Goal: Task Accomplishment & Management: Use online tool/utility

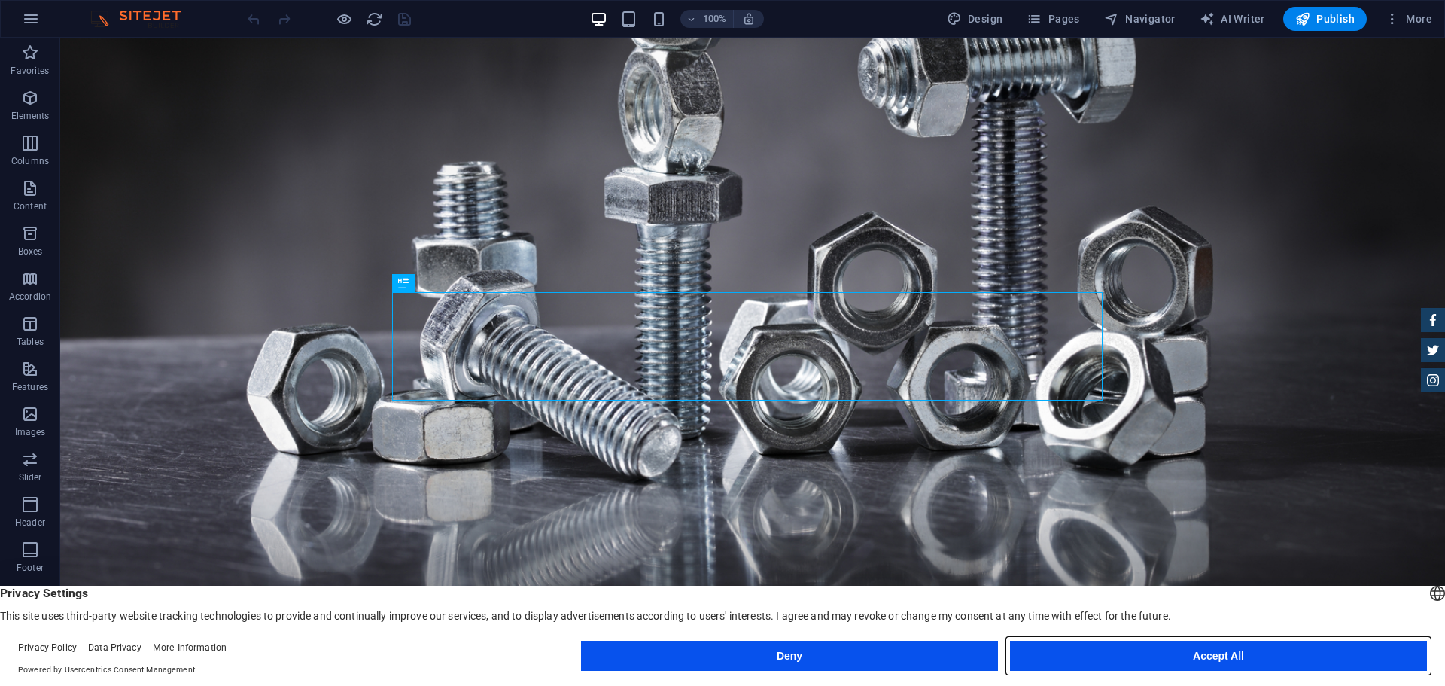
click at [1158, 656] on button "Accept All" at bounding box center [1218, 656] width 417 height 30
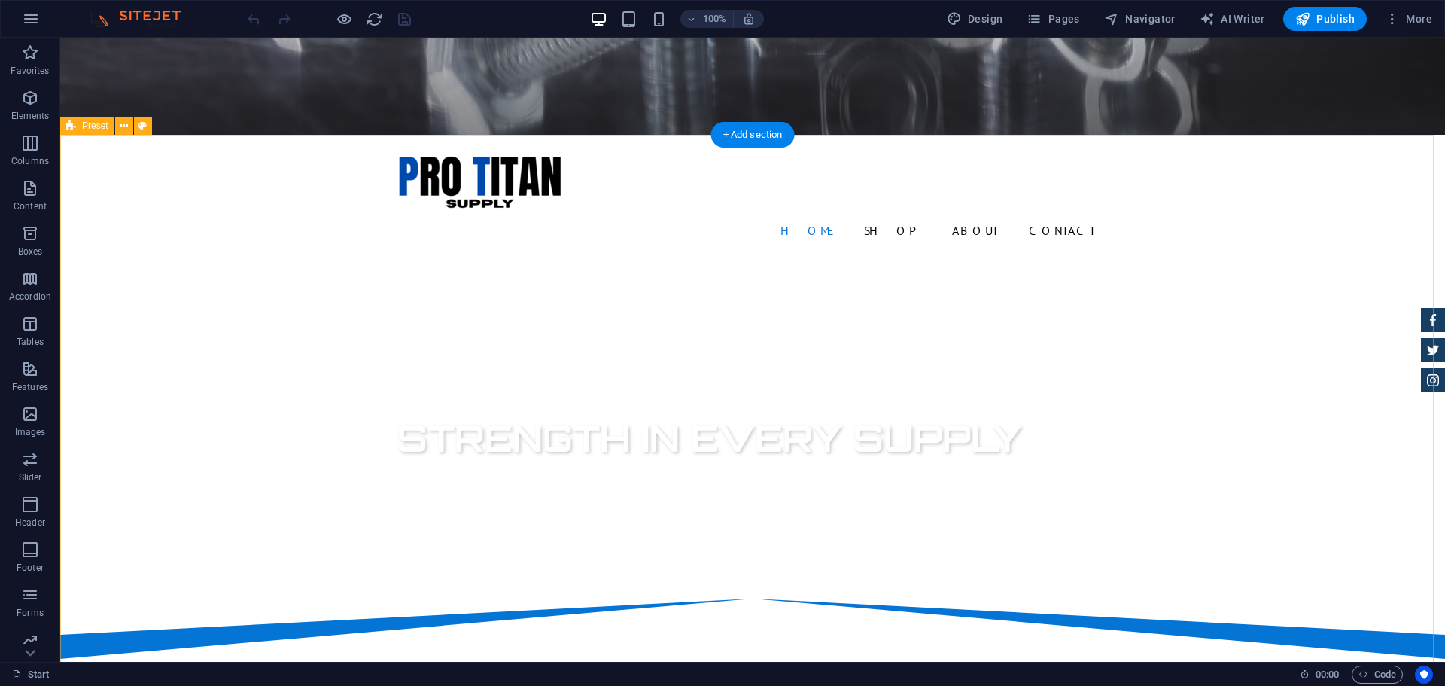
scroll to position [702, 0]
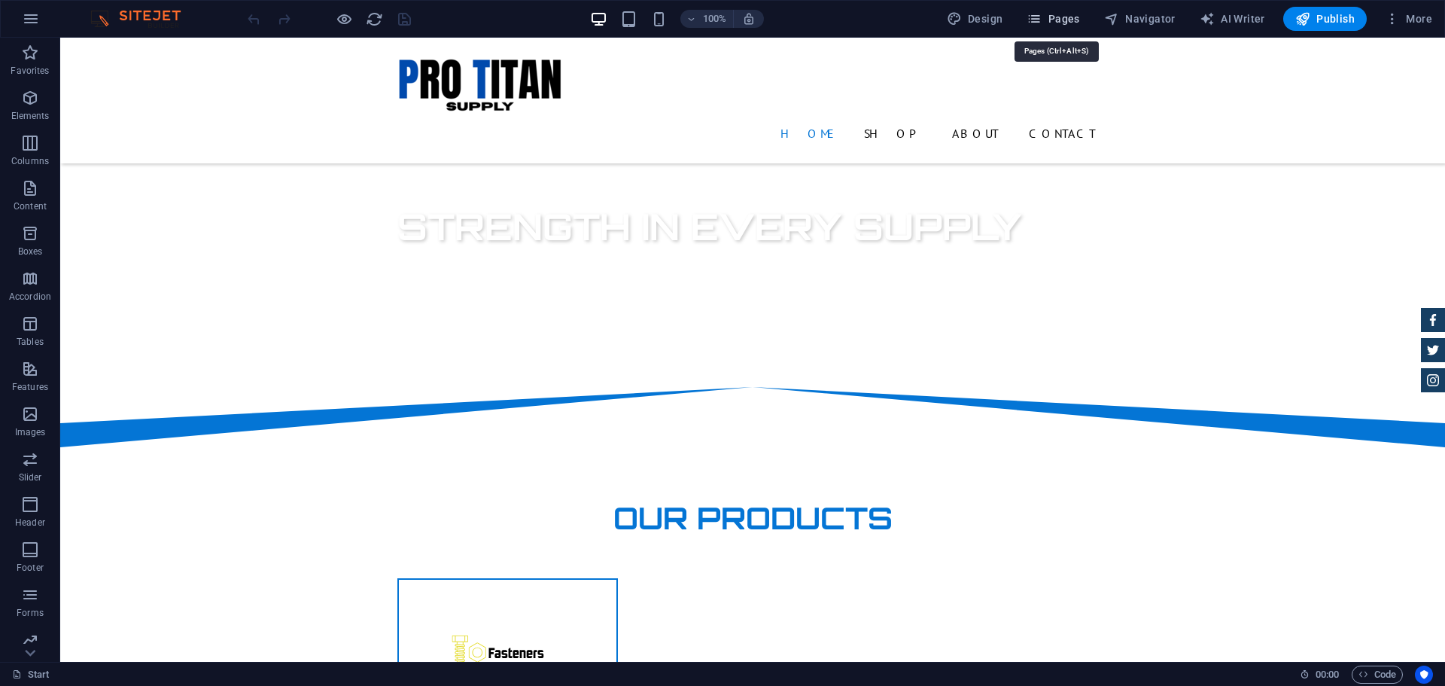
click at [1058, 18] on span "Pages" at bounding box center [1053, 18] width 53 height 15
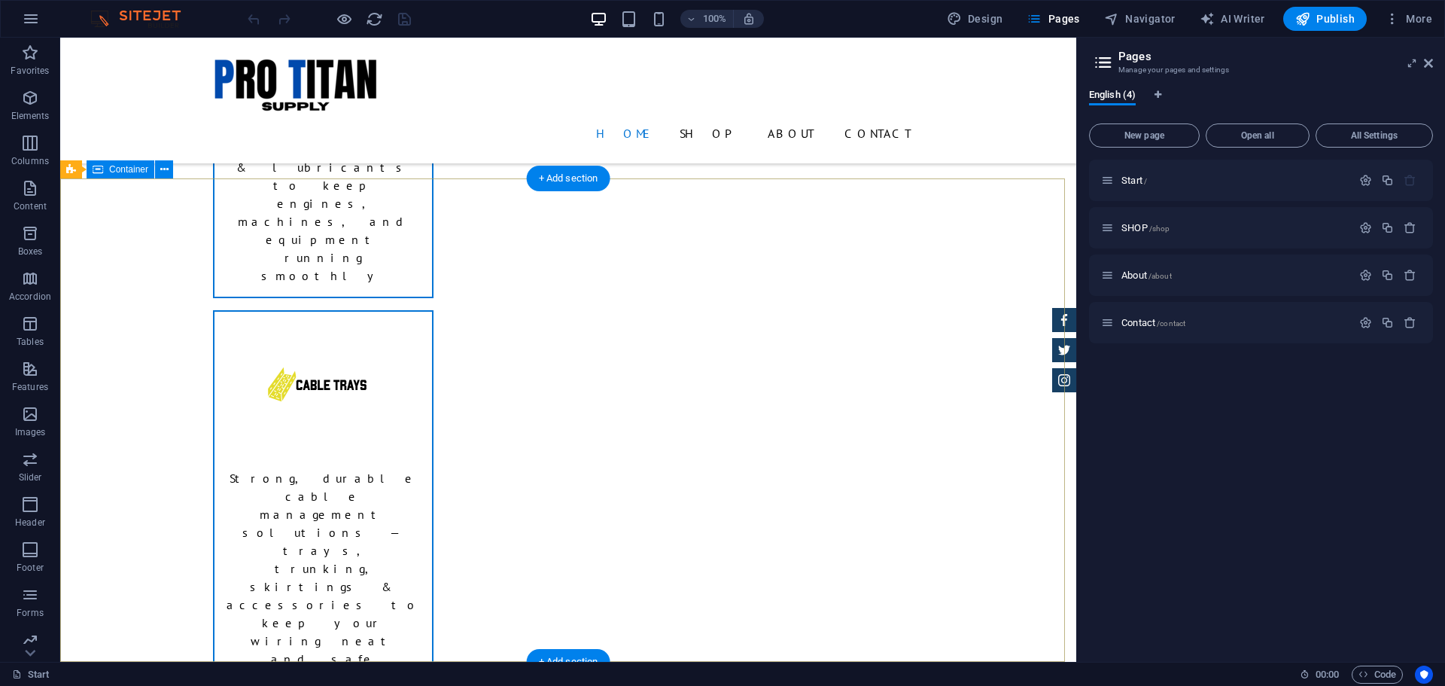
scroll to position [1737, 0]
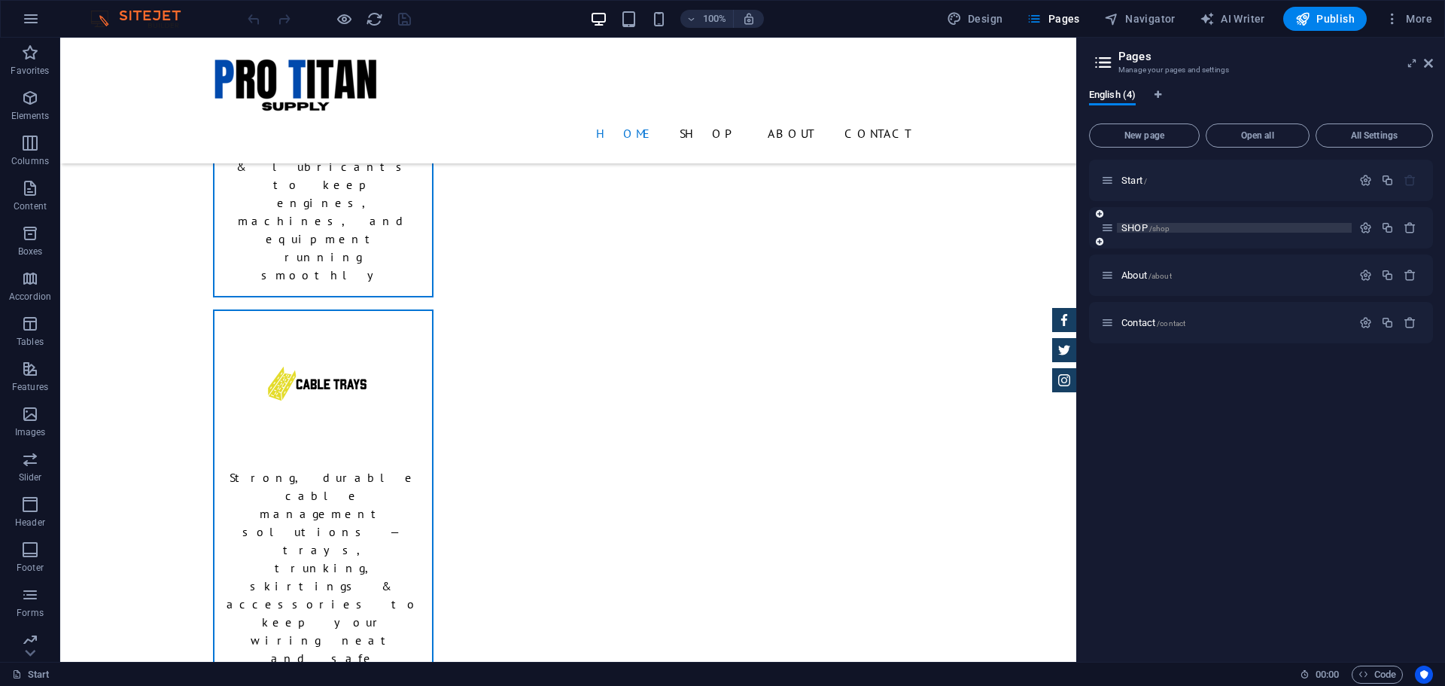
click at [1140, 225] on span "SHOP /shop" at bounding box center [1145, 227] width 48 height 11
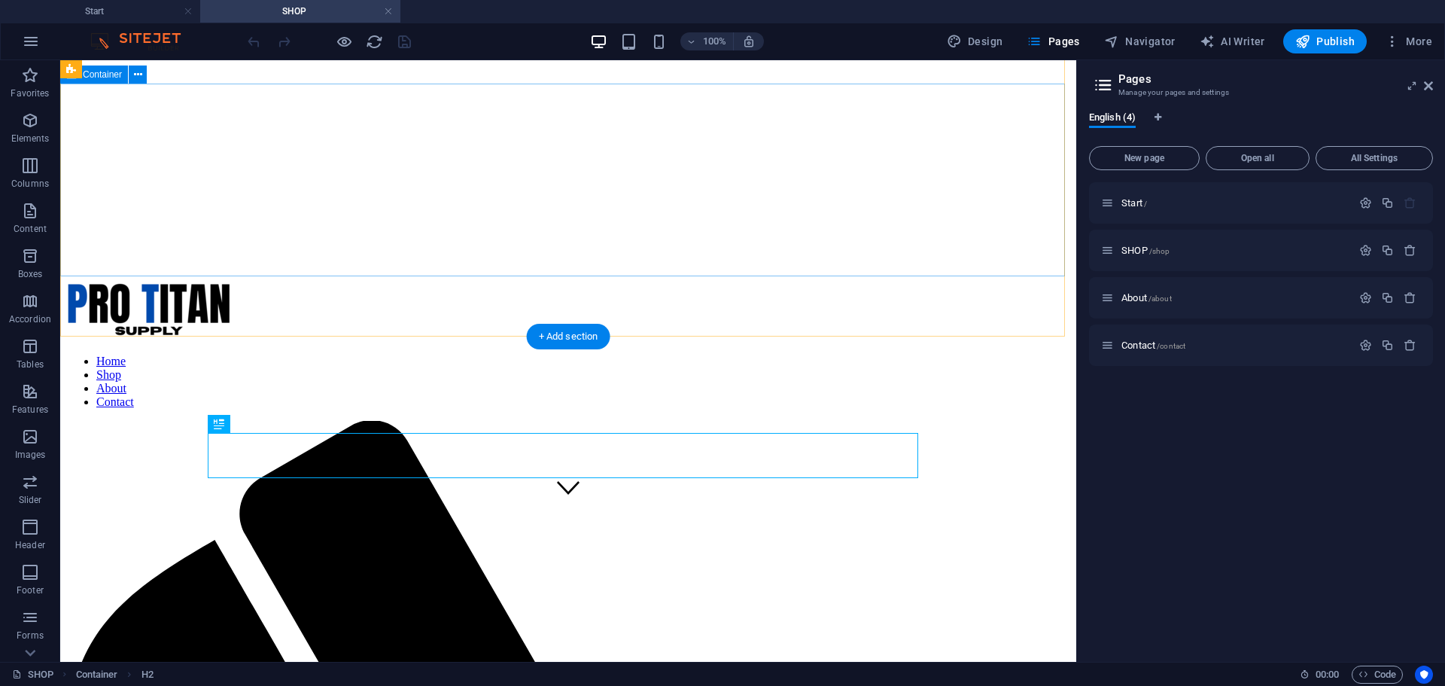
scroll to position [239, 0]
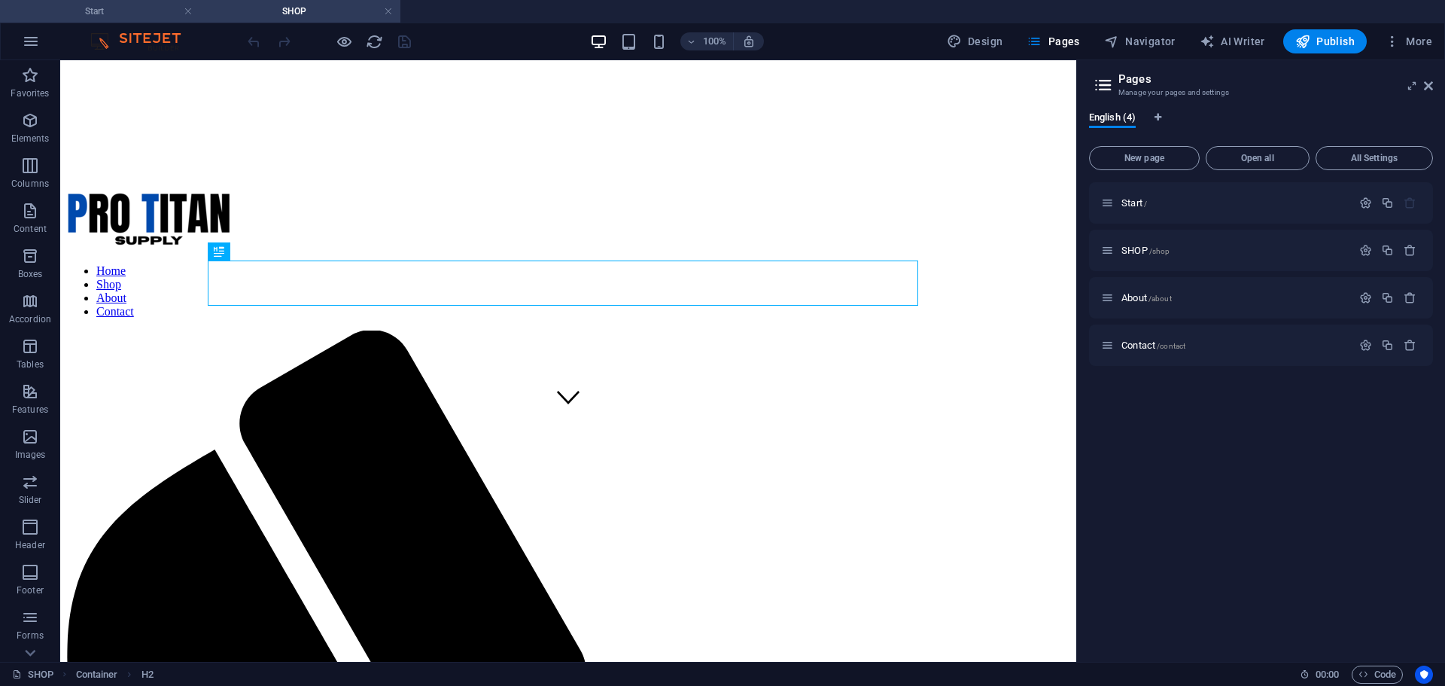
click at [147, 17] on h4 "Start" at bounding box center [100, 11] width 200 height 17
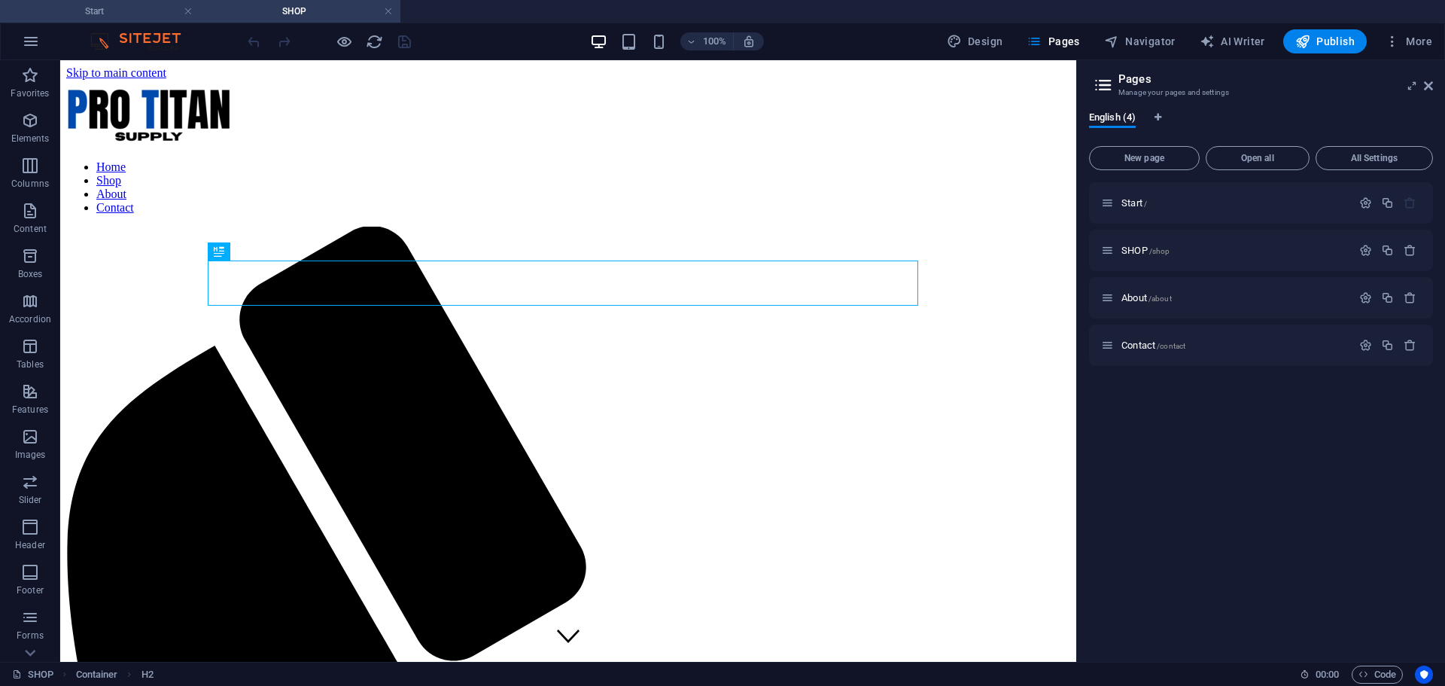
scroll to position [1571, 0]
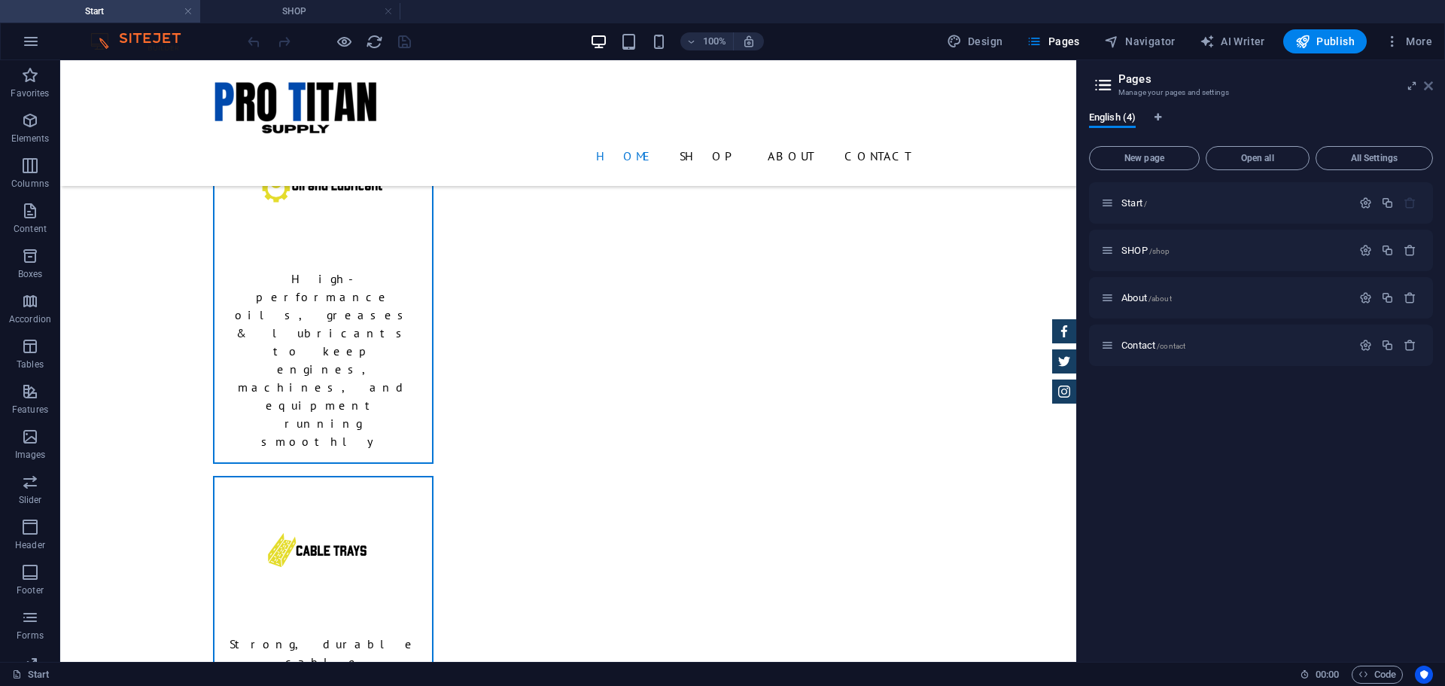
click at [1427, 84] on icon at bounding box center [1428, 86] width 9 height 12
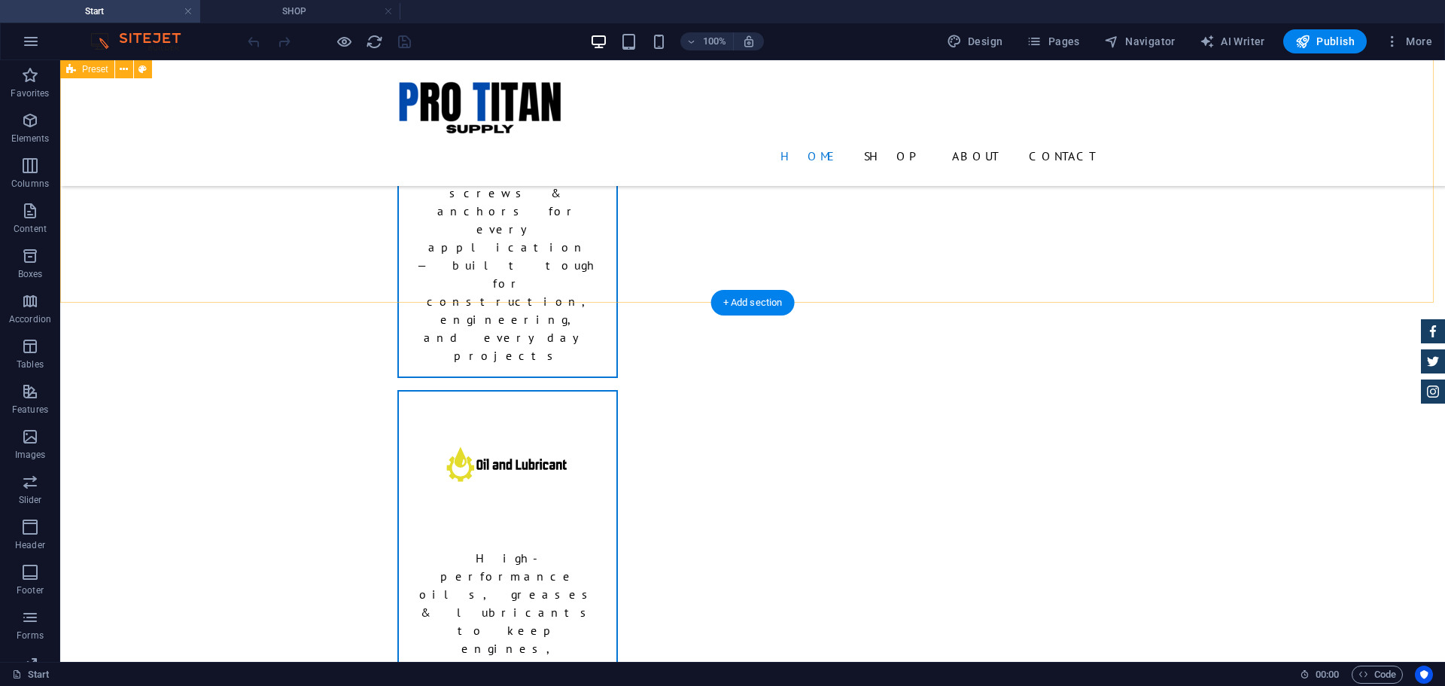
scroll to position [1395, 0]
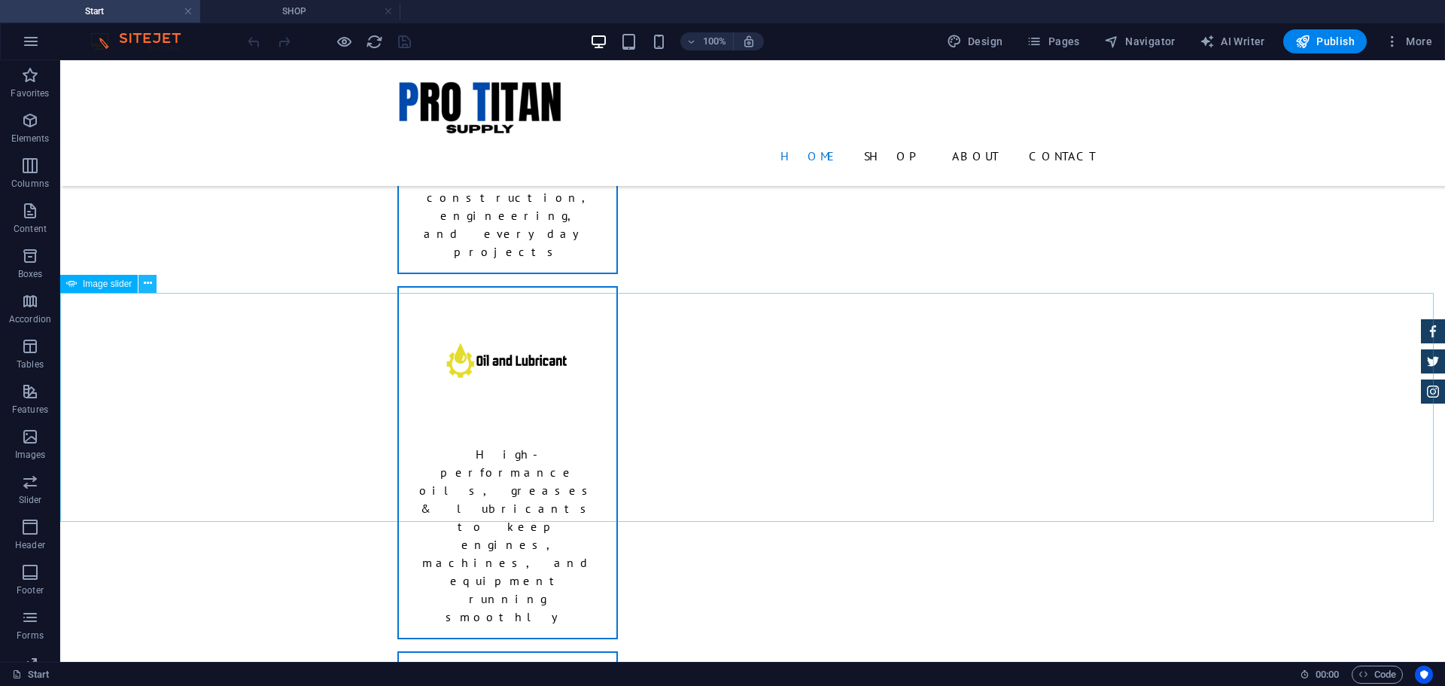
click at [148, 281] on icon at bounding box center [148, 283] width 8 height 16
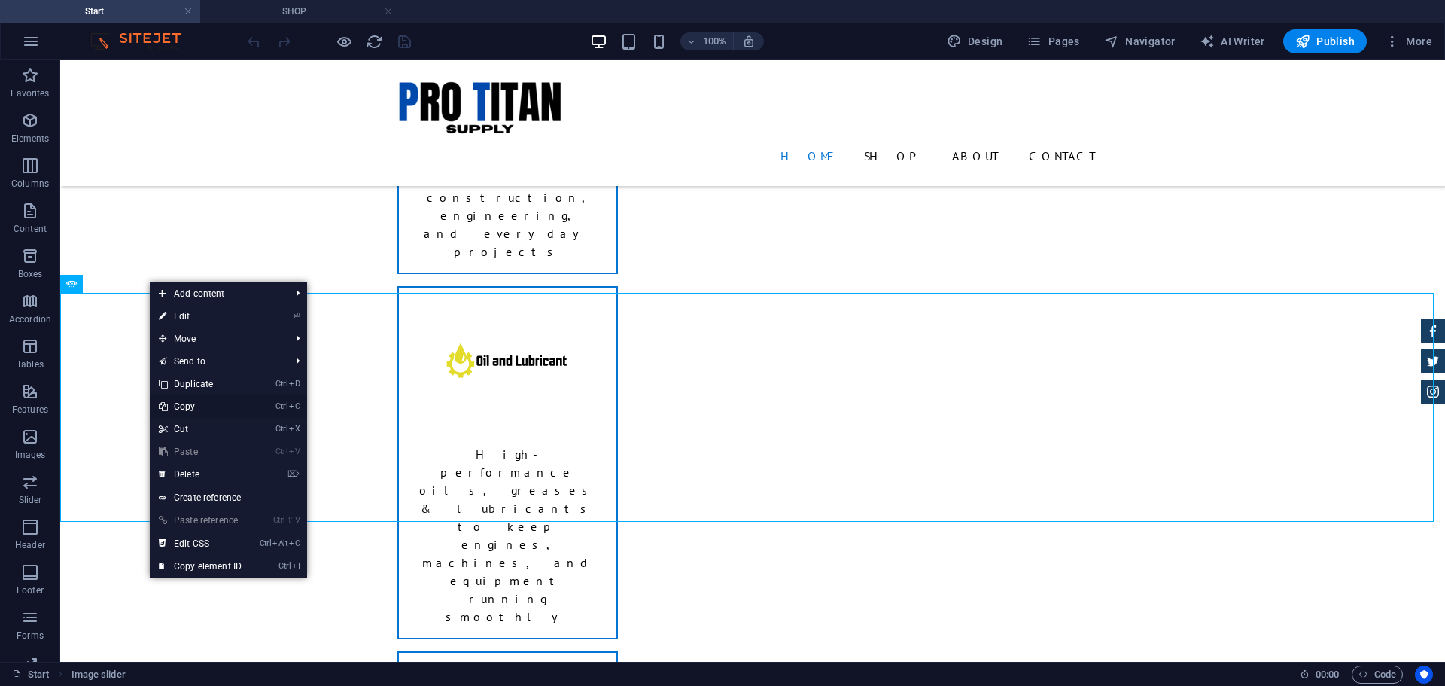
drag, startPoint x: 187, startPoint y: 403, endPoint x: 127, endPoint y: 344, distance: 84.6
click at [187, 403] on link "Ctrl C Copy" at bounding box center [200, 406] width 101 height 23
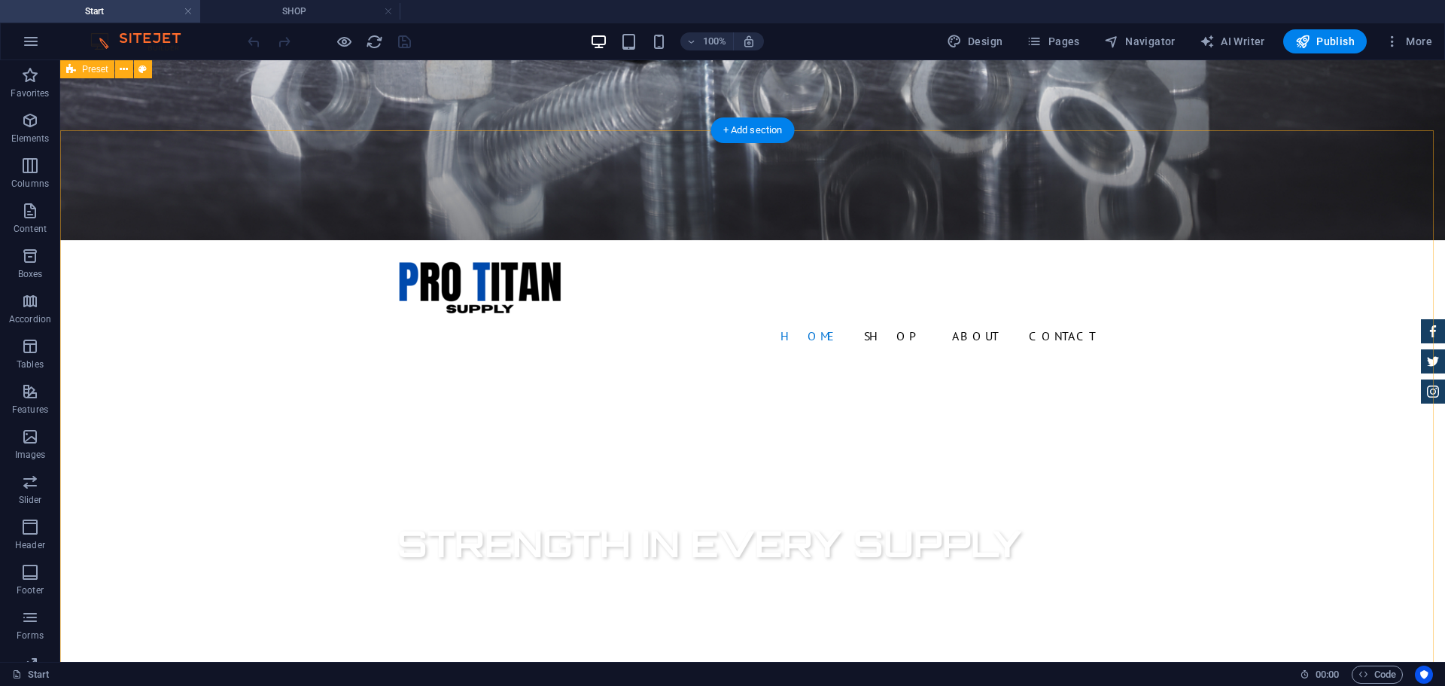
scroll to position [351, 0]
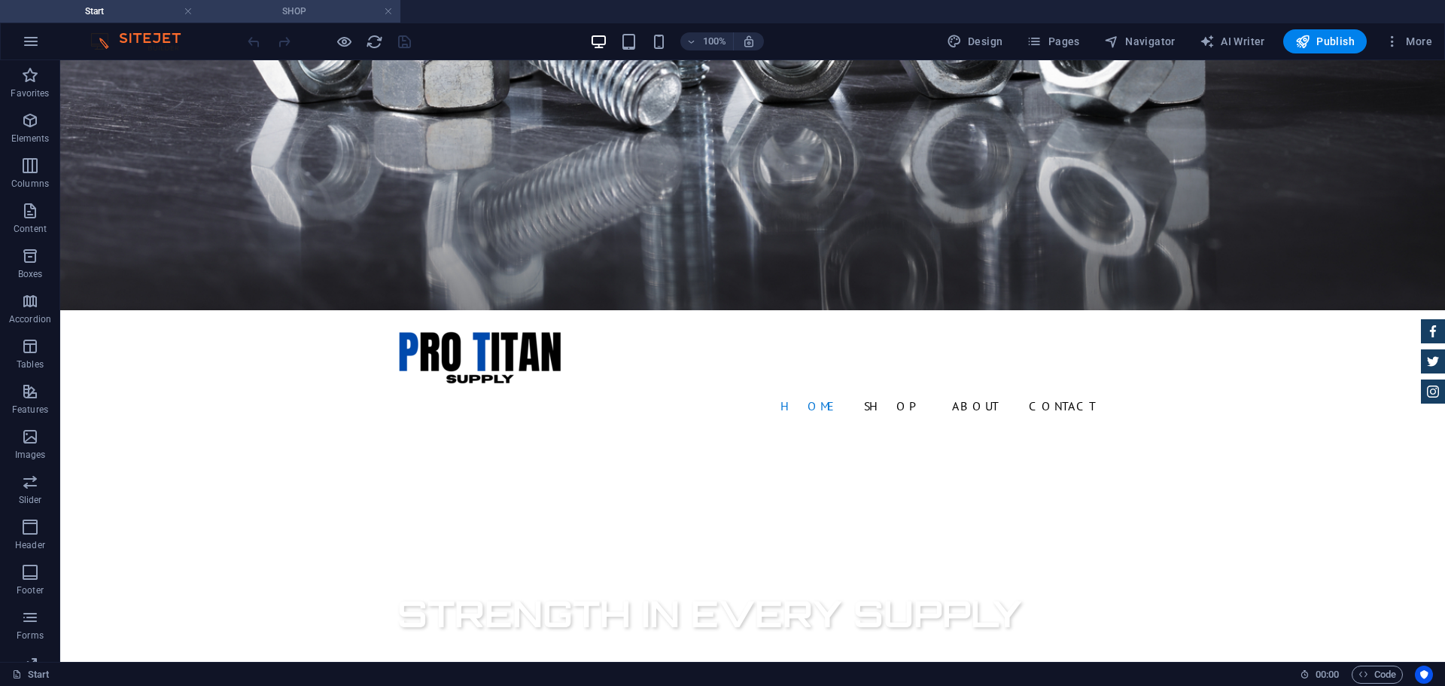
click at [262, 11] on h4 "SHOP" at bounding box center [300, 11] width 200 height 17
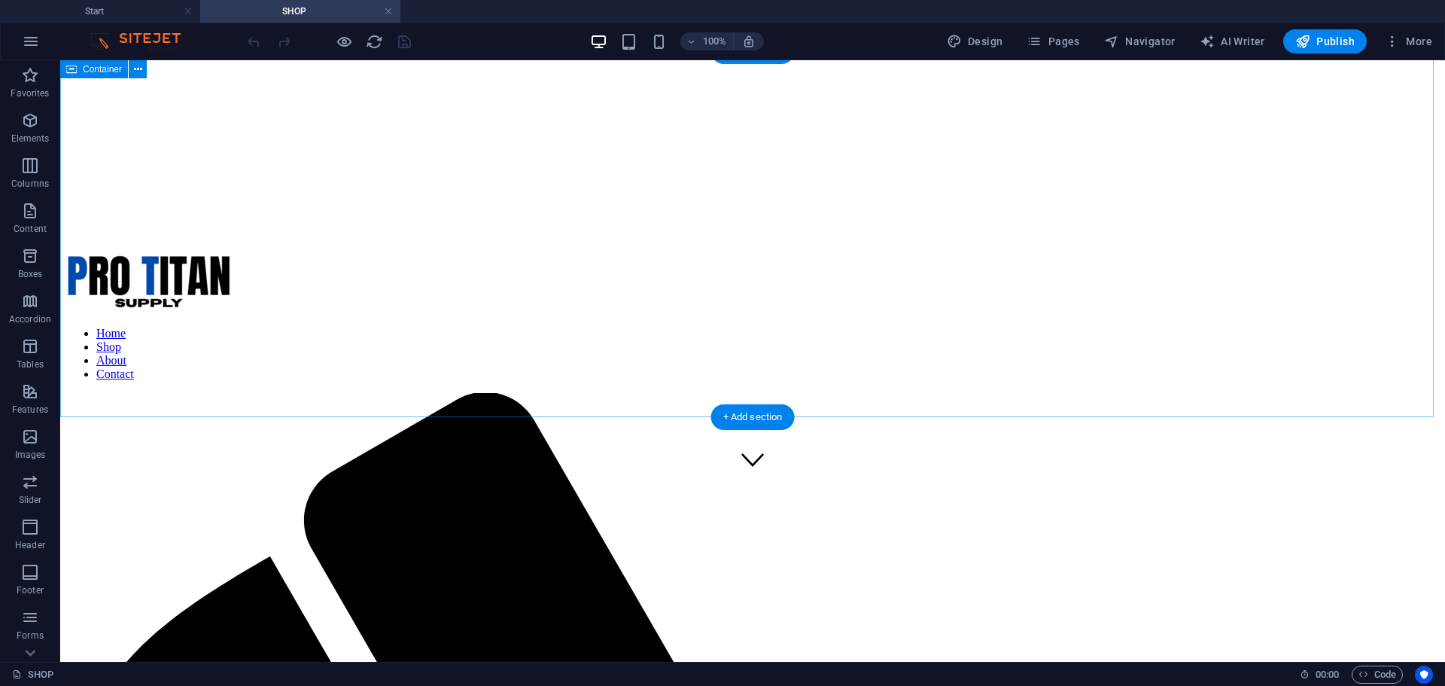
scroll to position [175, 0]
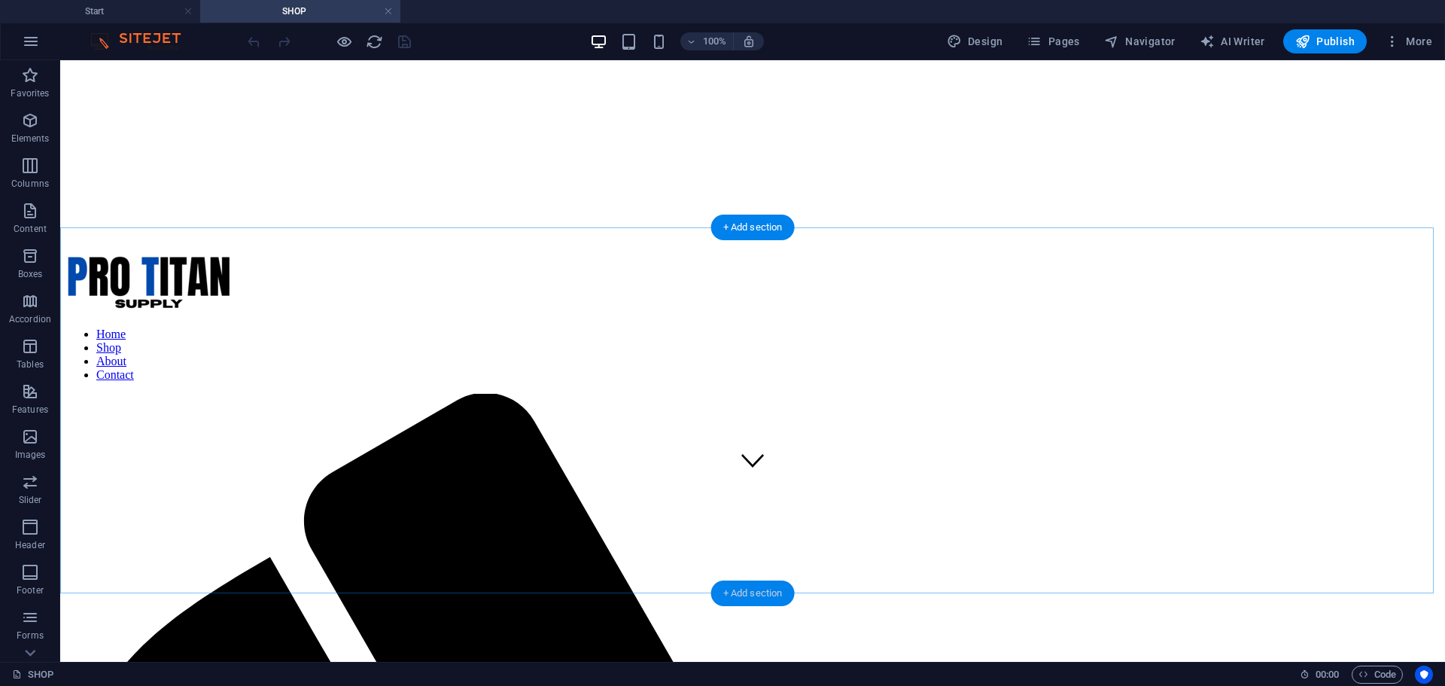
click at [757, 596] on div "+ Add section" at bounding box center [753, 593] width 84 height 26
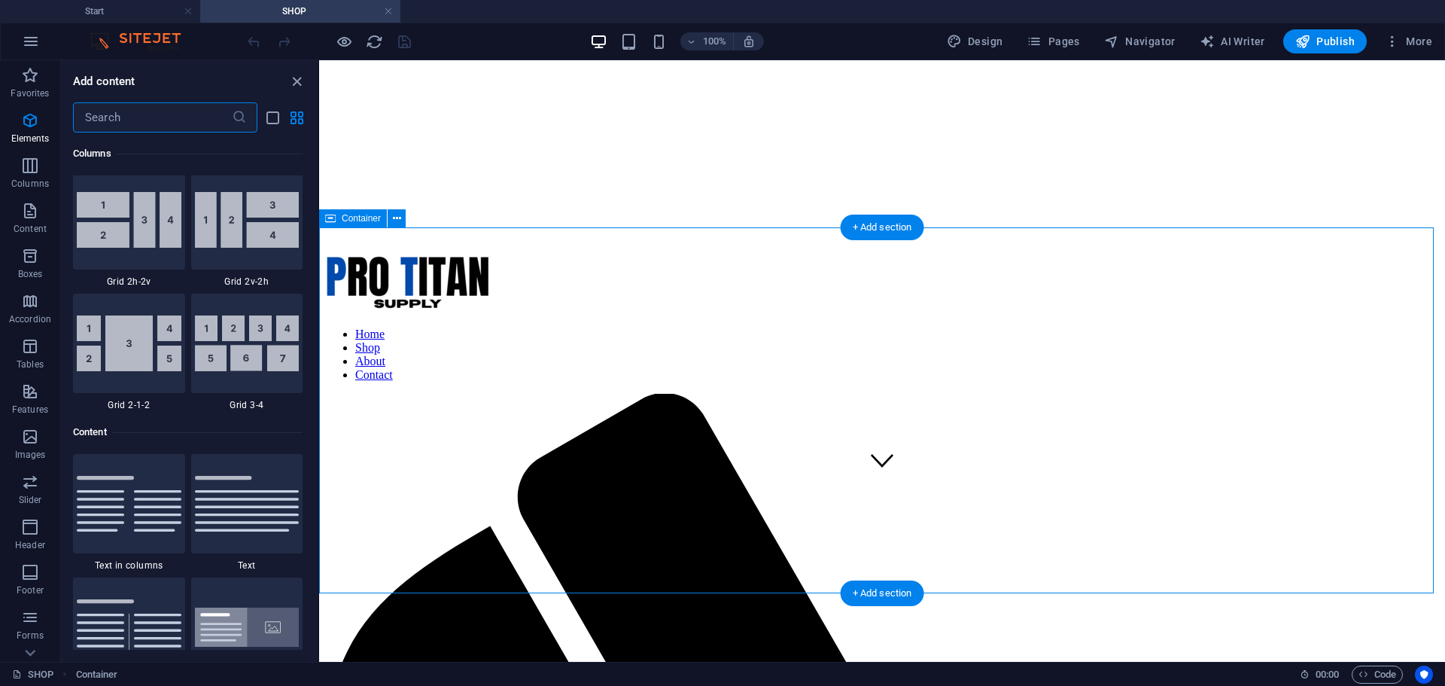
scroll to position [2634, 0]
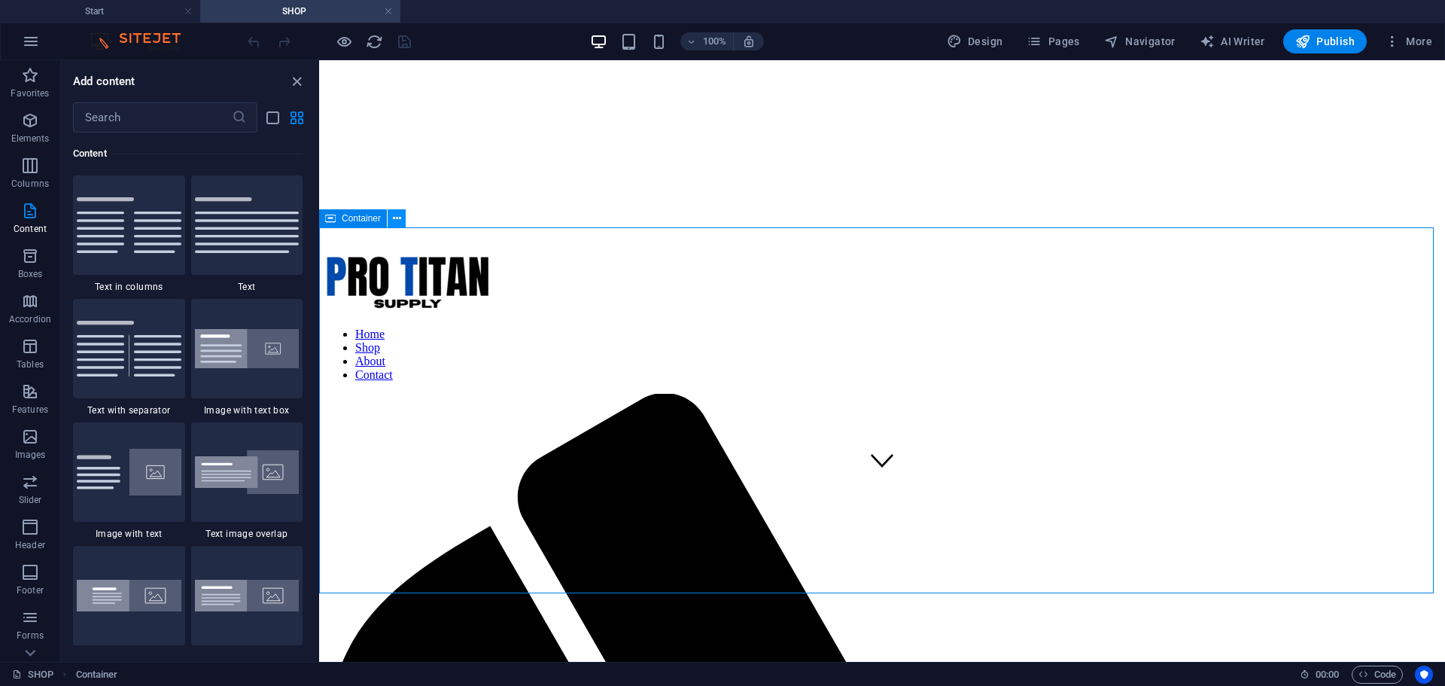
click at [394, 221] on icon at bounding box center [397, 219] width 8 height 16
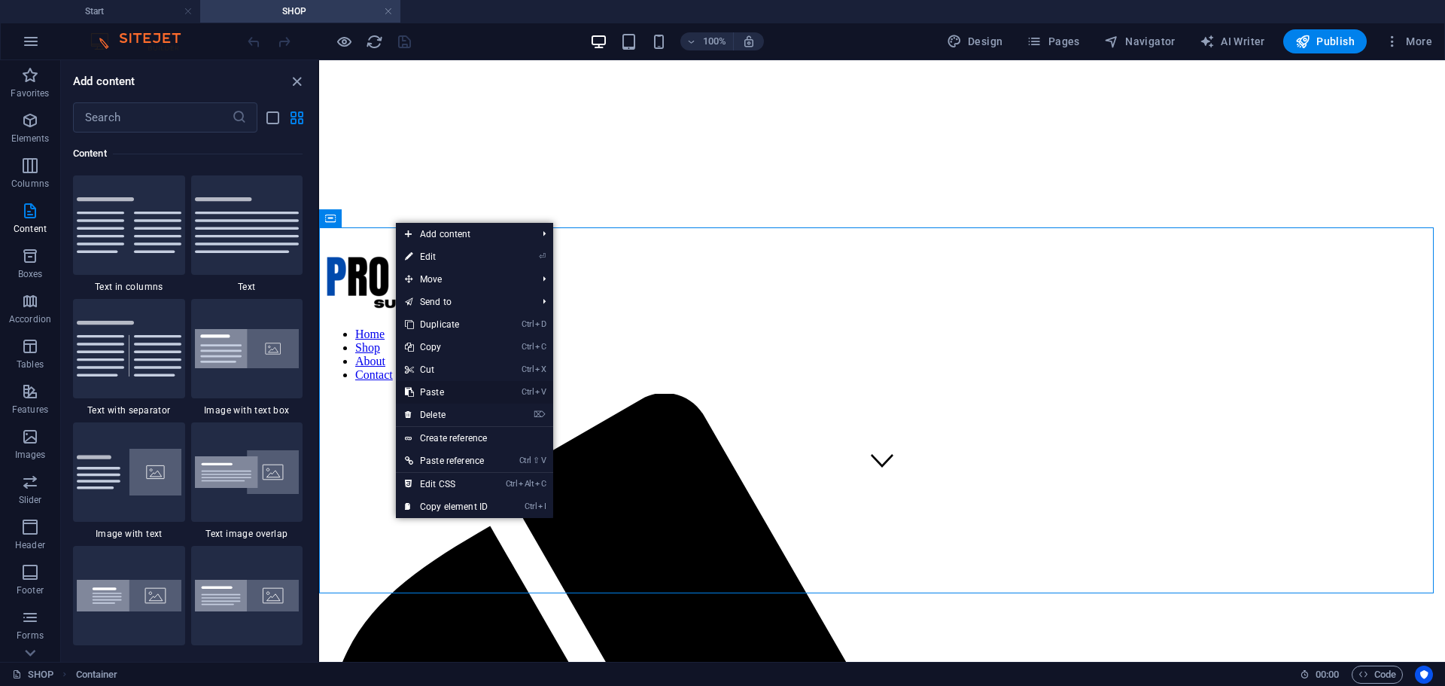
click at [455, 390] on link "Ctrl V Paste" at bounding box center [446, 392] width 101 height 23
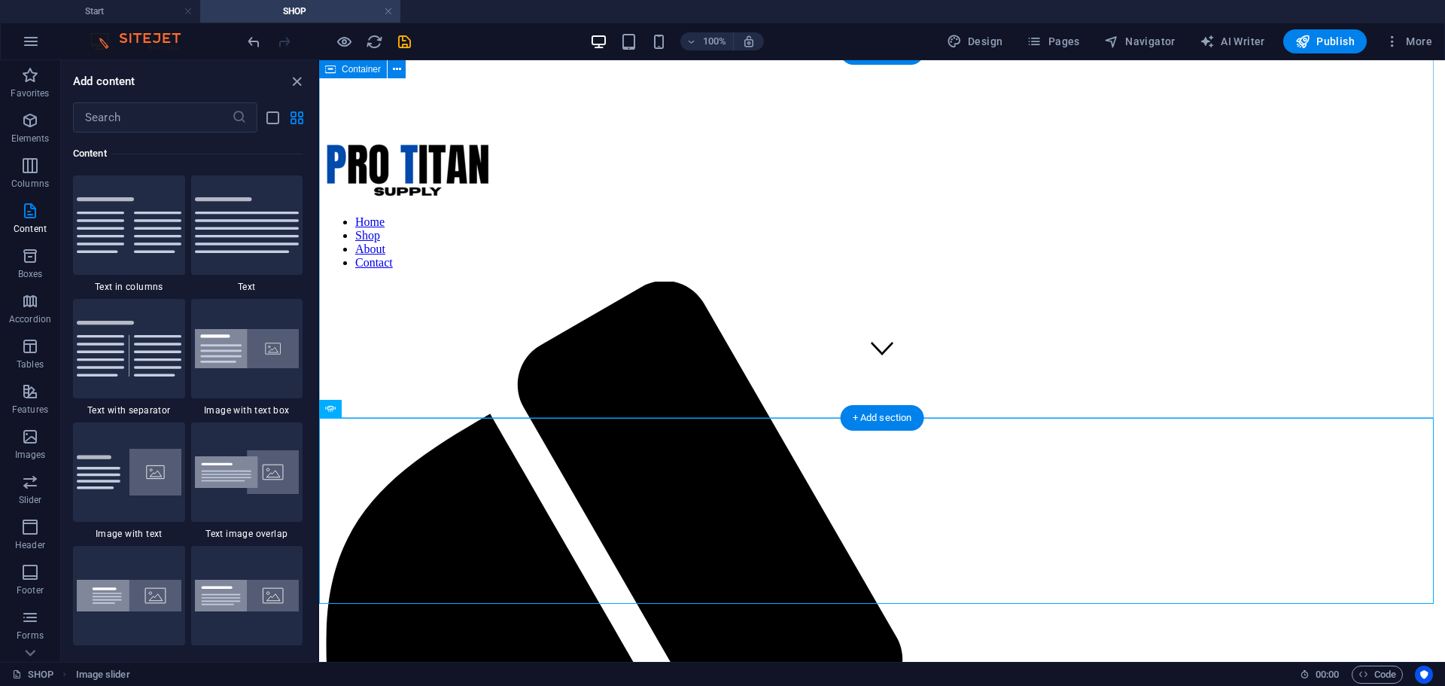
scroll to position [175, 0]
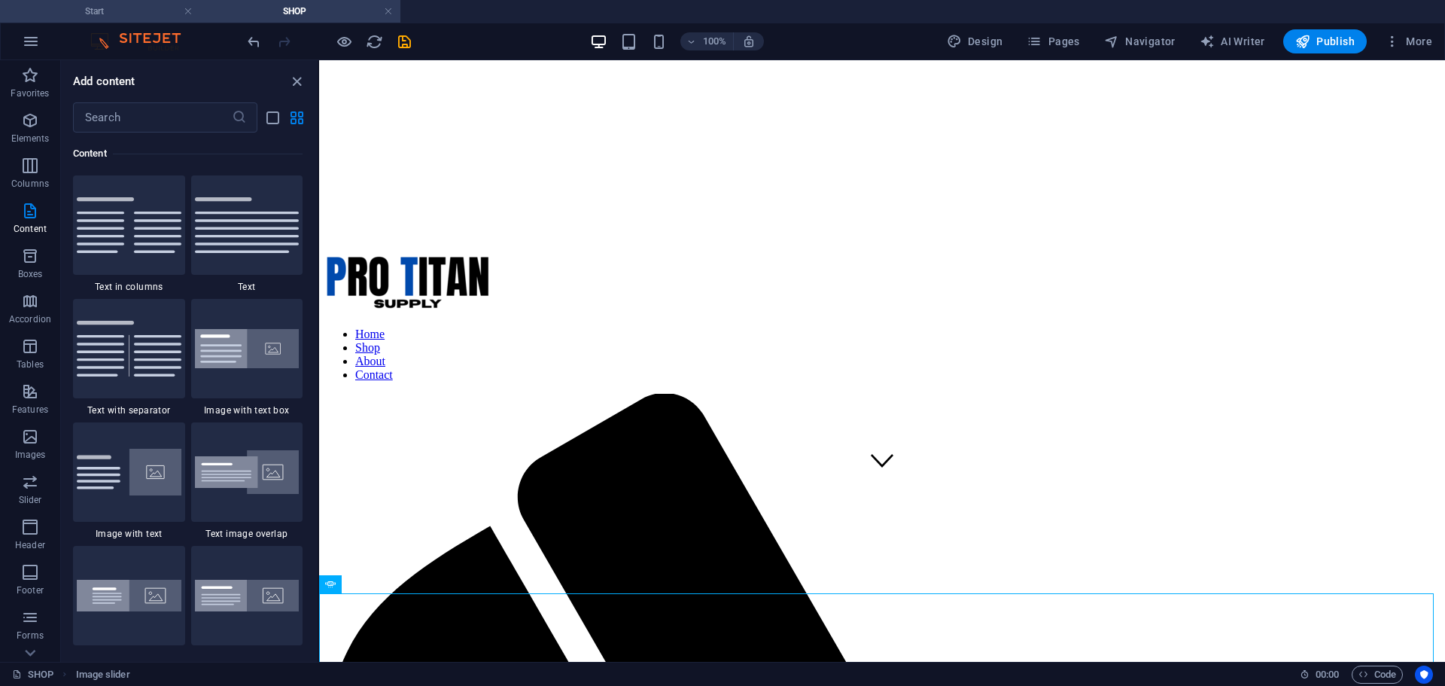
click at [107, 11] on h4 "Start" at bounding box center [100, 11] width 200 height 17
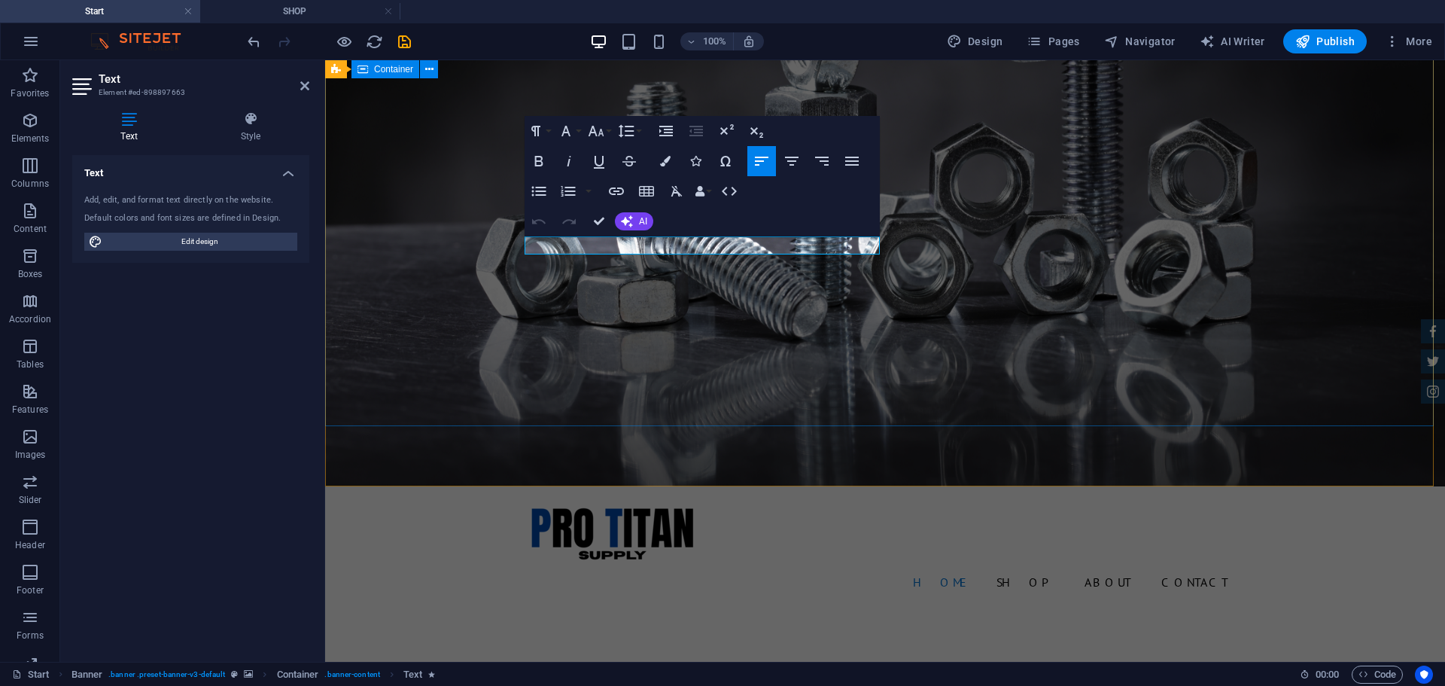
drag, startPoint x: 740, startPoint y: 247, endPoint x: 505, endPoint y: 251, distance: 234.9
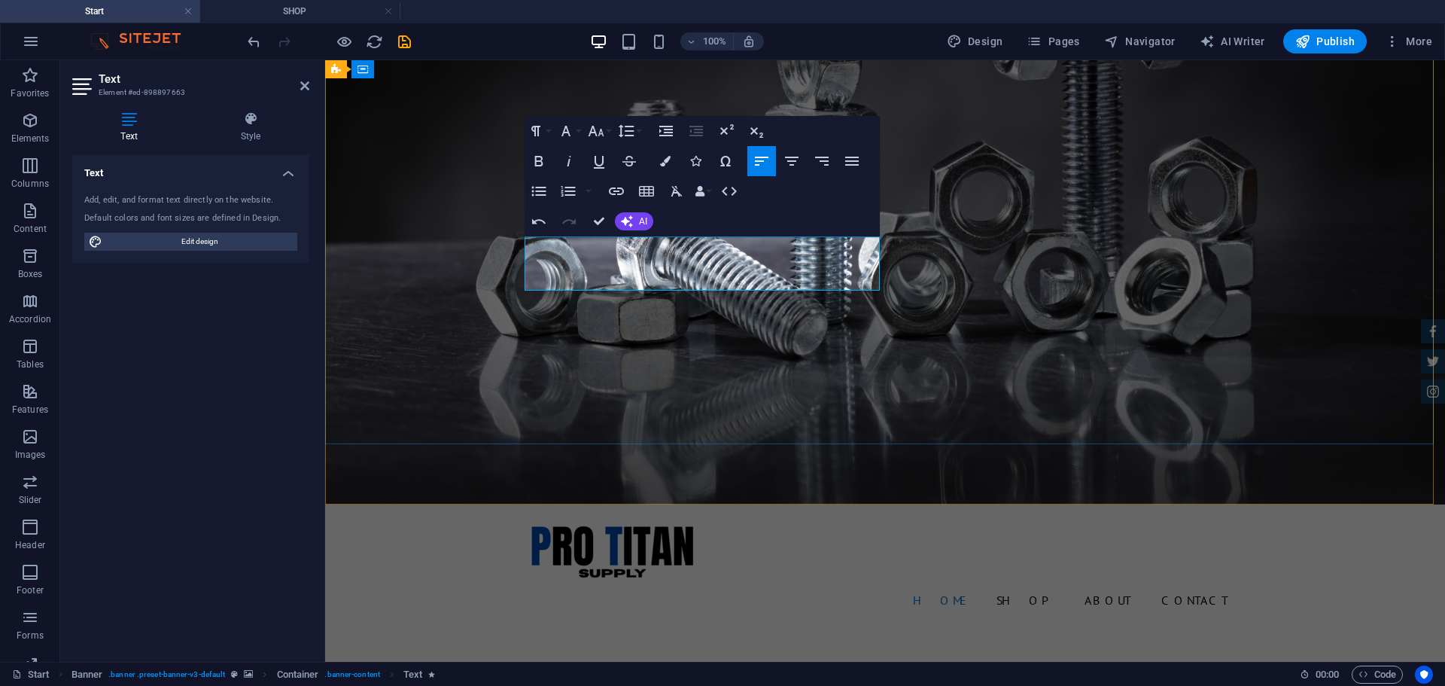
drag, startPoint x: 595, startPoint y: 281, endPoint x: 525, endPoint y: 251, distance: 76.2
click at [663, 158] on icon "button" at bounding box center [665, 161] width 11 height 11
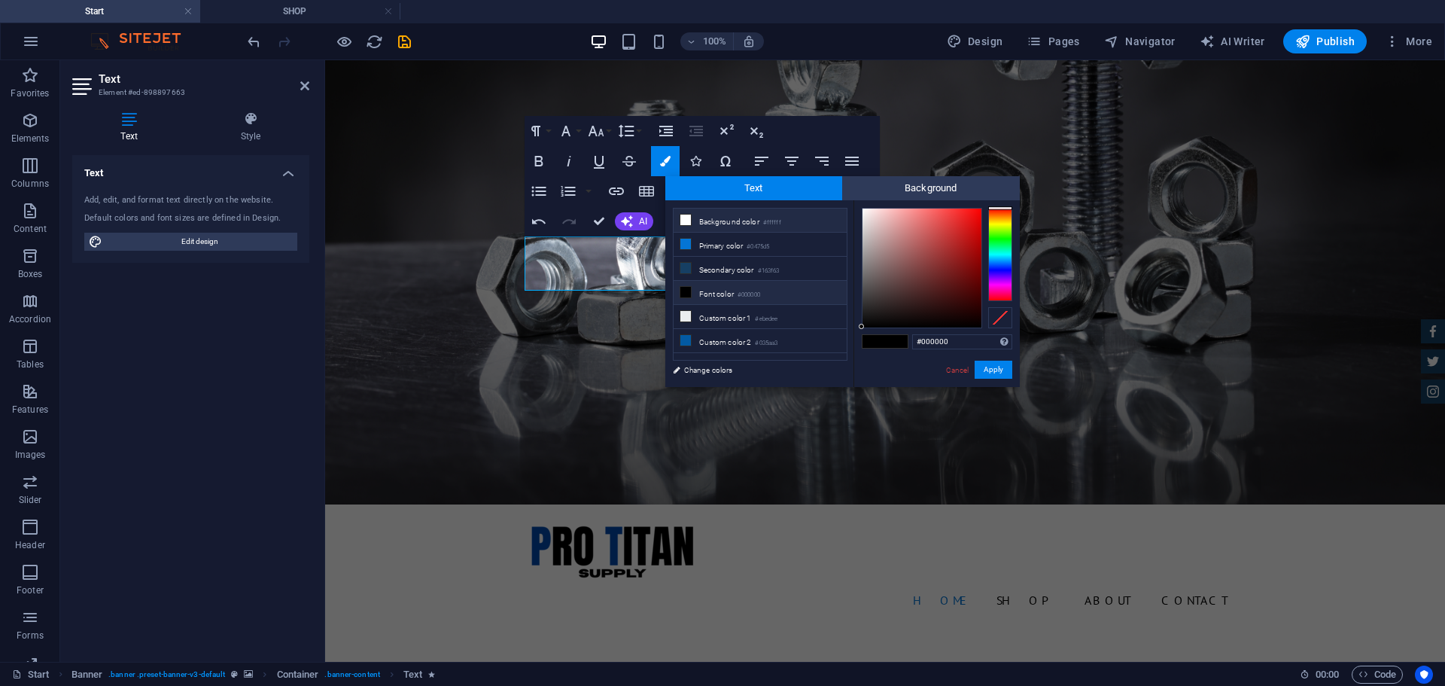
click at [687, 222] on icon at bounding box center [685, 220] width 11 height 11
type input "#ffffff"
click at [832, 130] on div "Paragraph Format Normal Heading 1 Heading 2 Heading 3 Heading 4 Heading 5 Headi…" at bounding box center [702, 176] width 355 height 120
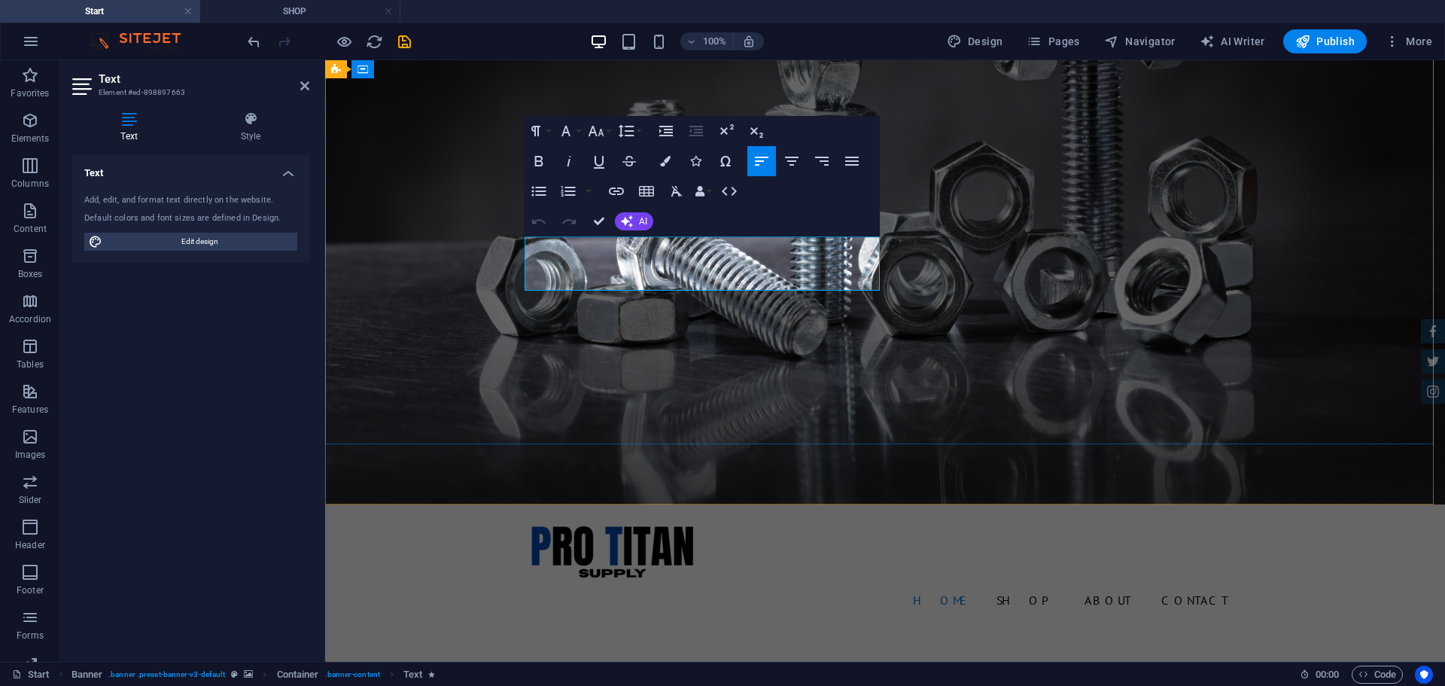
drag, startPoint x: 580, startPoint y: 284, endPoint x: 527, endPoint y: 246, distance: 64.7
click at [665, 164] on icon "button" at bounding box center [665, 161] width 11 height 11
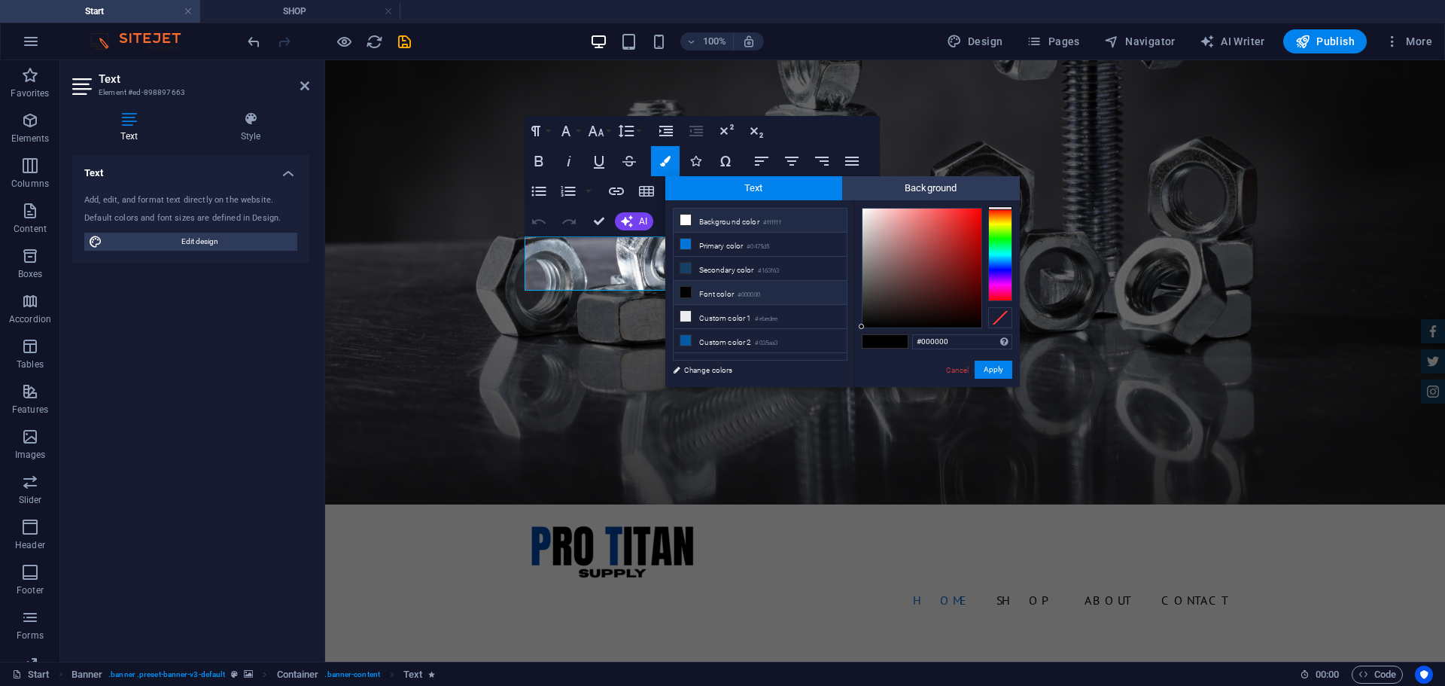
click at [686, 220] on icon at bounding box center [685, 220] width 11 height 11
type input "#ffffff"
click at [986, 365] on button "Apply" at bounding box center [994, 370] width 38 height 18
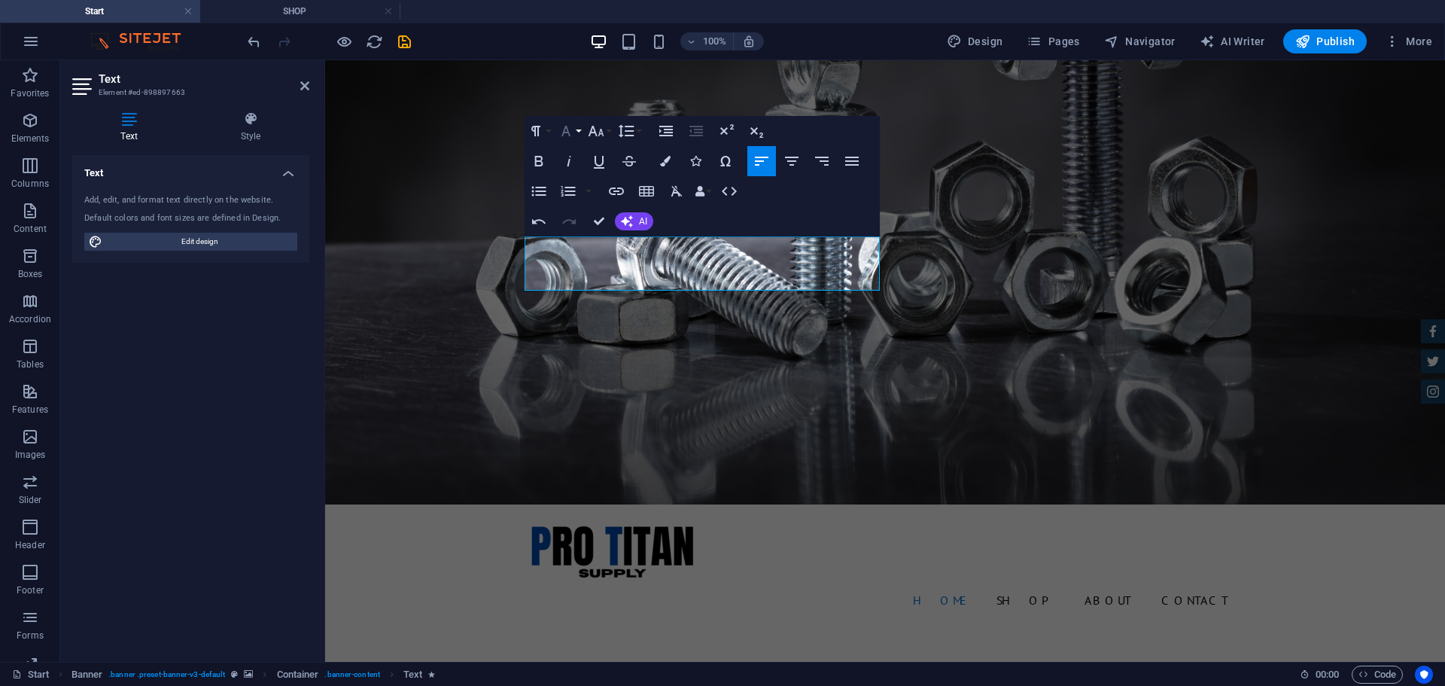
click at [574, 130] on icon "button" at bounding box center [566, 131] width 18 height 18
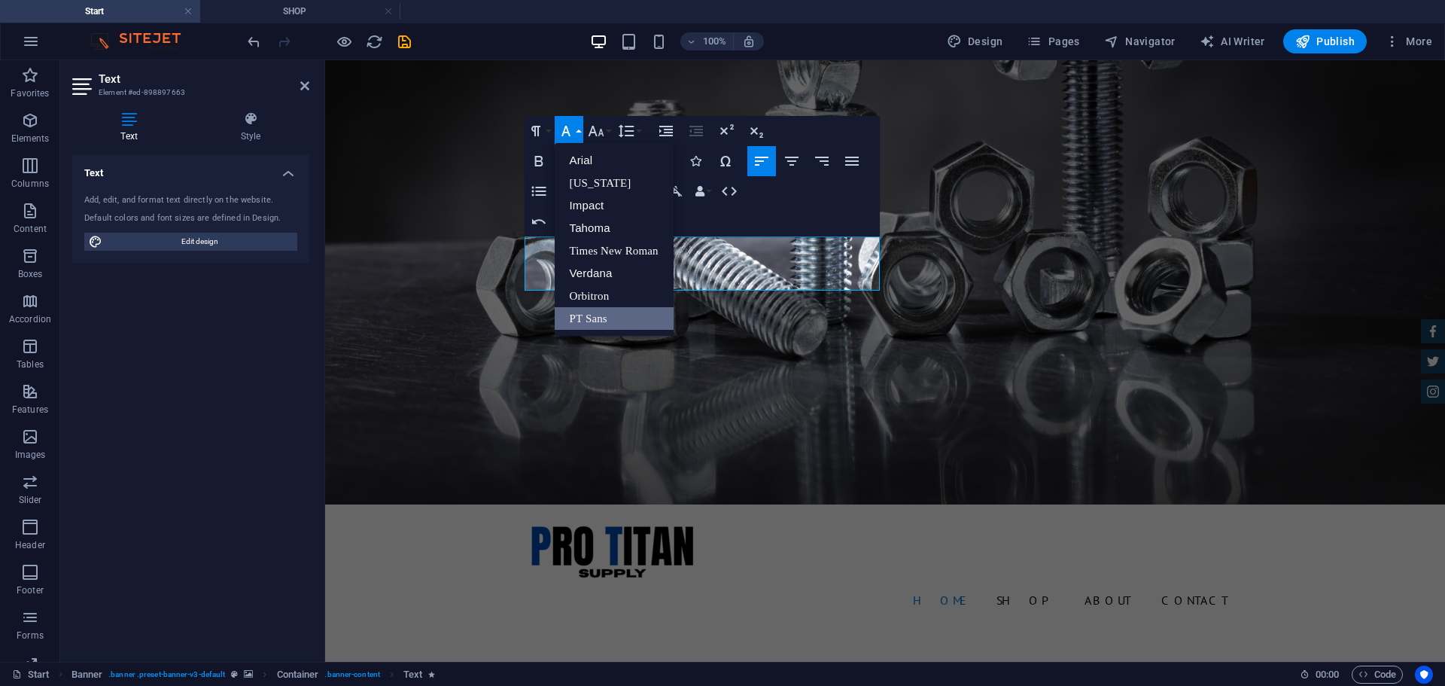
scroll to position [0, 0]
click at [601, 130] on icon "button" at bounding box center [596, 131] width 16 height 11
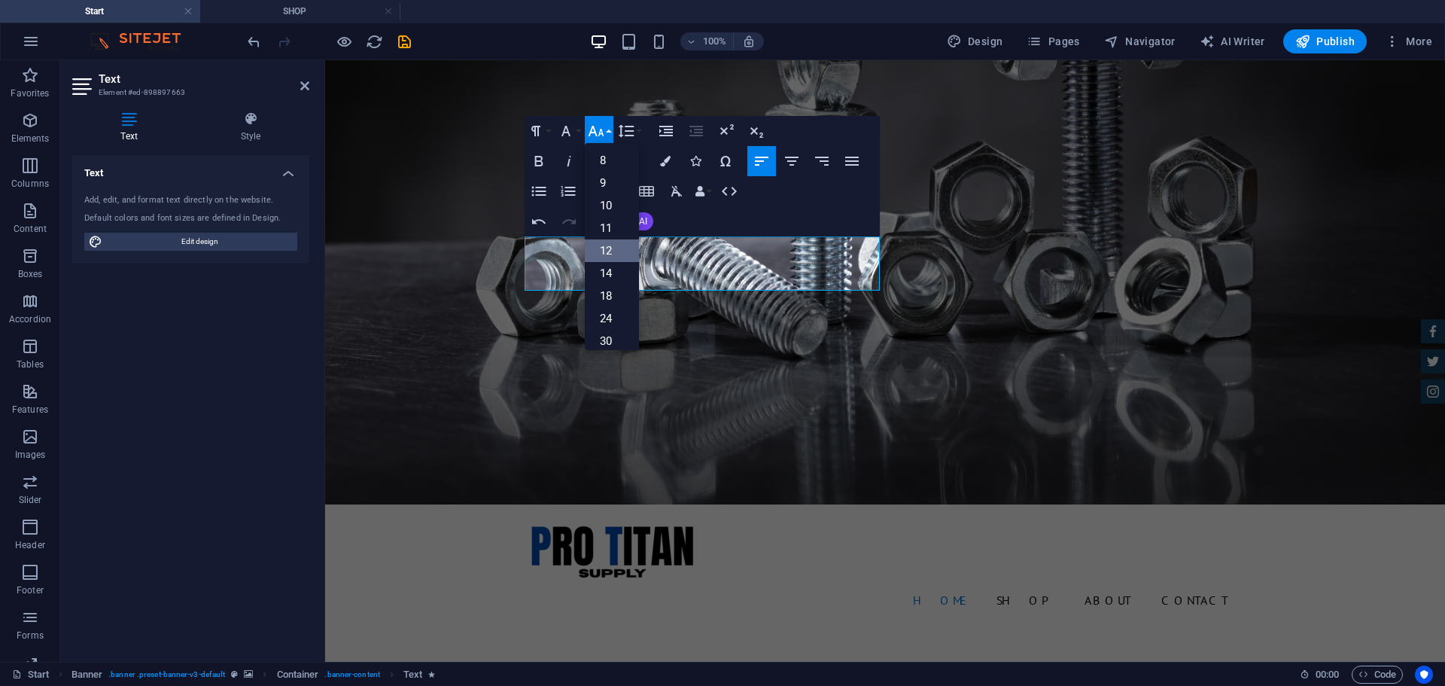
click at [615, 246] on link "12" at bounding box center [612, 250] width 54 height 23
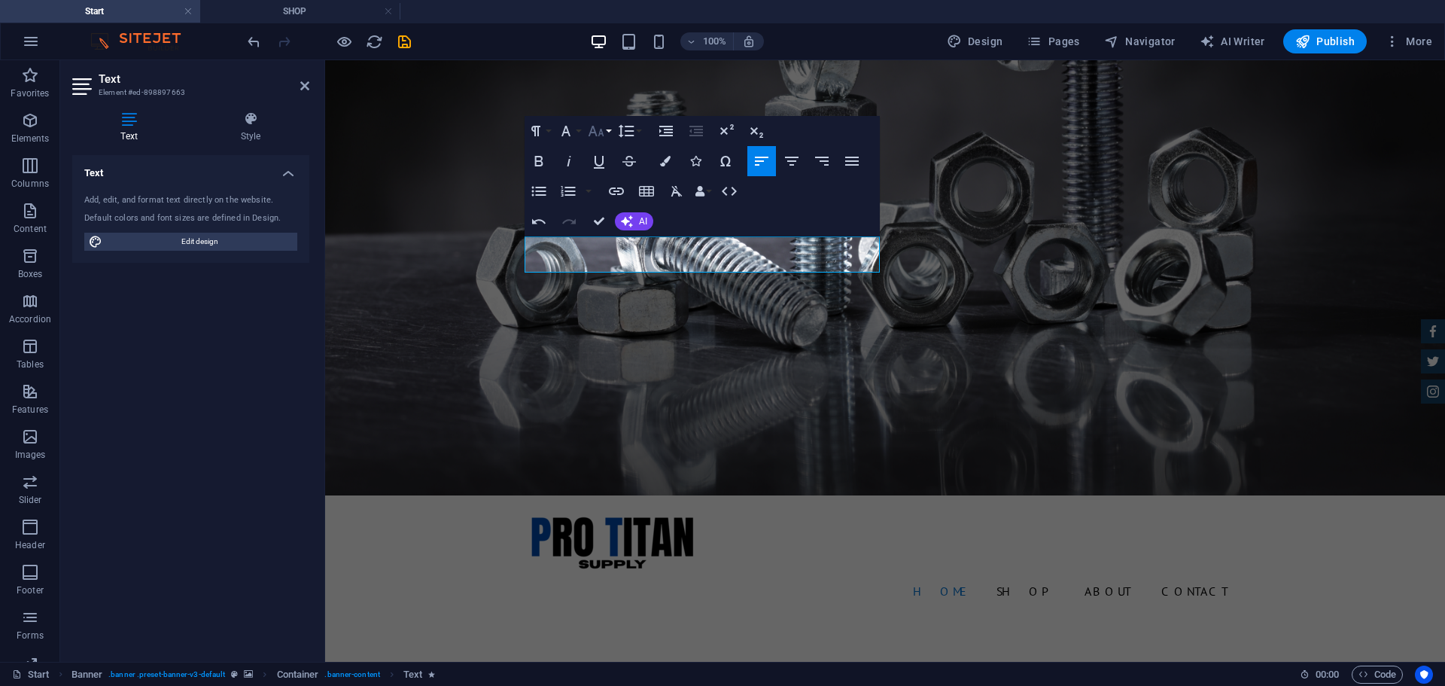
click at [595, 134] on icon "button" at bounding box center [596, 131] width 16 height 11
click at [610, 236] on link "30" at bounding box center [612, 233] width 54 height 23
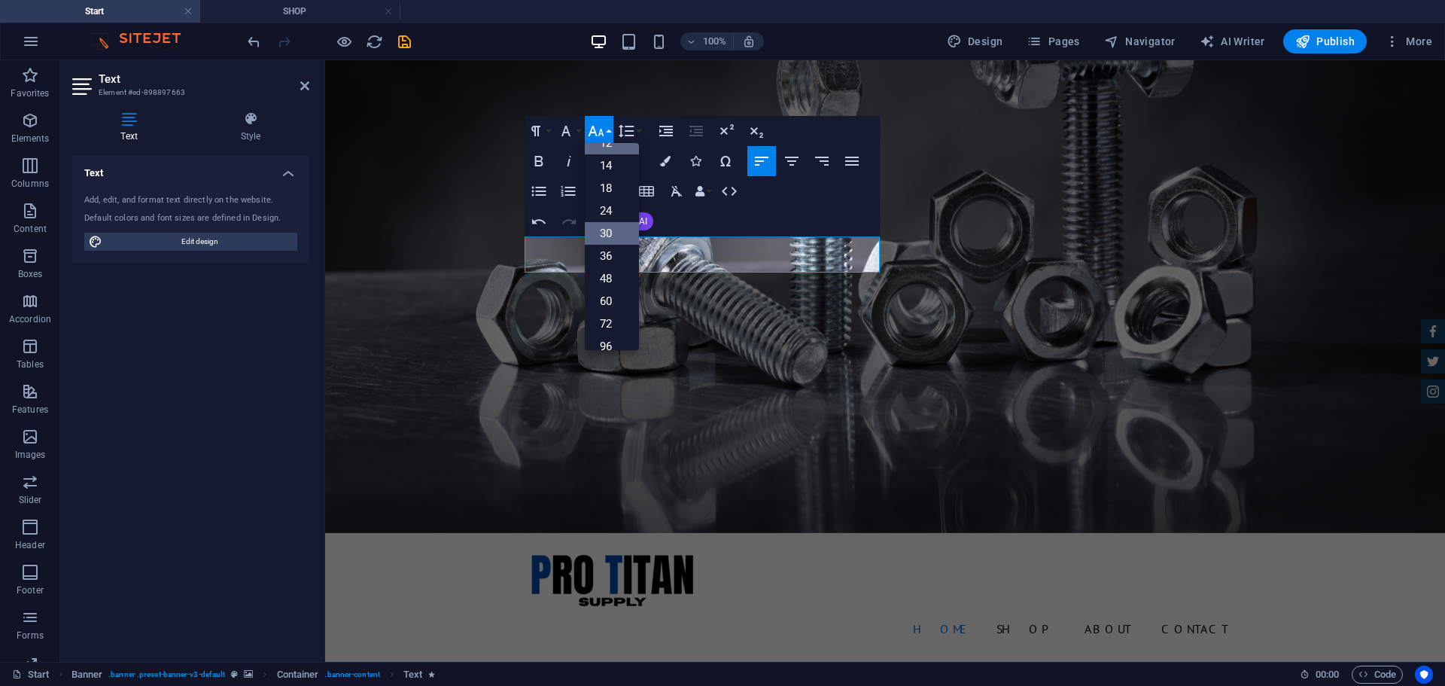
scroll to position [118, 0]
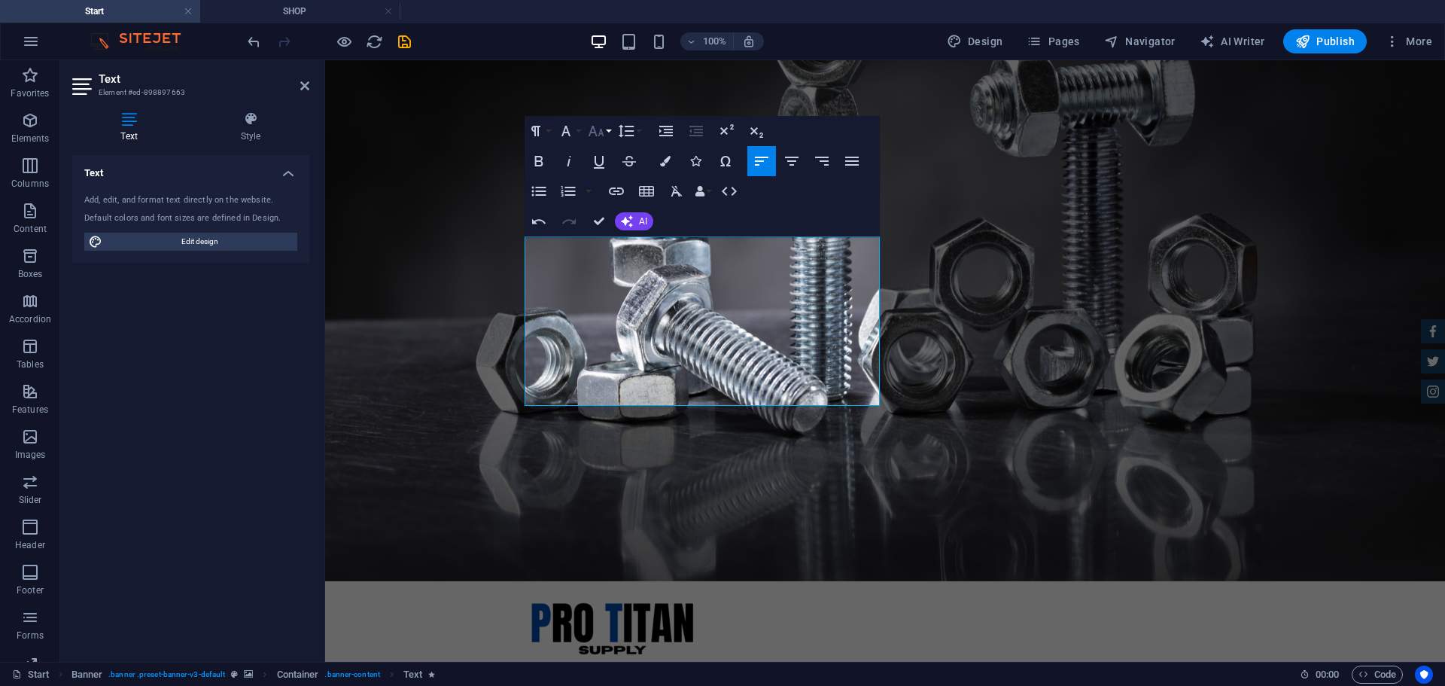
click at [599, 132] on icon "button" at bounding box center [596, 131] width 18 height 18
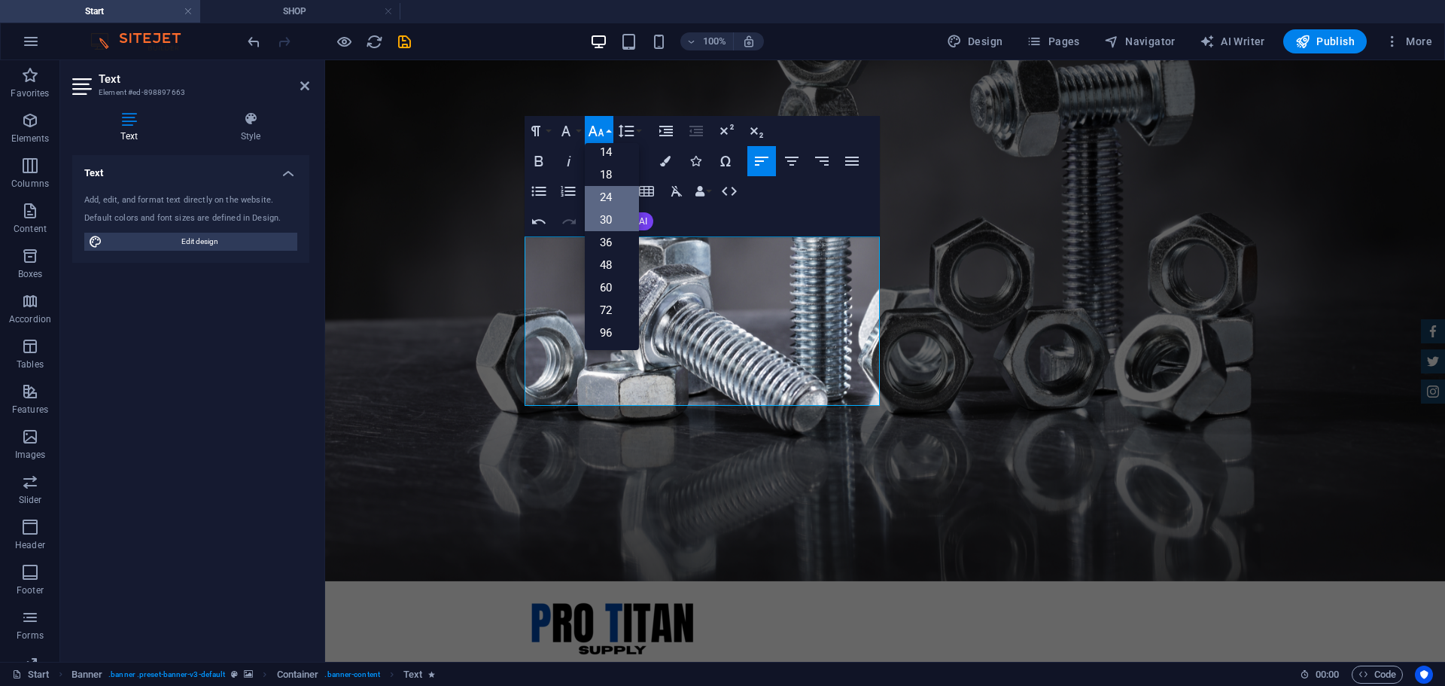
click at [612, 193] on link "24" at bounding box center [612, 197] width 54 height 23
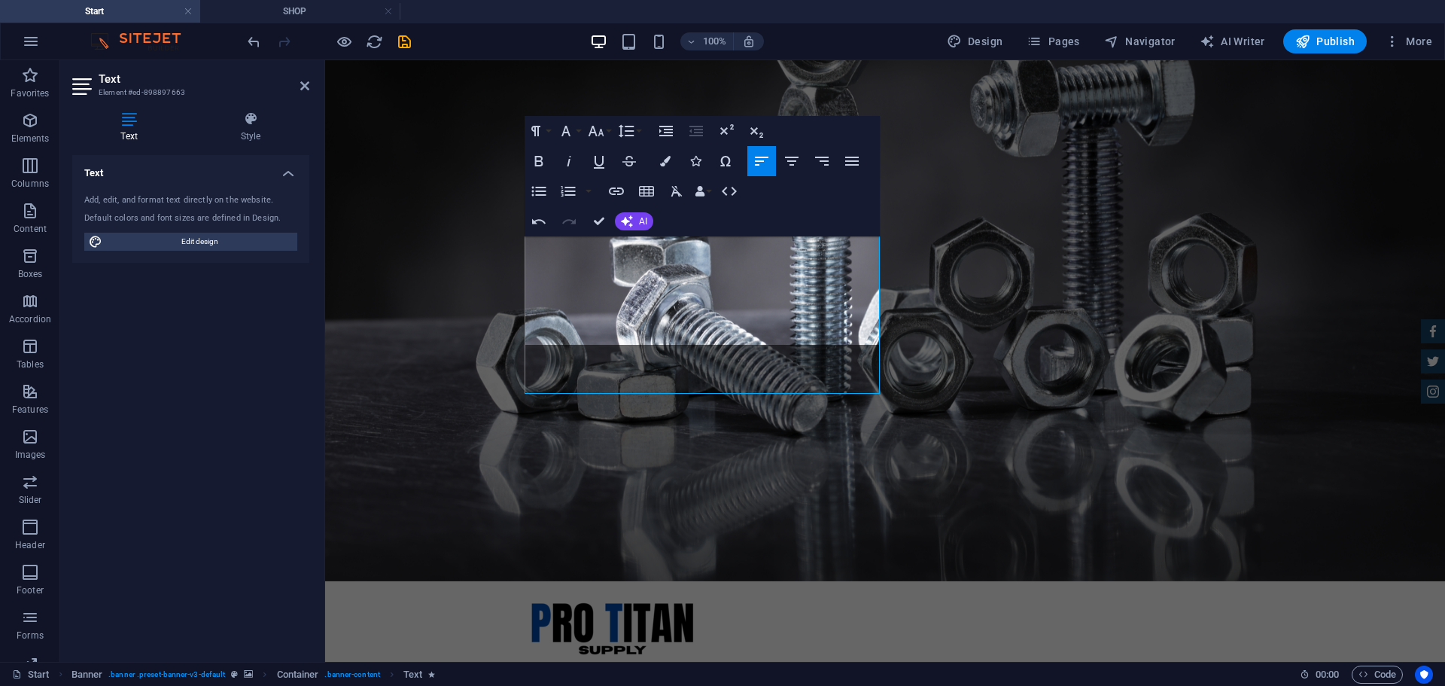
scroll to position [130, 0]
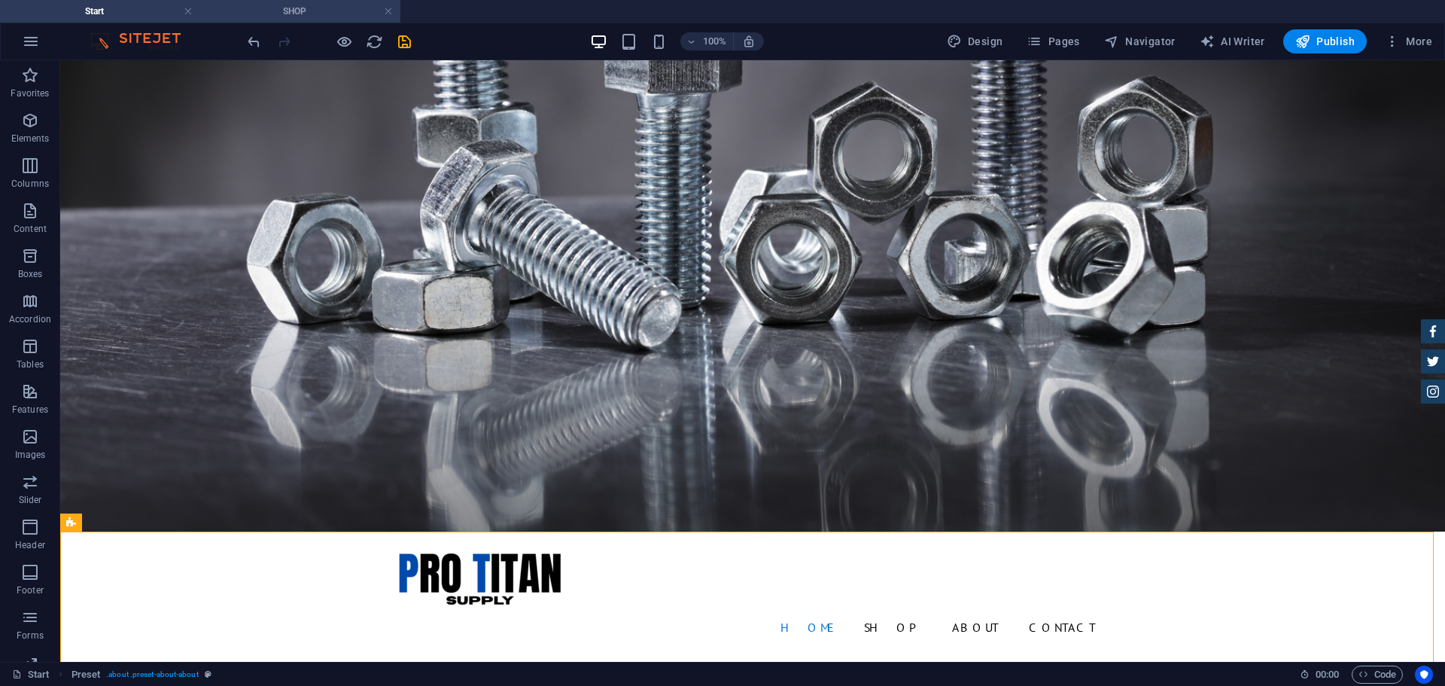
click at [337, 6] on h4 "SHOP" at bounding box center [300, 11] width 200 height 17
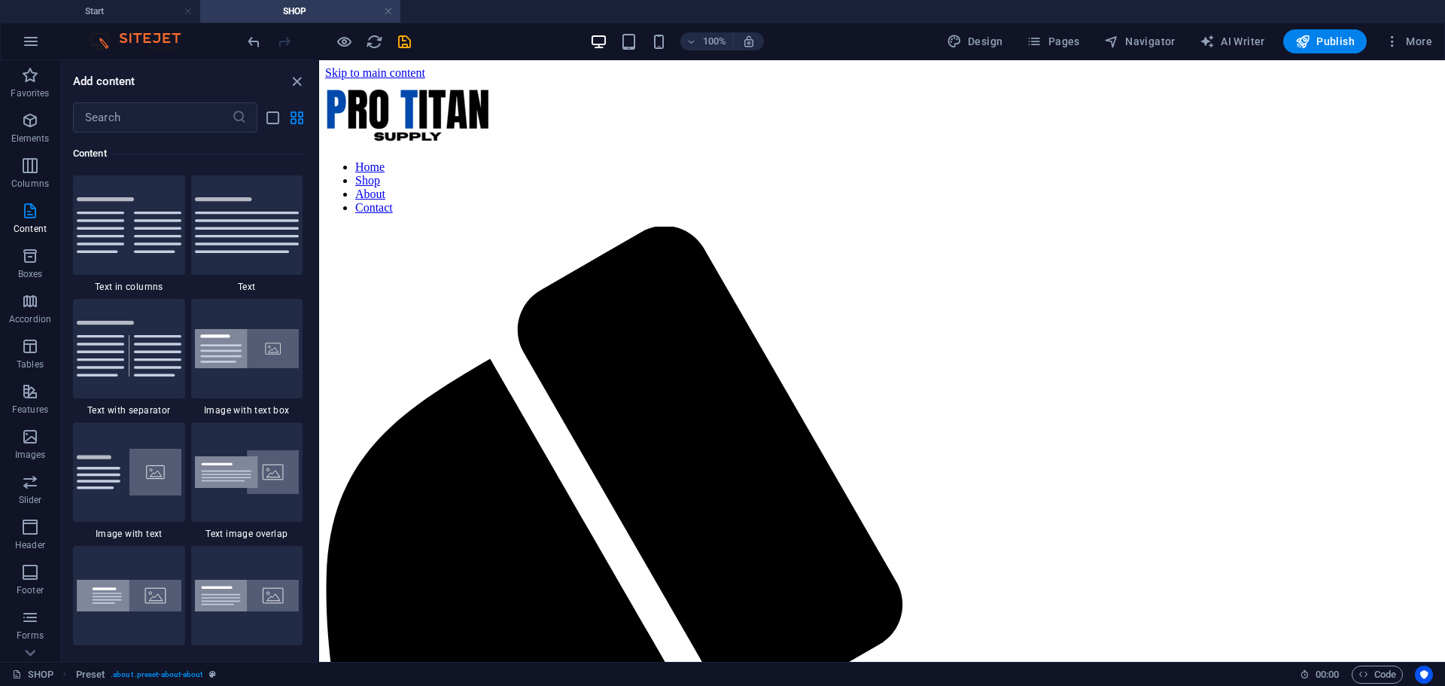
scroll to position [175, 0]
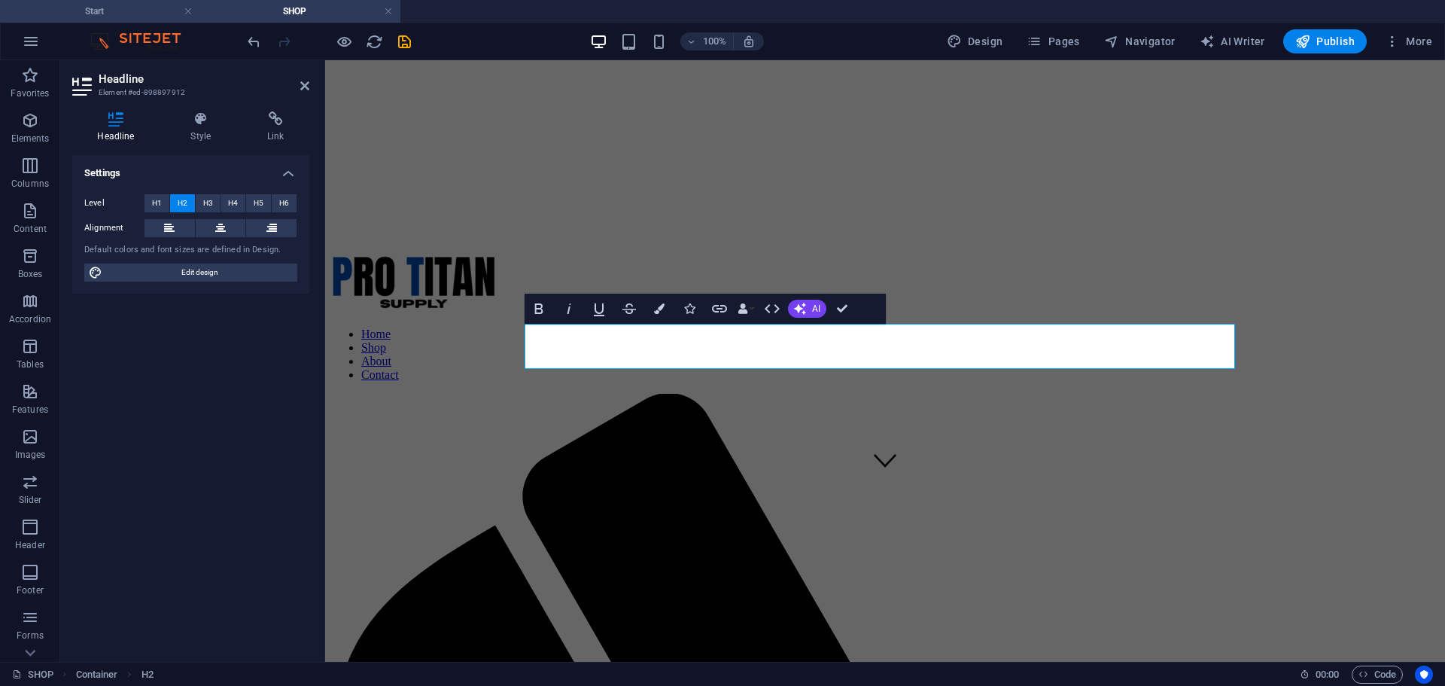
click at [132, 11] on h4 "Start" at bounding box center [100, 11] width 200 height 17
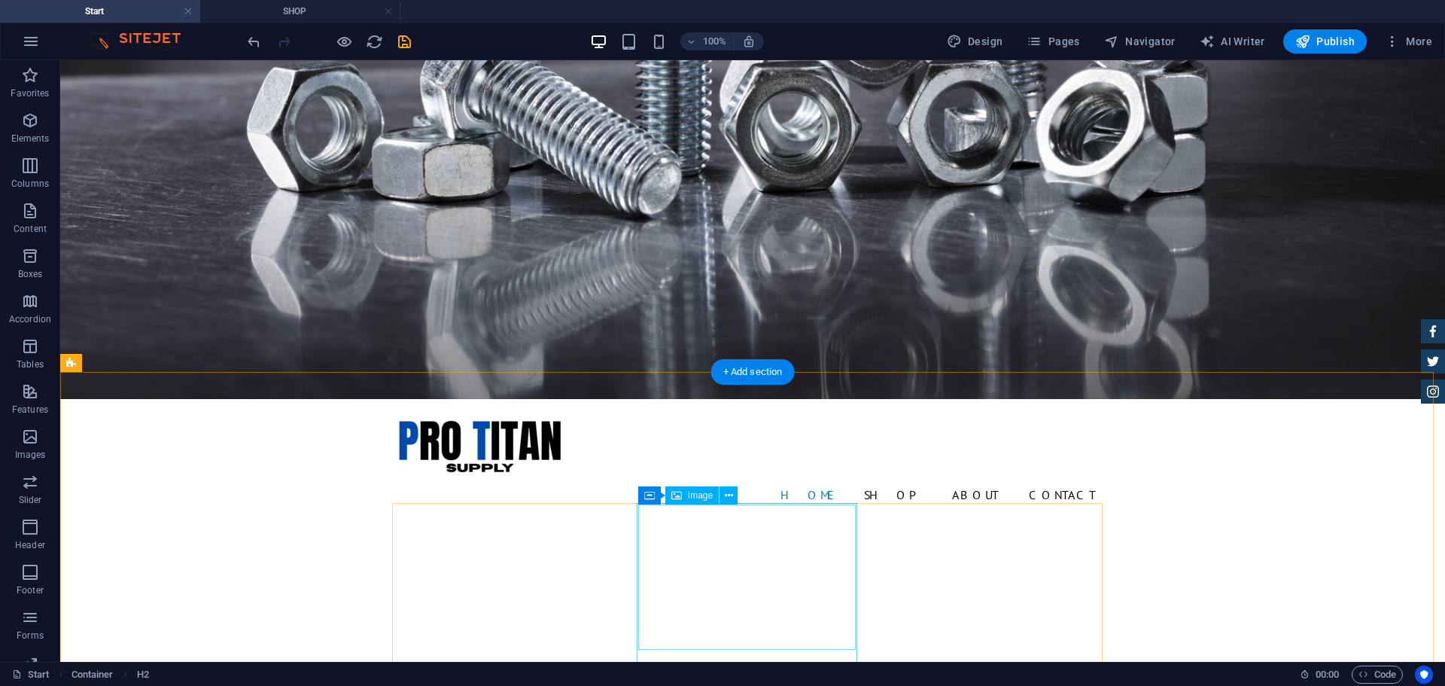
scroll to position [306, 0]
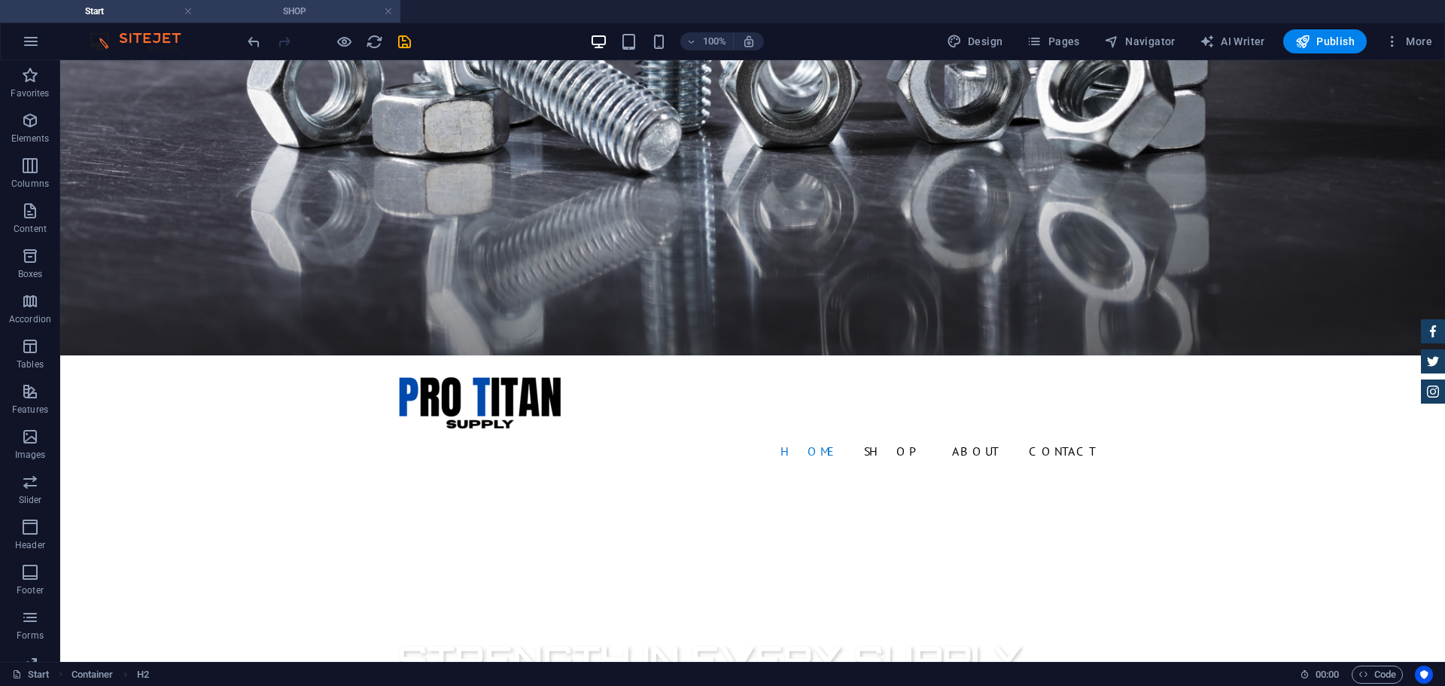
drag, startPoint x: 295, startPoint y: 11, endPoint x: 299, endPoint y: 20, distance: 9.1
click at [314, 17] on h4 "SHOP" at bounding box center [300, 11] width 200 height 17
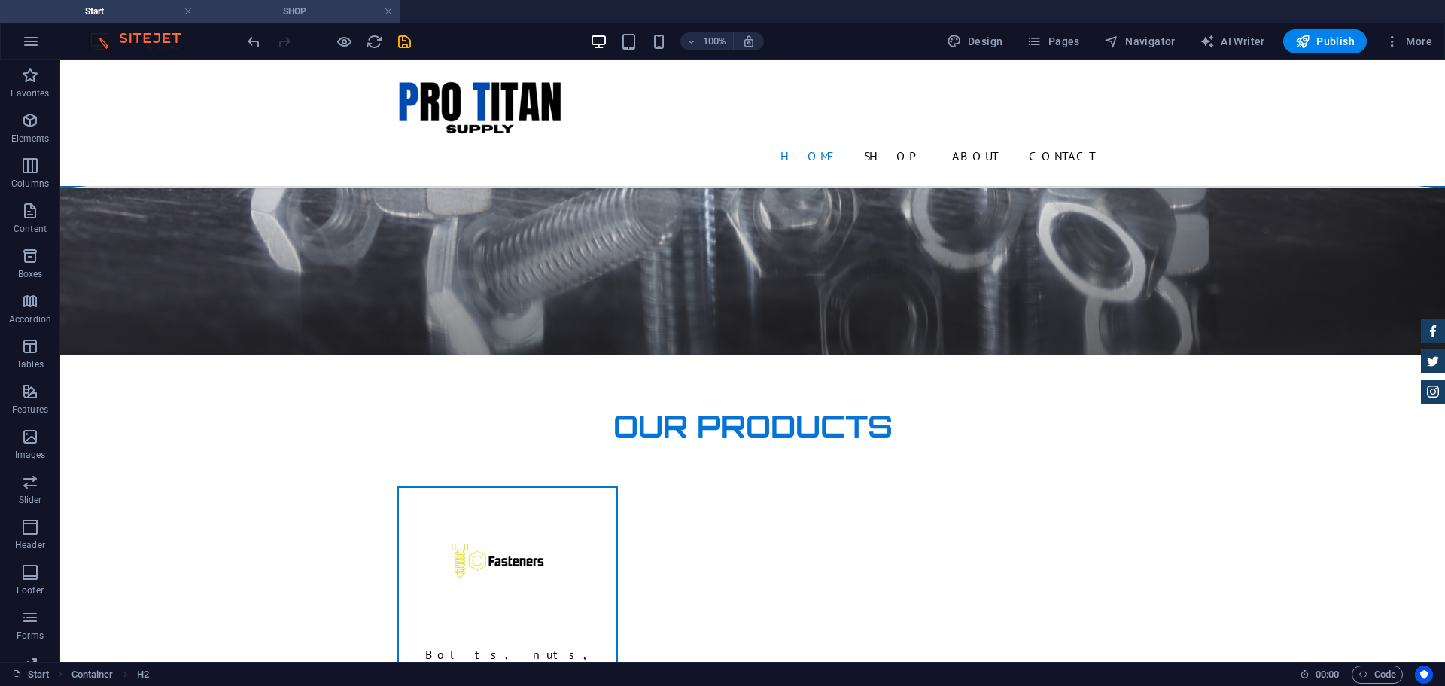
scroll to position [0, 0]
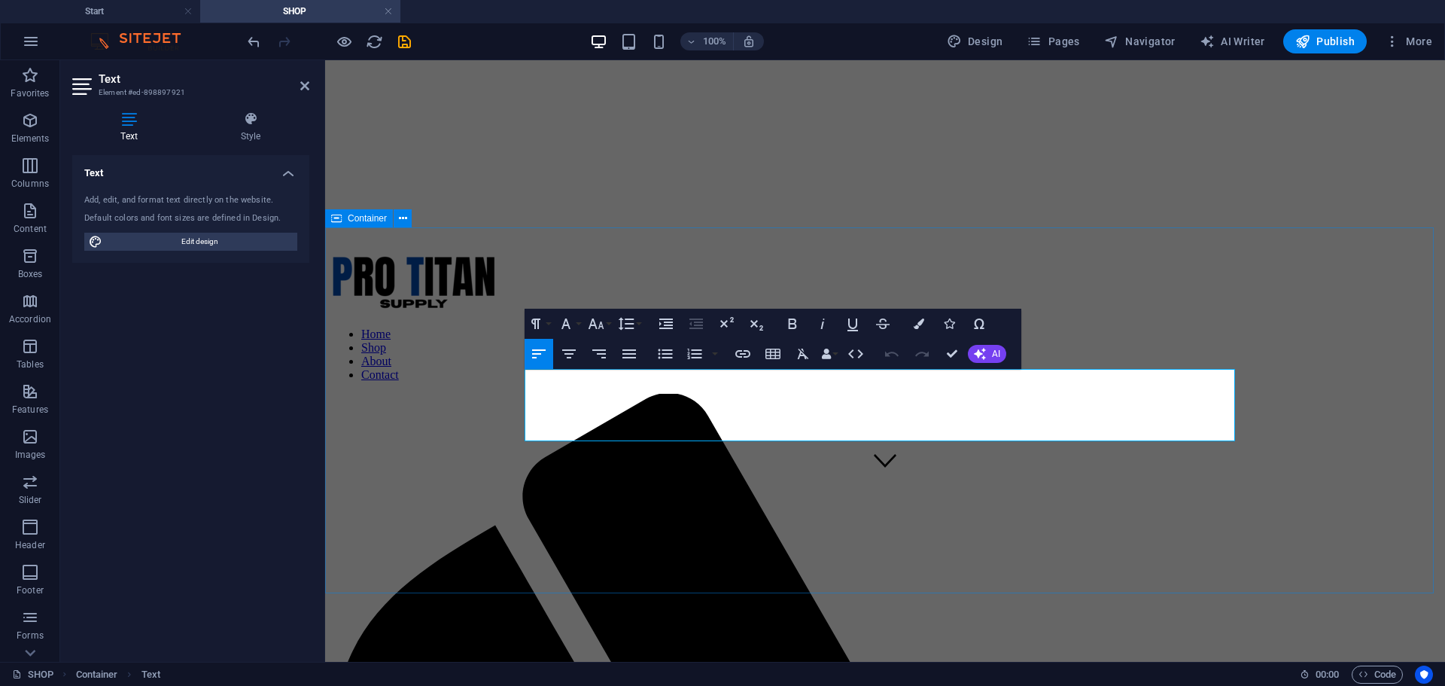
drag, startPoint x: 624, startPoint y: 433, endPoint x: 522, endPoint y: 375, distance: 117.6
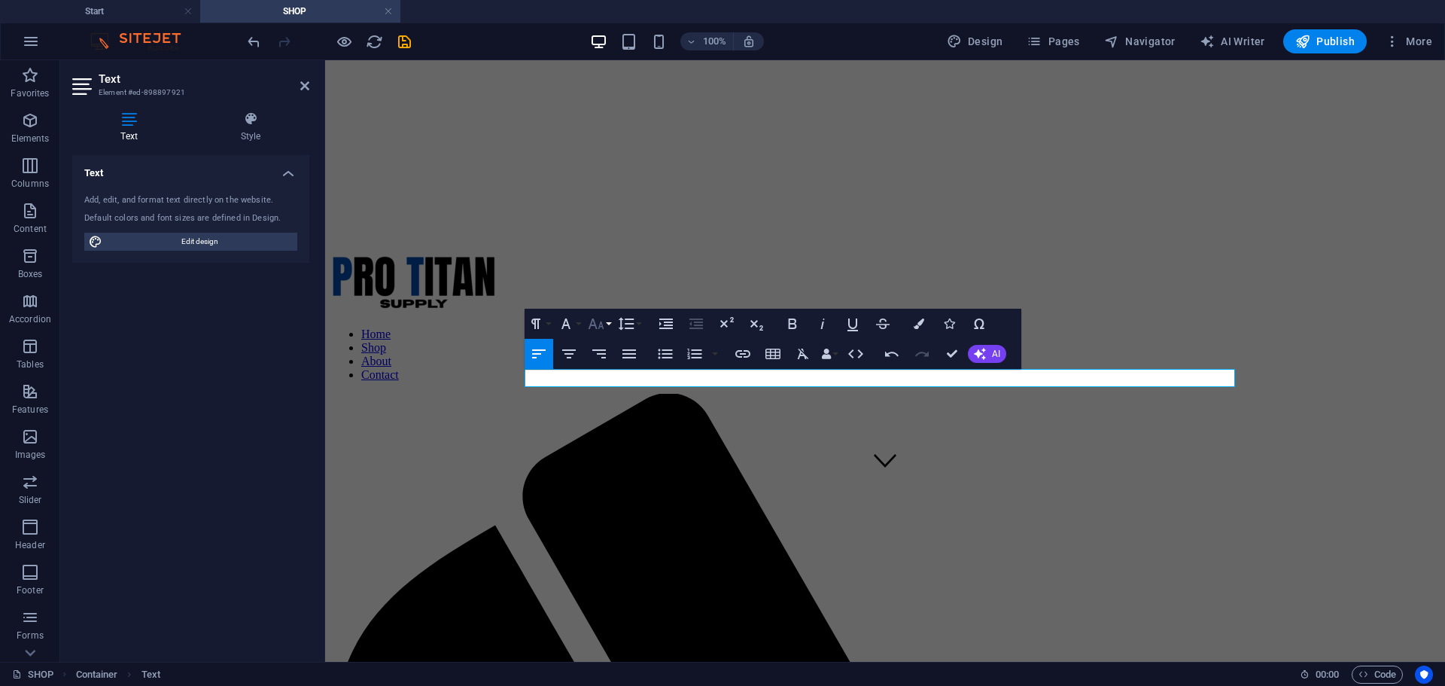
click at [601, 324] on icon "button" at bounding box center [596, 324] width 18 height 18
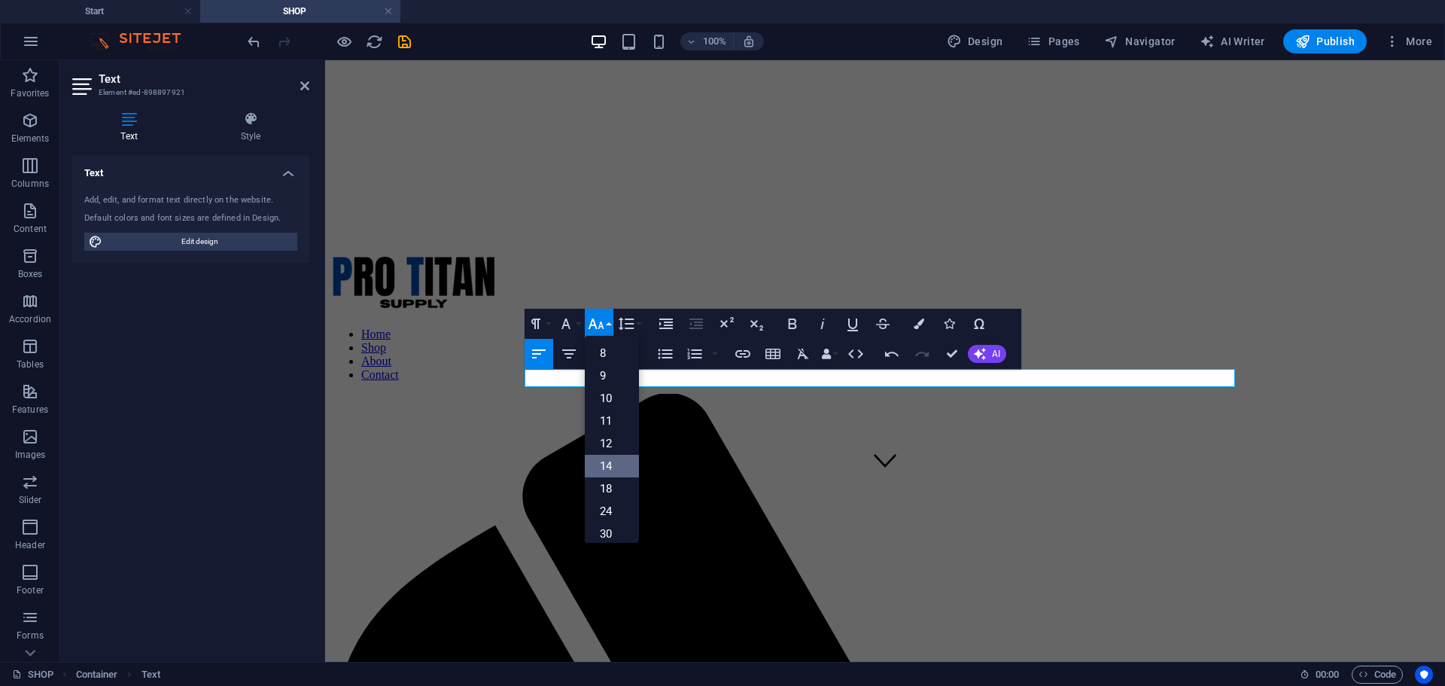
click at [613, 467] on link "14" at bounding box center [612, 466] width 54 height 23
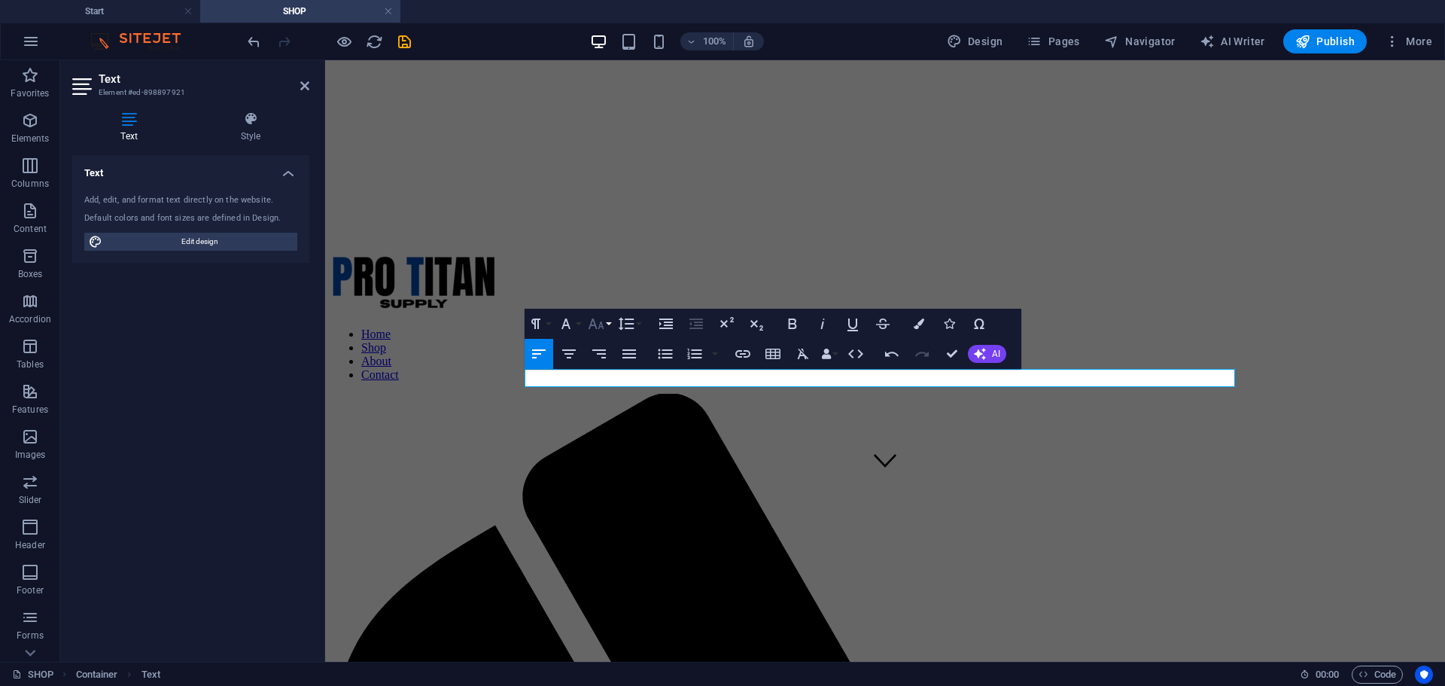
click at [592, 326] on icon "button" at bounding box center [596, 323] width 16 height 11
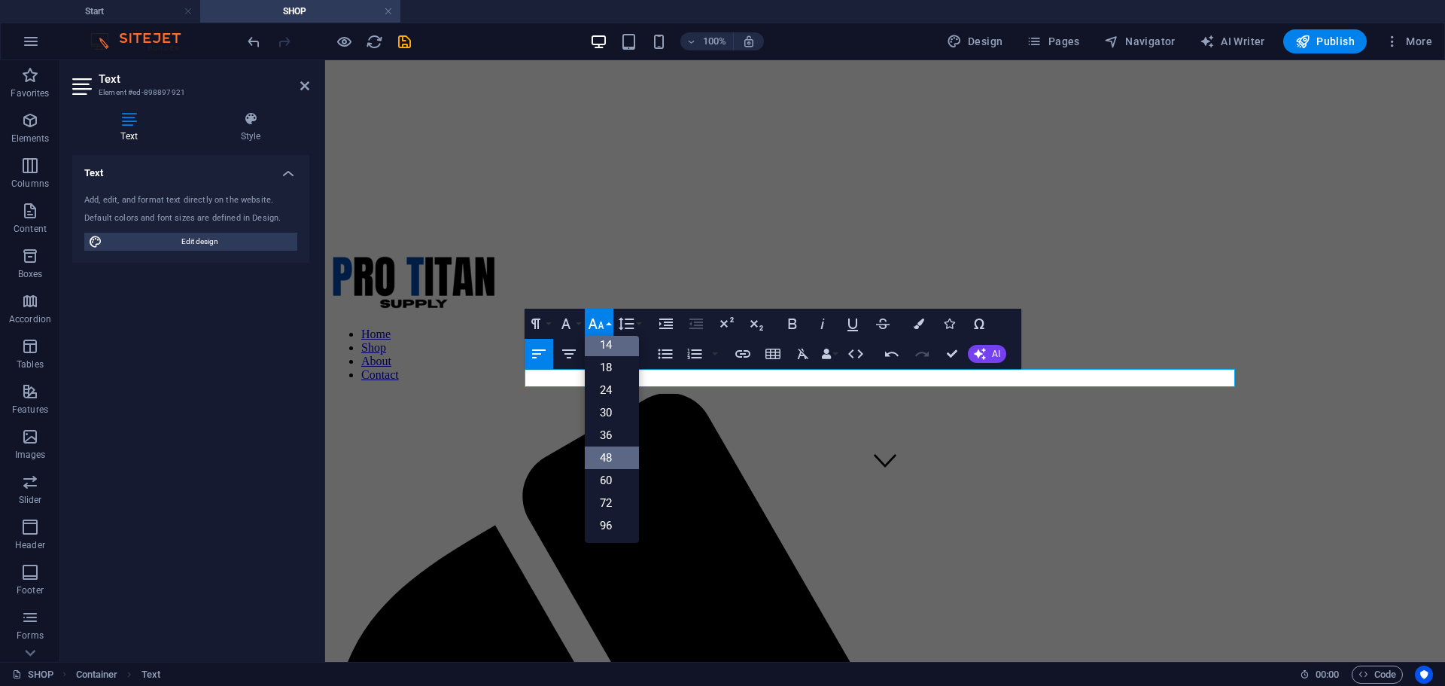
scroll to position [121, 0]
click at [613, 369] on link "18" at bounding box center [612, 367] width 54 height 23
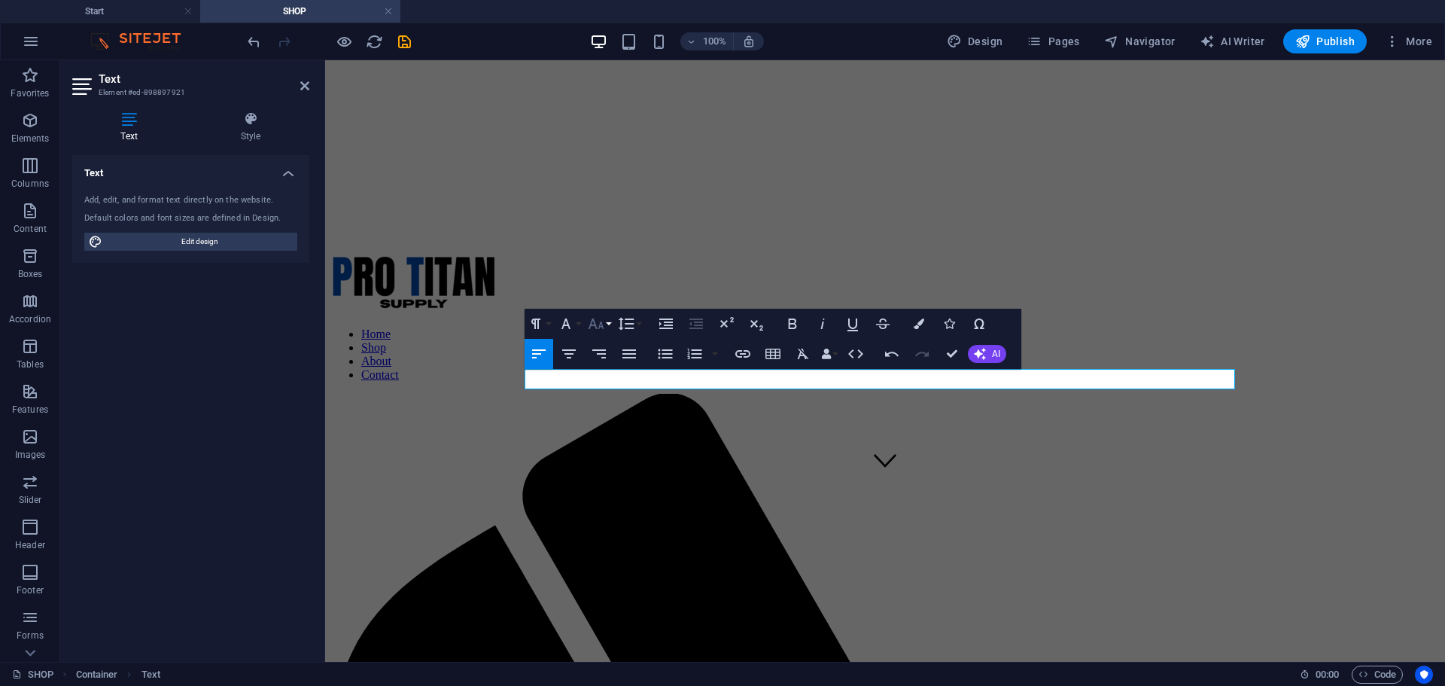
click at [597, 328] on icon "button" at bounding box center [596, 324] width 18 height 18
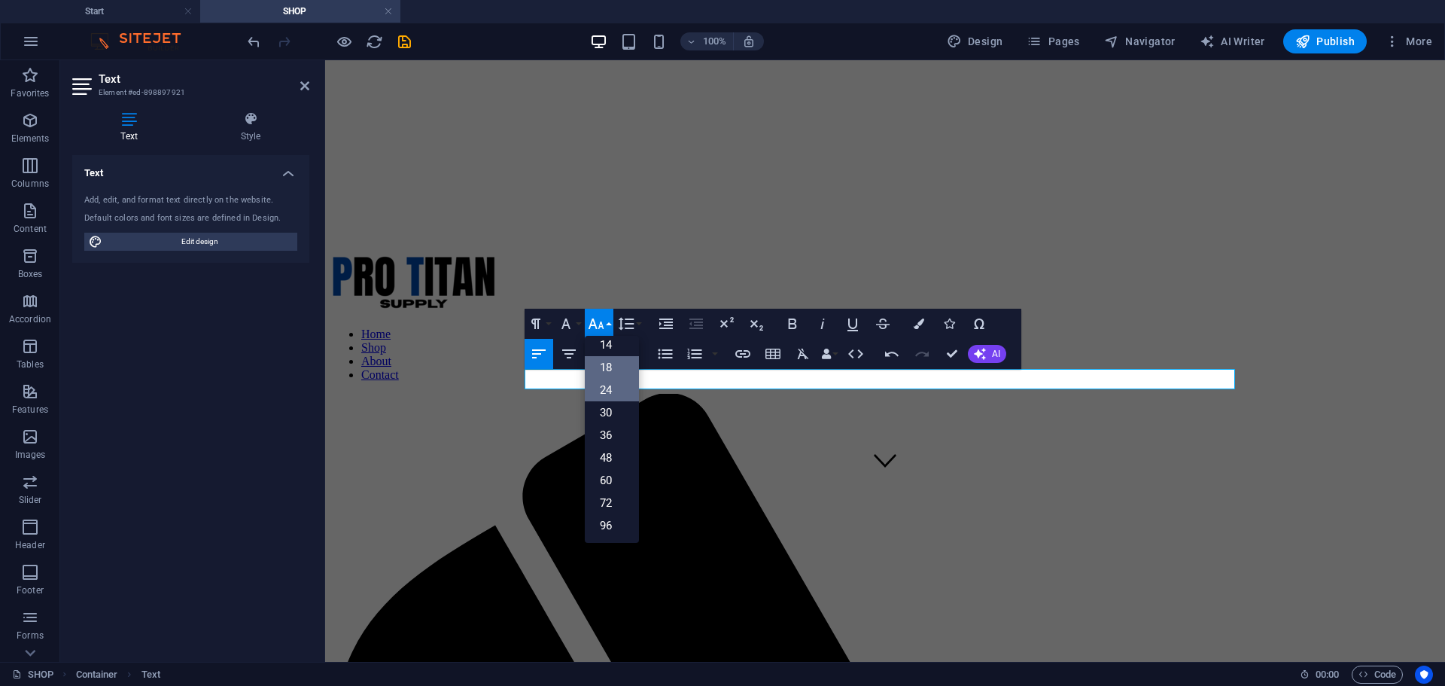
click at [615, 385] on link "24" at bounding box center [612, 390] width 54 height 23
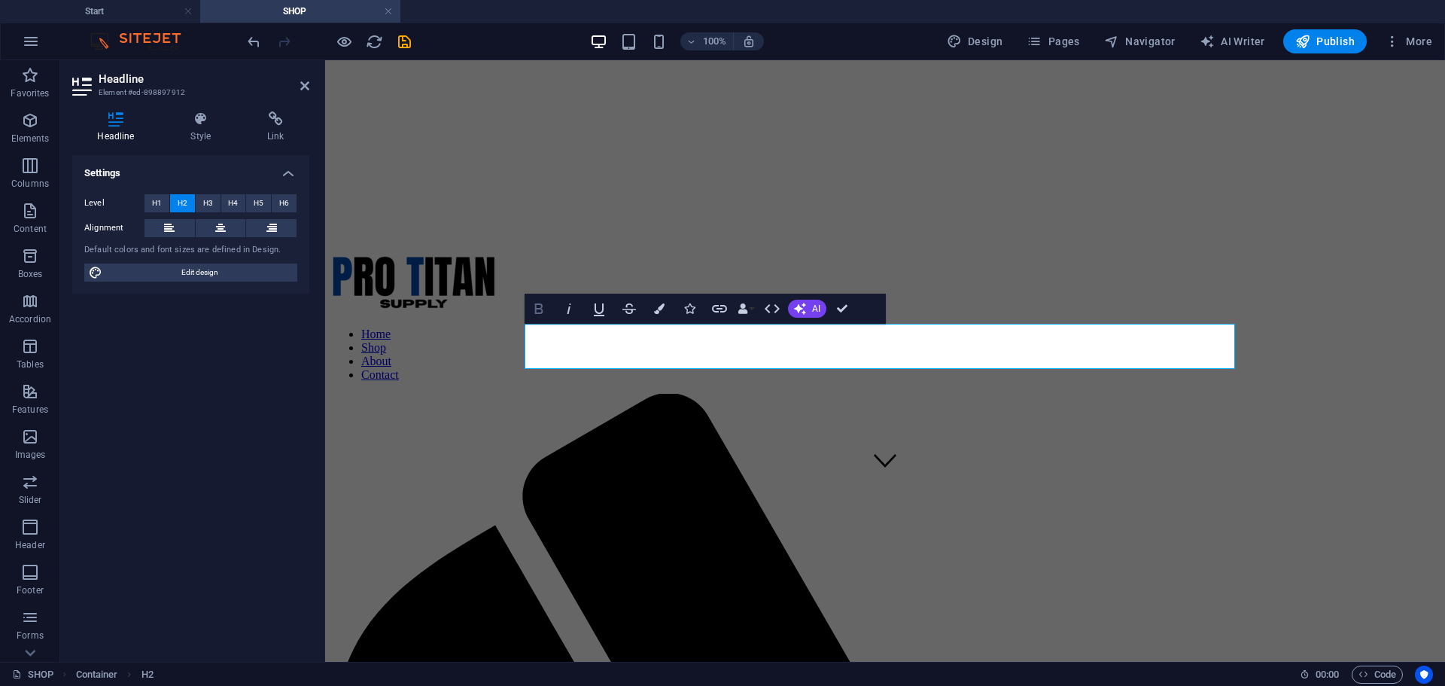
click at [542, 311] on icon "button" at bounding box center [538, 308] width 8 height 11
click at [598, 313] on icon "button" at bounding box center [599, 309] width 11 height 13
click at [203, 273] on span "Edit design" at bounding box center [200, 272] width 186 height 18
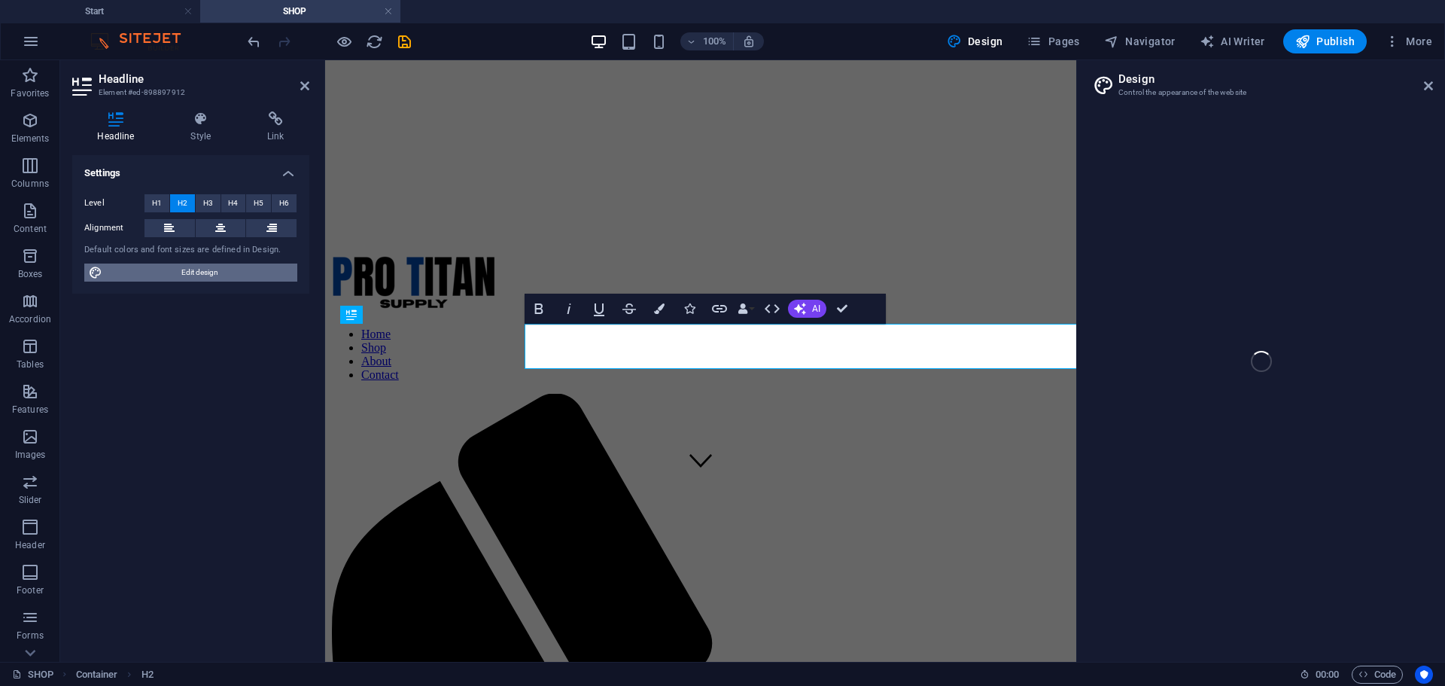
select select "px"
select select "400"
select select "px"
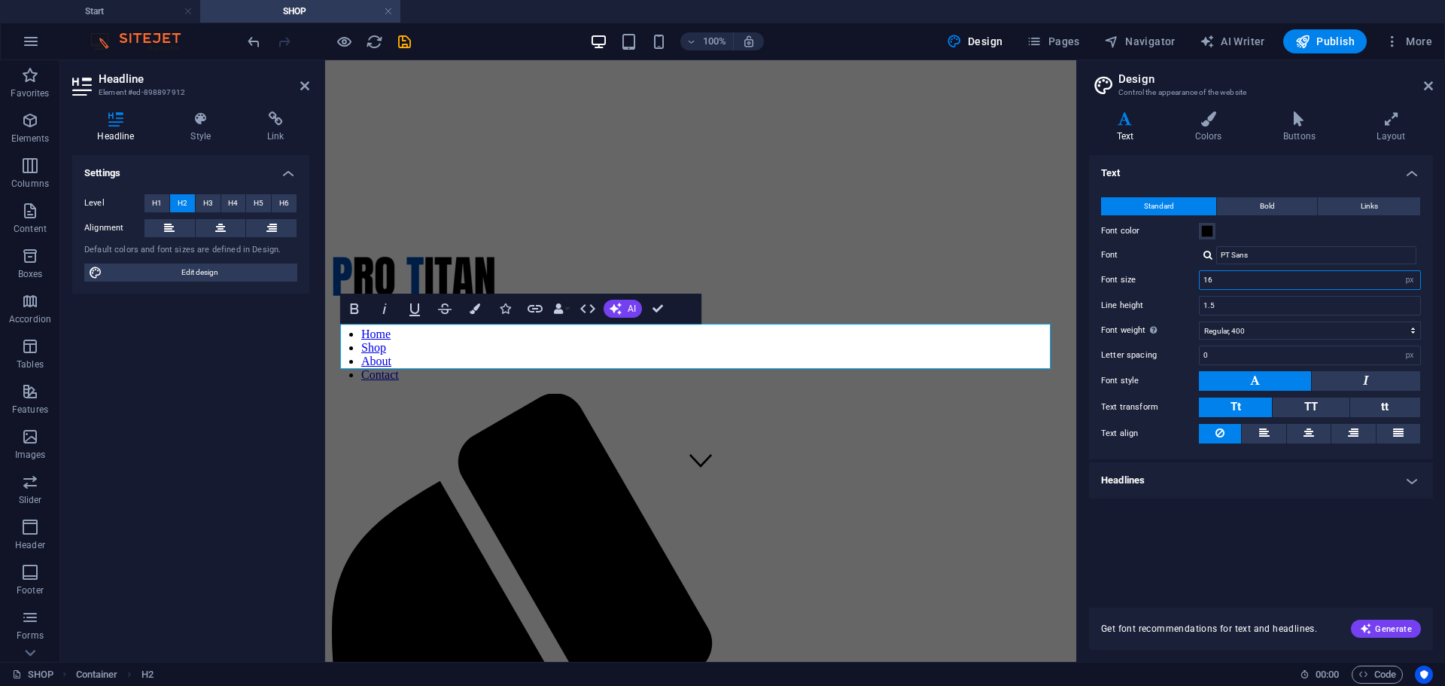
click at [1276, 284] on input "16" at bounding box center [1310, 280] width 221 height 18
type input "1"
type input "25"
click at [1191, 520] on div "Text Standard Bold Links Font color Font PT Sans Font size 25 rem px Line heigh…" at bounding box center [1261, 372] width 344 height 434
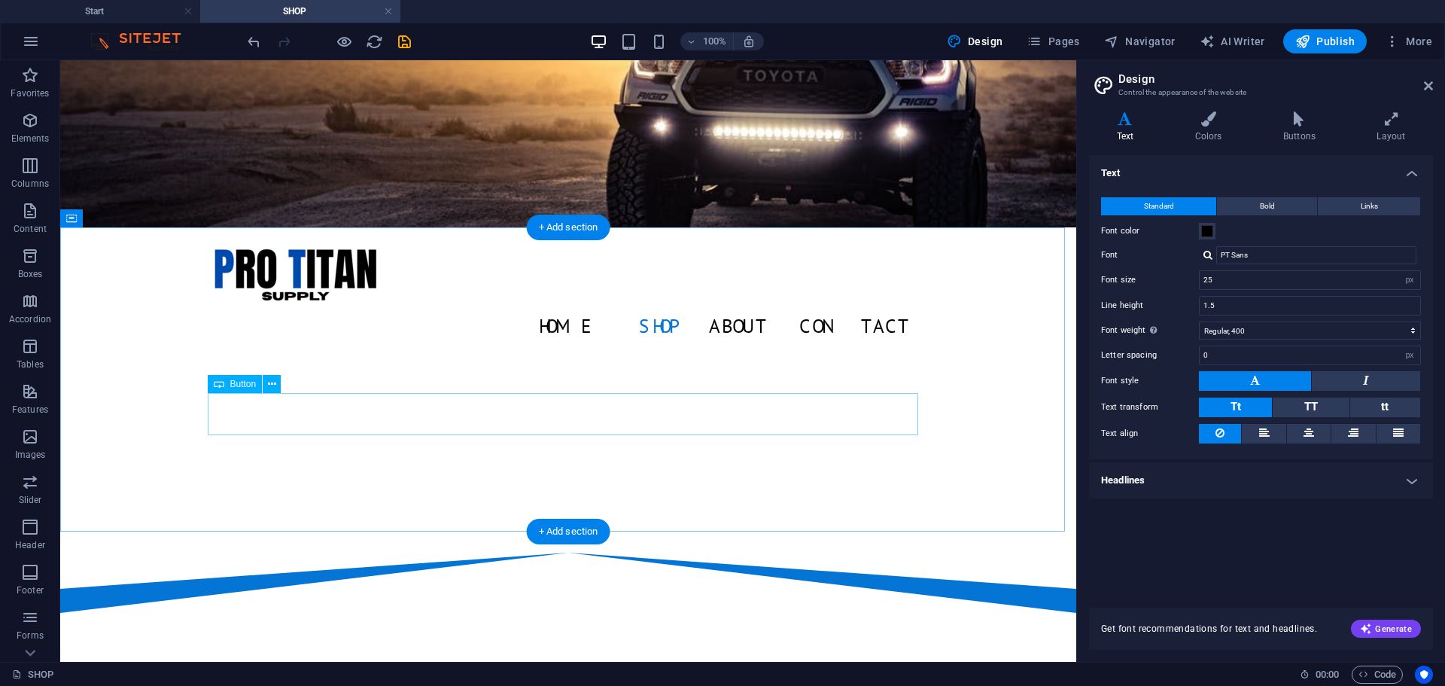
click at [1430, 83] on icon at bounding box center [1428, 86] width 9 height 12
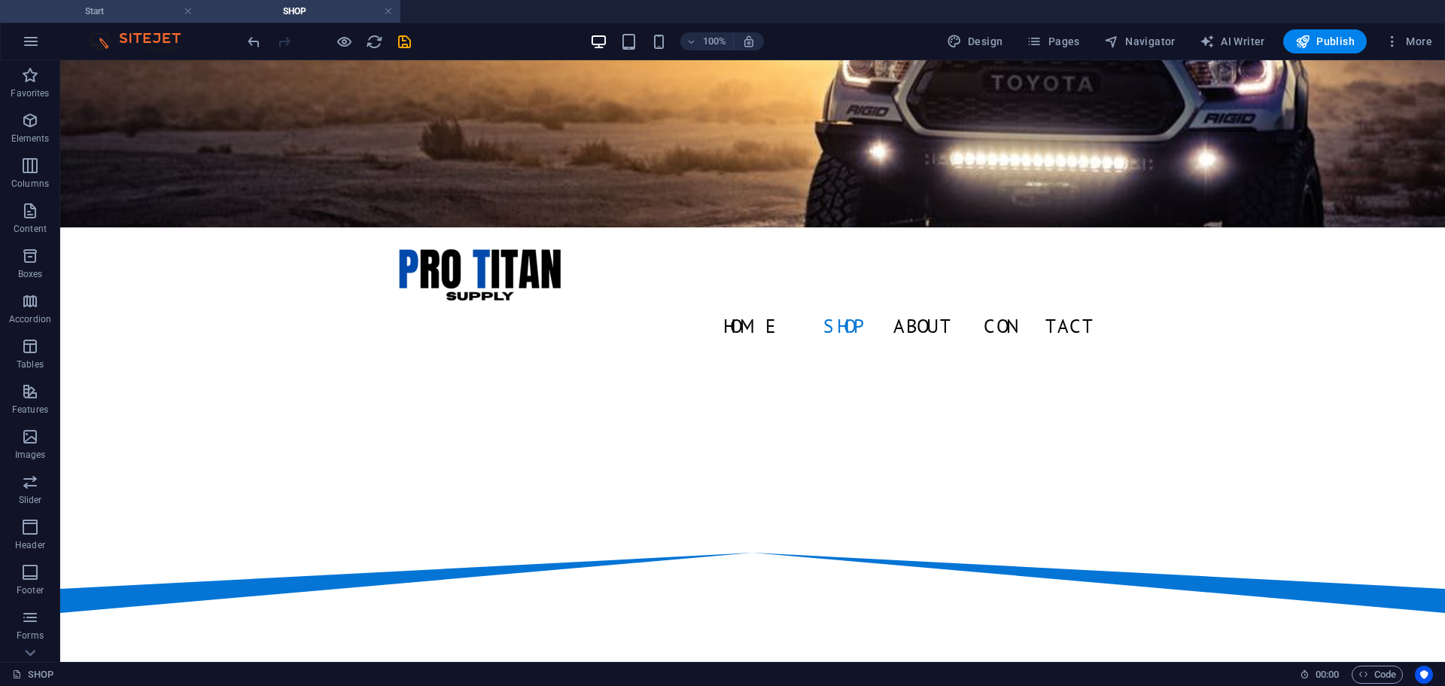
click at [123, 11] on h4 "Start" at bounding box center [100, 11] width 200 height 17
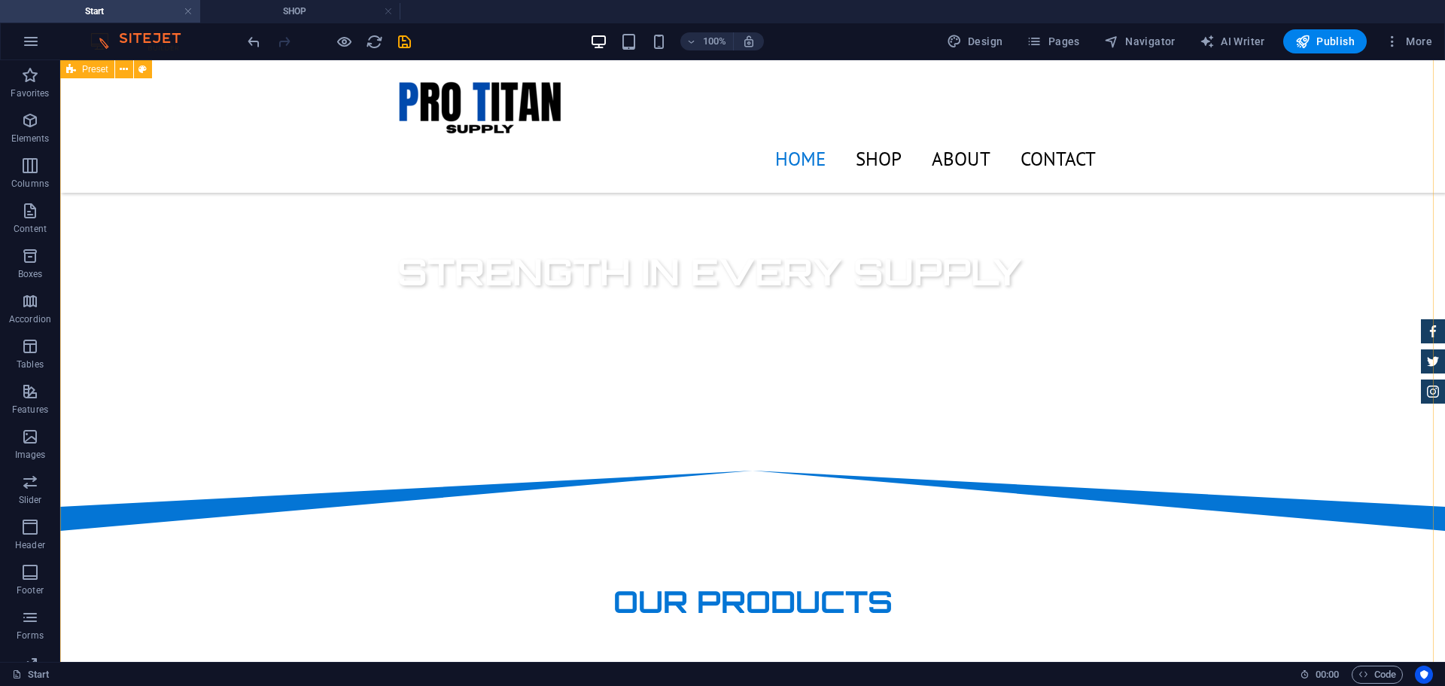
scroll to position [482, 0]
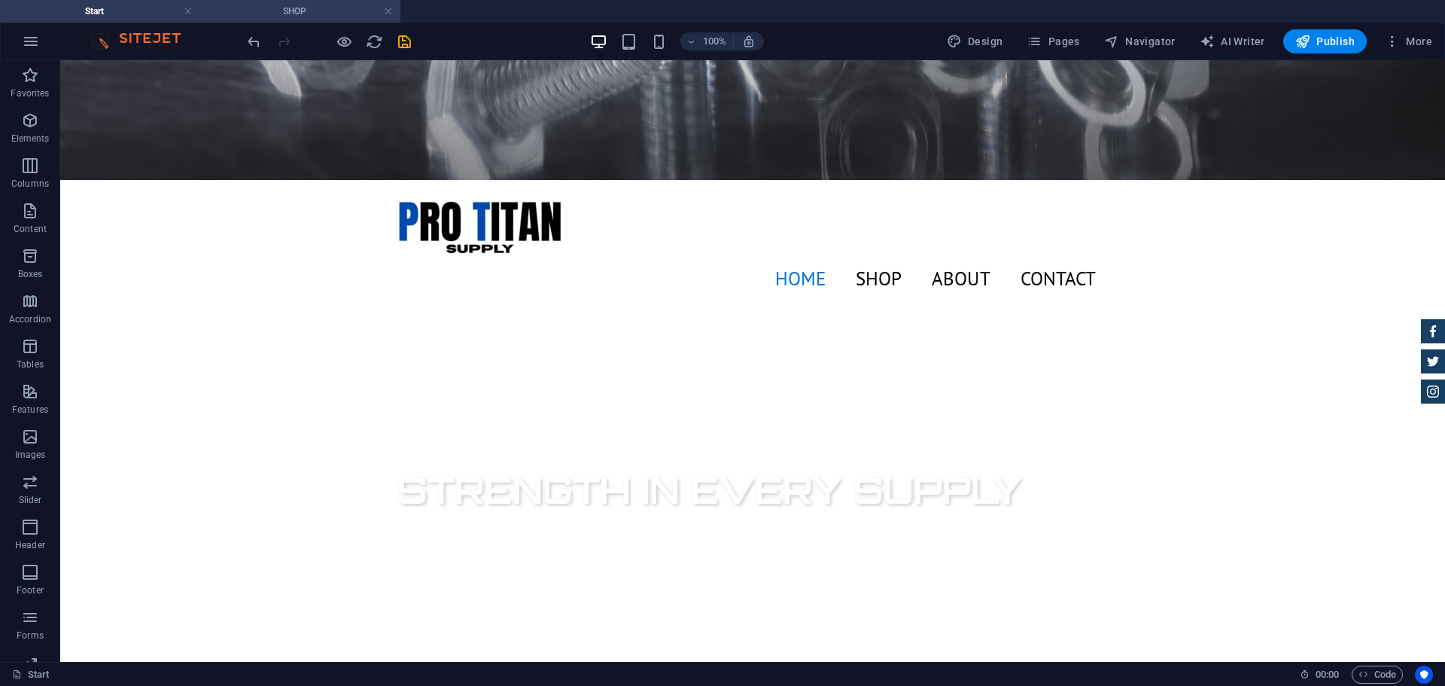
click at [312, 11] on h4 "SHOP" at bounding box center [300, 11] width 200 height 17
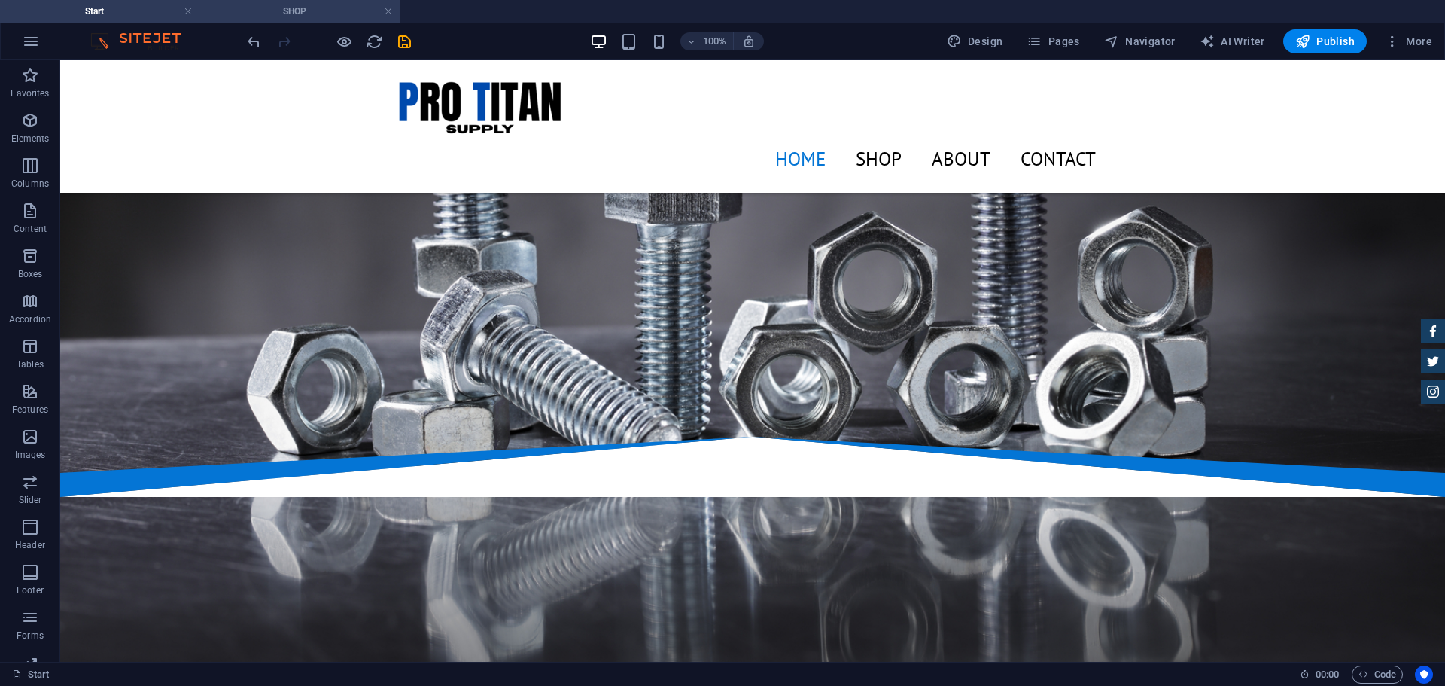
scroll to position [175, 0]
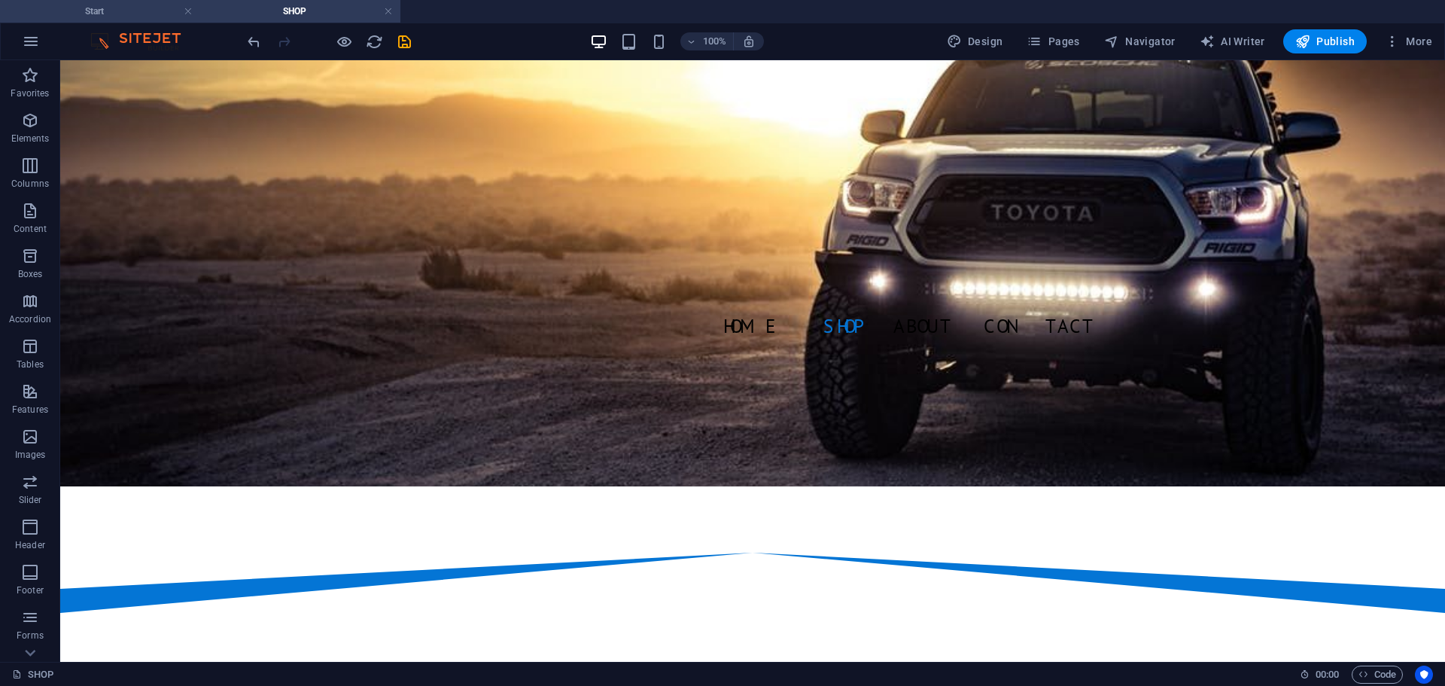
click at [119, 11] on h4 "Start" at bounding box center [100, 11] width 200 height 17
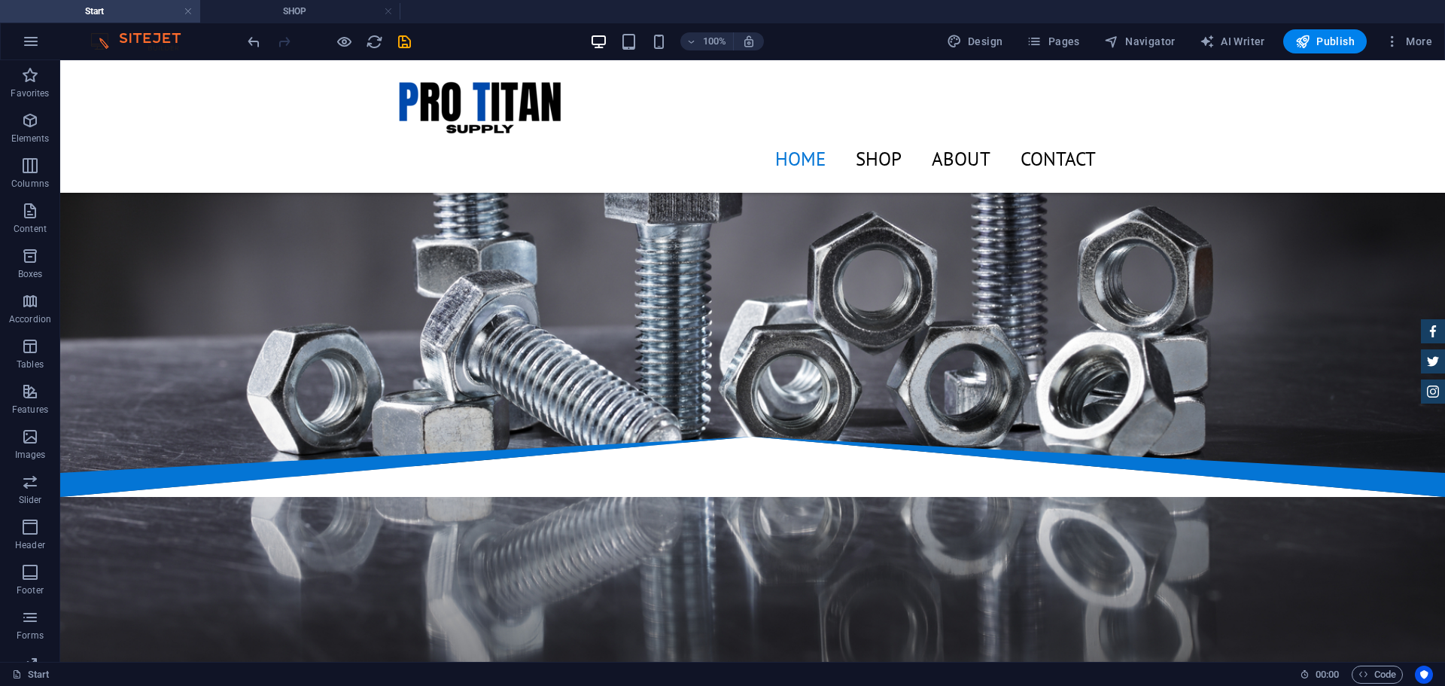
scroll to position [482, 0]
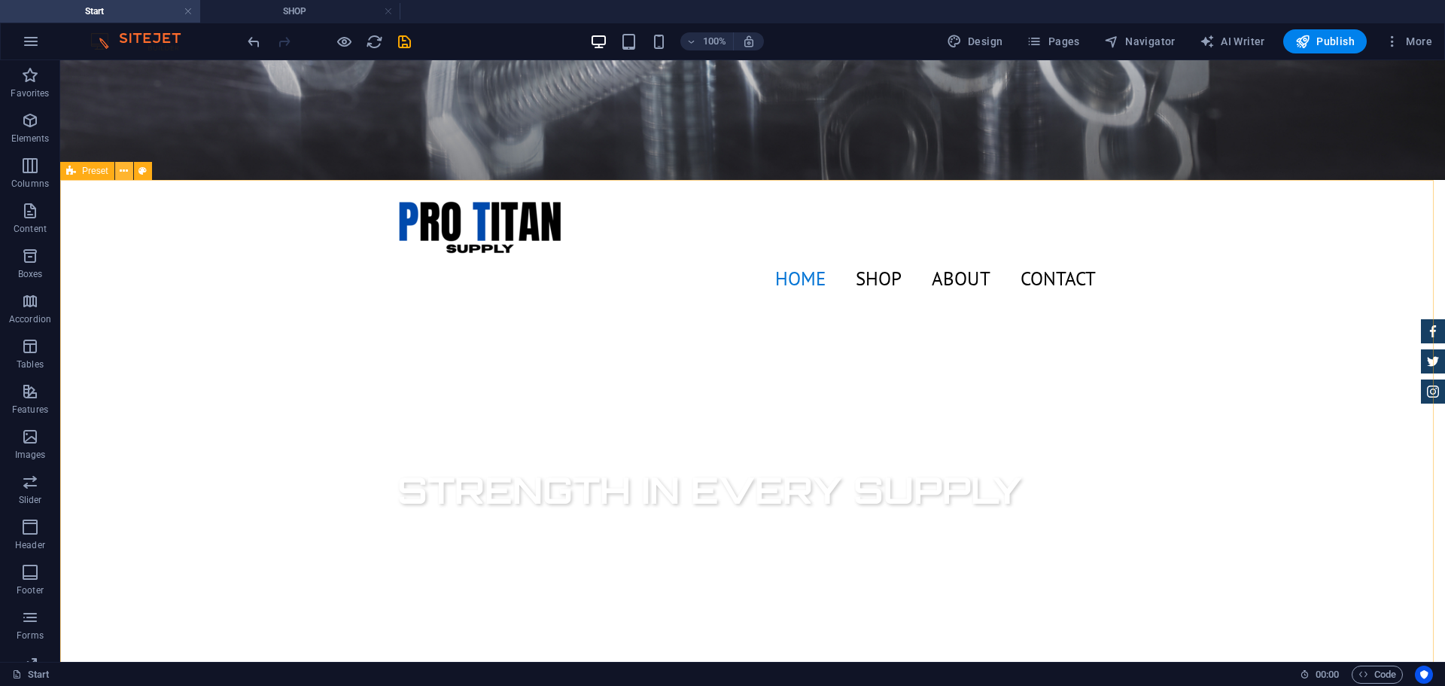
click at [126, 175] on icon at bounding box center [124, 171] width 8 height 16
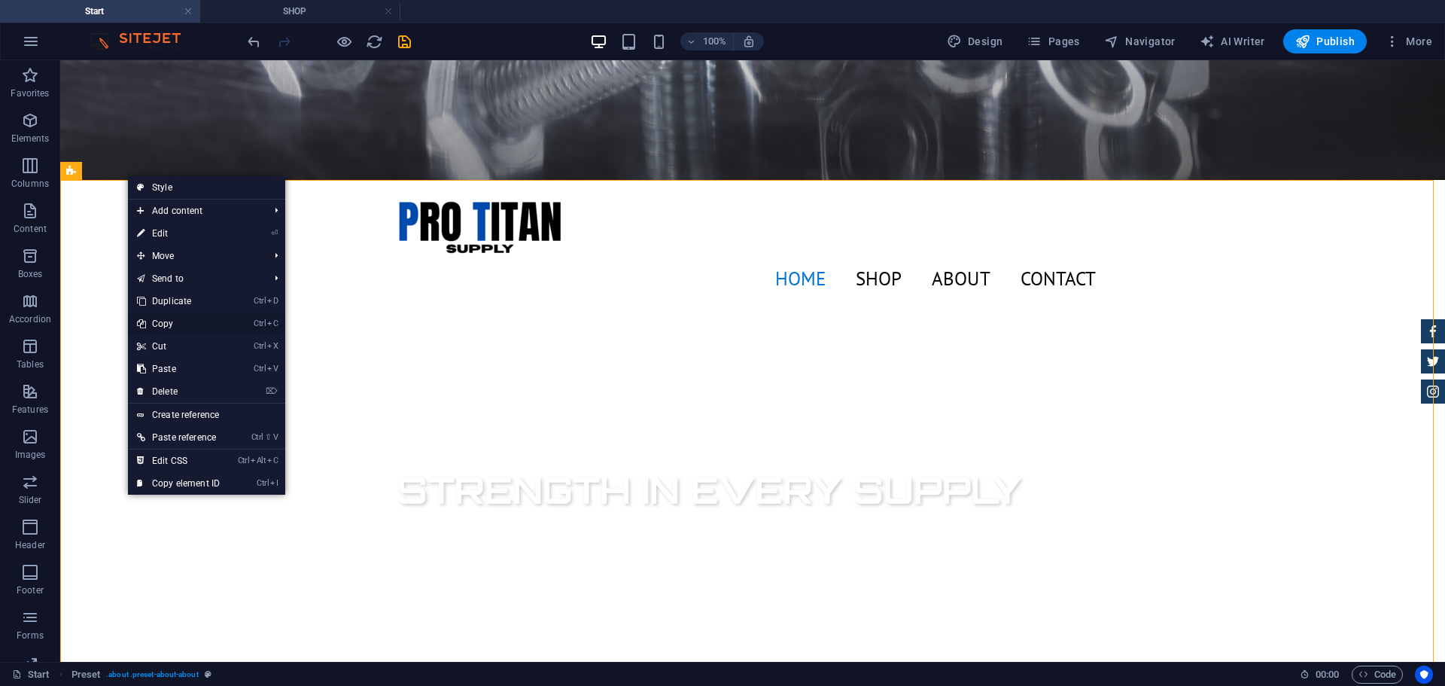
click at [192, 321] on link "Ctrl C Copy" at bounding box center [178, 323] width 101 height 23
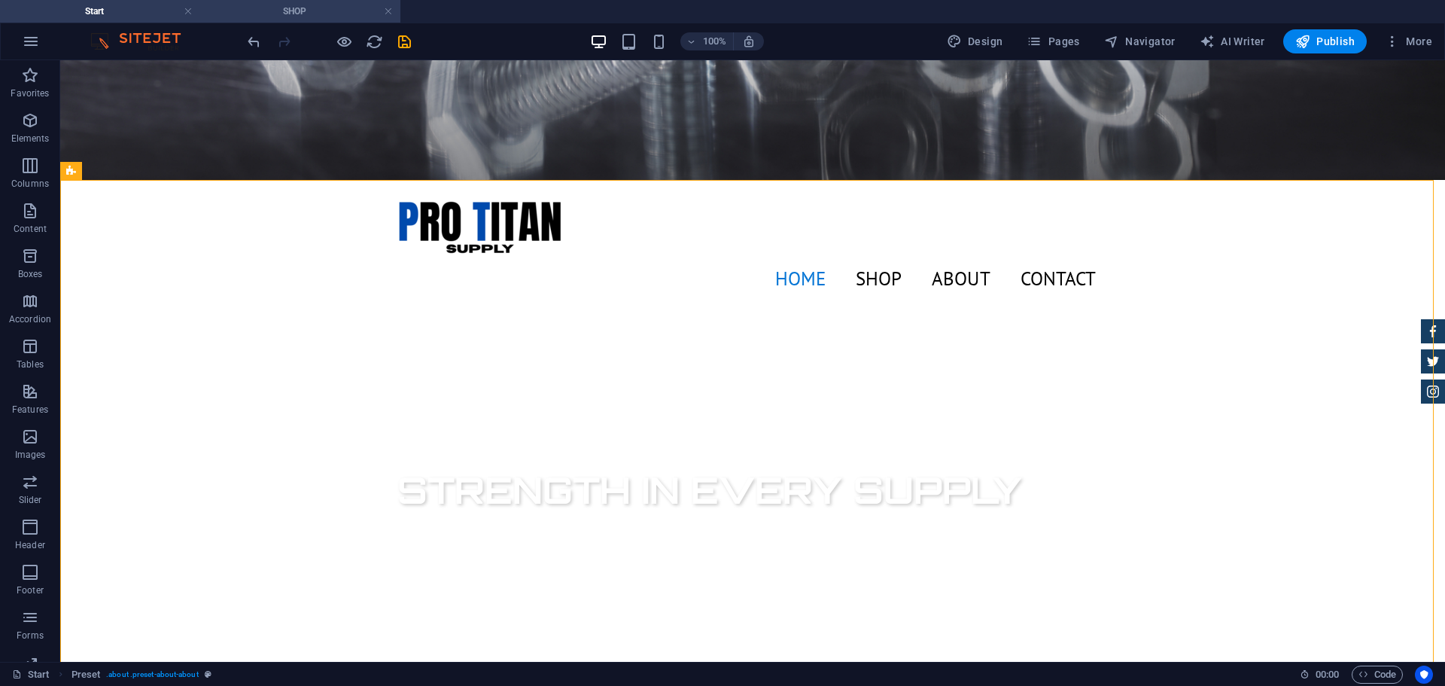
click at [277, 12] on h4 "SHOP" at bounding box center [300, 11] width 200 height 17
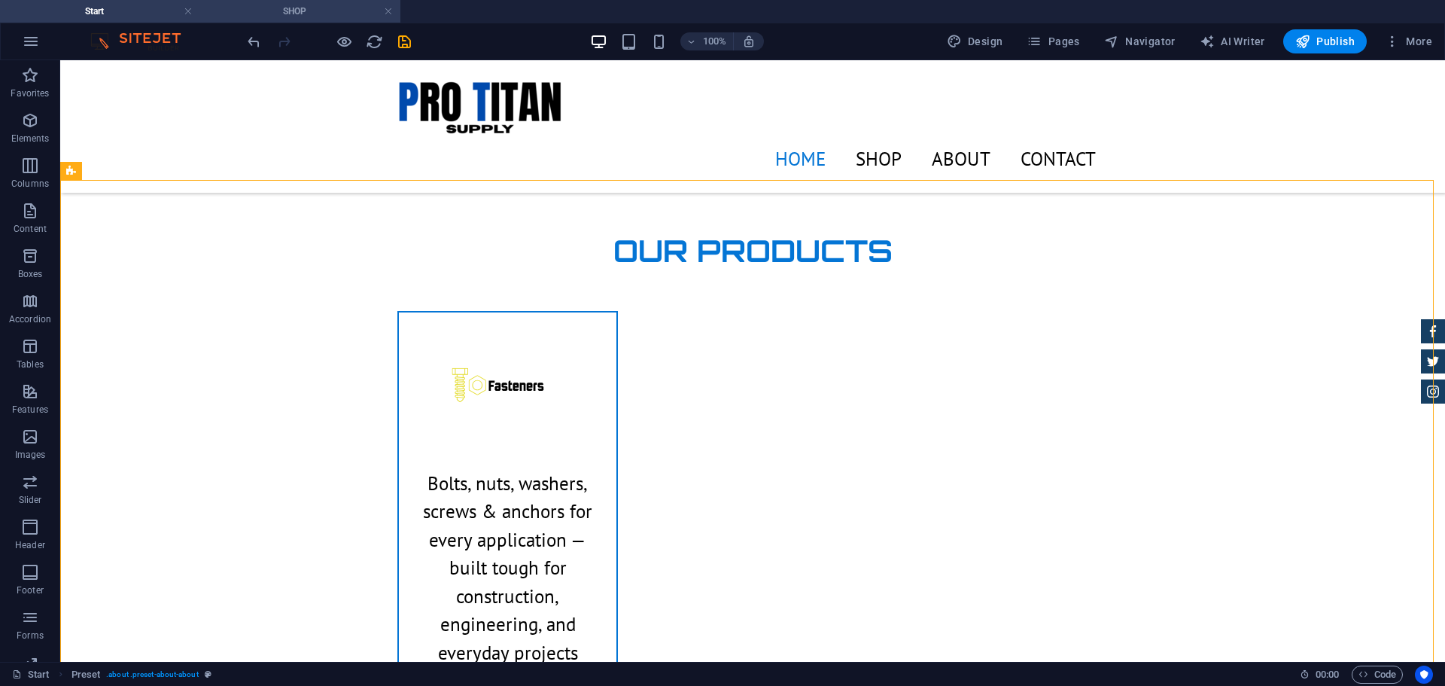
scroll to position [0, 0]
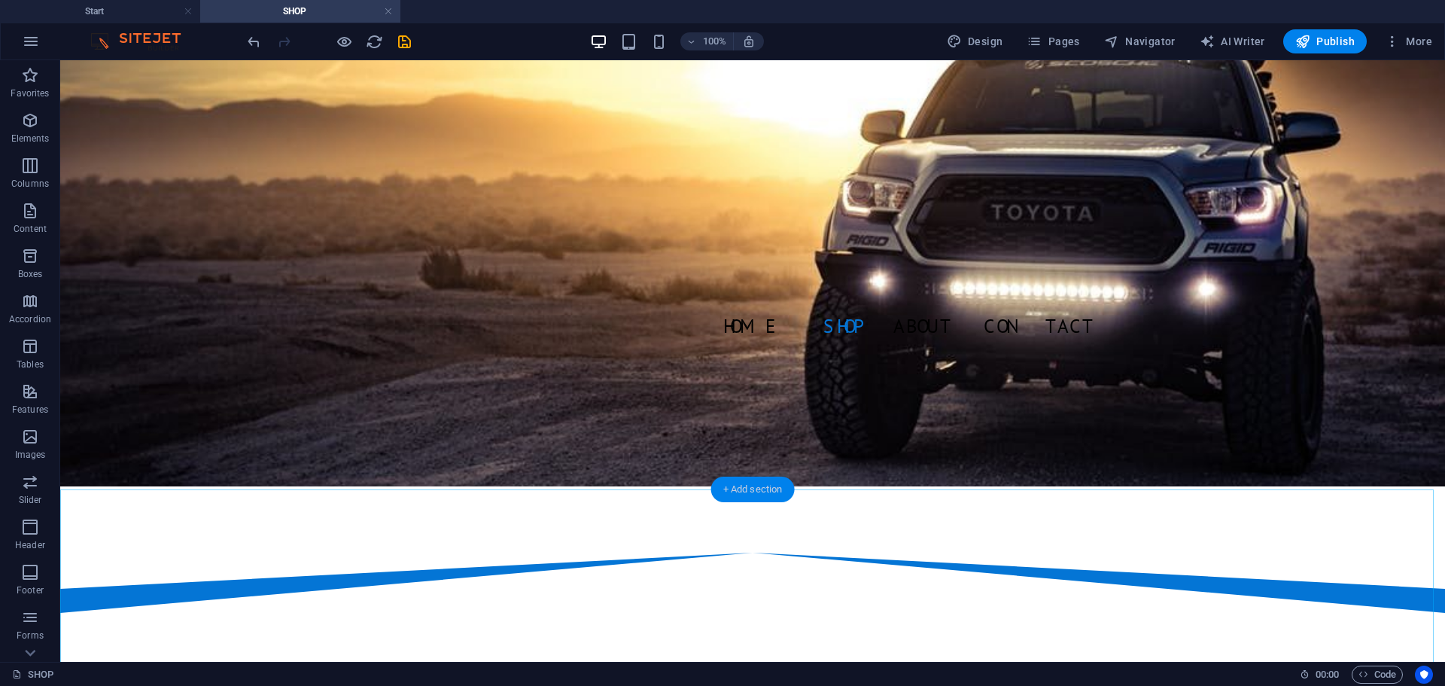
click at [750, 482] on div "+ Add section" at bounding box center [753, 489] width 84 height 26
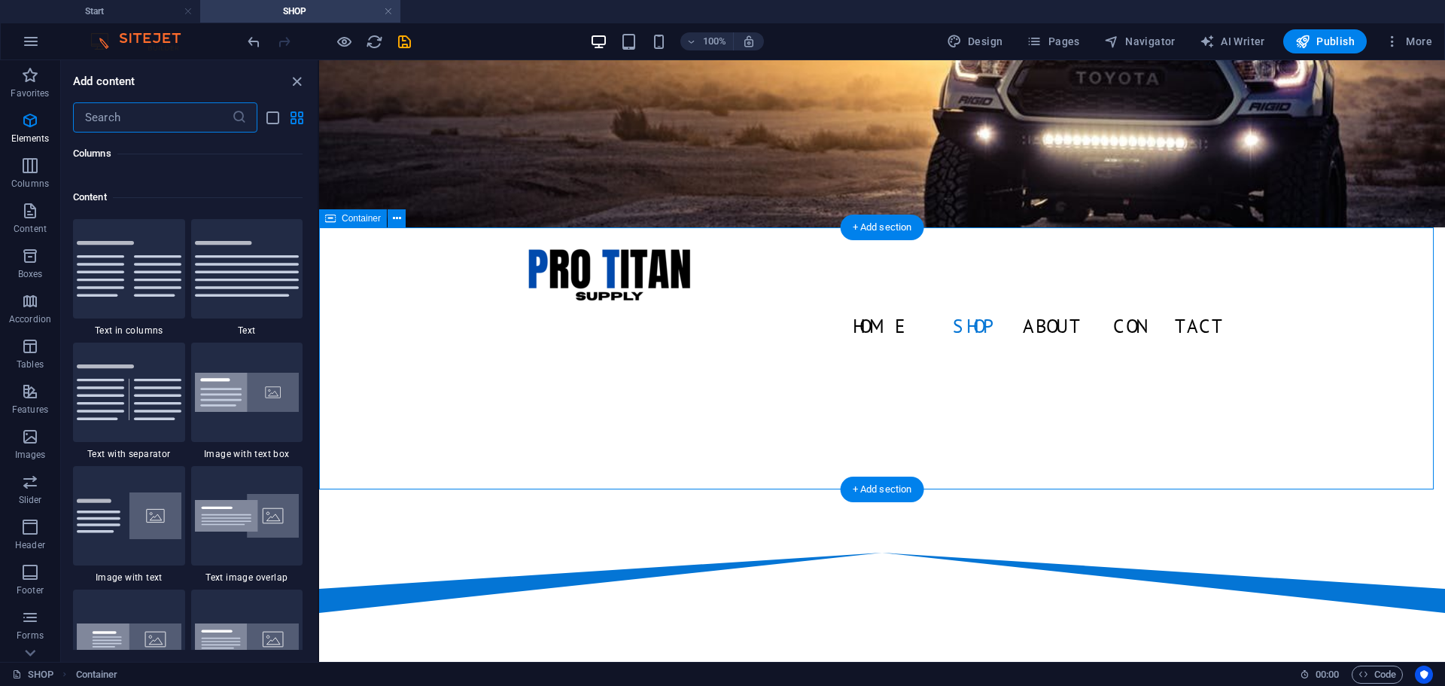
scroll to position [2634, 0]
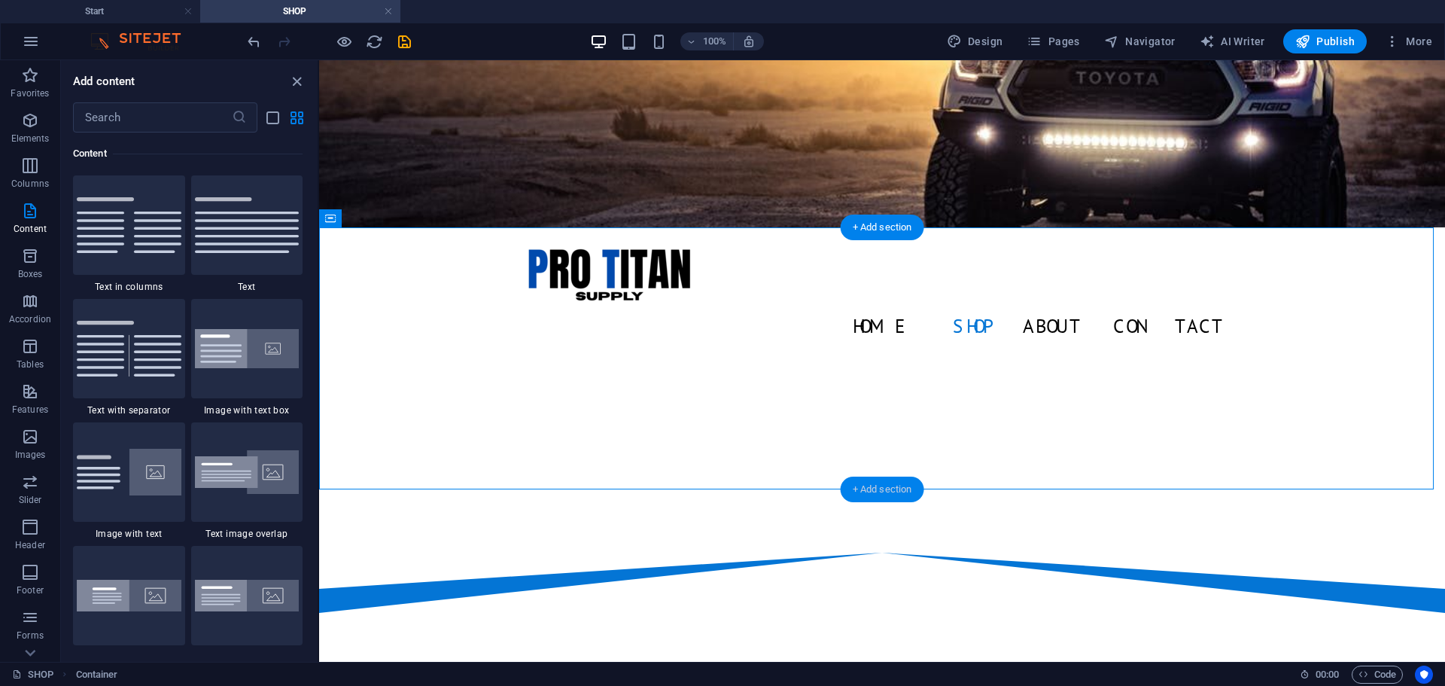
click at [867, 488] on div "+ Add section" at bounding box center [883, 489] width 84 height 26
click at [295, 87] on icon "close panel" at bounding box center [296, 81] width 17 height 17
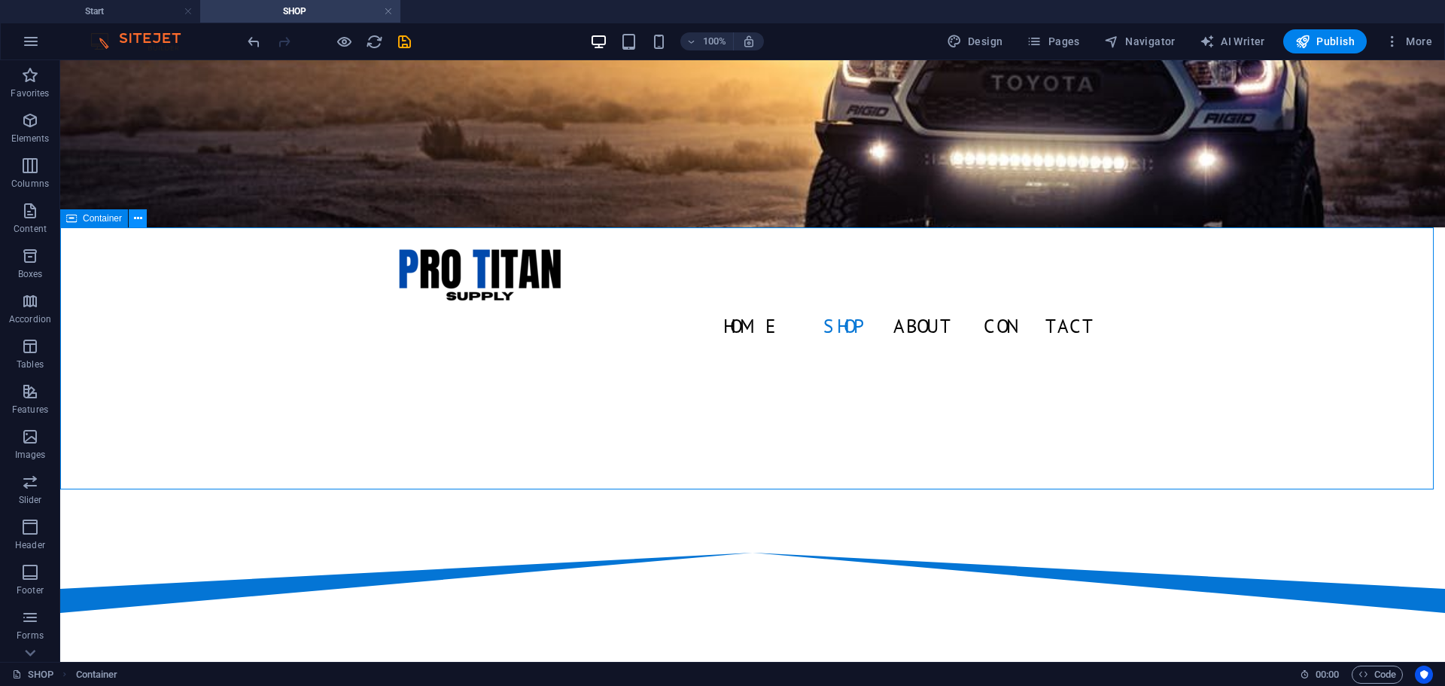
click at [138, 218] on icon at bounding box center [138, 219] width 8 height 16
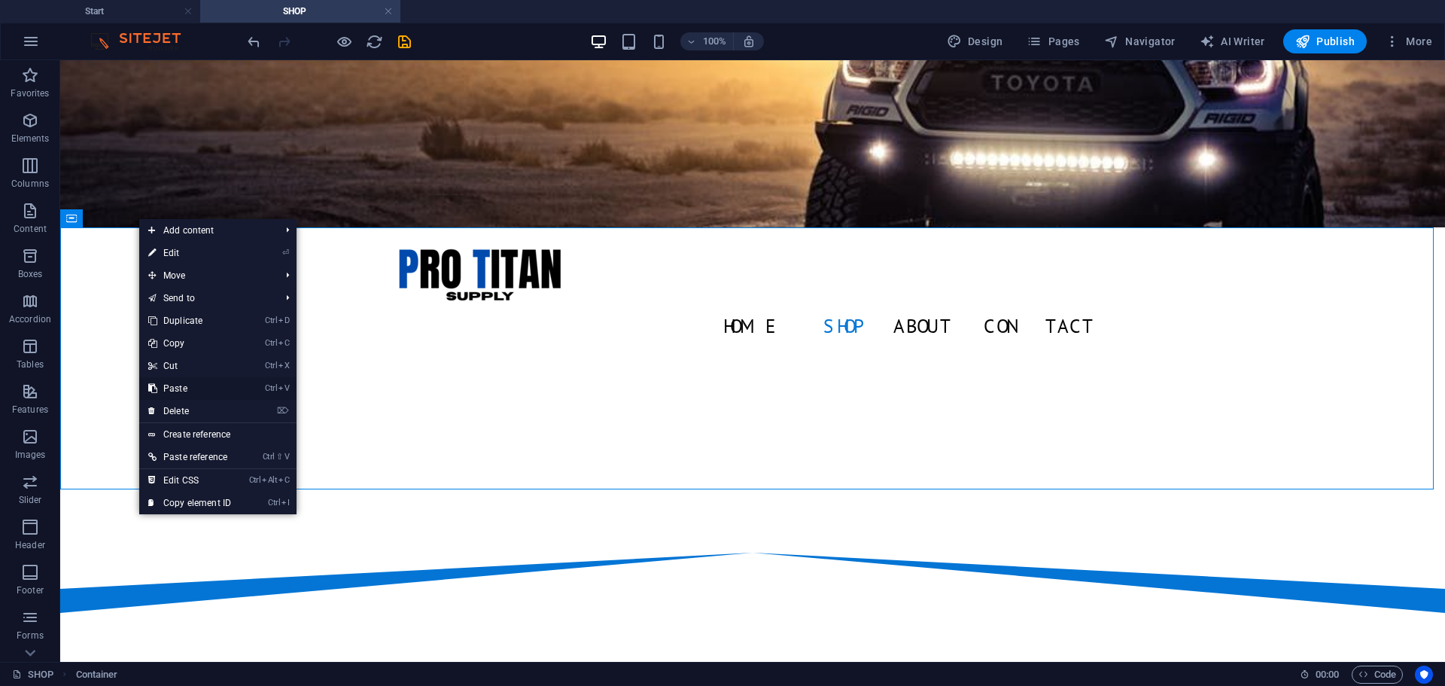
click at [189, 387] on link "Ctrl V Paste" at bounding box center [189, 388] width 101 height 23
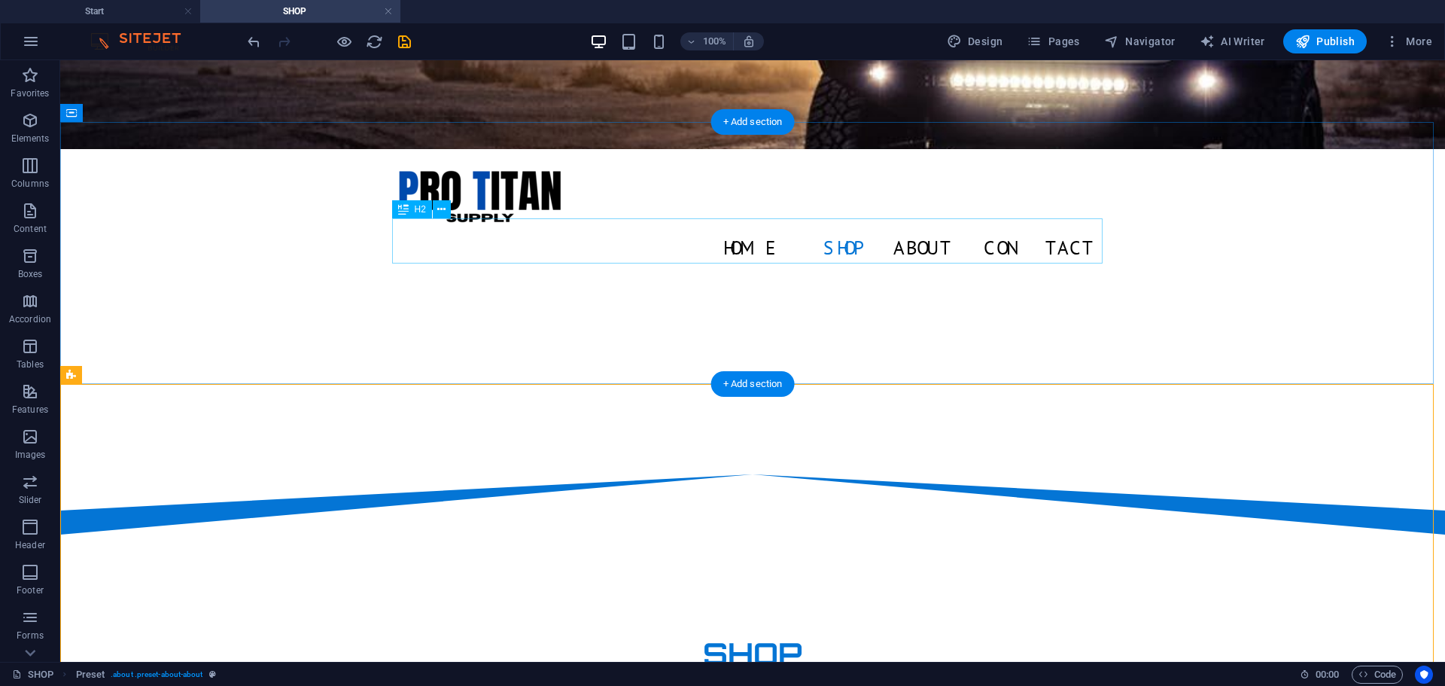
scroll to position [175, 0]
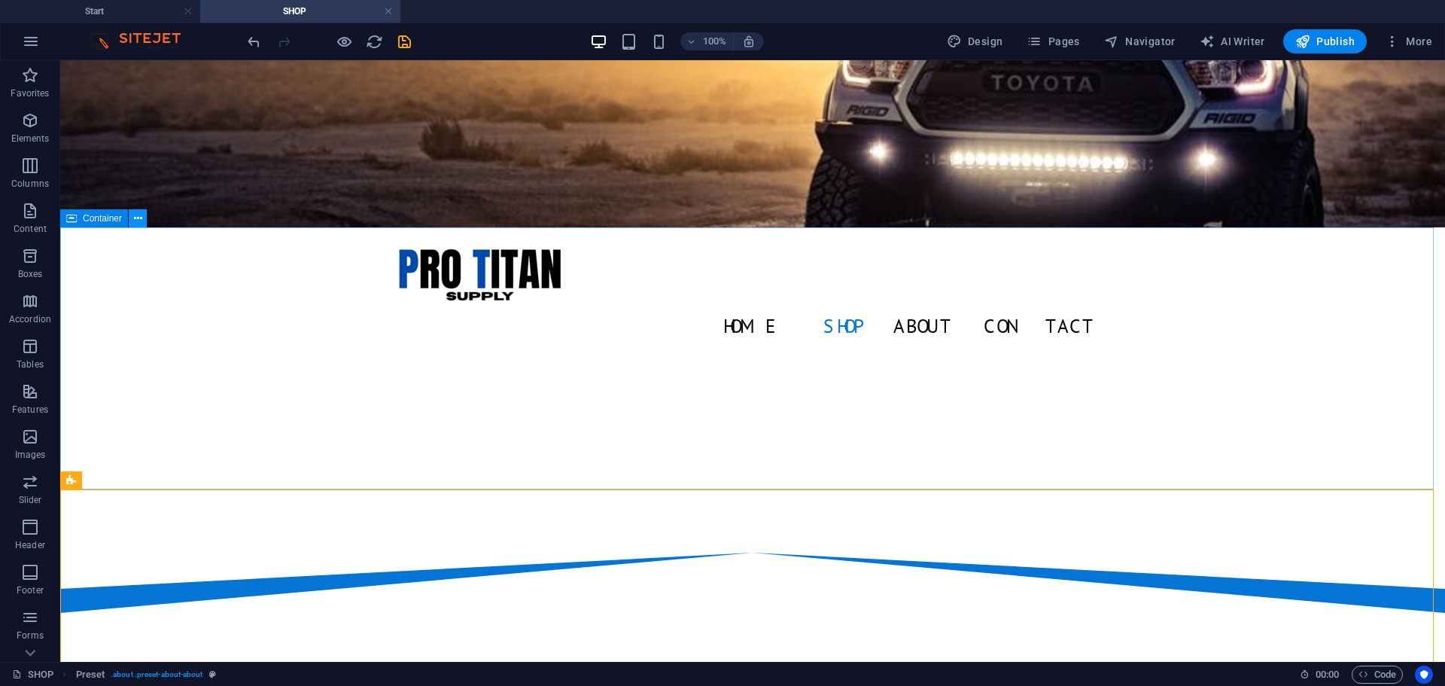
click at [138, 218] on icon at bounding box center [138, 219] width 8 height 16
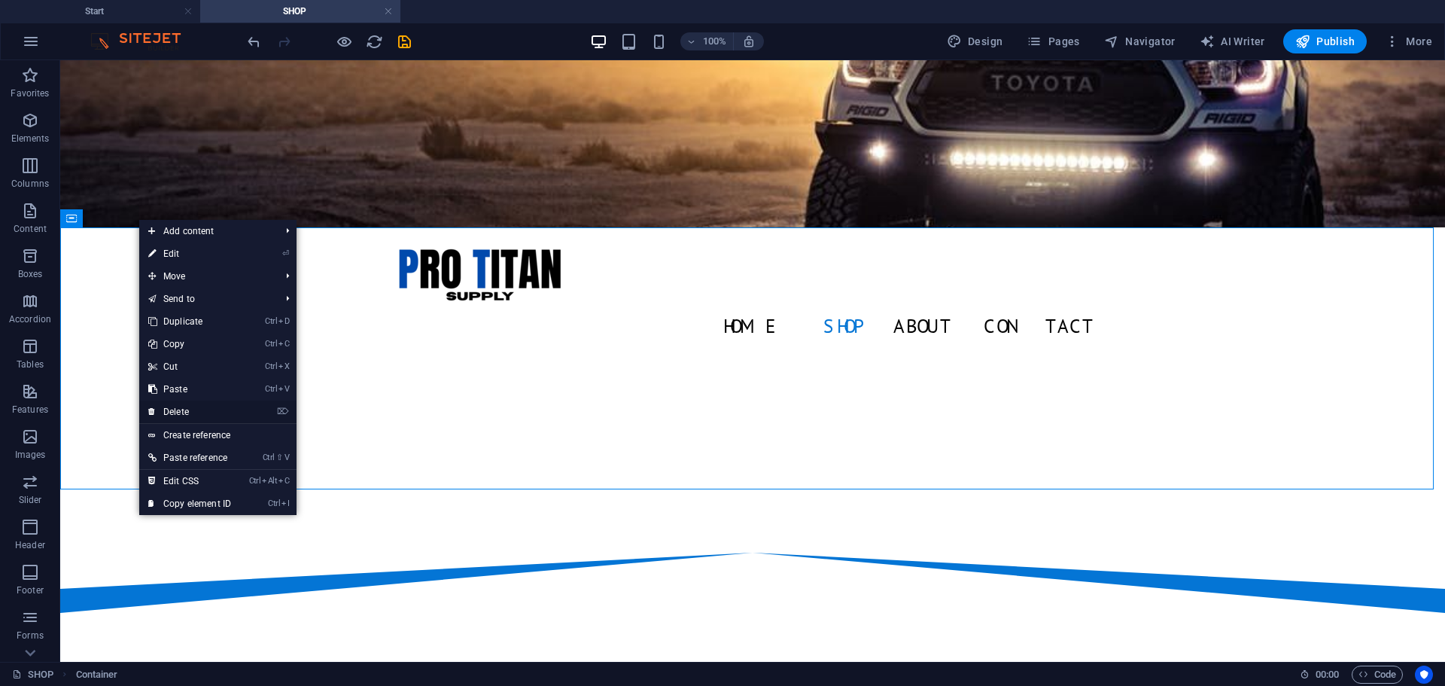
click at [199, 408] on link "⌦ Delete" at bounding box center [189, 411] width 101 height 23
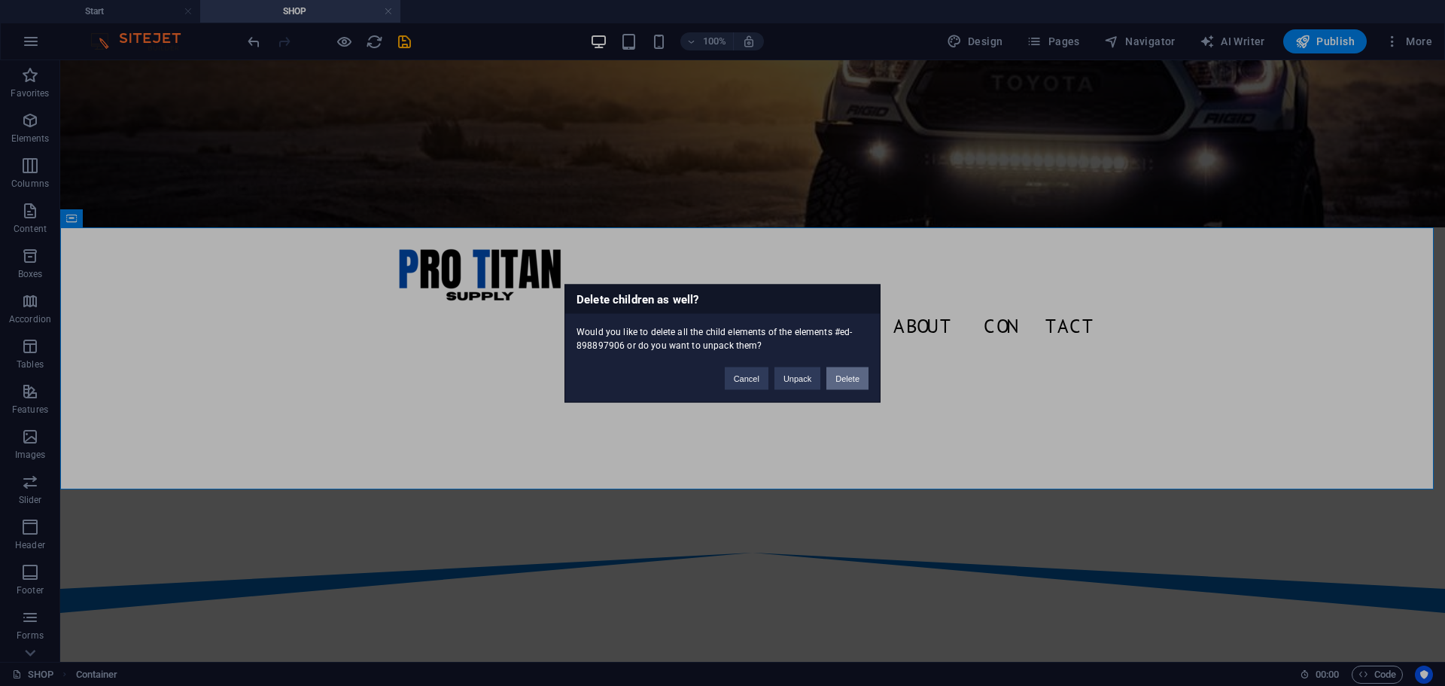
click at [853, 376] on button "Delete" at bounding box center [847, 378] width 42 height 23
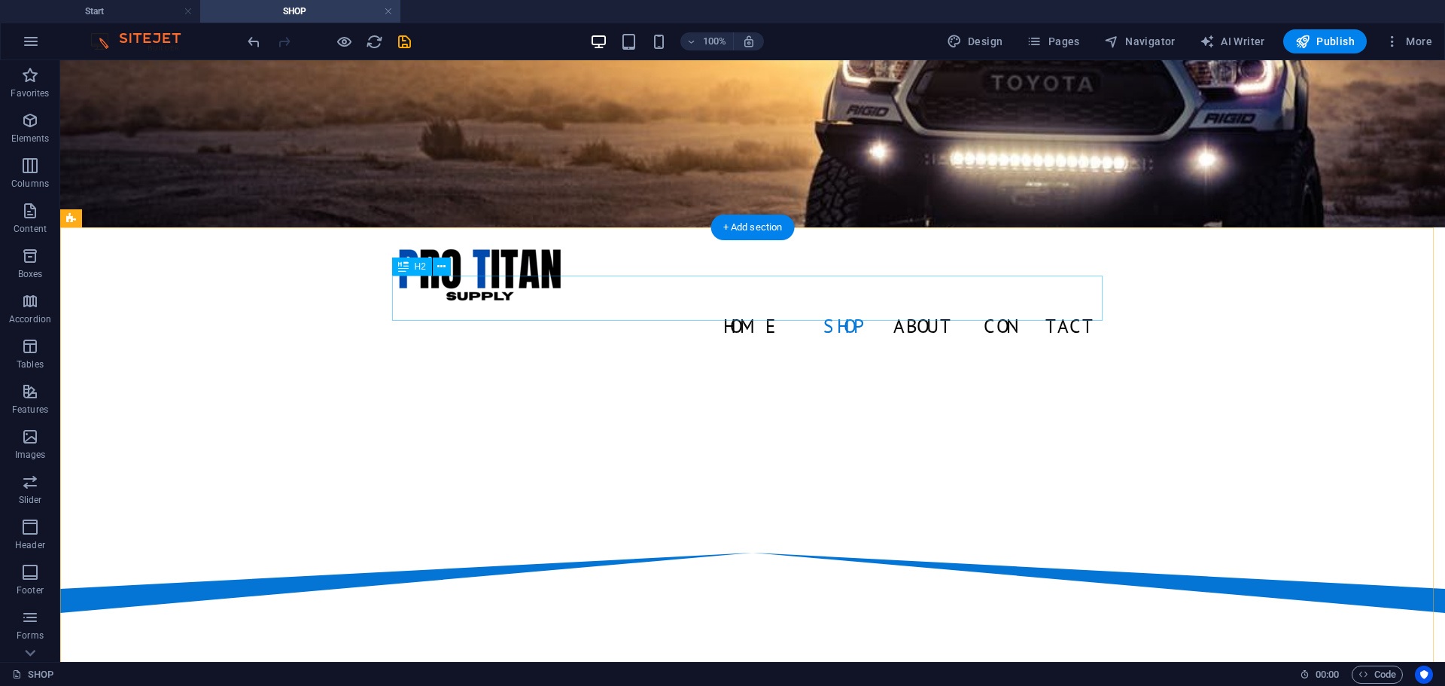
scroll to position [0, 0]
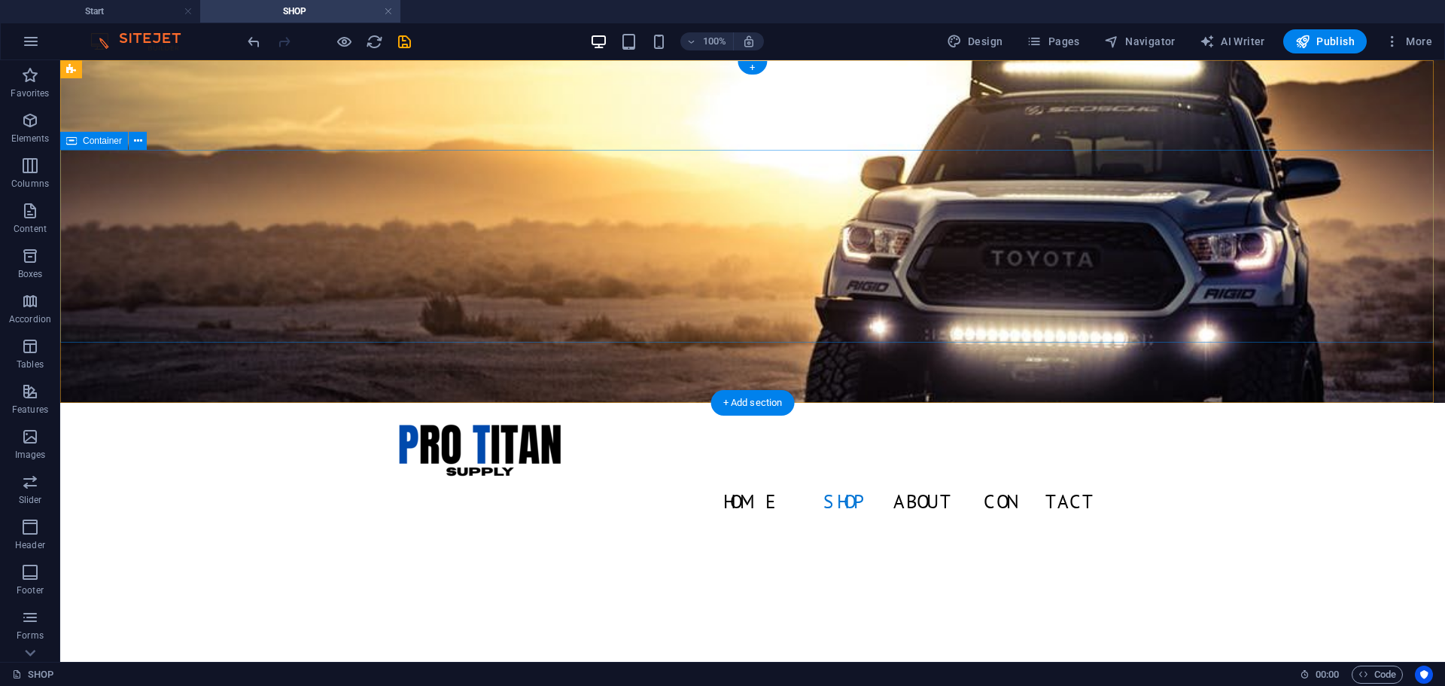
click at [466, 535] on div at bounding box center [752, 631] width 1385 height 193
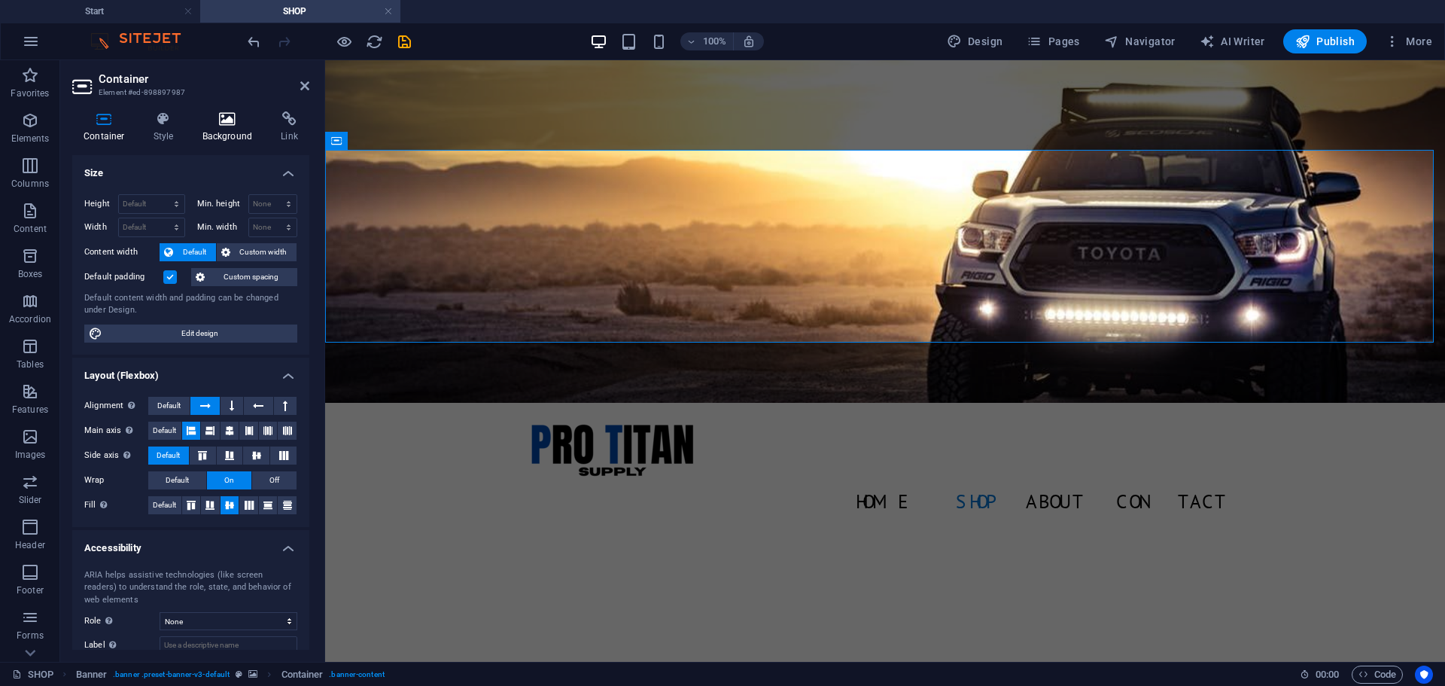
click at [229, 120] on icon at bounding box center [227, 118] width 73 height 15
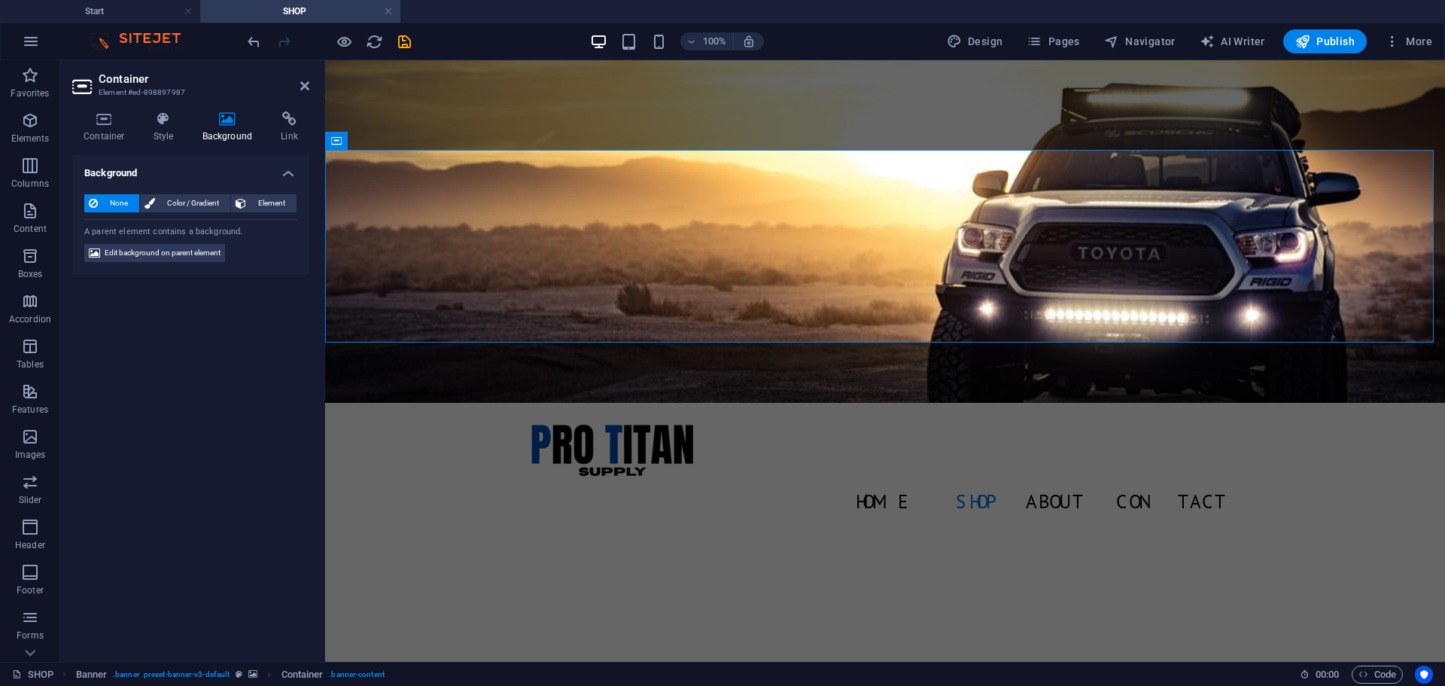
click at [174, 246] on span "Edit background on parent element" at bounding box center [163, 253] width 116 height 18
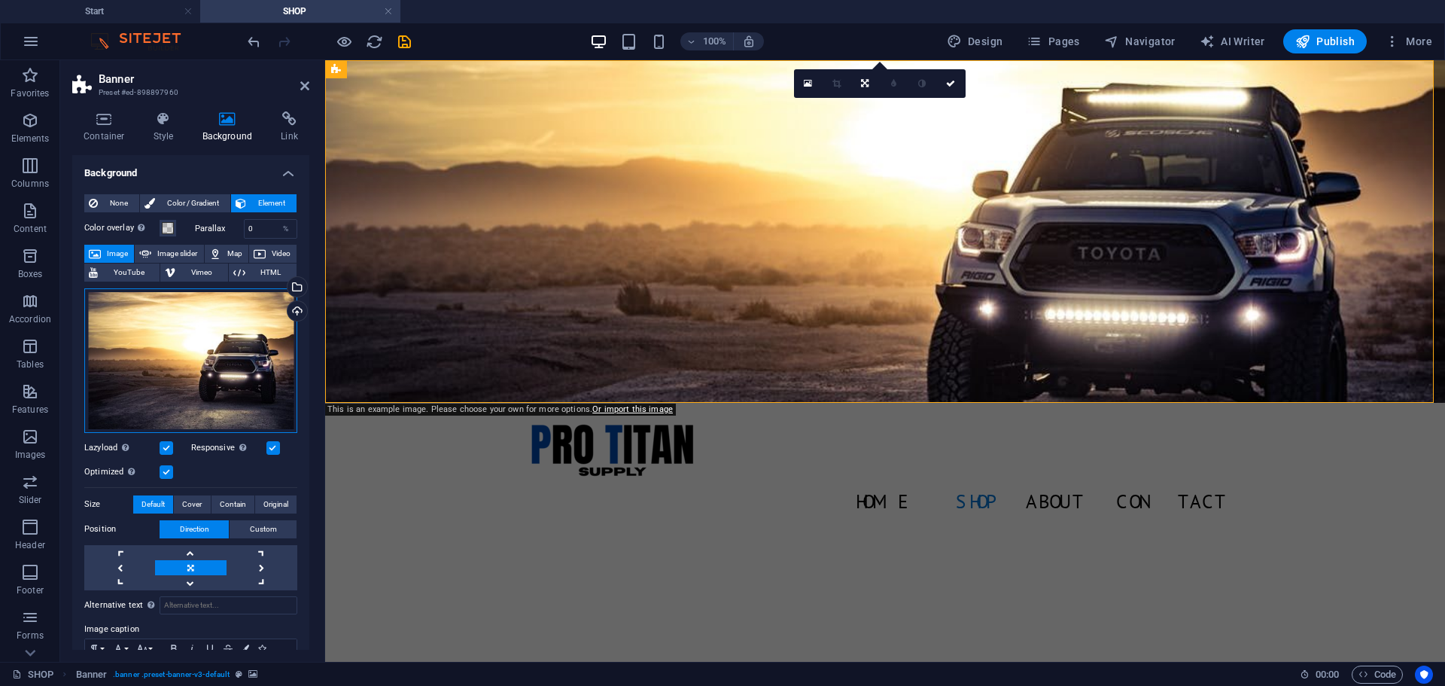
click at [181, 373] on div "Drag files here, click to choose files or select files from Files or our free s…" at bounding box center [190, 360] width 213 height 145
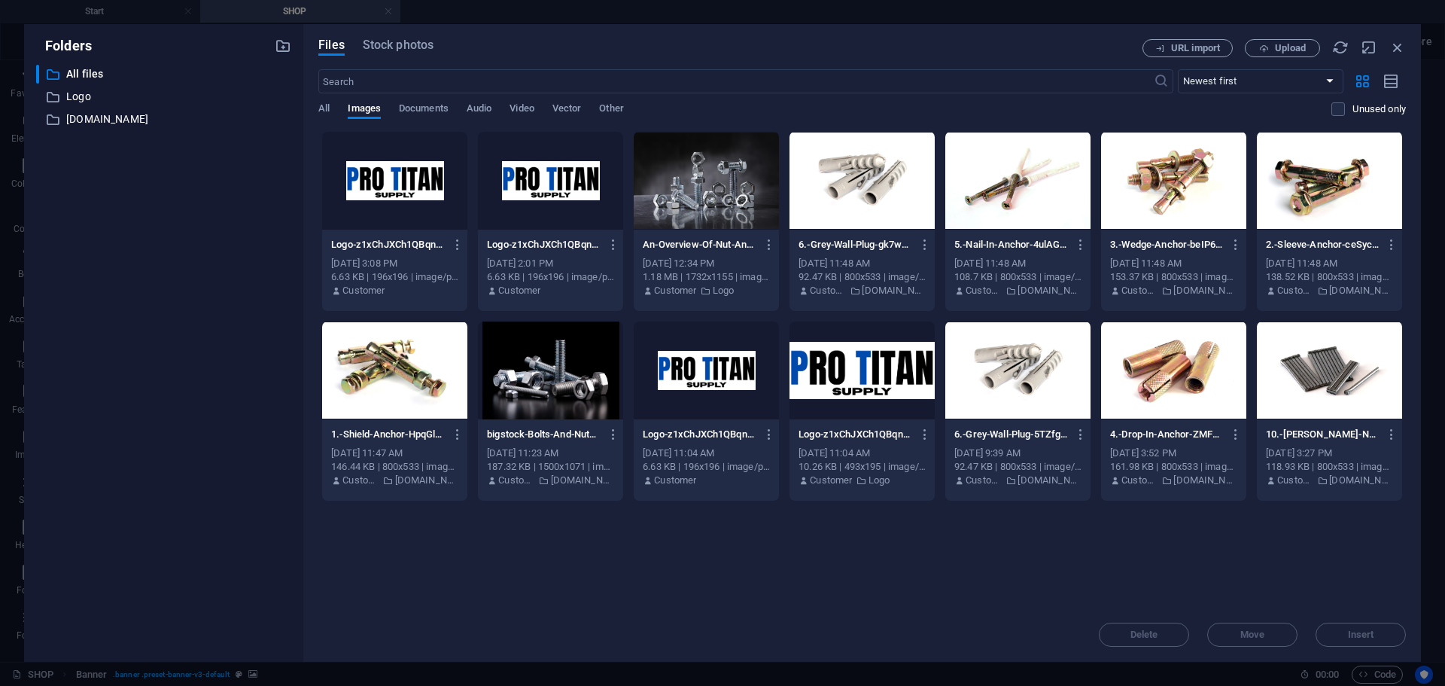
click at [567, 363] on div at bounding box center [550, 370] width 145 height 98
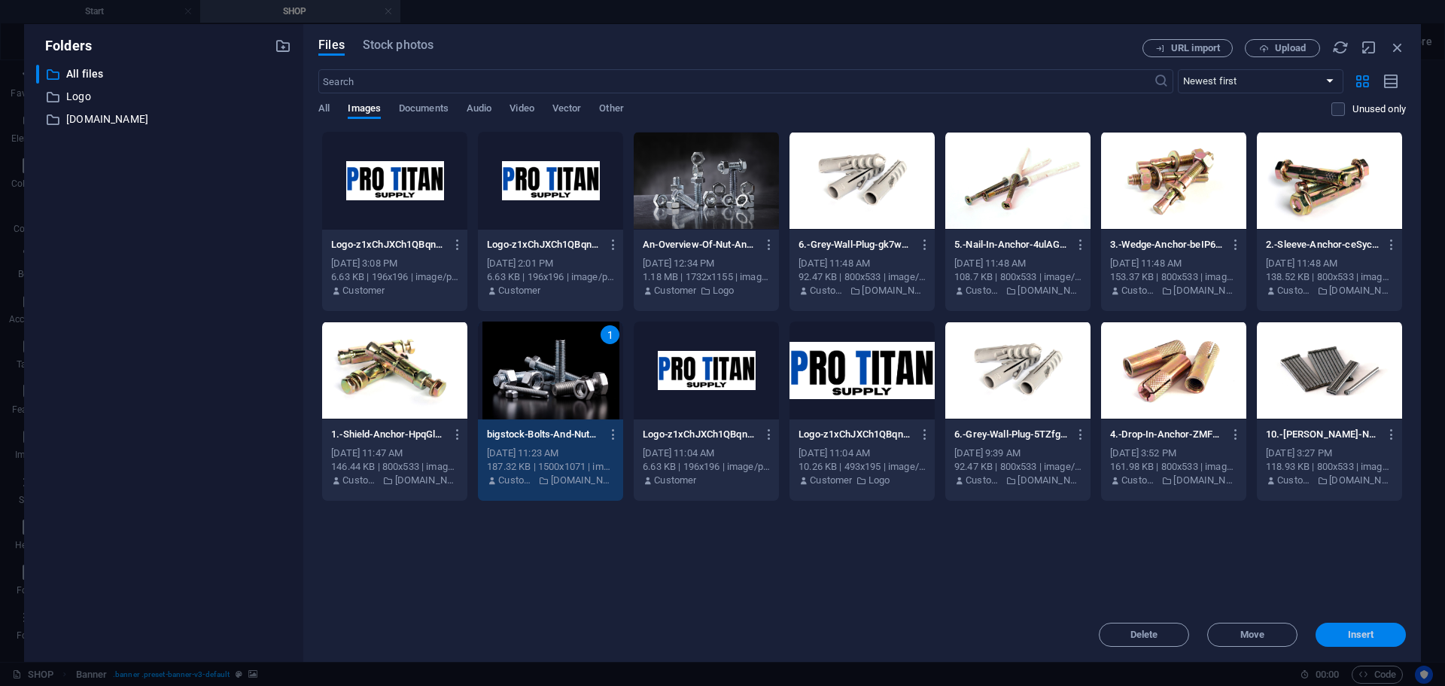
click at [1351, 638] on span "Insert" at bounding box center [1361, 634] width 26 height 9
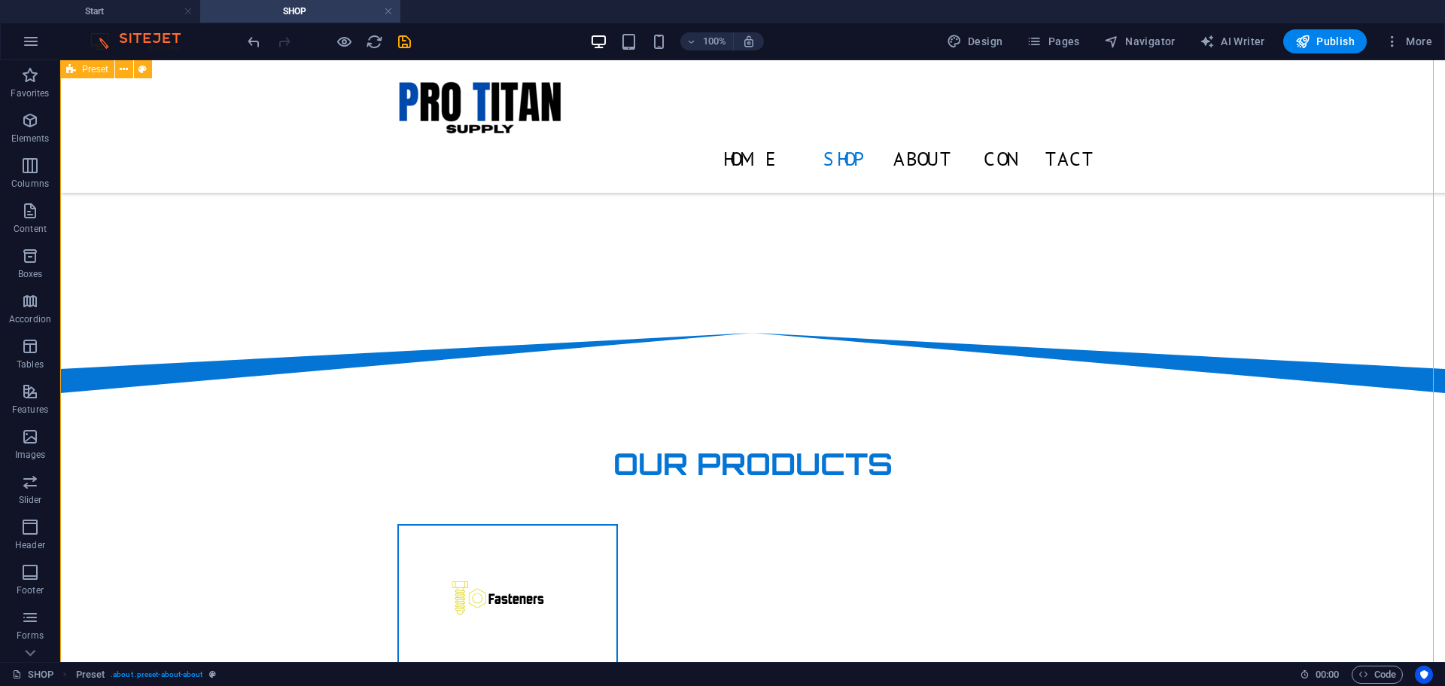
scroll to position [351, 0]
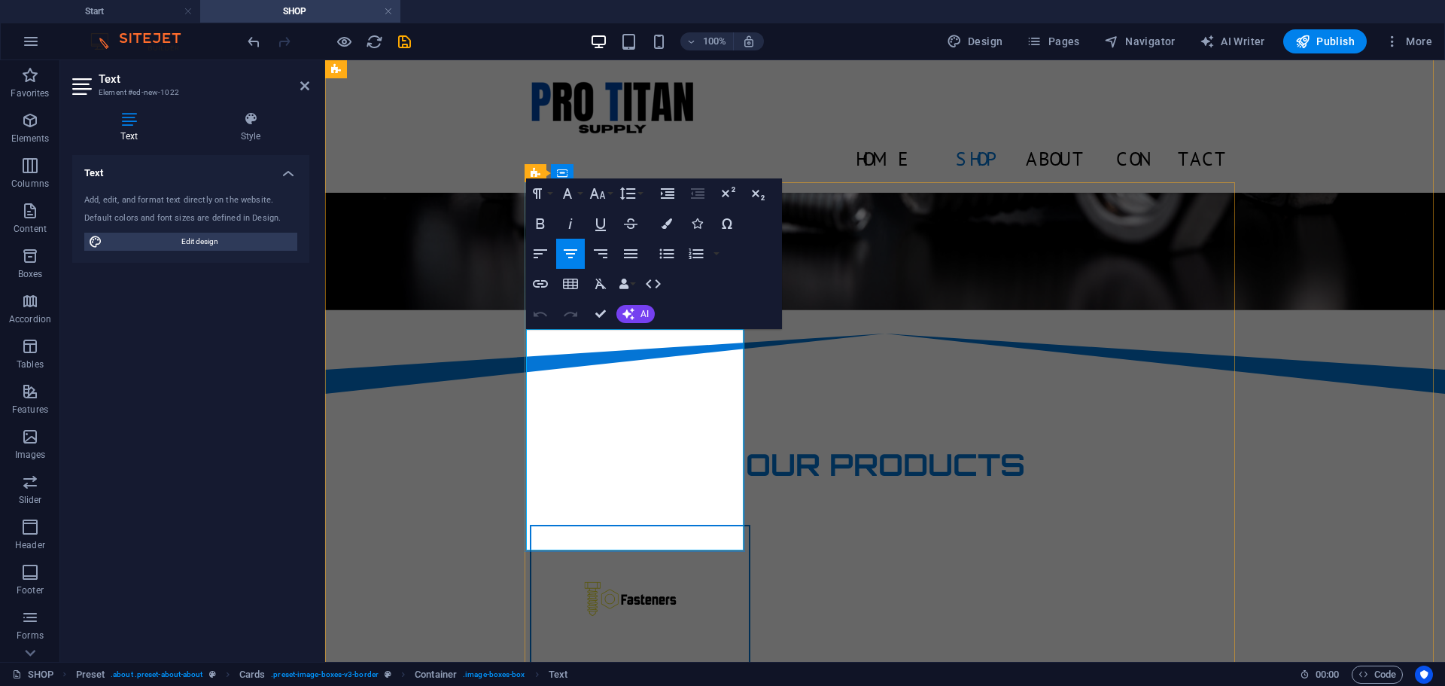
drag, startPoint x: 553, startPoint y: 353, endPoint x: 704, endPoint y: 513, distance: 219.4
click at [600, 196] on icon "button" at bounding box center [598, 193] width 18 height 18
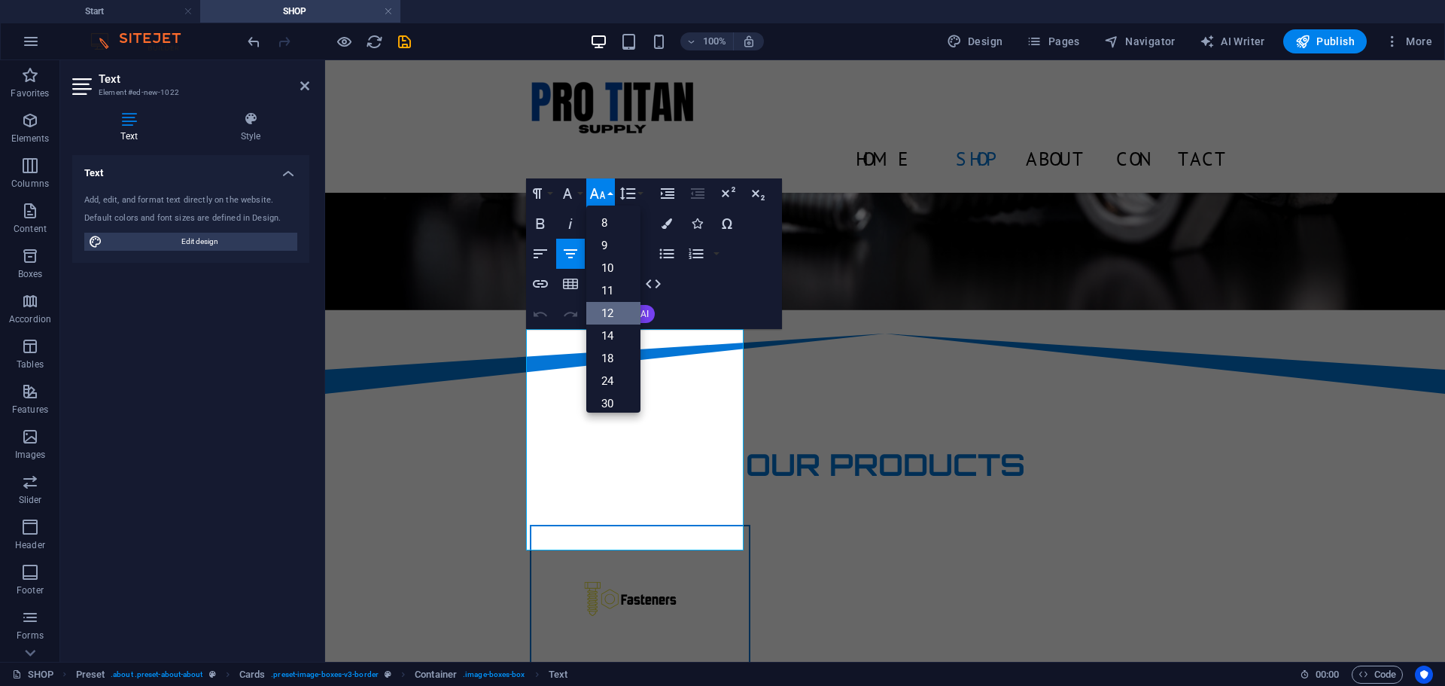
click at [611, 309] on link "12" at bounding box center [613, 313] width 54 height 23
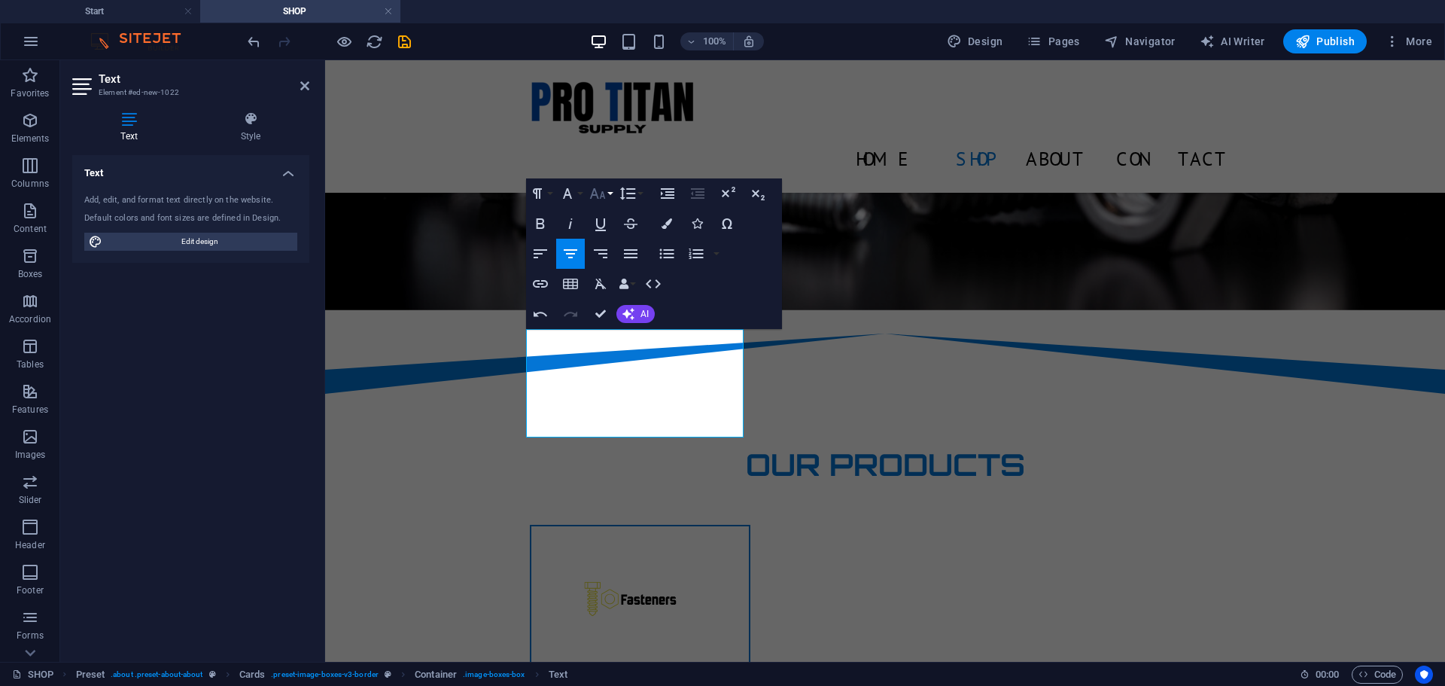
click at [597, 194] on icon "button" at bounding box center [597, 193] width 16 height 11
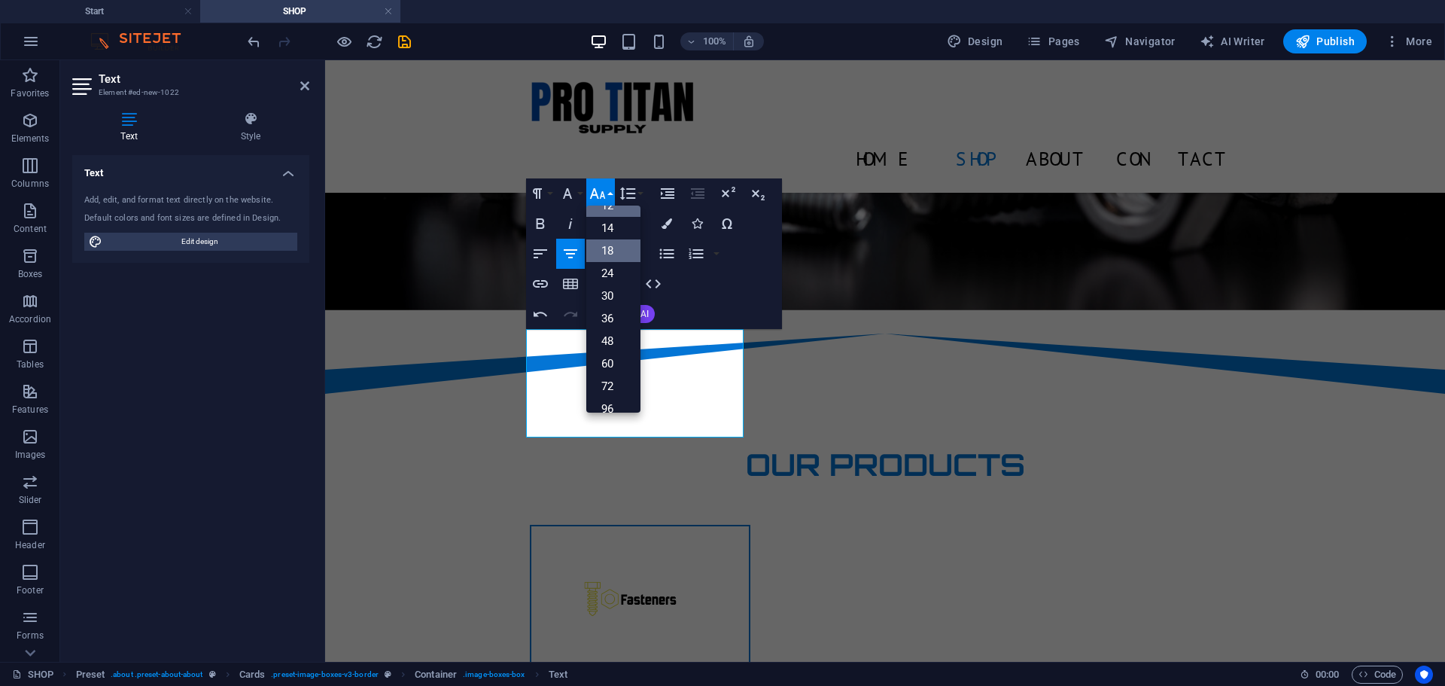
click at [615, 250] on link "18" at bounding box center [613, 250] width 54 height 23
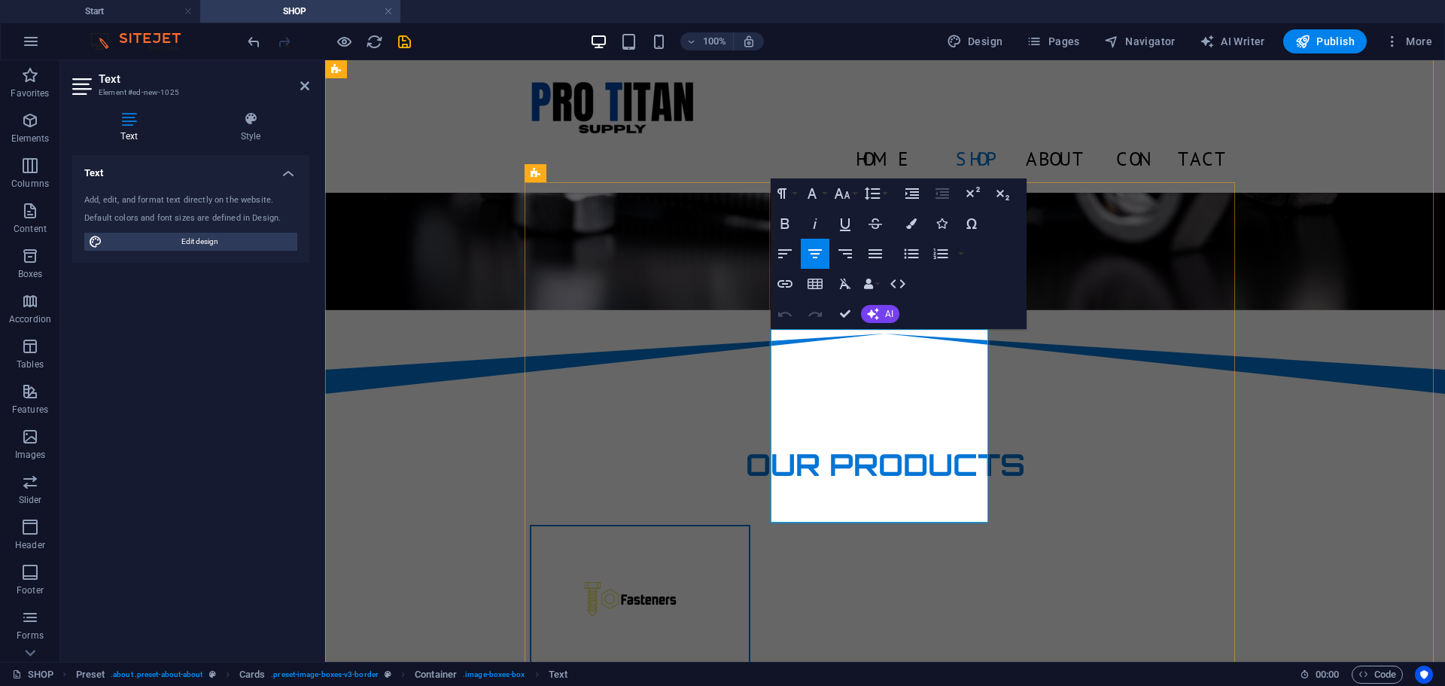
drag, startPoint x: 836, startPoint y: 373, endPoint x: 921, endPoint y: 491, distance: 145.6
click at [840, 194] on icon "button" at bounding box center [843, 193] width 16 height 11
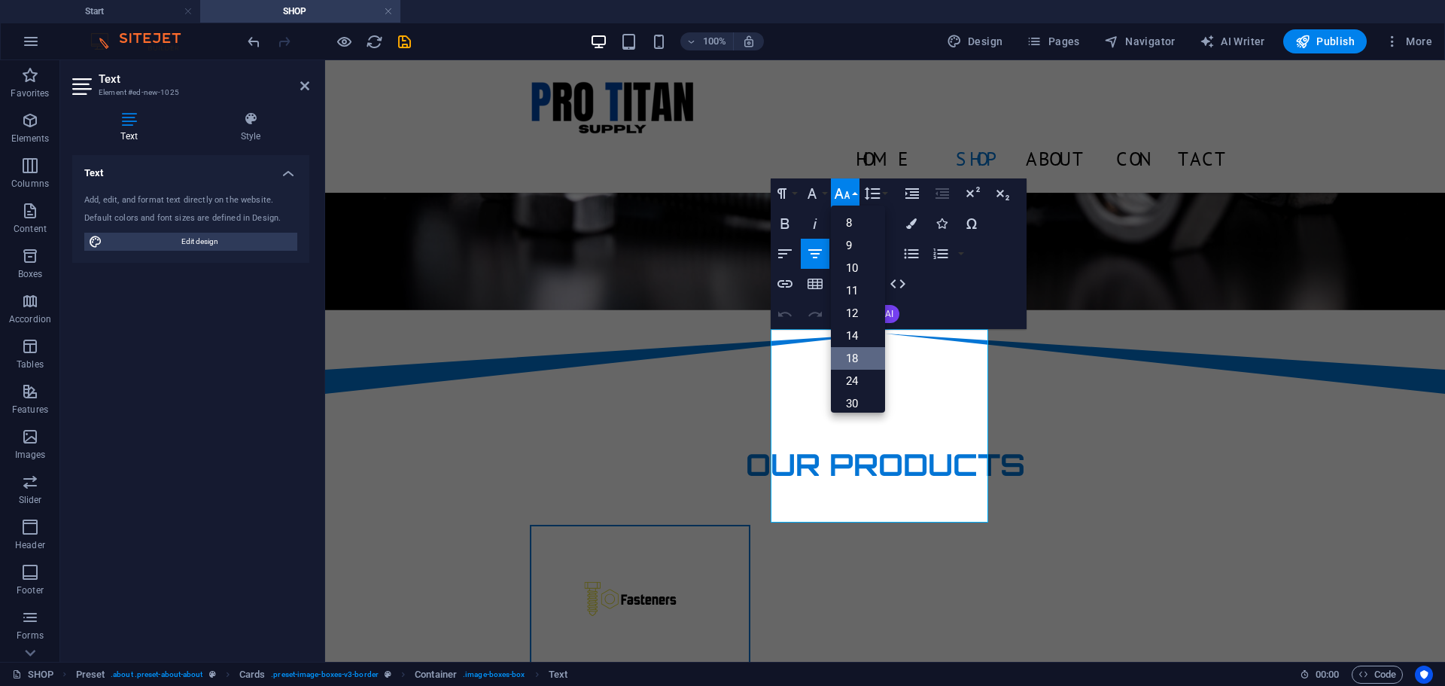
click at [850, 353] on link "18" at bounding box center [858, 358] width 54 height 23
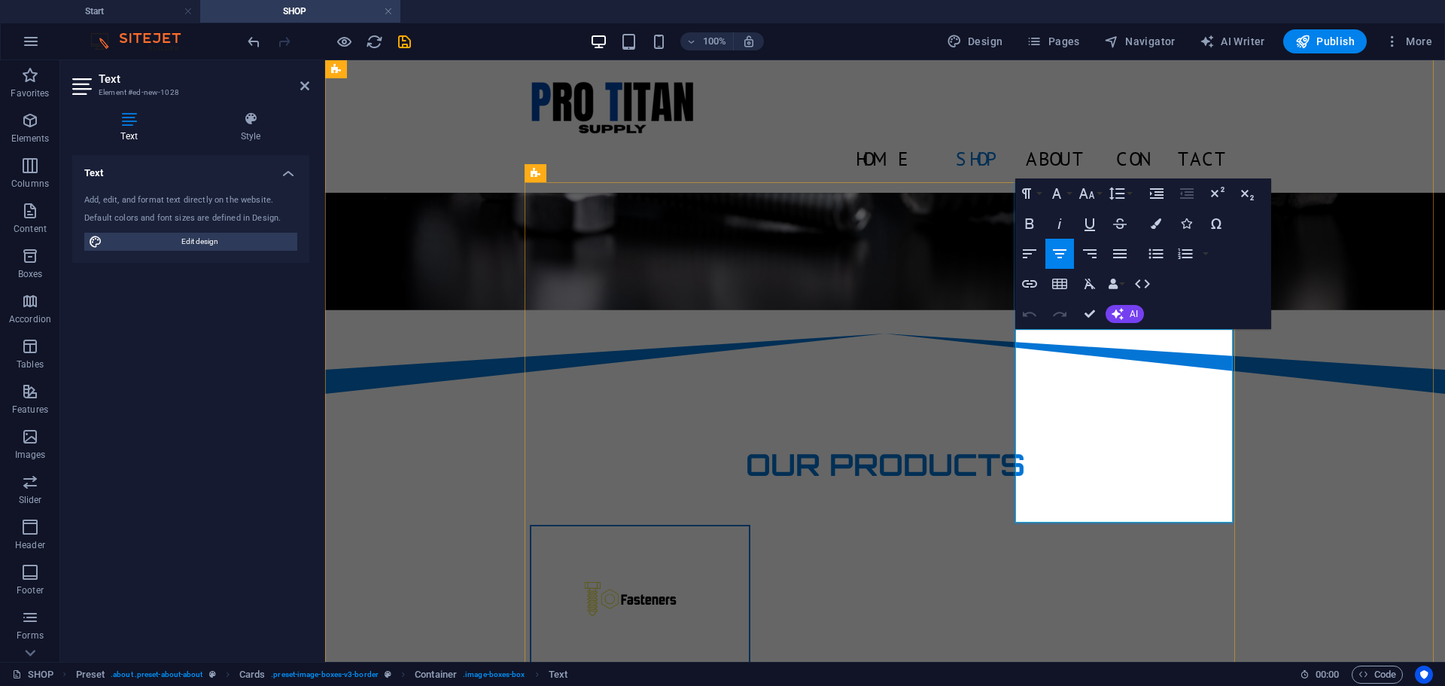
drag, startPoint x: 1036, startPoint y: 353, endPoint x: 1185, endPoint y: 490, distance: 203.0
click at [1086, 196] on icon "button" at bounding box center [1087, 193] width 16 height 11
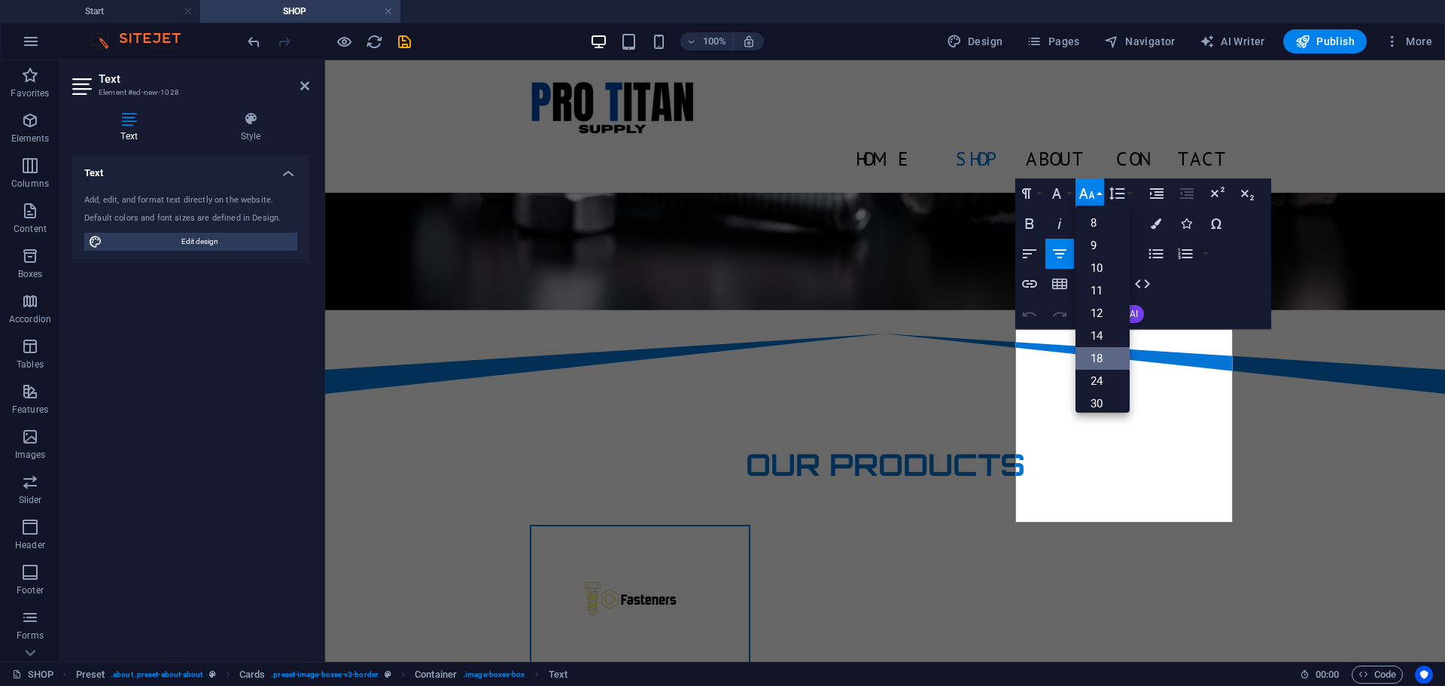
click at [1104, 350] on link "18" at bounding box center [1103, 358] width 54 height 23
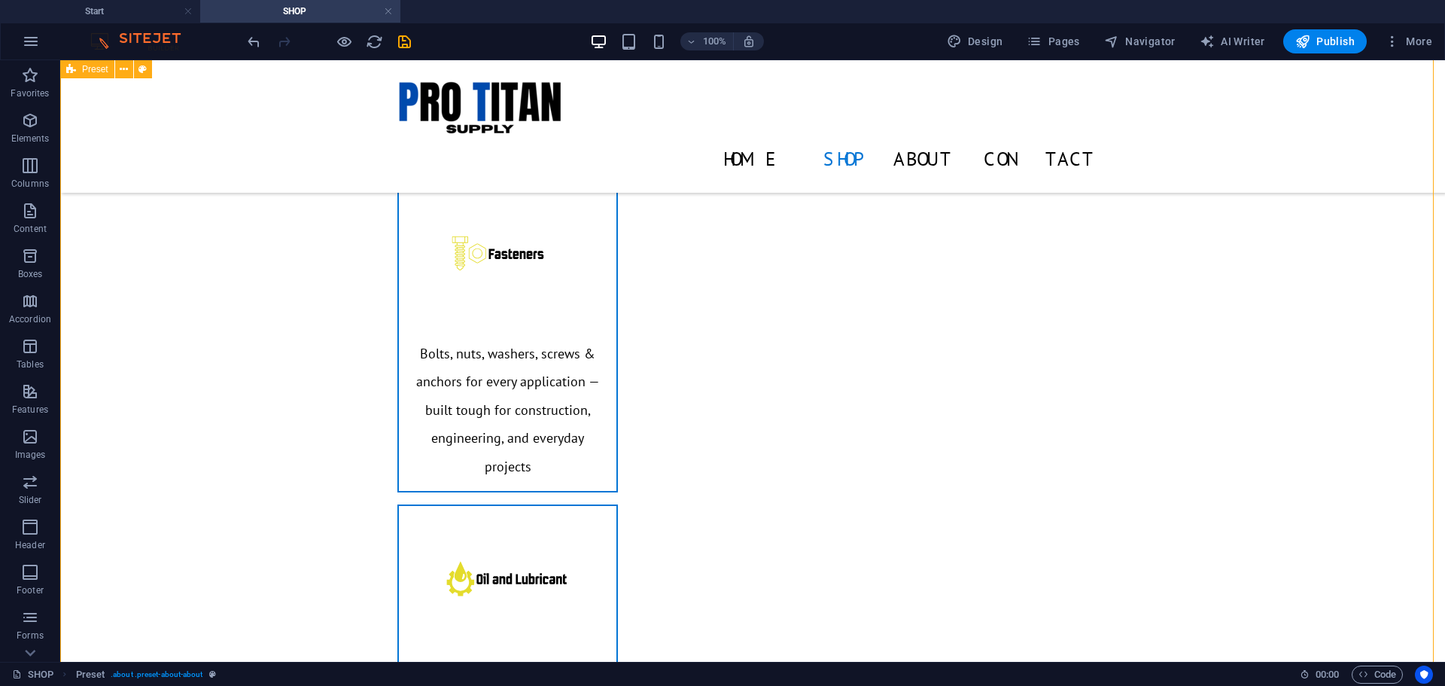
scroll to position [702, 0]
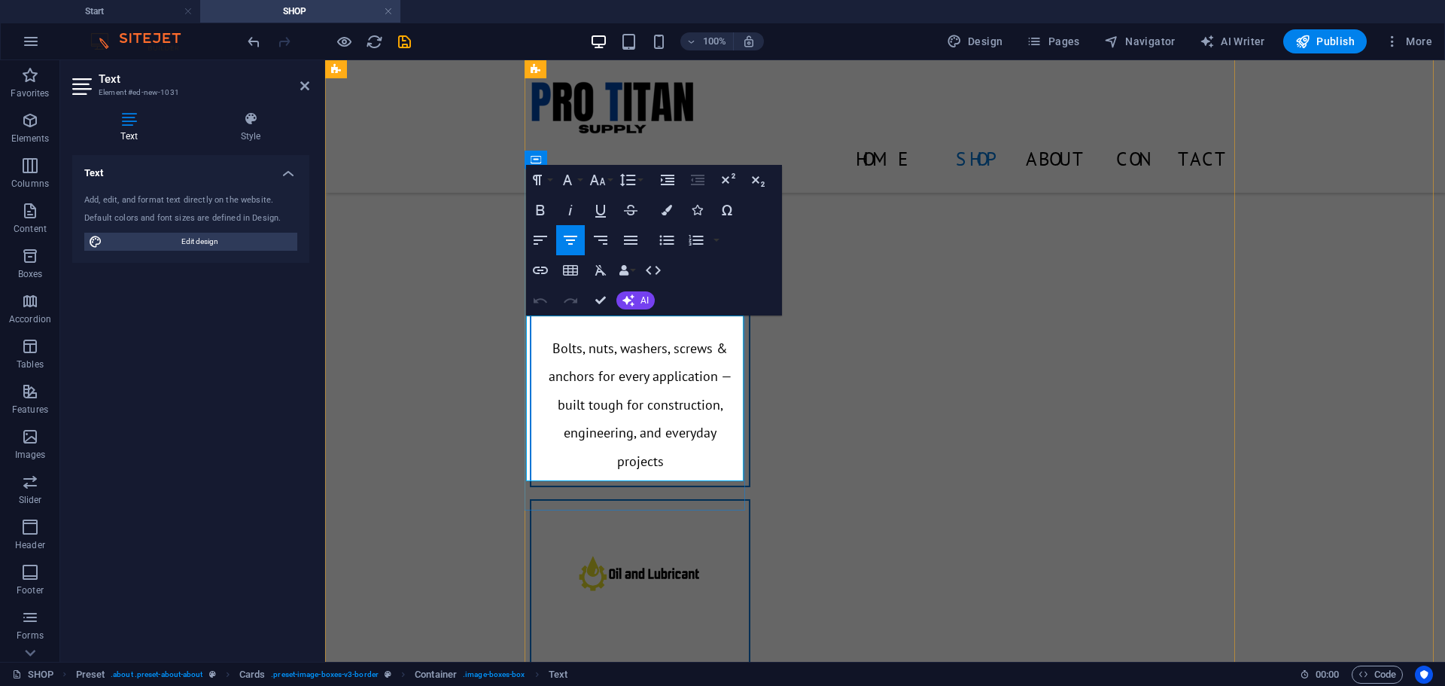
drag, startPoint x: 661, startPoint y: 459, endPoint x: 543, endPoint y: 334, distance: 172.0
click at [597, 176] on icon "button" at bounding box center [598, 180] width 18 height 18
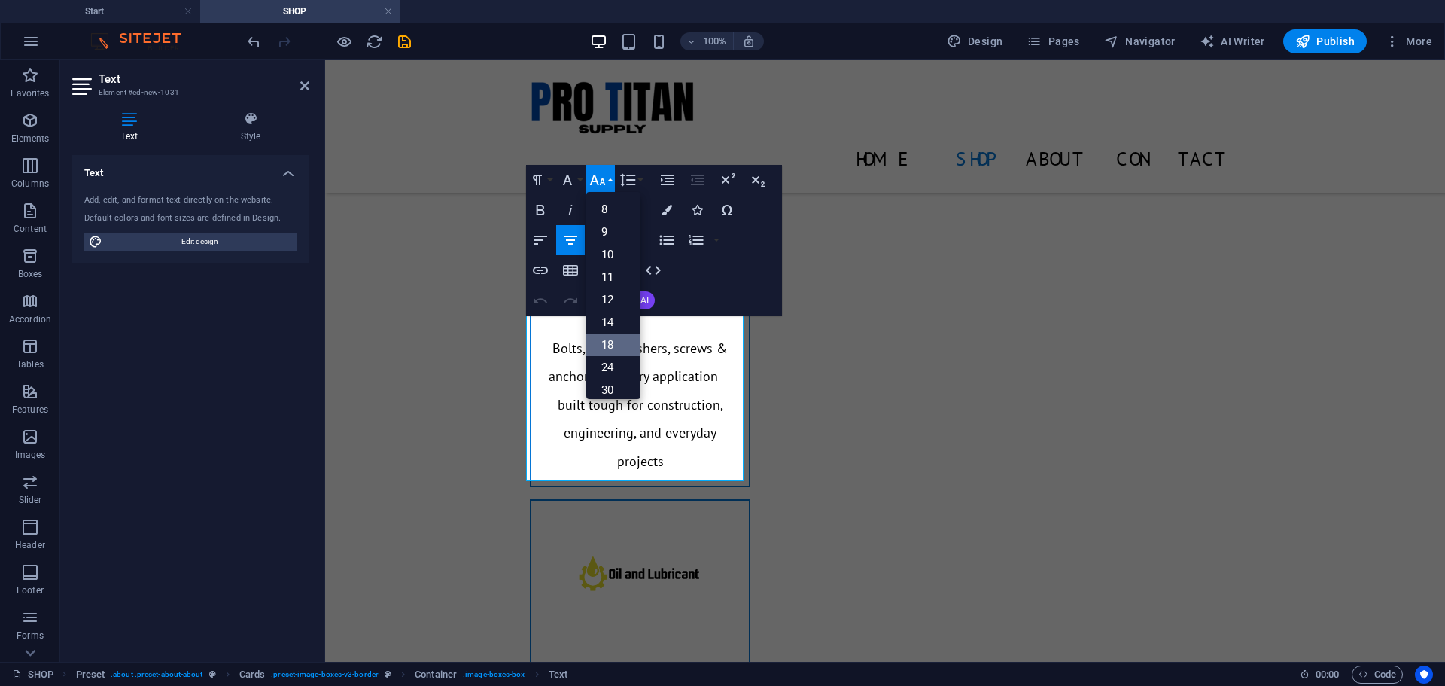
click at [613, 342] on link "18" at bounding box center [613, 344] width 54 height 23
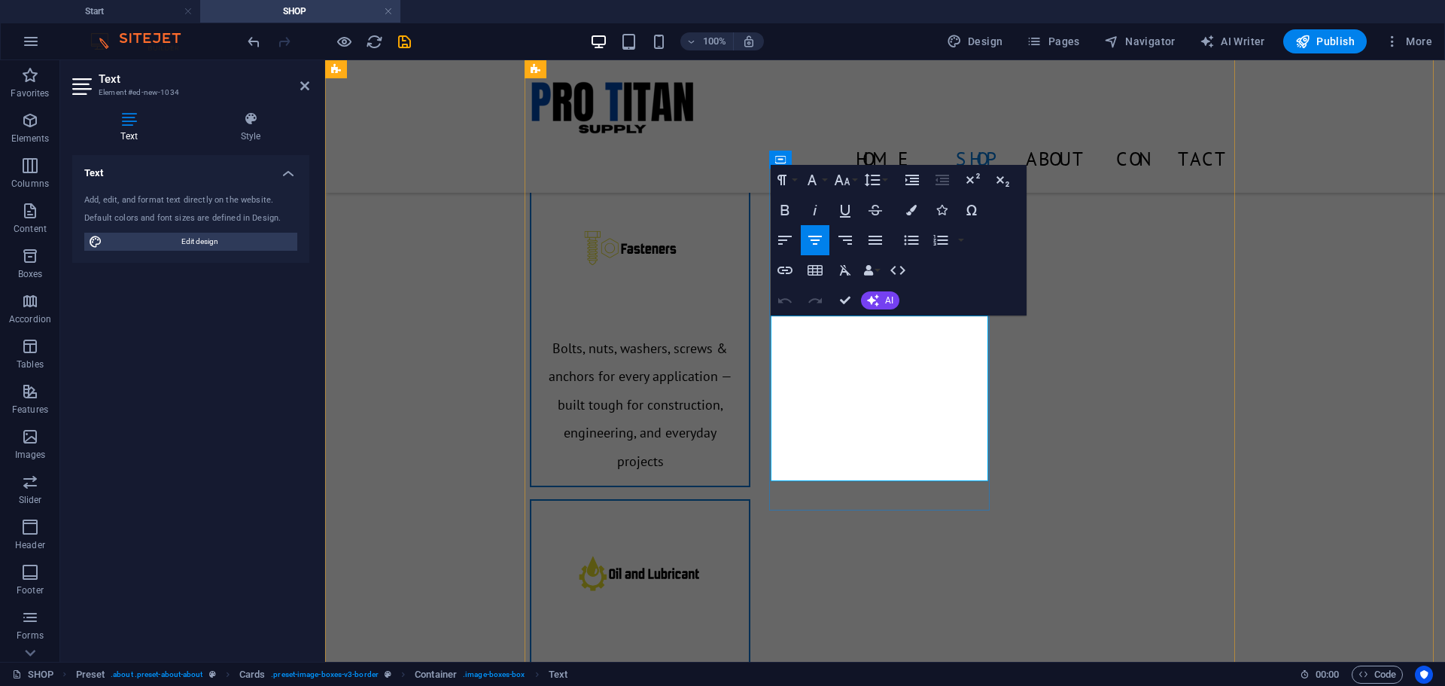
drag, startPoint x: 929, startPoint y: 447, endPoint x: 793, endPoint y: 345, distance: 169.3
click at [842, 181] on icon "button" at bounding box center [842, 180] width 18 height 18
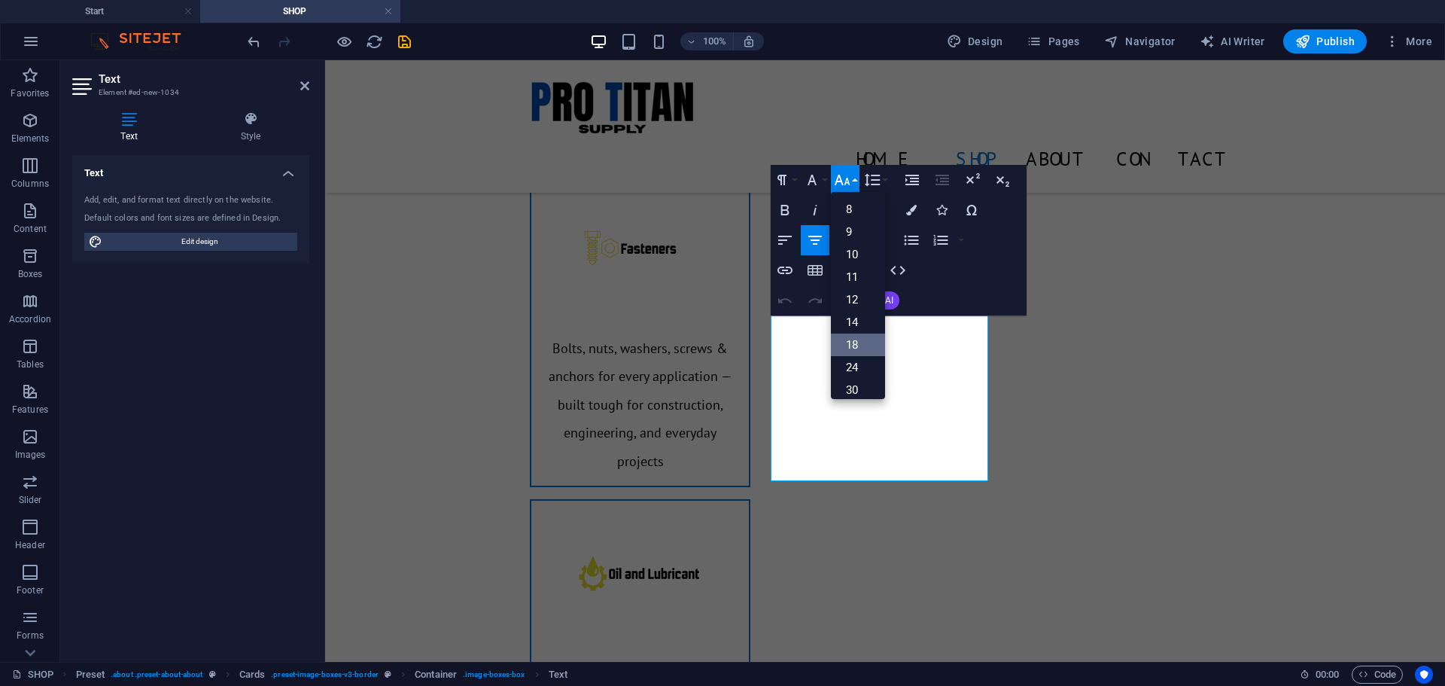
click at [857, 340] on link "18" at bounding box center [858, 344] width 54 height 23
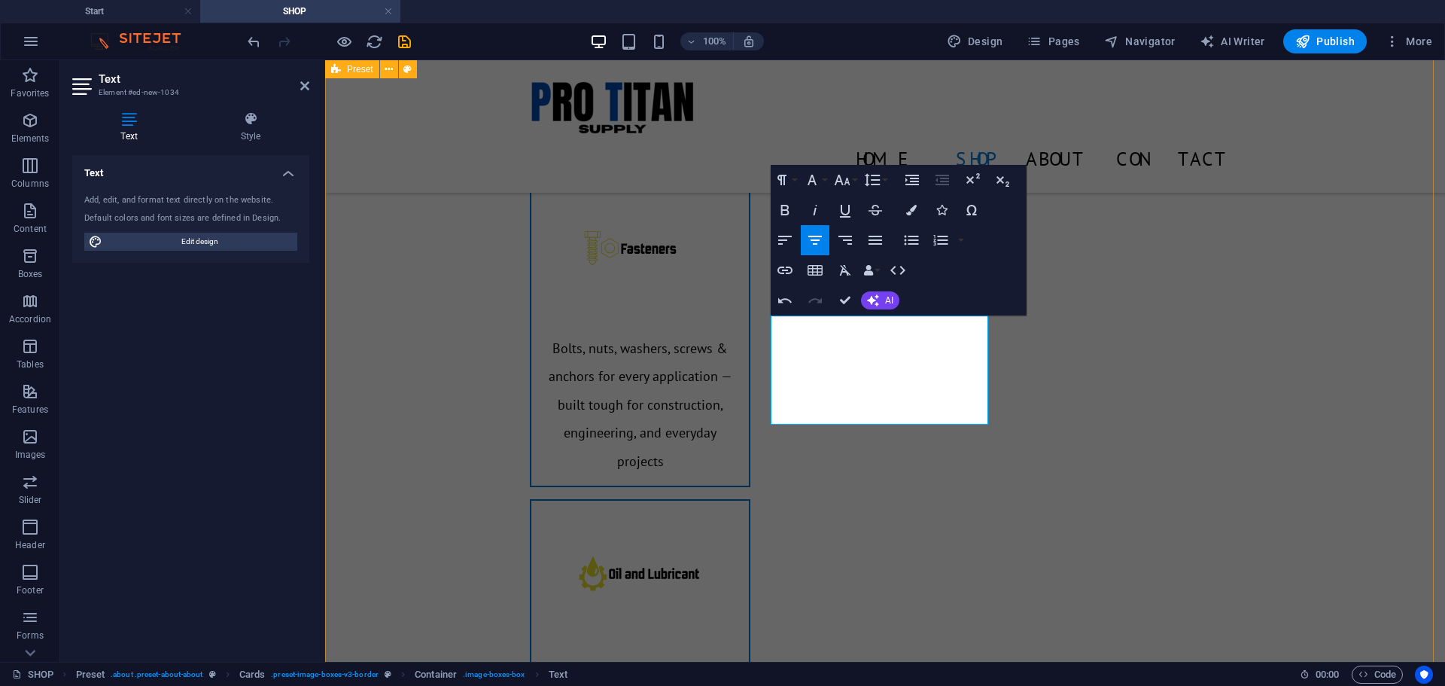
drag, startPoint x: 1325, startPoint y: 332, endPoint x: 1547, endPoint y: 344, distance: 223.1
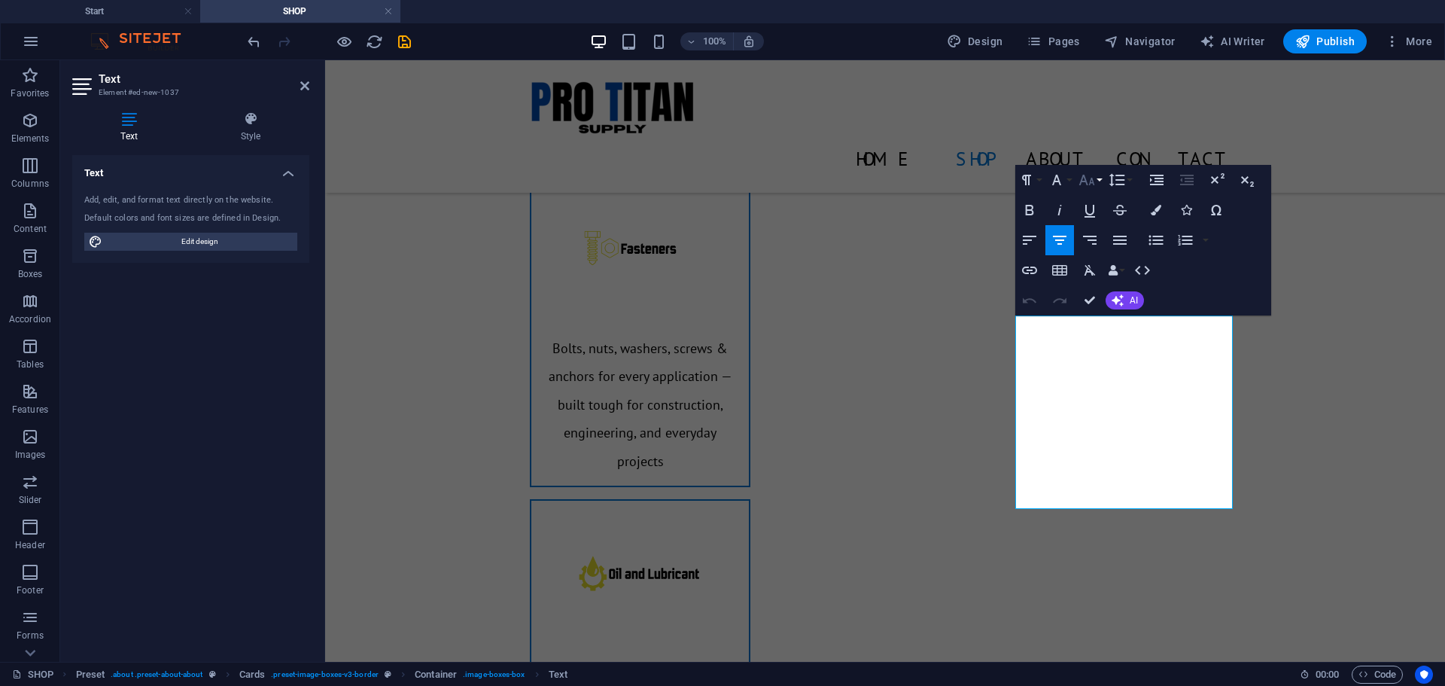
click at [1084, 175] on icon "button" at bounding box center [1087, 180] width 18 height 18
click at [1092, 339] on link "18" at bounding box center [1103, 344] width 54 height 23
drag, startPoint x: 1167, startPoint y: 481, endPoint x: 1034, endPoint y: 339, distance: 194.3
click at [1089, 177] on icon "button" at bounding box center [1087, 180] width 18 height 18
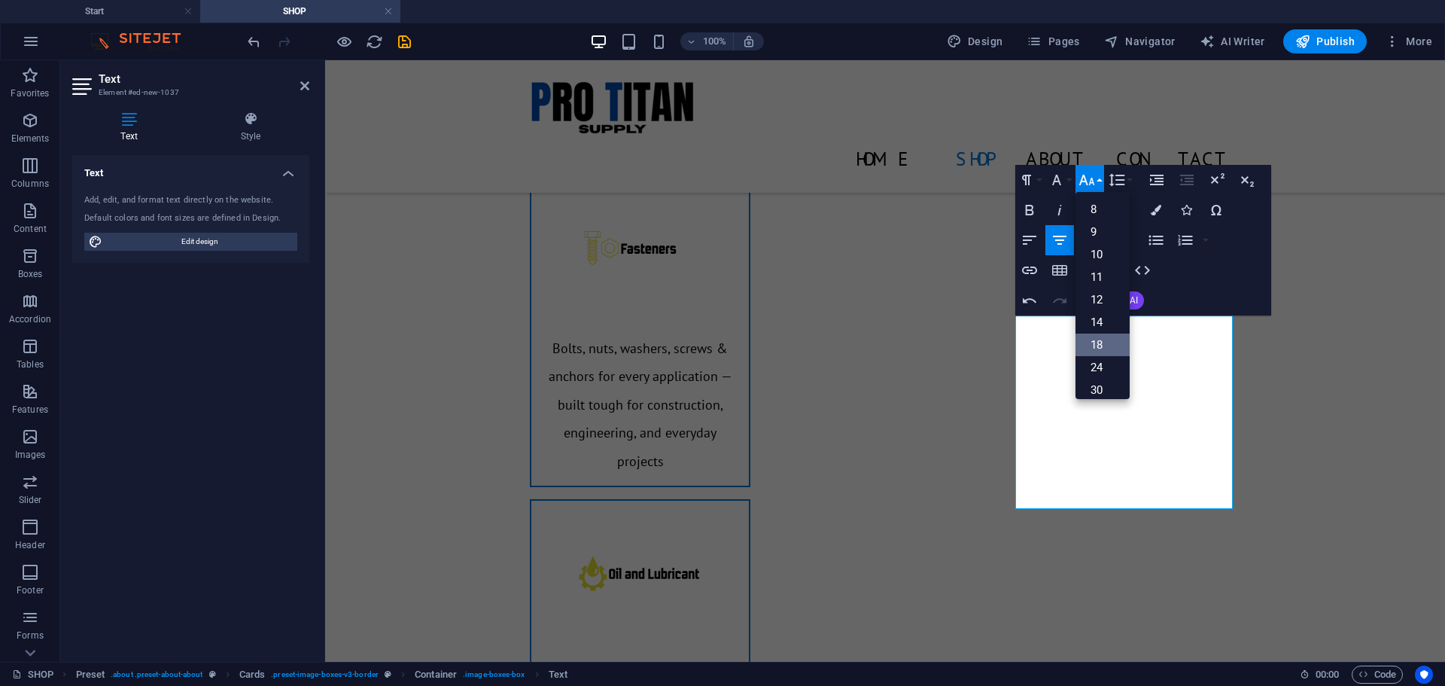
click at [1099, 339] on link "18" at bounding box center [1103, 344] width 54 height 23
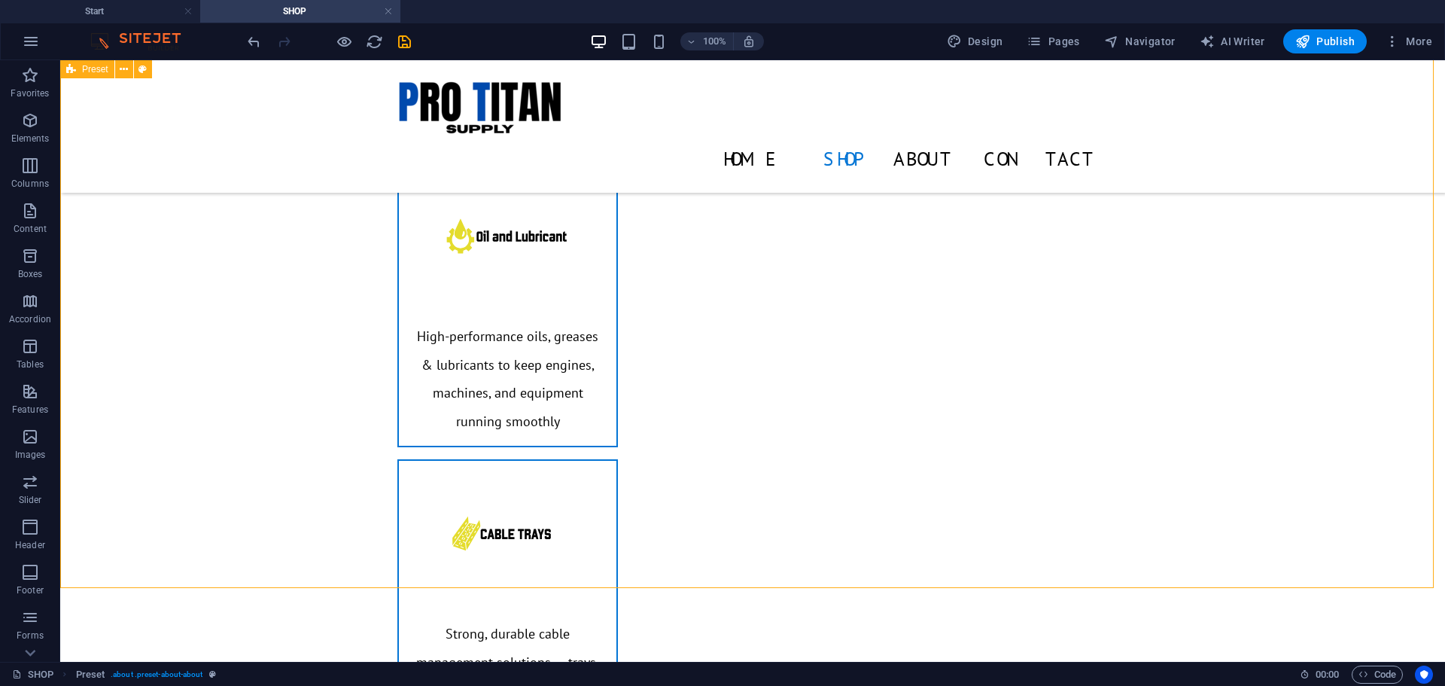
scroll to position [1054, 0]
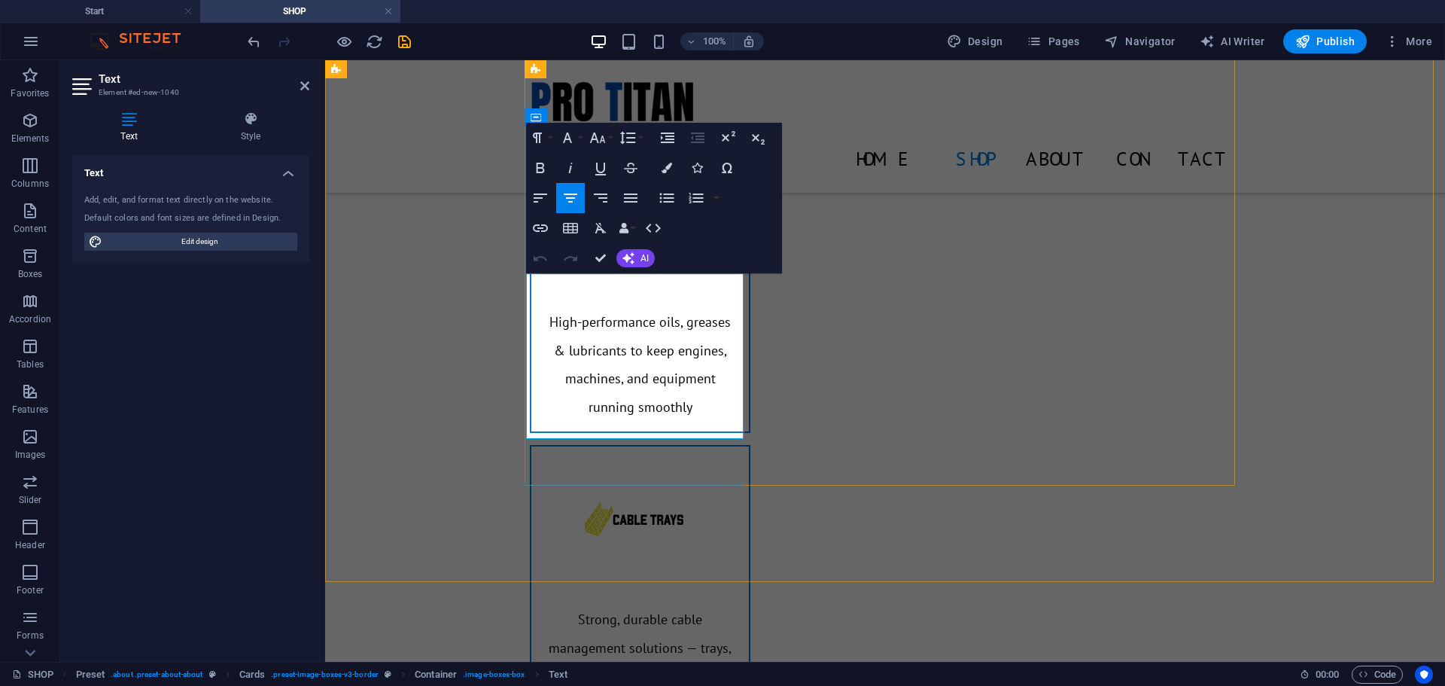
drag, startPoint x: 730, startPoint y: 411, endPoint x: 540, endPoint y: 299, distance: 220.3
click at [592, 139] on icon "button" at bounding box center [597, 137] width 16 height 11
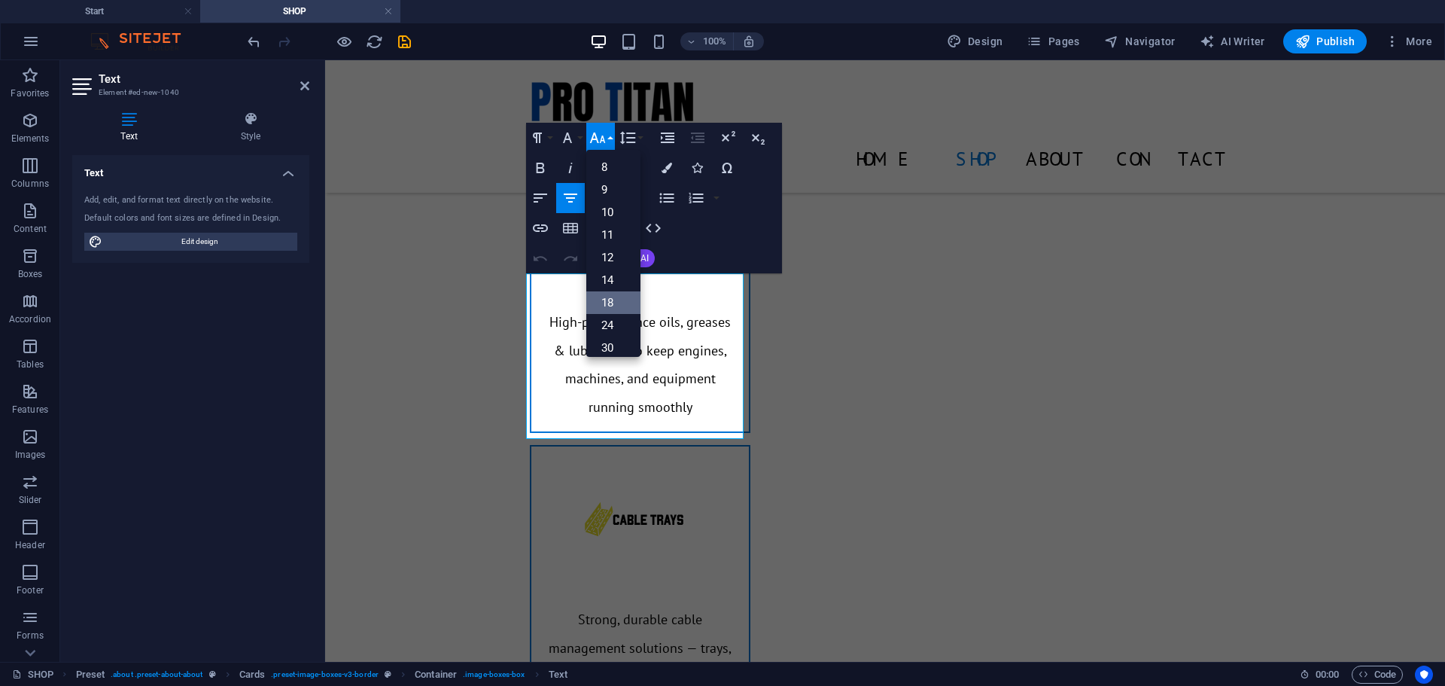
click at [616, 300] on link "18" at bounding box center [613, 302] width 54 height 23
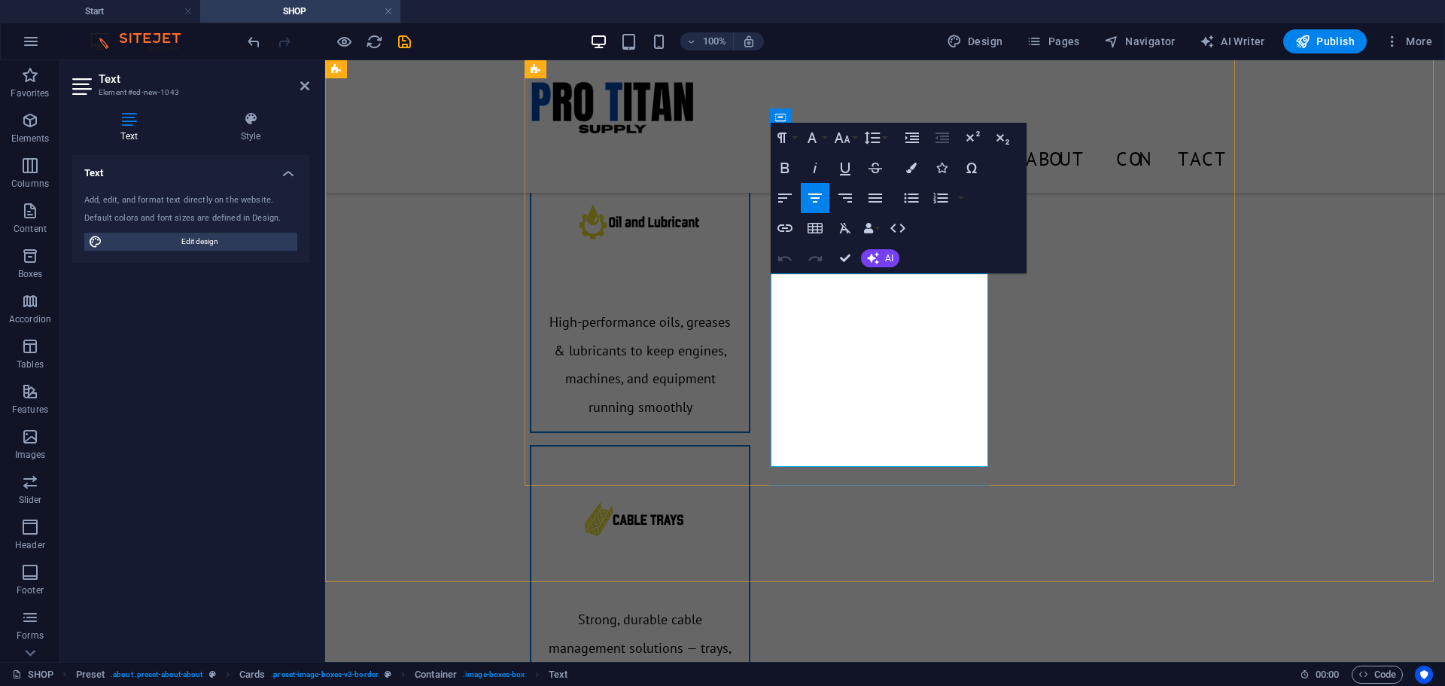
drag, startPoint x: 930, startPoint y: 446, endPoint x: 790, endPoint y: 303, distance: 200.6
click at [847, 141] on icon "button" at bounding box center [843, 137] width 16 height 11
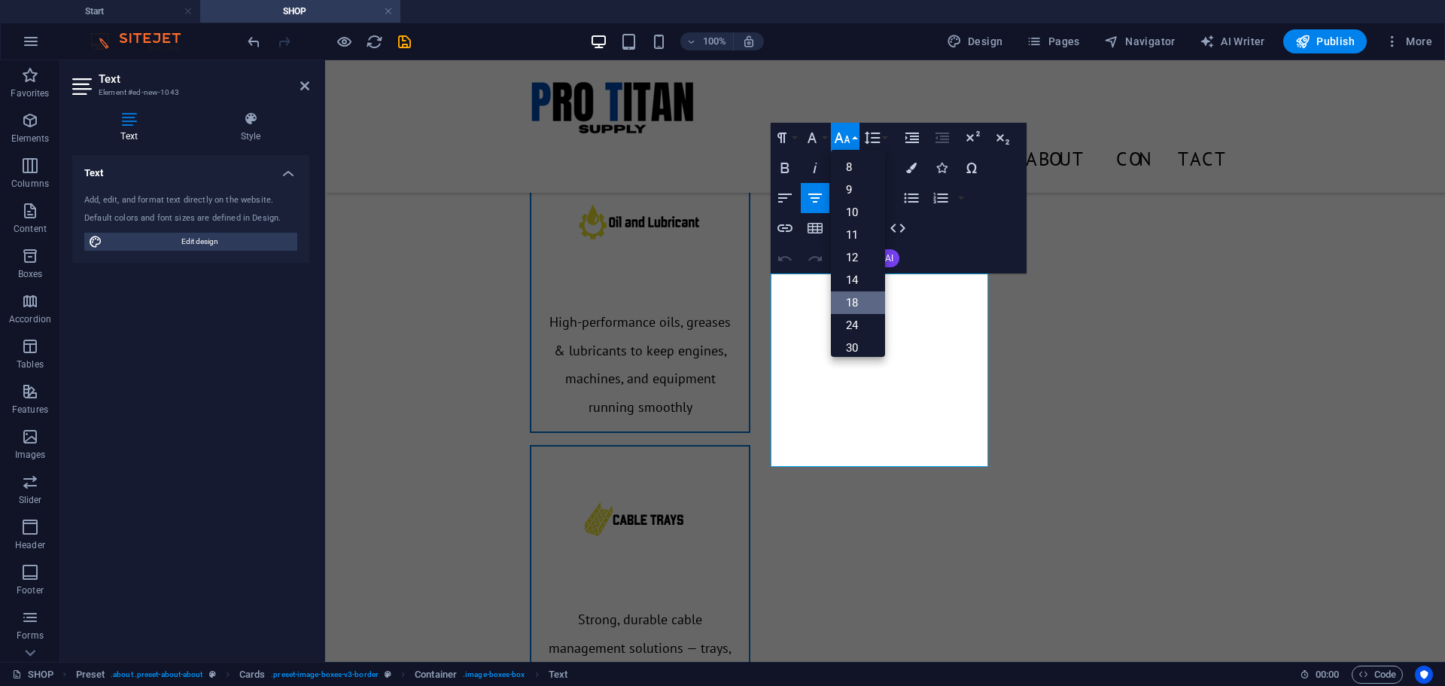
click at [866, 300] on link "18" at bounding box center [858, 302] width 54 height 23
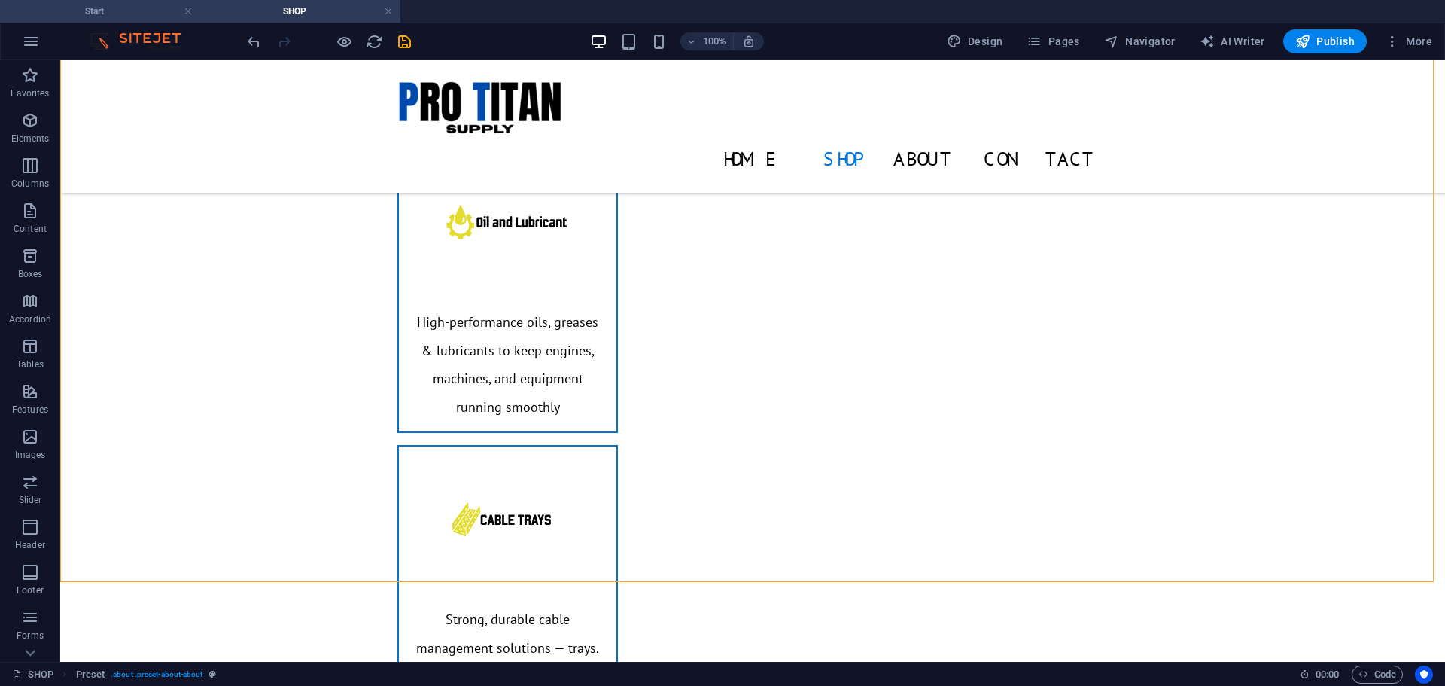
click at [138, 13] on h4 "Start" at bounding box center [100, 11] width 200 height 17
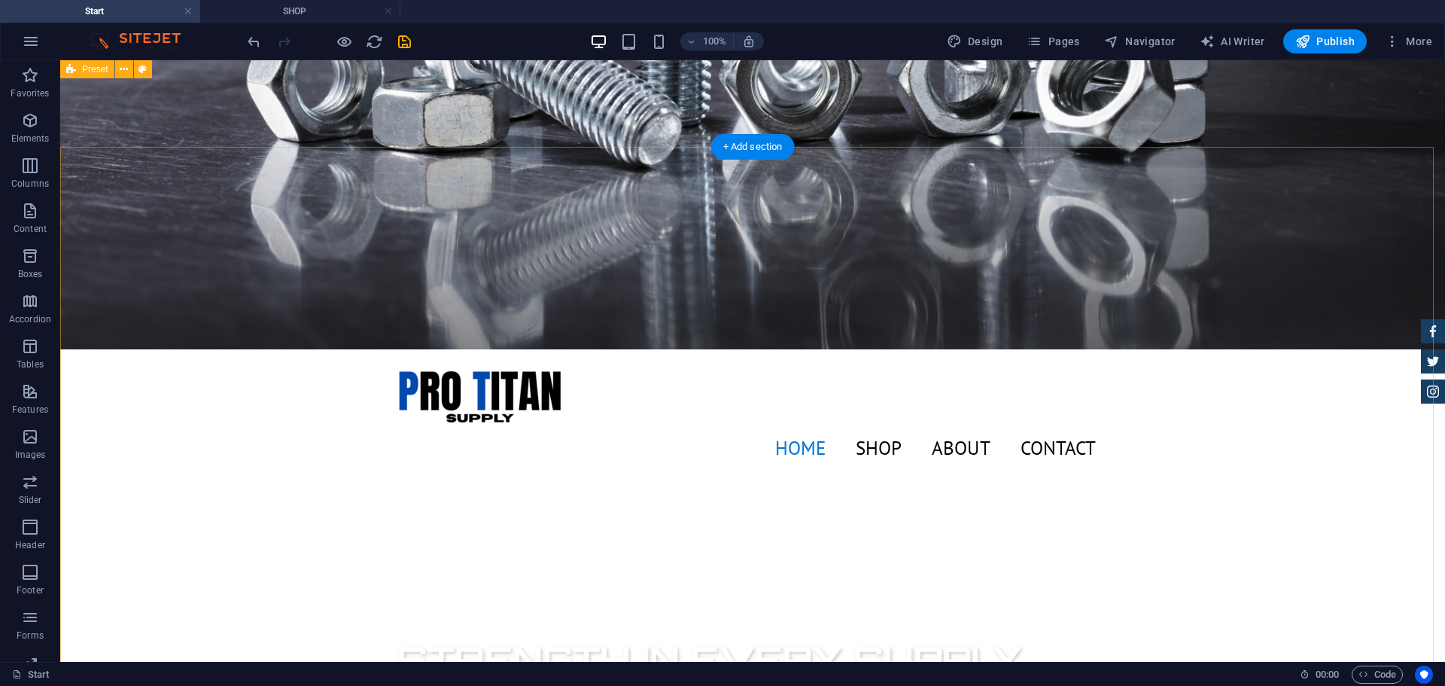
scroll to position [306, 0]
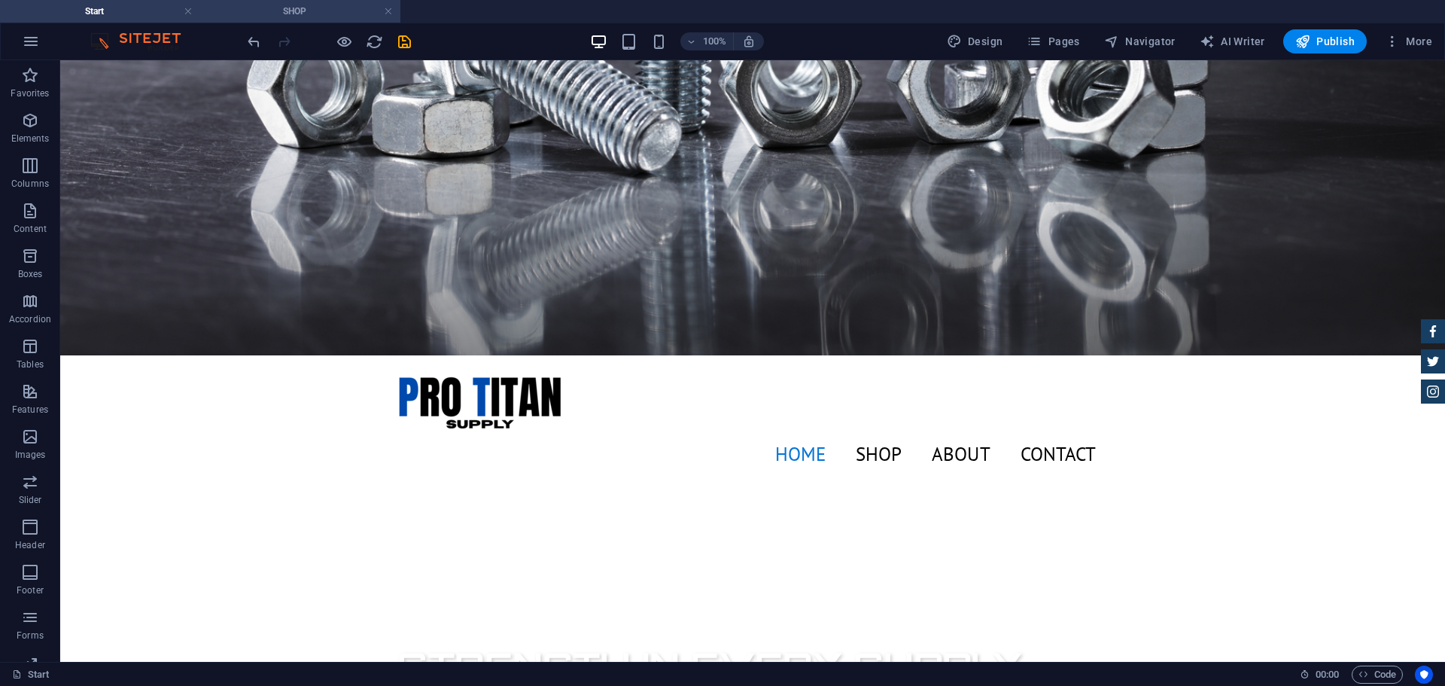
click at [297, 9] on h4 "SHOP" at bounding box center [300, 11] width 200 height 17
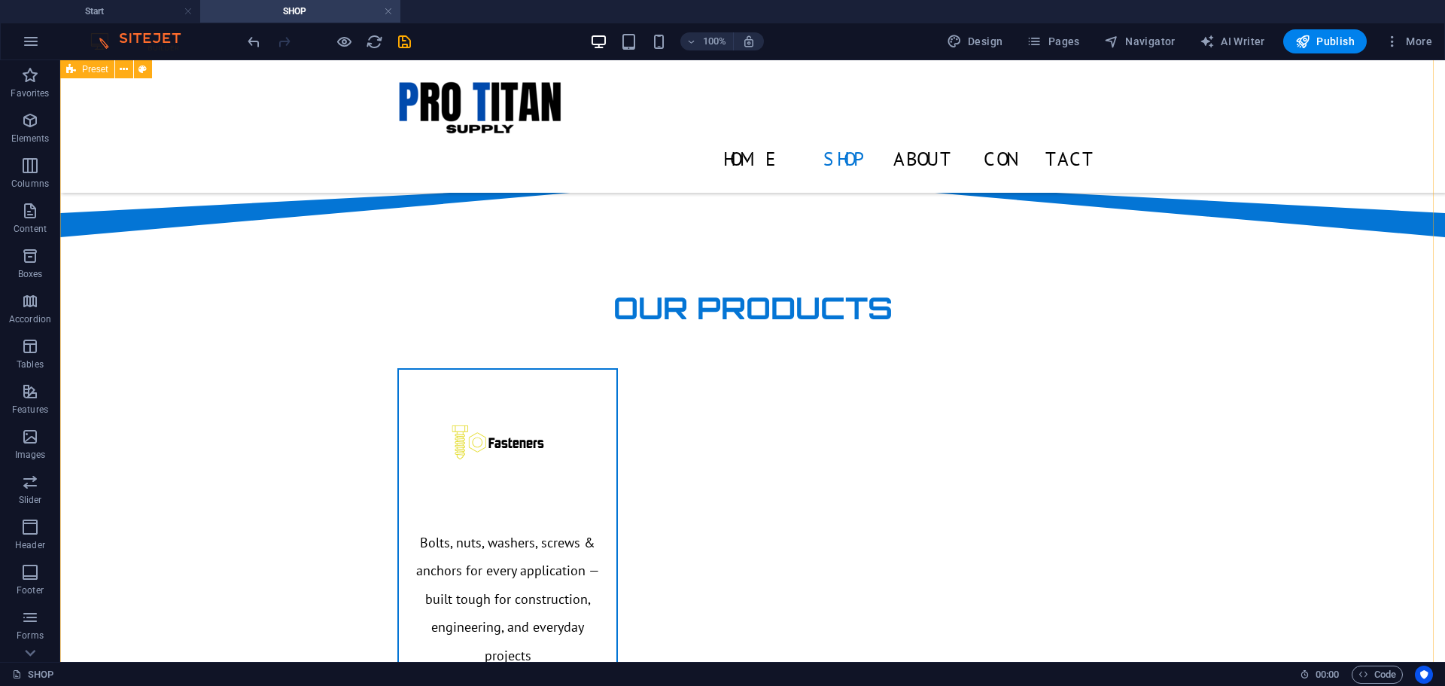
scroll to position [351, 0]
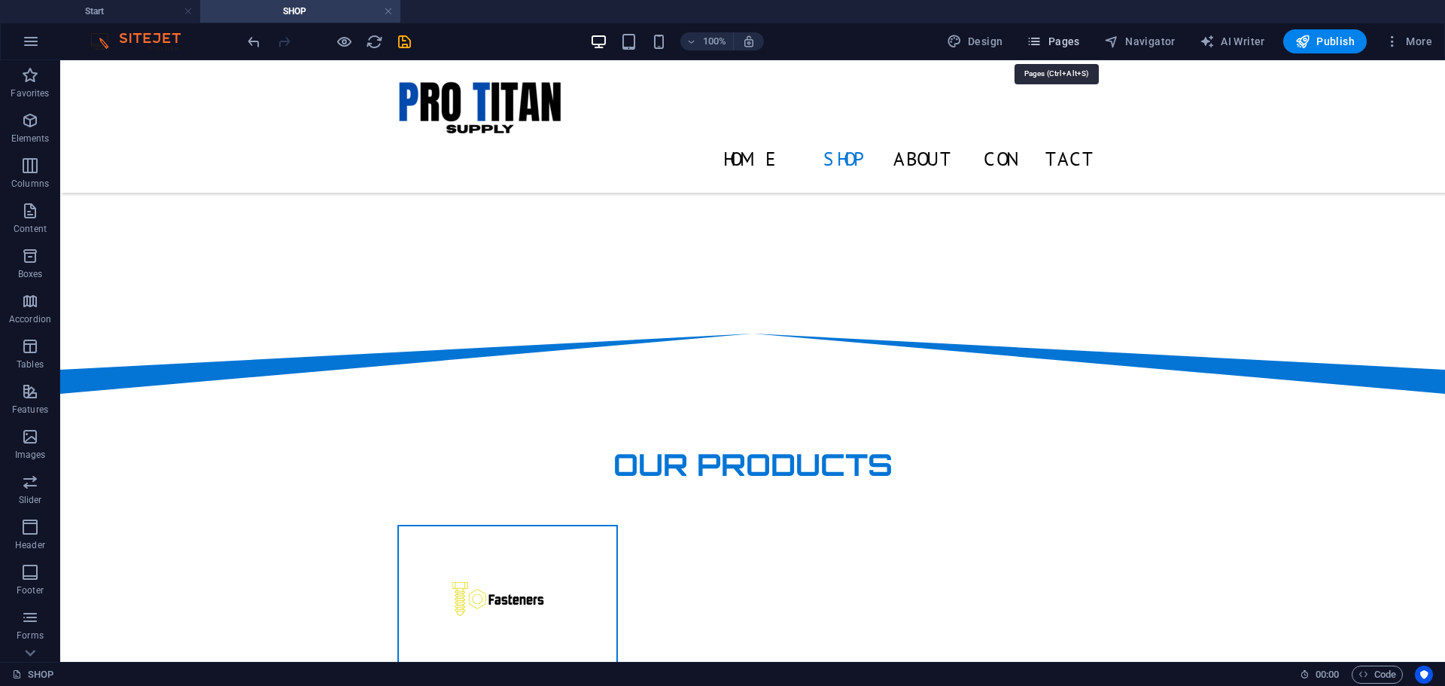
click at [1066, 43] on span "Pages" at bounding box center [1053, 41] width 53 height 15
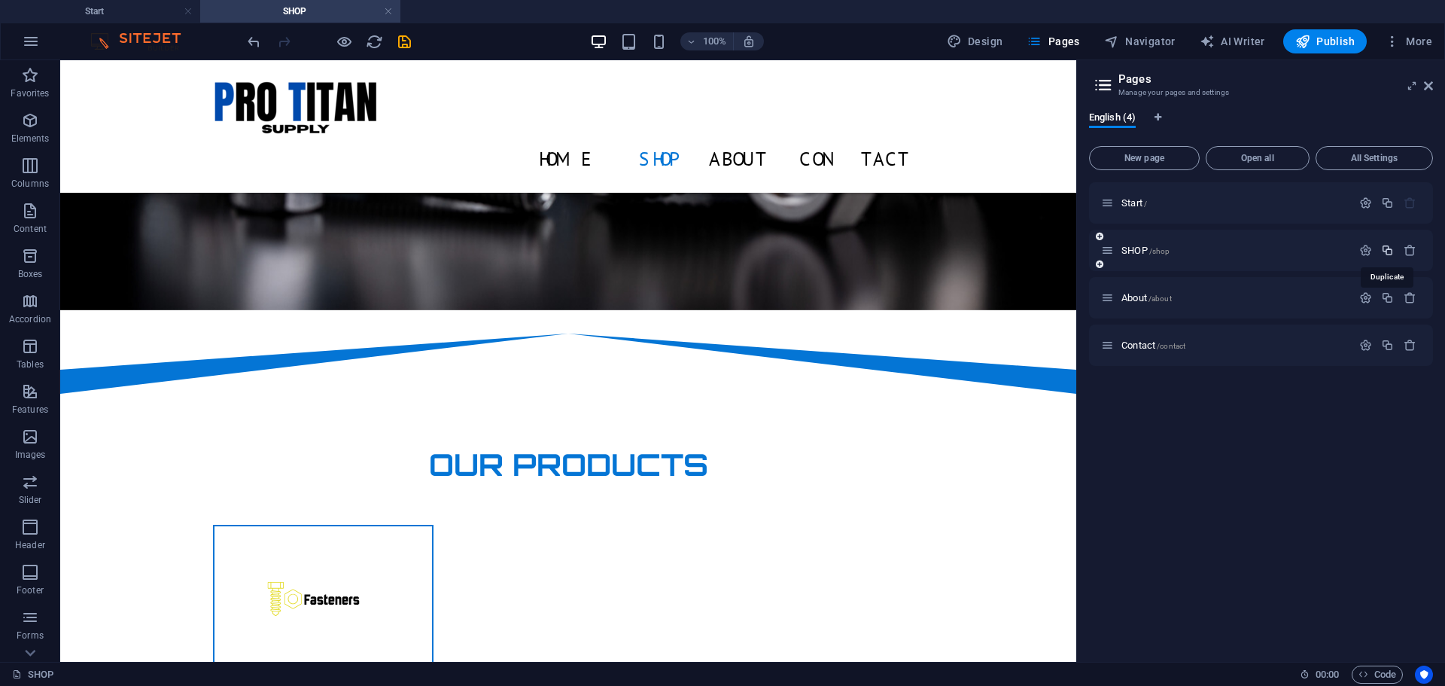
click at [1386, 250] on icon "button" at bounding box center [1387, 250] width 13 height 13
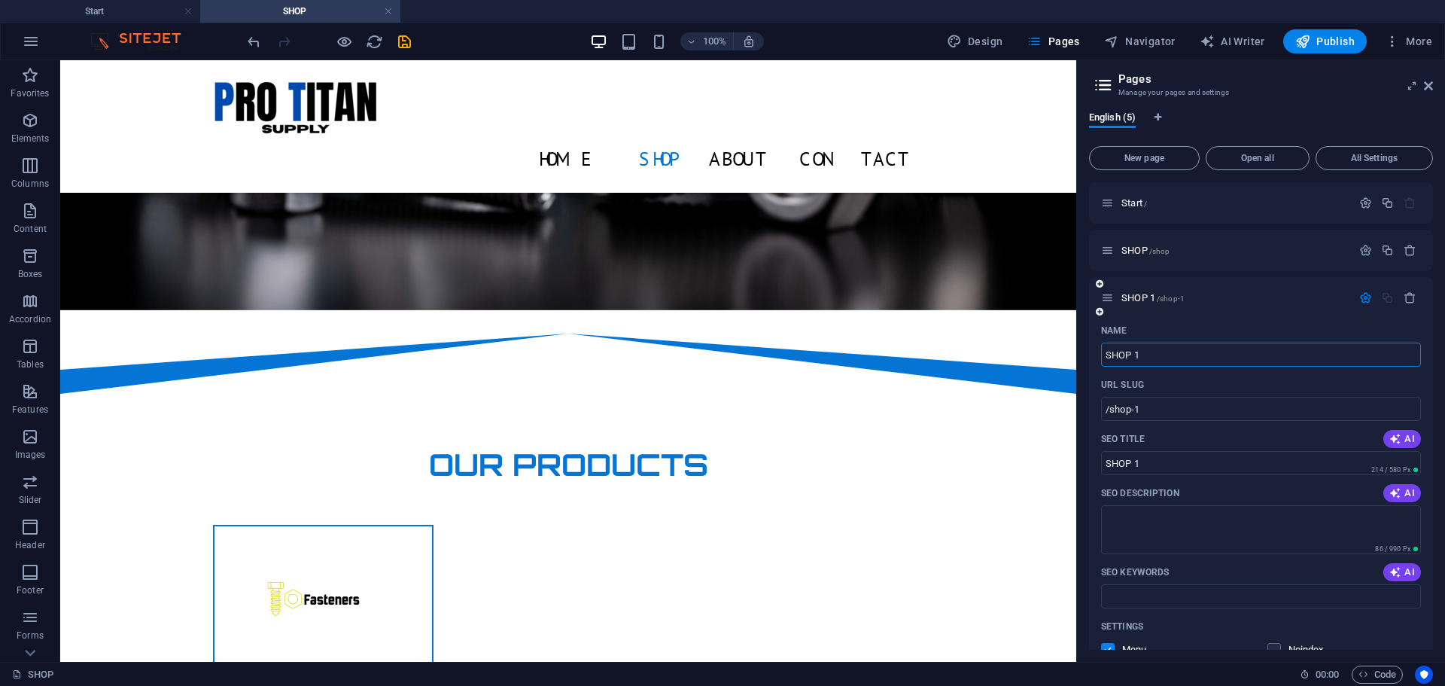
click at [1176, 351] on input "SHOP 1" at bounding box center [1261, 354] width 320 height 24
type input "S"
type input "/"
type input "Fa"
type input "/f"
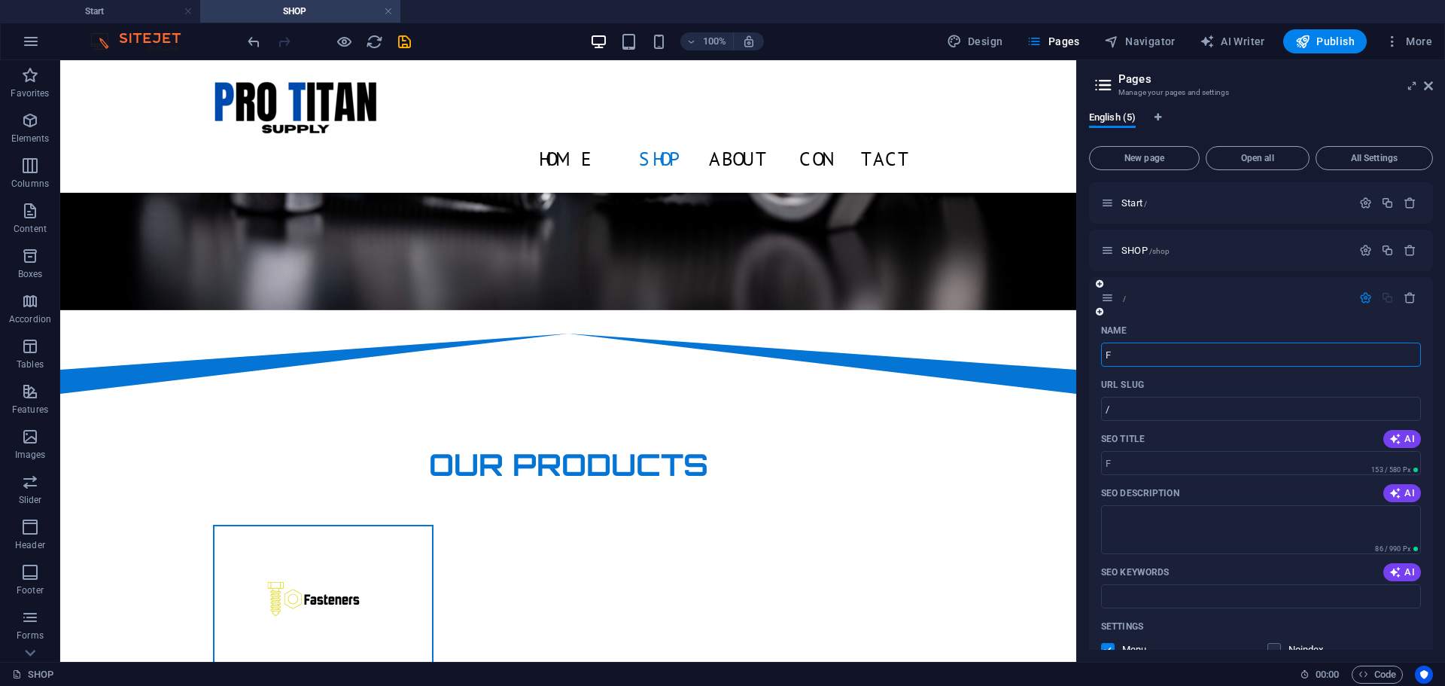
type input "F"
type input "Fast"
type input "/fas"
type input "Fas"
type input "Fastn"
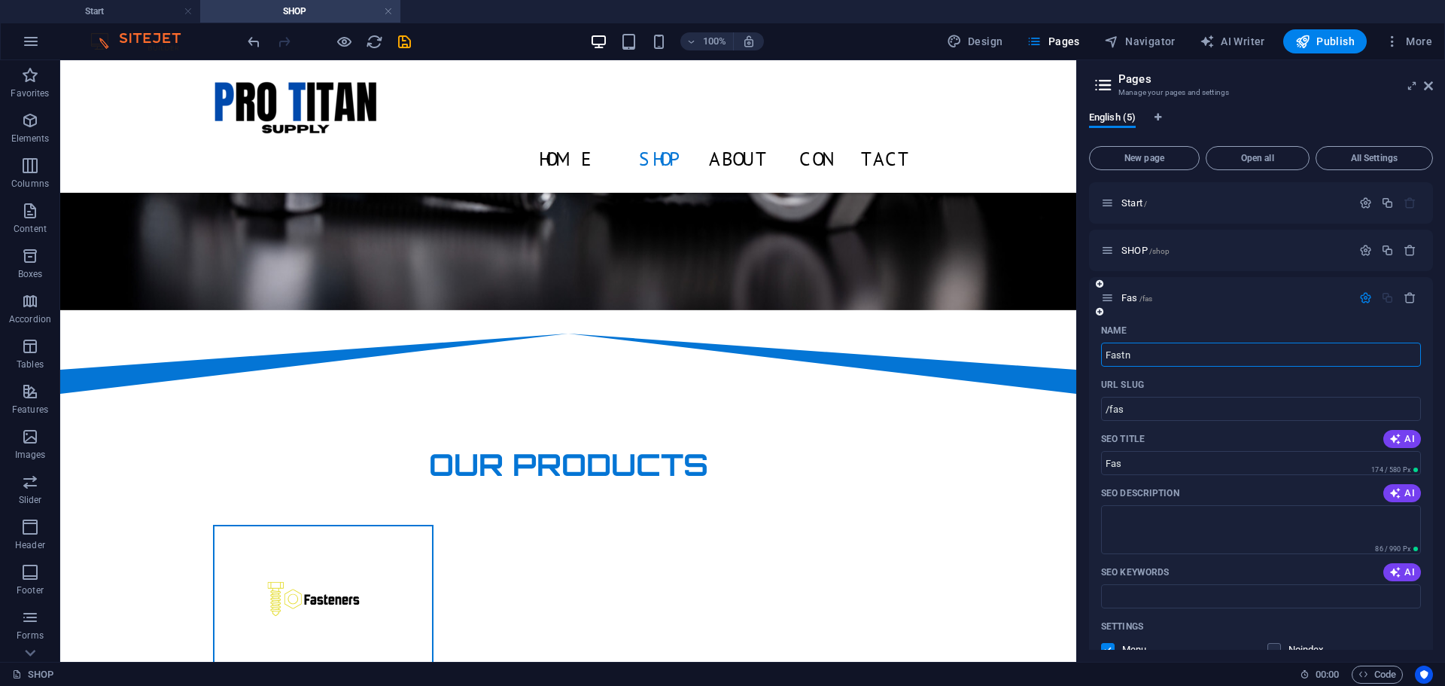
type input "/fastn"
type input "Fastn"
type input "Fastners"
type input "/fastners"
type input "Fastners"
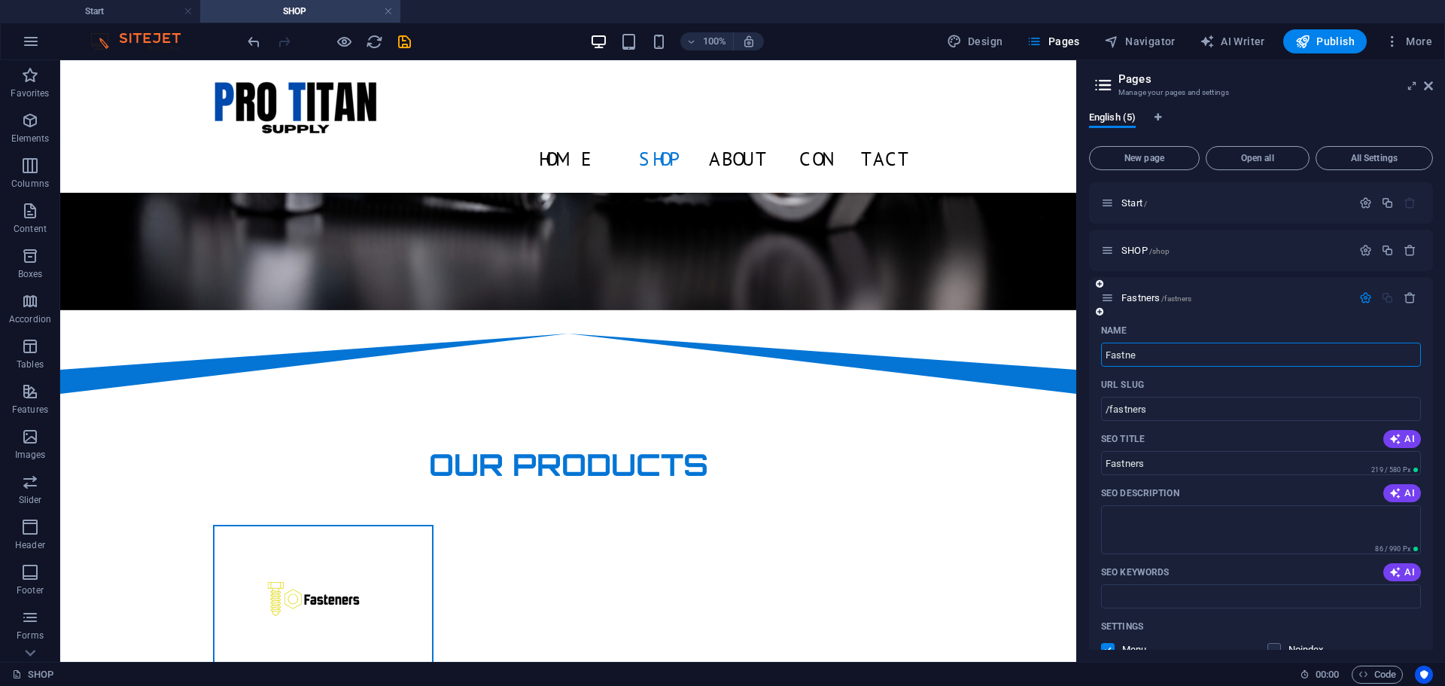
type input "Fastn"
type input "/fastner"
type input "Fastner"
type input "Fast"
type input "/fast"
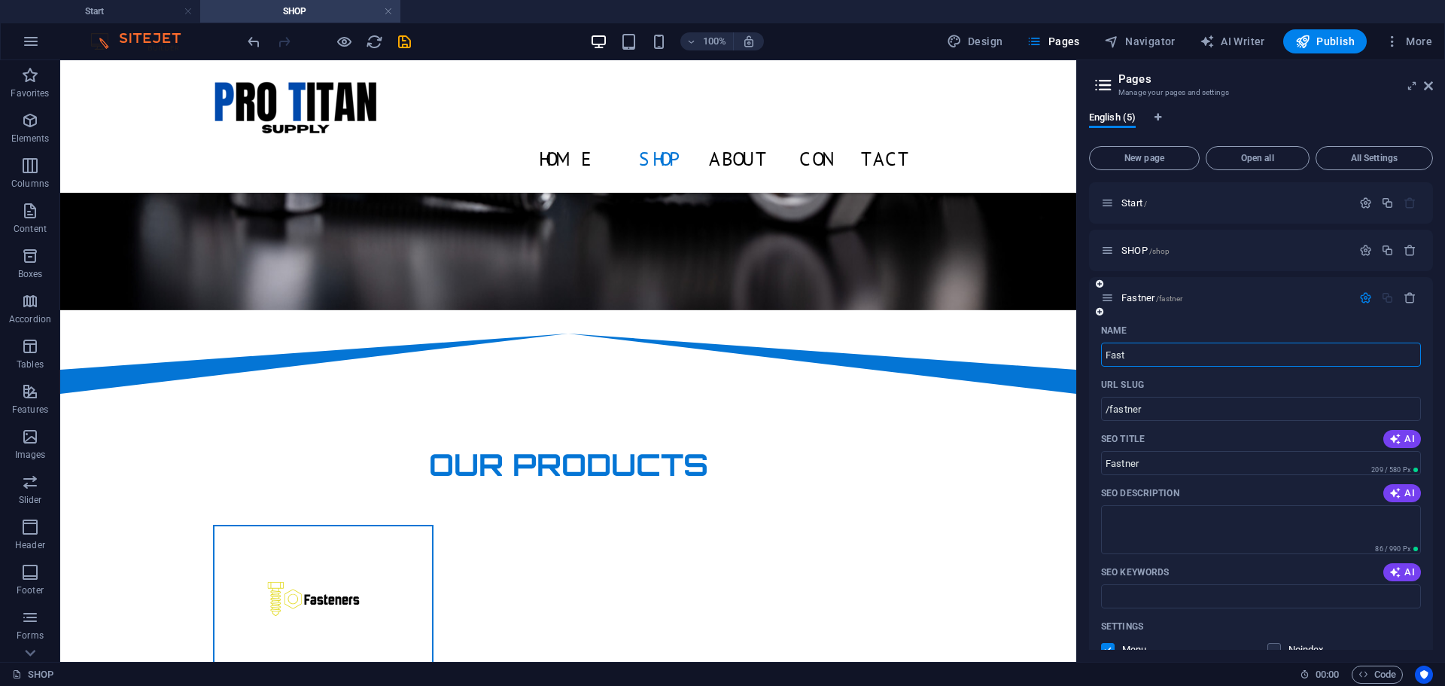
type input "Fast"
type input "Fasteners"
type input "/fasteners"
type input "Fasteners"
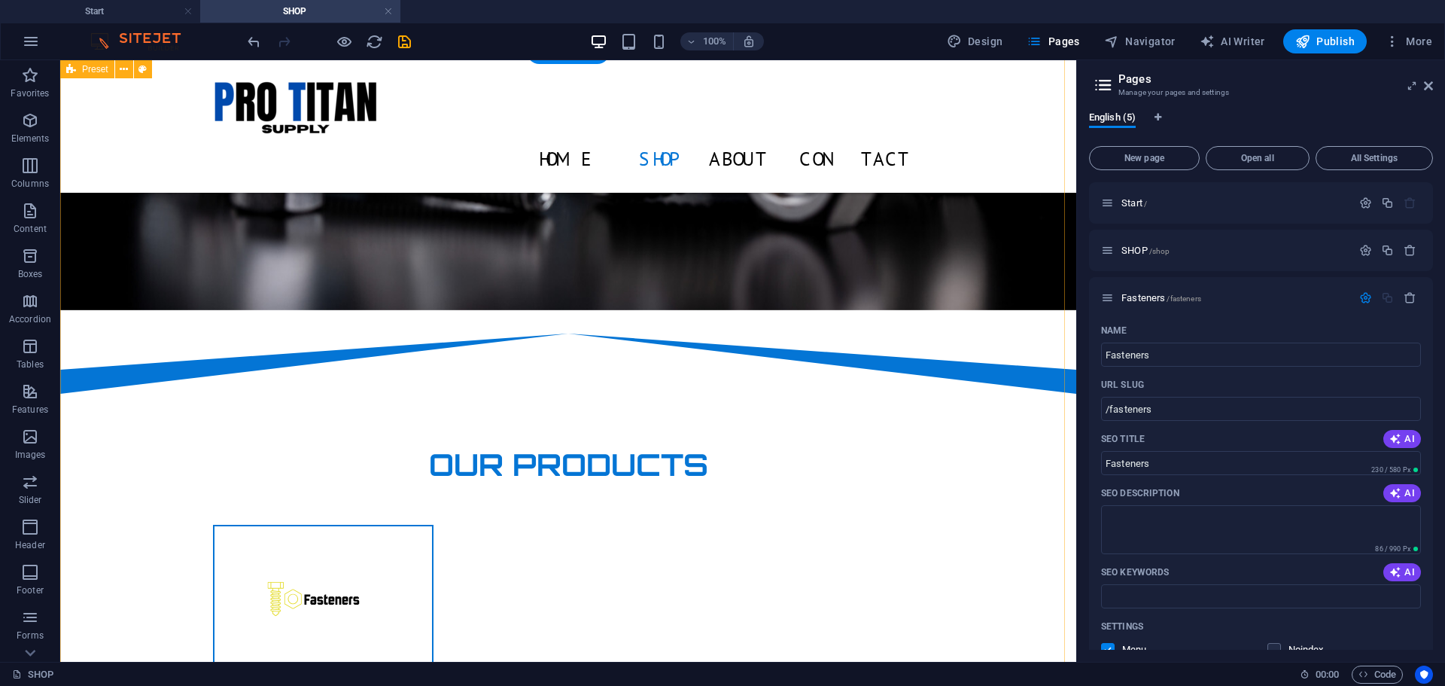
click at [1155, 297] on span "Fasteners /fasteners" at bounding box center [1161, 297] width 80 height 11
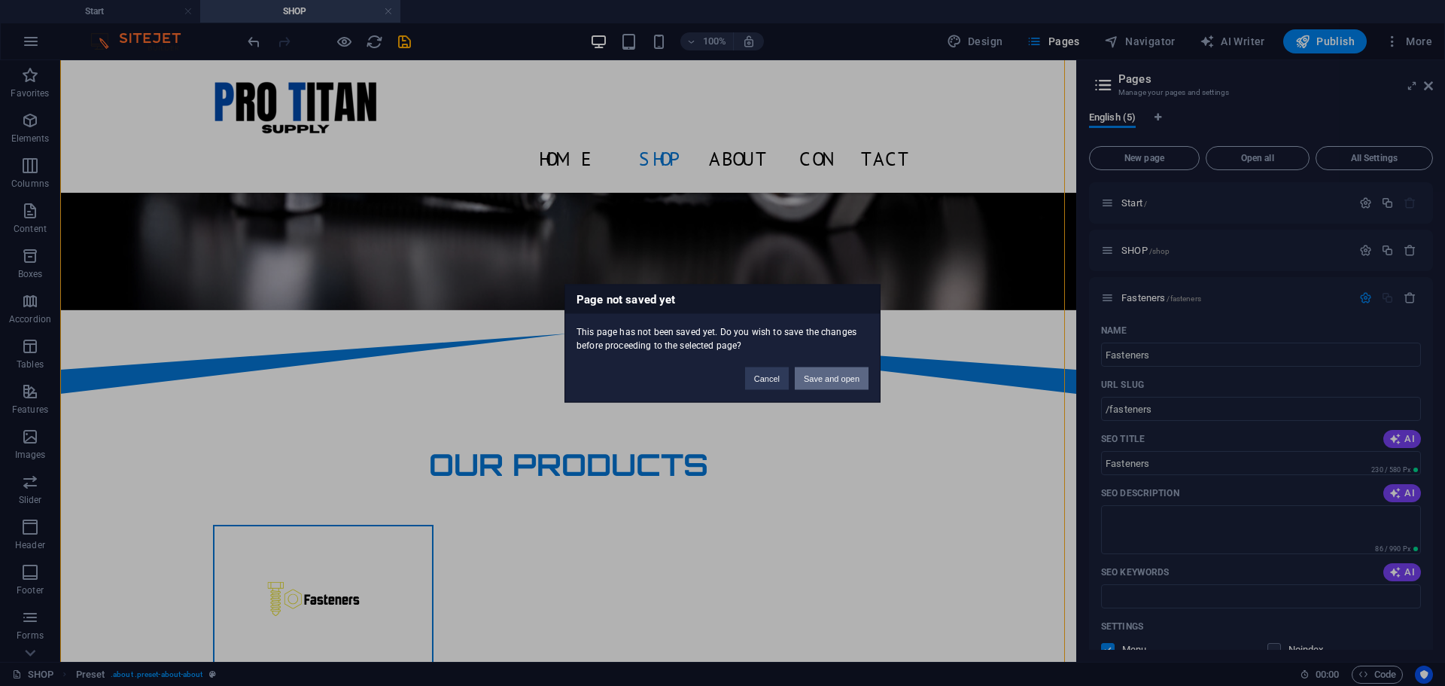
click at [839, 376] on button "Save and open" at bounding box center [832, 378] width 74 height 23
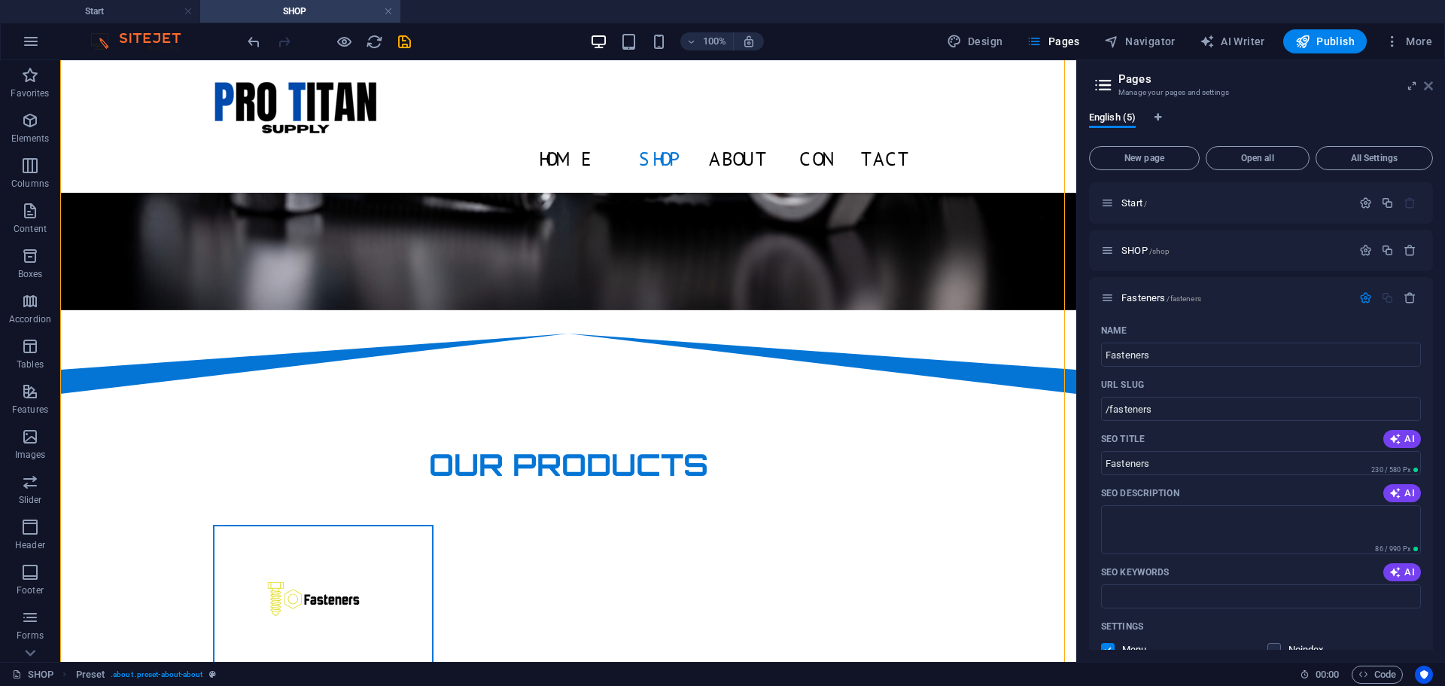
click at [1432, 81] on icon at bounding box center [1428, 86] width 9 height 12
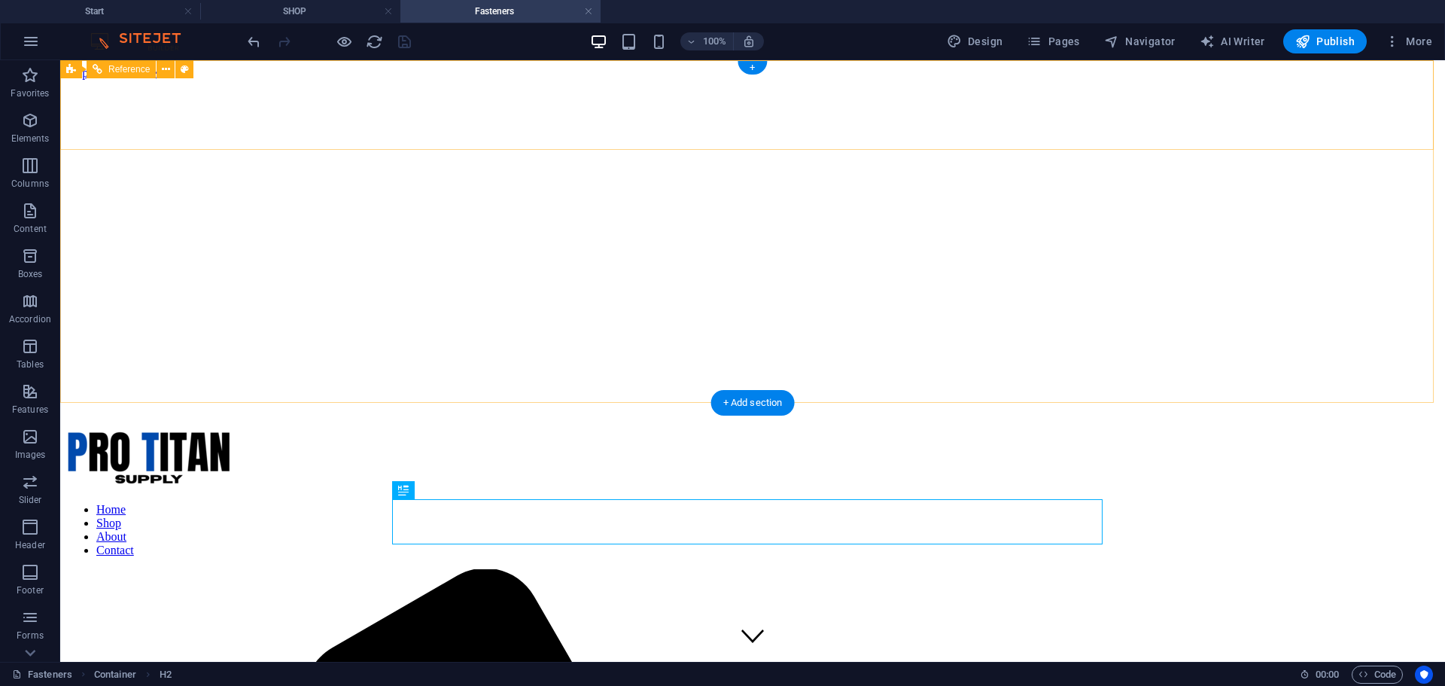
scroll to position [0, 0]
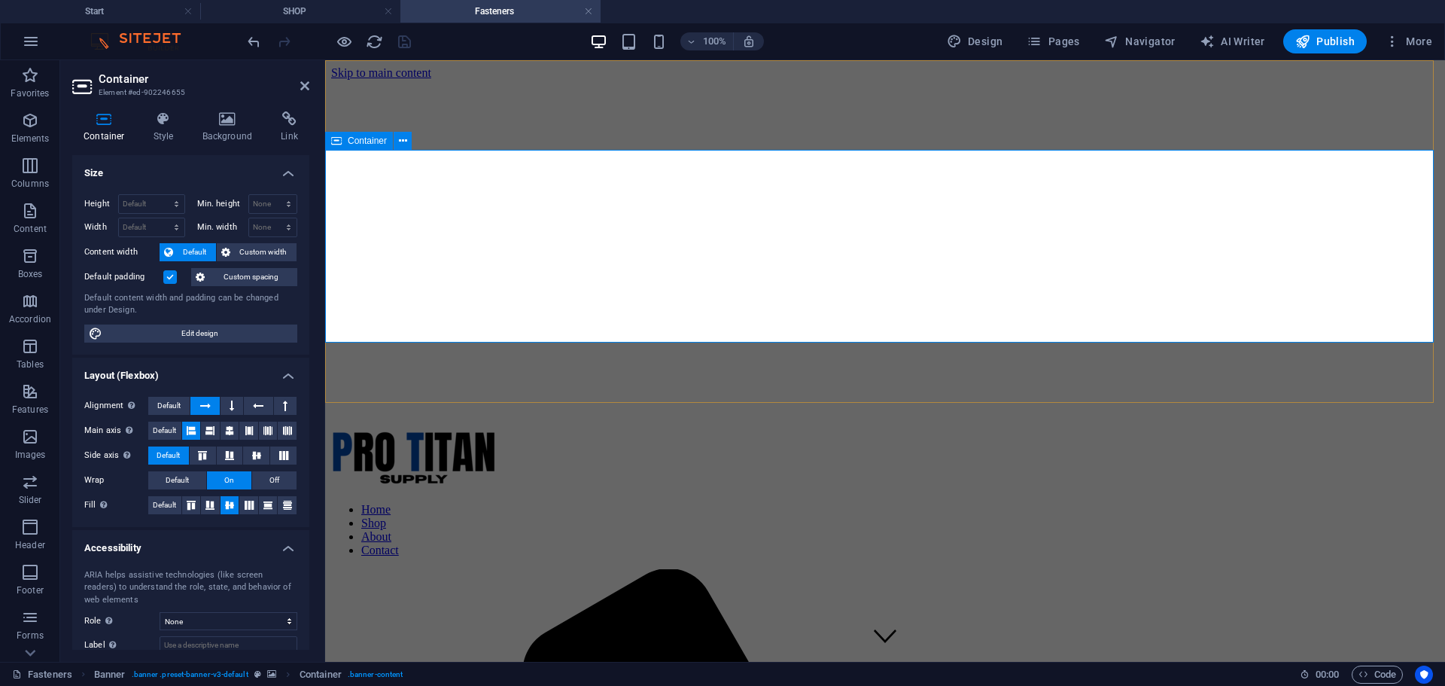
drag, startPoint x: 631, startPoint y: 225, endPoint x: 488, endPoint y: 174, distance: 151.9
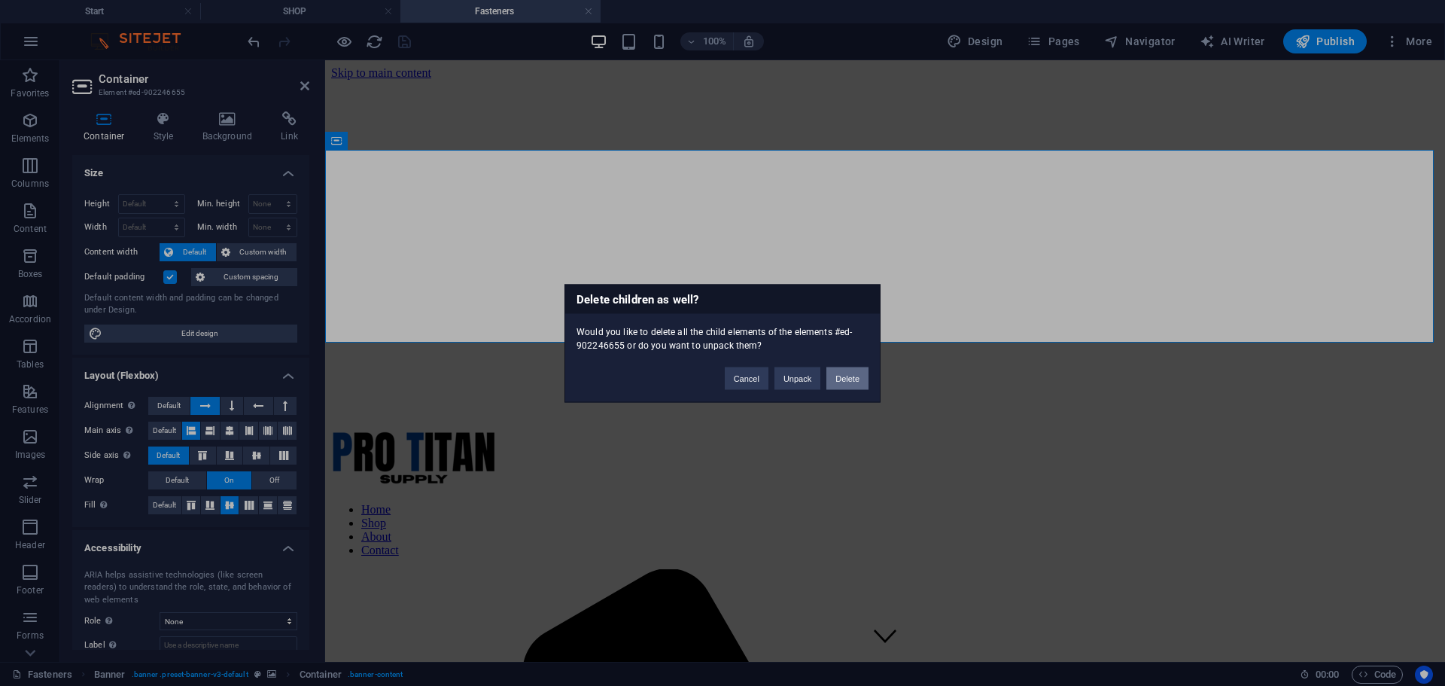
click at [843, 377] on button "Delete" at bounding box center [847, 378] width 42 height 23
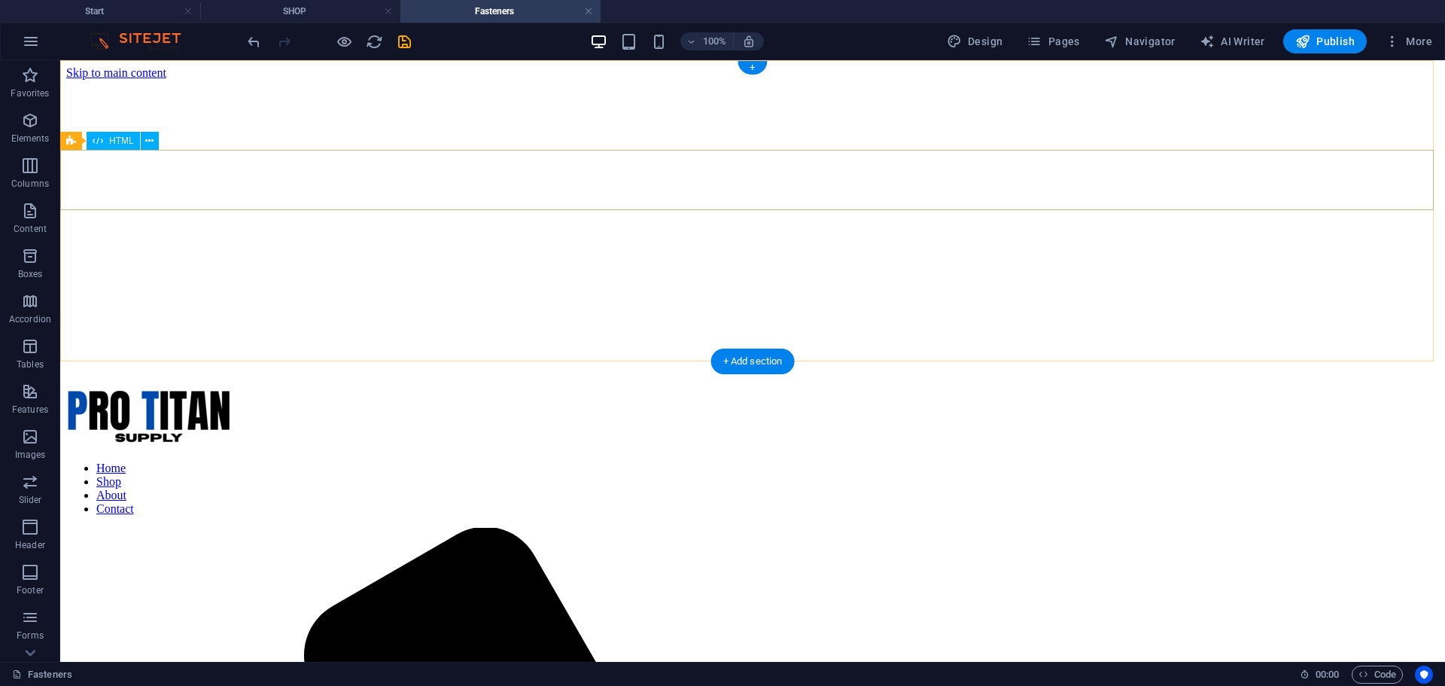
click at [581, 80] on figure at bounding box center [752, 80] width 1373 height 0
click at [525, 80] on figure at bounding box center [752, 80] width 1373 height 0
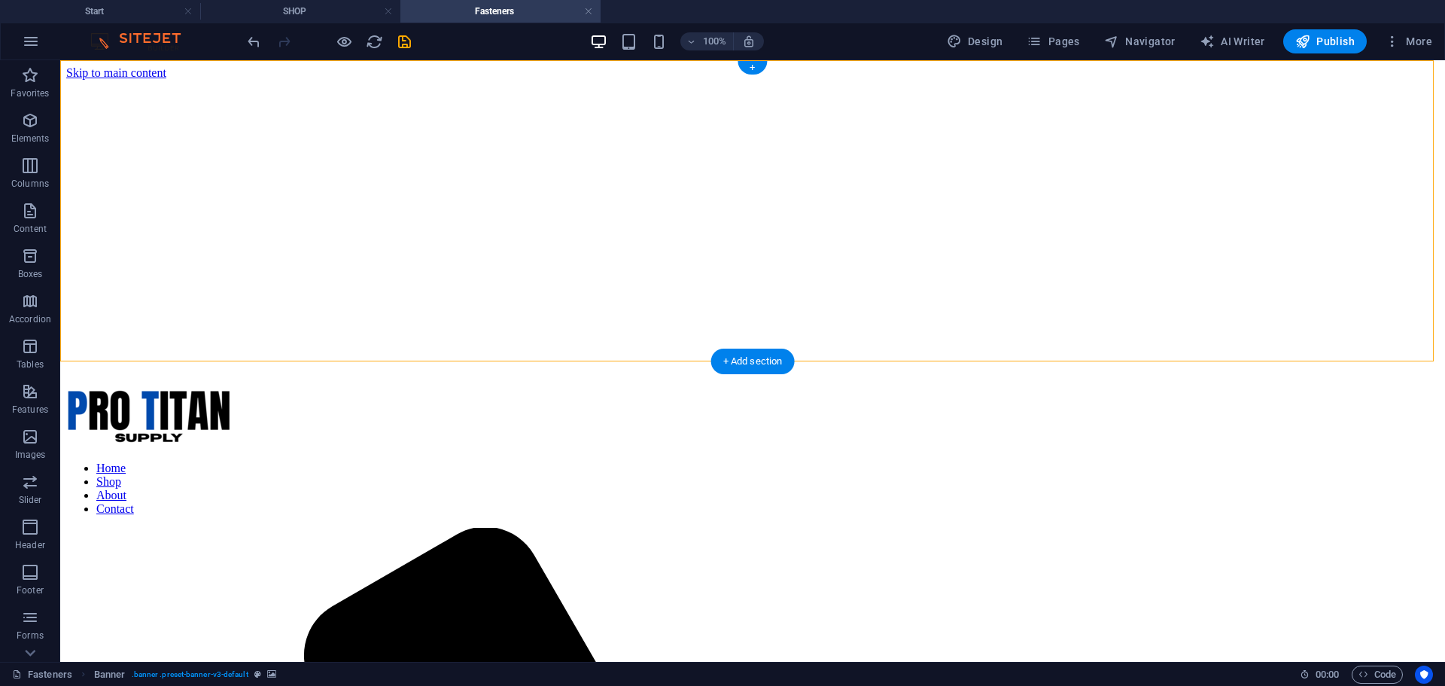
click at [260, 80] on figure at bounding box center [752, 80] width 1373 height 0
select select "vh"
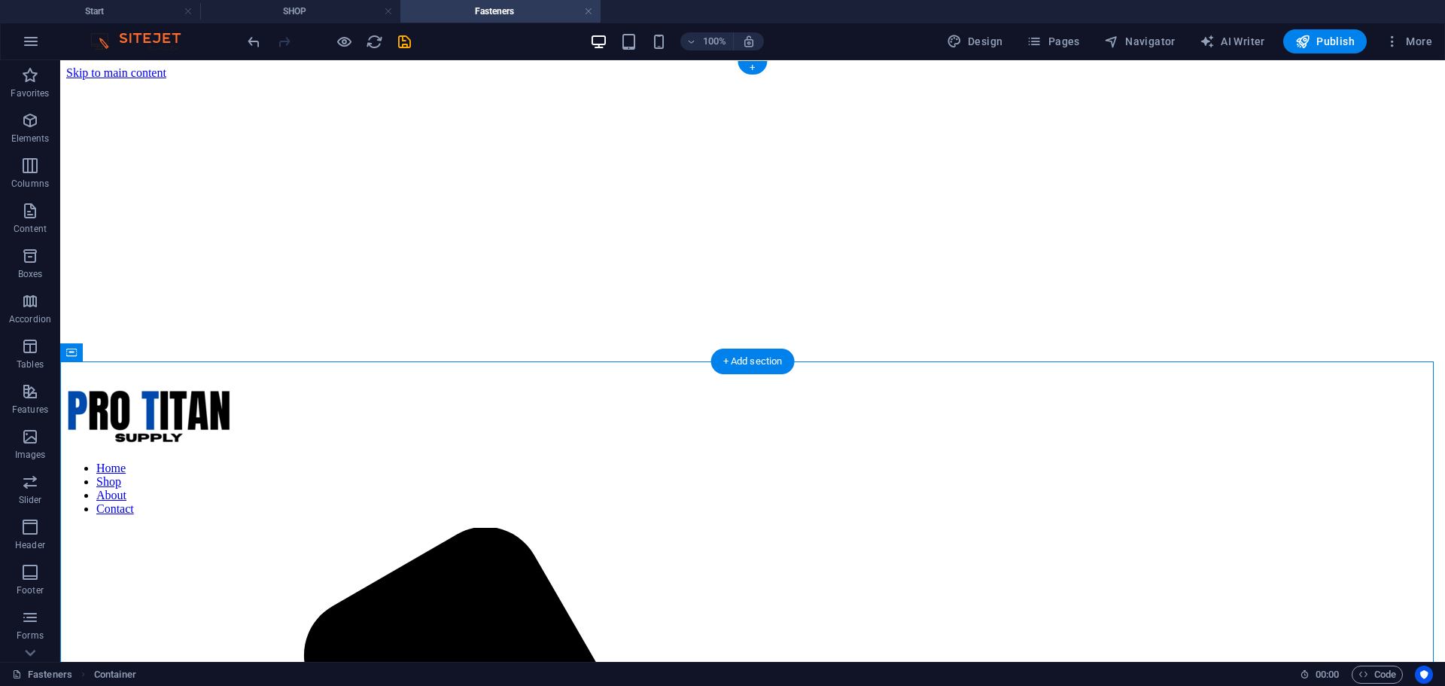
click at [485, 80] on figure at bounding box center [752, 80] width 1373 height 0
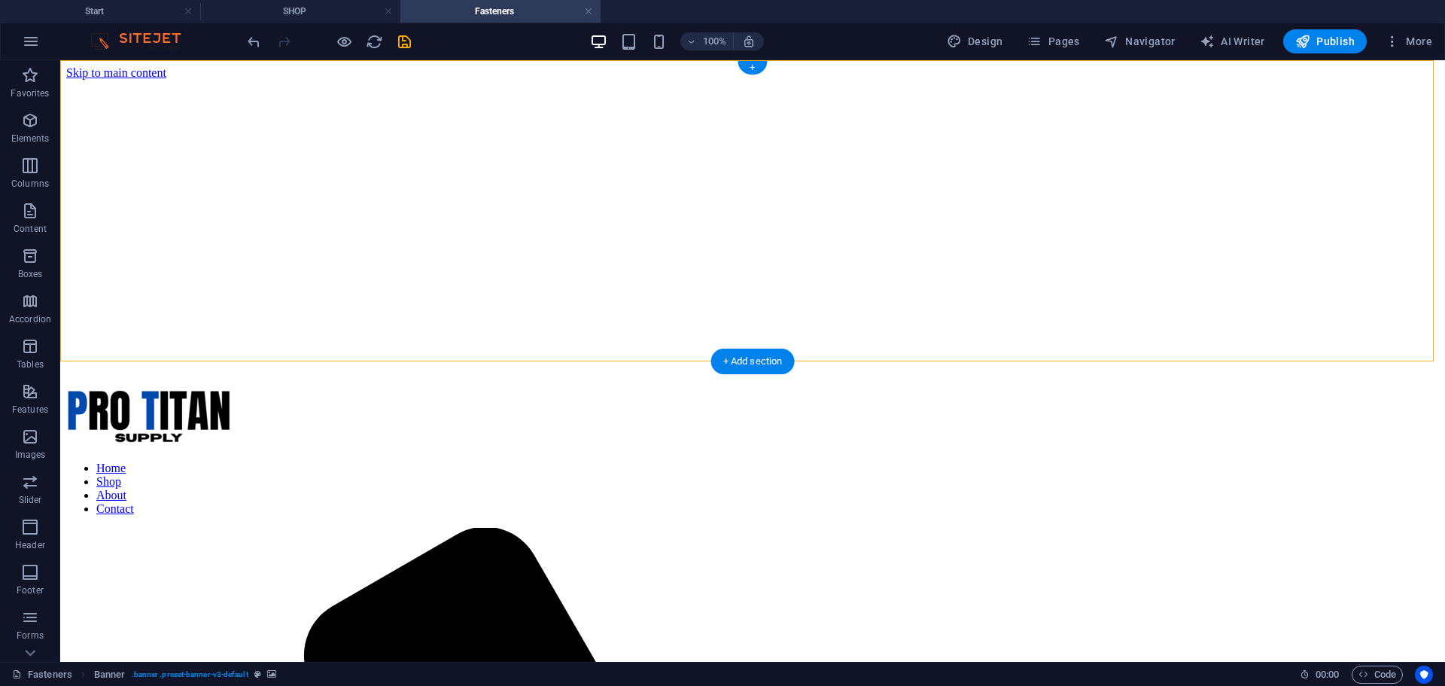
click at [485, 80] on figure at bounding box center [752, 80] width 1373 height 0
select select "vh"
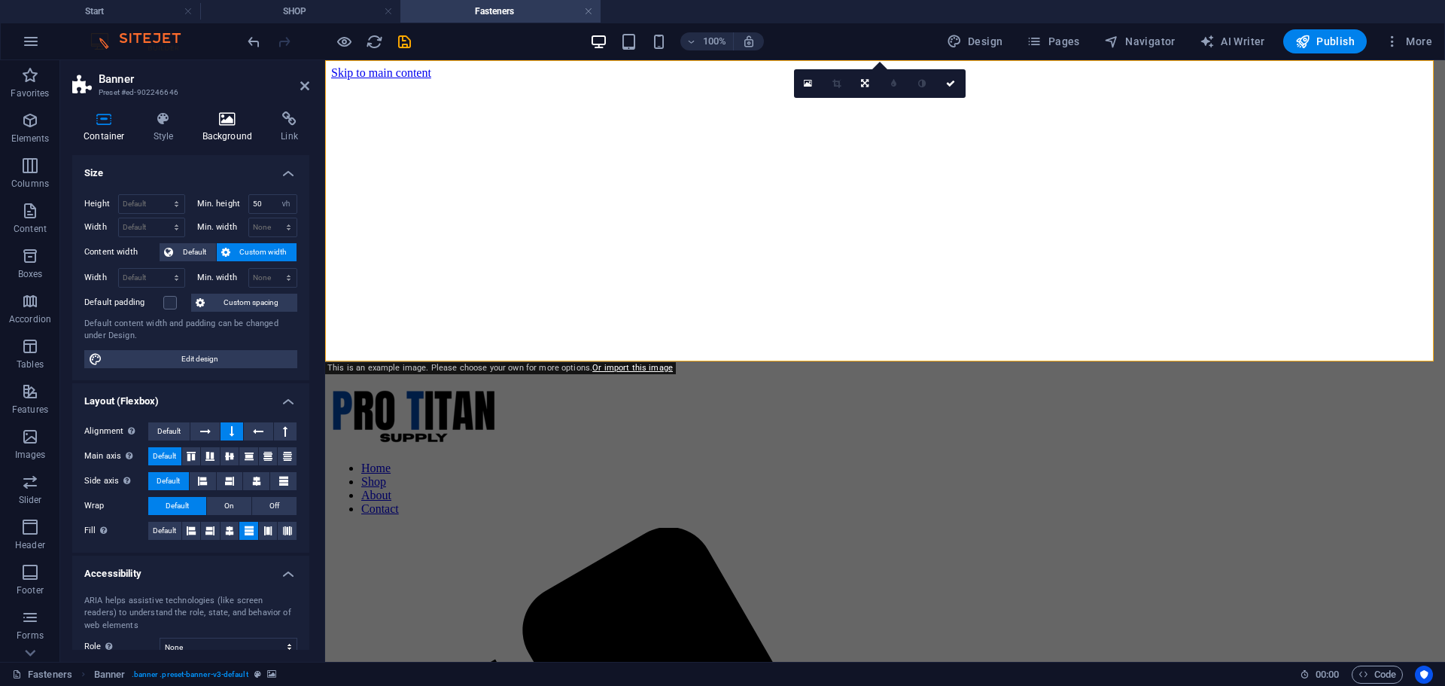
click at [210, 117] on icon at bounding box center [227, 118] width 73 height 15
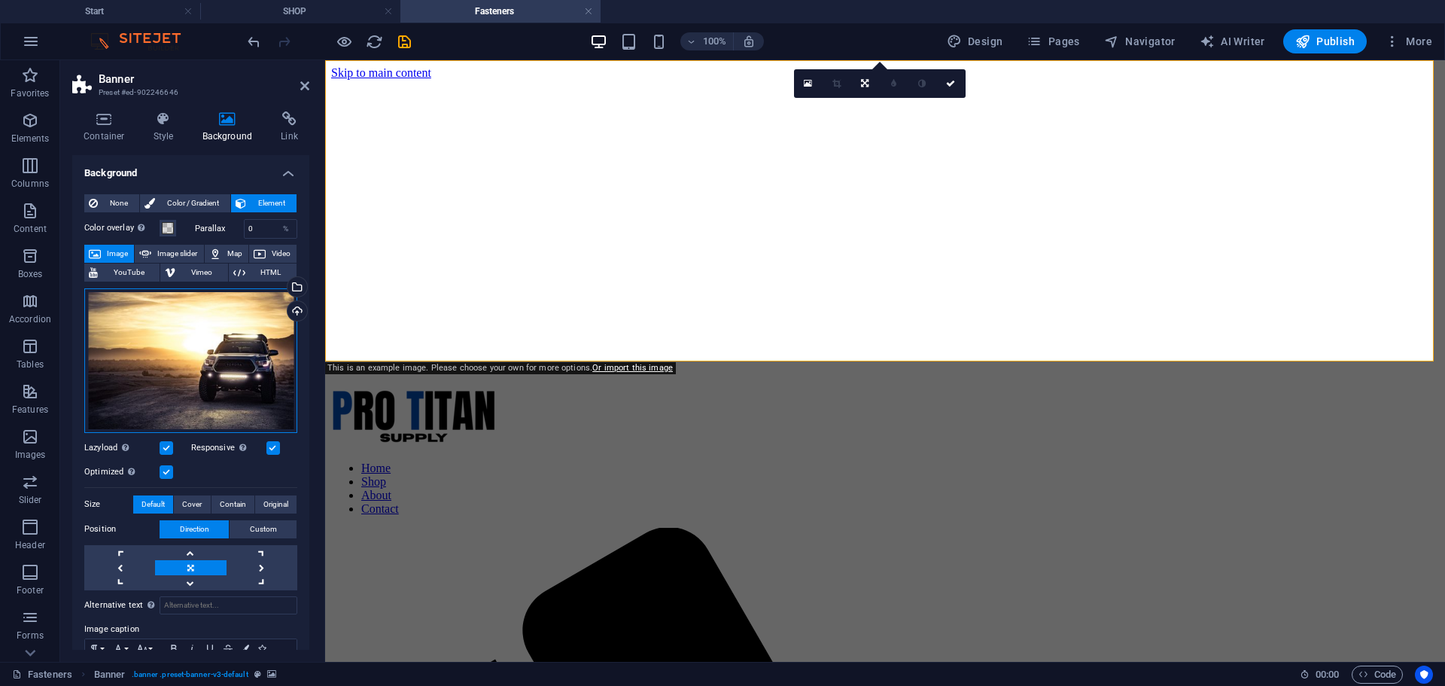
click at [225, 348] on div "Drag files here, click to choose files or select files from Files or our free s…" at bounding box center [190, 360] width 213 height 145
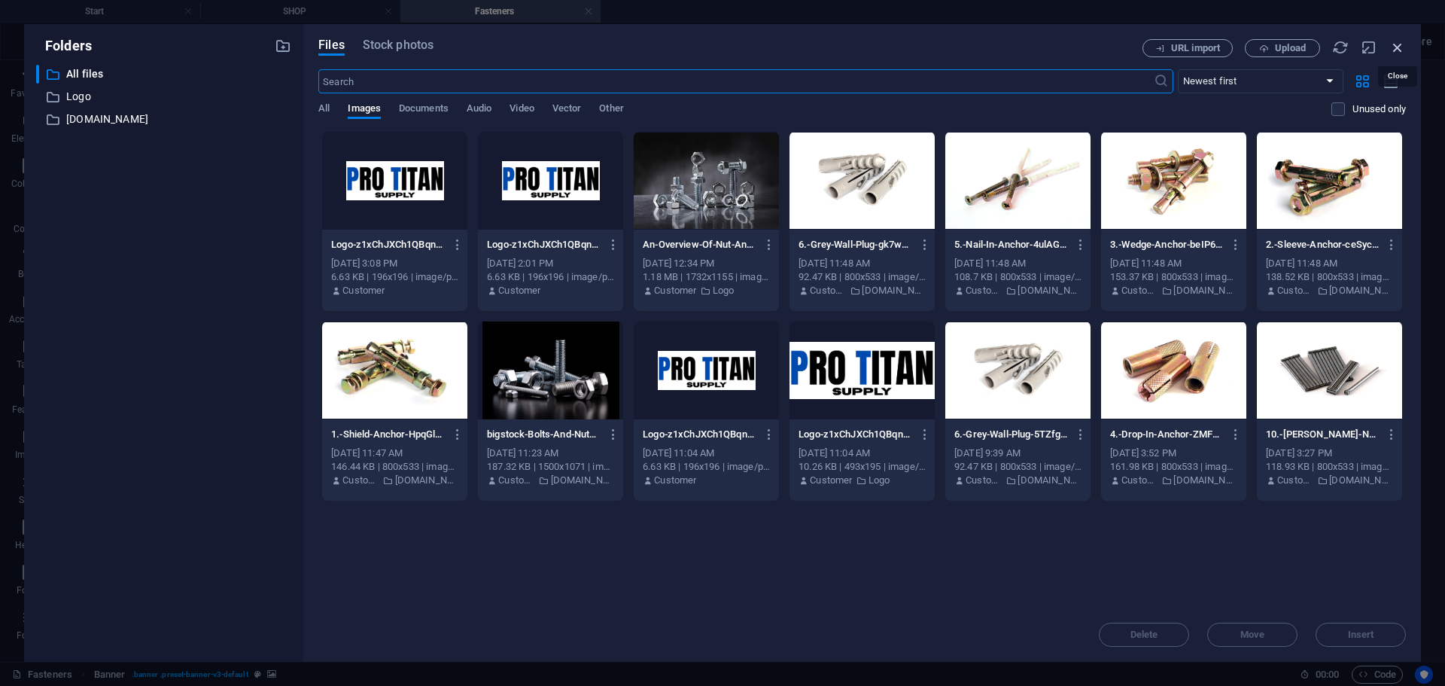
click at [1401, 44] on icon "button" at bounding box center [1397, 47] width 17 height 17
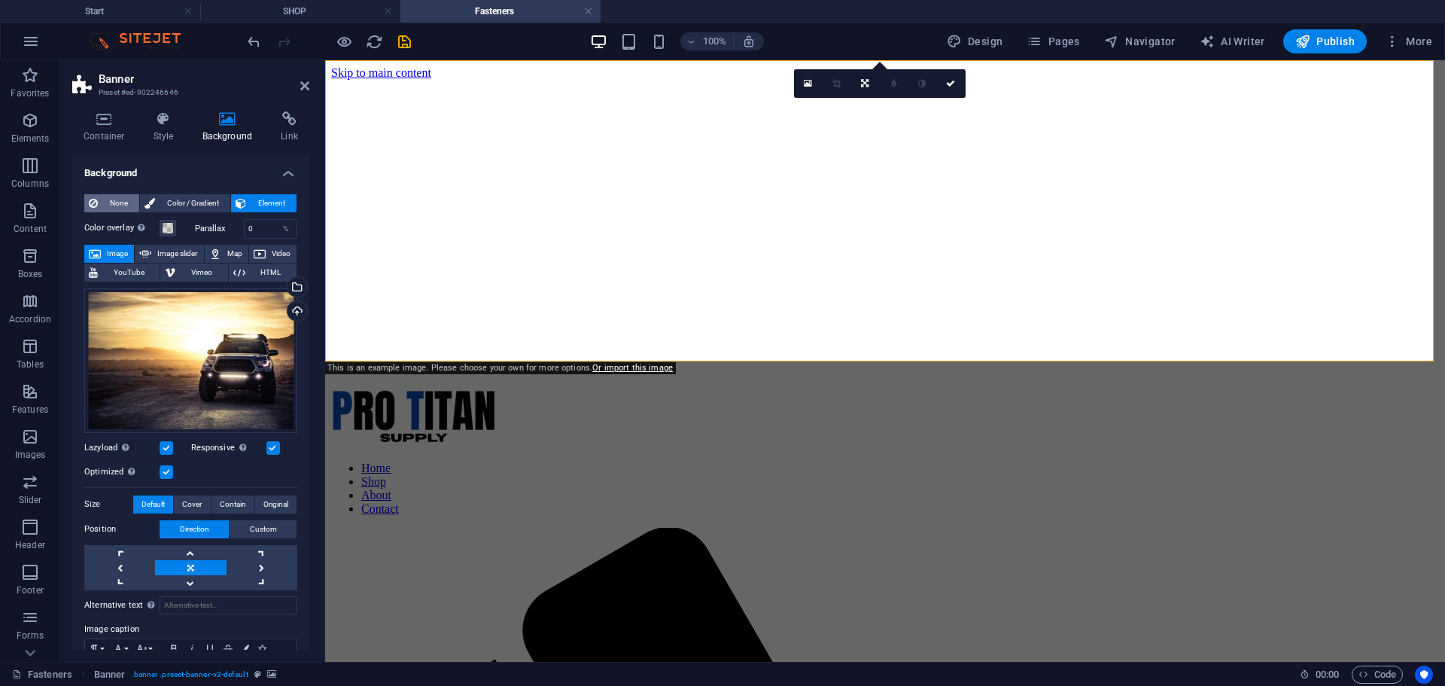
click at [117, 206] on span "None" at bounding box center [118, 203] width 32 height 18
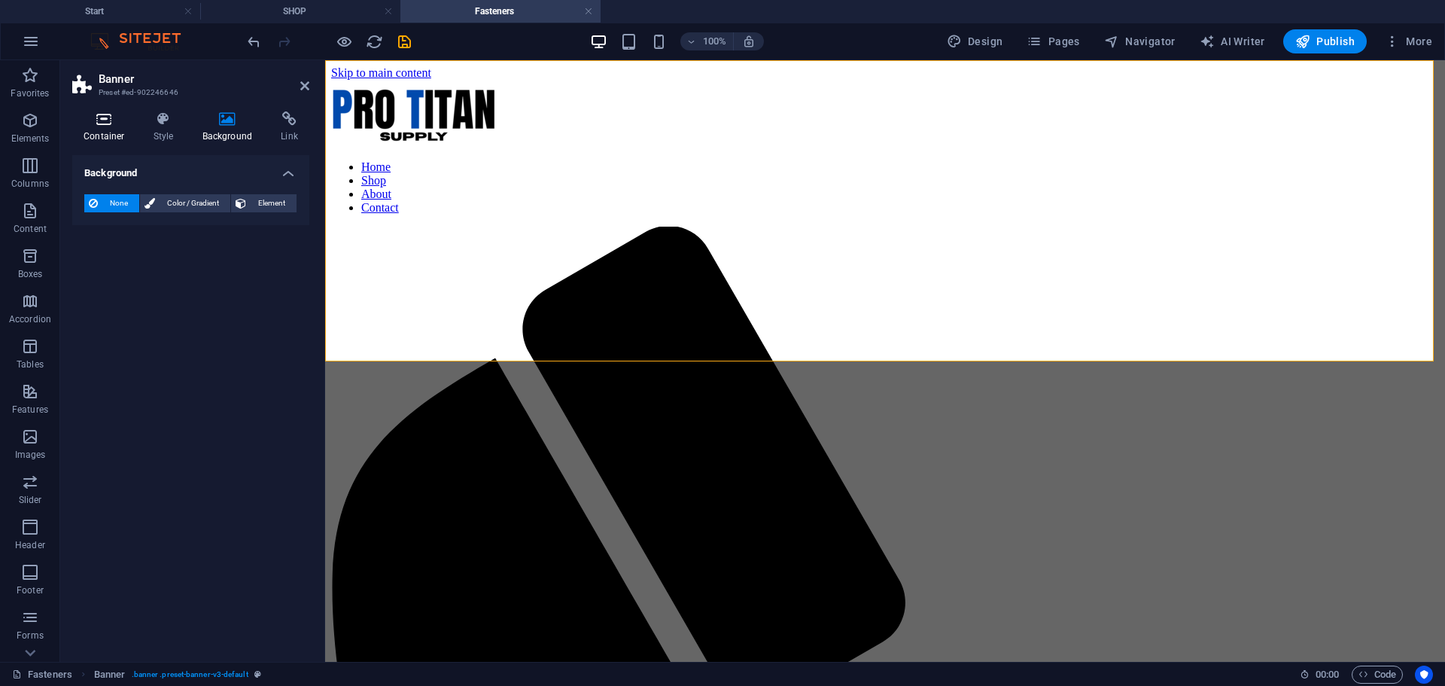
click at [102, 124] on icon at bounding box center [104, 118] width 64 height 15
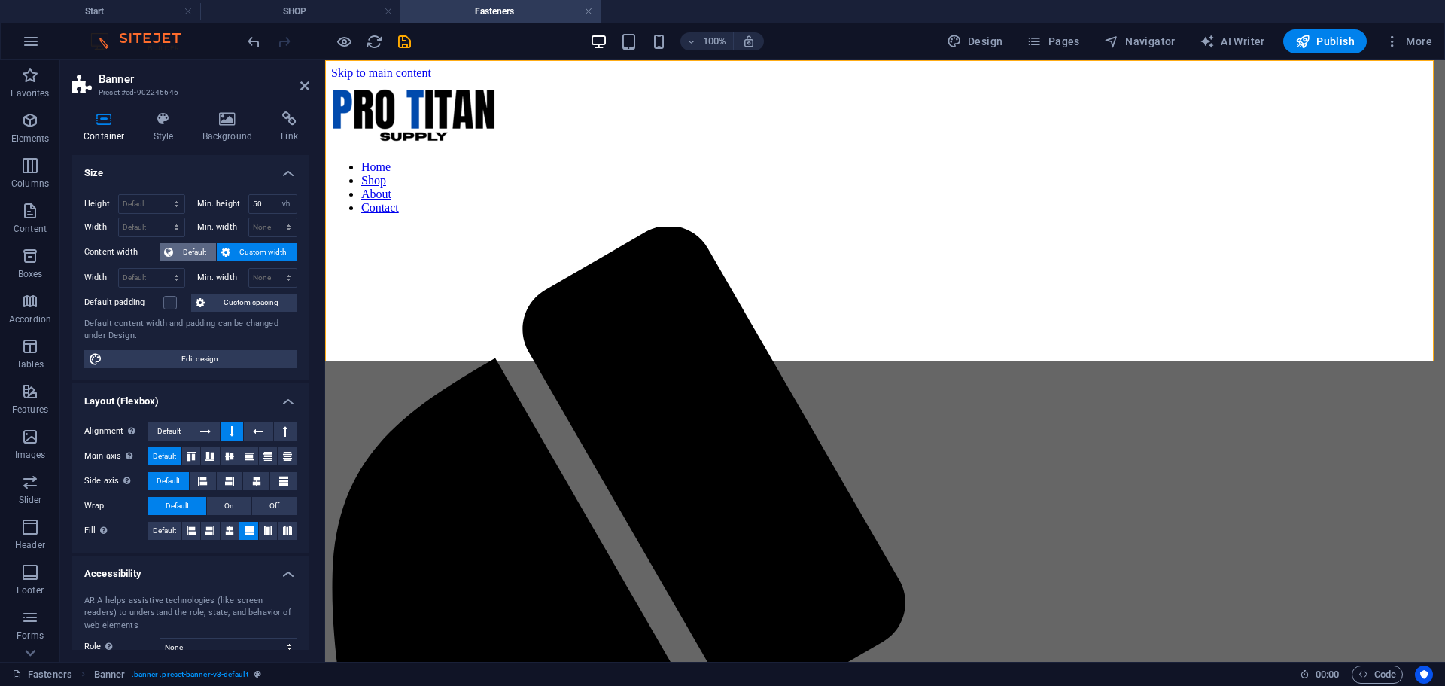
click at [195, 245] on span "Default" at bounding box center [195, 252] width 34 height 18
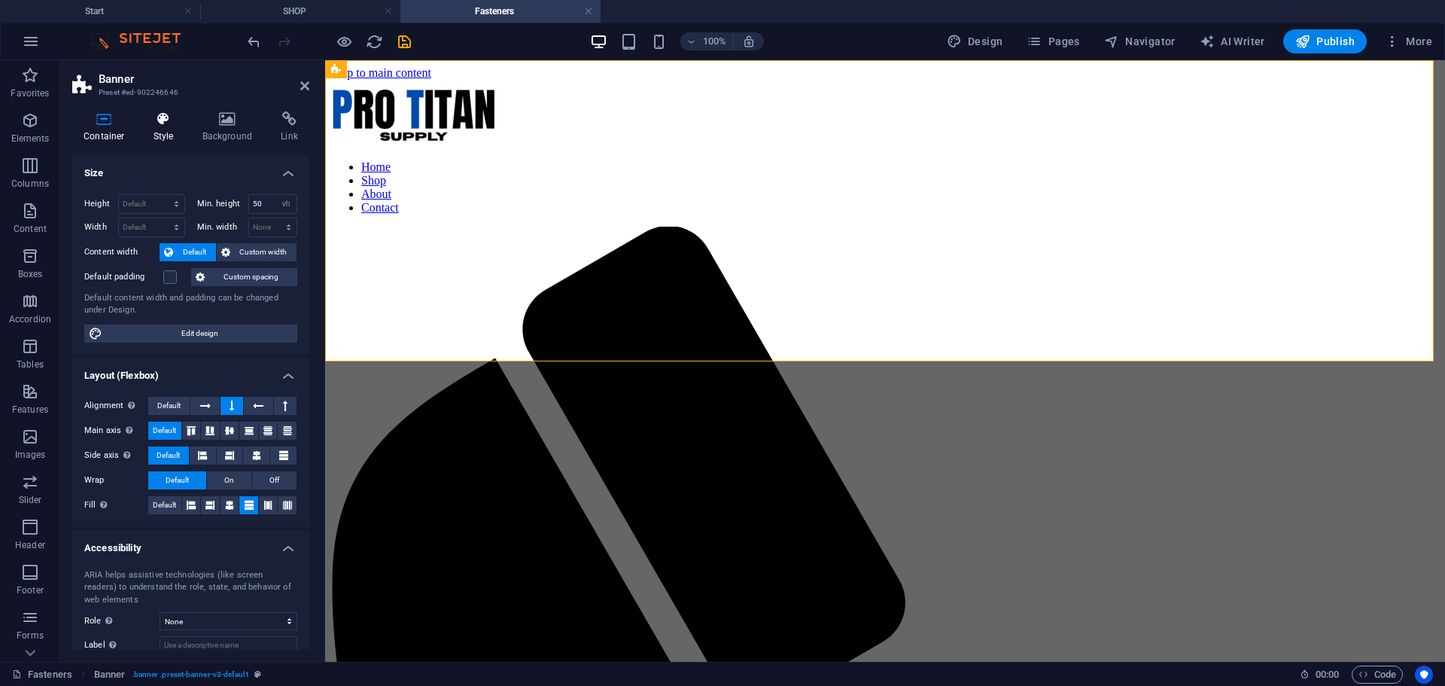
click at [162, 126] on h4 "Style" at bounding box center [166, 127] width 49 height 32
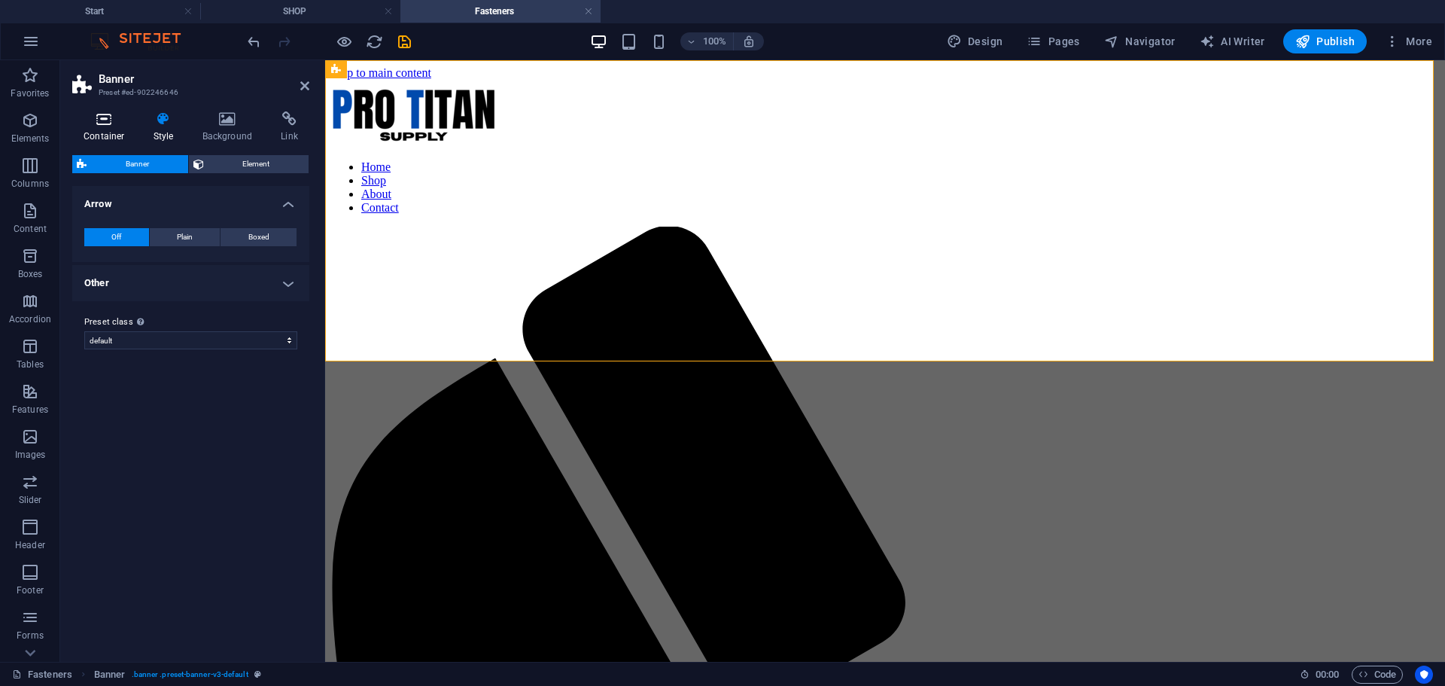
click at [108, 120] on icon at bounding box center [104, 118] width 64 height 15
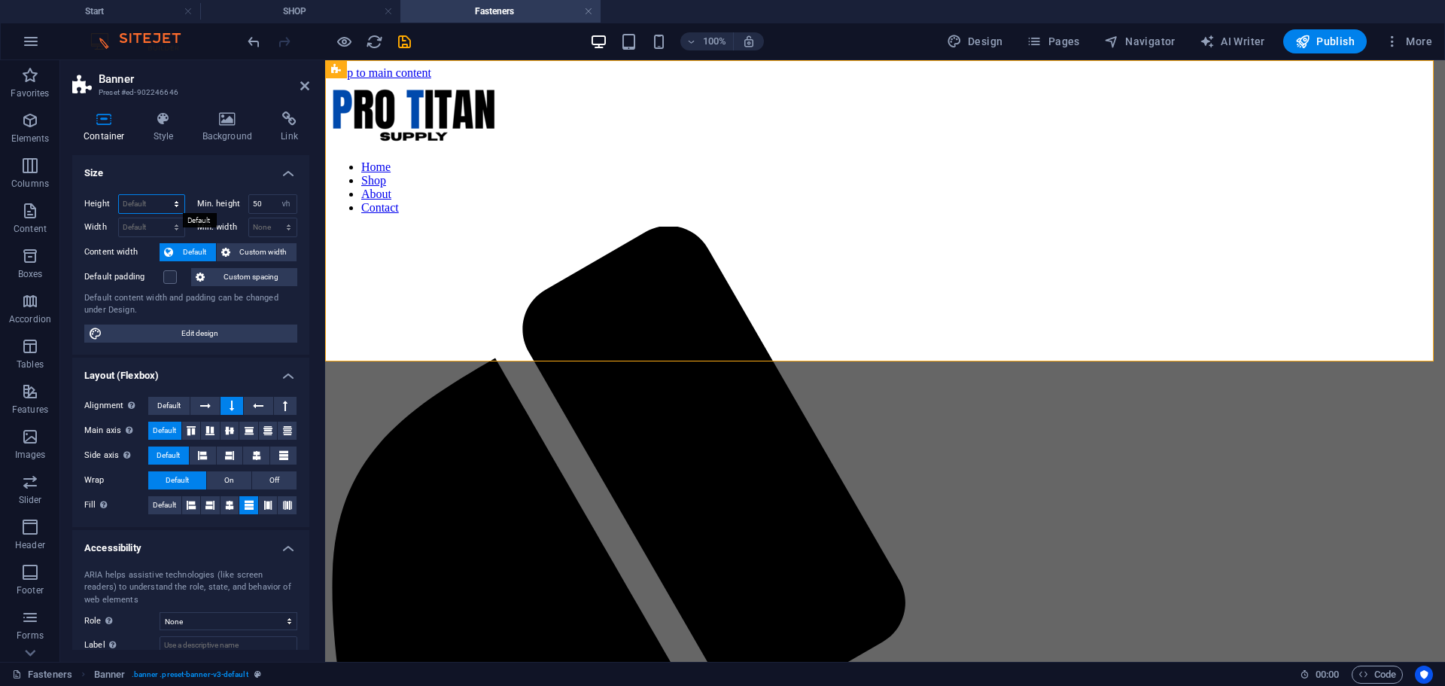
click at [176, 202] on select "Default px rem % vh vw" at bounding box center [151, 204] width 65 height 18
select select "%"
click at [161, 195] on select "Default px rem % vh vw" at bounding box center [151, 204] width 65 height 18
type input "50"
click at [157, 170] on h4 "Size" at bounding box center [190, 168] width 237 height 27
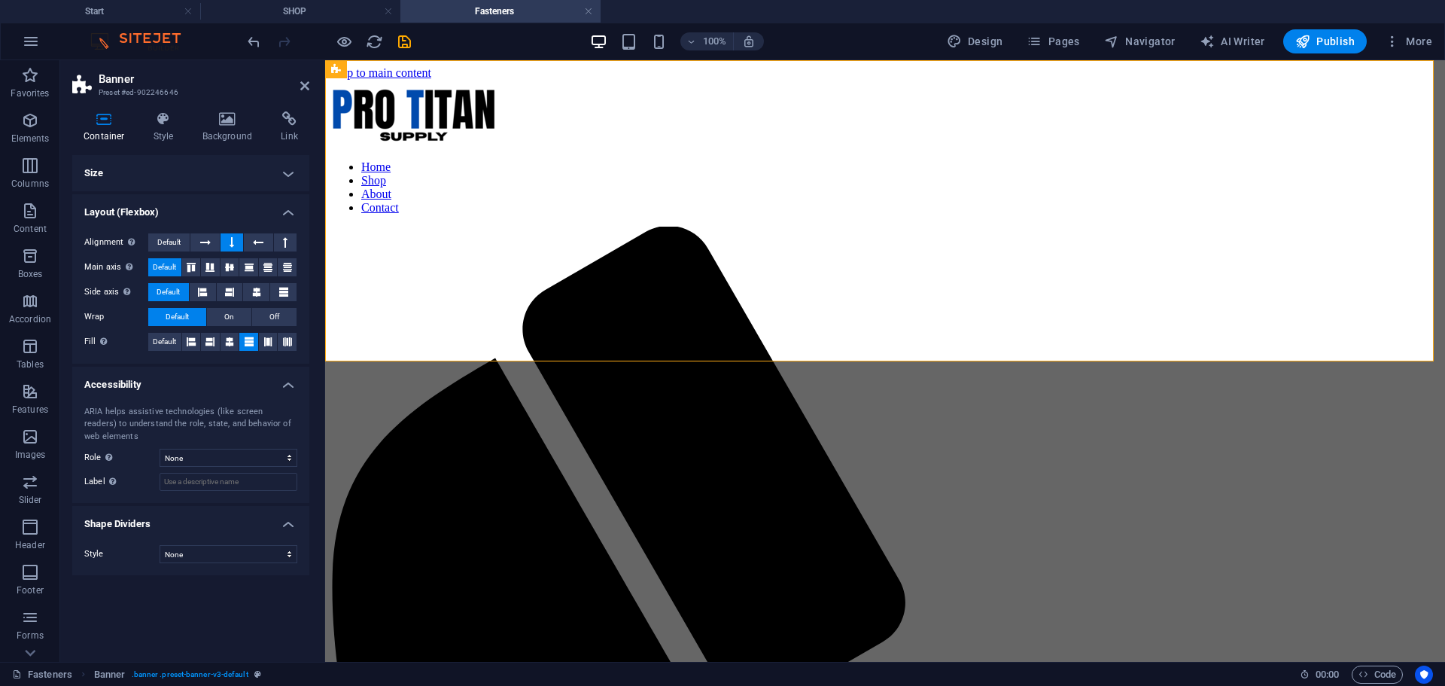
click at [161, 170] on h4 "Size" at bounding box center [190, 173] width 237 height 36
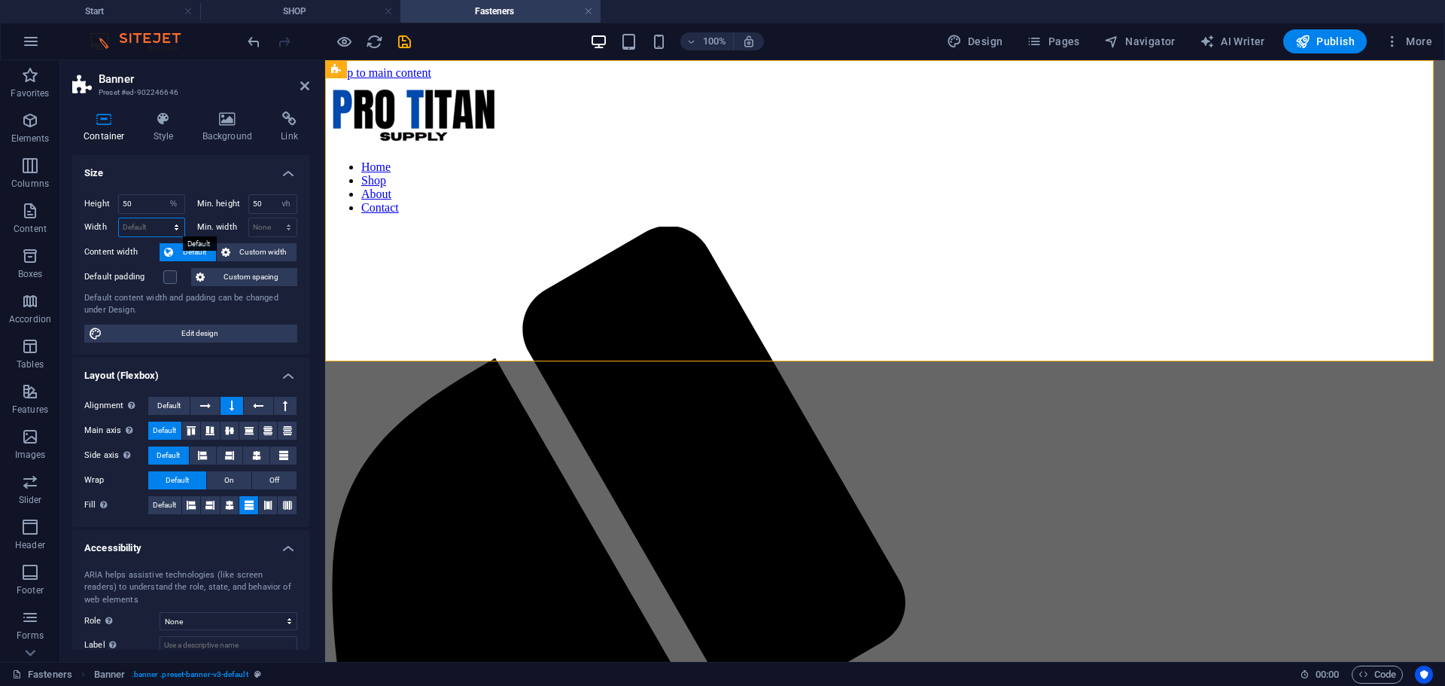
click at [169, 228] on select "Default px rem % em vh vw" at bounding box center [151, 227] width 65 height 18
select select "px"
click at [161, 218] on select "Default px rem % em vh vw" at bounding box center [151, 227] width 65 height 18
click at [148, 227] on input "1473" at bounding box center [151, 227] width 65 height 18
type input "1"
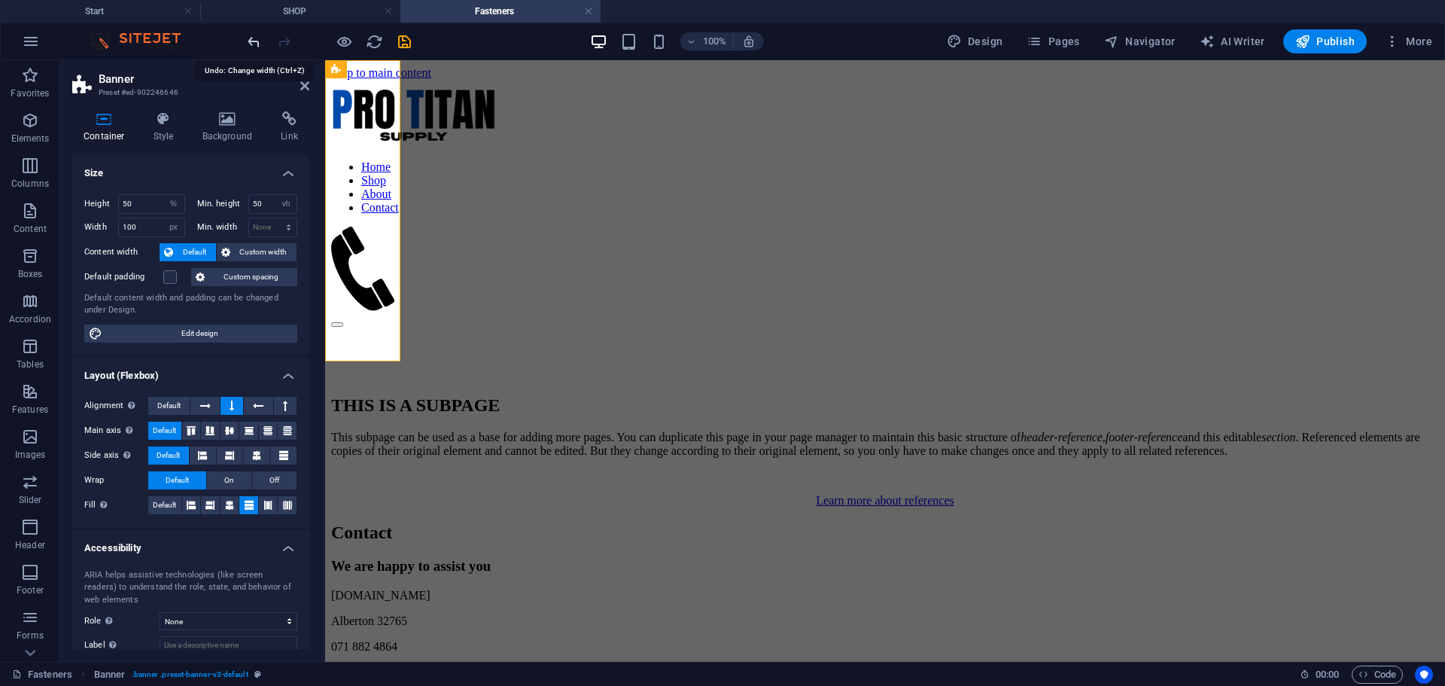
click at [255, 38] on icon "undo" at bounding box center [253, 41] width 17 height 17
type input "1473"
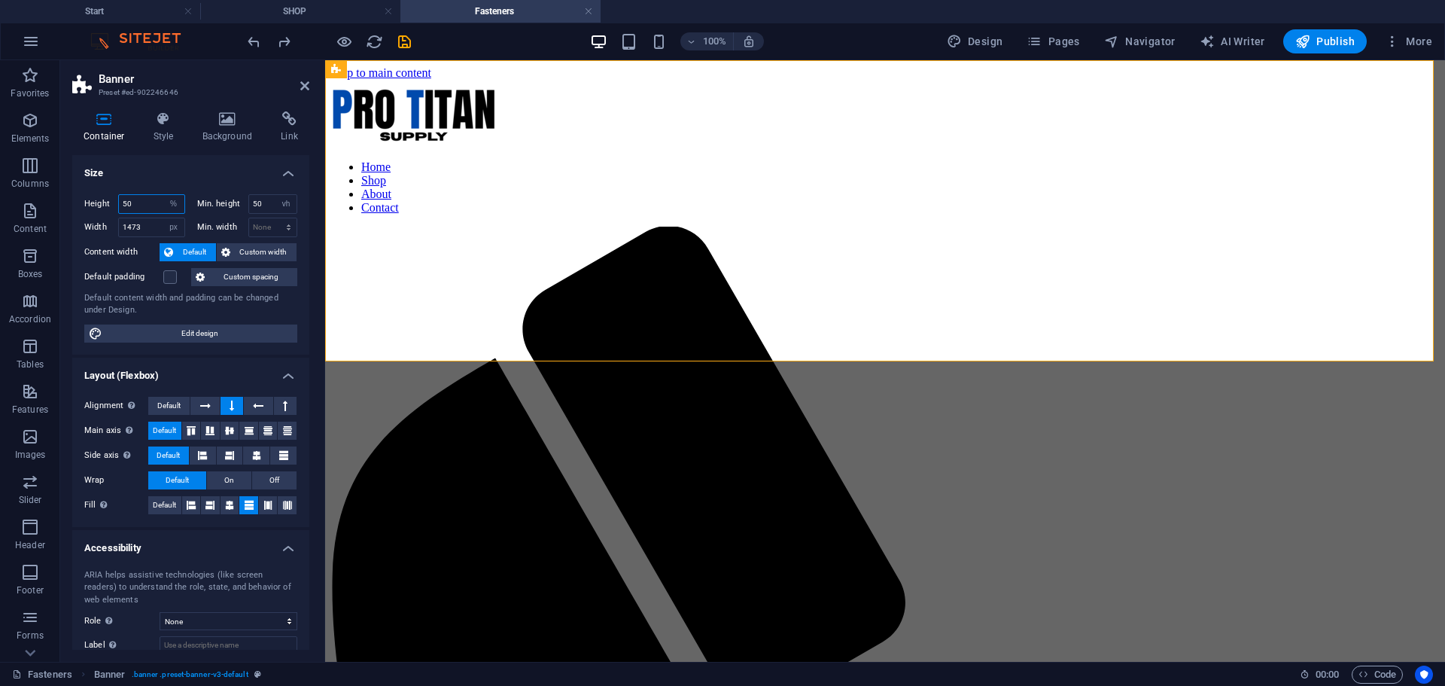
click at [151, 203] on input "50" at bounding box center [151, 204] width 65 height 18
type input "5"
click at [172, 204] on select "Default px rem % vh vw" at bounding box center [173, 204] width 21 height 18
select select "px"
click at [163, 195] on select "Default px rem % vh vw" at bounding box center [173, 204] width 21 height 18
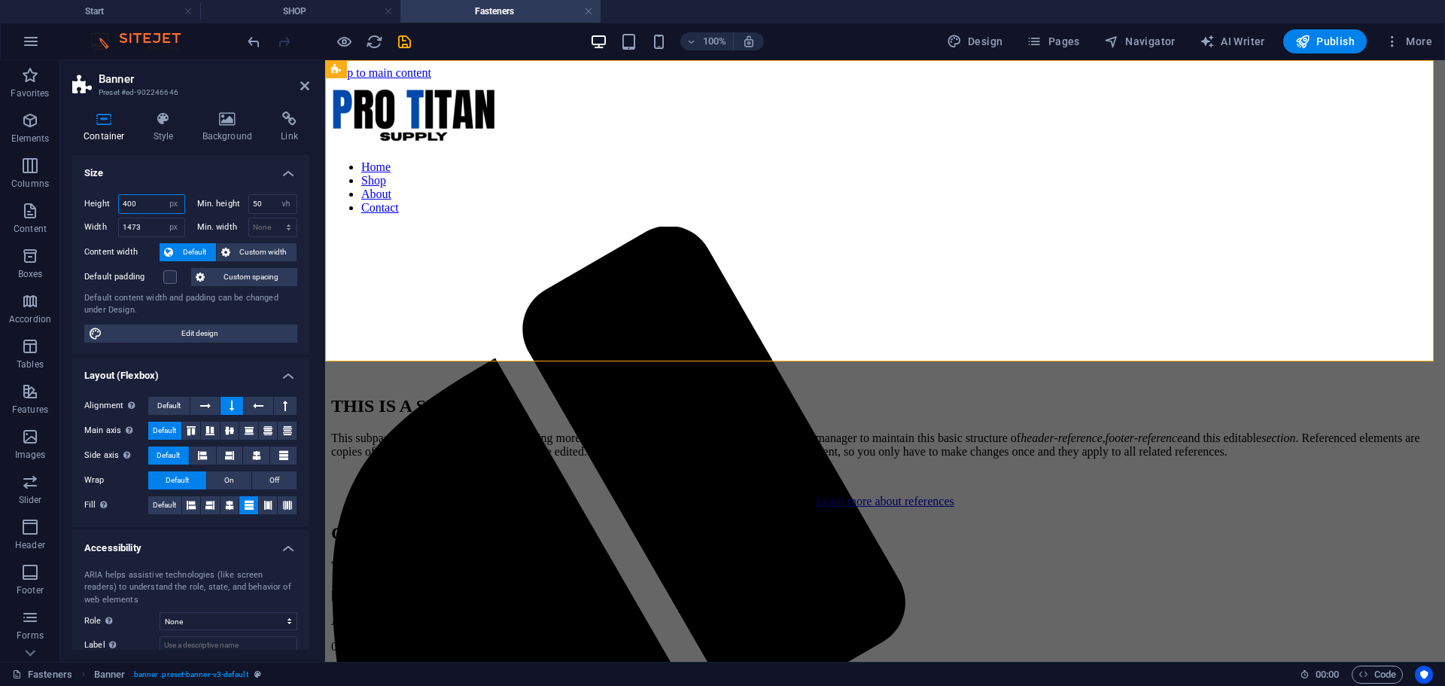
click at [149, 202] on input "400" at bounding box center [151, 204] width 65 height 18
type input "4"
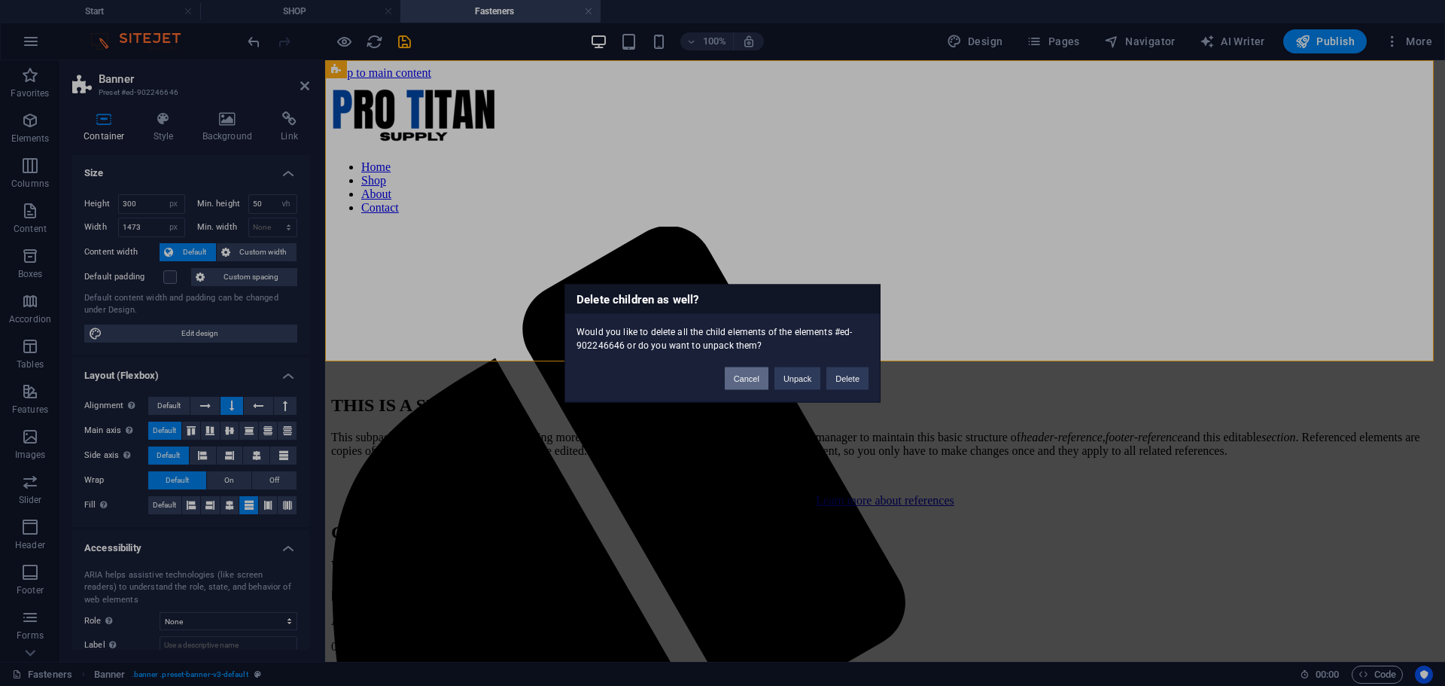
click at [739, 381] on button "Cancel" at bounding box center [747, 378] width 44 height 23
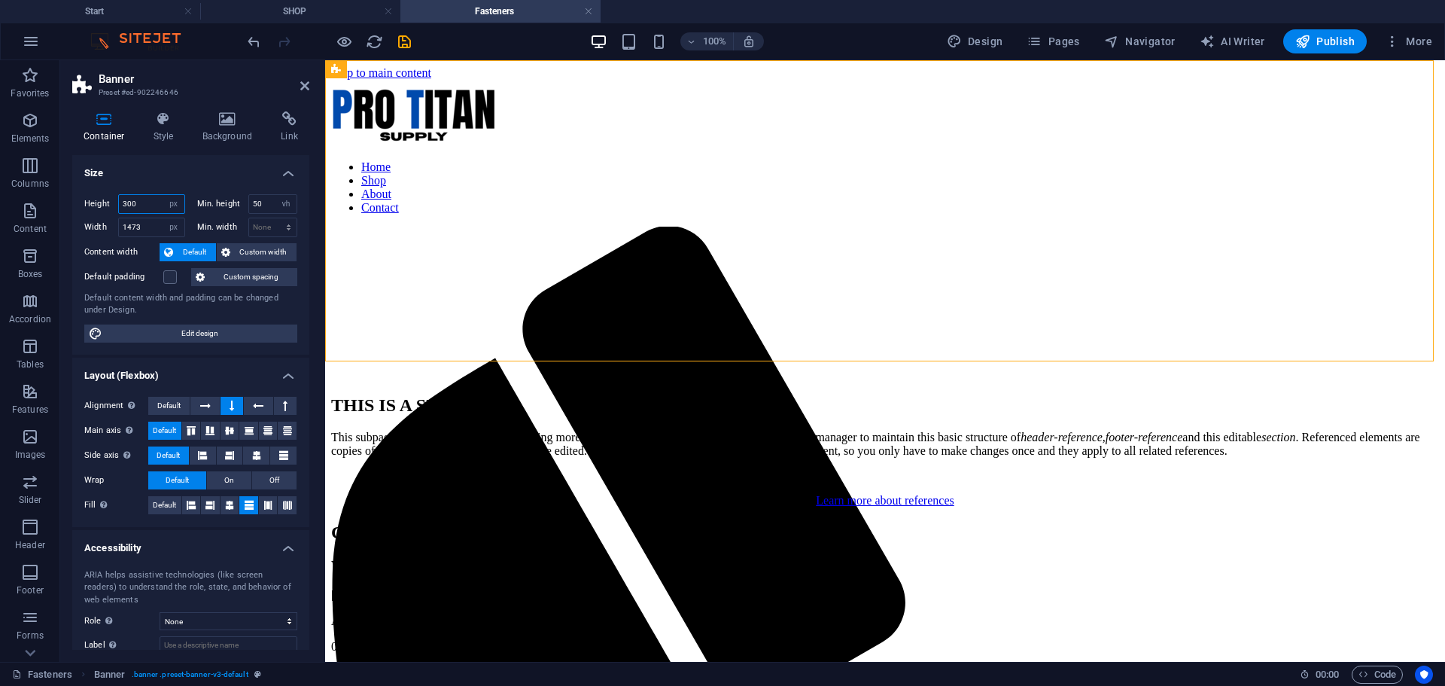
click at [150, 202] on input "300" at bounding box center [151, 204] width 65 height 18
type input "3"
type input "100"
click at [393, 68] on icon at bounding box center [392, 70] width 8 height 16
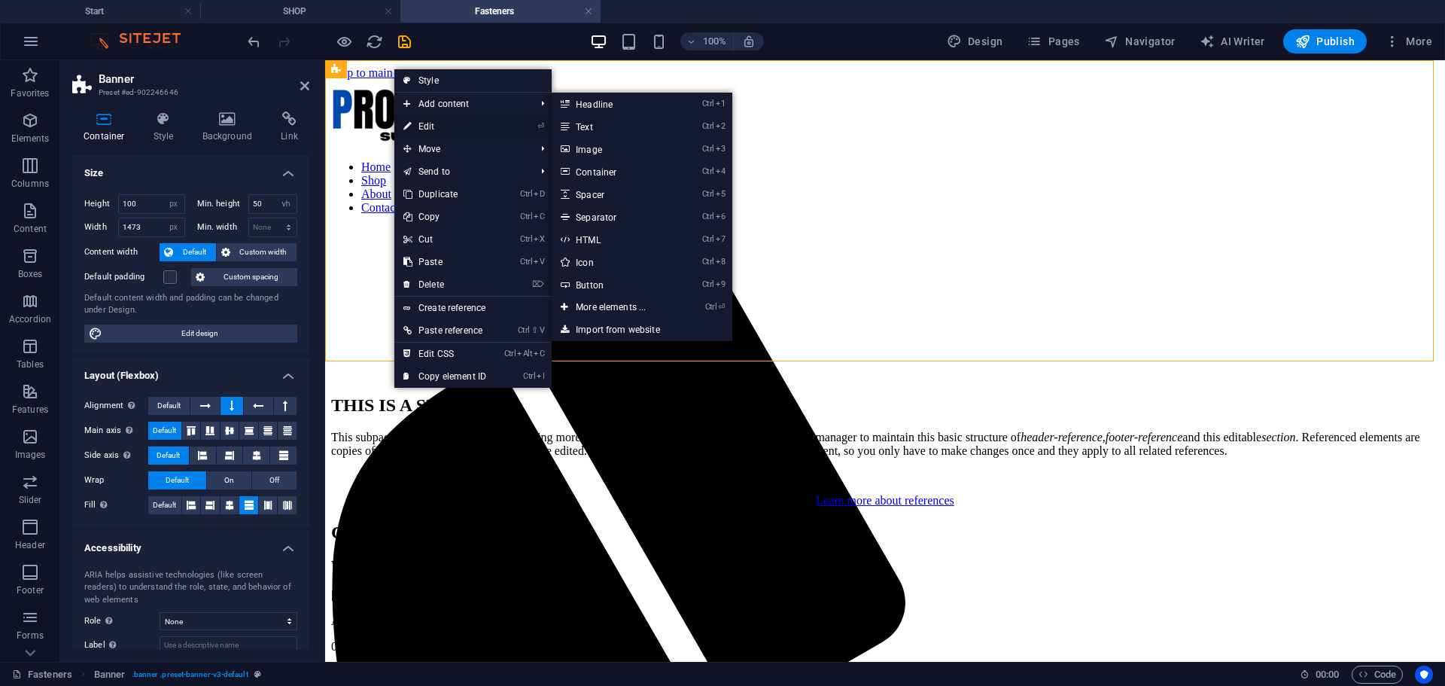
click at [428, 124] on link "⏎ Edit" at bounding box center [444, 126] width 101 height 23
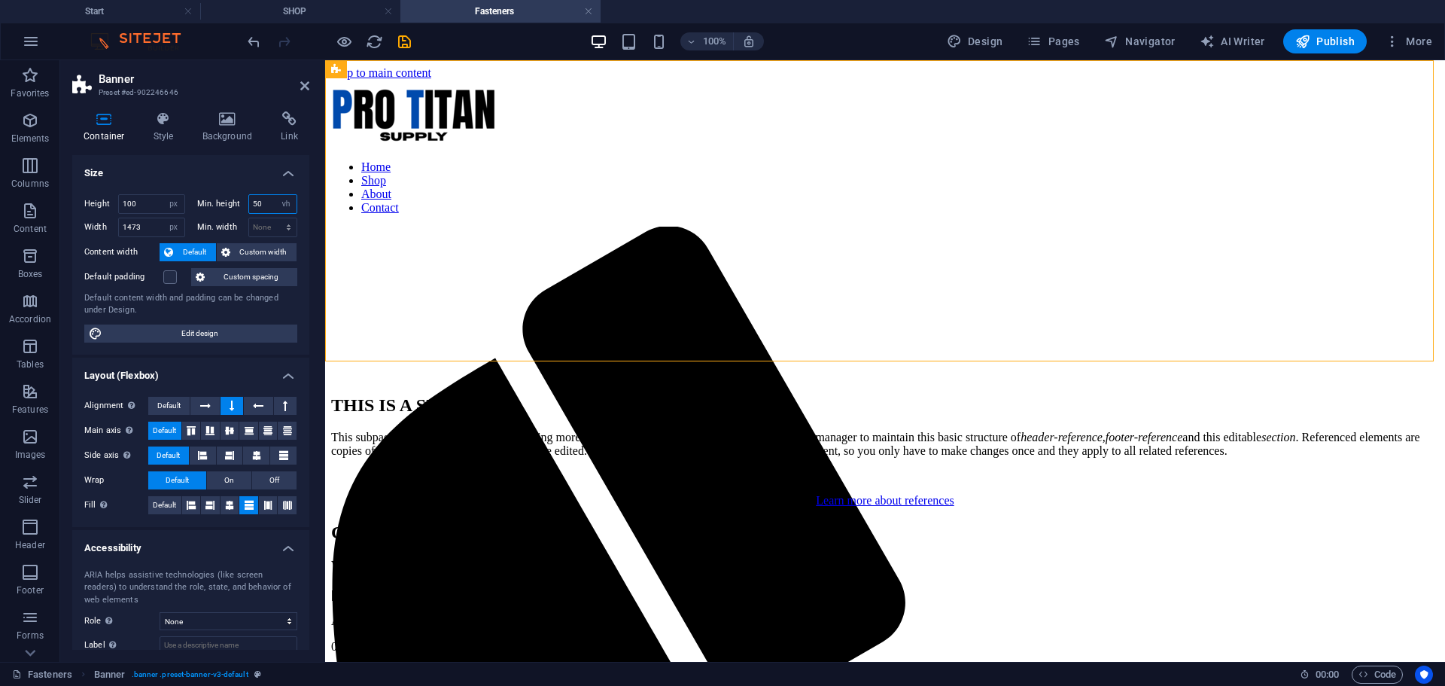
click at [266, 199] on input "50" at bounding box center [273, 204] width 48 height 18
type input "5"
type input "10"
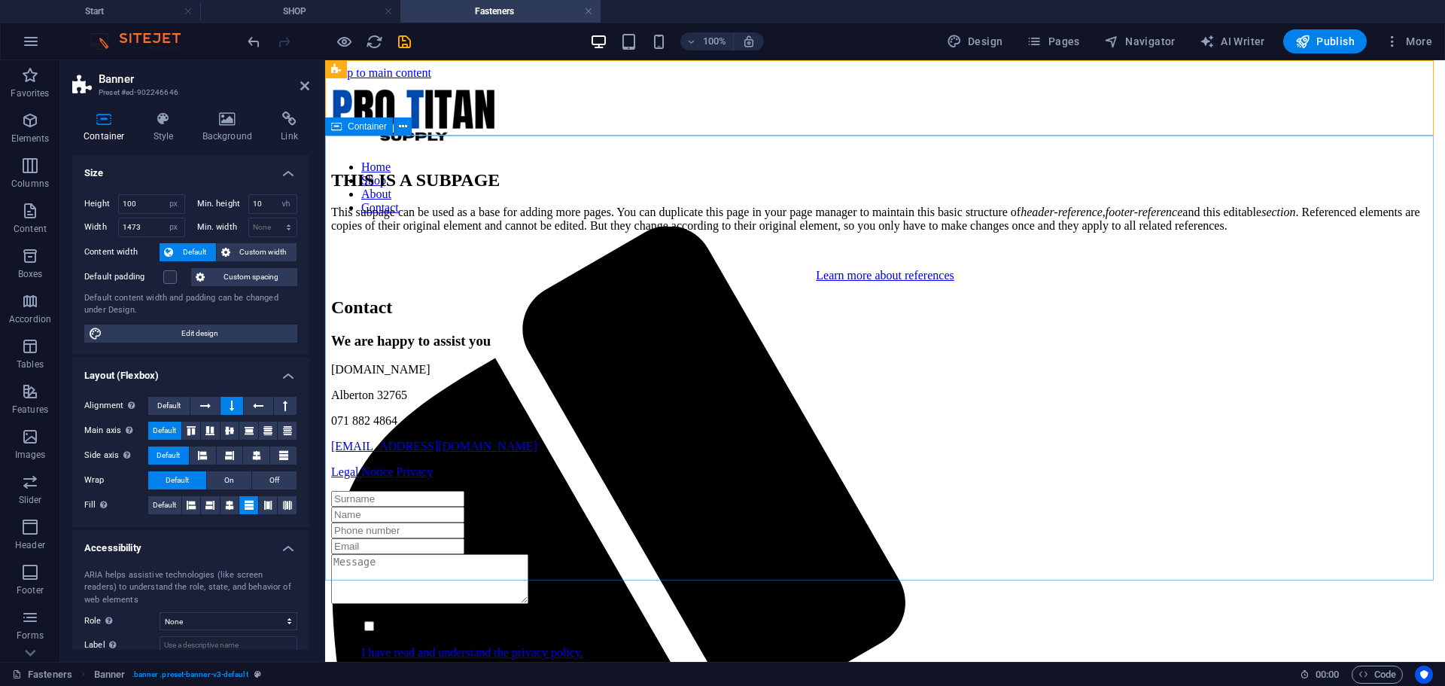
click at [410, 282] on div "THIS IS A SUBPAGE This subpage can be used as a base for adding more pages. You…" at bounding box center [885, 226] width 1108 height 112
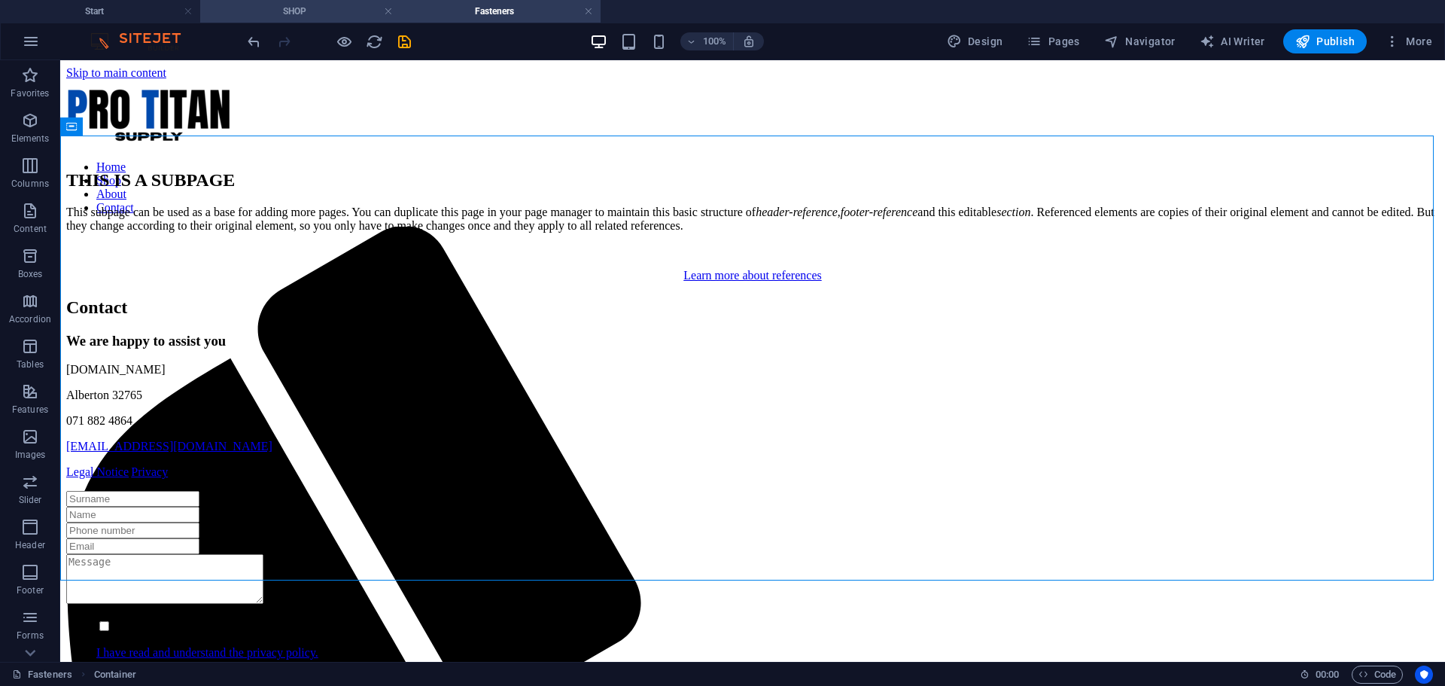
click at [298, 11] on h4 "SHOP" at bounding box center [300, 11] width 200 height 17
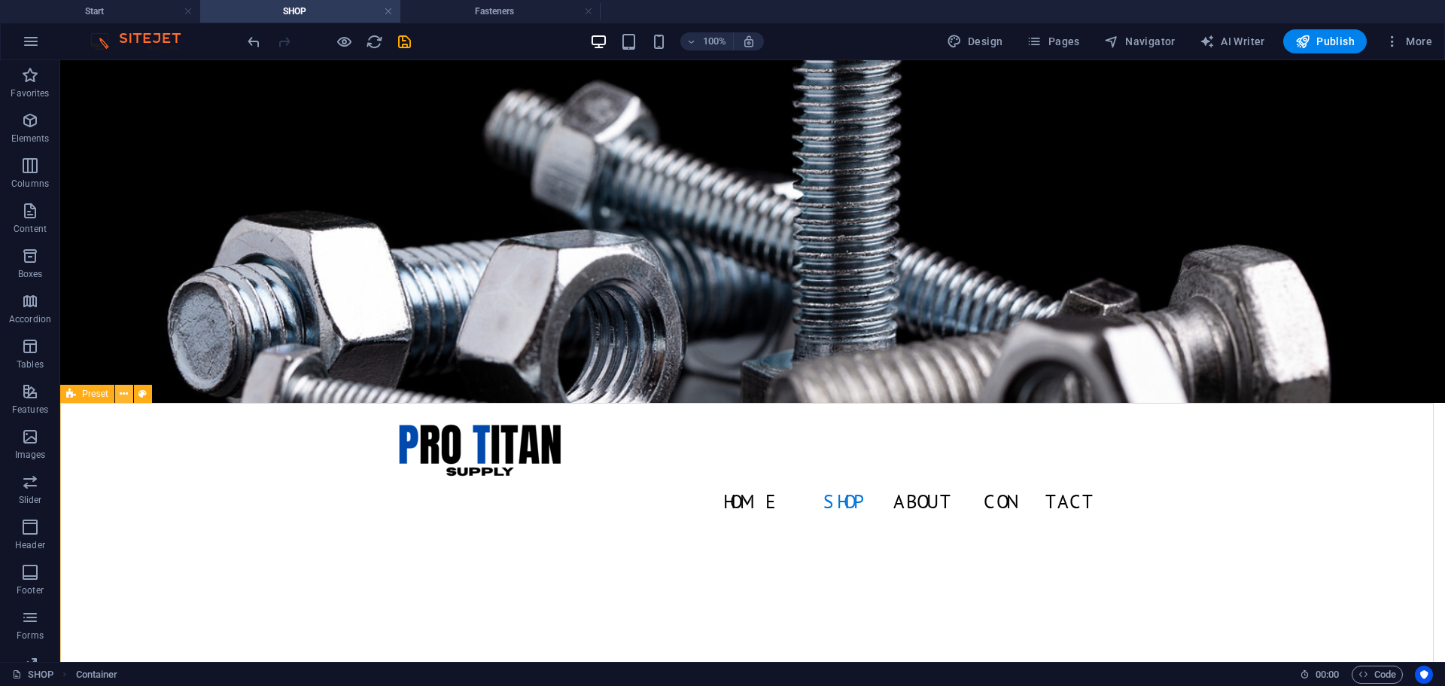
click at [123, 393] on icon at bounding box center [124, 394] width 8 height 16
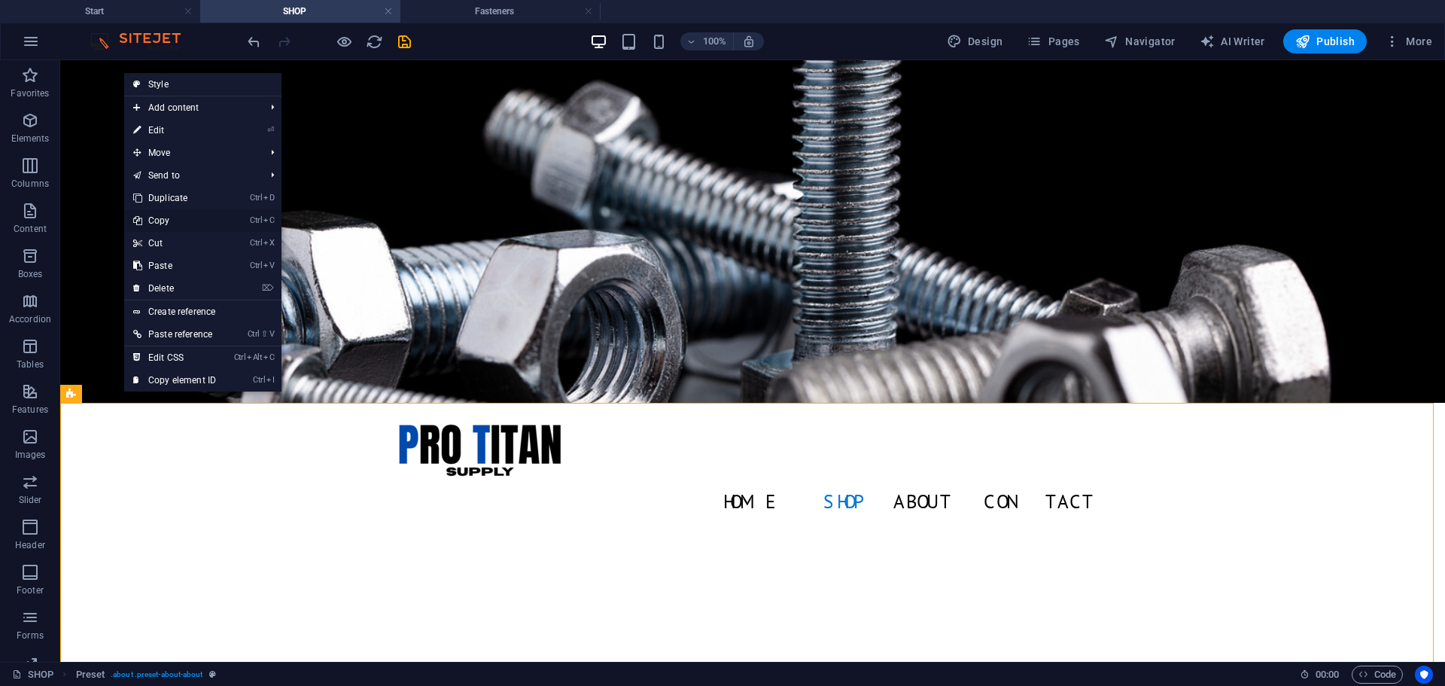
click at [177, 218] on link "Ctrl C Copy" at bounding box center [174, 220] width 101 height 23
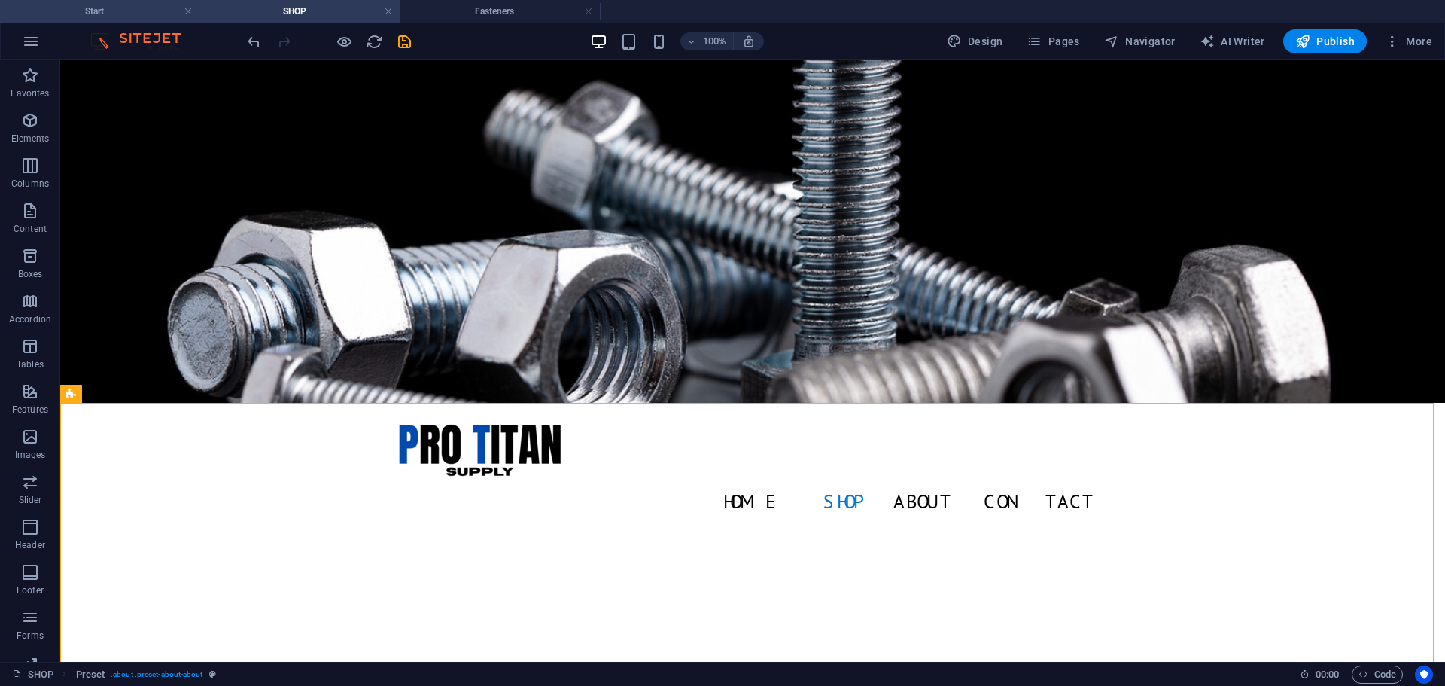
click at [142, 11] on h4 "Start" at bounding box center [100, 11] width 200 height 17
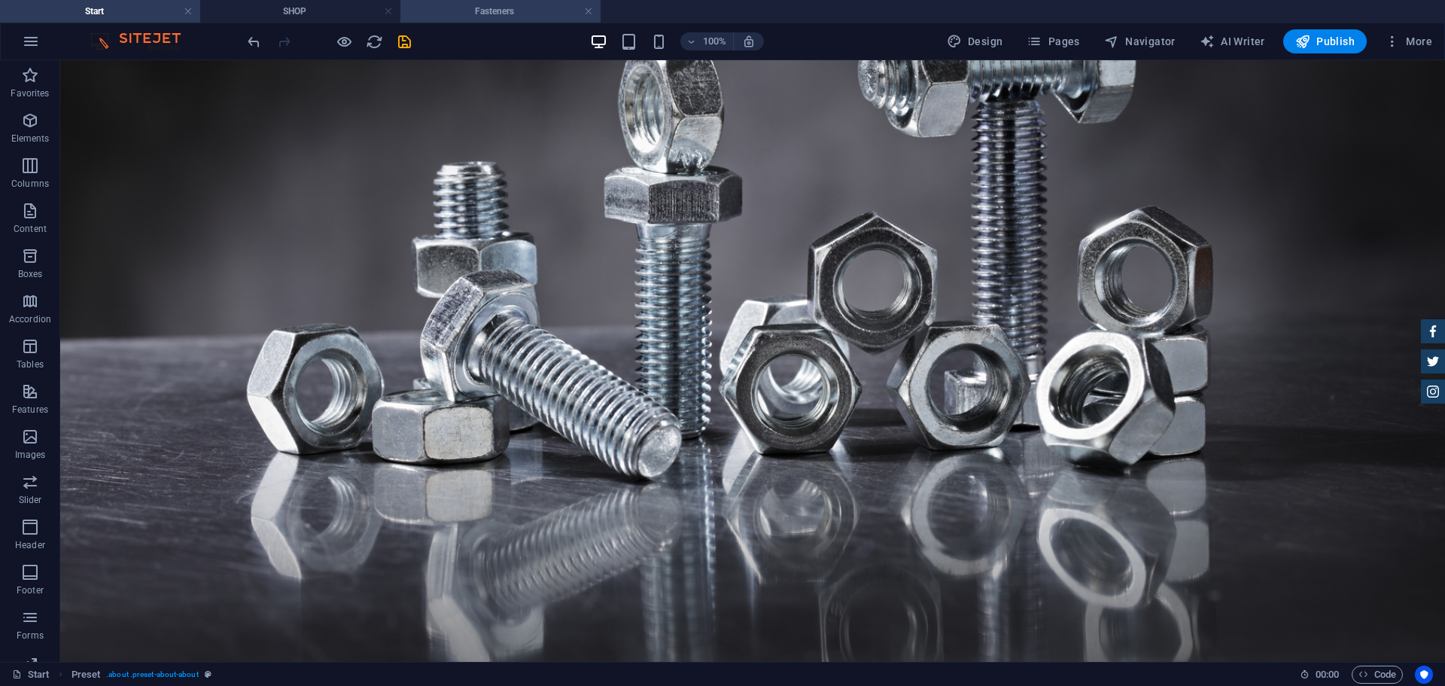
click at [451, 13] on h4 "Fasteners" at bounding box center [500, 11] width 200 height 17
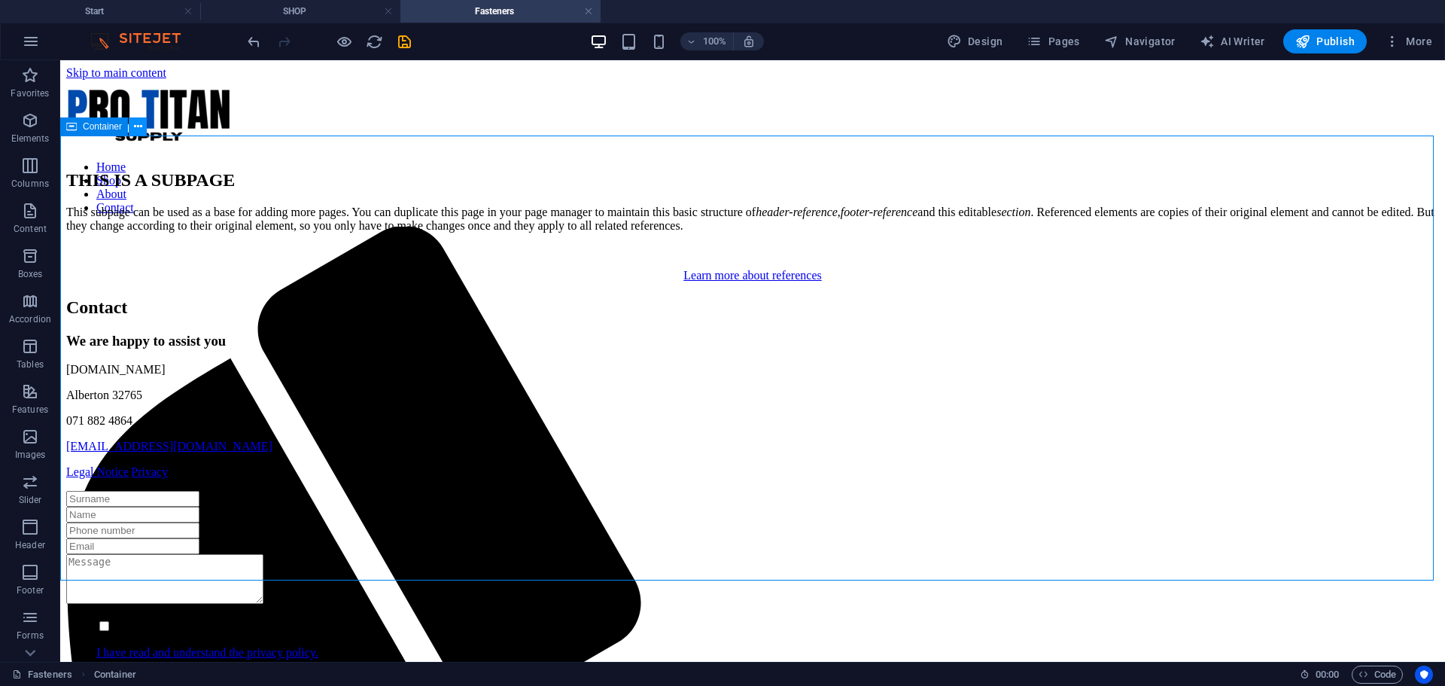
click at [138, 128] on icon at bounding box center [138, 127] width 8 height 16
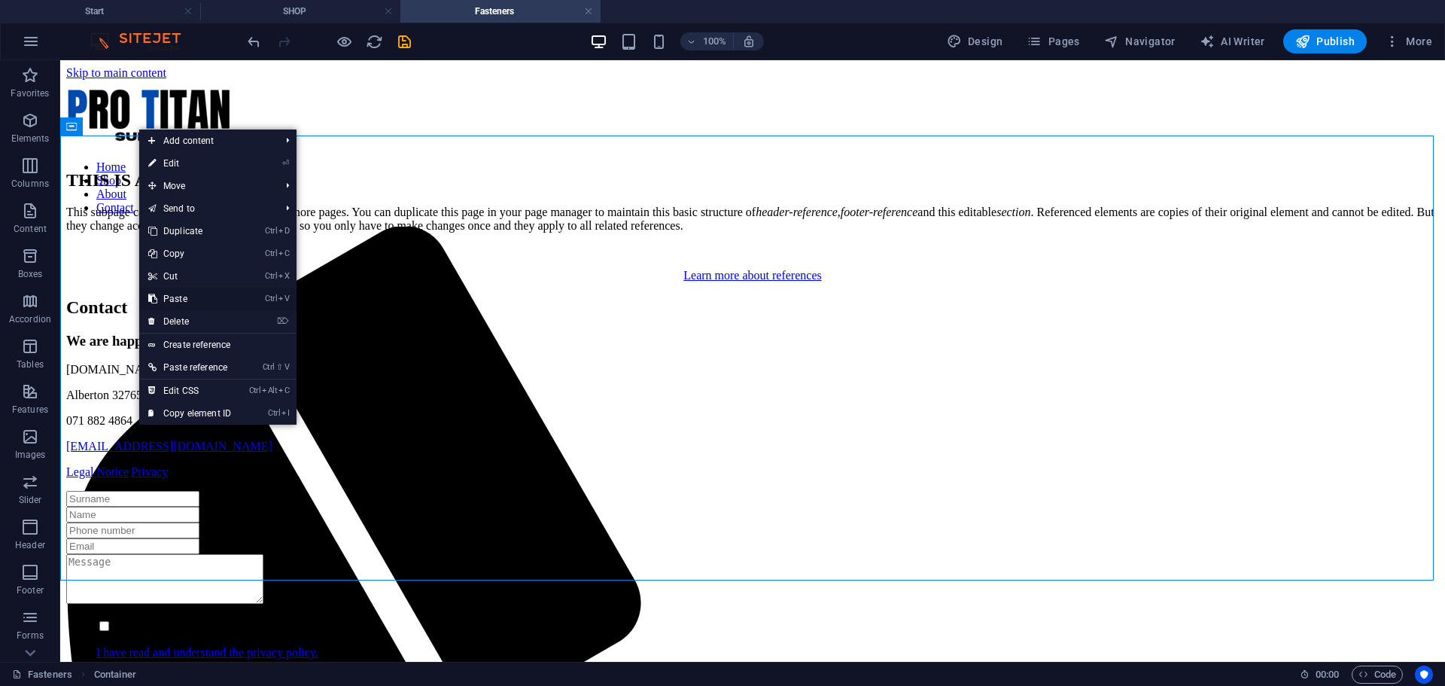
click at [196, 298] on link "Ctrl V Paste" at bounding box center [189, 299] width 101 height 23
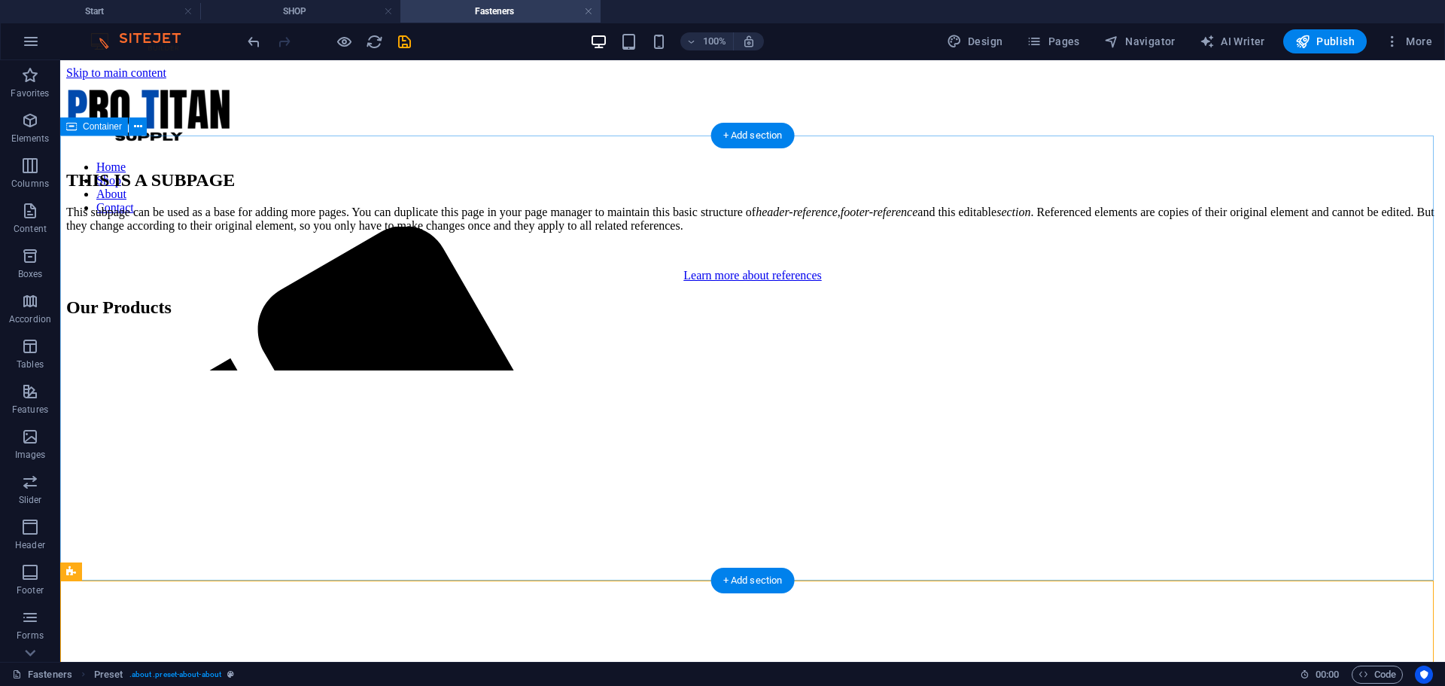
click at [160, 253] on div "THIS IS A SUBPAGE This subpage can be used as a base for adding more pages. You…" at bounding box center [752, 226] width 1373 height 112
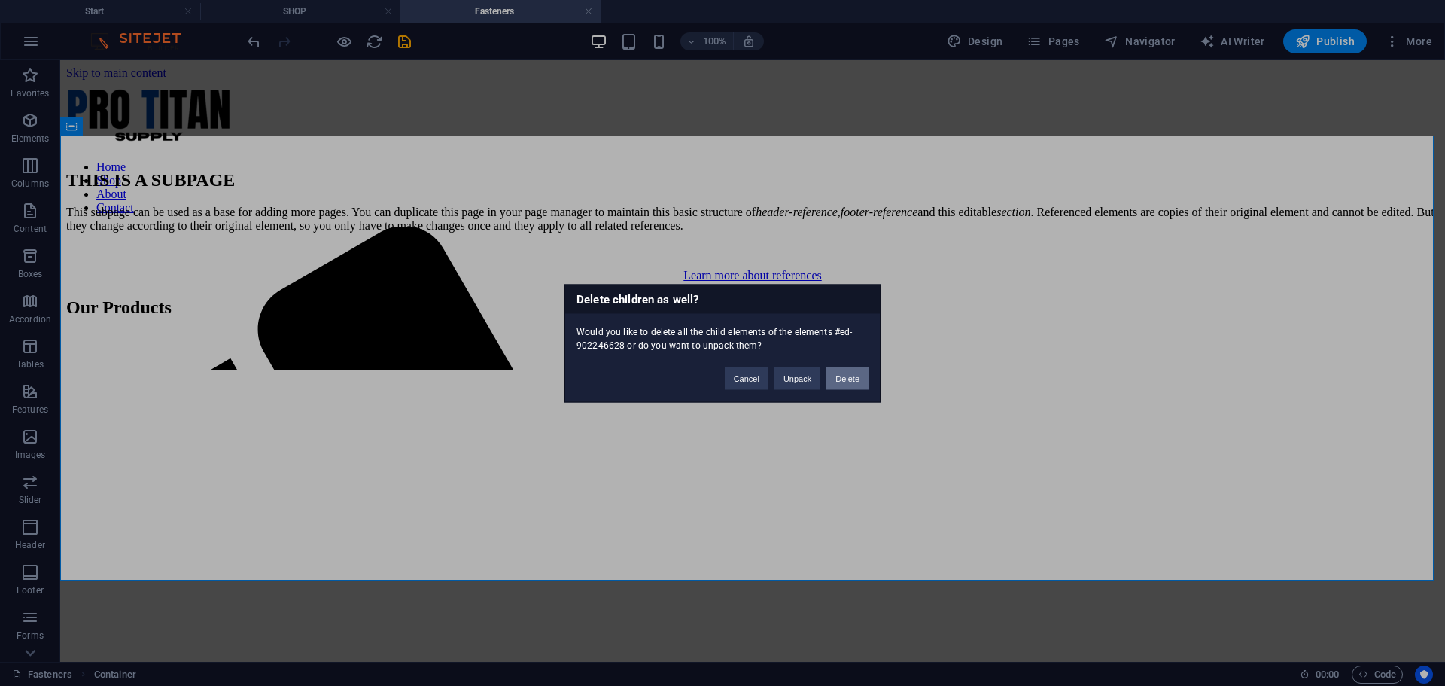
click at [860, 375] on button "Delete" at bounding box center [847, 378] width 42 height 23
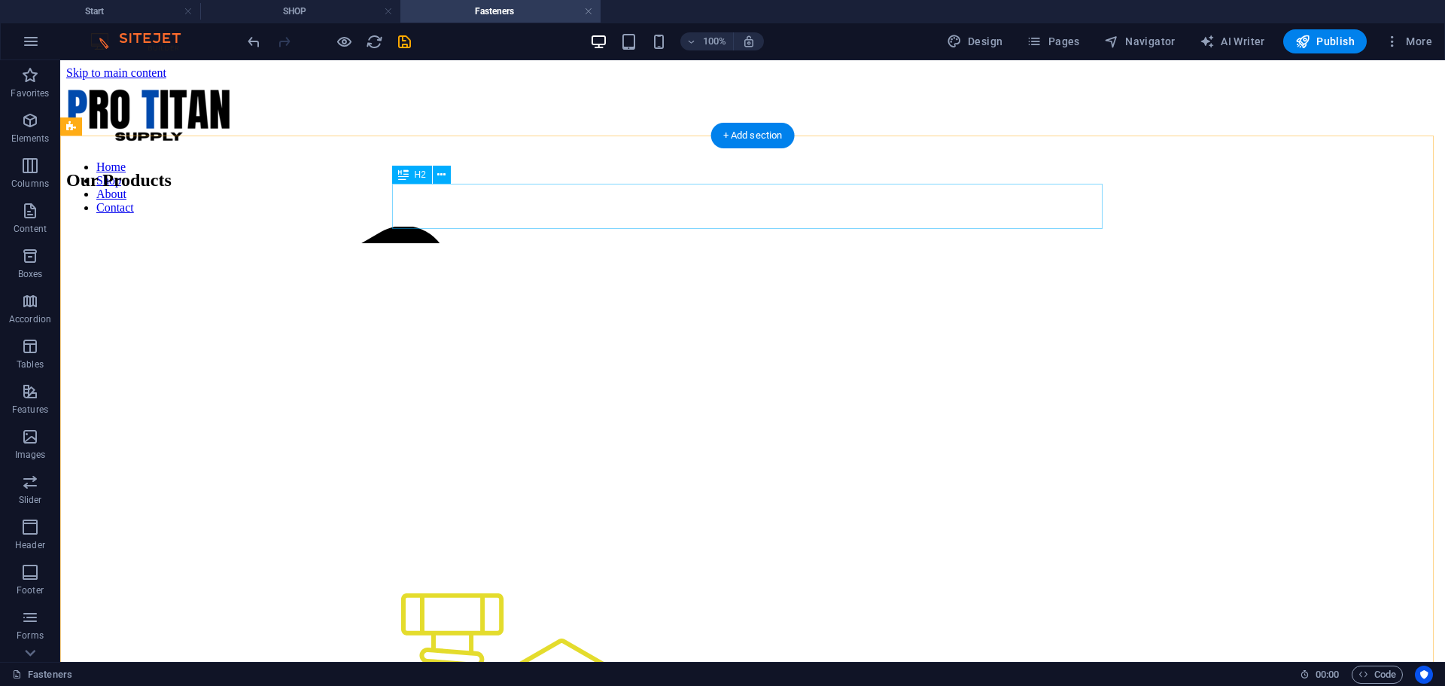
click at [727, 190] on div "Our Products" at bounding box center [752, 180] width 1373 height 20
click at [734, 190] on div "Our Products" at bounding box center [752, 180] width 1373 height 20
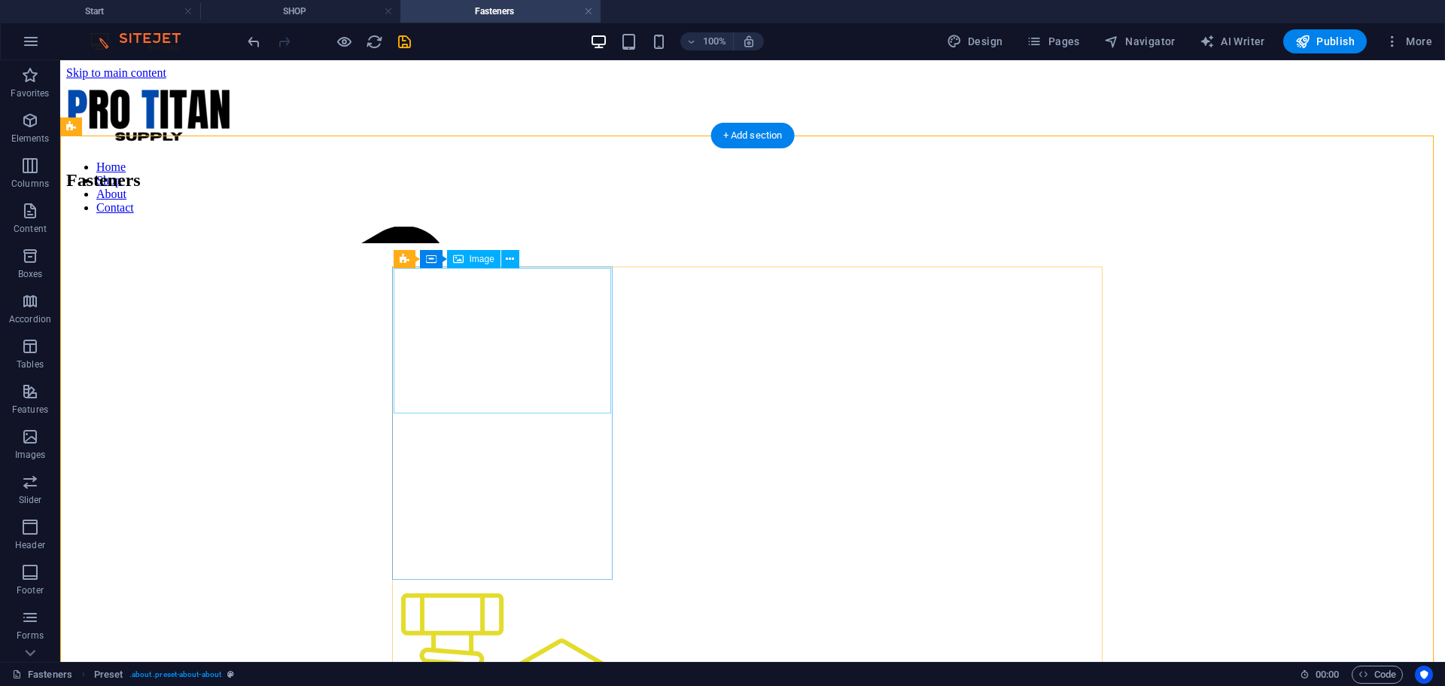
drag, startPoint x: 510, startPoint y: 359, endPoint x: 245, endPoint y: 360, distance: 264.9
select select "%"
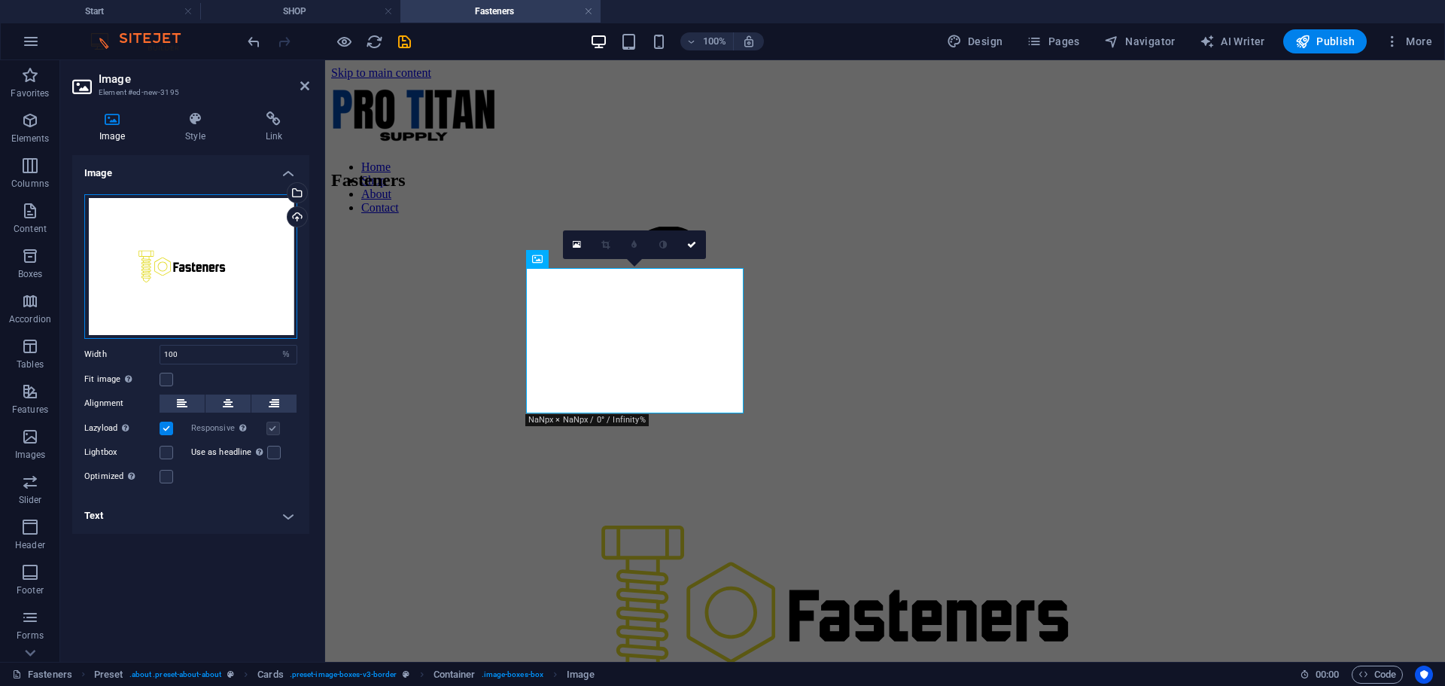
click at [190, 259] on div "Drag files here, click to choose files or select files from Files or our free s…" at bounding box center [190, 266] width 213 height 145
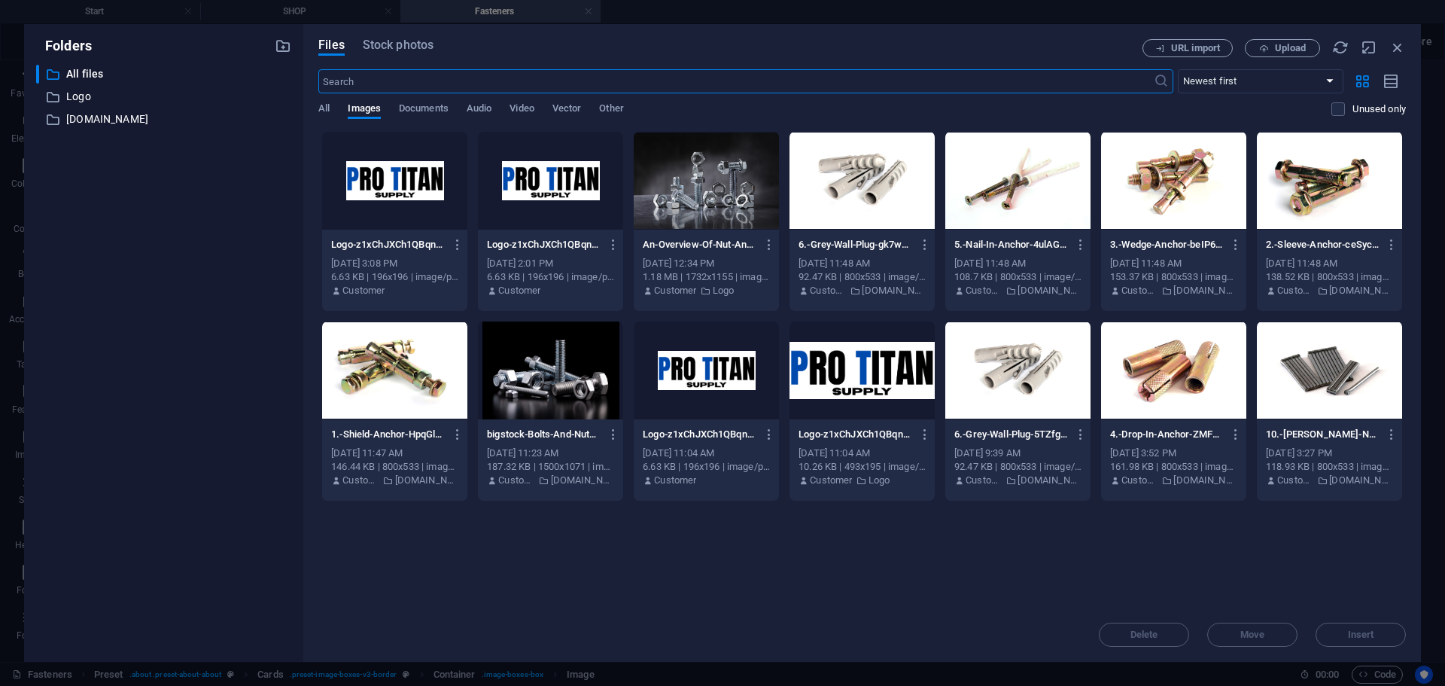
click at [404, 359] on div at bounding box center [394, 370] width 145 height 98
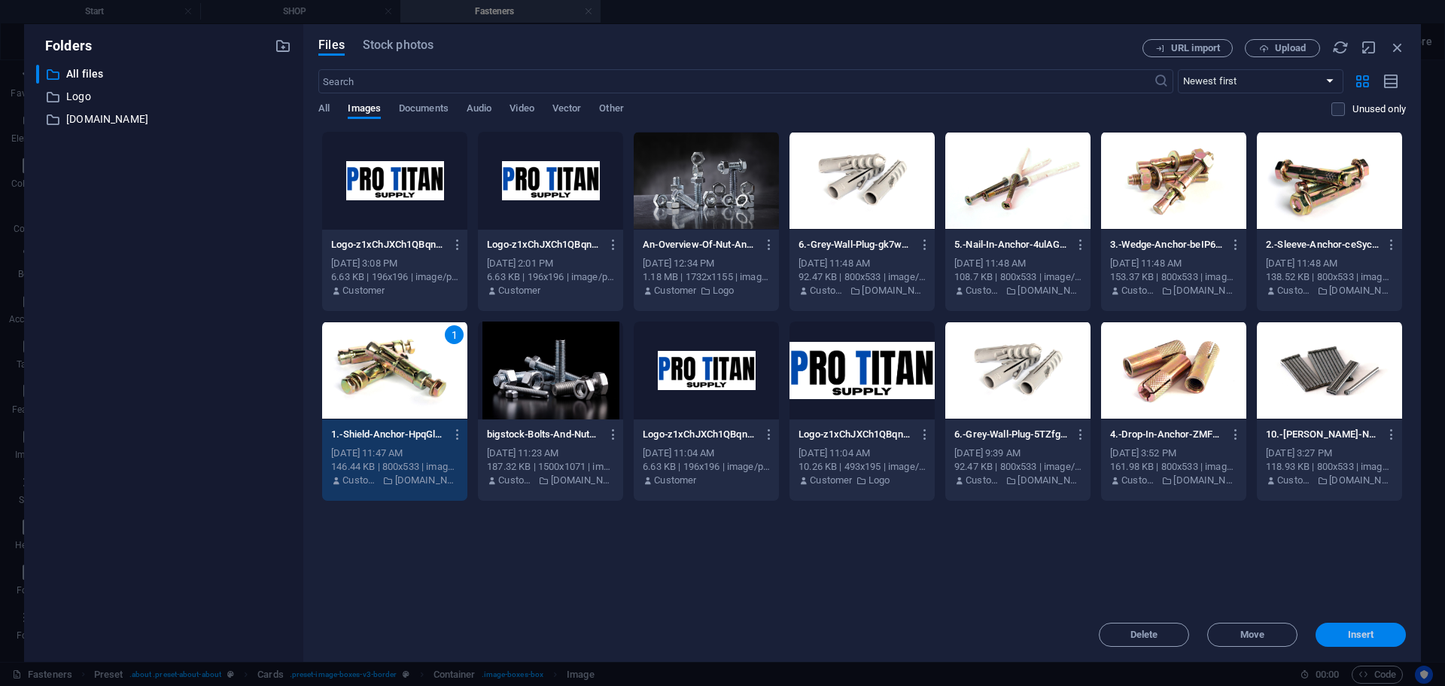
click at [1360, 631] on span "Insert" at bounding box center [1361, 634] width 26 height 9
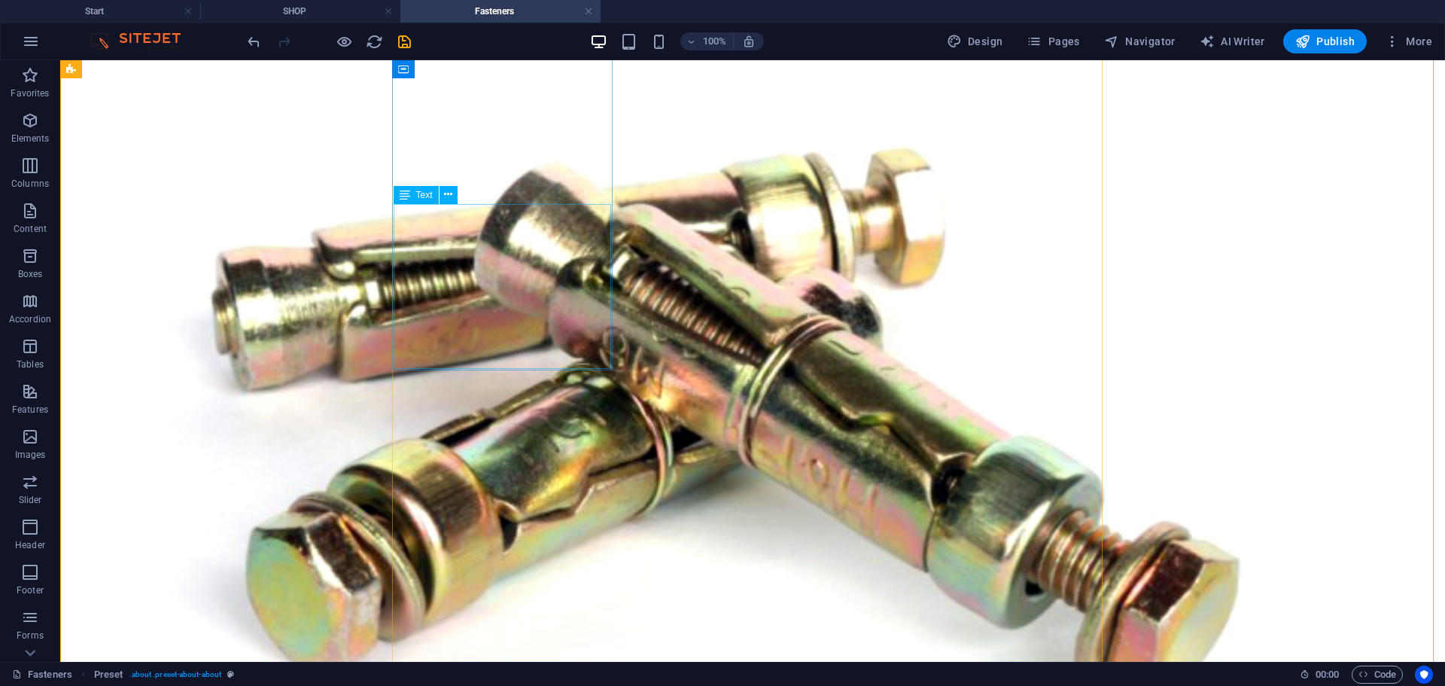
scroll to position [175, 0]
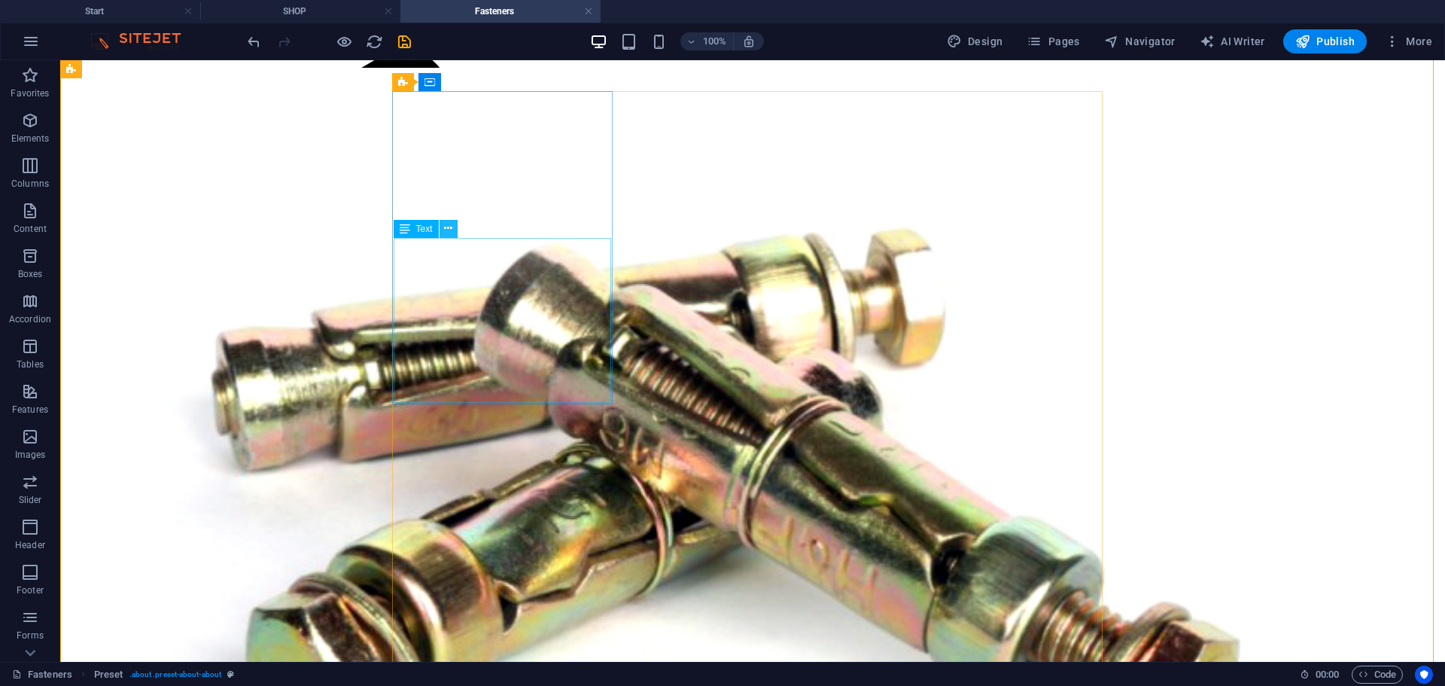
click at [447, 231] on icon at bounding box center [448, 229] width 8 height 16
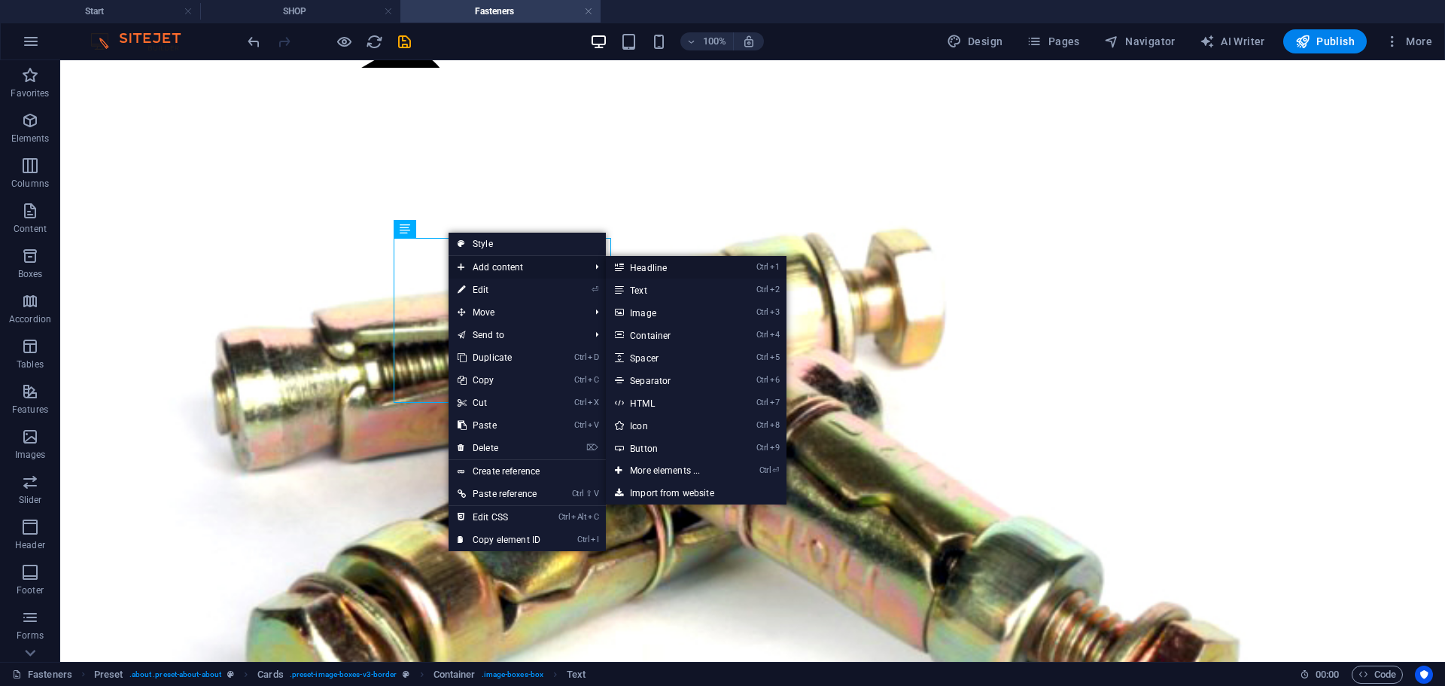
drag, startPoint x: 669, startPoint y: 265, endPoint x: 344, endPoint y: 205, distance: 330.7
click at [669, 265] on link "Ctrl 1 Headline" at bounding box center [668, 267] width 124 height 23
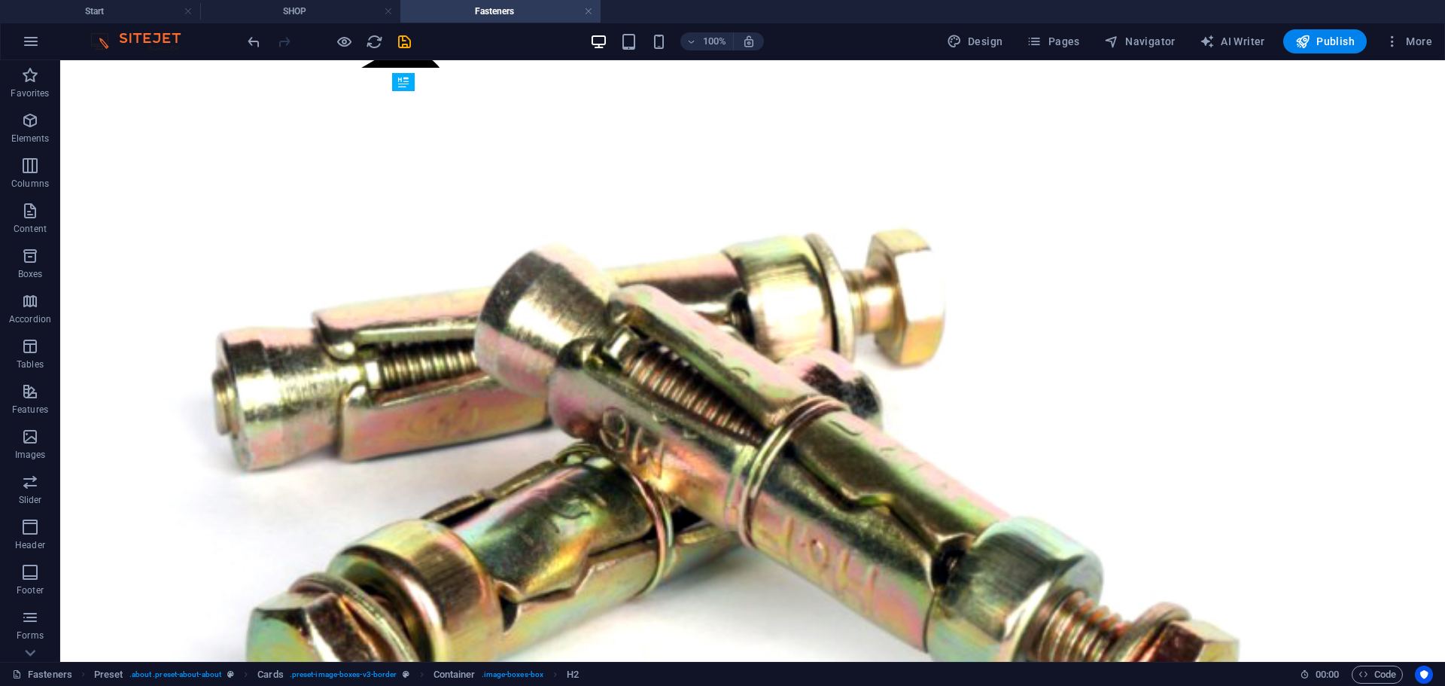
drag, startPoint x: 451, startPoint y: 408, endPoint x: 461, endPoint y: 303, distance: 105.1
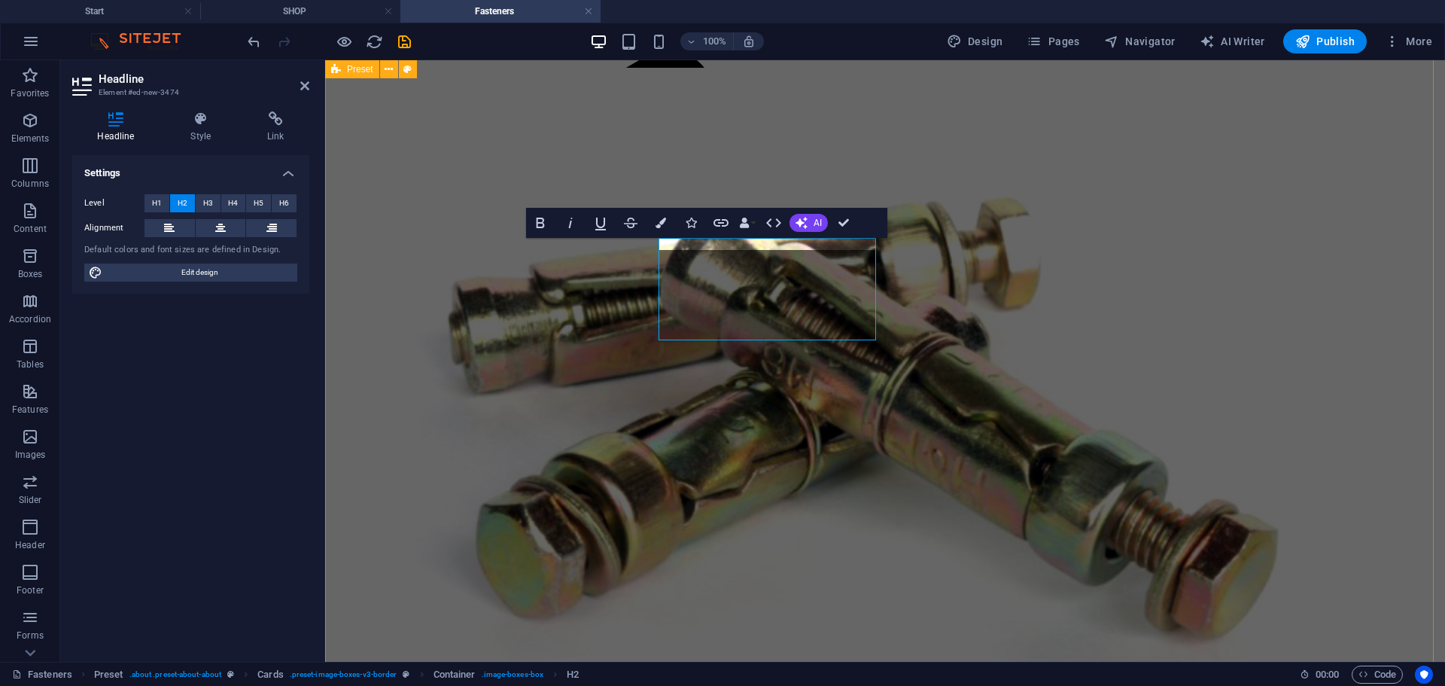
drag, startPoint x: 728, startPoint y: 294, endPoint x: 463, endPoint y: 294, distance: 264.9
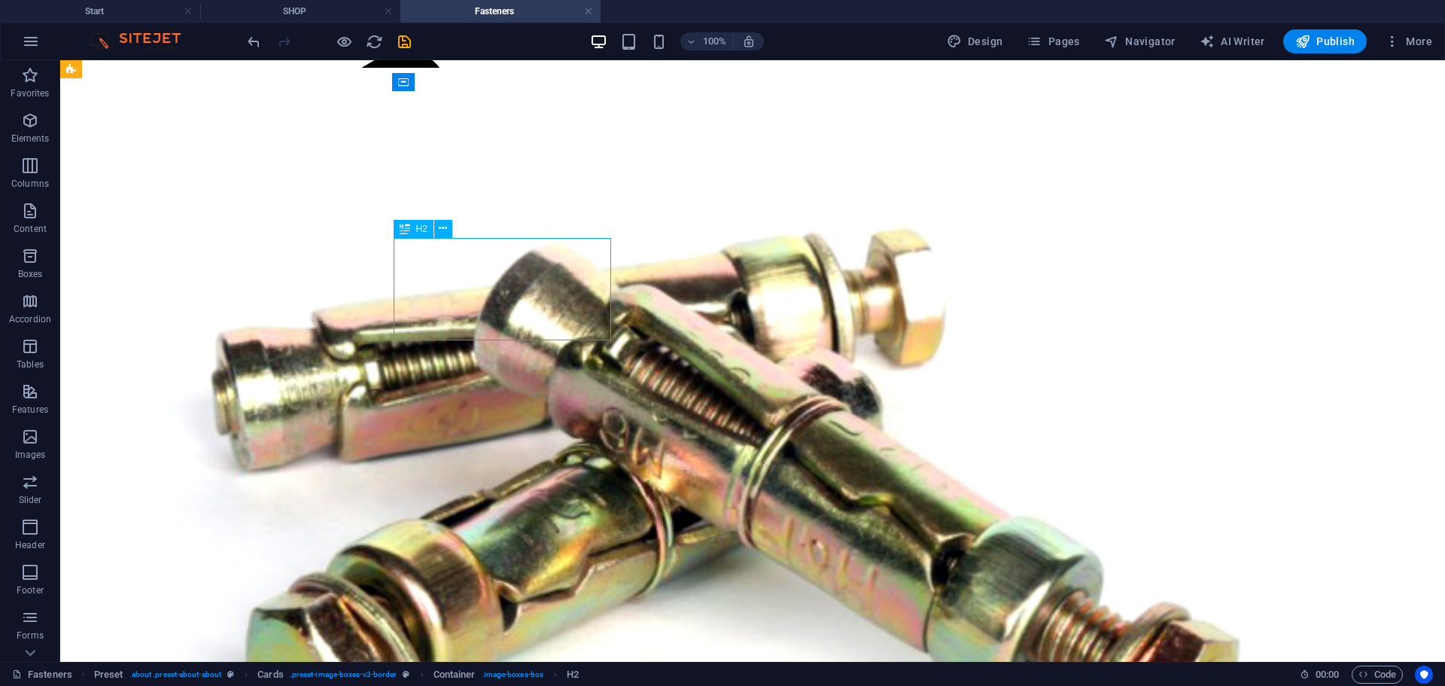
drag, startPoint x: 486, startPoint y: 288, endPoint x: 222, endPoint y: 288, distance: 264.2
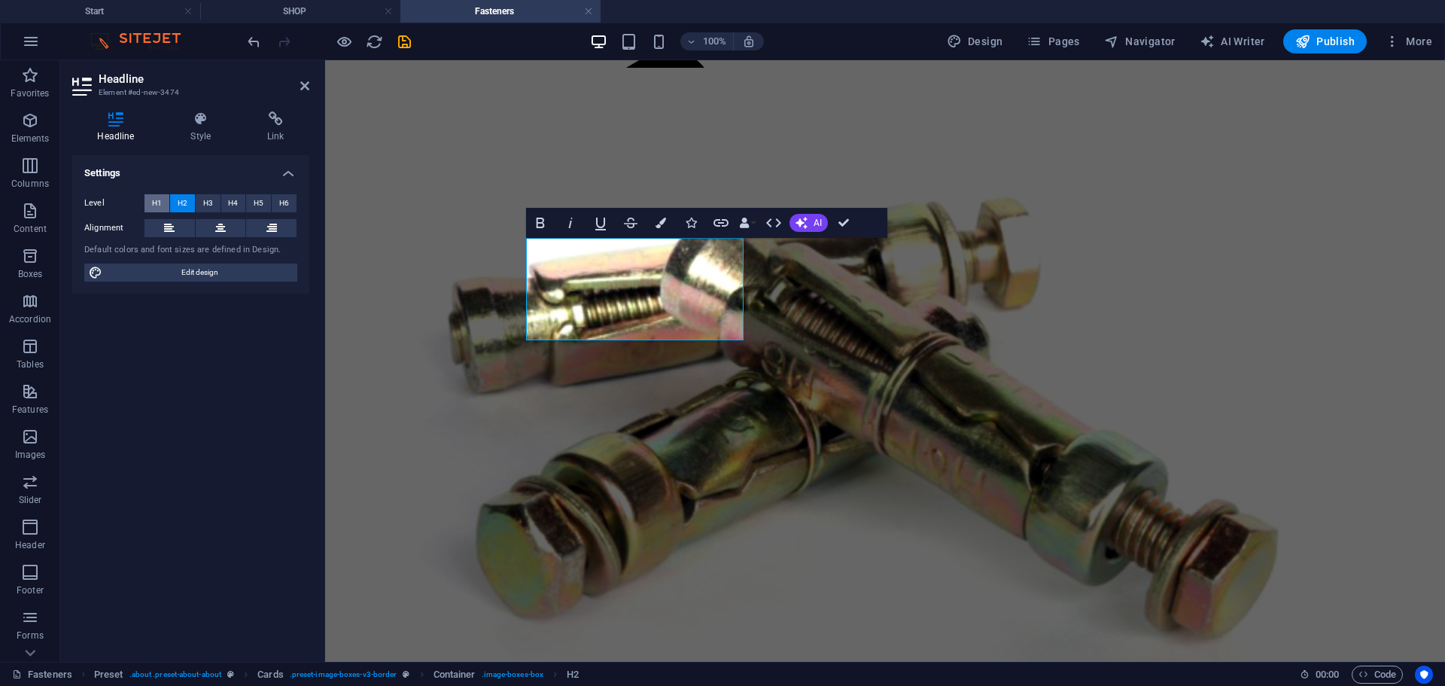
click at [154, 204] on span "H1" at bounding box center [157, 203] width 10 height 18
click at [206, 202] on span "H3" at bounding box center [208, 203] width 10 height 18
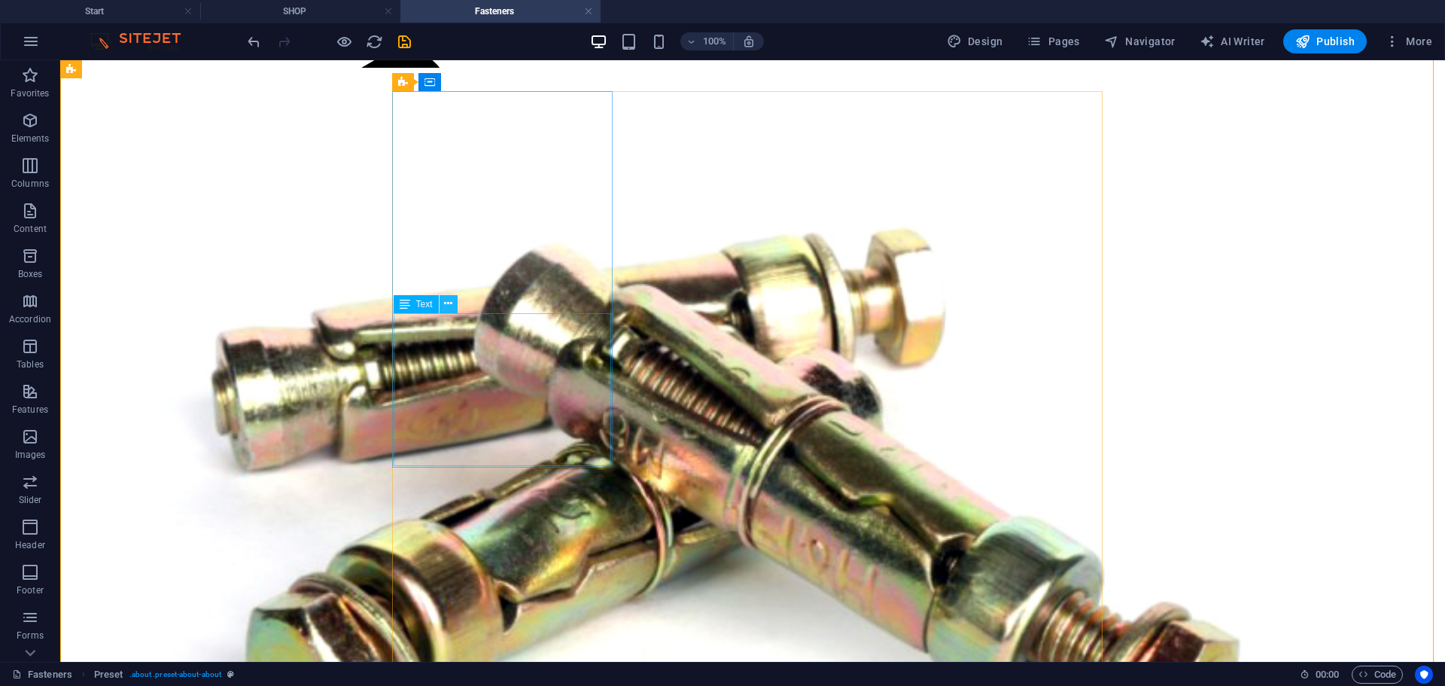
click at [450, 303] on icon at bounding box center [448, 304] width 8 height 16
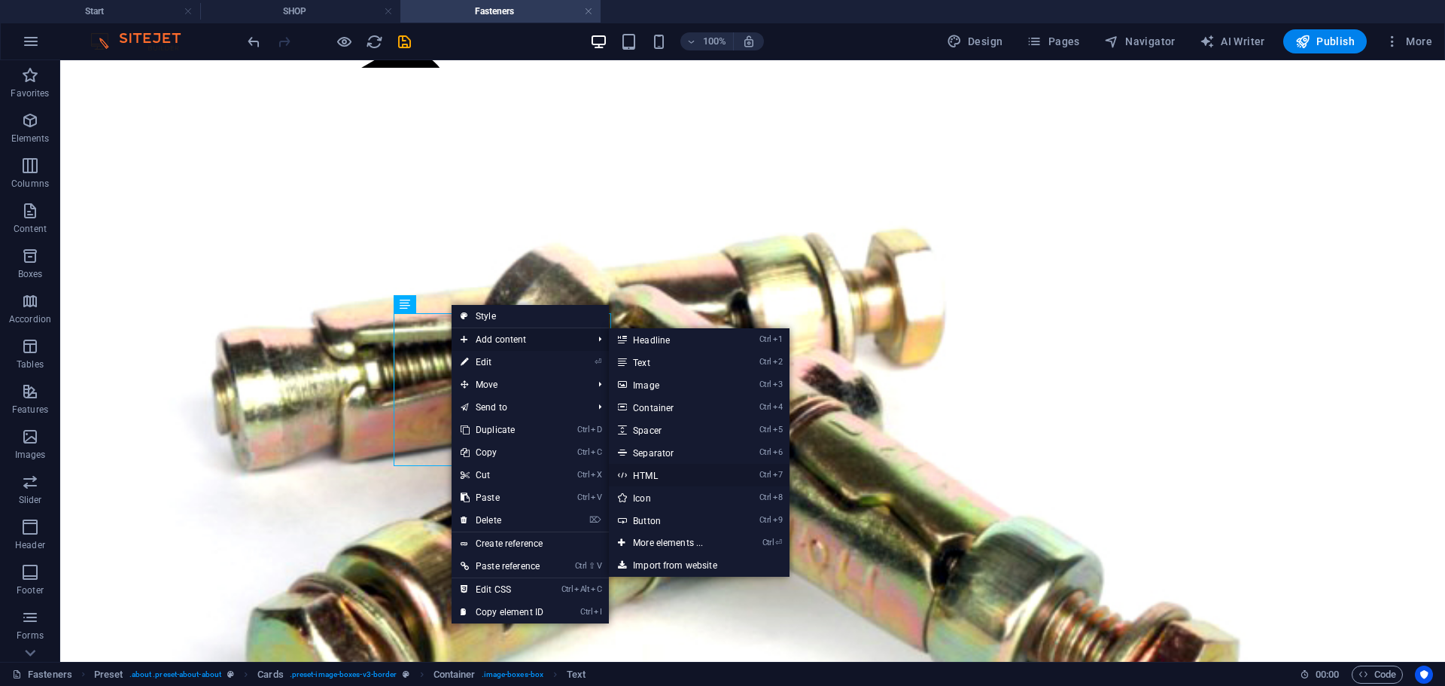
click at [662, 470] on link "Ctrl 7 HTML" at bounding box center [671, 475] width 124 height 23
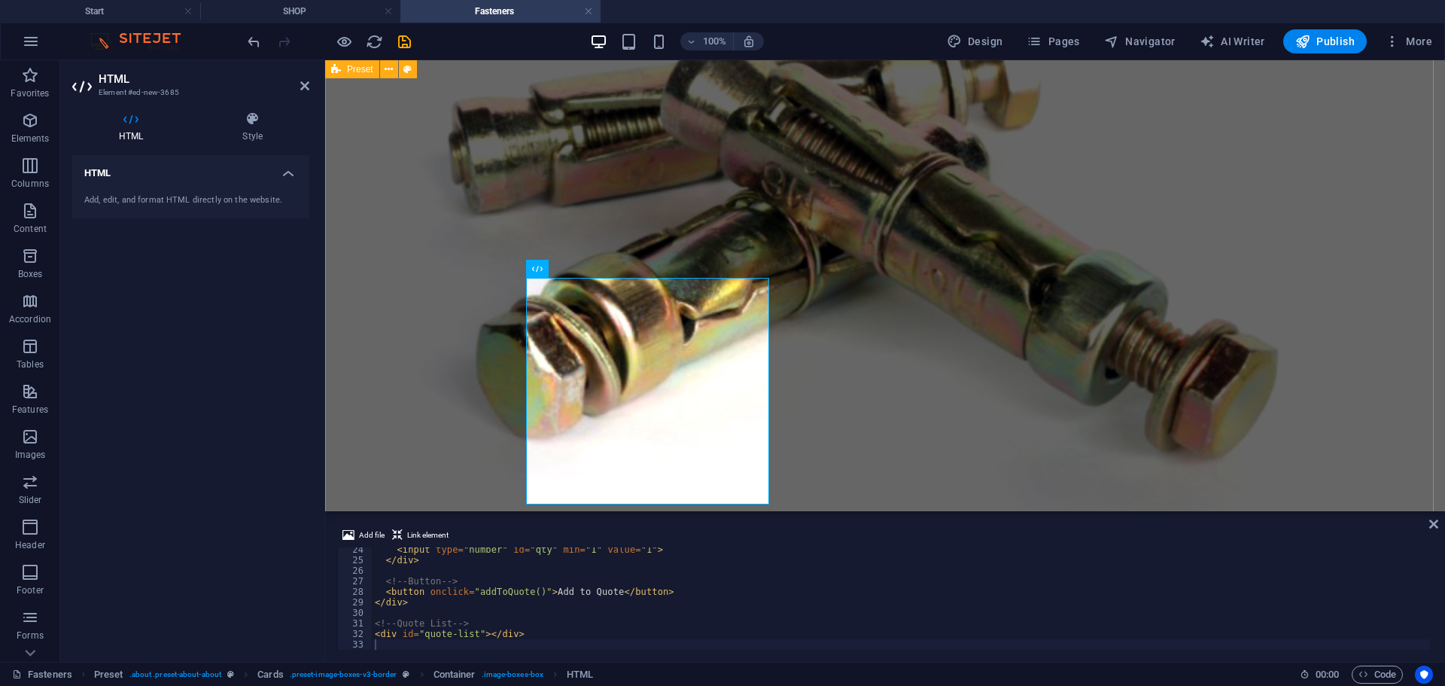
scroll to position [351, 0]
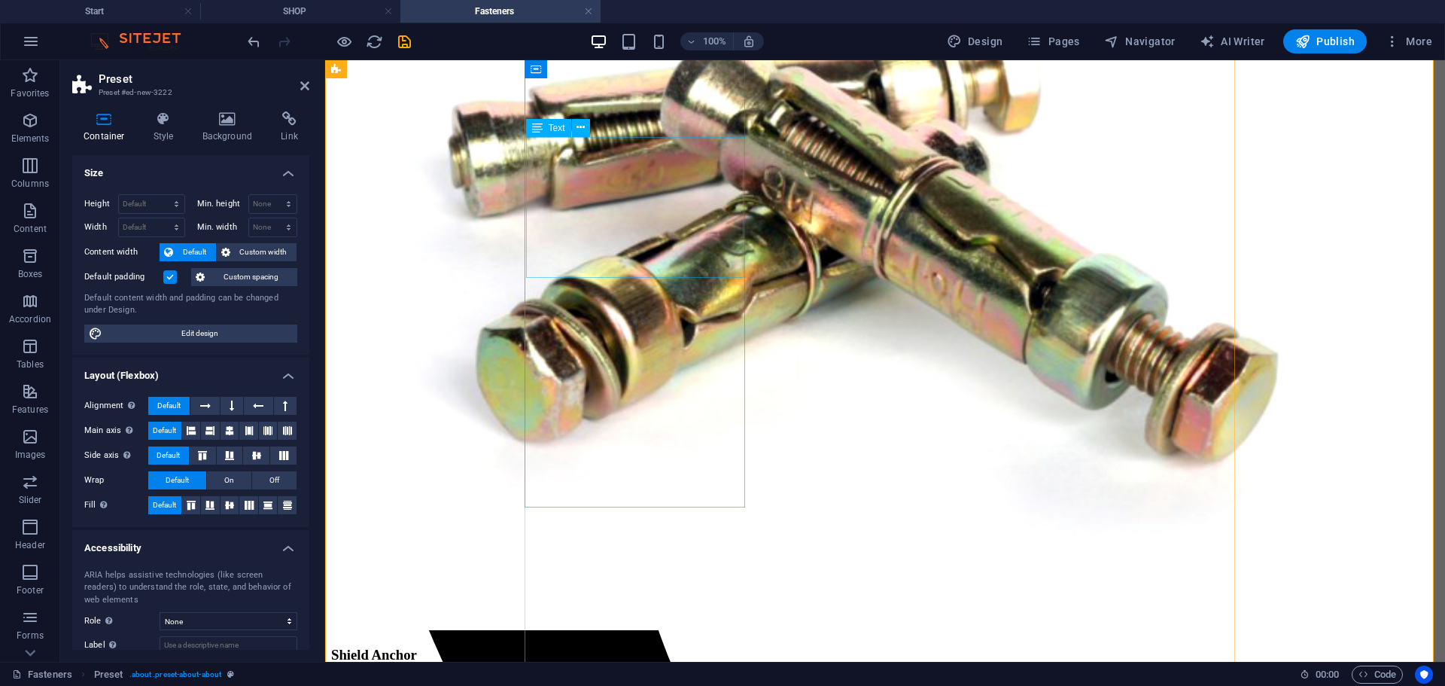
click at [676, 677] on div "Bolts, nuts, washers, screws & anchors for every application — built tough for …" at bounding box center [885, 685] width 1108 height 16
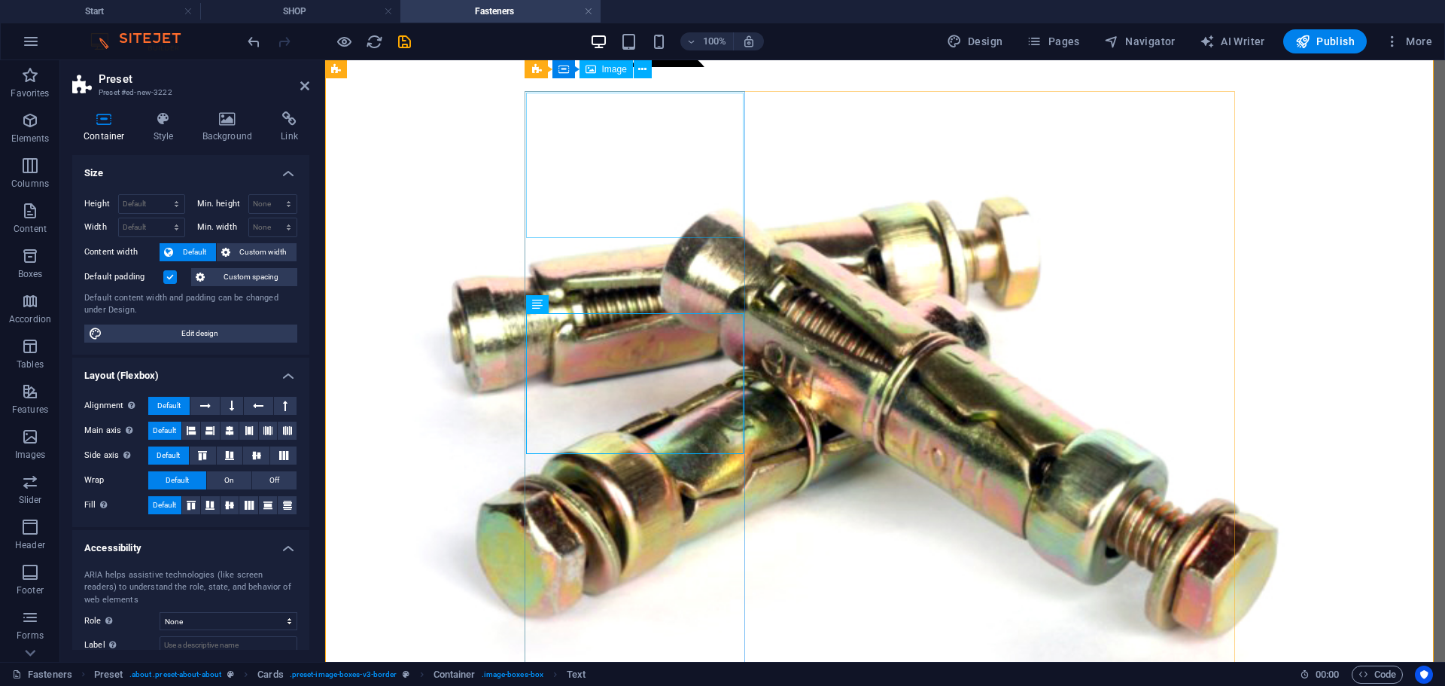
scroll to position [175, 0]
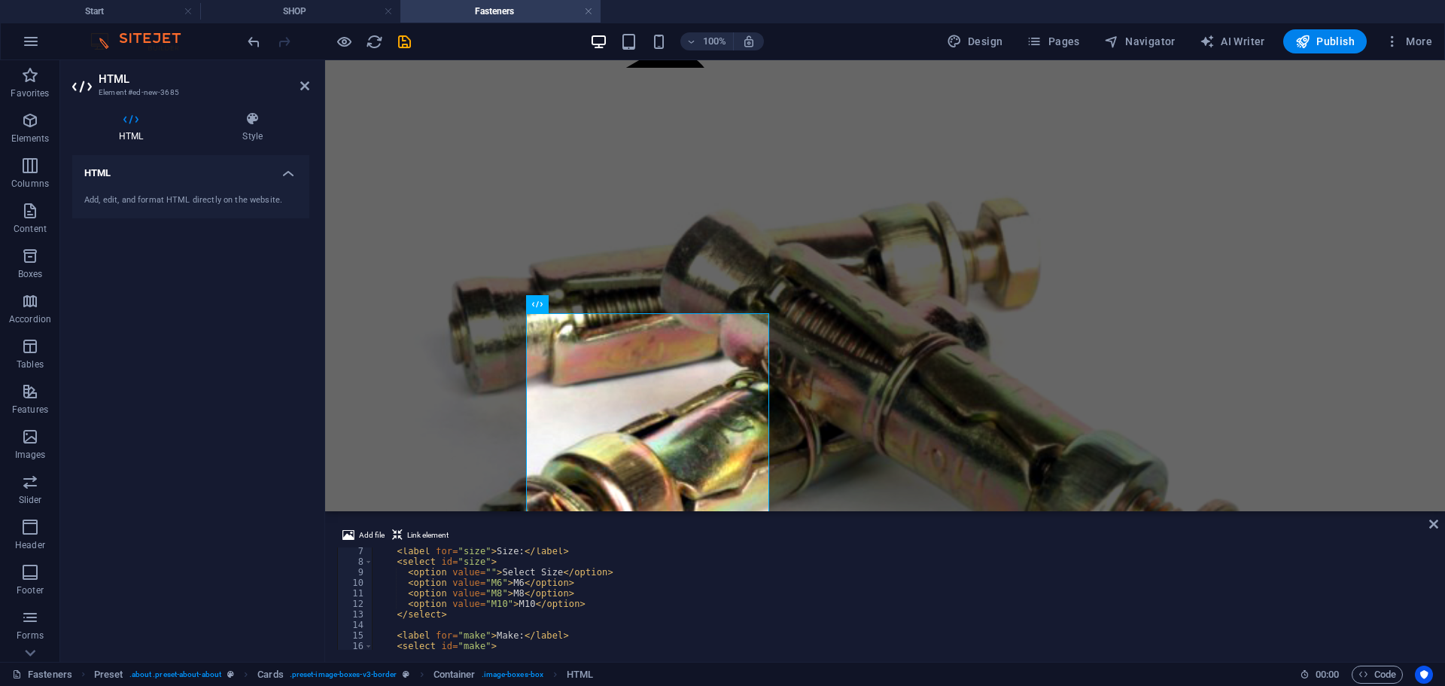
scroll to position [0, 0]
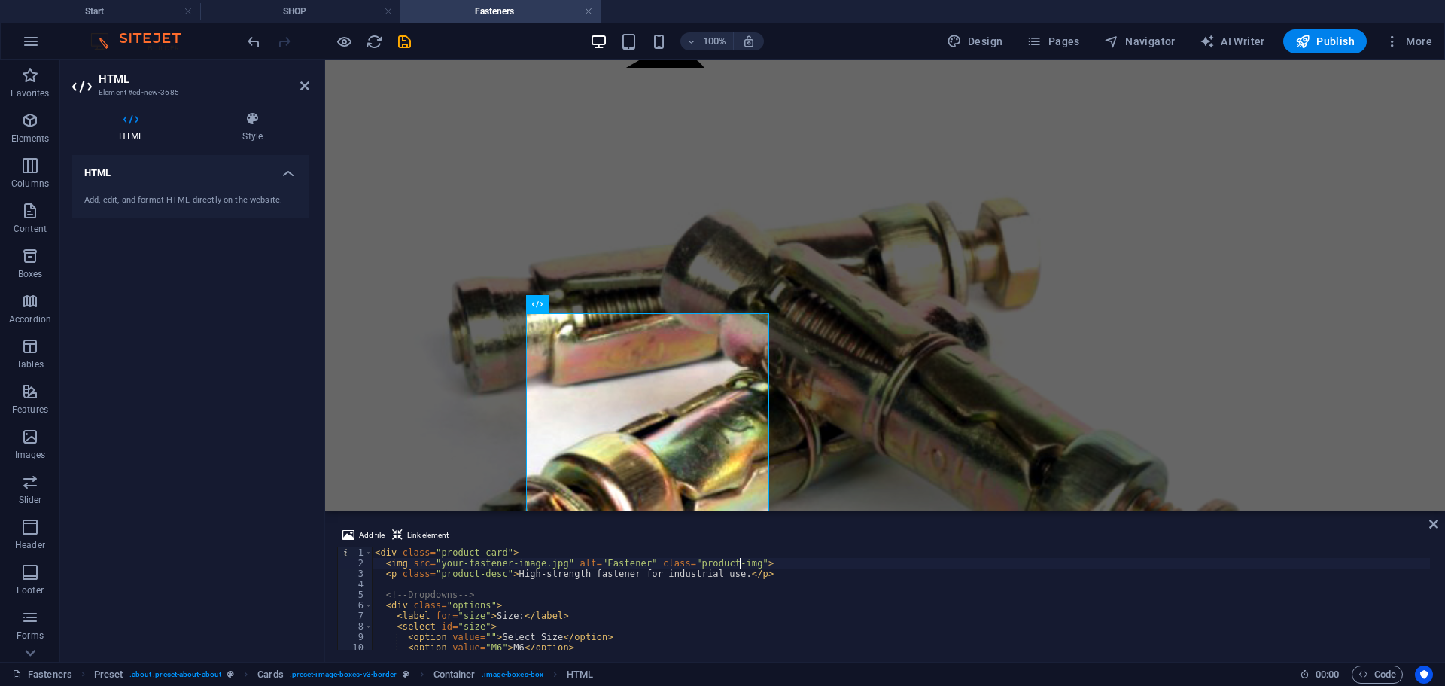
click at [738, 561] on div "< div class = "product-card" > < img src = "your-fastener-image.jpg" alt = "Fas…" at bounding box center [901, 608] width 1058 height 123
type textarea "<"
click at [714, 565] on div "< div class = "product-card" > < p class = "product-desc" > High-strength faste…" at bounding box center [901, 608] width 1058 height 123
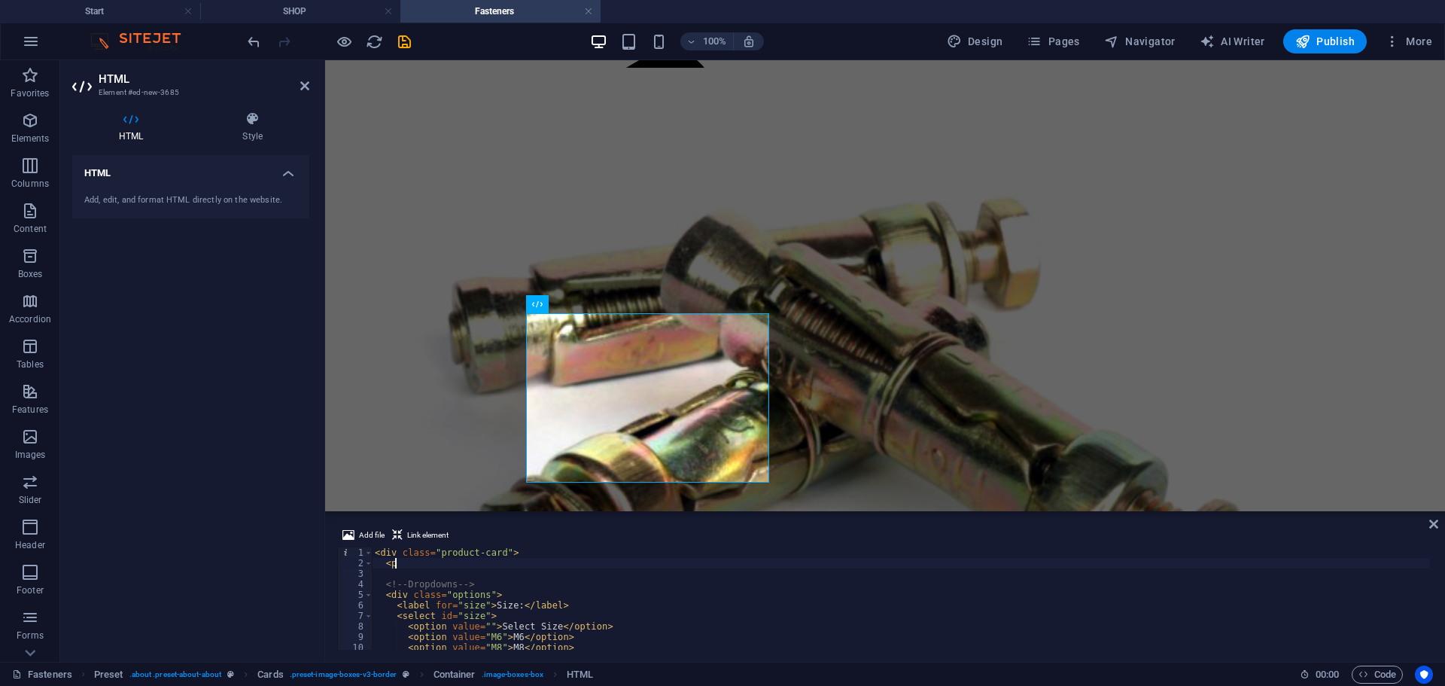
type textarea "<"
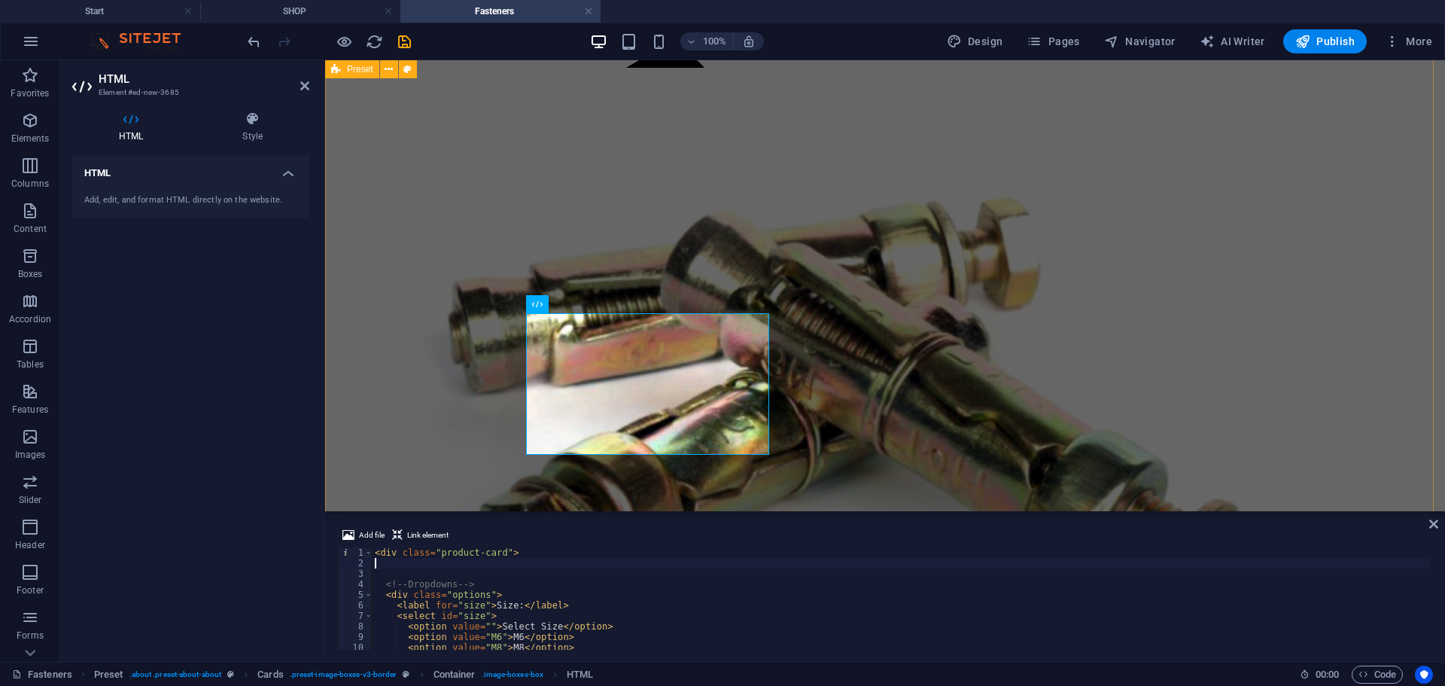
drag, startPoint x: 364, startPoint y: 446, endPoint x: 629, endPoint y: 445, distance: 264.9
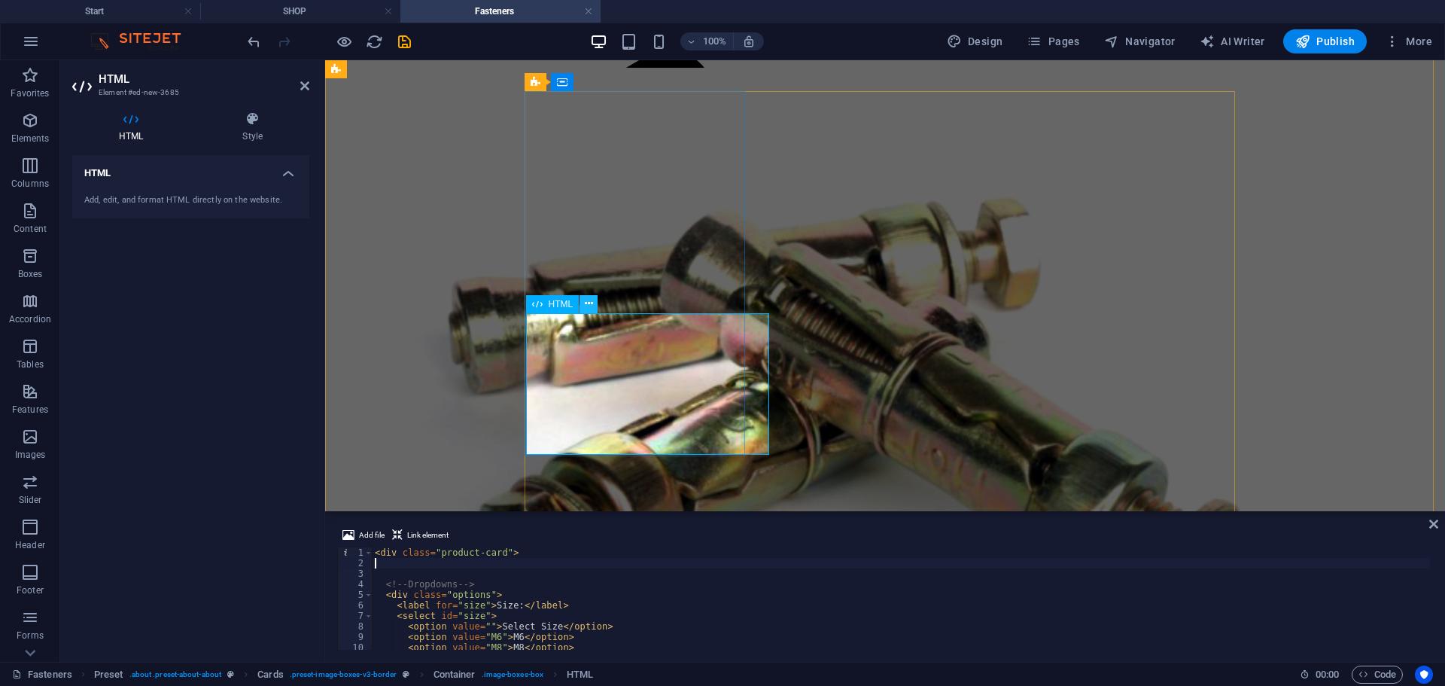
click at [587, 304] on icon at bounding box center [589, 304] width 8 height 16
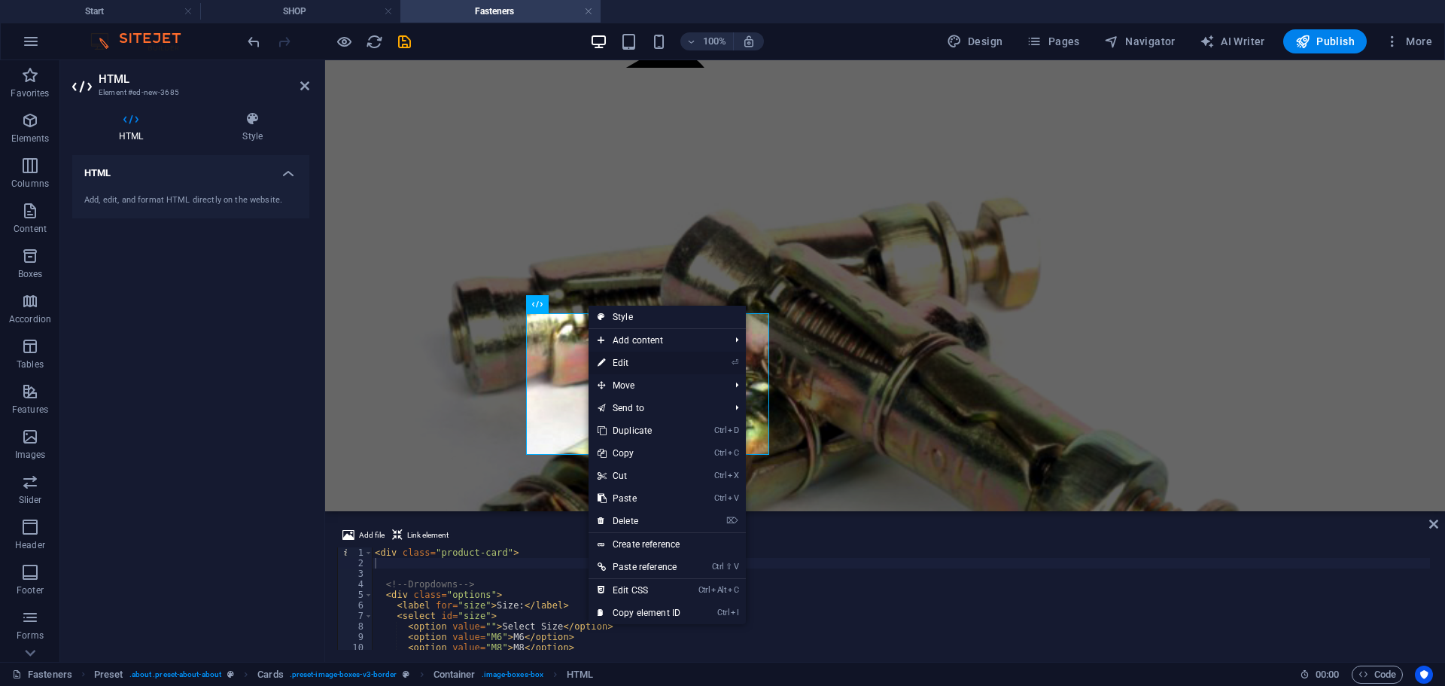
click at [641, 362] on link "⏎ Edit" at bounding box center [639, 362] width 101 height 23
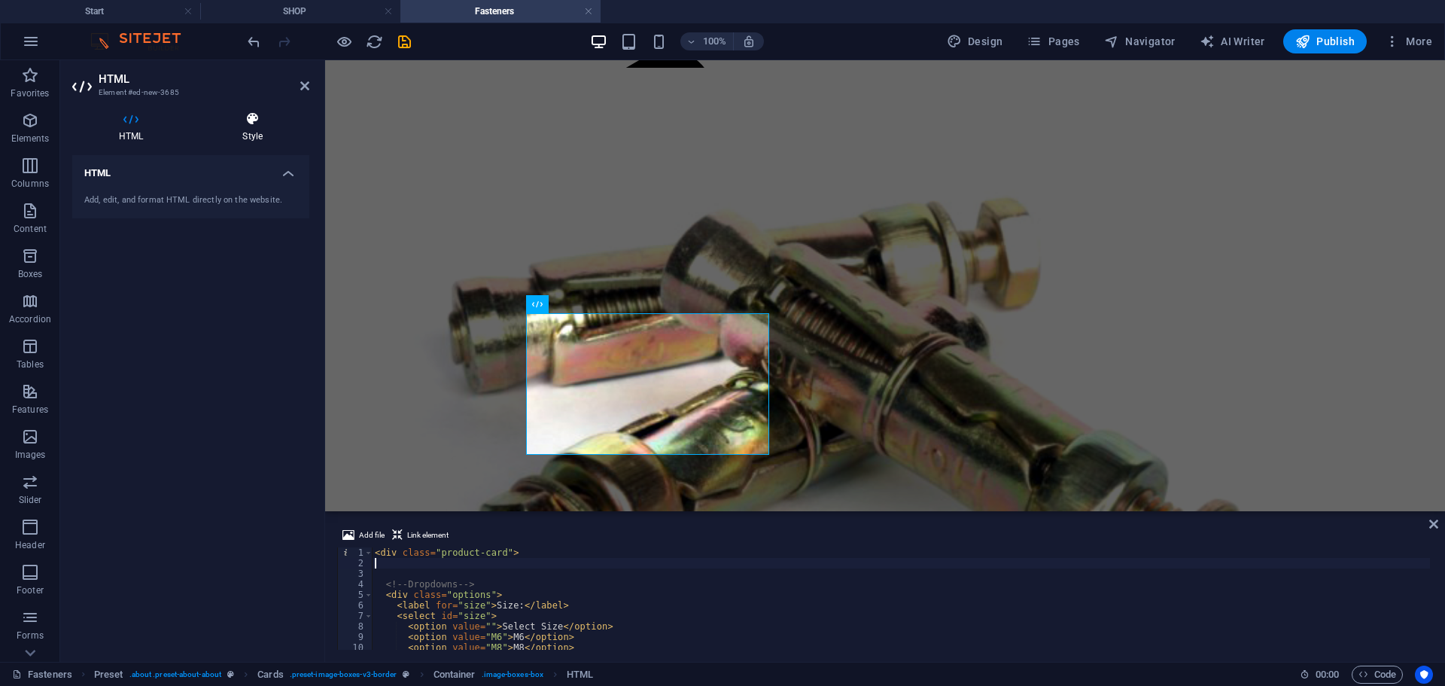
click at [256, 117] on icon at bounding box center [253, 118] width 114 height 15
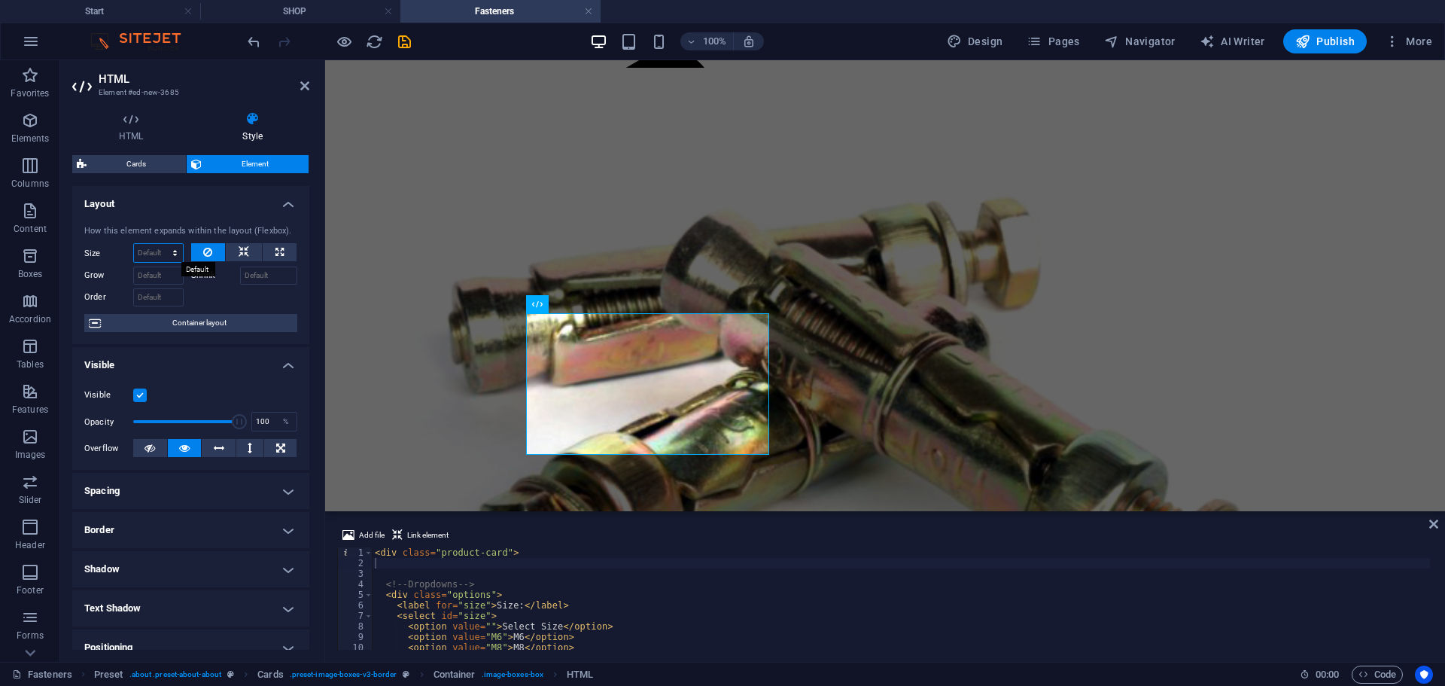
click at [174, 251] on select "Default auto px % 1/1 1/2 1/3 1/4 1/5 1/6 1/7 1/8 1/9 1/10" at bounding box center [158, 253] width 49 height 18
select select "px"
click at [160, 244] on select "Default auto px % 1/1 1/2 1/3 1/4 1/5 1/6 1/7 1/8 1/9 1/10" at bounding box center [158, 253] width 49 height 18
type input "12"
click at [193, 202] on h4 "Layout" at bounding box center [190, 199] width 237 height 27
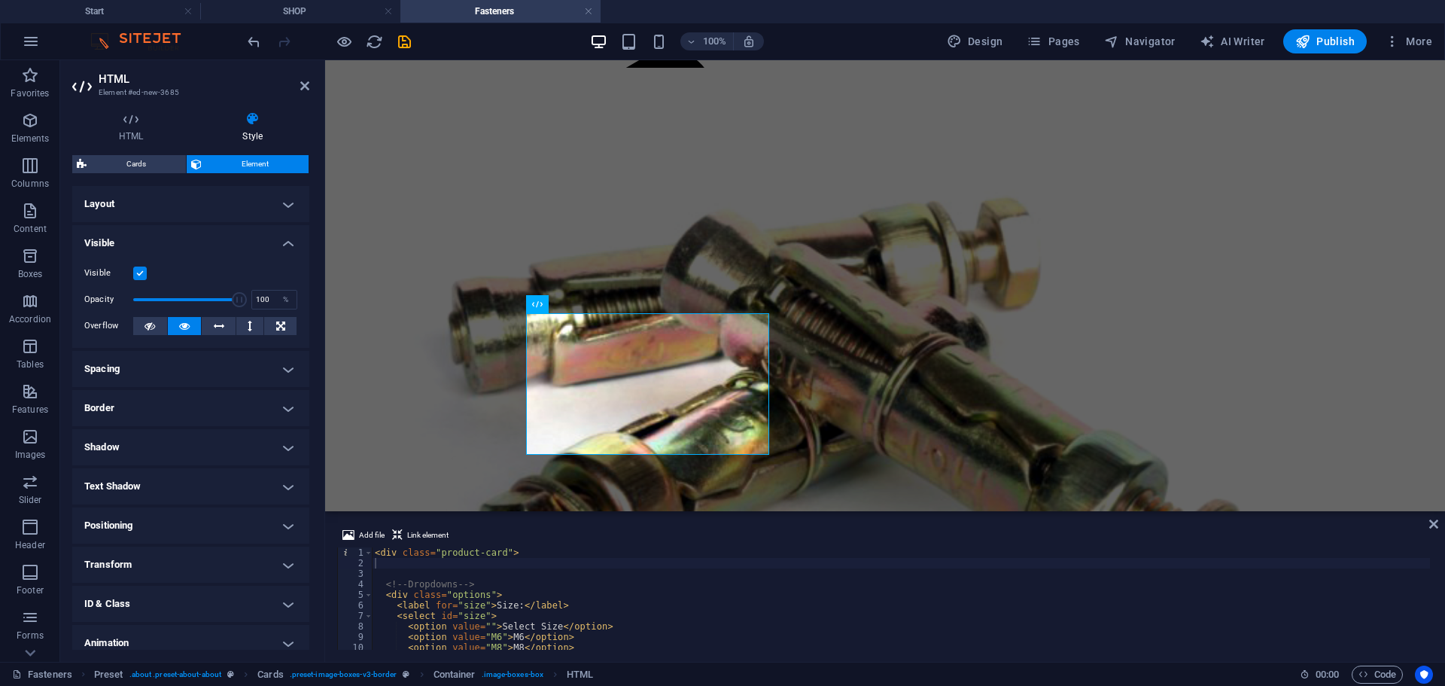
click at [185, 214] on h4 "Layout" at bounding box center [190, 204] width 237 height 36
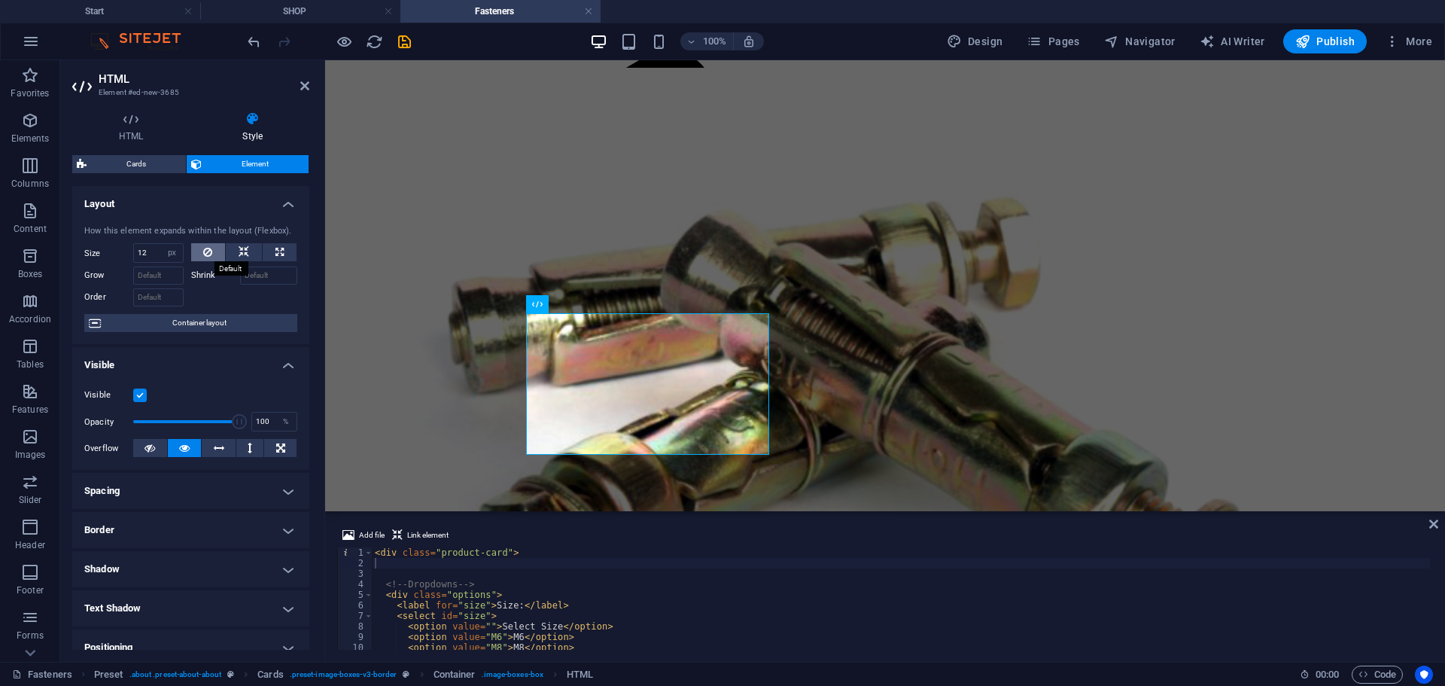
click at [211, 251] on button at bounding box center [208, 252] width 35 height 18
select select "DISABLED_OPTION_VALUE"
click at [211, 251] on button at bounding box center [208, 252] width 35 height 18
click at [239, 249] on icon at bounding box center [244, 252] width 11 height 18
click at [275, 248] on icon at bounding box center [279, 252] width 8 height 18
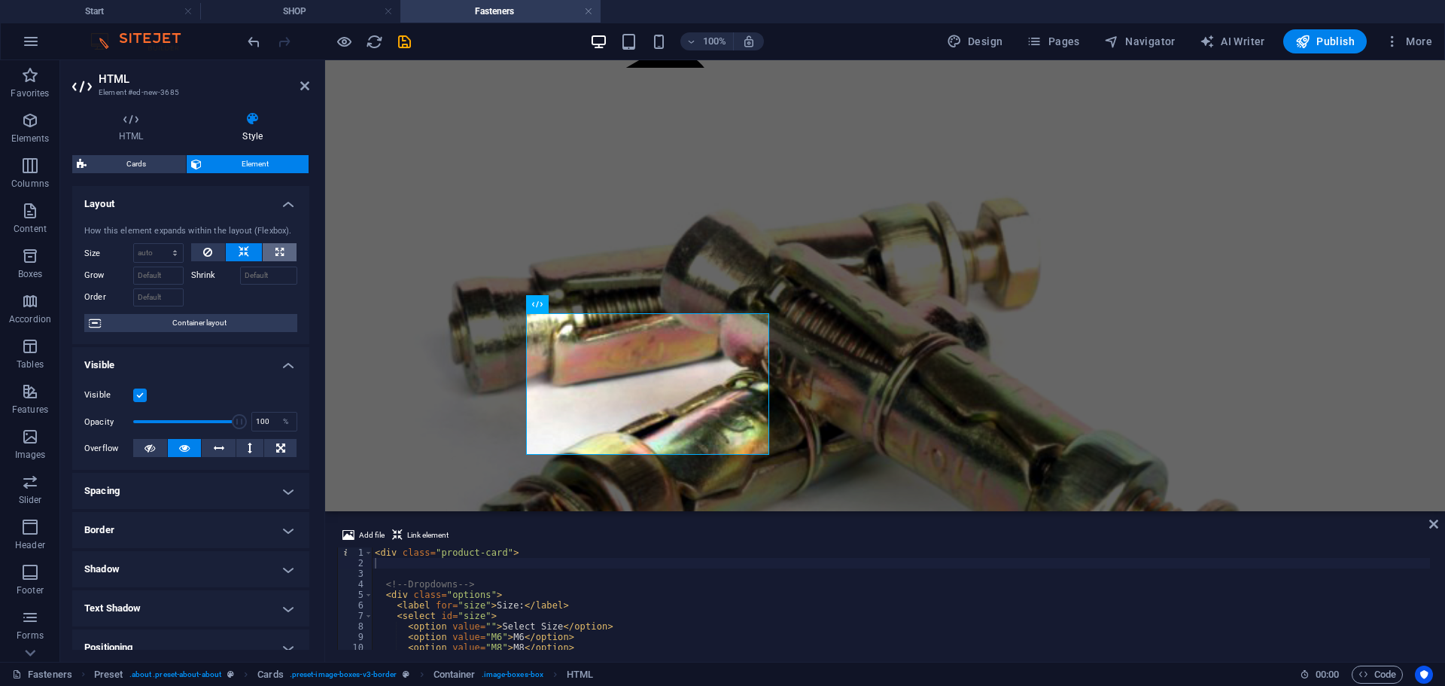
type input "100"
select select "%"
click at [204, 251] on icon at bounding box center [207, 252] width 9 height 18
select select "DISABLED_OPTION_VALUE"
drag, startPoint x: 238, startPoint y: 421, endPoint x: 166, endPoint y: 418, distance: 71.6
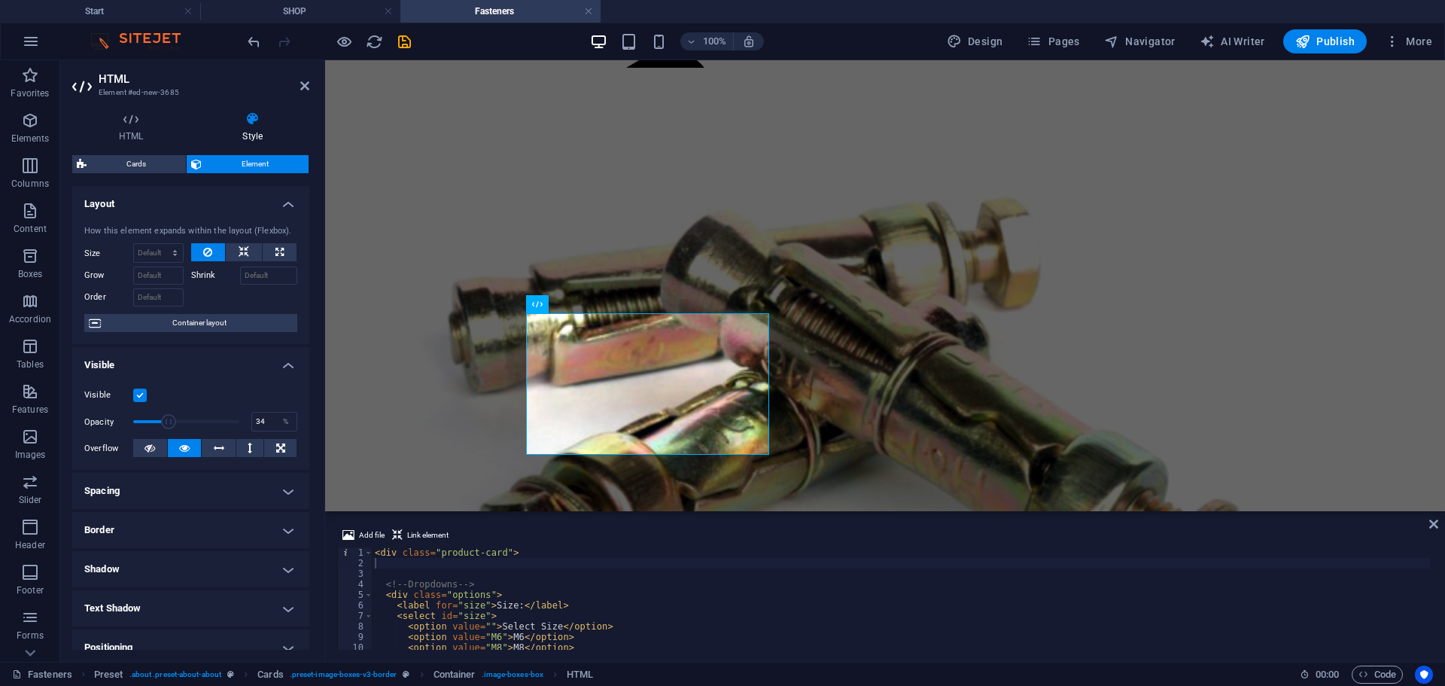
click at [166, 418] on span at bounding box center [168, 421] width 15 height 15
drag, startPoint x: 187, startPoint y: 422, endPoint x: 257, endPoint y: 422, distance: 70.0
click at [257, 422] on div "Opacity 100 %" at bounding box center [190, 421] width 213 height 23
click at [276, 449] on icon at bounding box center [280, 448] width 9 height 18
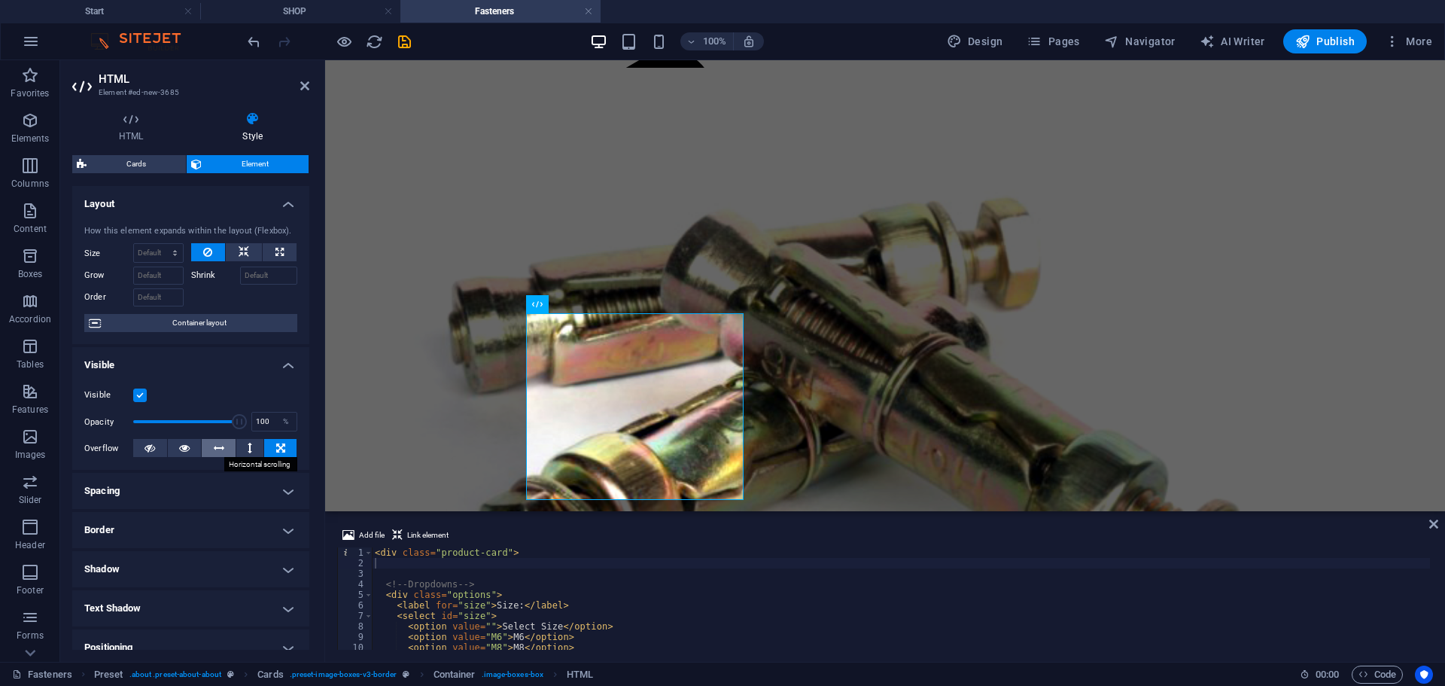
click at [223, 446] on button at bounding box center [219, 448] width 34 height 18
drag, startPoint x: 236, startPoint y: 421, endPoint x: 217, endPoint y: 424, distance: 19.0
click at [217, 424] on span at bounding box center [218, 421] width 15 height 15
drag, startPoint x: 219, startPoint y: 424, endPoint x: 193, endPoint y: 424, distance: 25.6
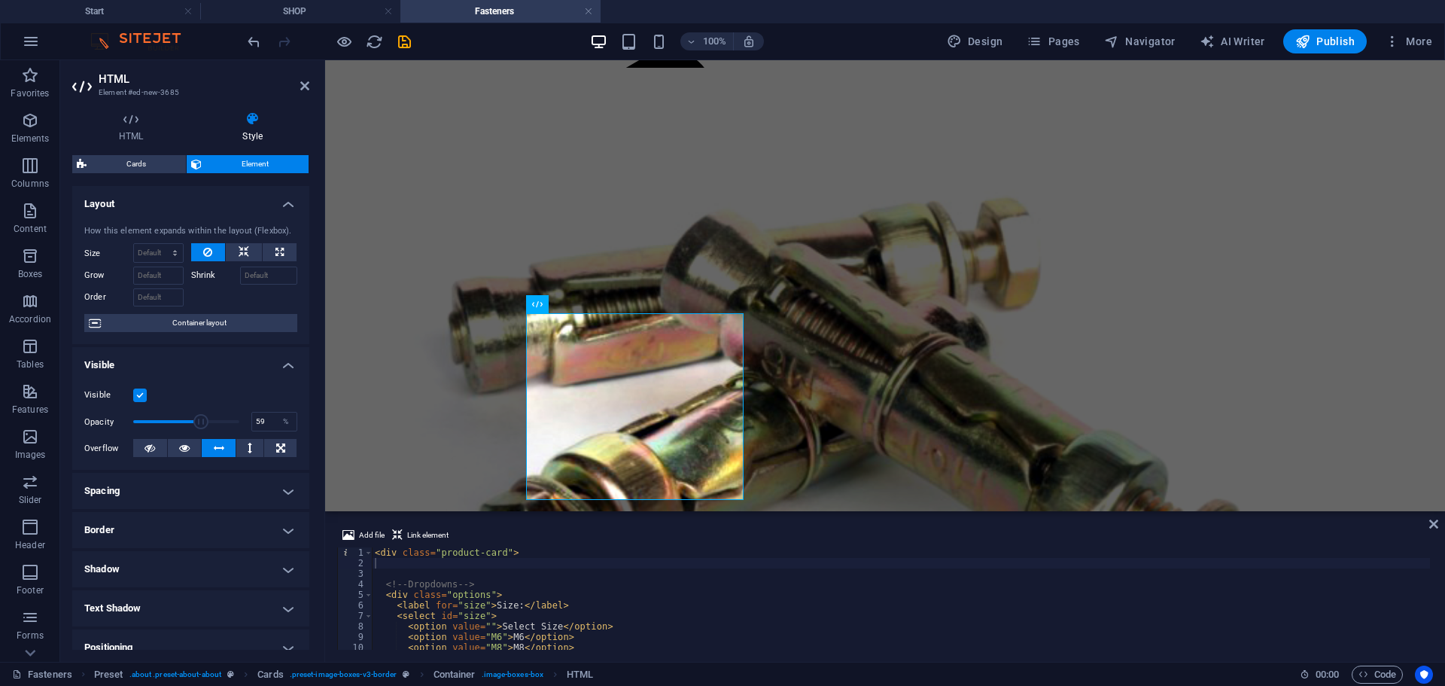
click at [193, 424] on span at bounding box center [200, 421] width 15 height 15
type input "100"
drag, startPoint x: 193, startPoint y: 424, endPoint x: 247, endPoint y: 422, distance: 53.5
click at [247, 422] on div "Opacity 100 %" at bounding box center [190, 421] width 213 height 23
click at [252, 447] on button at bounding box center [250, 448] width 28 height 18
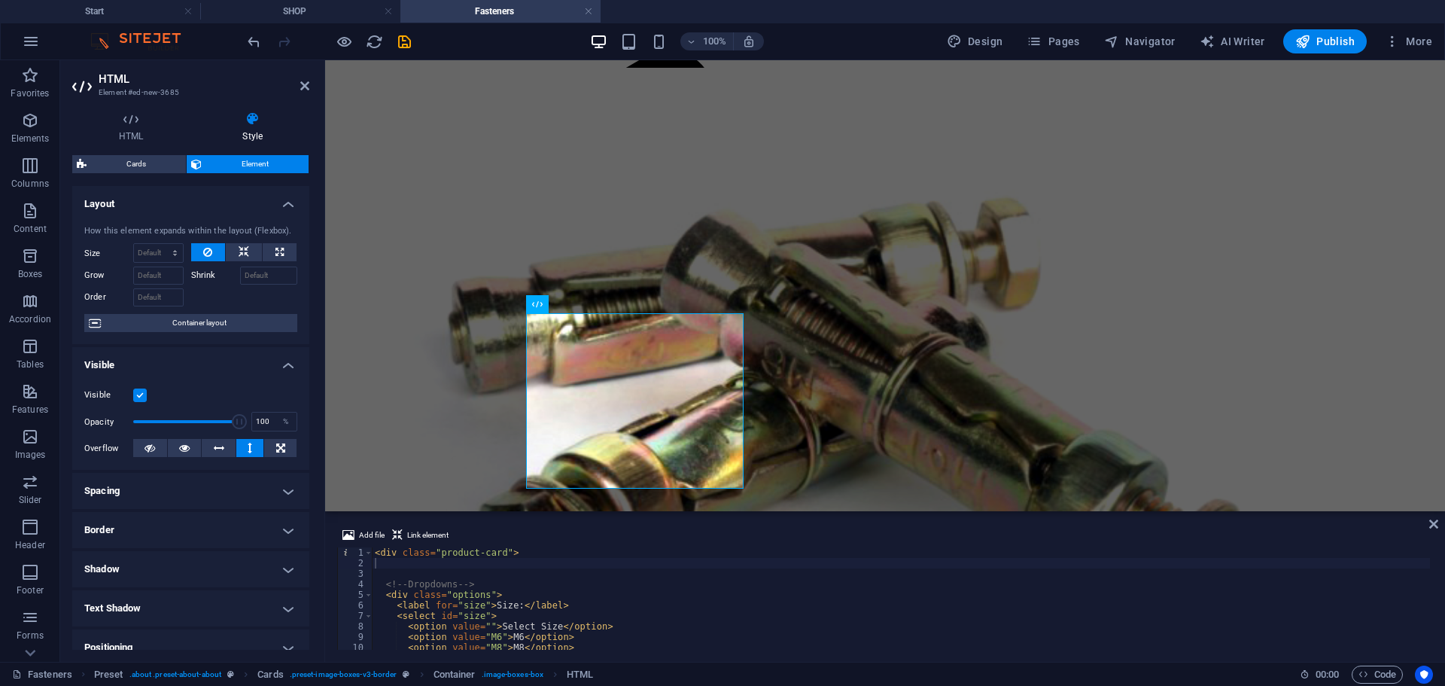
click at [286, 203] on h4 "Layout" at bounding box center [190, 199] width 237 height 27
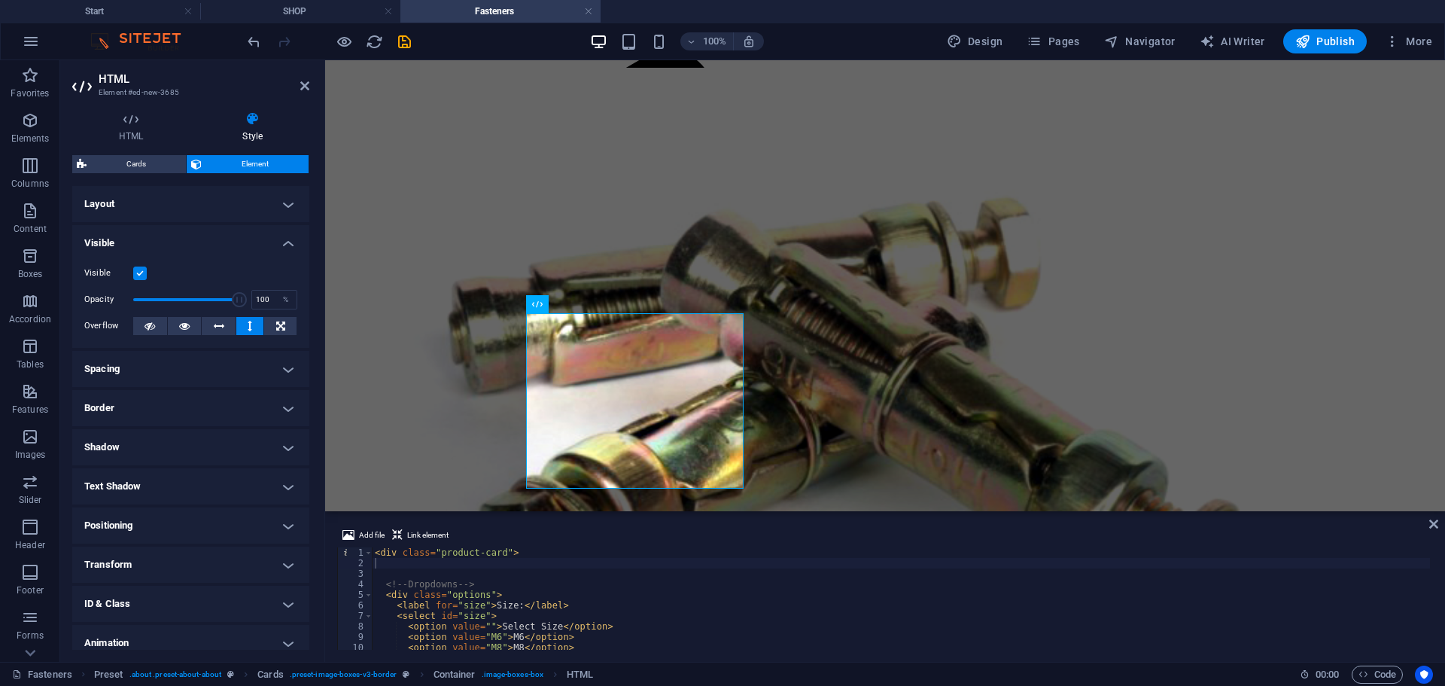
click at [285, 205] on h4 "Layout" at bounding box center [190, 204] width 237 height 36
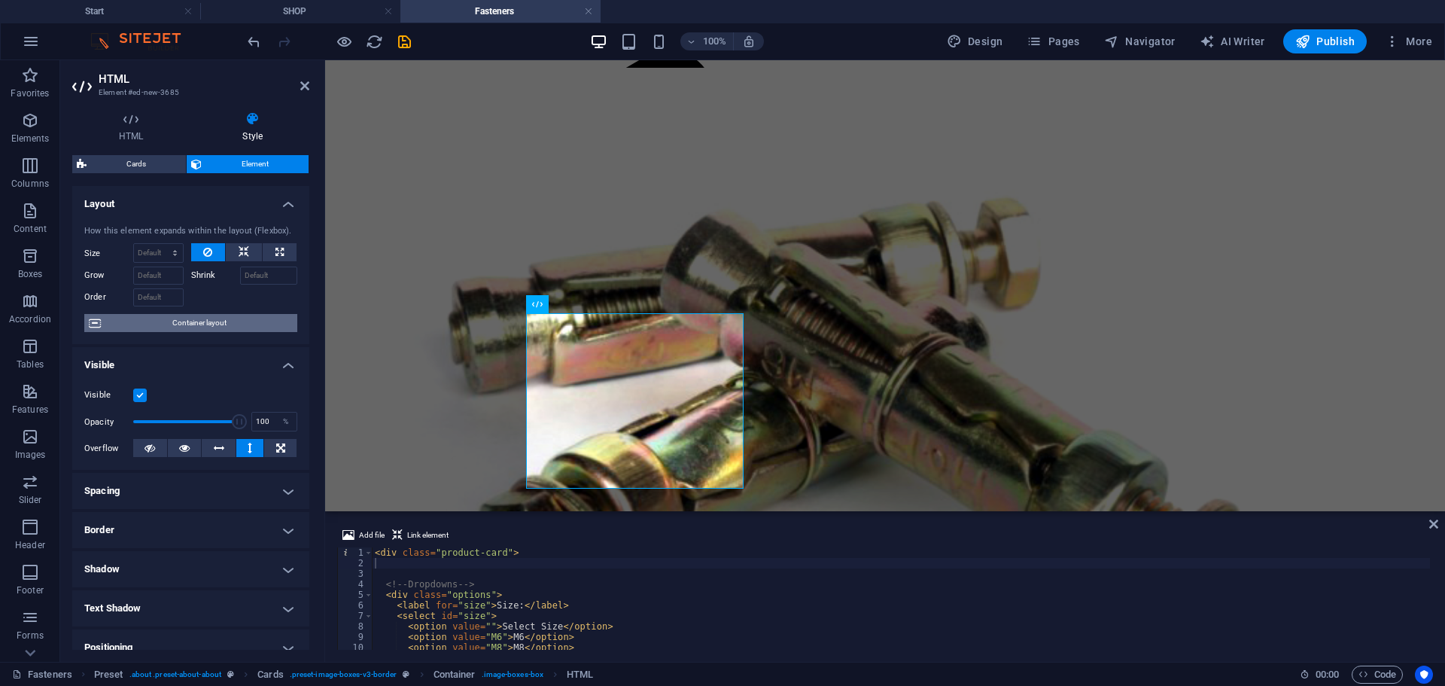
click at [162, 321] on span "Container layout" at bounding box center [198, 323] width 187 height 18
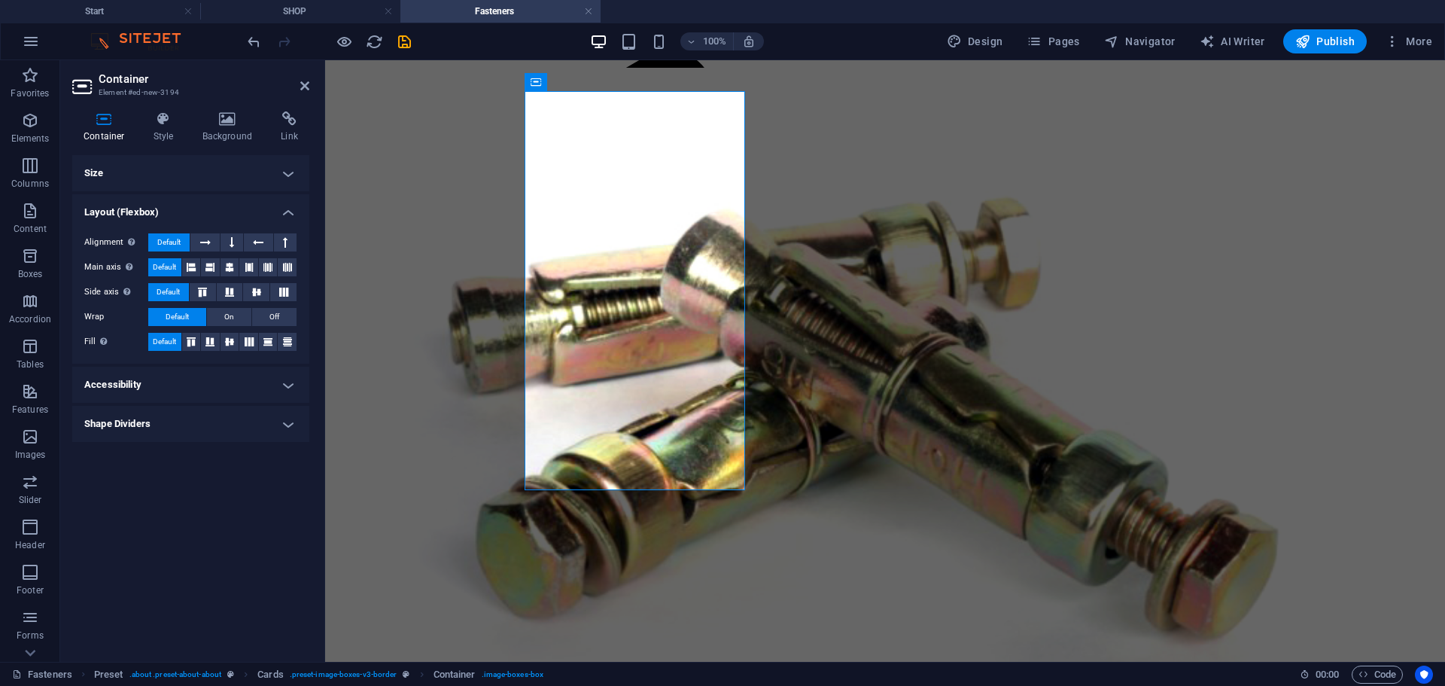
click at [287, 208] on h4 "Layout (Flexbox)" at bounding box center [190, 207] width 237 height 27
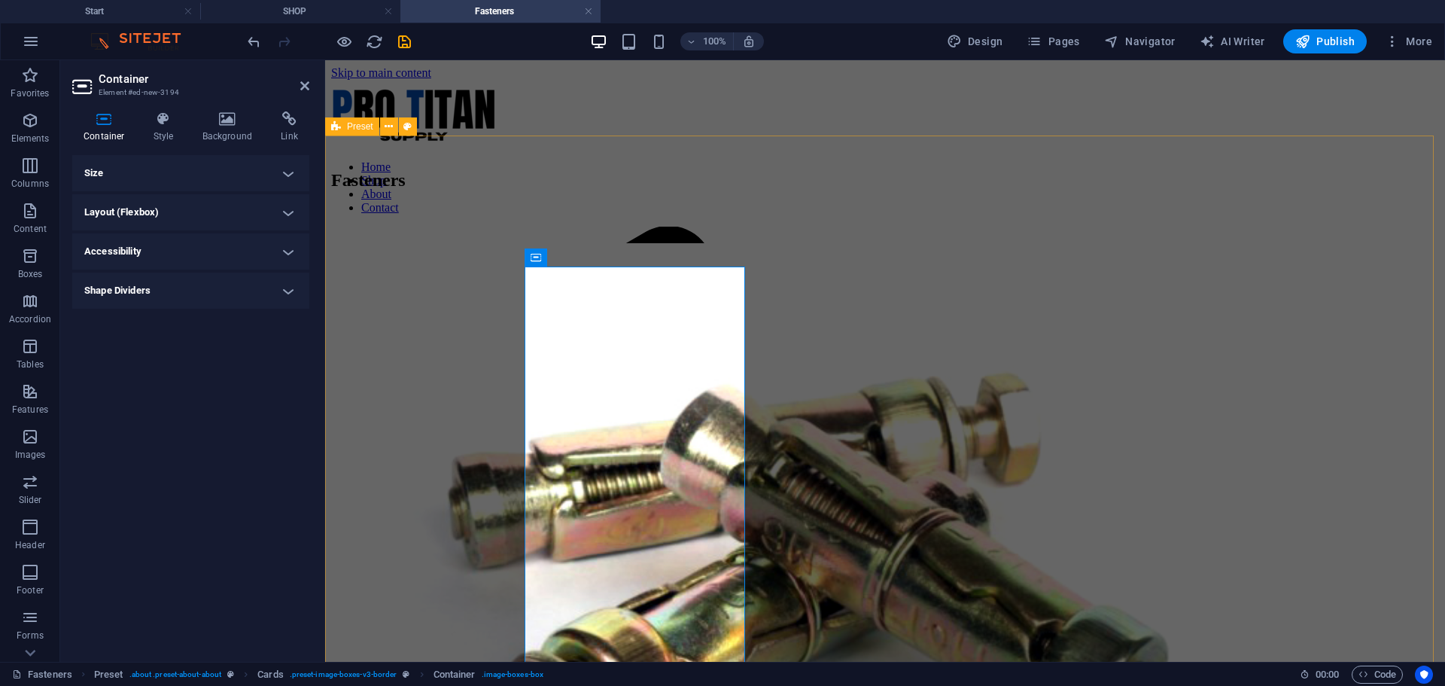
scroll to position [175, 0]
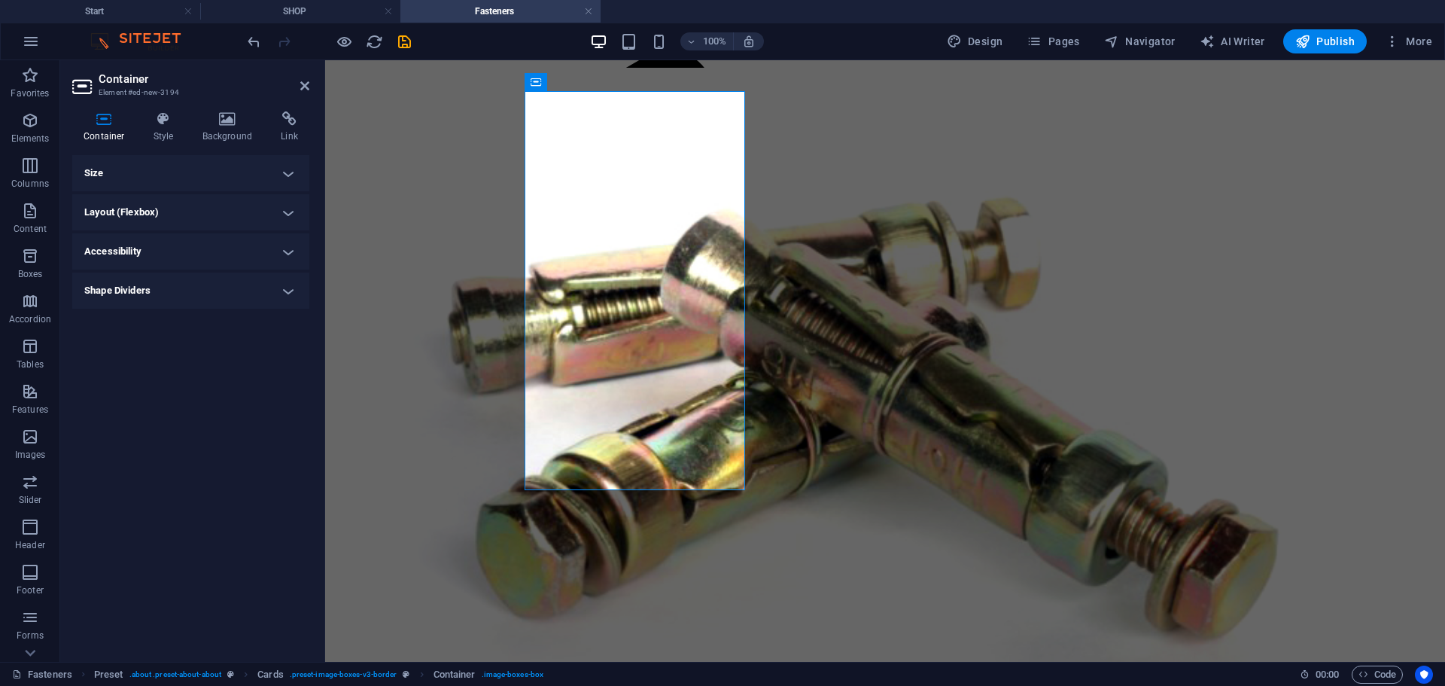
click at [287, 171] on h4 "Size" at bounding box center [190, 173] width 237 height 36
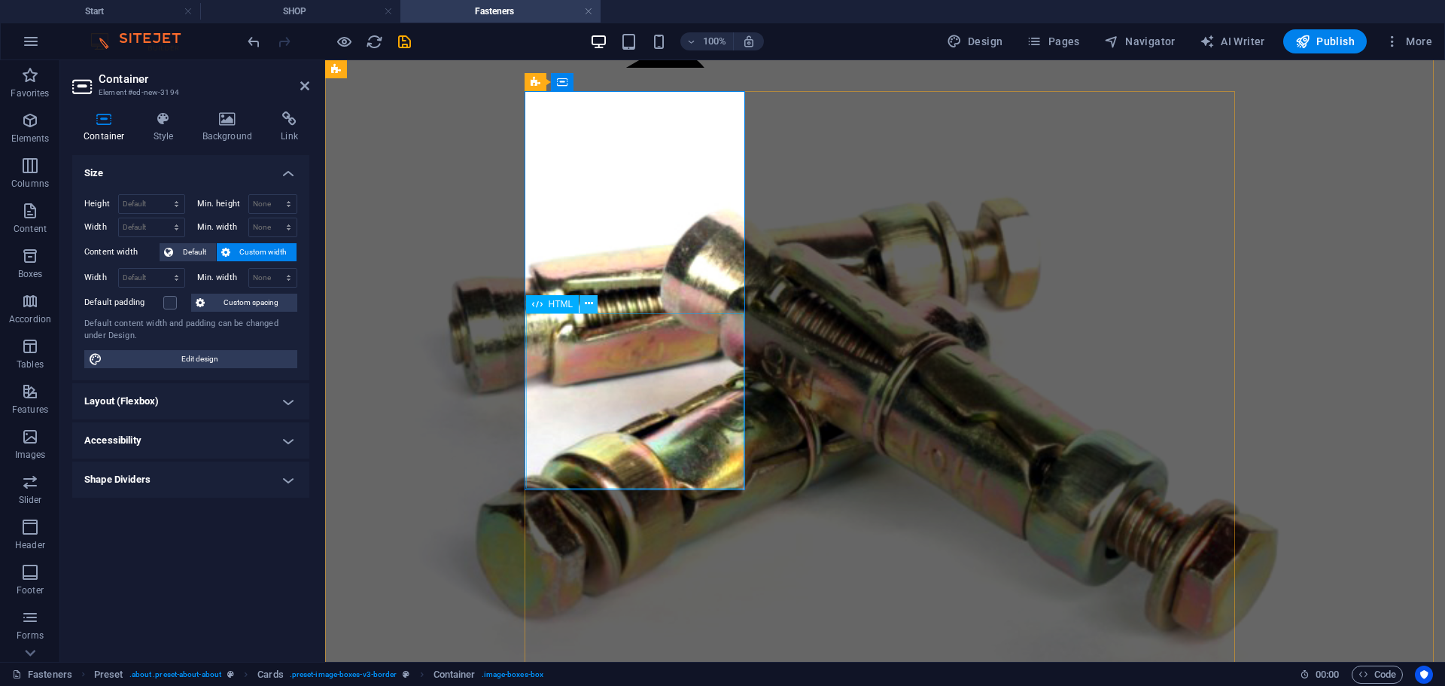
click at [587, 302] on icon at bounding box center [589, 304] width 8 height 16
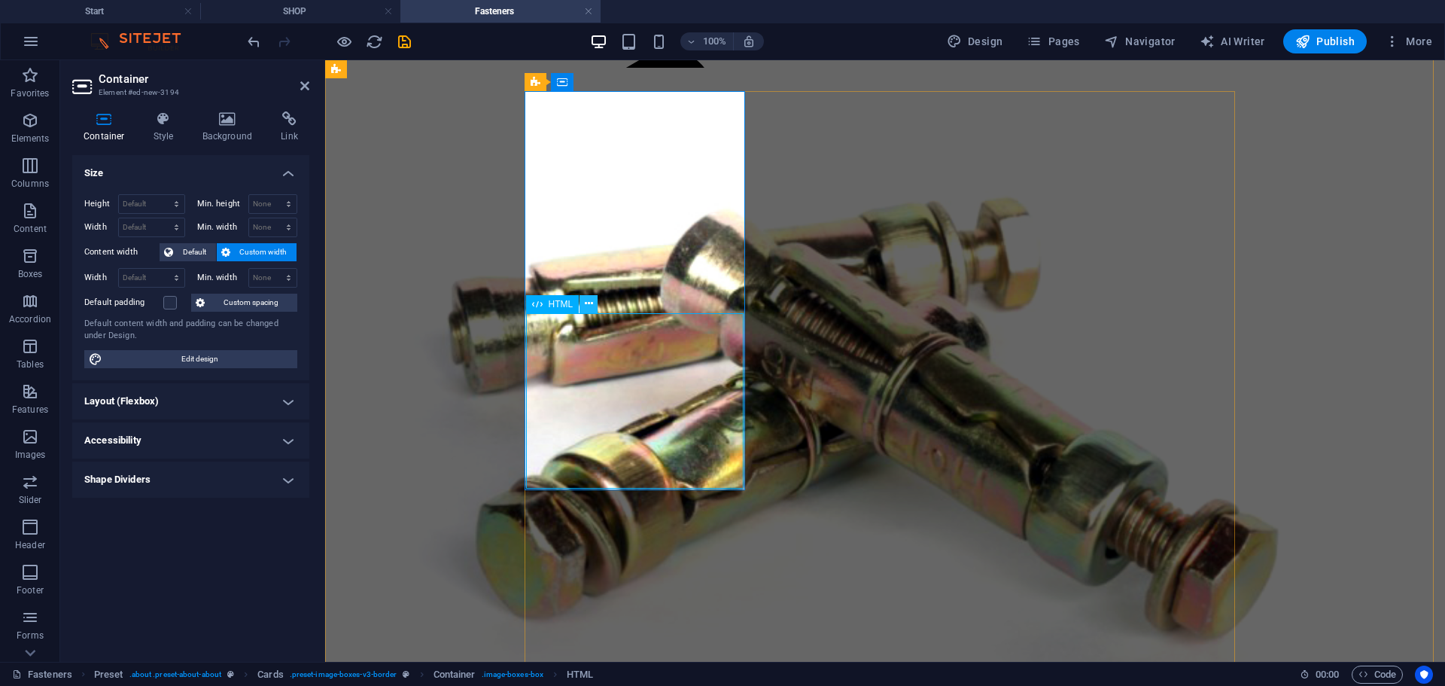
click at [586, 305] on icon at bounding box center [589, 304] width 8 height 16
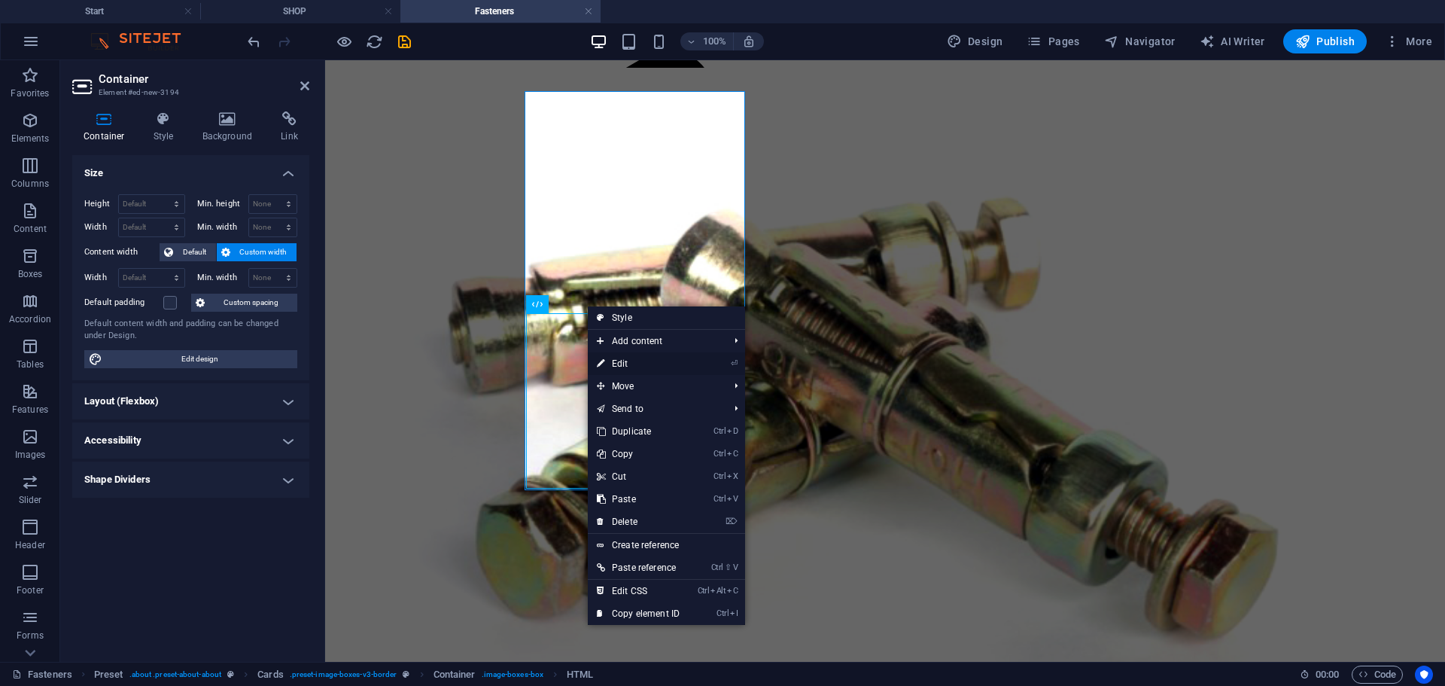
click at [660, 361] on link "⏎ Edit" at bounding box center [638, 363] width 101 height 23
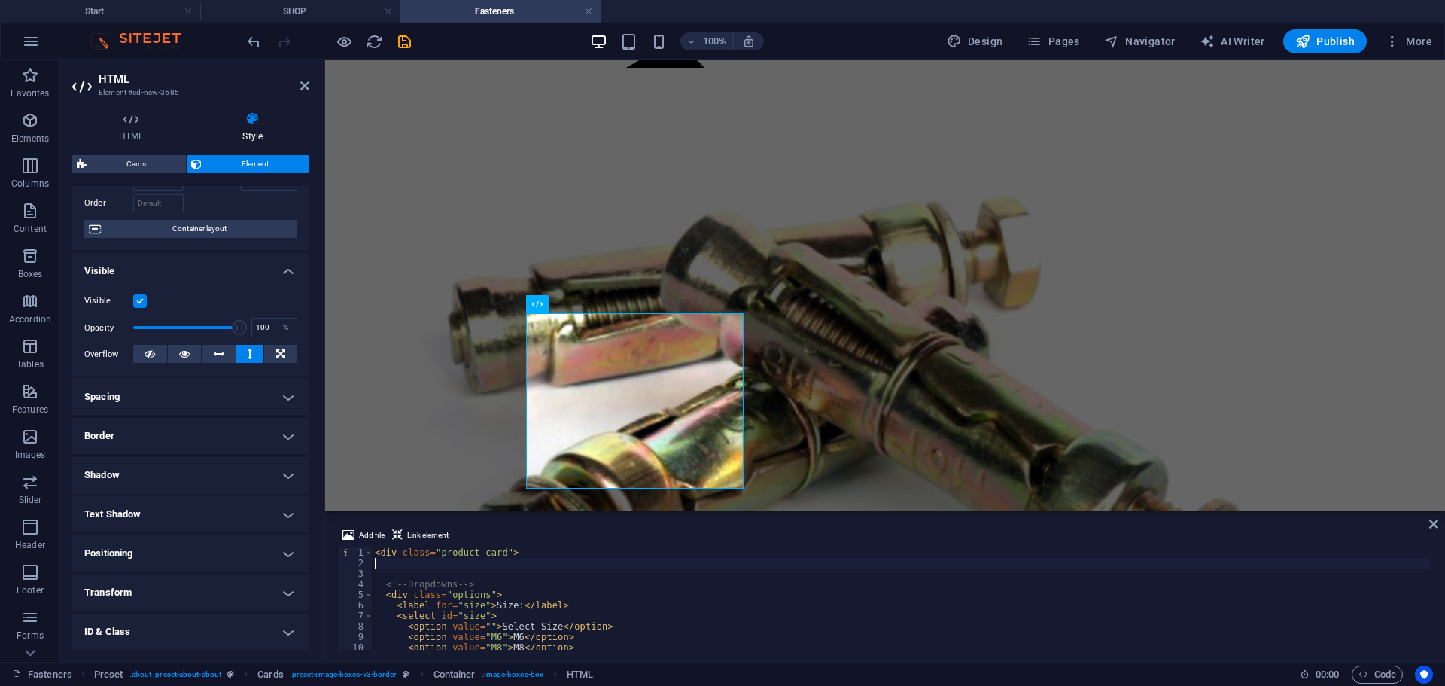
scroll to position [172, 0]
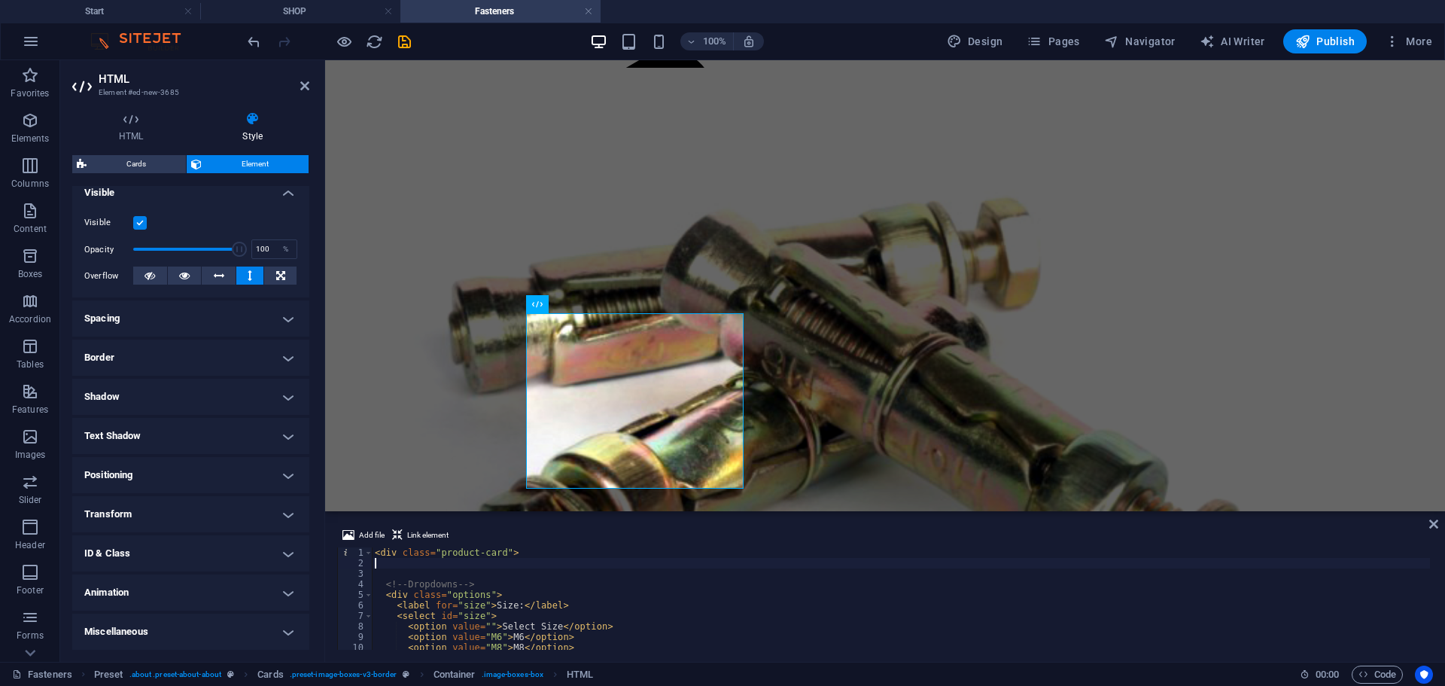
click at [171, 600] on h4 "Animation" at bounding box center [190, 592] width 237 height 36
click at [167, 555] on h4 "ID & Class" at bounding box center [190, 553] width 237 height 36
click at [178, 513] on h4 "Transform" at bounding box center [190, 514] width 237 height 36
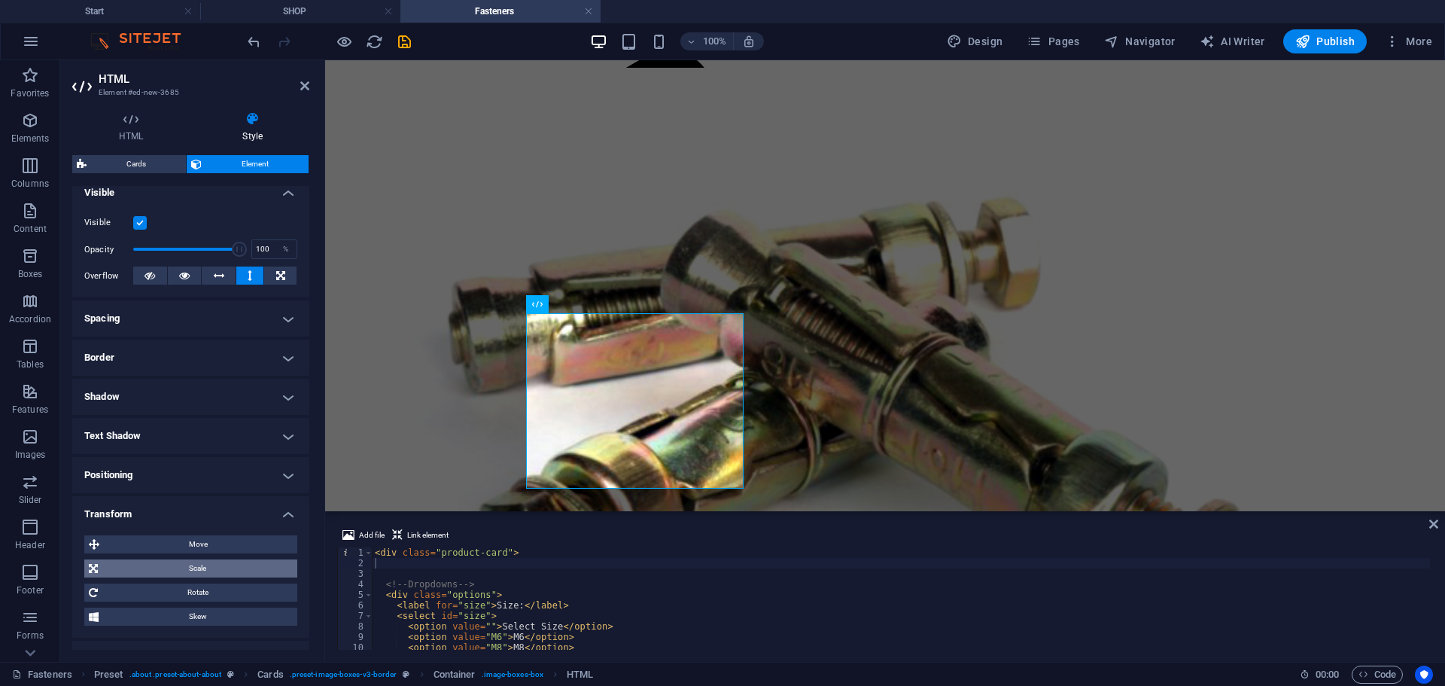
click at [202, 575] on span "Scale" at bounding box center [197, 568] width 190 height 18
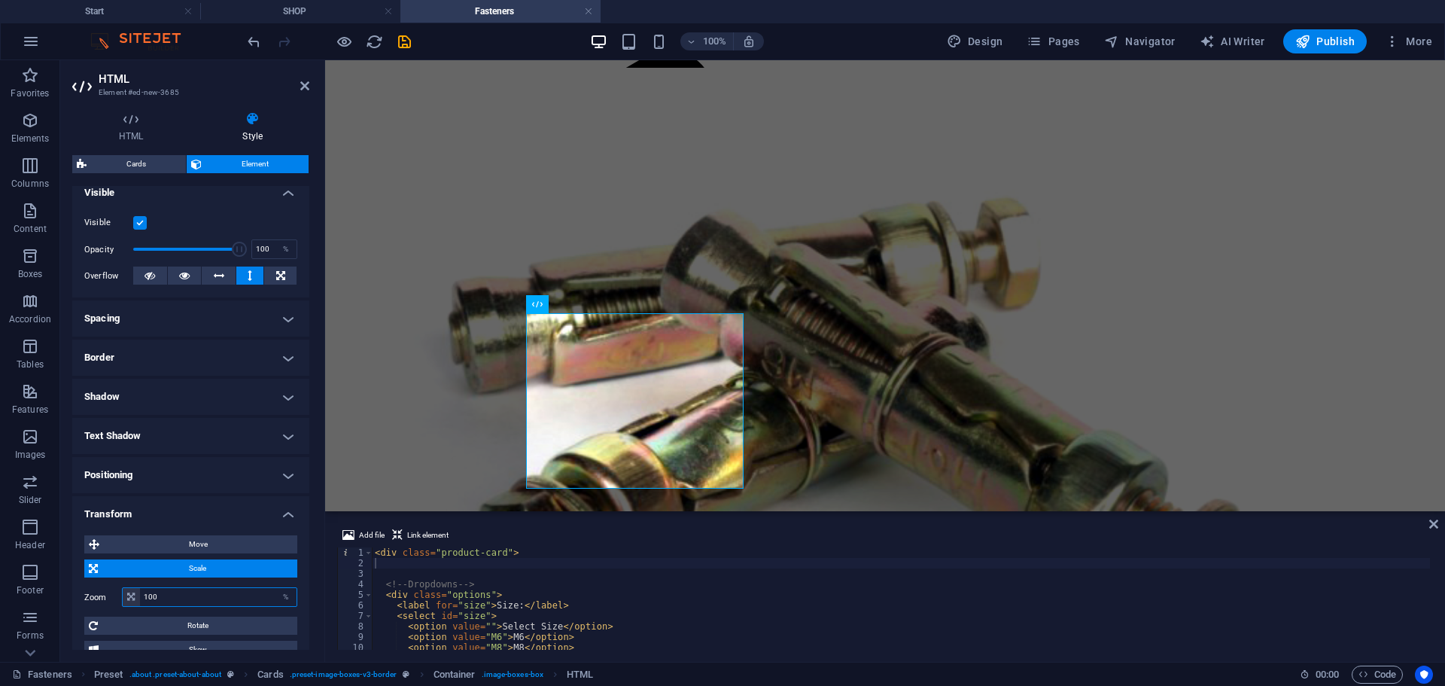
click at [175, 599] on input "100" at bounding box center [218, 597] width 157 height 18
type input "1"
type input "90"
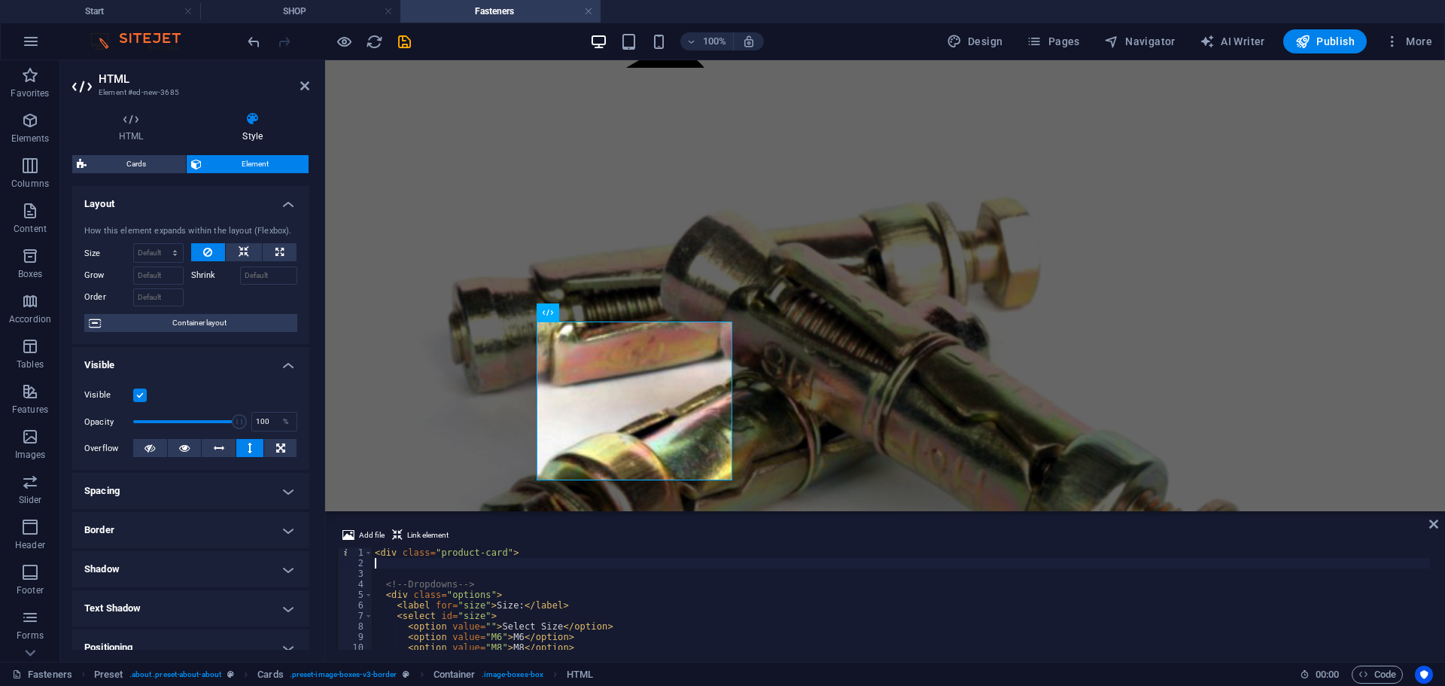
click at [566, 643] on div "< div class = "product-card" > <!-- Dropdowns --> < div class = "options" > < l…" at bounding box center [901, 608] width 1058 height 123
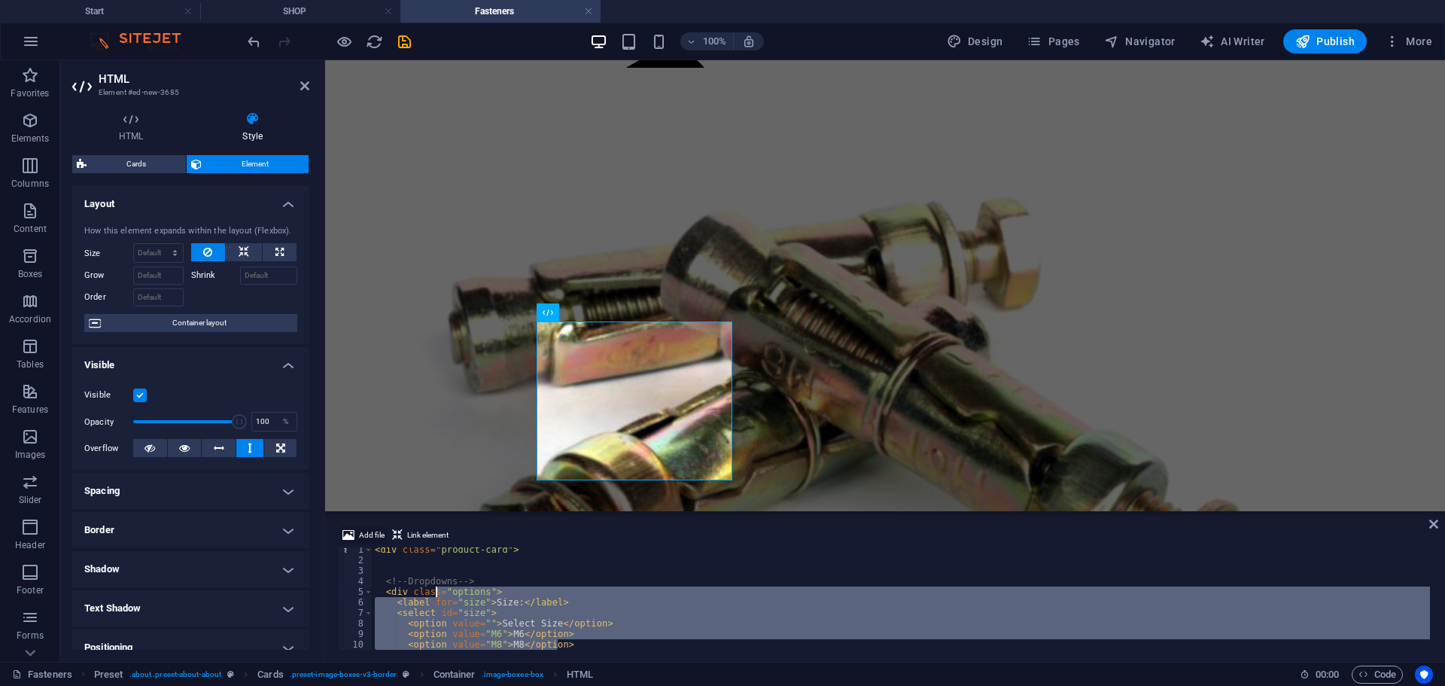
scroll to position [0, 0]
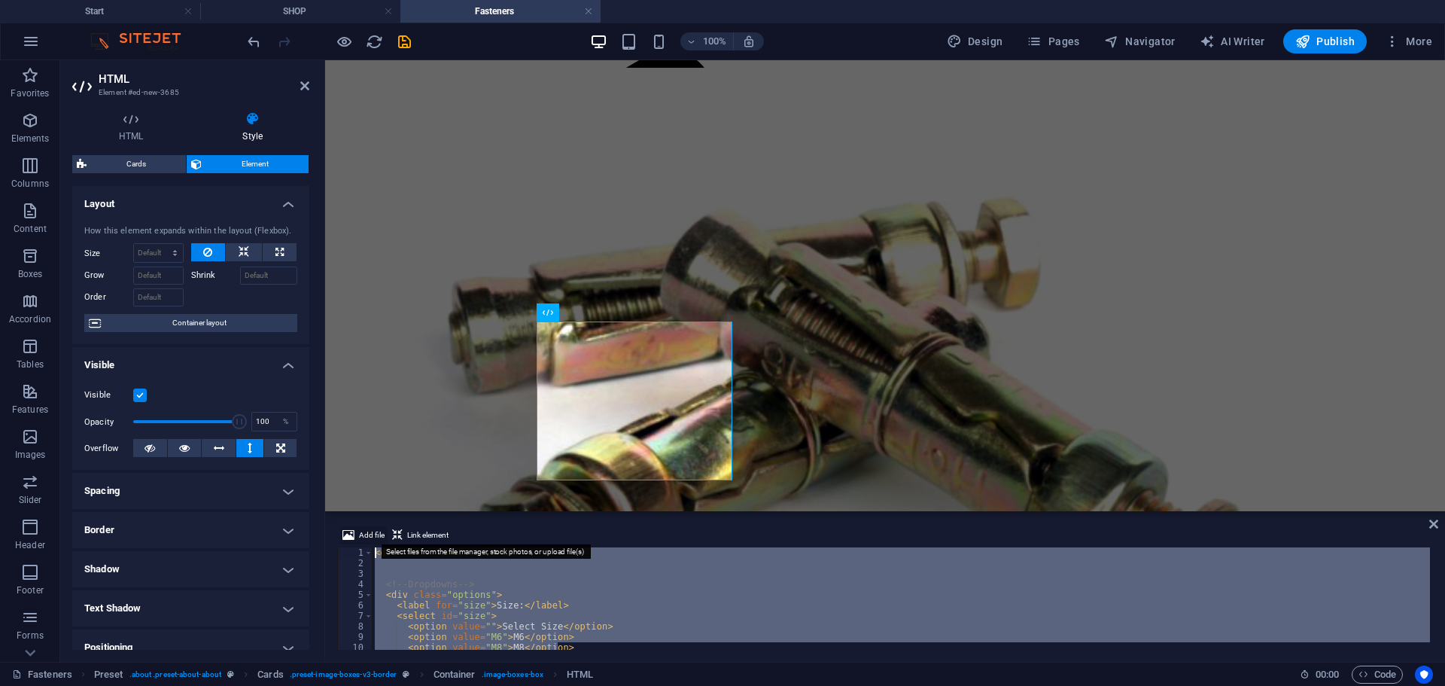
drag, startPoint x: 566, startPoint y: 645, endPoint x: 377, endPoint y: 540, distance: 216.3
click at [377, 540] on div "Add file Link element <option value="M8">M8</option> 1 2 3 4 5 6 7 8 9 10 11 < …" at bounding box center [885, 587] width 1096 height 123
type textarea "<div class="product-card">"
drag, startPoint x: 651, startPoint y: 644, endPoint x: 406, endPoint y: 546, distance: 263.5
click at [406, 546] on div "Add file Link element 1 2 3 4 5 6 7 8 9 10 11 < option value = "M10" > M10 </ o…" at bounding box center [885, 587] width 1096 height 123
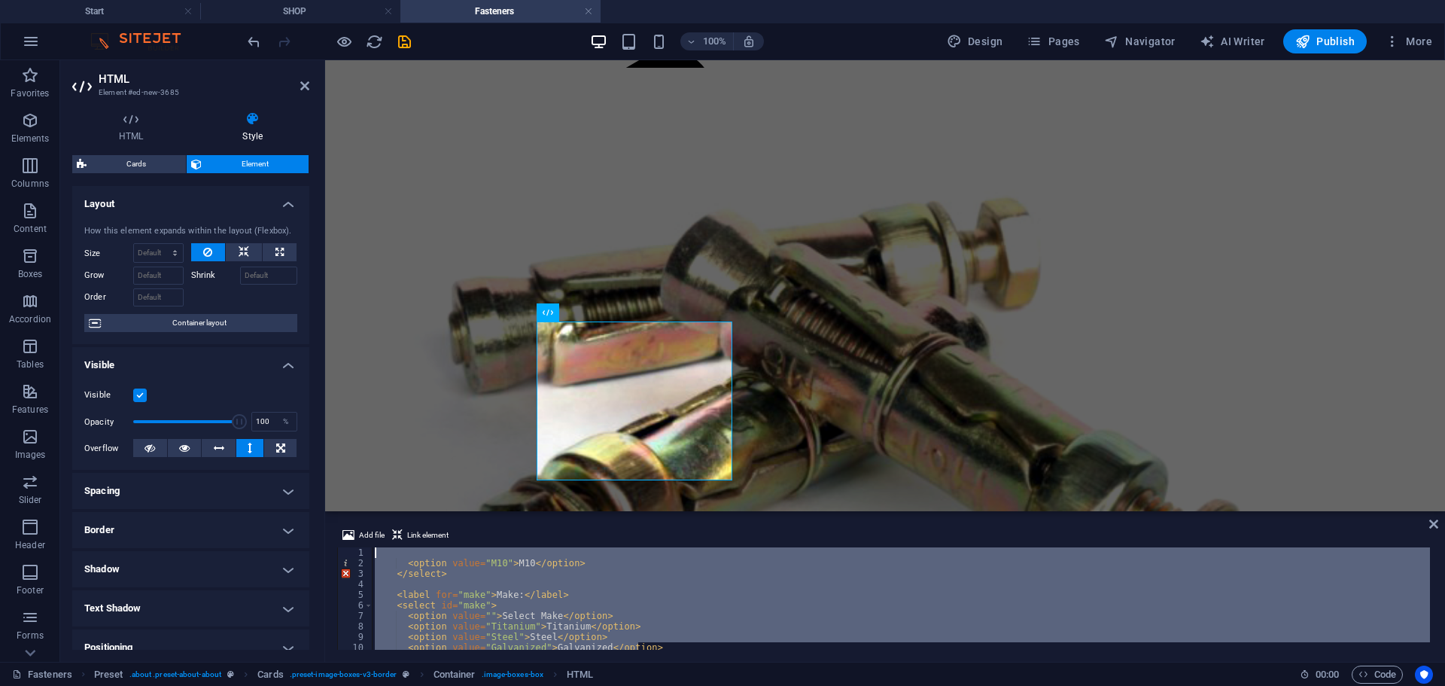
type textarea "<option value="M10">M10</option>"
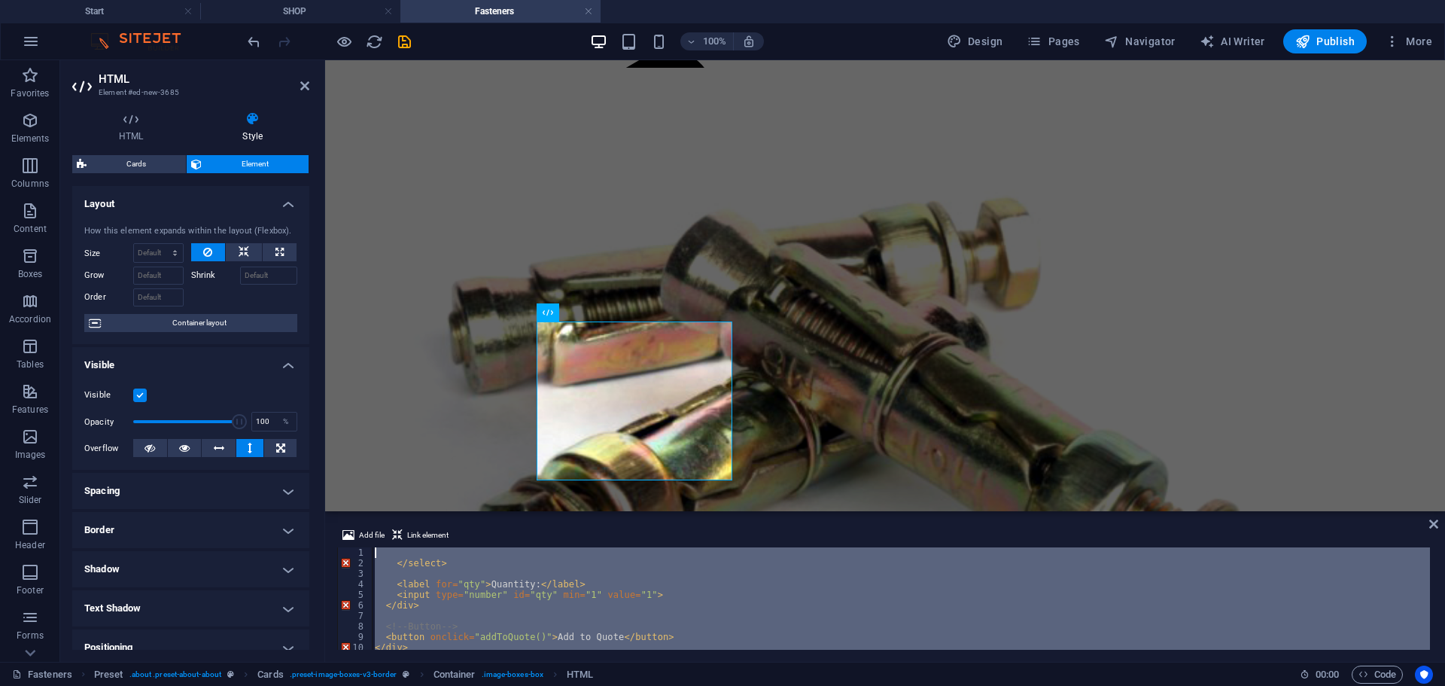
drag, startPoint x: 518, startPoint y: 634, endPoint x: 388, endPoint y: 553, distance: 152.5
click at [388, 553] on div "</ select > < label for = "qty" > Quantity: </ label > < input type = "number" …" at bounding box center [901, 608] width 1058 height 123
type textarea "</select>"
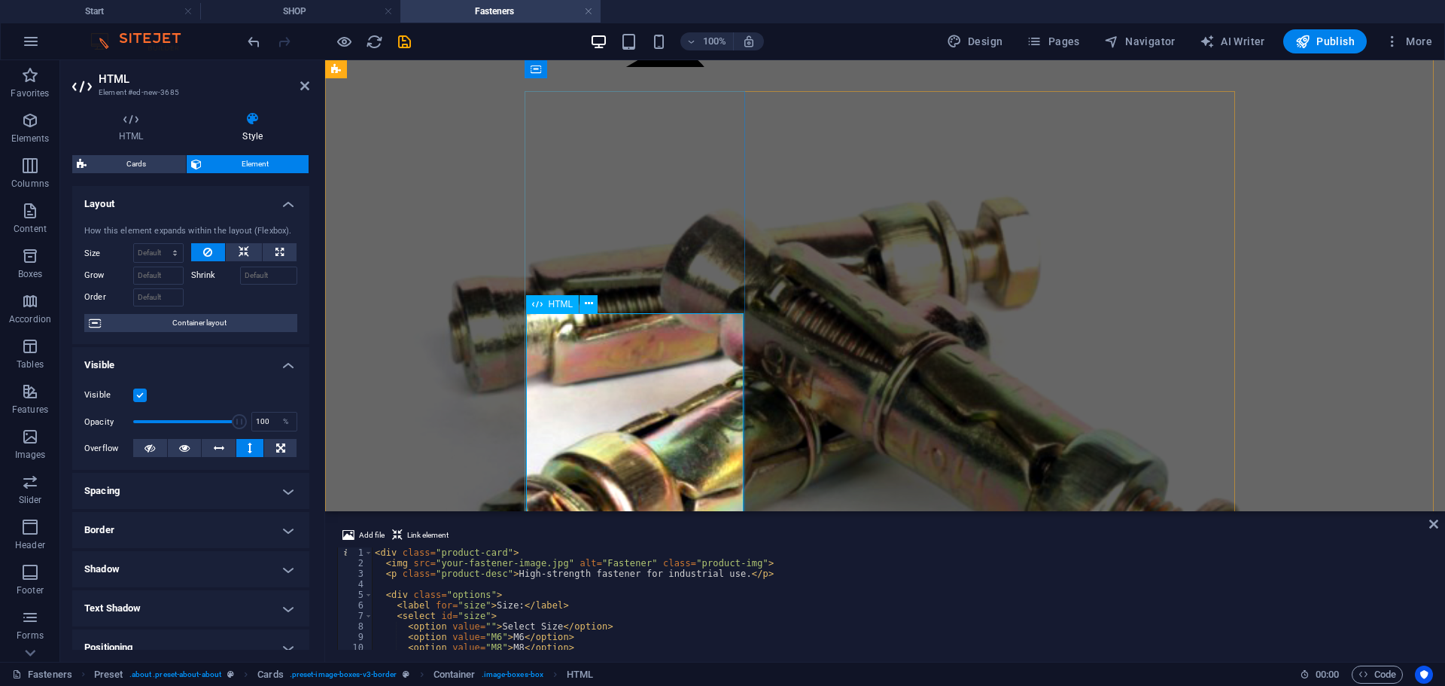
scroll to position [175, 0]
click at [508, 548] on div "< div class = "product-card" > < img src = "your-fastener-image.jpg" alt = "Fas…" at bounding box center [901, 608] width 1058 height 123
type textarea "<"
click at [748, 564] on div "< img src = "your-fastener-image.jpg" alt = "Fastener" class = "product-img" > …" at bounding box center [901, 608] width 1058 height 123
type textarea "<"
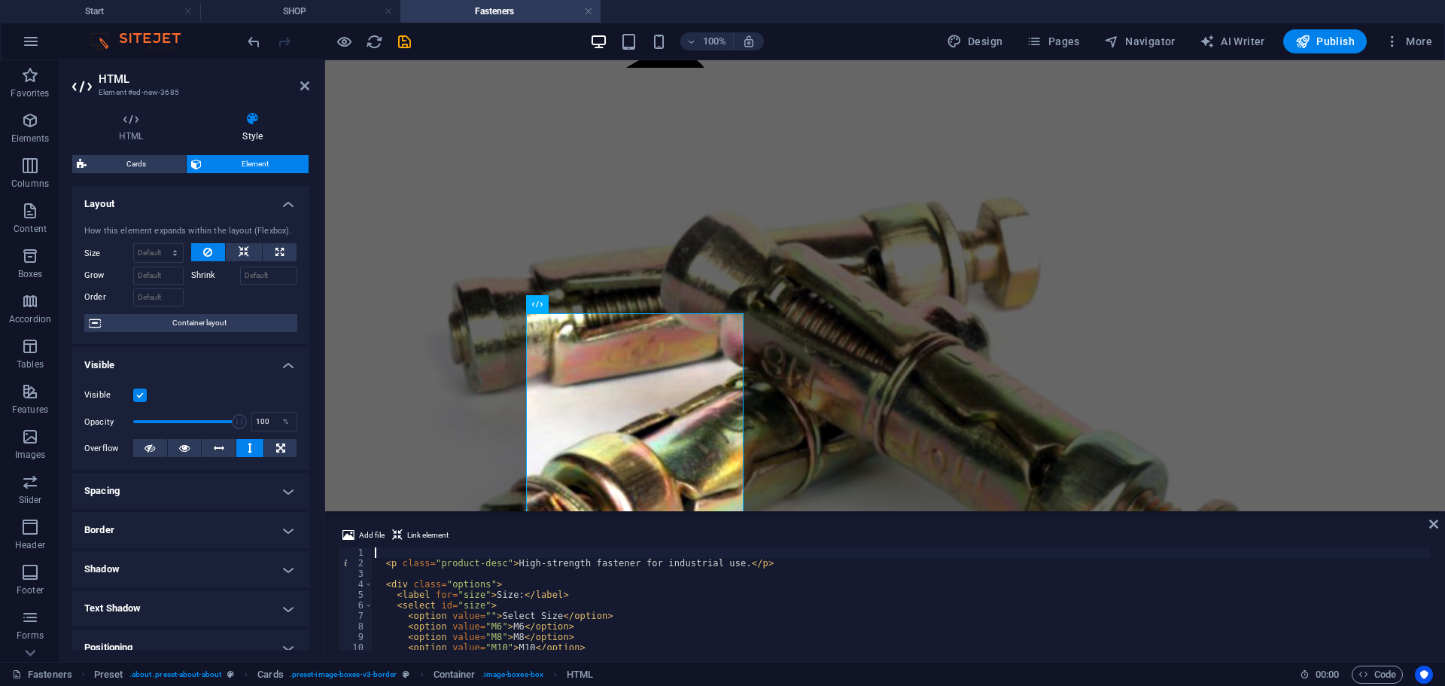
click at [748, 564] on div "< p class = "product-desc" > High-strength fastener for industrial use. </ p > …" at bounding box center [901, 608] width 1058 height 123
type textarea "<"
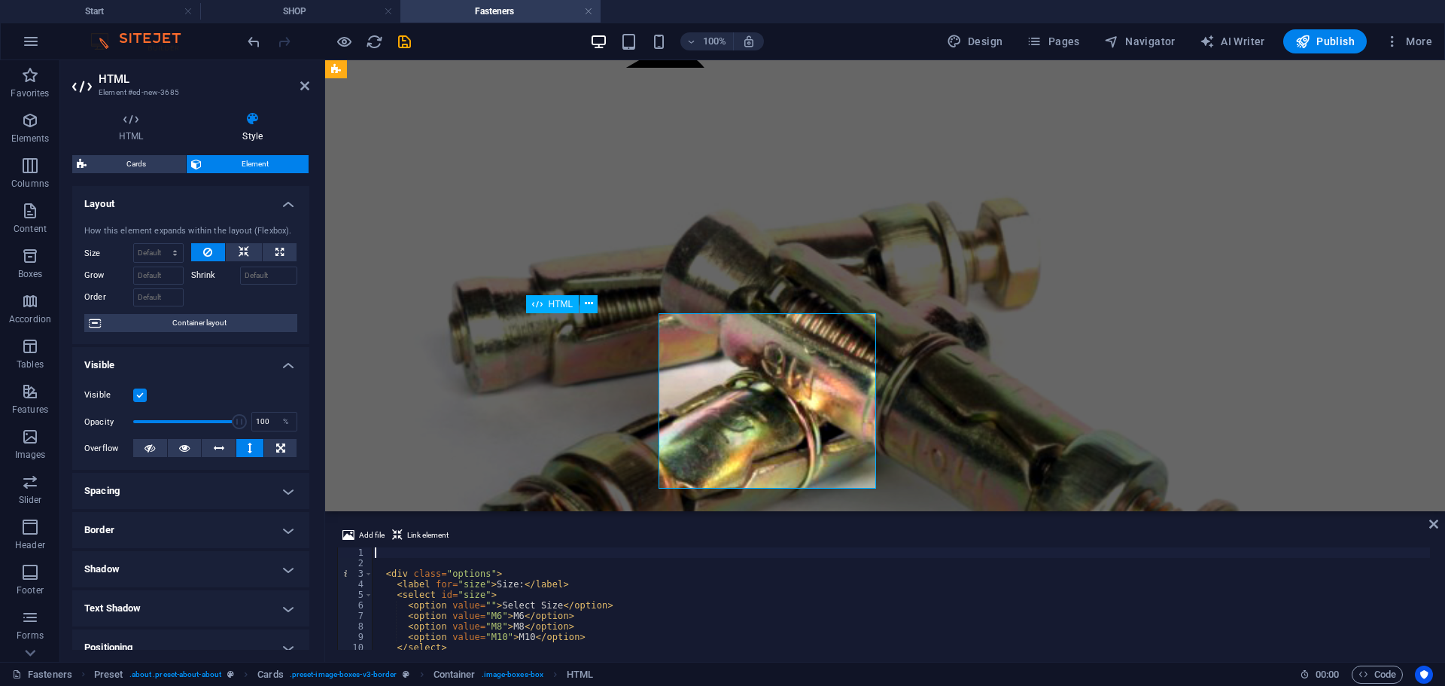
type input "100"
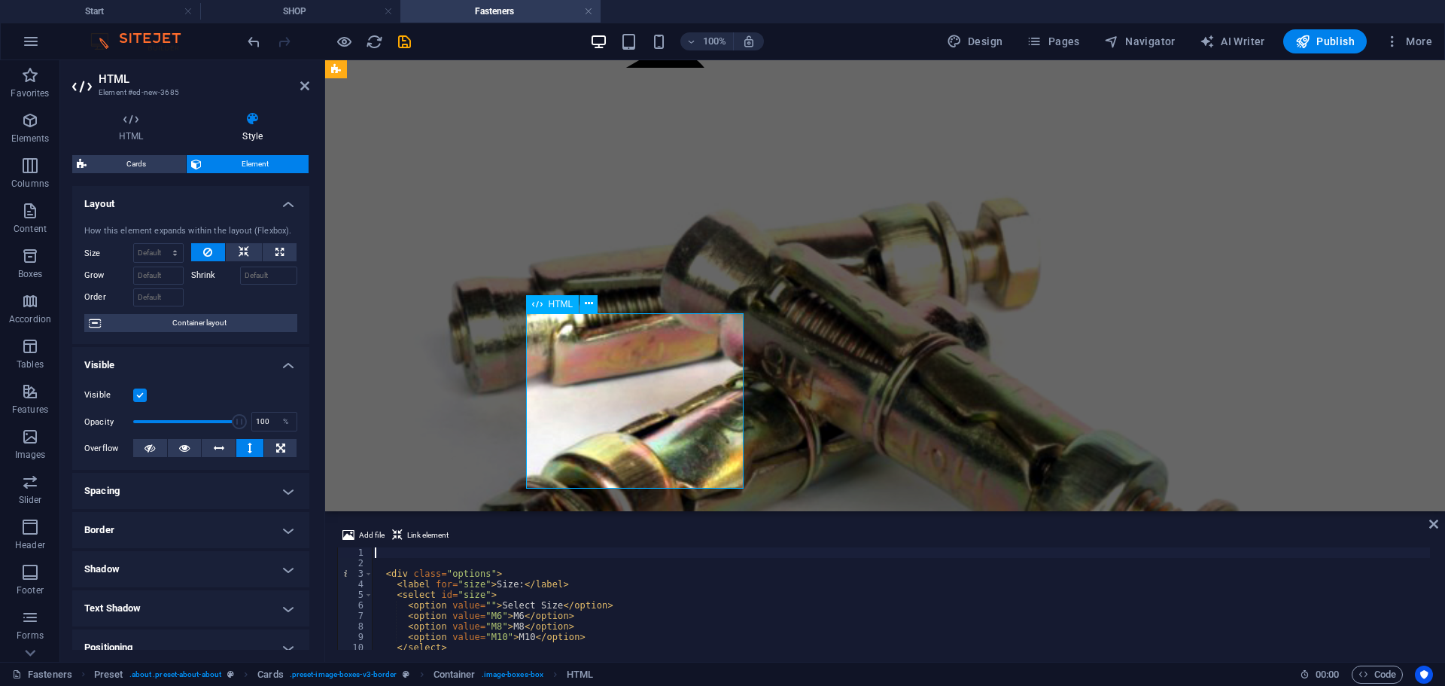
drag, startPoint x: 691, startPoint y: 416, endPoint x: 683, endPoint y: 420, distance: 8.4
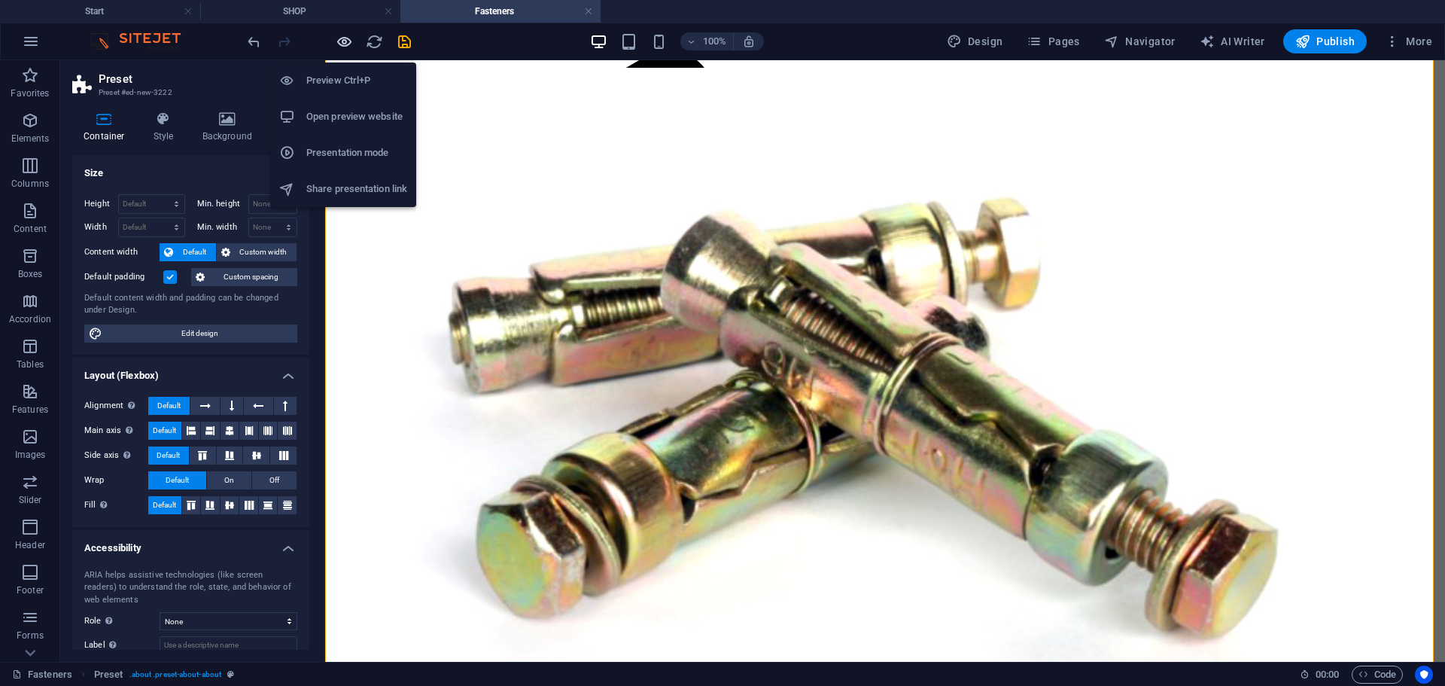
click at [346, 41] on icon "button" at bounding box center [344, 41] width 17 height 17
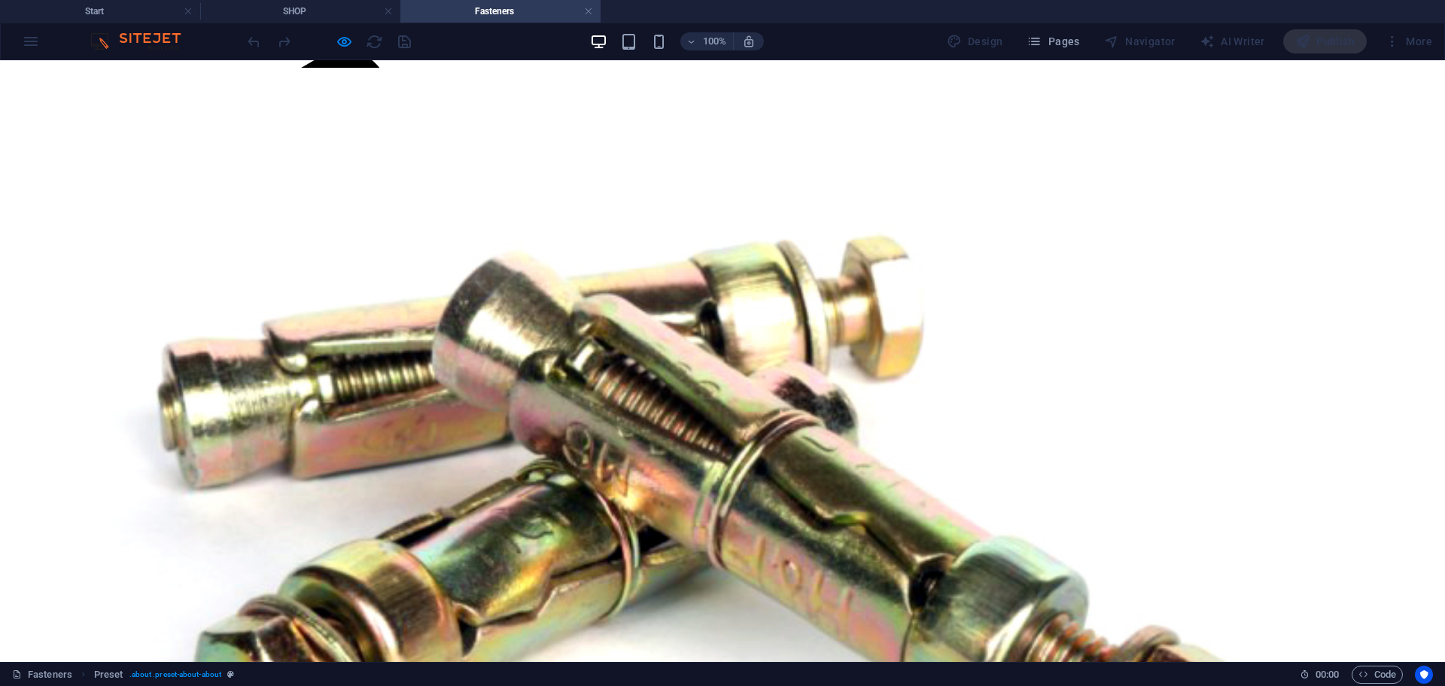
select select "M10"
select select "Steel"
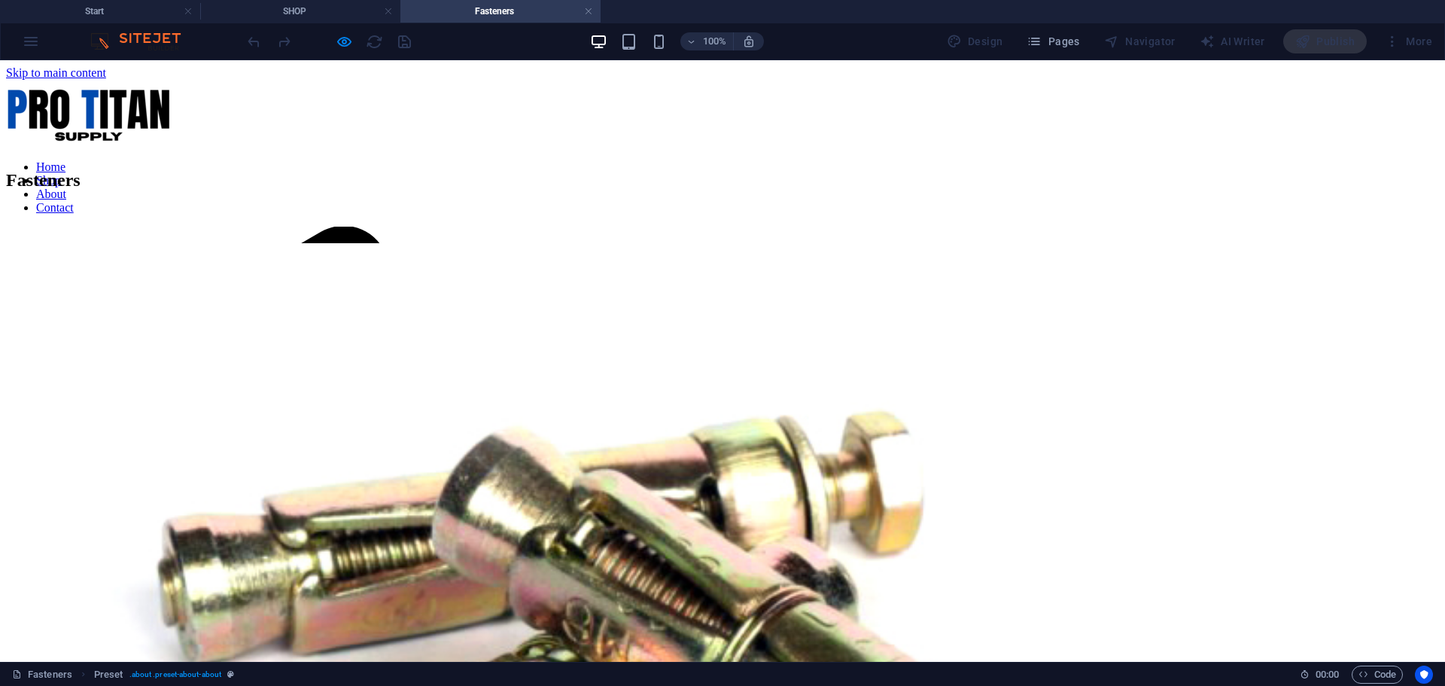
scroll to position [175, 0]
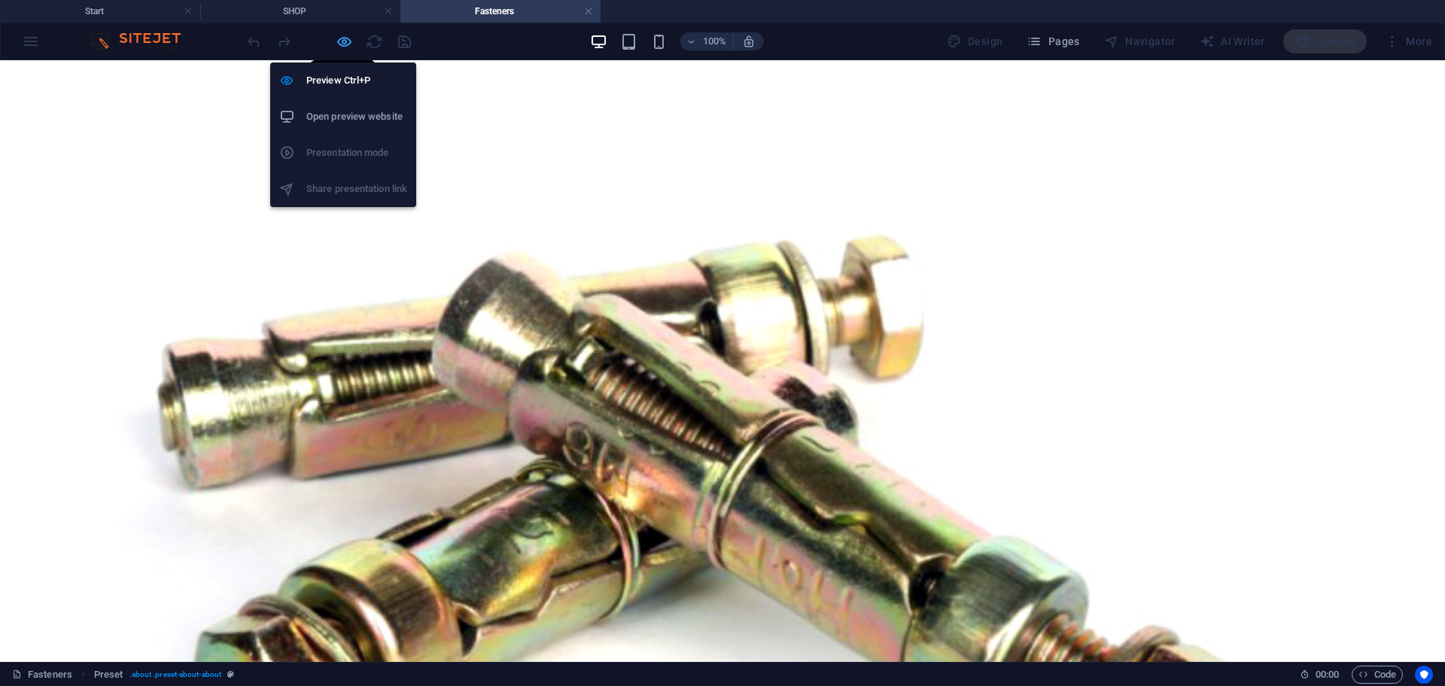
click at [346, 44] on icon "button" at bounding box center [344, 41] width 17 height 17
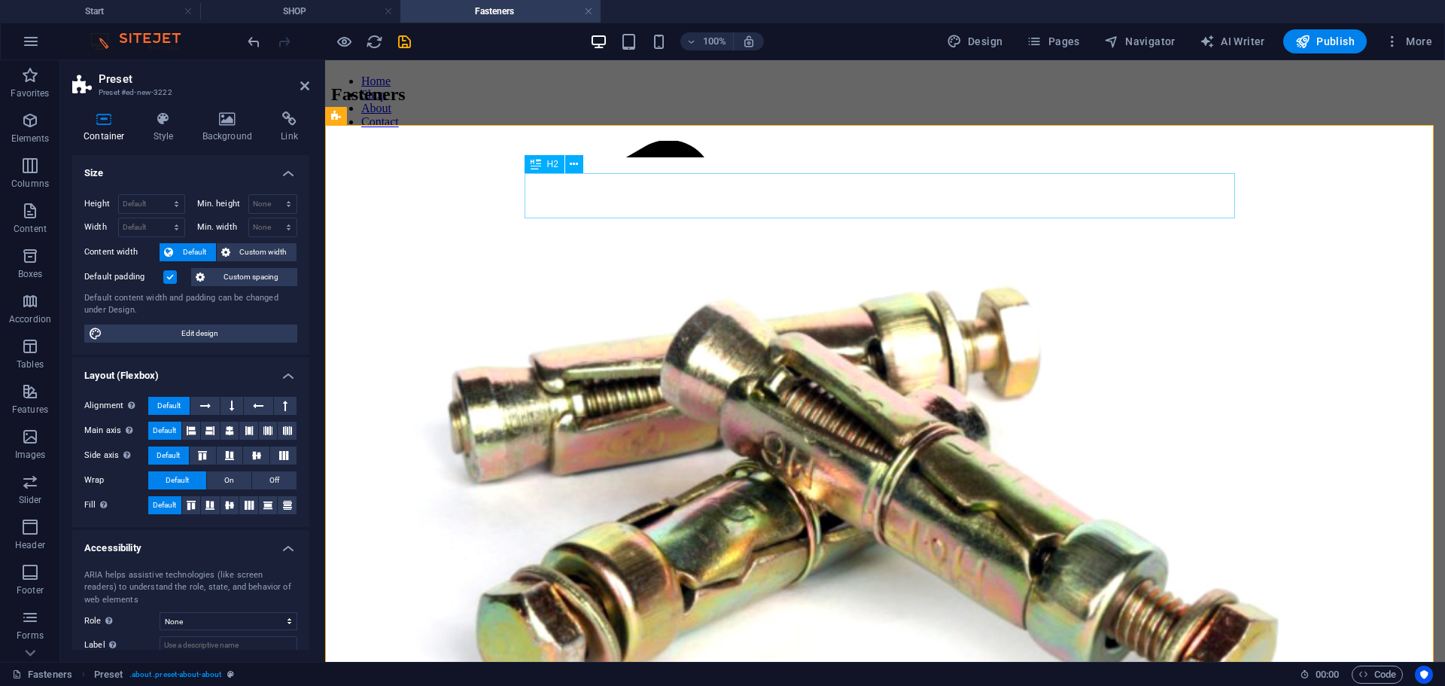
scroll to position [0, 0]
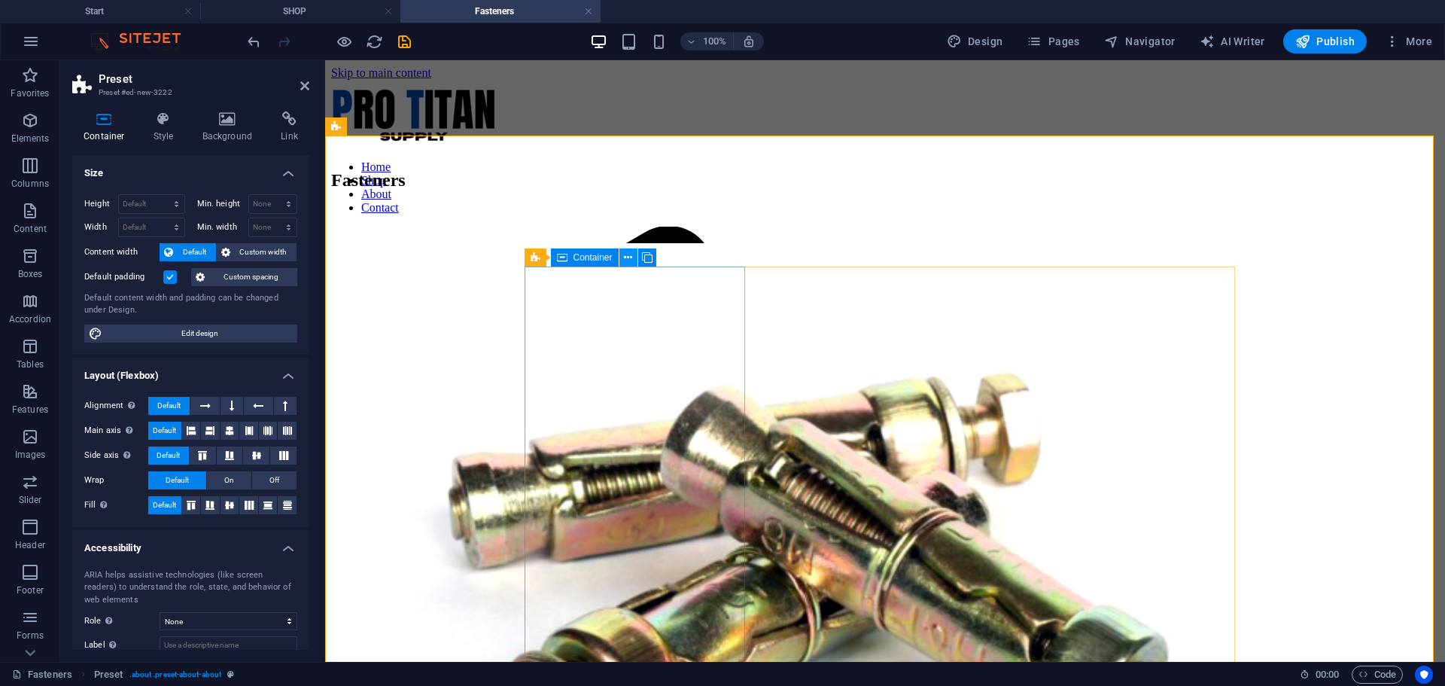
click at [631, 255] on icon at bounding box center [628, 258] width 8 height 16
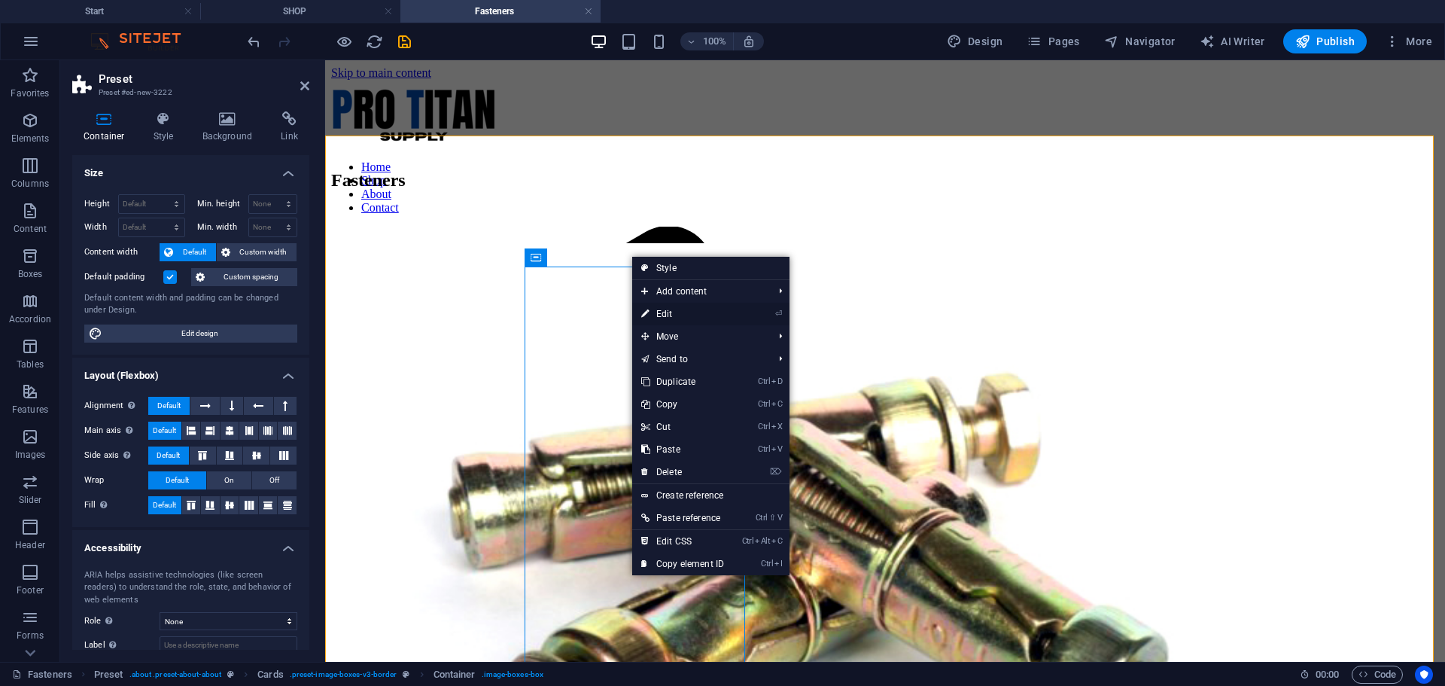
click at [686, 311] on link "⏎ Edit" at bounding box center [682, 314] width 101 height 23
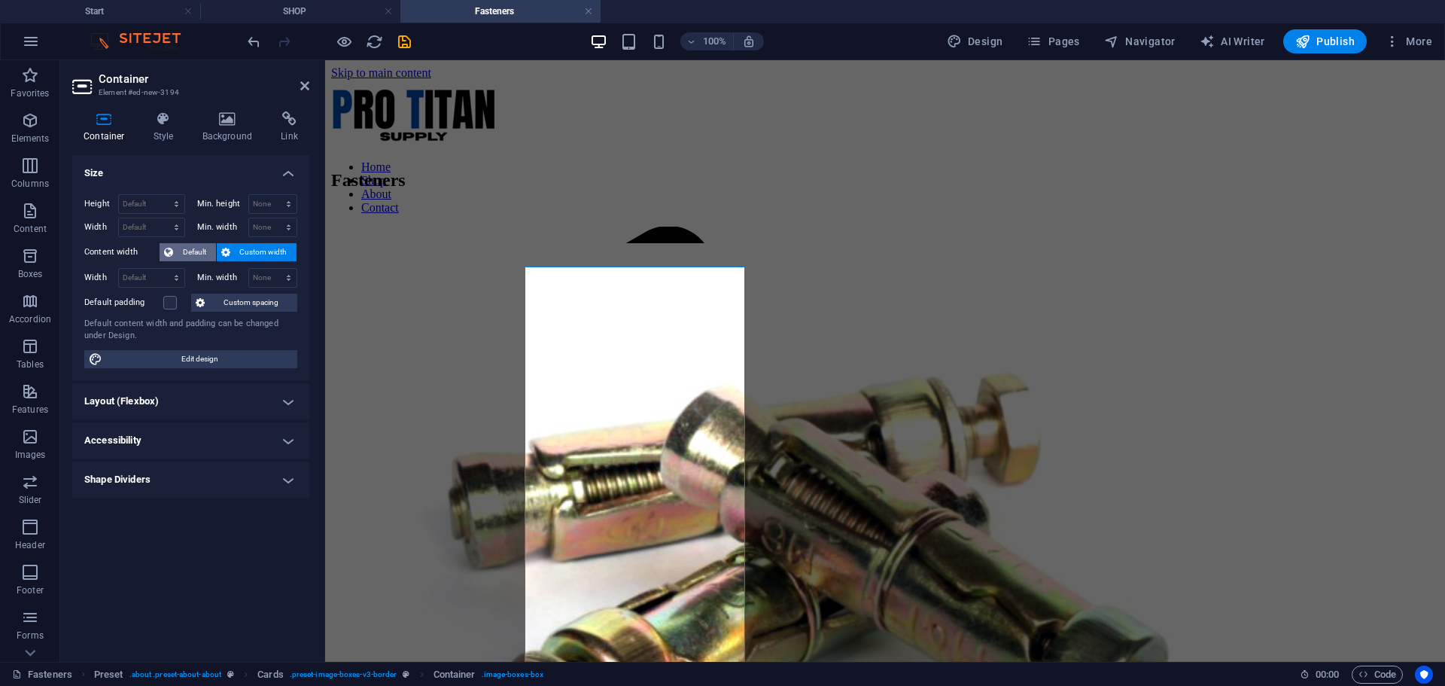
click at [195, 251] on span "Default" at bounding box center [195, 252] width 34 height 18
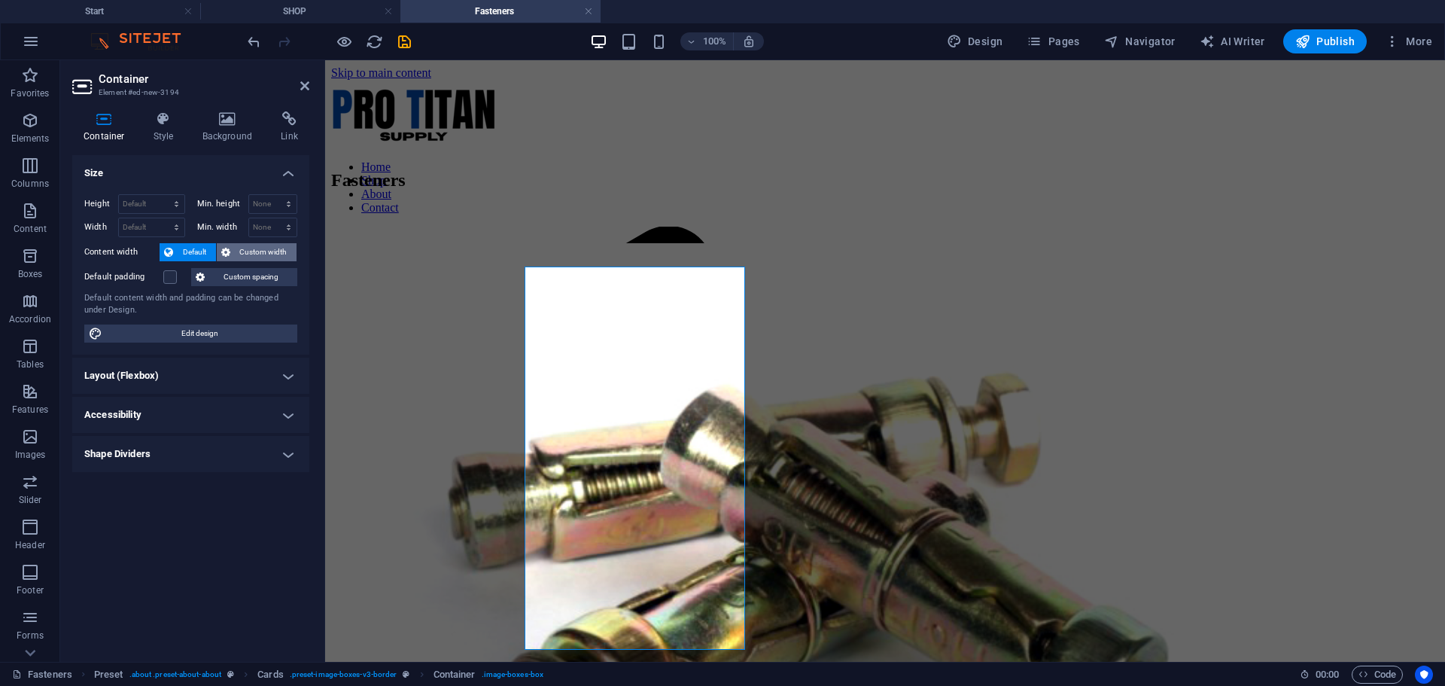
click at [260, 251] on span "Custom width" at bounding box center [264, 252] width 58 height 18
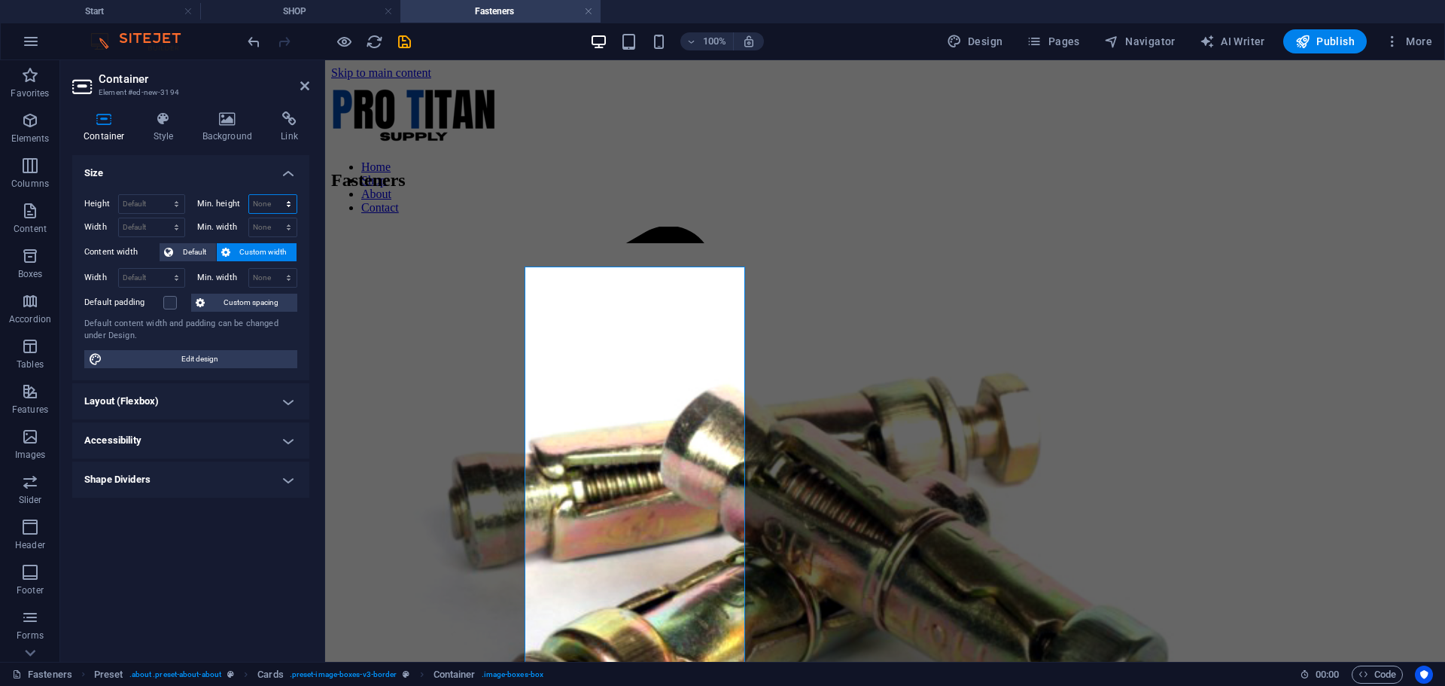
click at [269, 202] on select "None px rem % vh vw" at bounding box center [273, 204] width 48 height 18
select select "px"
click at [275, 195] on select "None px rem % vh vw" at bounding box center [273, 204] width 48 height 18
type input "0"
click at [288, 226] on select "None px rem % vh vw" at bounding box center [273, 227] width 48 height 18
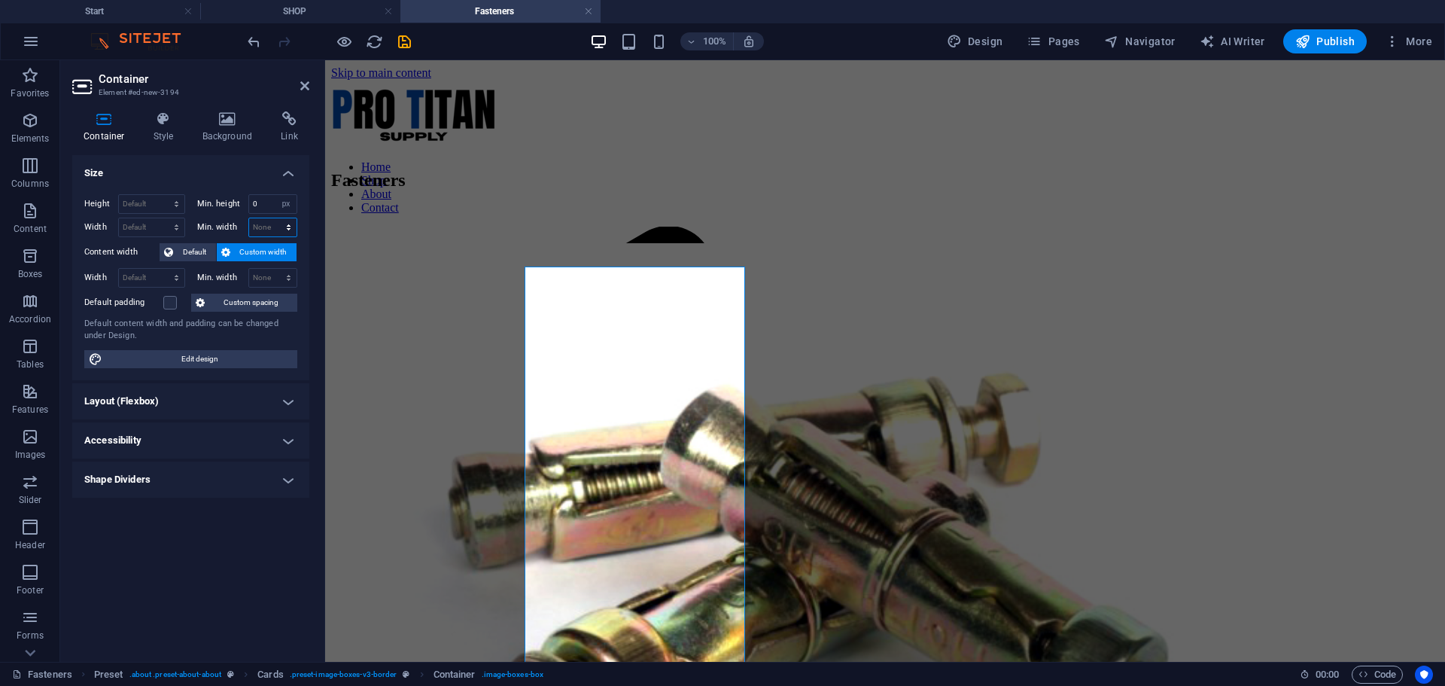
select select "px"
click at [275, 218] on select "None px rem % vh vw" at bounding box center [273, 227] width 48 height 18
type input "0"
click at [168, 230] on select "Default px rem % em vh vw" at bounding box center [151, 227] width 65 height 18
click at [154, 229] on select "Default px rem % em vh vw" at bounding box center [151, 227] width 65 height 18
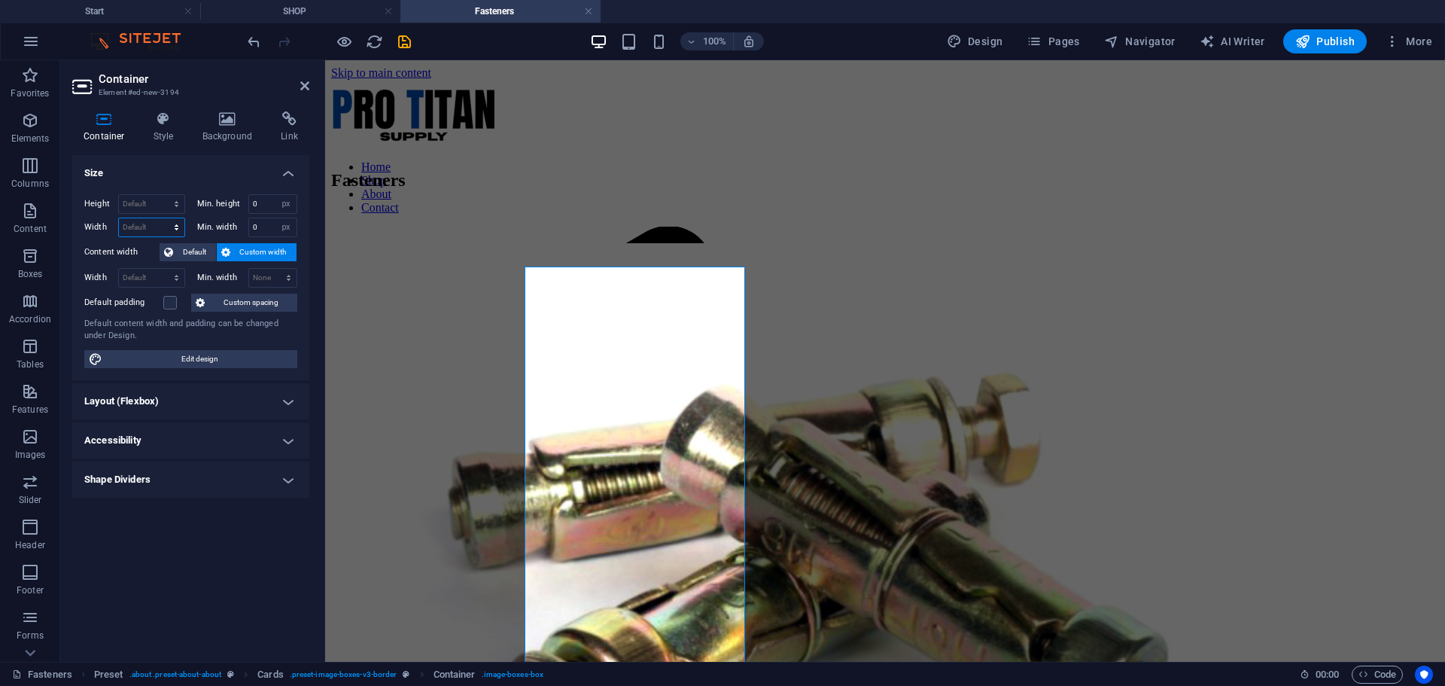
click at [176, 228] on select "Default px rem % em vh vw" at bounding box center [151, 227] width 65 height 18
select select "px"
click at [163, 218] on select "Default px rem % em vh vw" at bounding box center [151, 227] width 65 height 18
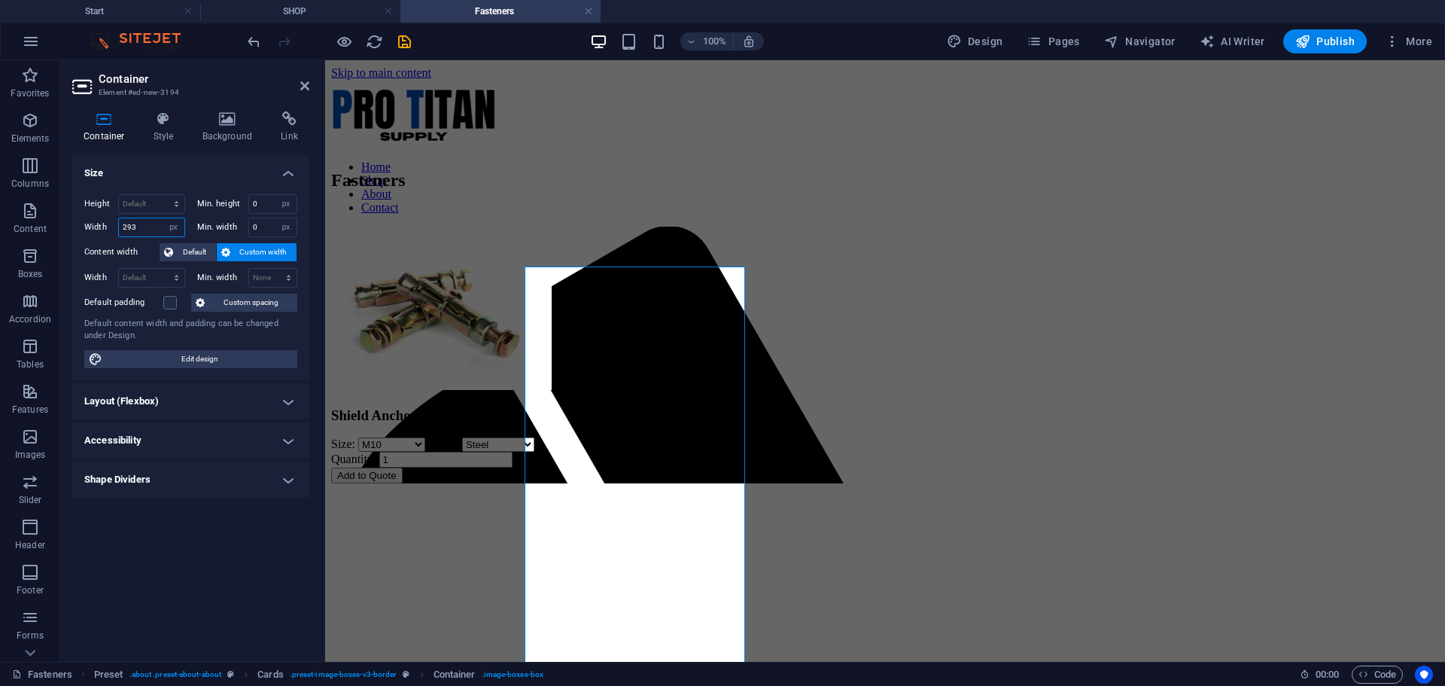
click at [141, 224] on input "293" at bounding box center [151, 227] width 65 height 18
type input "2"
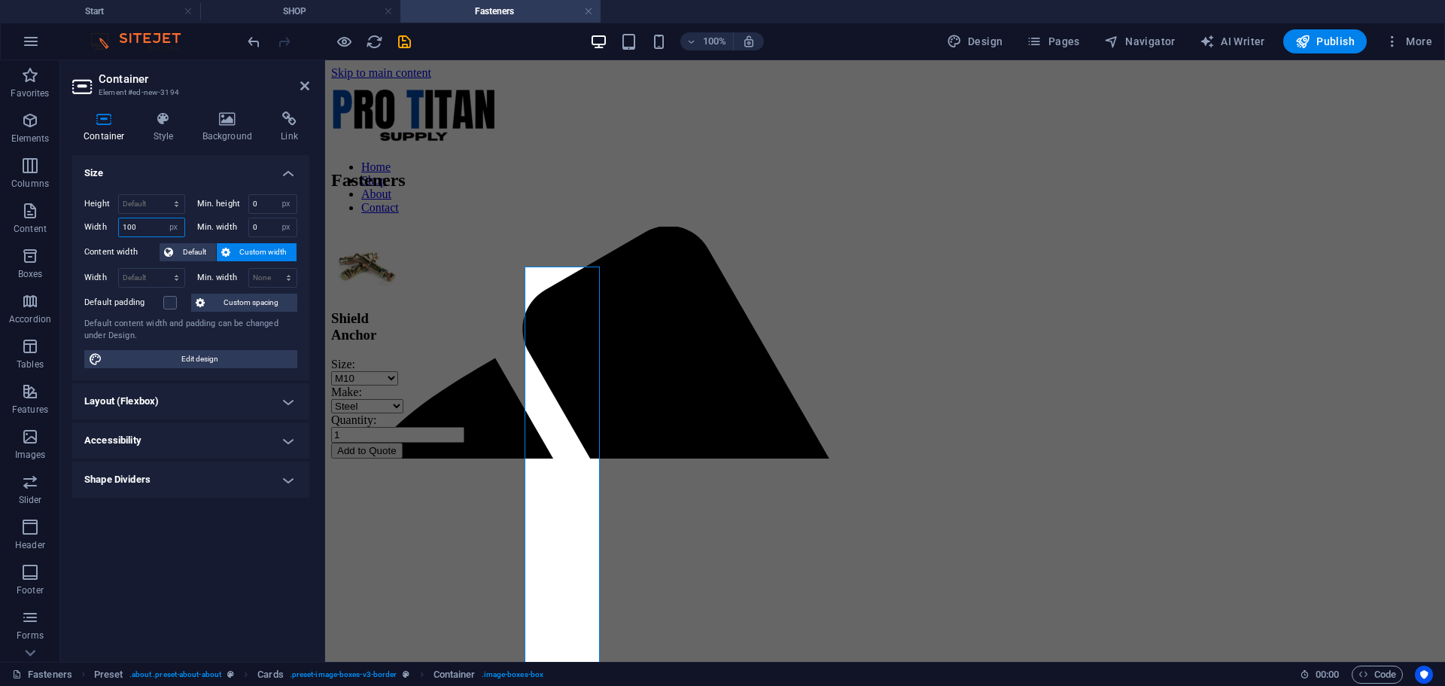
click at [149, 223] on input "100" at bounding box center [151, 227] width 65 height 18
type input "1"
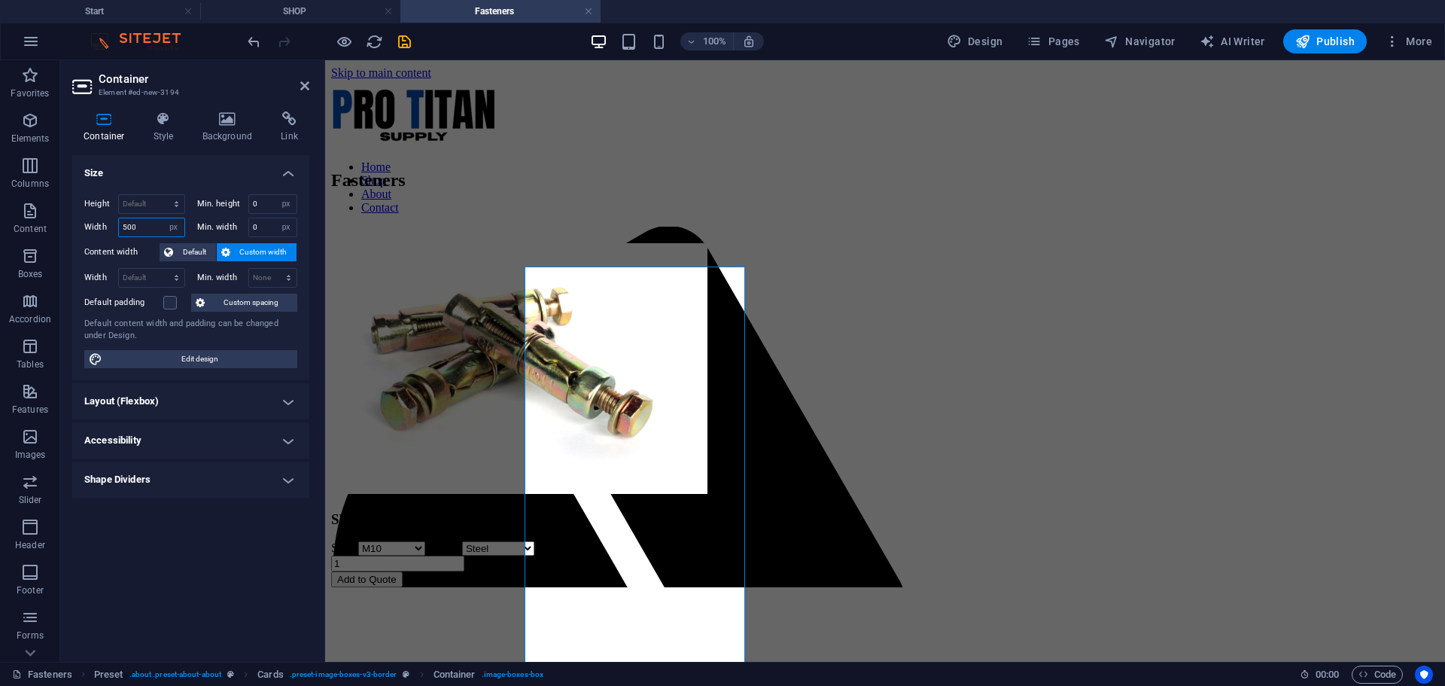
click at [144, 227] on input "500" at bounding box center [151, 227] width 65 height 18
type input "5"
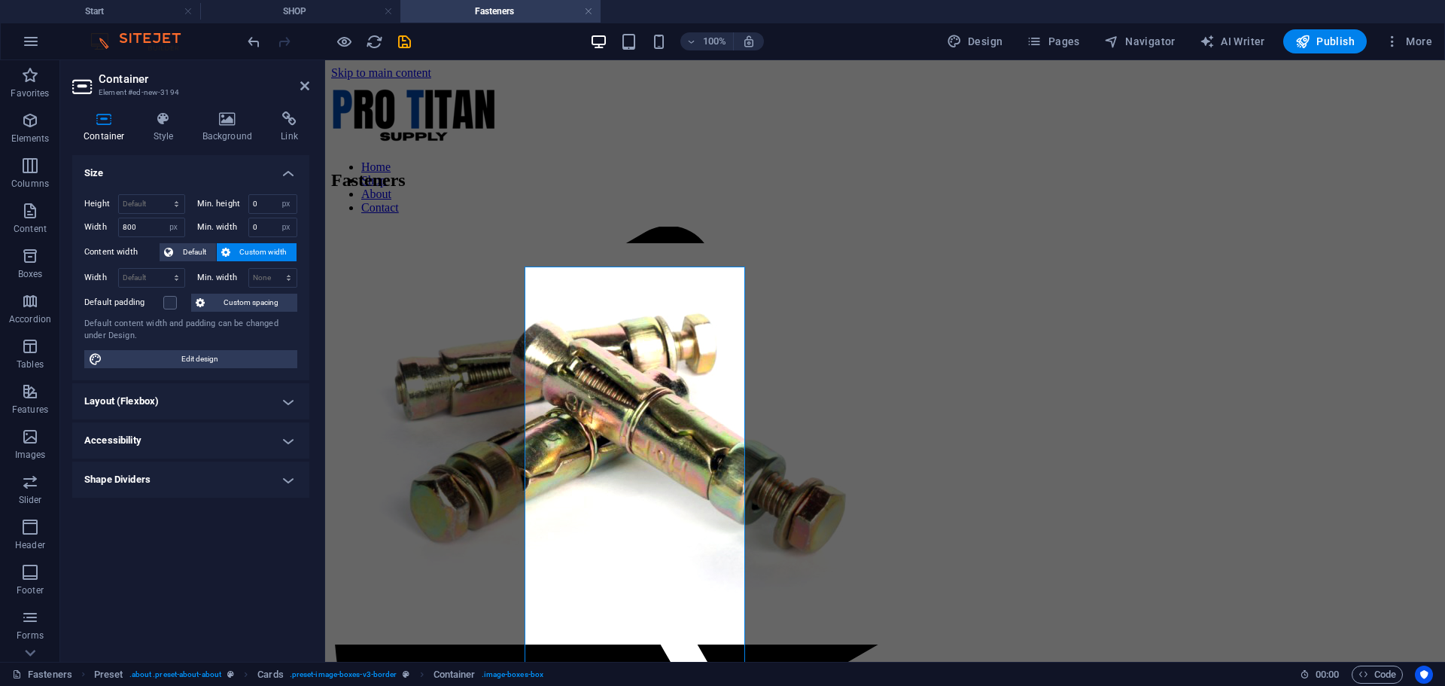
click at [178, 170] on h4 "Size" at bounding box center [190, 168] width 237 height 27
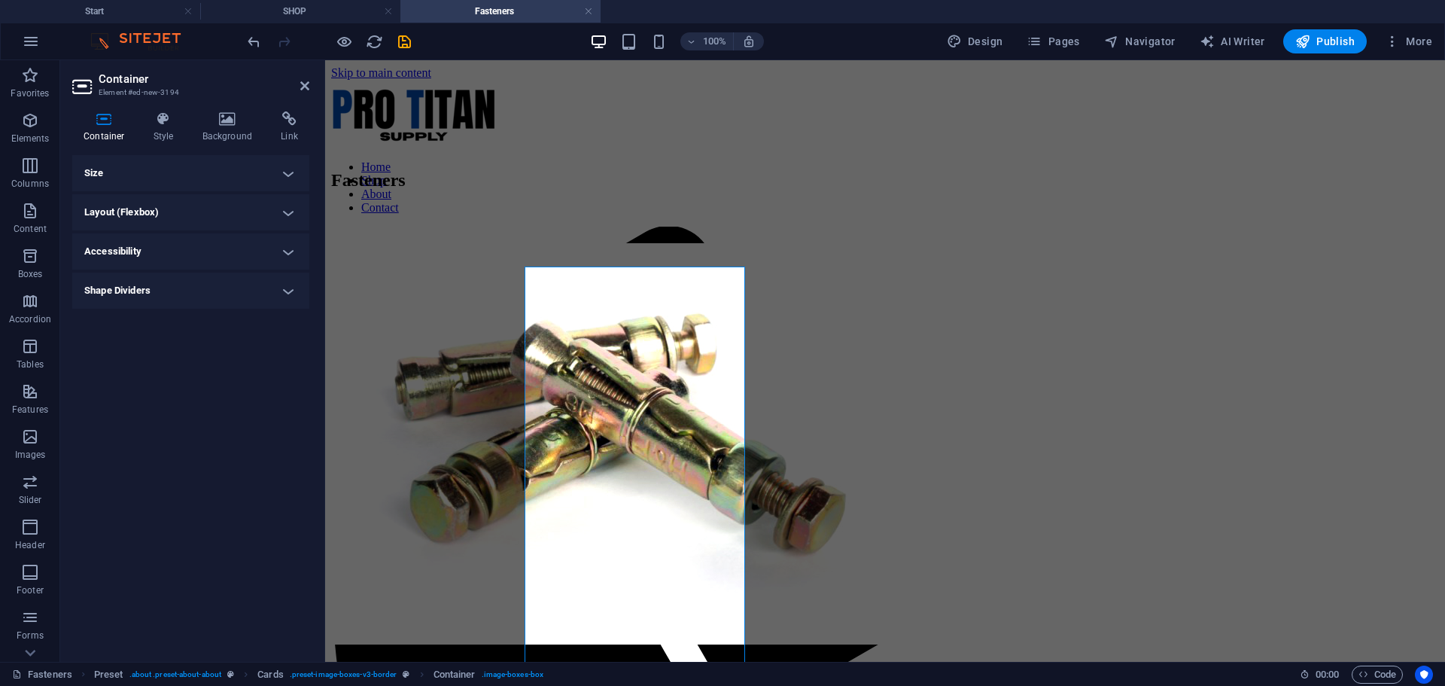
click at [169, 168] on h4 "Size" at bounding box center [190, 173] width 237 height 36
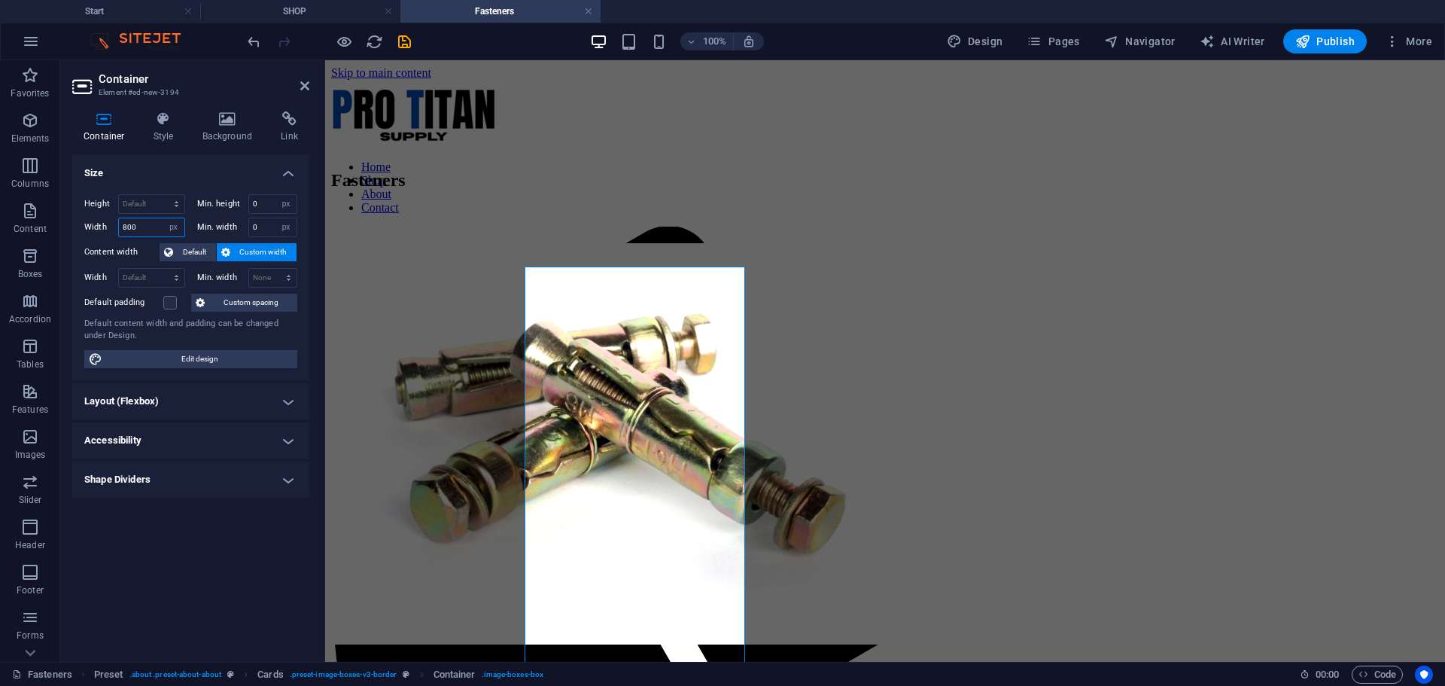
click at [154, 228] on input "800" at bounding box center [151, 227] width 65 height 18
click at [248, 45] on icon "undo" at bounding box center [253, 41] width 17 height 17
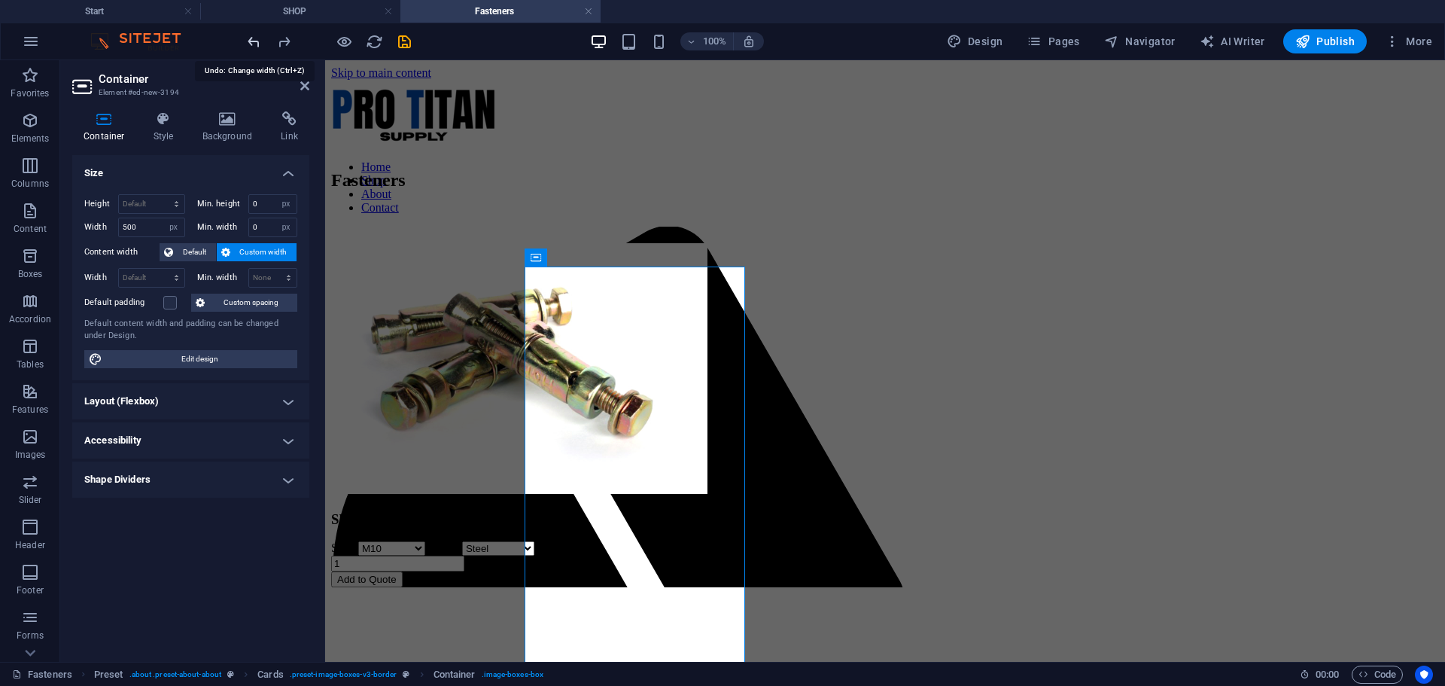
click at [248, 45] on icon "undo" at bounding box center [253, 41] width 17 height 17
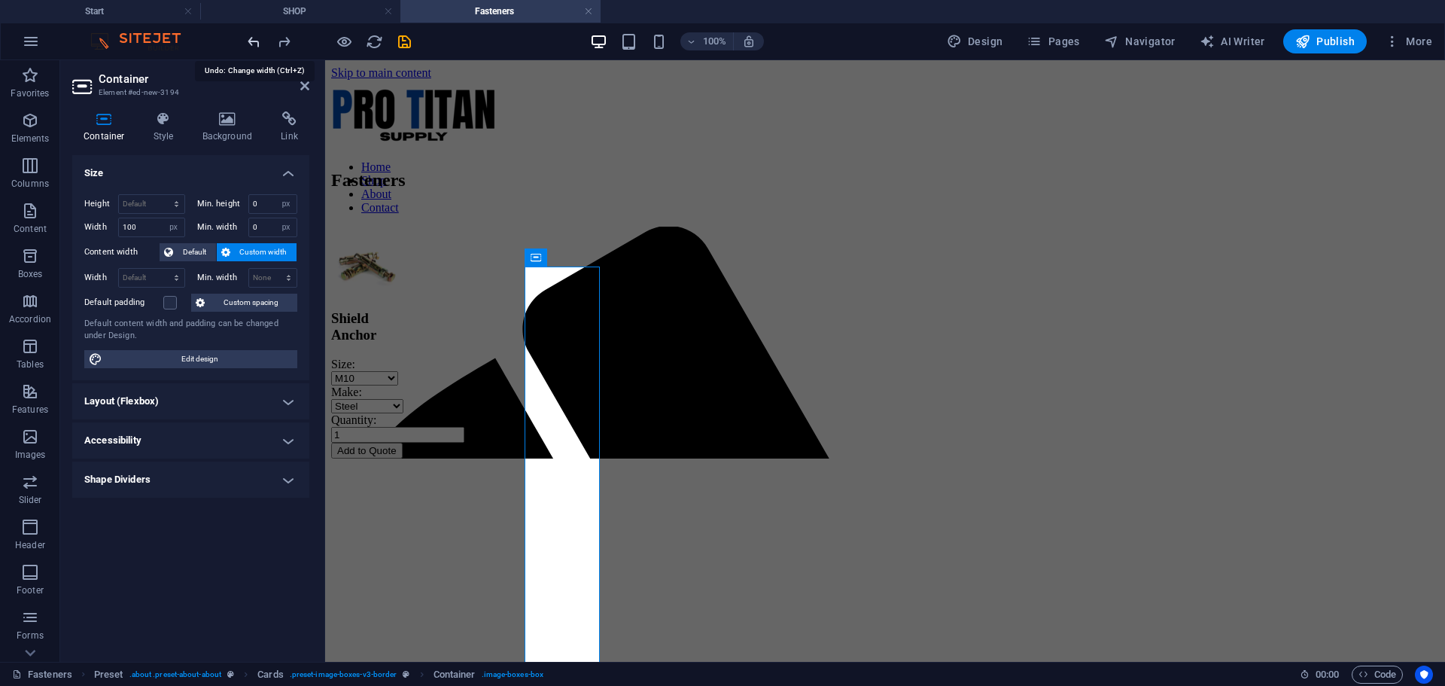
click at [248, 45] on icon "undo" at bounding box center [253, 41] width 17 height 17
type input "293"
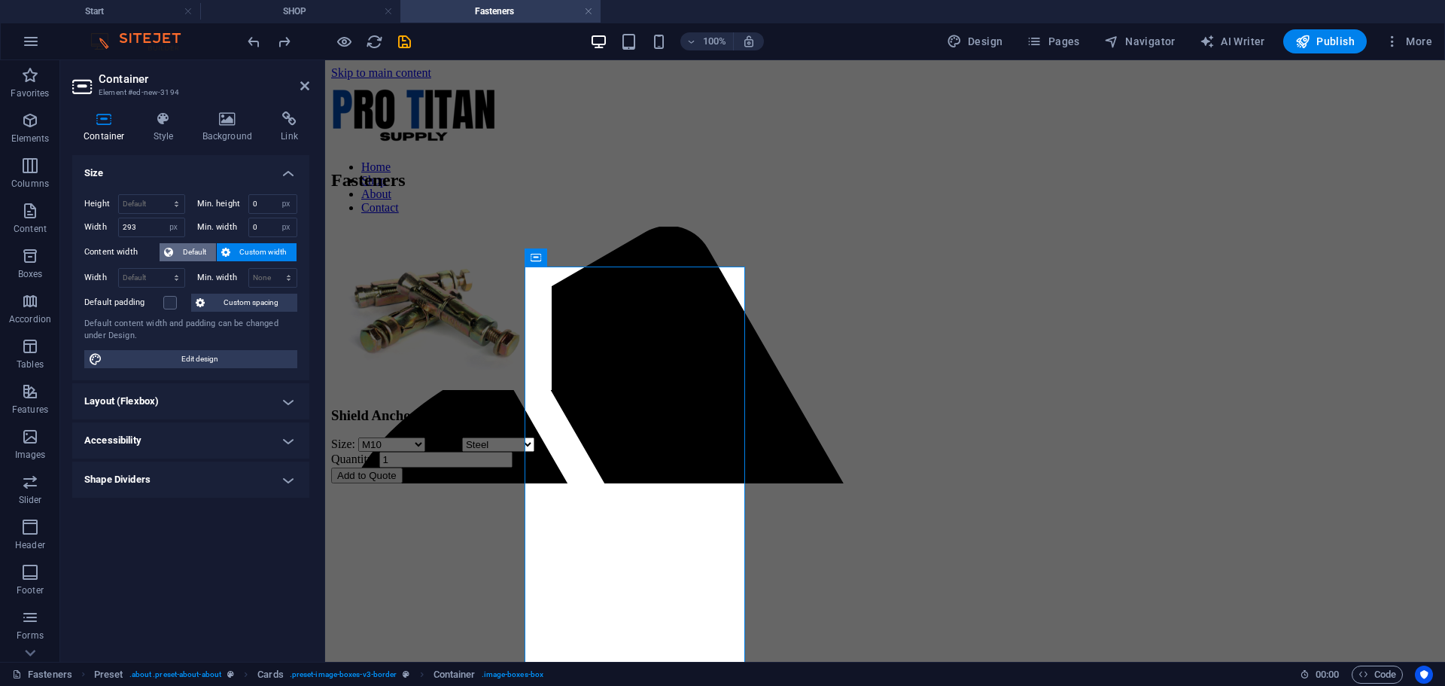
click at [206, 255] on span "Default" at bounding box center [195, 252] width 34 height 18
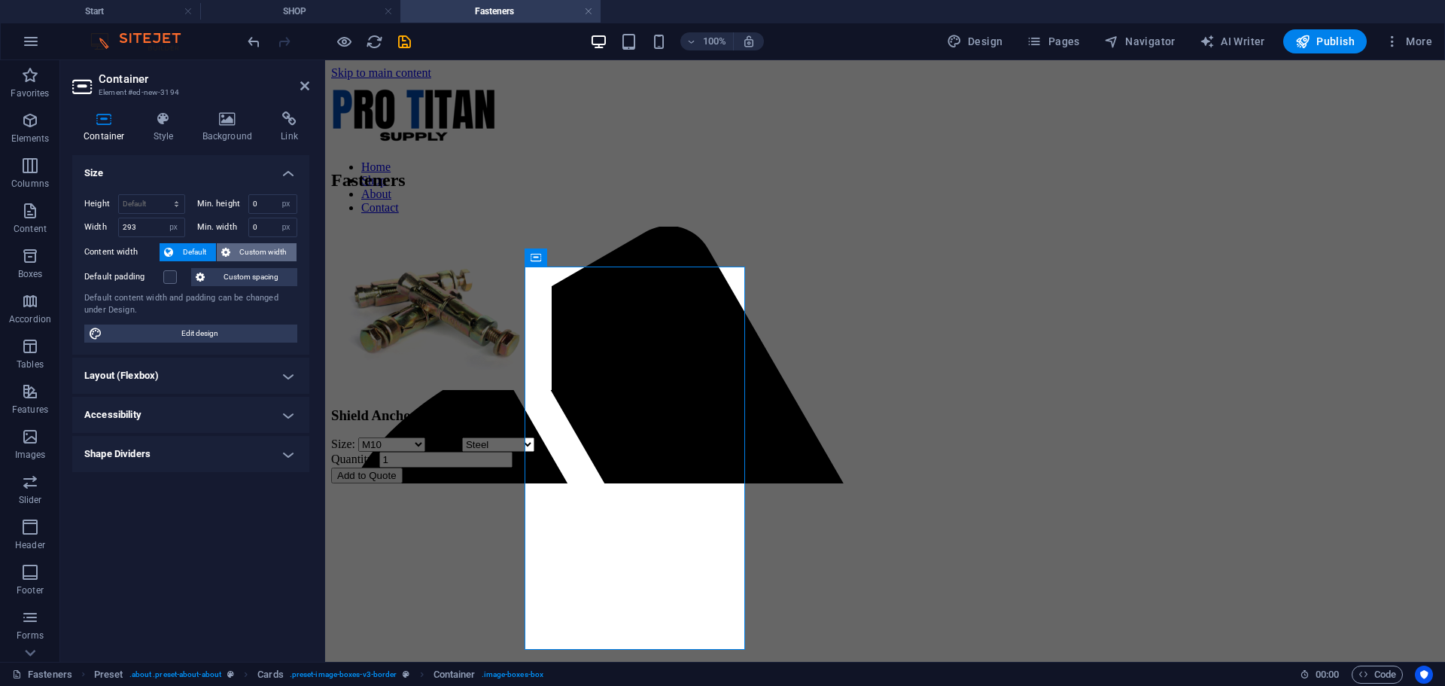
click at [274, 250] on span "Custom width" at bounding box center [264, 252] width 58 height 18
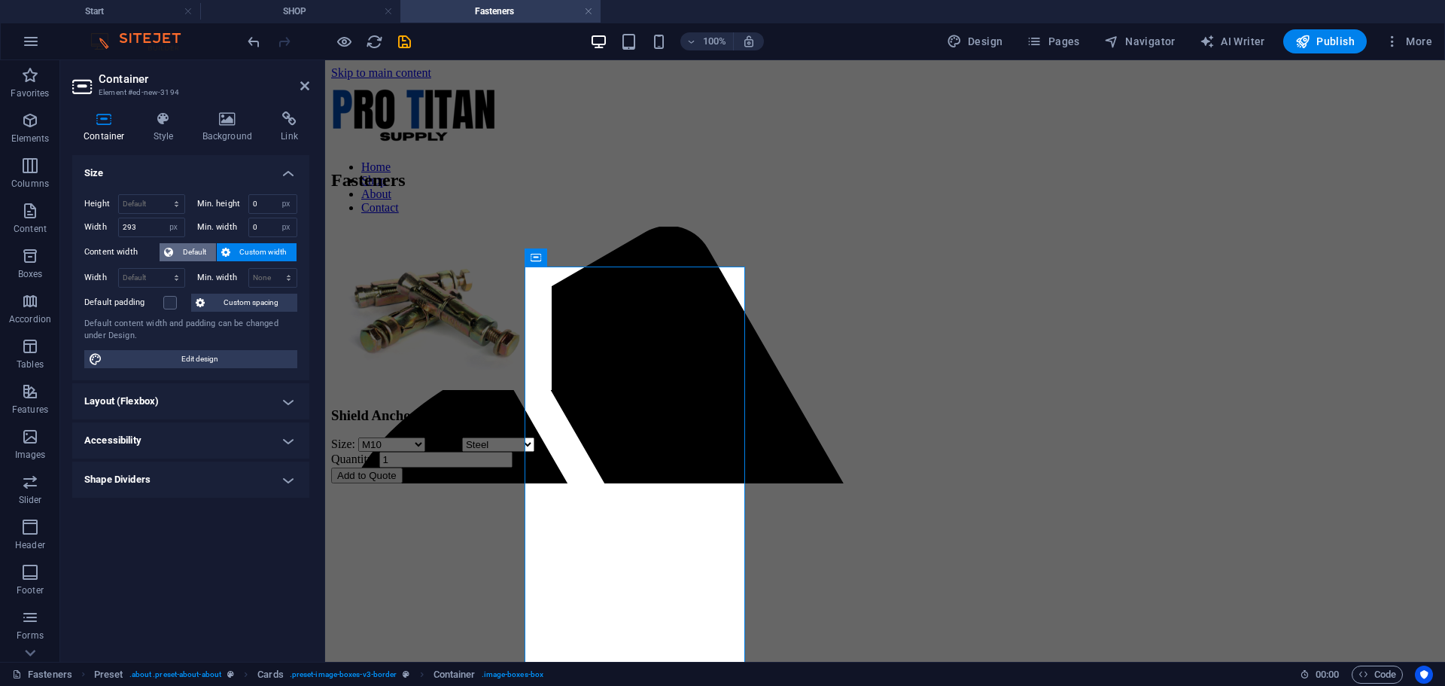
click at [195, 248] on span "Default" at bounding box center [195, 252] width 34 height 18
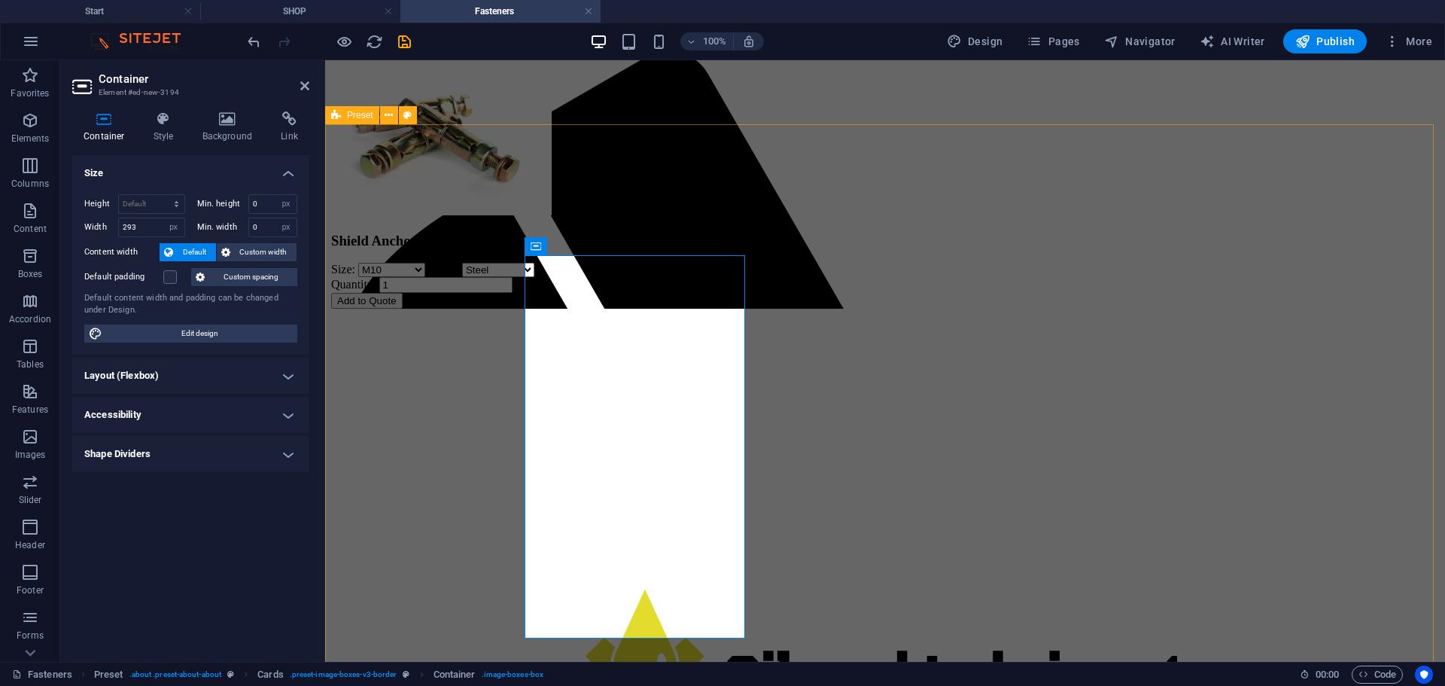
scroll to position [175, 0]
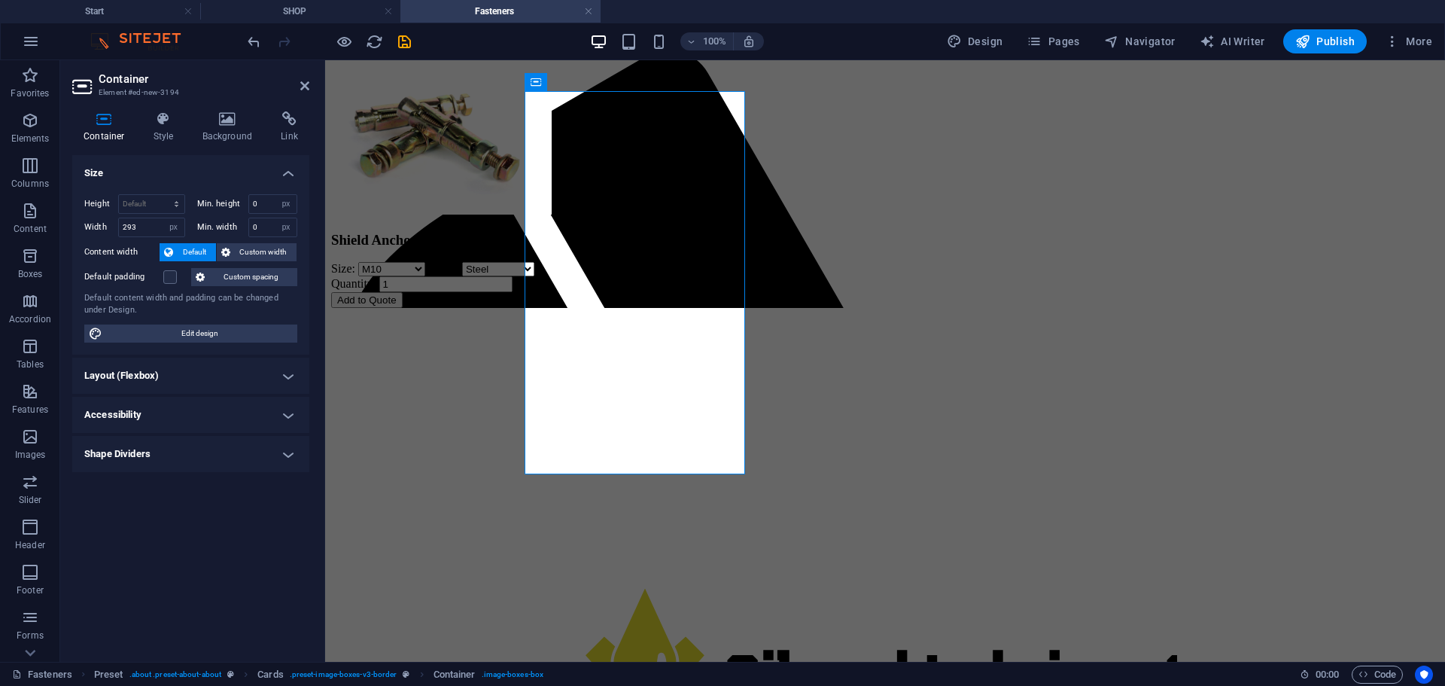
click at [169, 373] on h4 "Layout (Flexbox)" at bounding box center [190, 376] width 237 height 36
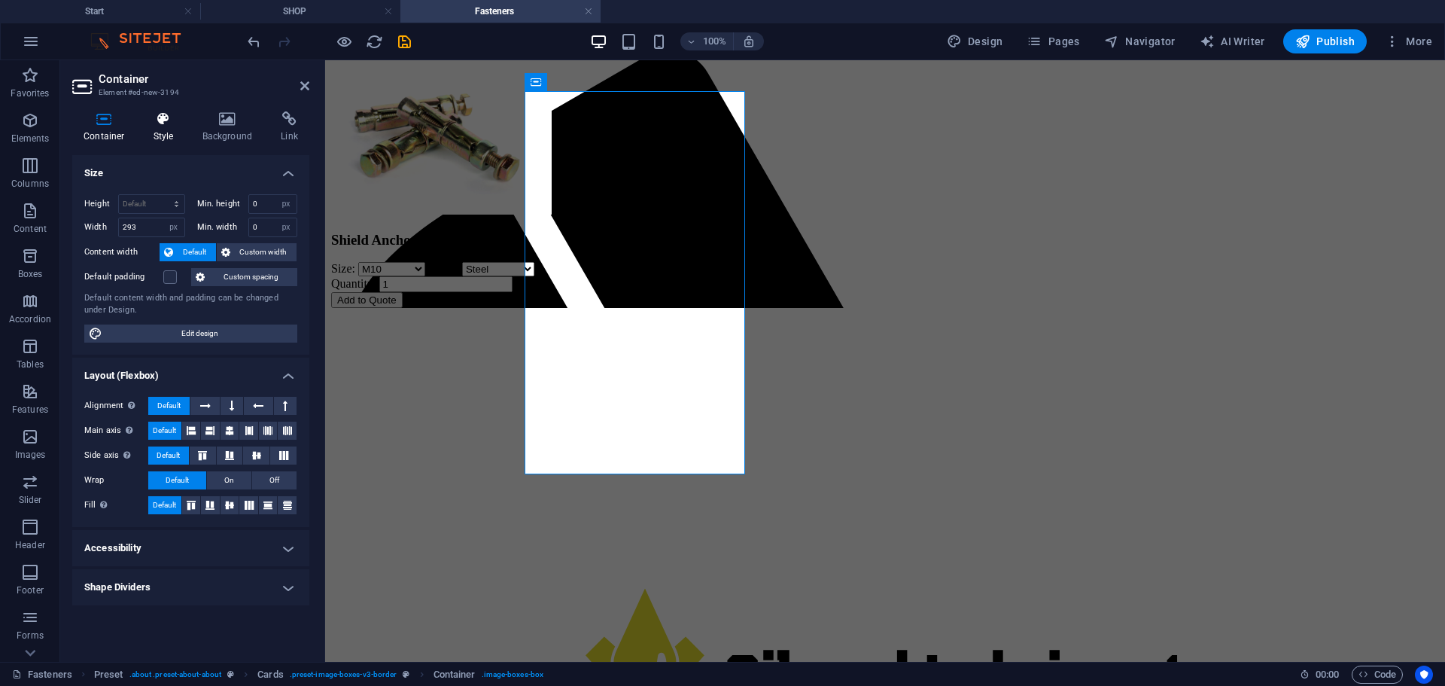
click at [164, 123] on icon at bounding box center [163, 118] width 43 height 15
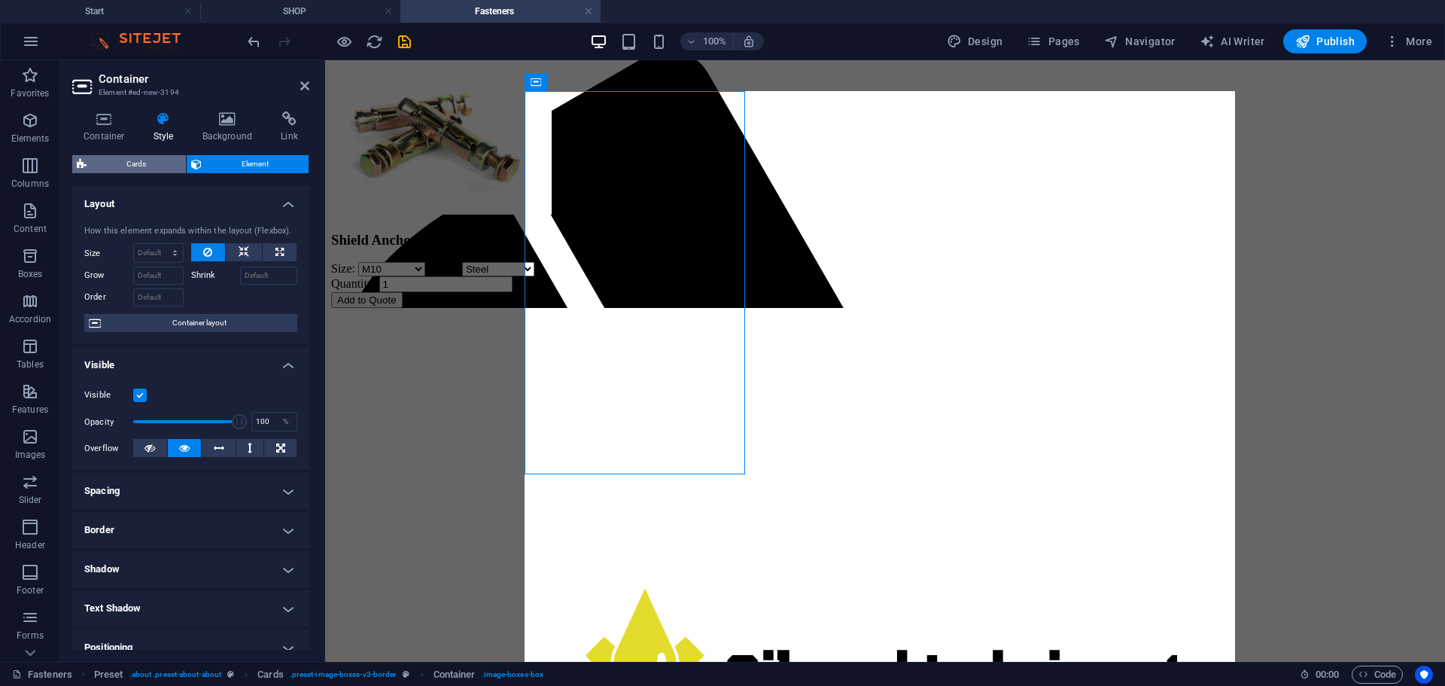
click at [147, 162] on span "Cards" at bounding box center [136, 164] width 90 height 18
select select "rem"
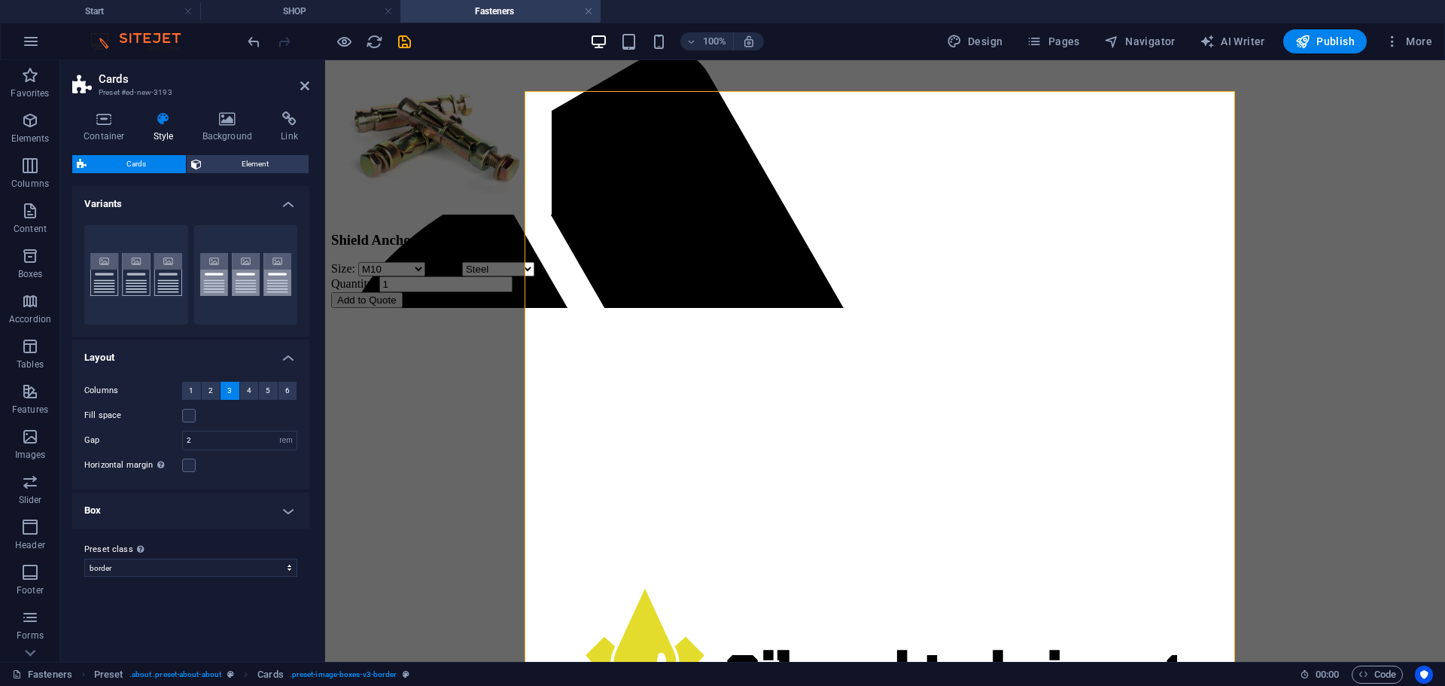
click at [168, 504] on h4 "Box" at bounding box center [190, 510] width 237 height 36
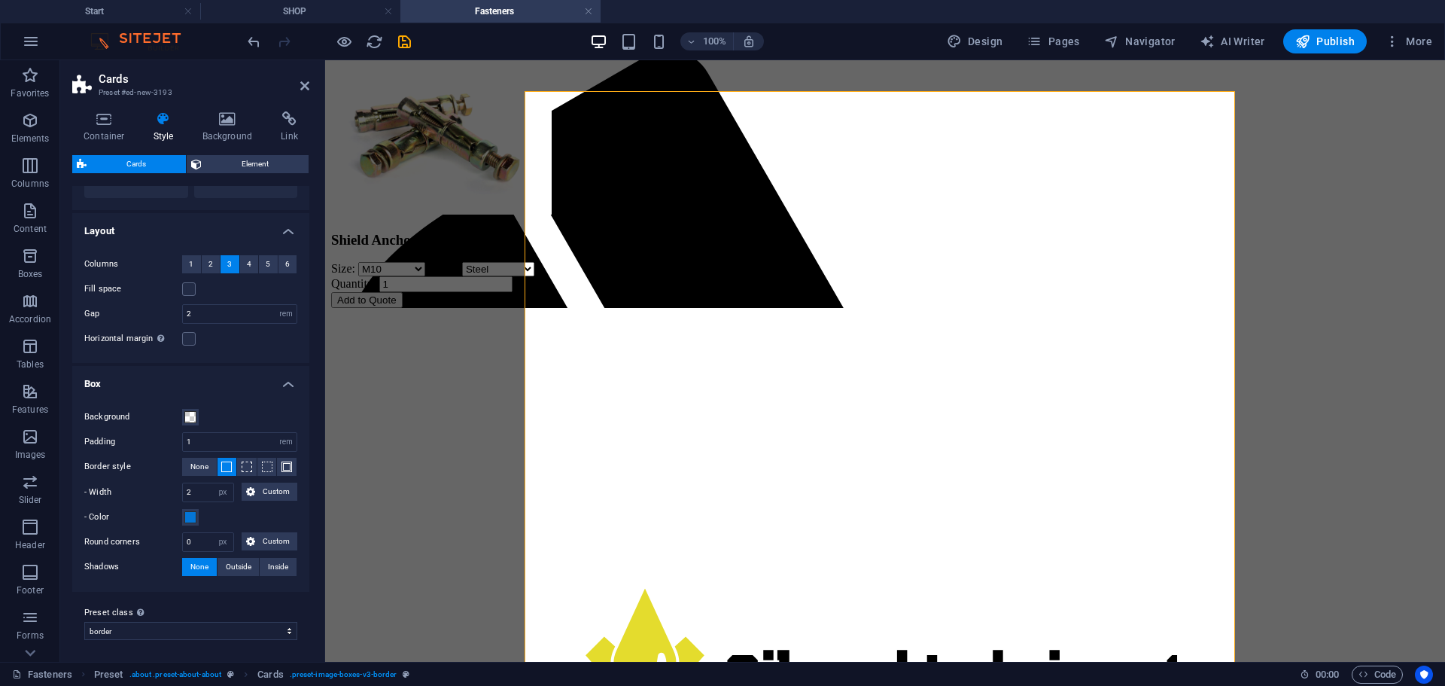
scroll to position [129, 0]
click at [242, 462] on span at bounding box center [247, 464] width 11 height 11
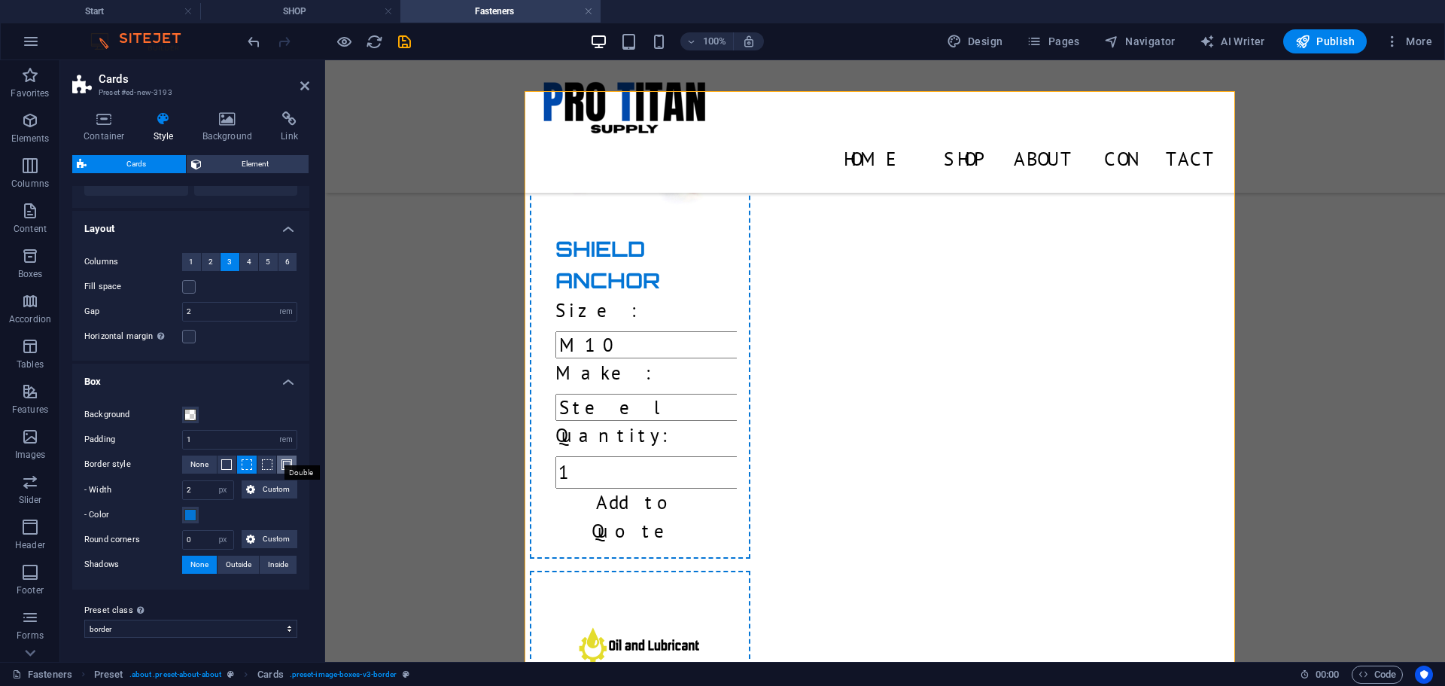
click at [285, 466] on span at bounding box center [286, 464] width 11 height 11
click at [225, 464] on span at bounding box center [226, 464] width 11 height 11
click at [205, 489] on input "2" at bounding box center [208, 490] width 50 height 18
type input "3"
click at [157, 483] on label "- Width" at bounding box center [133, 490] width 98 height 18
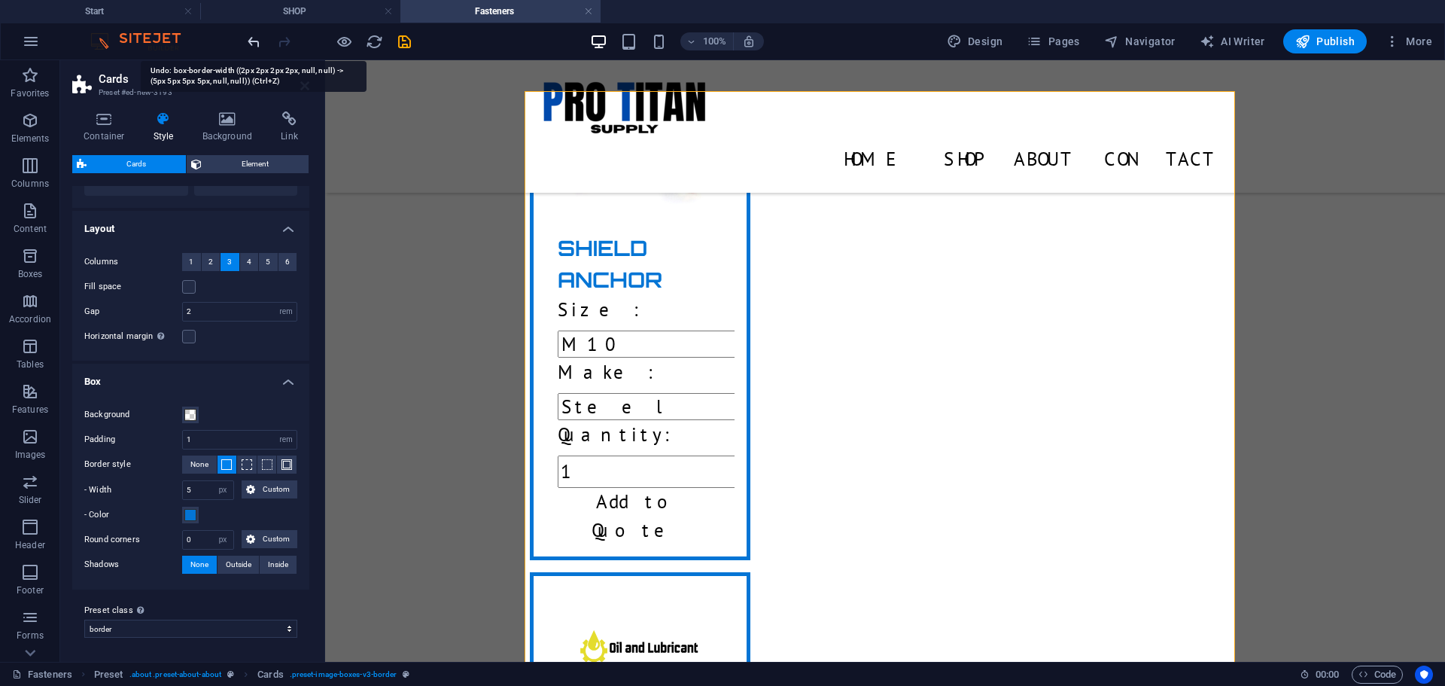
click at [251, 43] on icon "undo" at bounding box center [253, 41] width 17 height 17
type input "2"
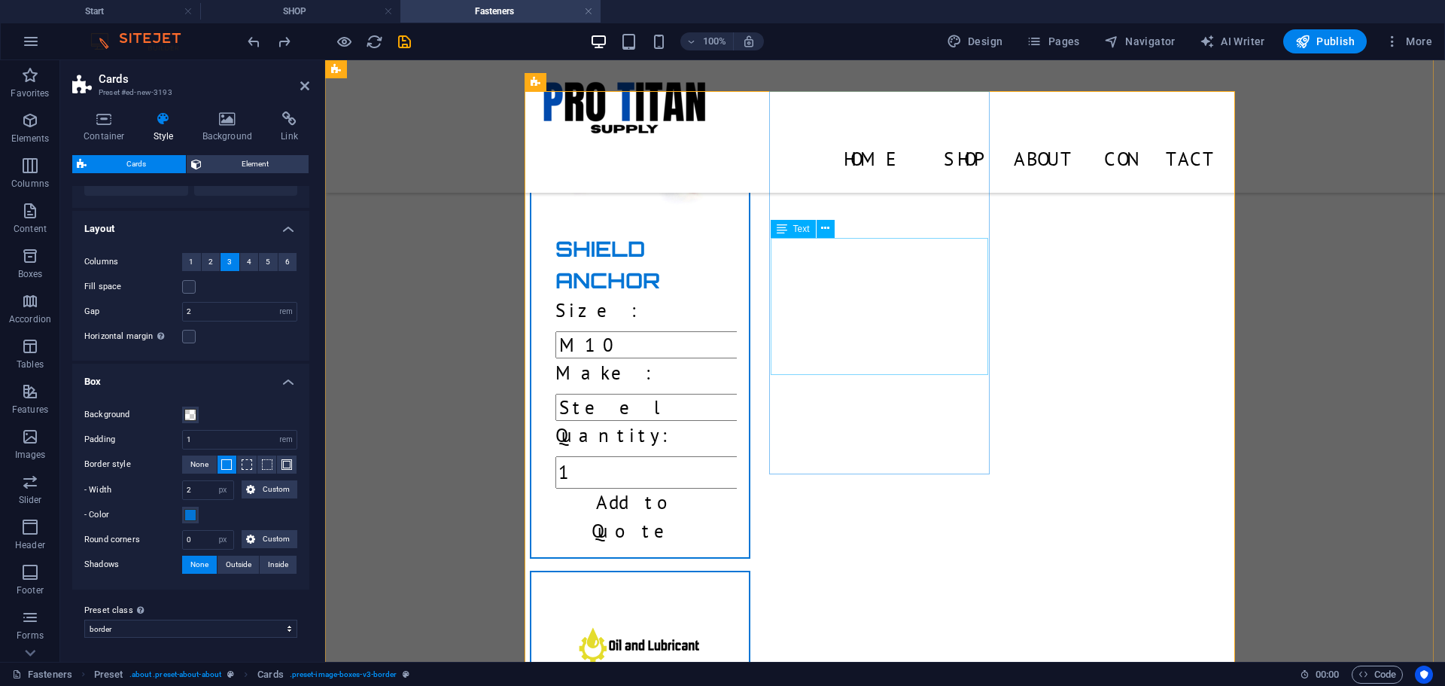
click at [826, 230] on icon at bounding box center [825, 229] width 8 height 16
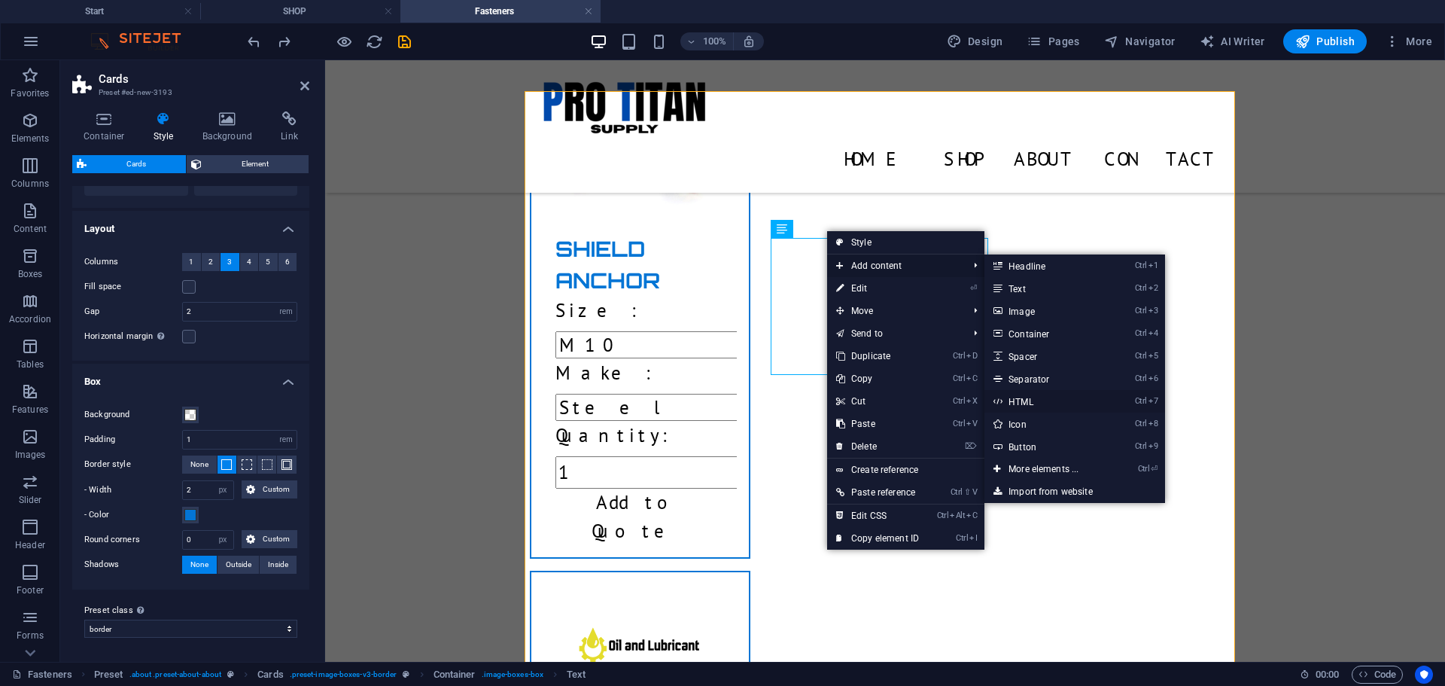
click at [1038, 402] on link "Ctrl 7 HTML" at bounding box center [1046, 401] width 124 height 23
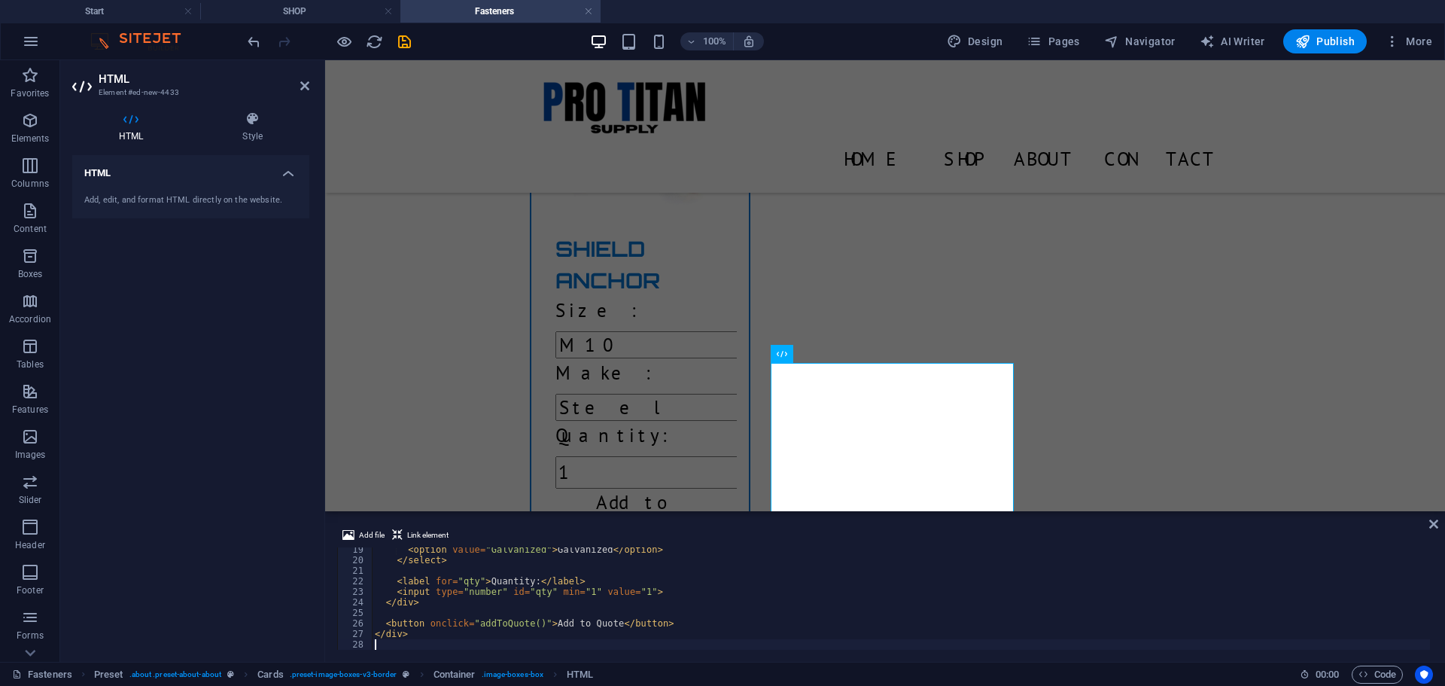
scroll to position [0, 0]
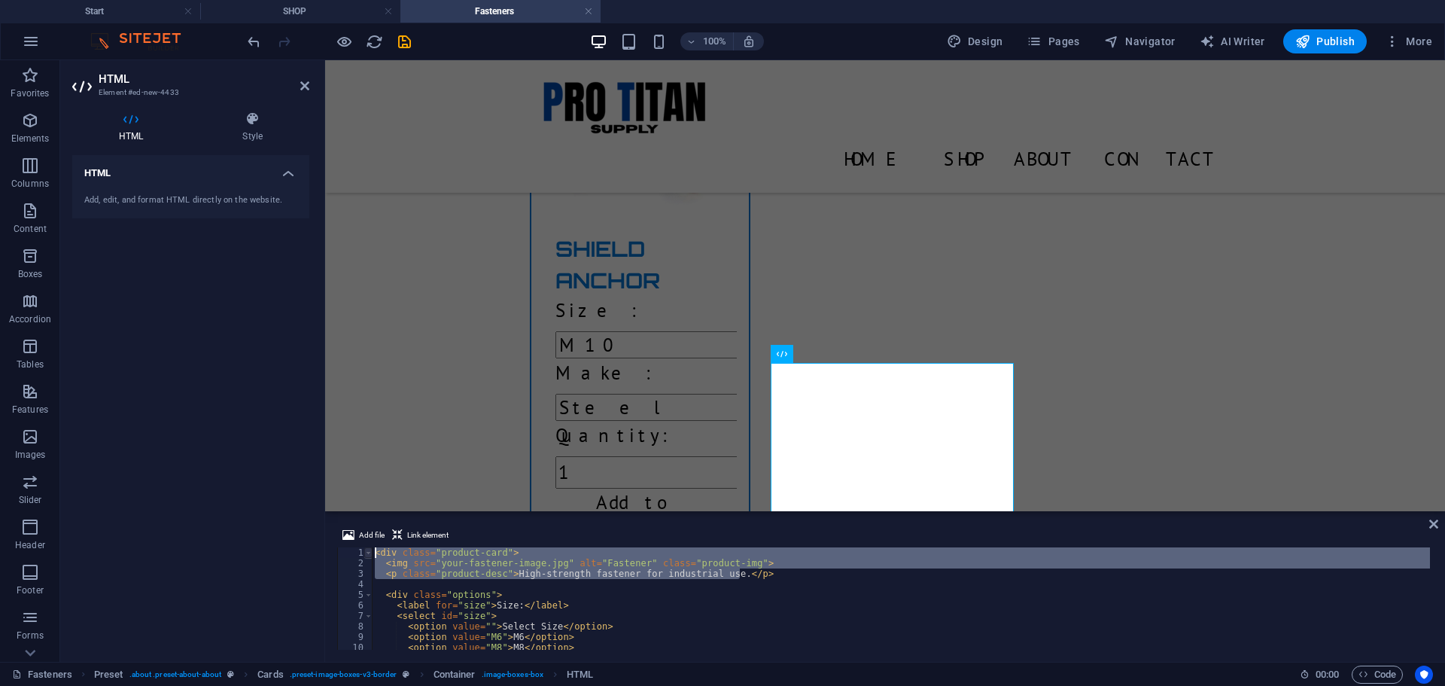
drag, startPoint x: 743, startPoint y: 574, endPoint x: 367, endPoint y: 552, distance: 376.2
click at [367, 554] on div "1 2 3 4 5 6 7 8 9 10 11 < div class = "product-card" > < img src = "your-fasten…" at bounding box center [885, 598] width 1096 height 102
type textarea "<div class="product-card"> <img src="your-fastener-image.jpg" alt="Fastener" cl…"
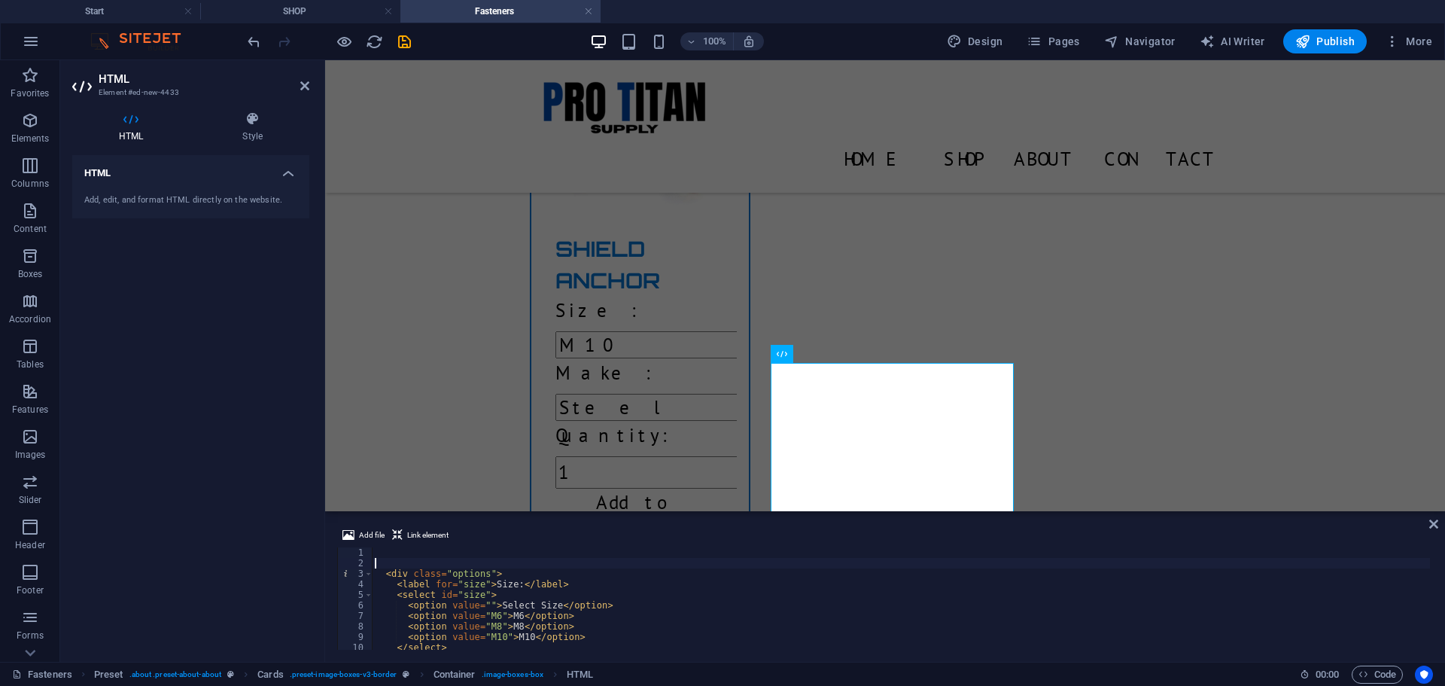
type textarea "<div class="options">"
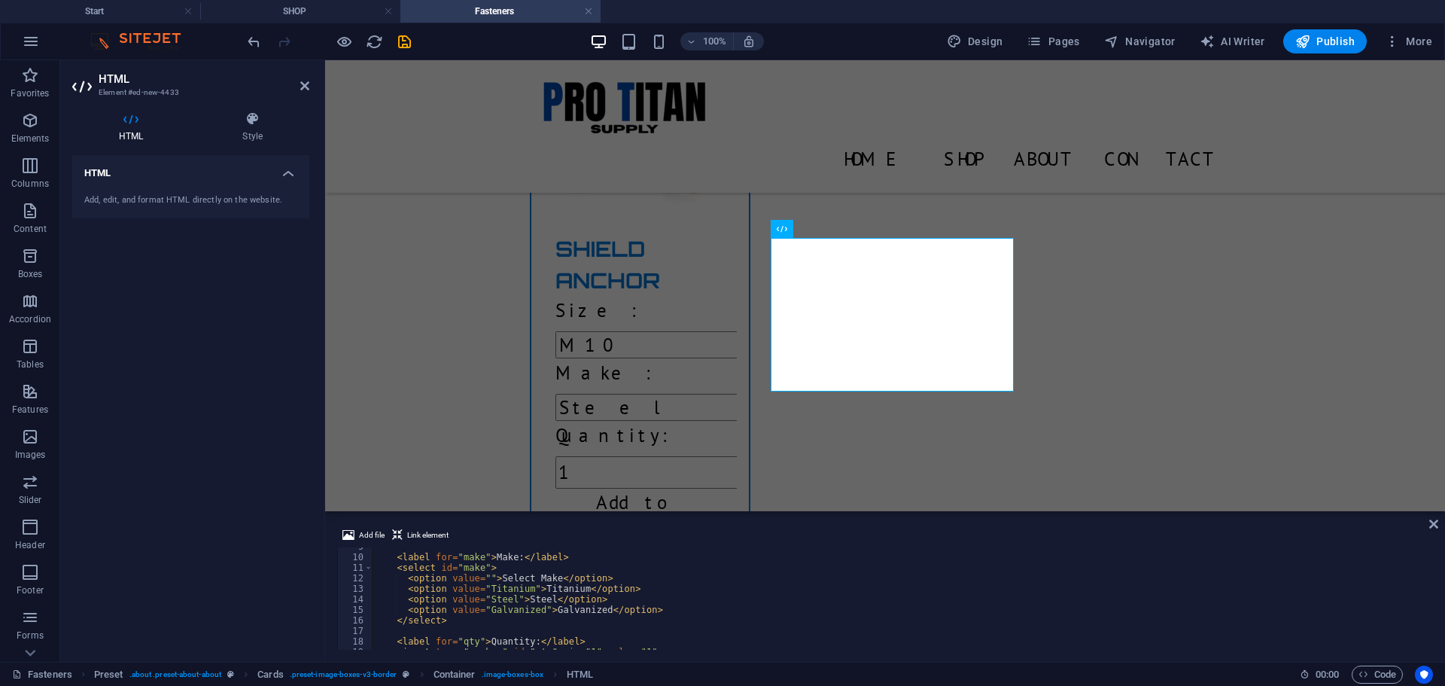
scroll to position [90, 0]
click at [622, 586] on div "< label for = "make" > Make: </ label > < select id = "make" > < option value =…" at bounding box center [901, 602] width 1058 height 123
type textarea "<"
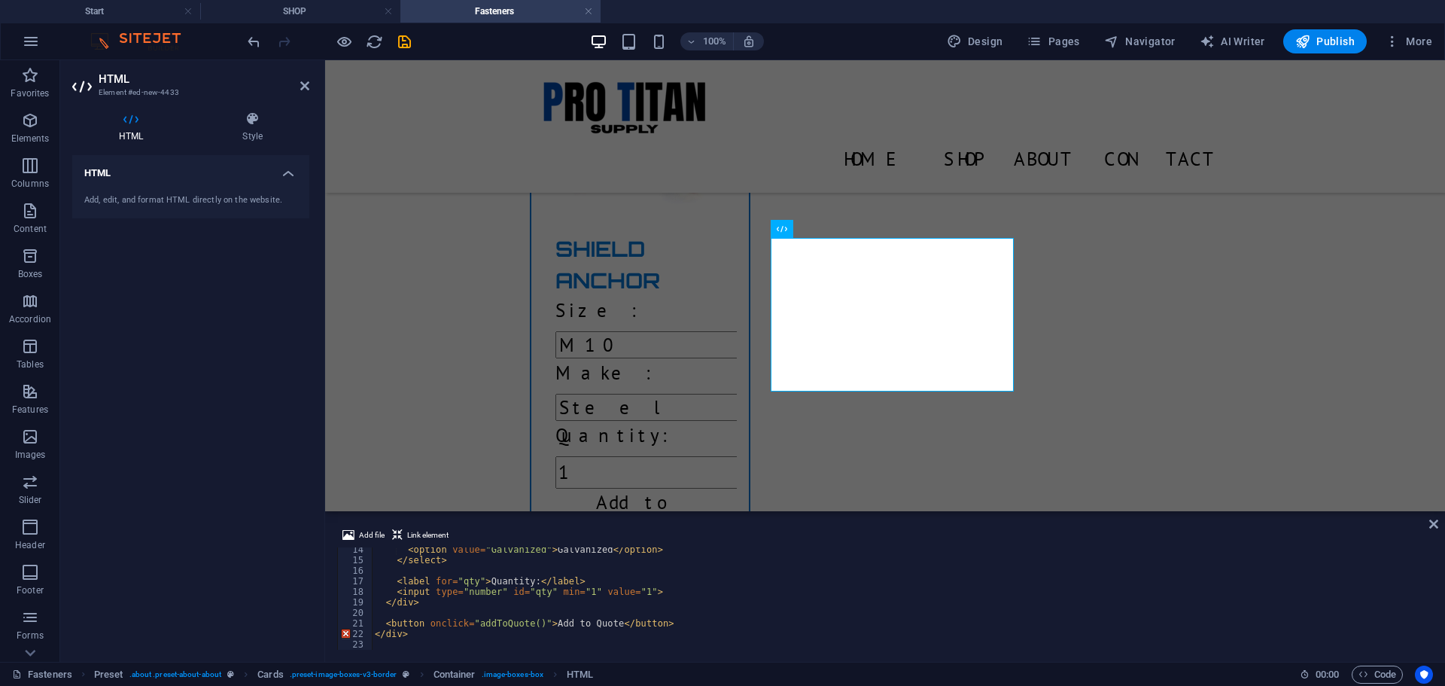
scroll to position [140, 0]
drag, startPoint x: 649, startPoint y: 625, endPoint x: 385, endPoint y: 625, distance: 263.4
click at [385, 625] on div "< option value = "Galvanized" > Galvanized </ option > </ select > < label for …" at bounding box center [901, 605] width 1058 height 123
type textarea "<button onclick="addToQuote()">Add to Quote</button>"
click at [397, 609] on div "< option value = "Galvanized" > Galvanized </ option > </ select > < label for …" at bounding box center [901, 605] width 1058 height 123
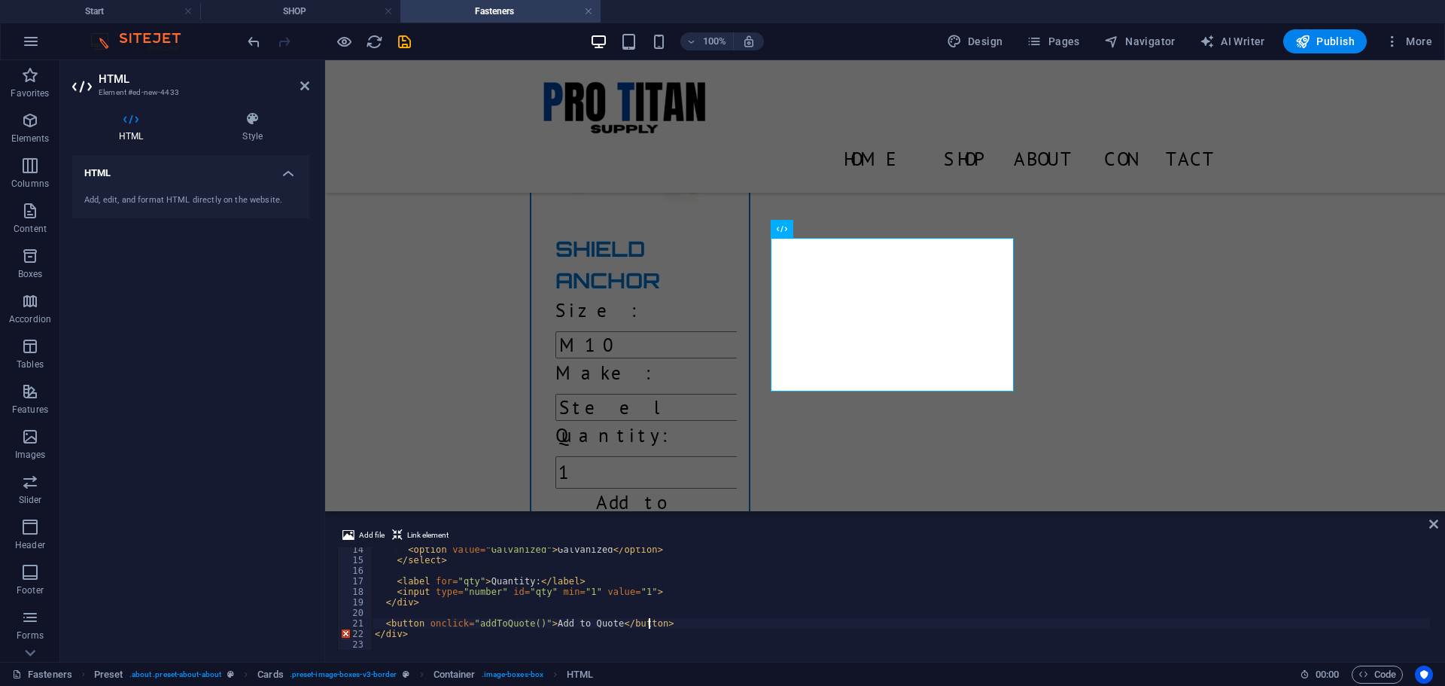
click at [668, 624] on div "< option value = "Galvanized" > Galvanized </ option > </ select > < label for …" at bounding box center [901, 605] width 1058 height 123
type textarea "<button onclick="addToQuote()">Add to Quote</button>"
paste textarea
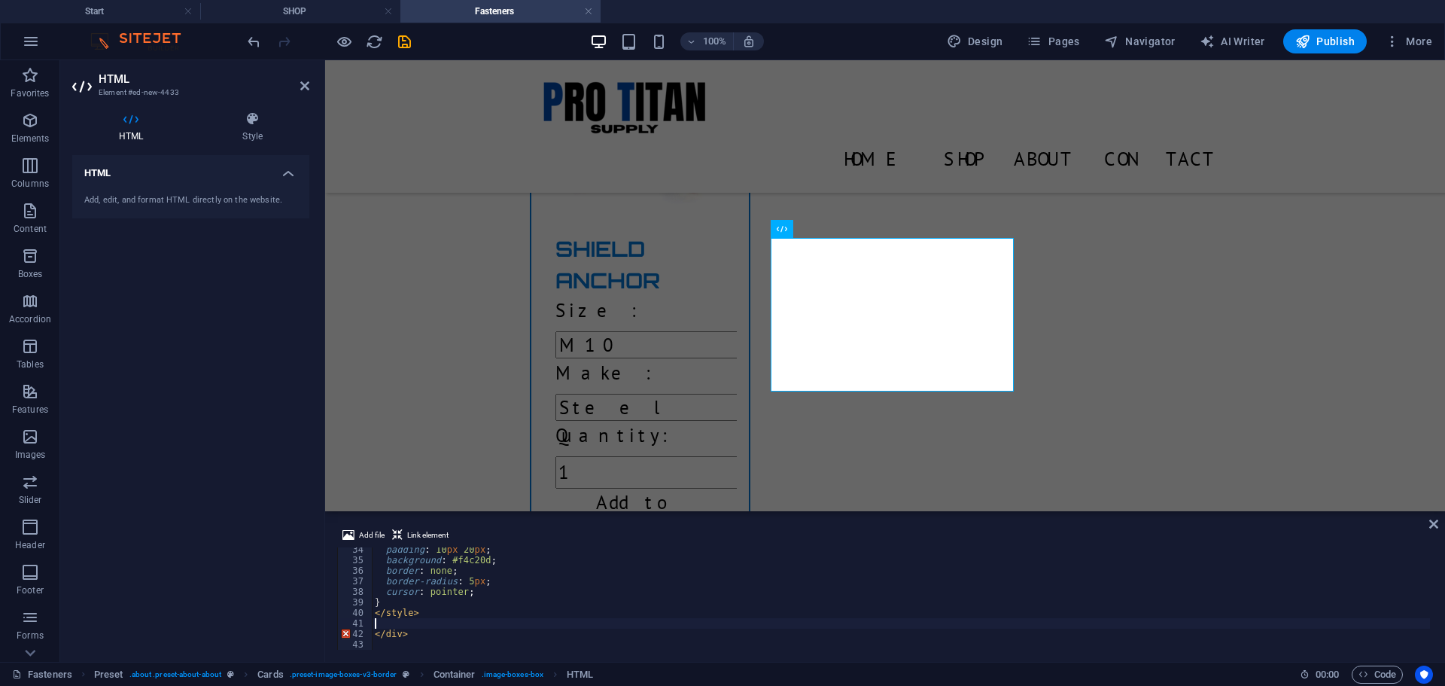
scroll to position [351, 0]
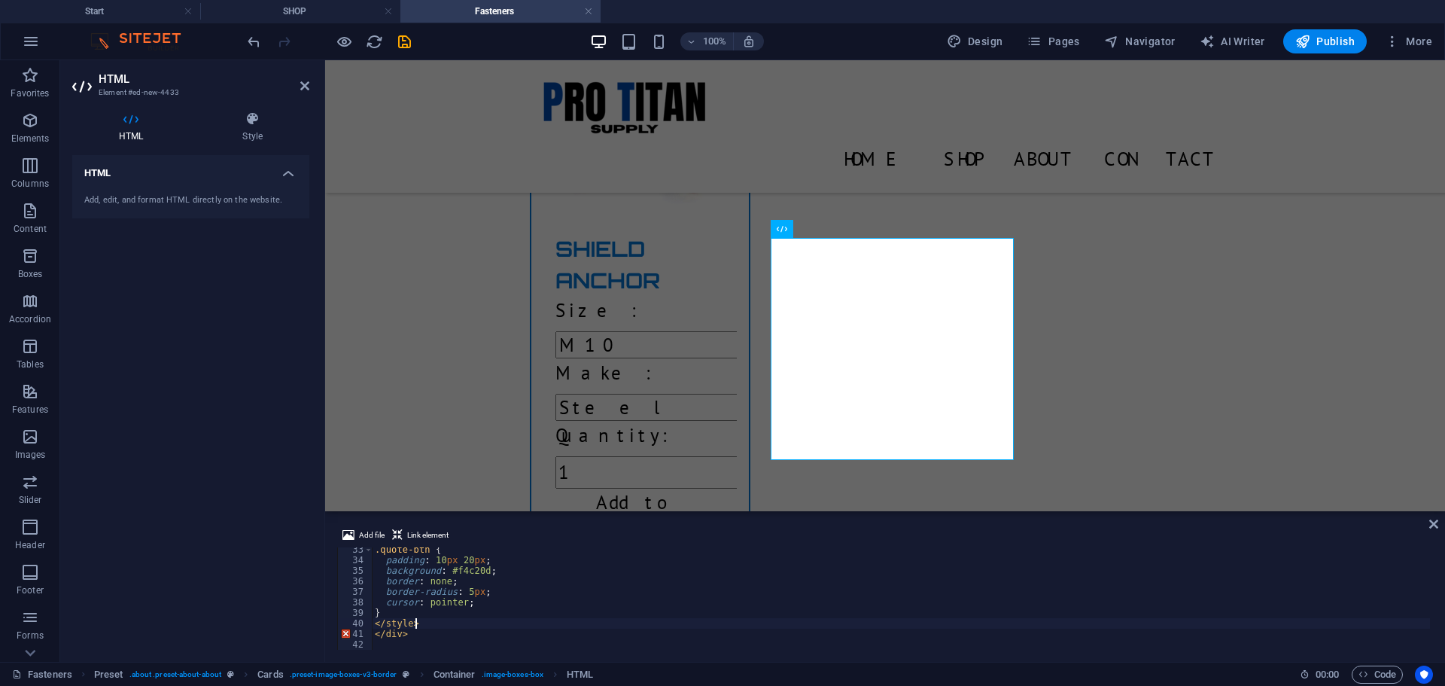
scroll to position [340, 0]
type textarea "<"
type textarea "}"
type textarea "c"
type textarea "b"
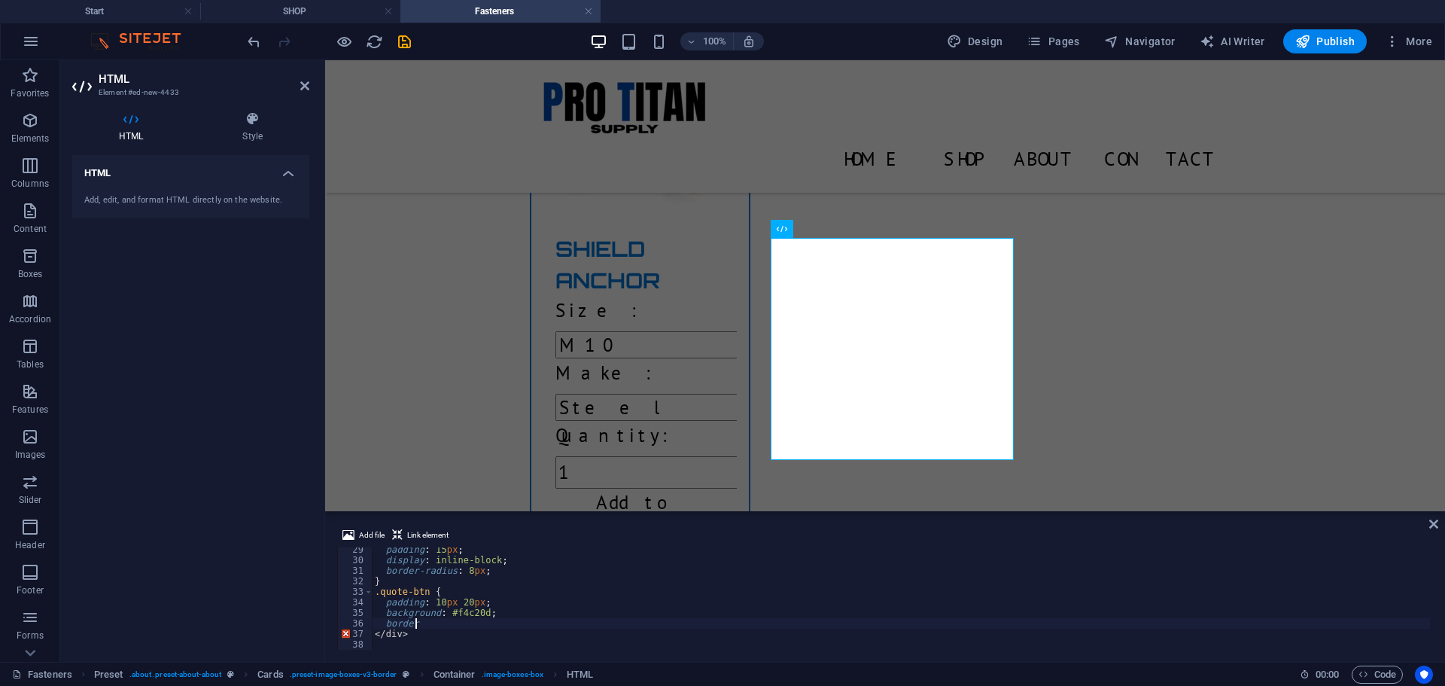
type textarea "b"
type textarea "p"
type textarea "."
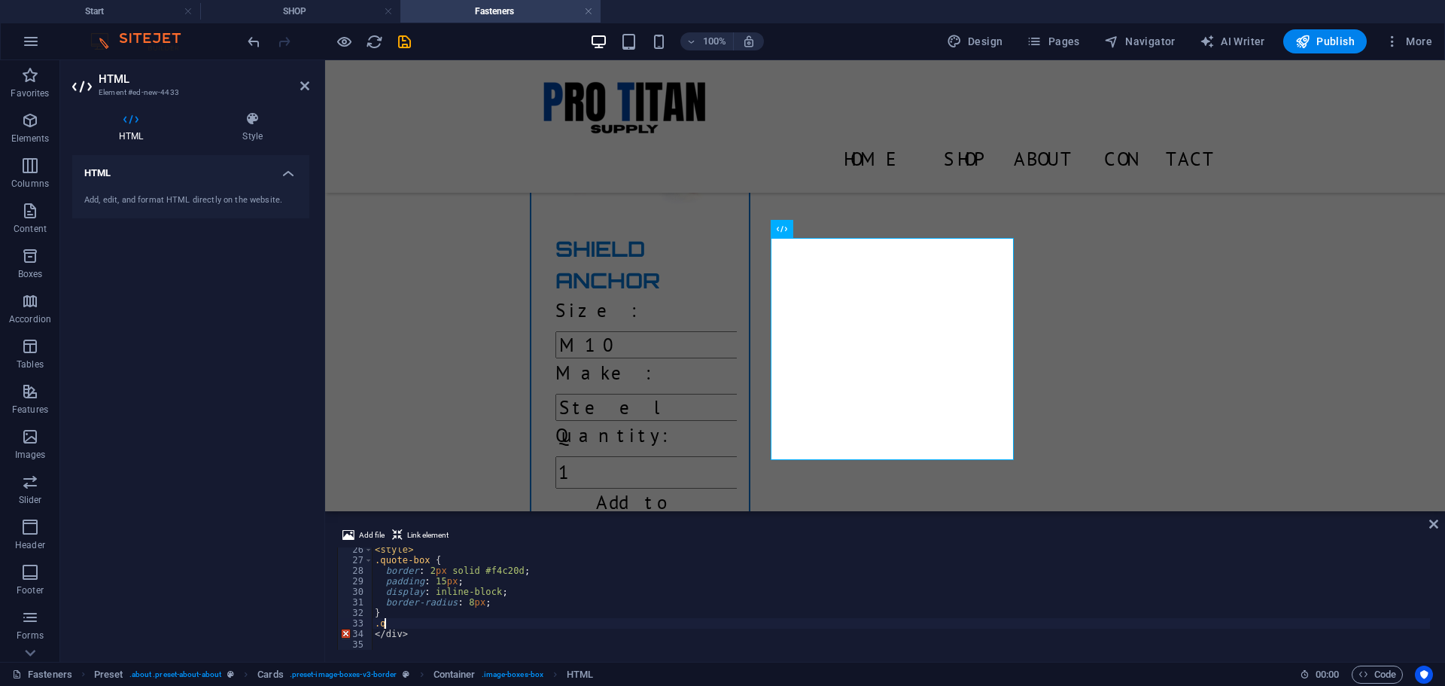
type textarea "}"
type textarea "b"
type textarea "d"
type textarea "p"
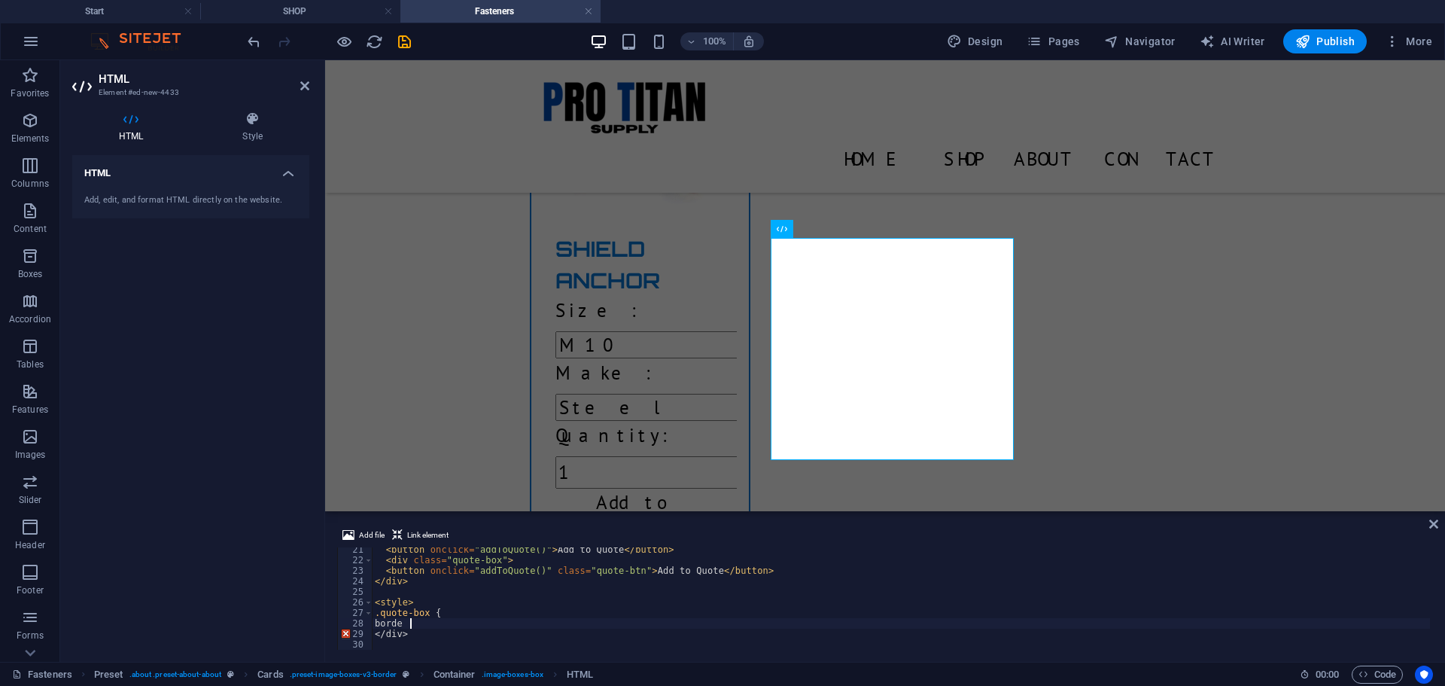
type textarea "b"
type textarea "."
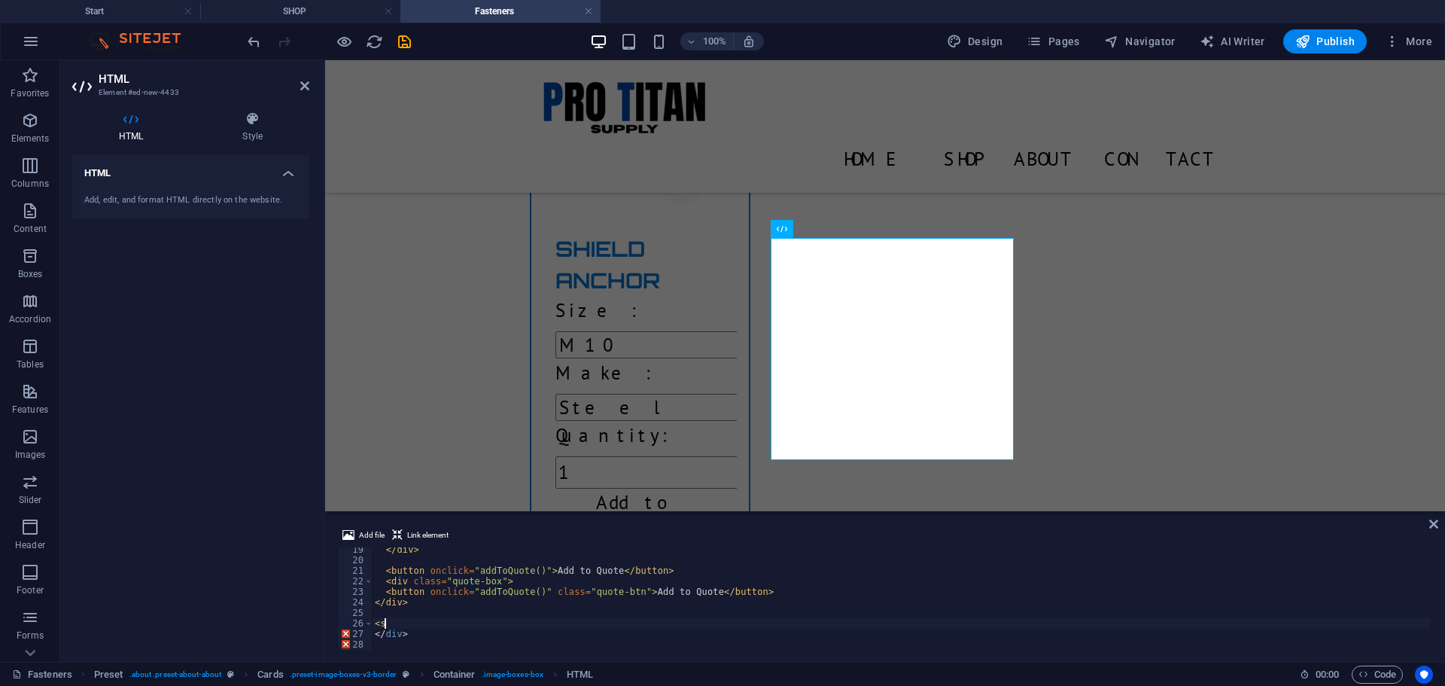
type textarea "<"
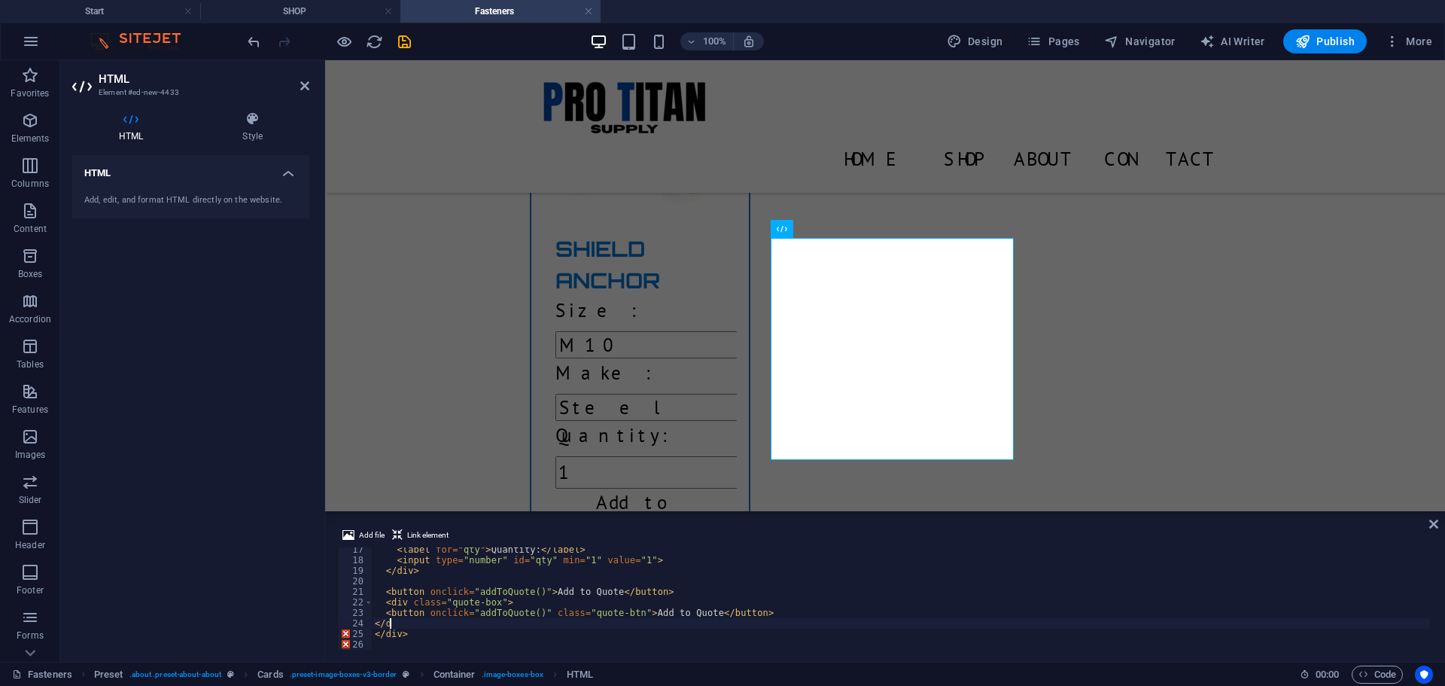
type textarea "<"
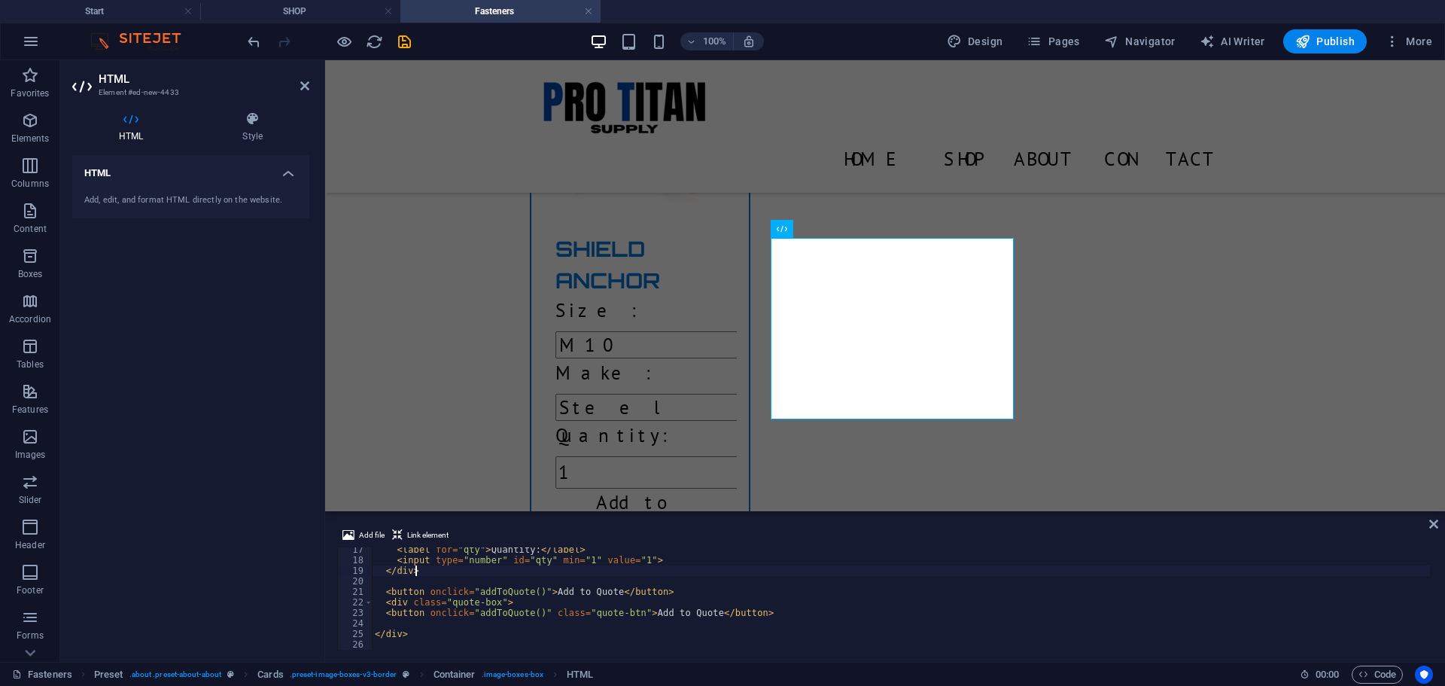
click at [418, 574] on div "< label for = "qty" > Quantity: </ label > < input type = "number" id = "qty" m…" at bounding box center [901, 605] width 1058 height 123
type textarea "</div>"
click at [391, 583] on div "< label for = "qty" > Quantity: </ label > < input type = "number" id = "qty" m…" at bounding box center [901, 605] width 1058 height 123
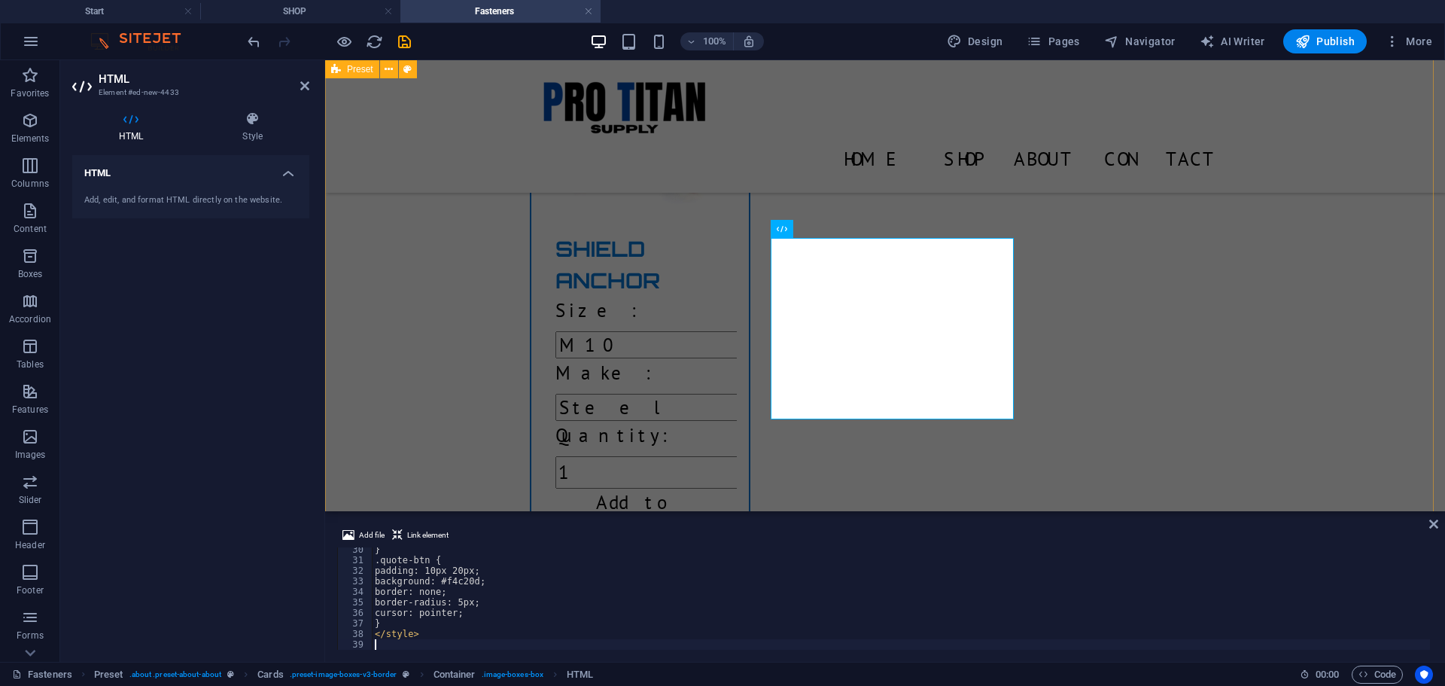
scroll to position [309, 0]
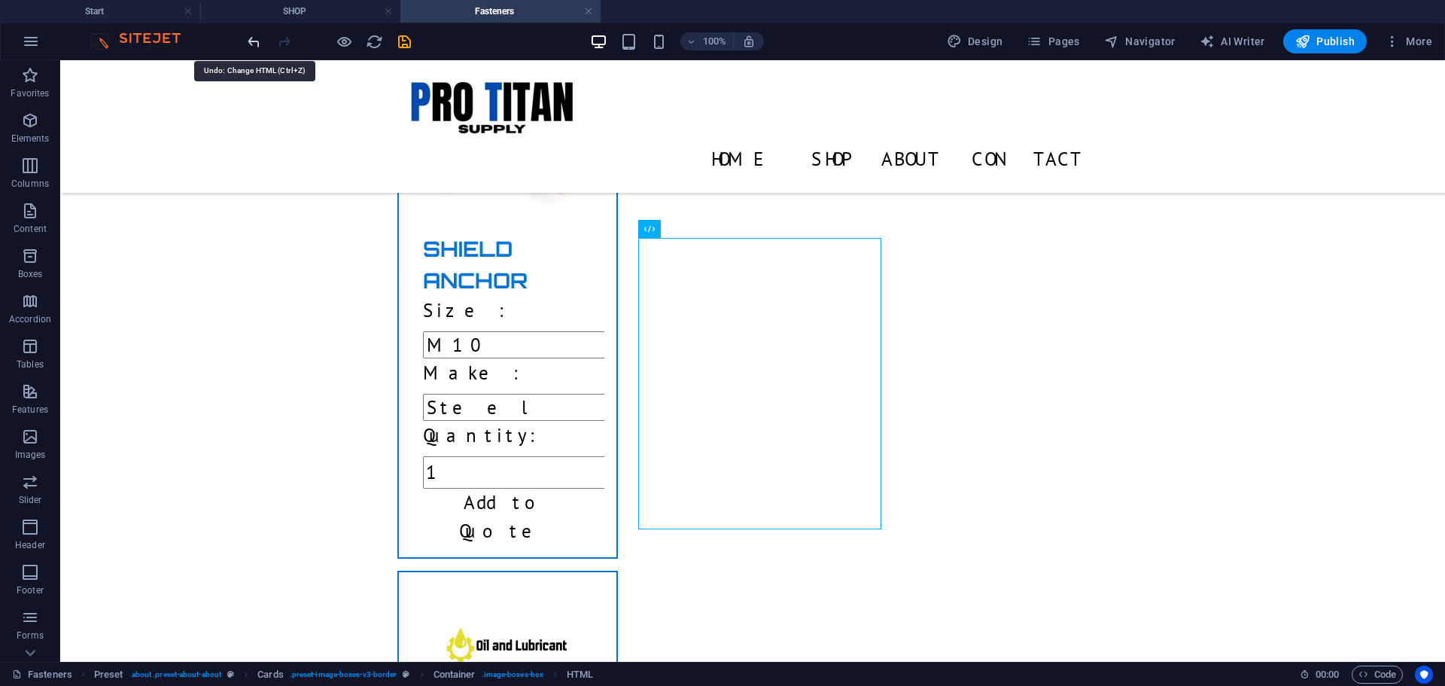
click at [250, 42] on icon "undo" at bounding box center [253, 41] width 17 height 17
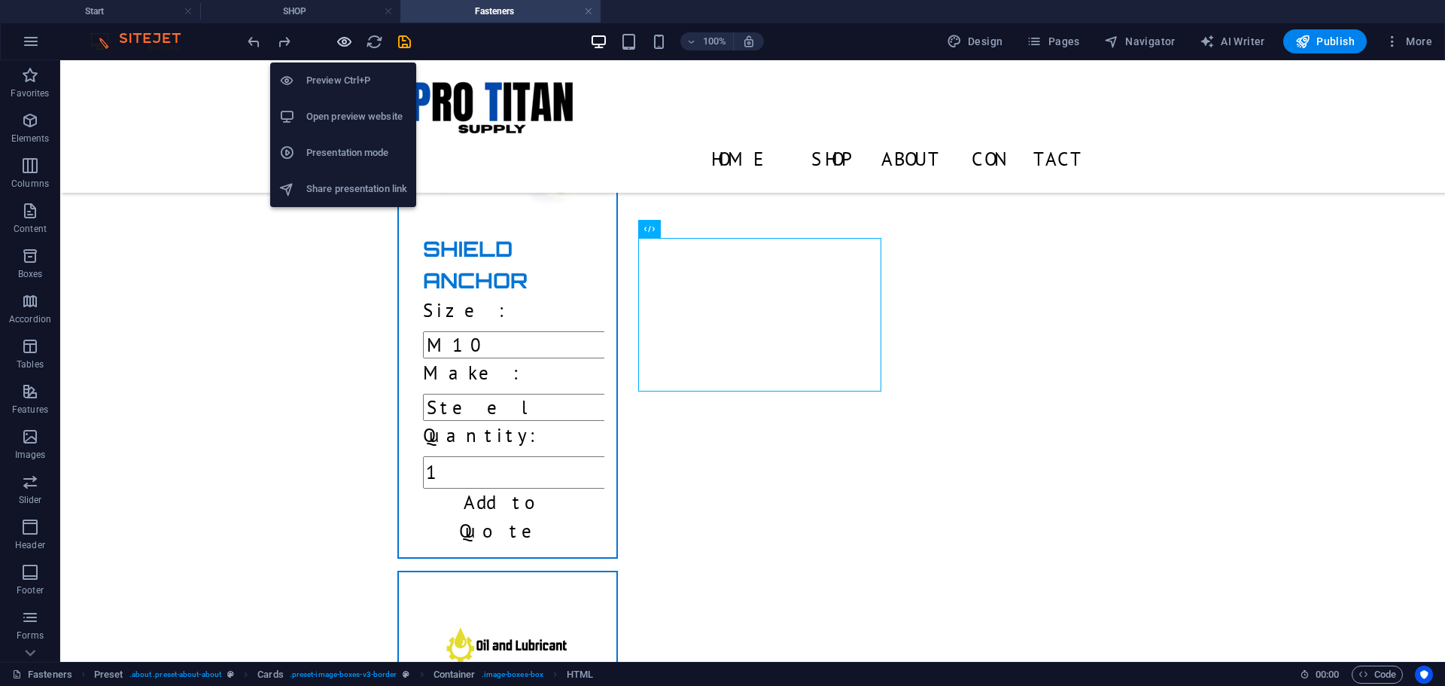
drag, startPoint x: 341, startPoint y: 39, endPoint x: 470, endPoint y: 108, distance: 145.8
click at [341, 39] on icon "button" at bounding box center [344, 41] width 17 height 17
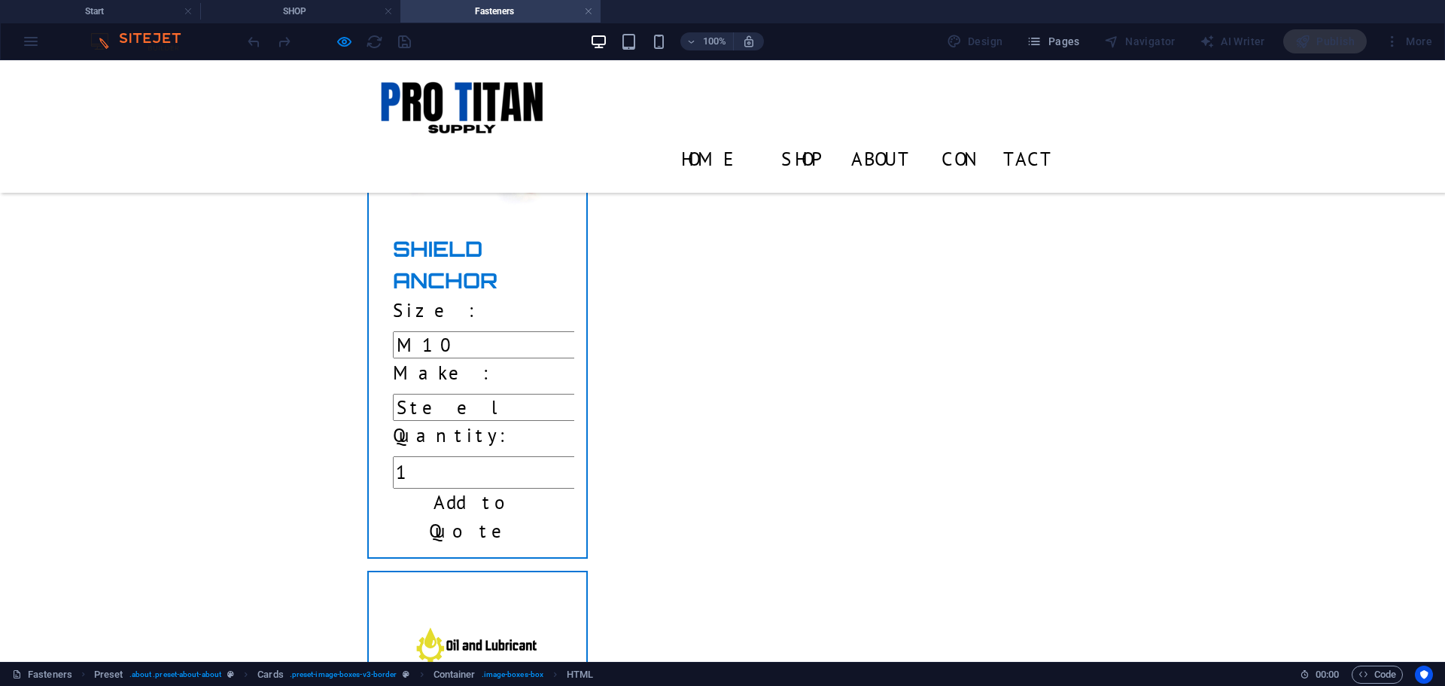
click at [468, 331] on select "Select Size M6 M8 M10" at bounding box center [505, 344] width 224 height 27
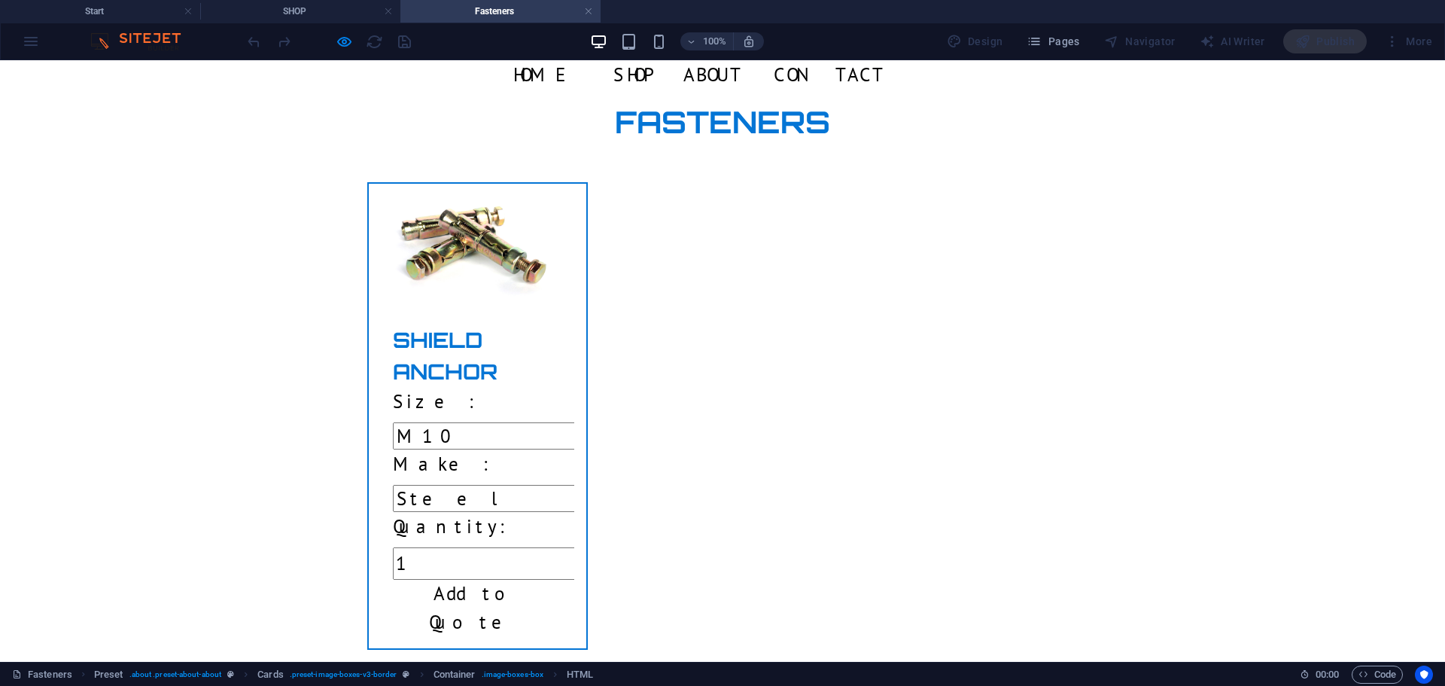
scroll to position [175, 0]
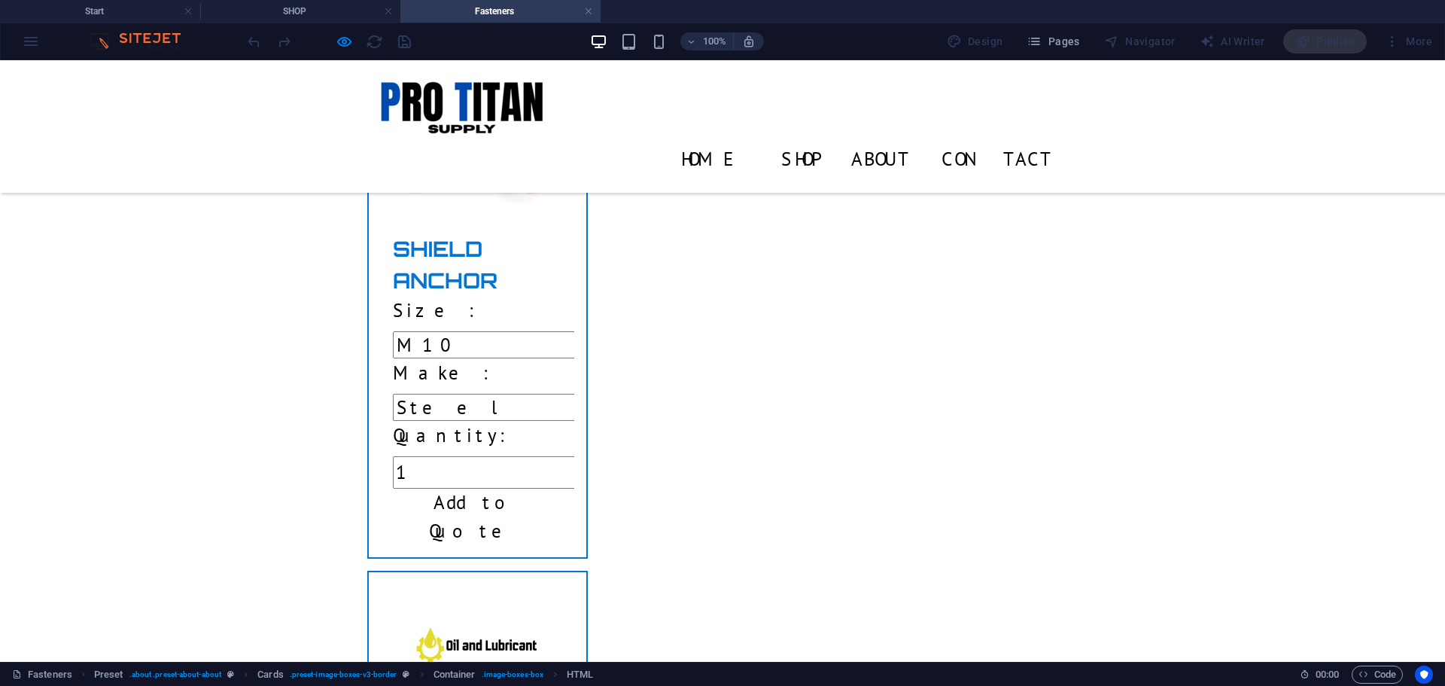
click at [432, 359] on label "Make:" at bounding box center [446, 373] width 106 height 29
click at [432, 394] on select "Select Make Titanium Steel Galvanized" at bounding box center [512, 407] width 238 height 27
click at [401, 257] on h3 "Shield Anchor" at bounding box center [477, 264] width 169 height 63
click at [398, 330] on div "Size: Select Size M6 M8 M10 Make: Select Make Titanium Steel Galvanized Quantit…" at bounding box center [477, 393] width 169 height 192
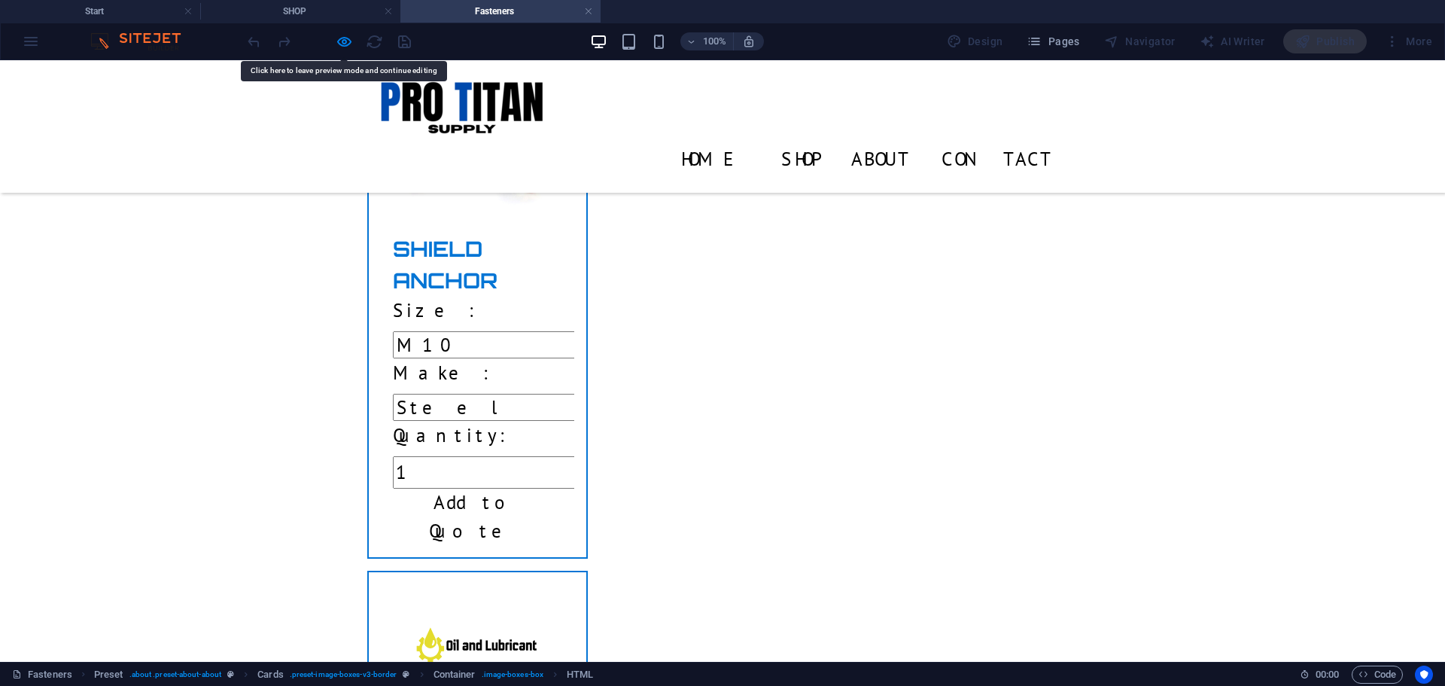
click at [393, 359] on label "Make:" at bounding box center [446, 373] width 106 height 29
click at [393, 394] on select "Select Make Titanium Steel Galvanized" at bounding box center [512, 407] width 238 height 27
click at [437, 421] on label "Quantity:" at bounding box center [454, 435] width 123 height 29
click at [437, 456] on input "1" at bounding box center [504, 472] width 222 height 33
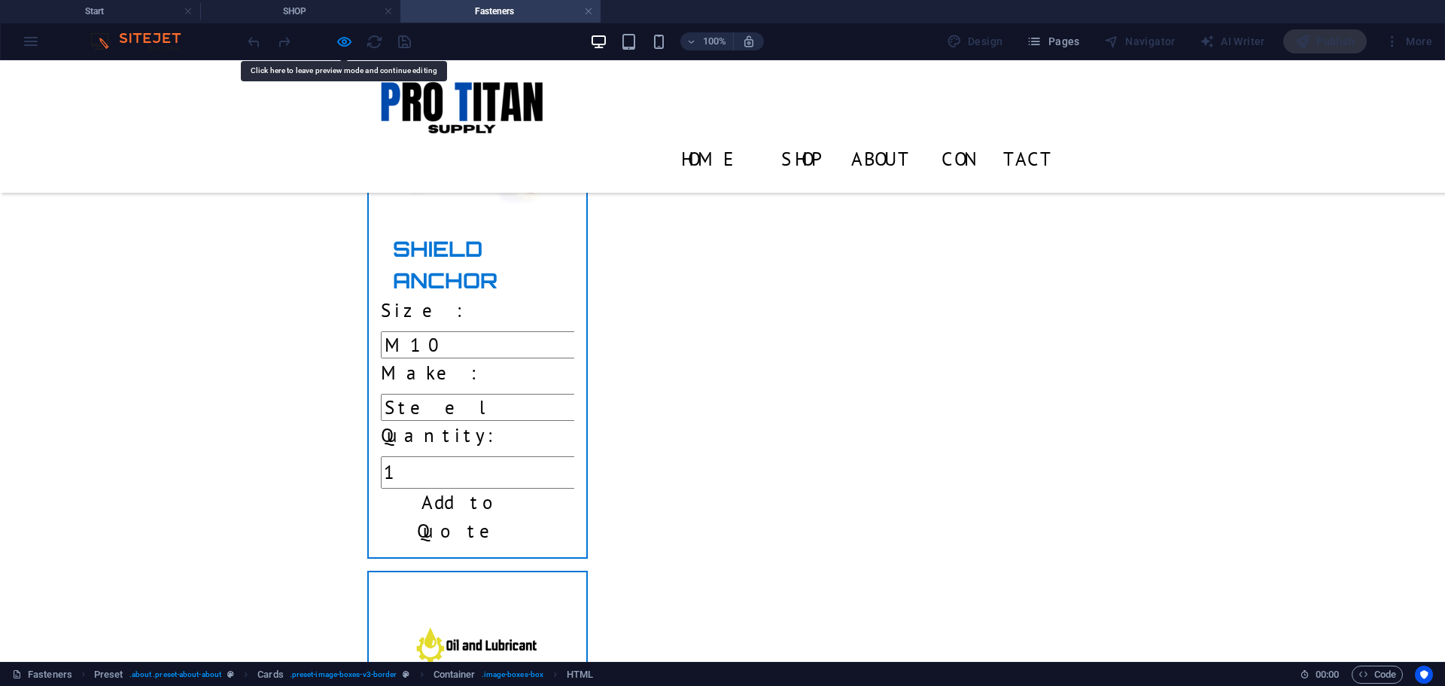
drag, startPoint x: 438, startPoint y: 381, endPoint x: 425, endPoint y: 321, distance: 61.6
click at [439, 421] on label "Quantity:" at bounding box center [442, 435] width 123 height 29
click at [439, 456] on input "1" at bounding box center [492, 472] width 222 height 33
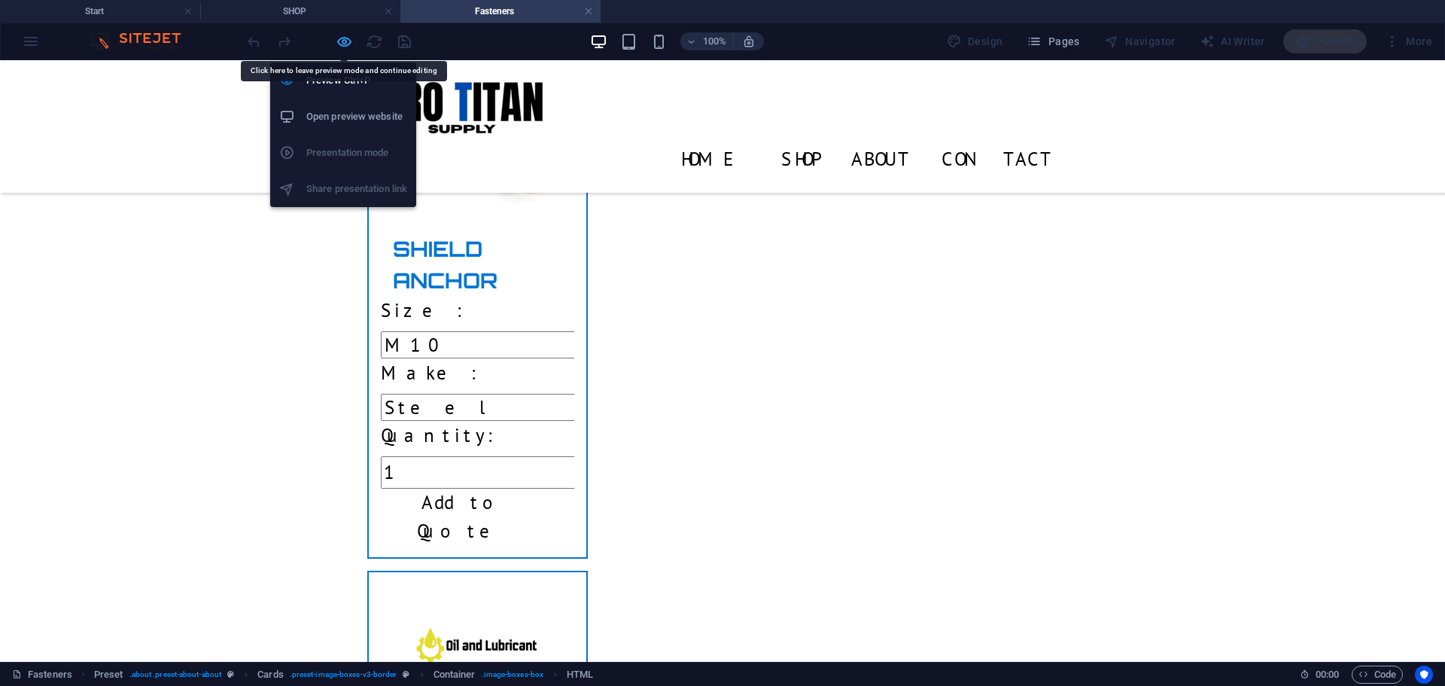
click at [345, 37] on icon "button" at bounding box center [344, 41] width 17 height 17
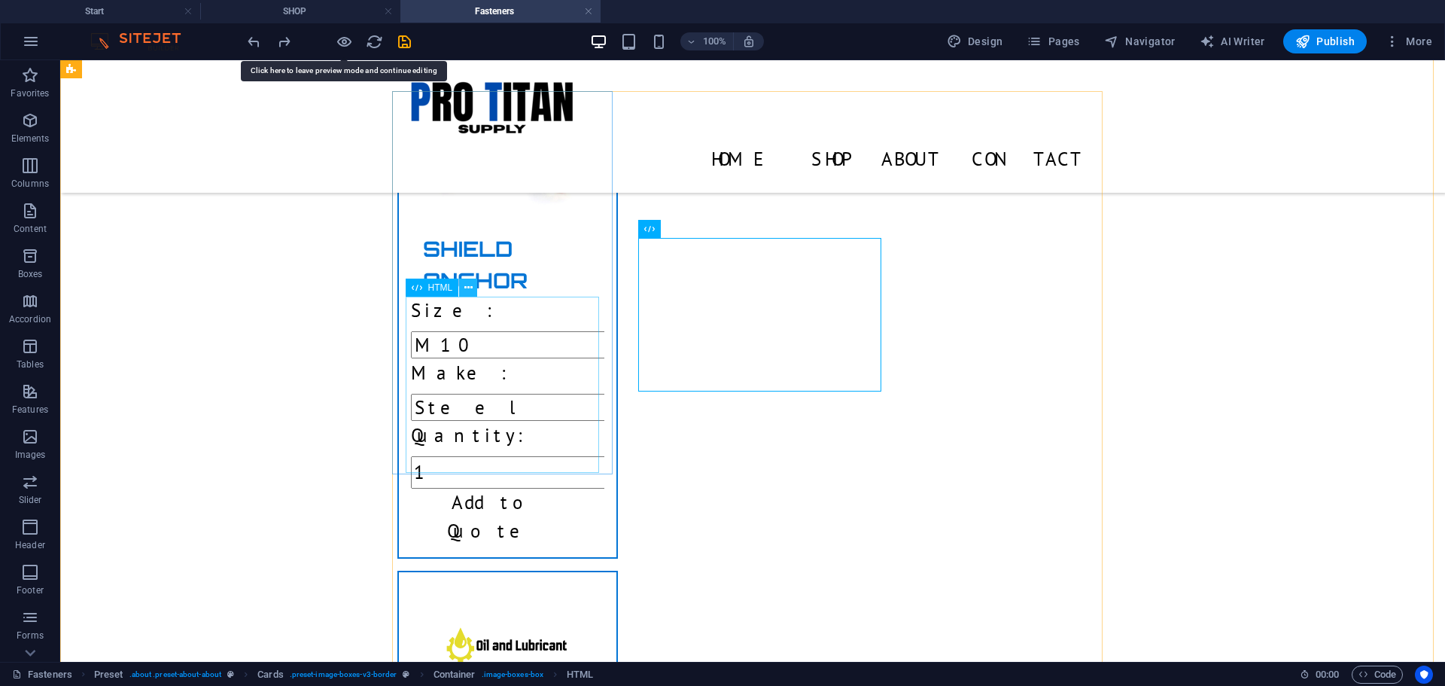
click at [465, 288] on icon at bounding box center [468, 288] width 8 height 16
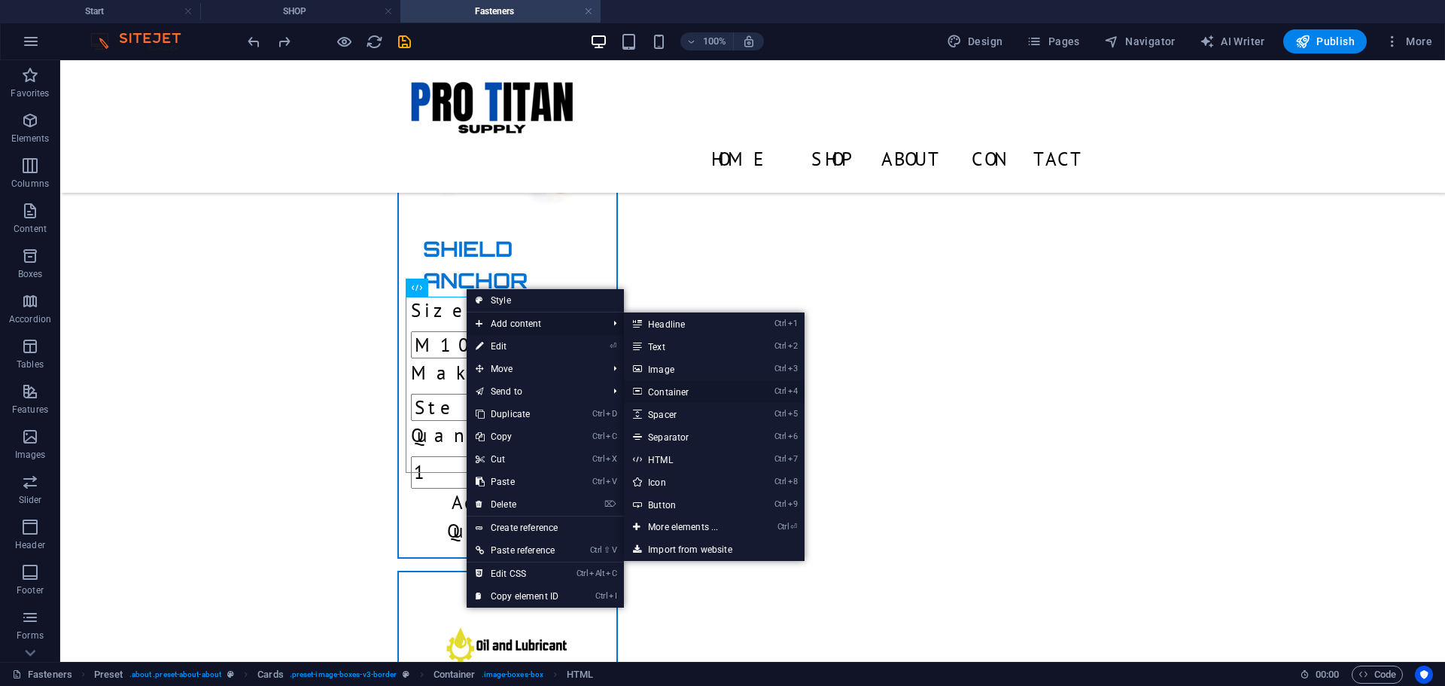
click at [698, 388] on link "Ctrl 4 Container" at bounding box center [686, 391] width 124 height 23
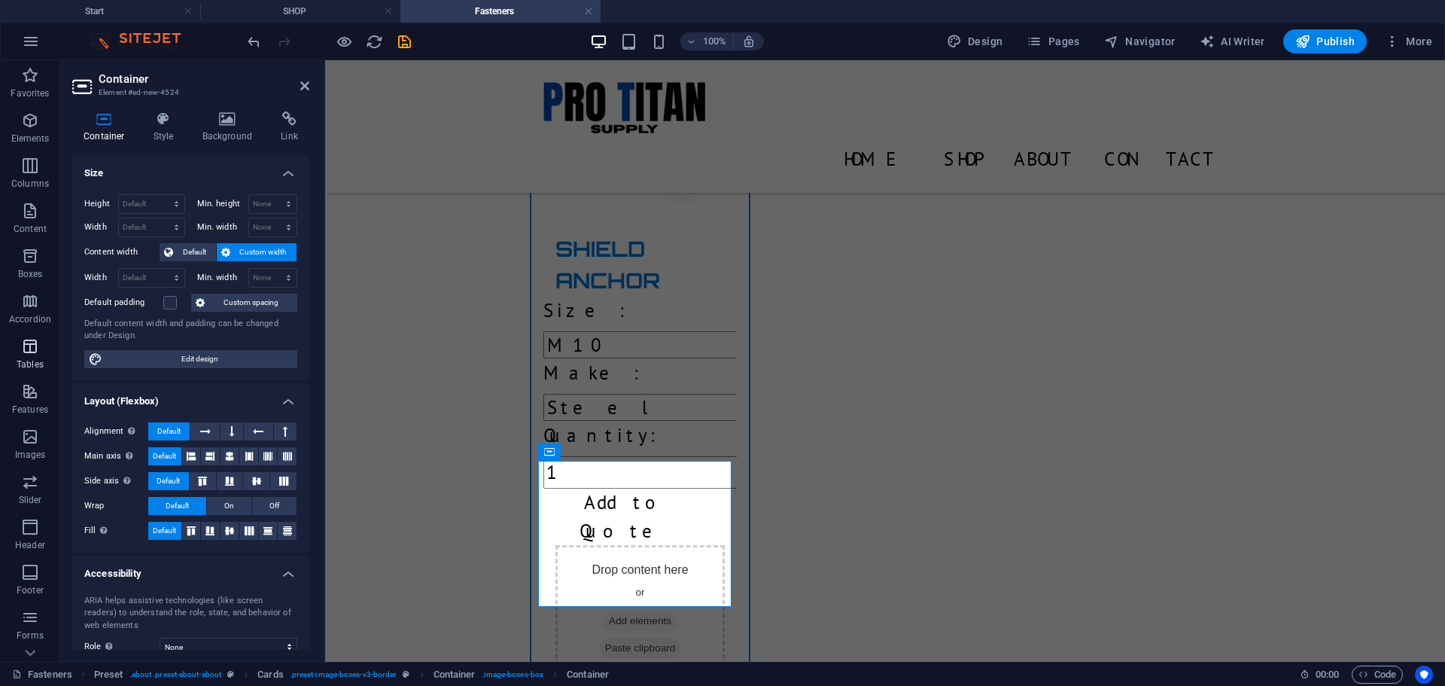
drag, startPoint x: 39, startPoint y: 348, endPoint x: 39, endPoint y: 361, distance: 12.0
click at [39, 349] on icon "button" at bounding box center [30, 346] width 18 height 18
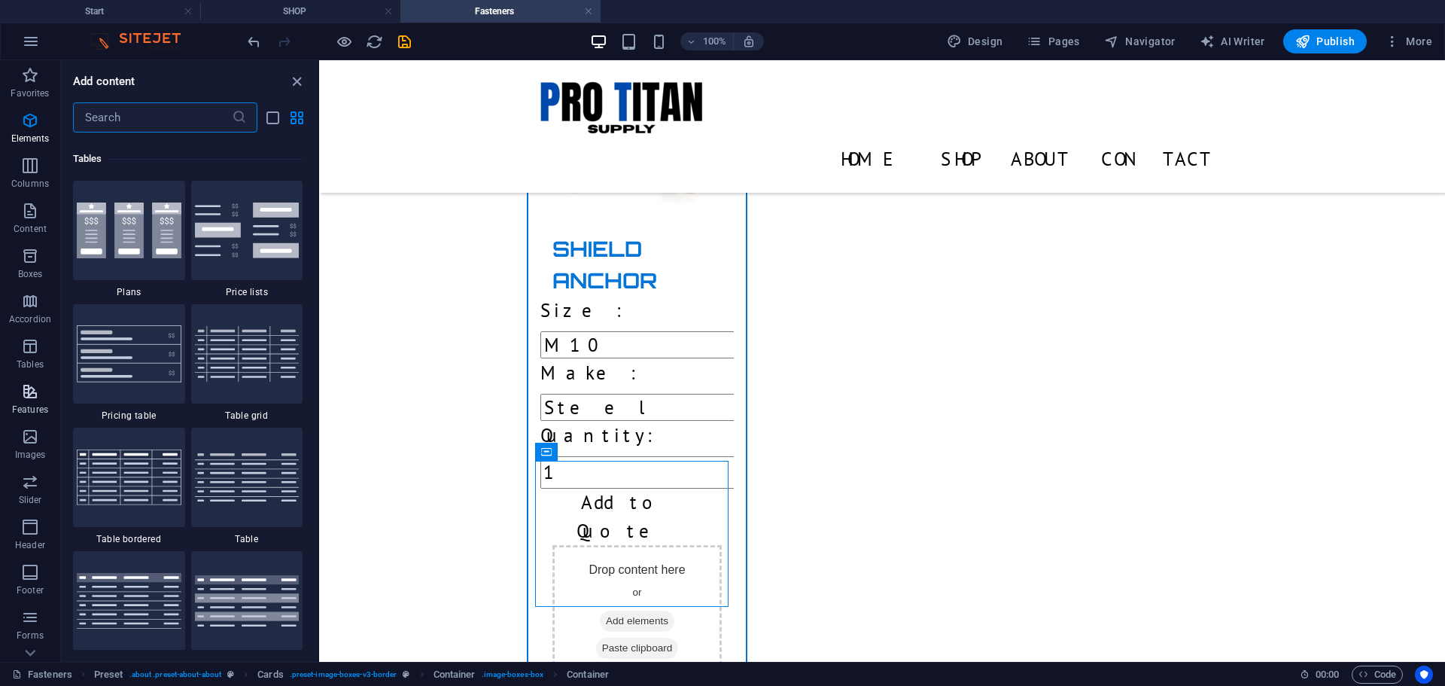
scroll to position [5213, 0]
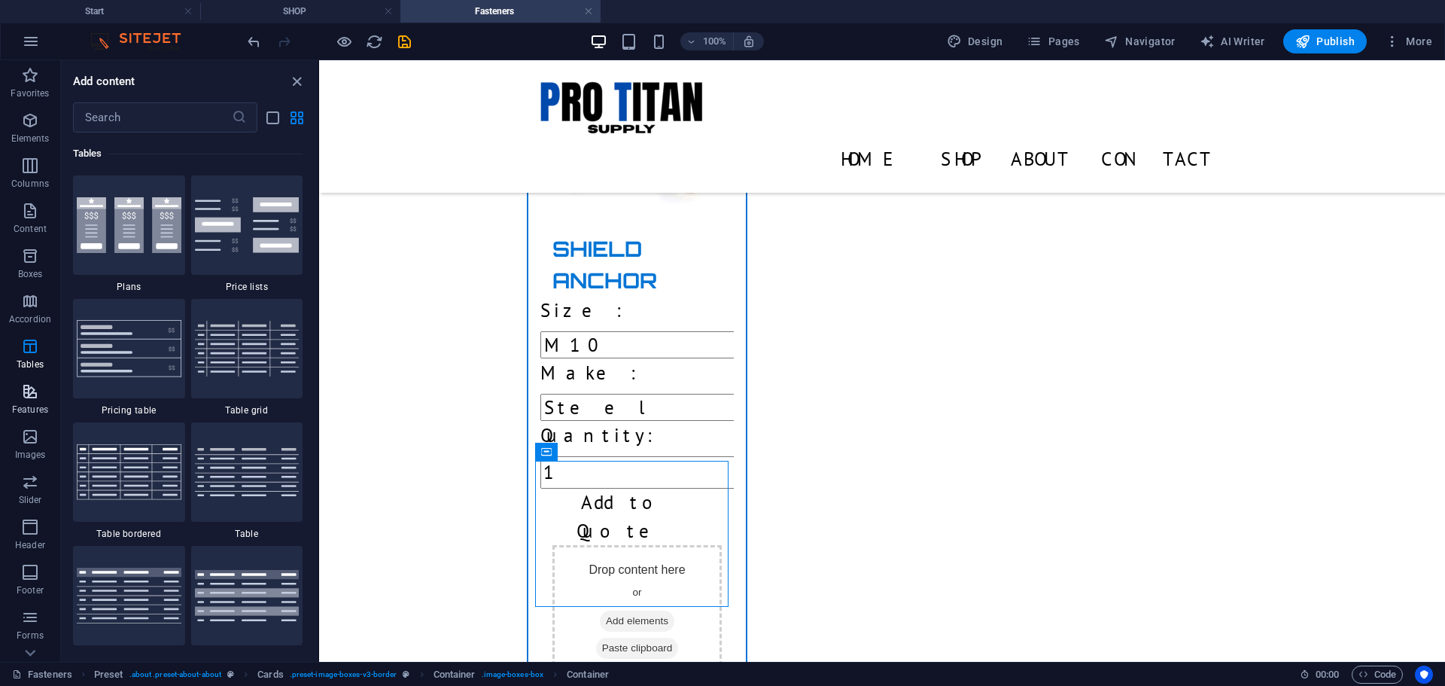
click at [26, 398] on icon "button" at bounding box center [30, 391] width 18 height 18
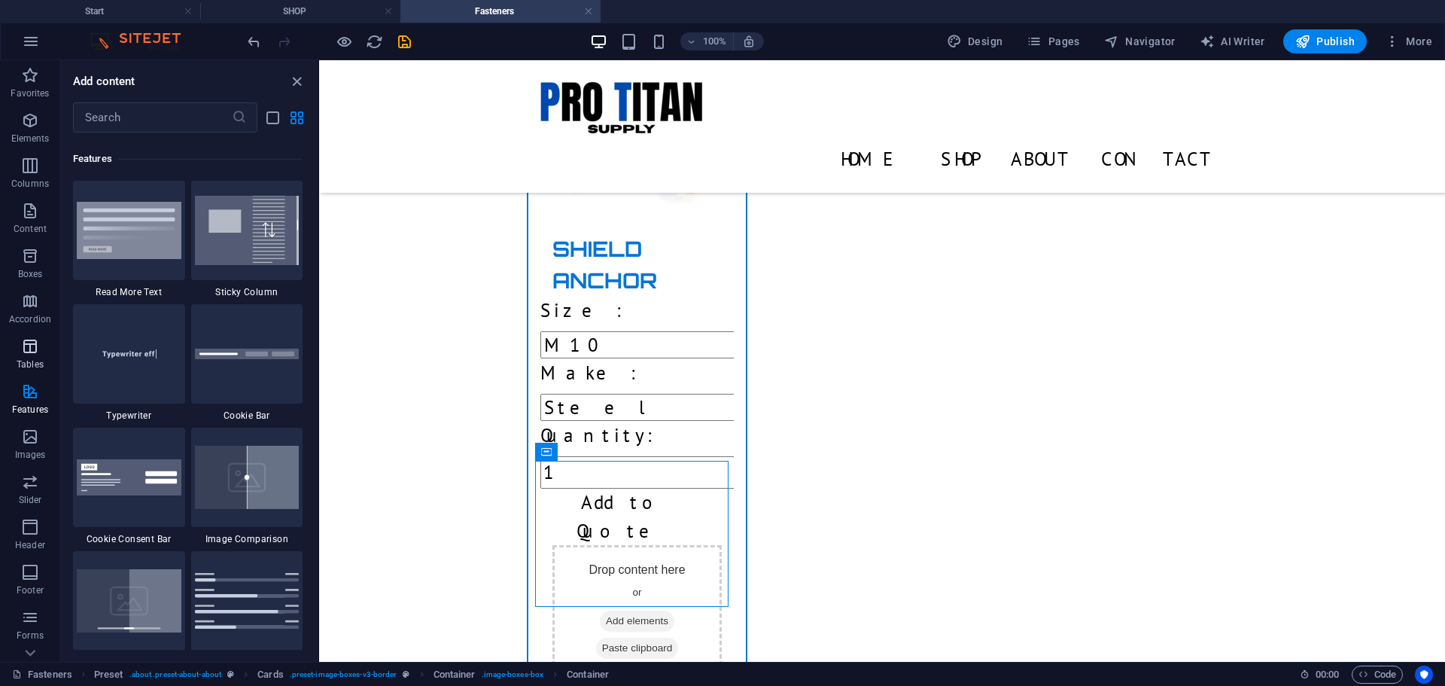
scroll to position [5867, 0]
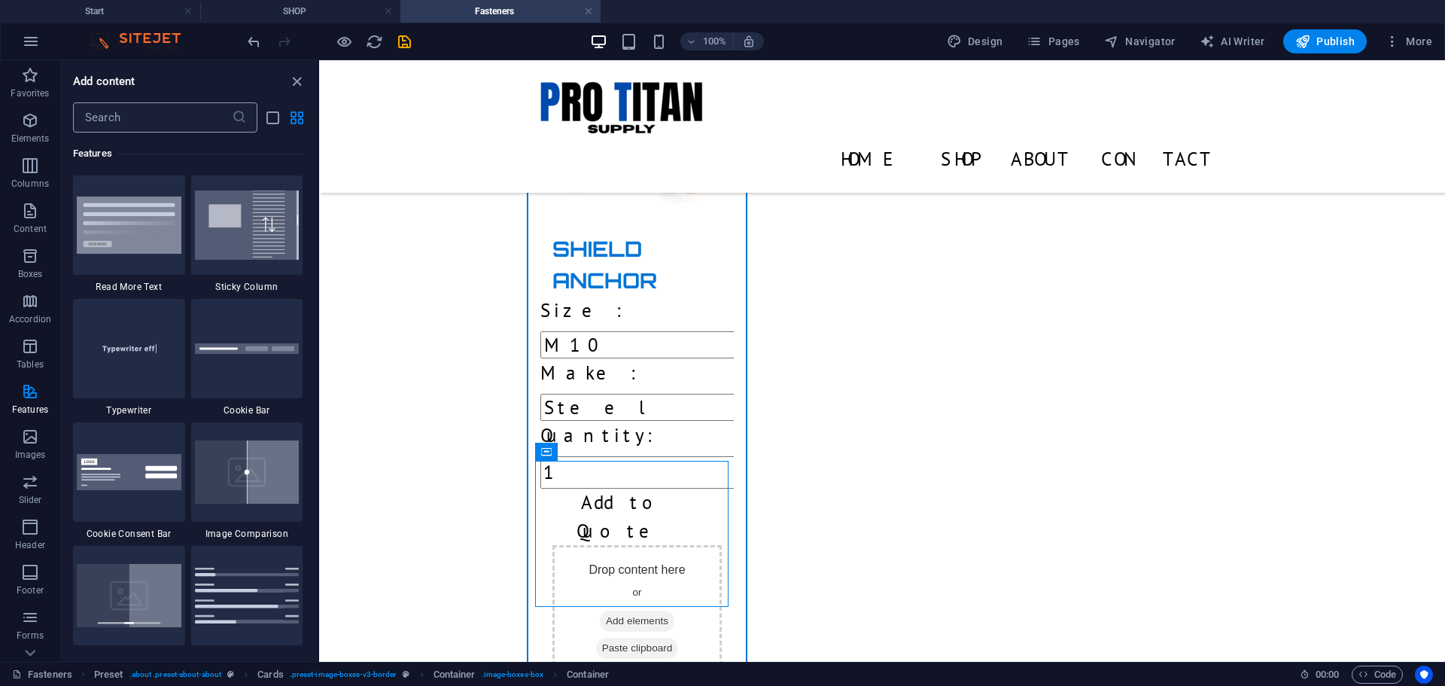
click at [151, 125] on input "text" at bounding box center [152, 117] width 159 height 30
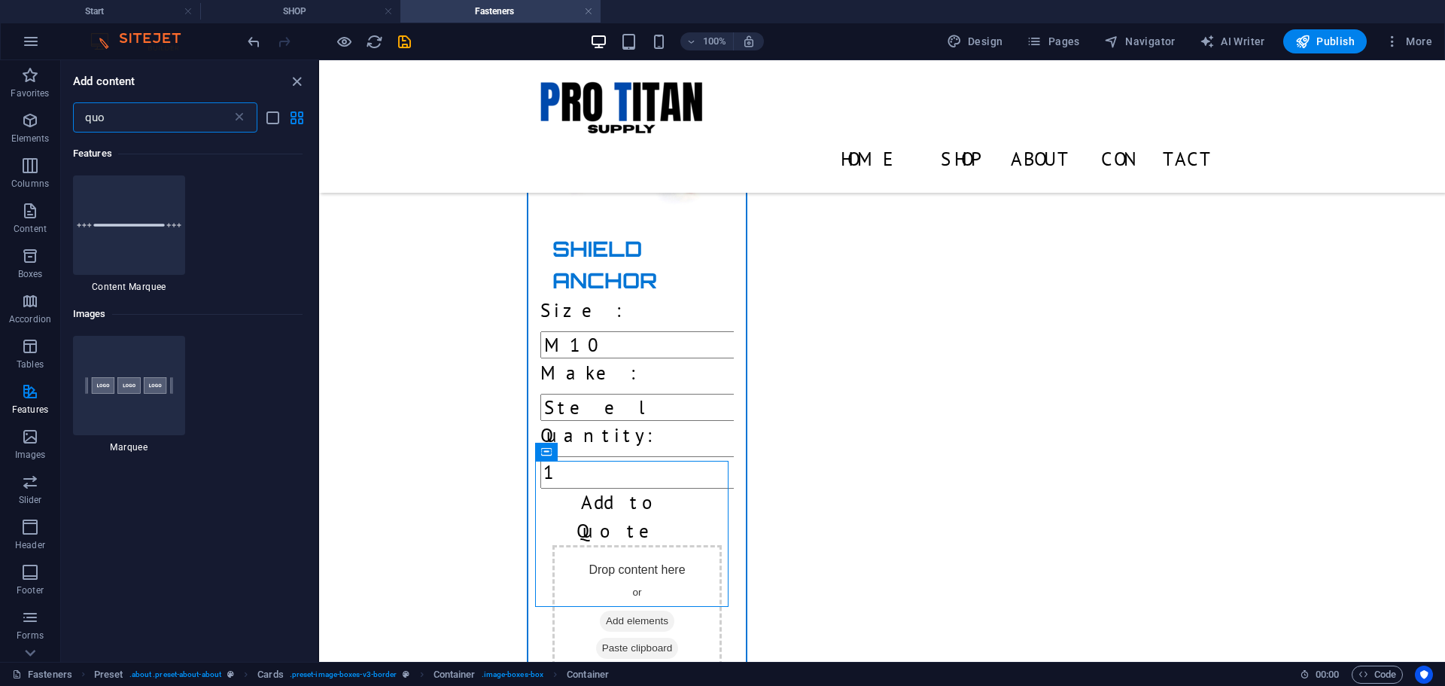
scroll to position [0, 0]
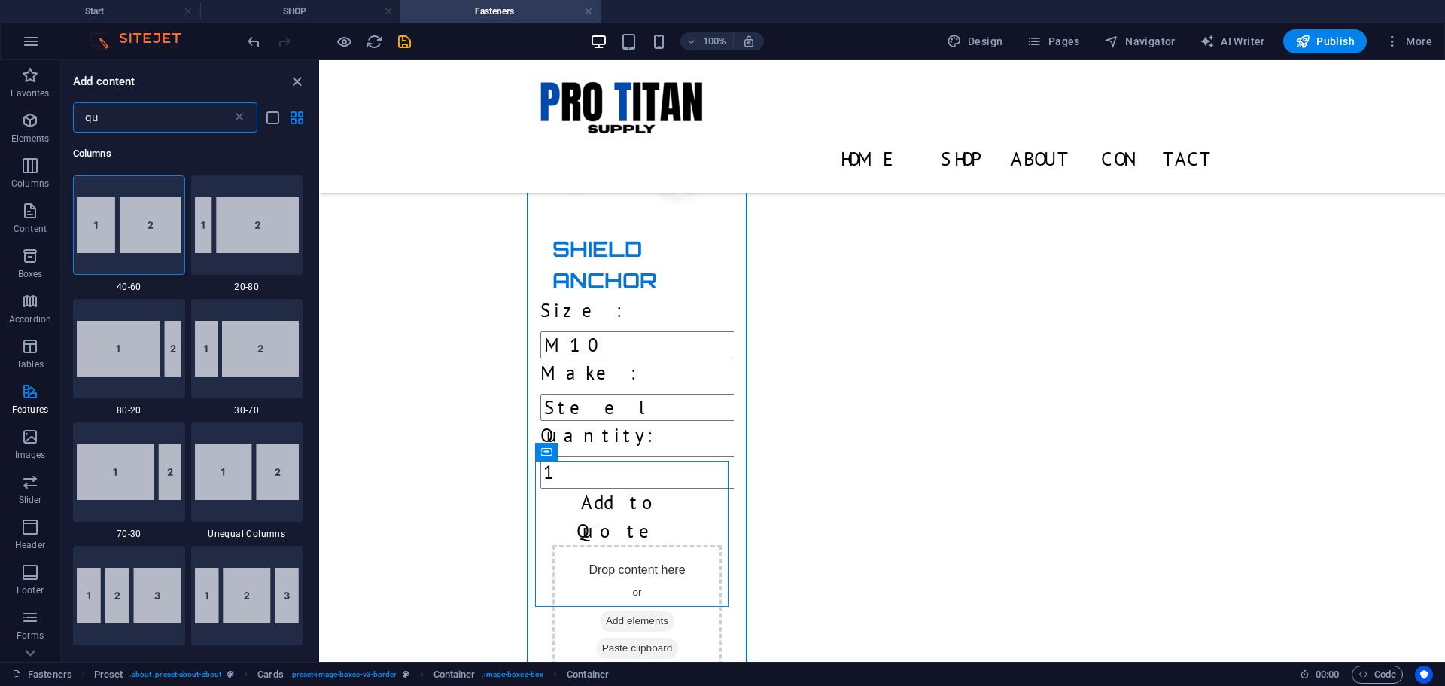
type input "q"
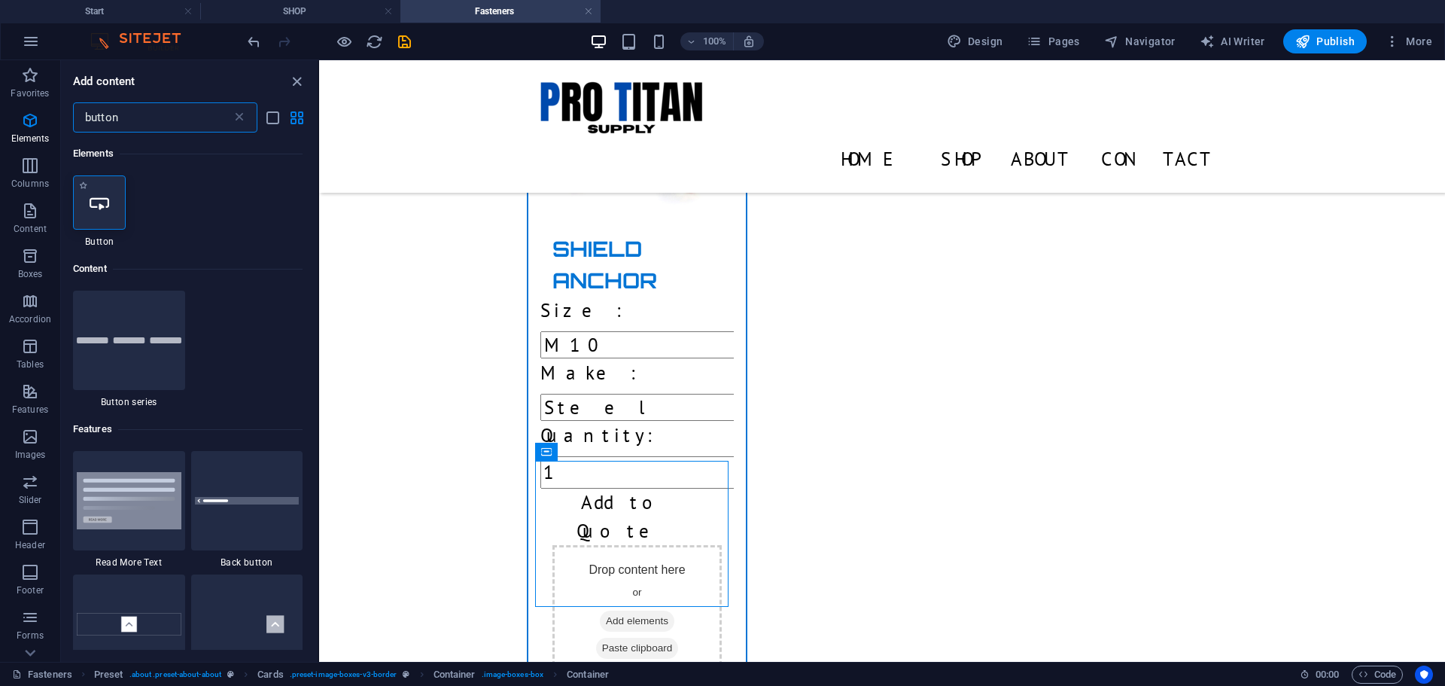
type input "button"
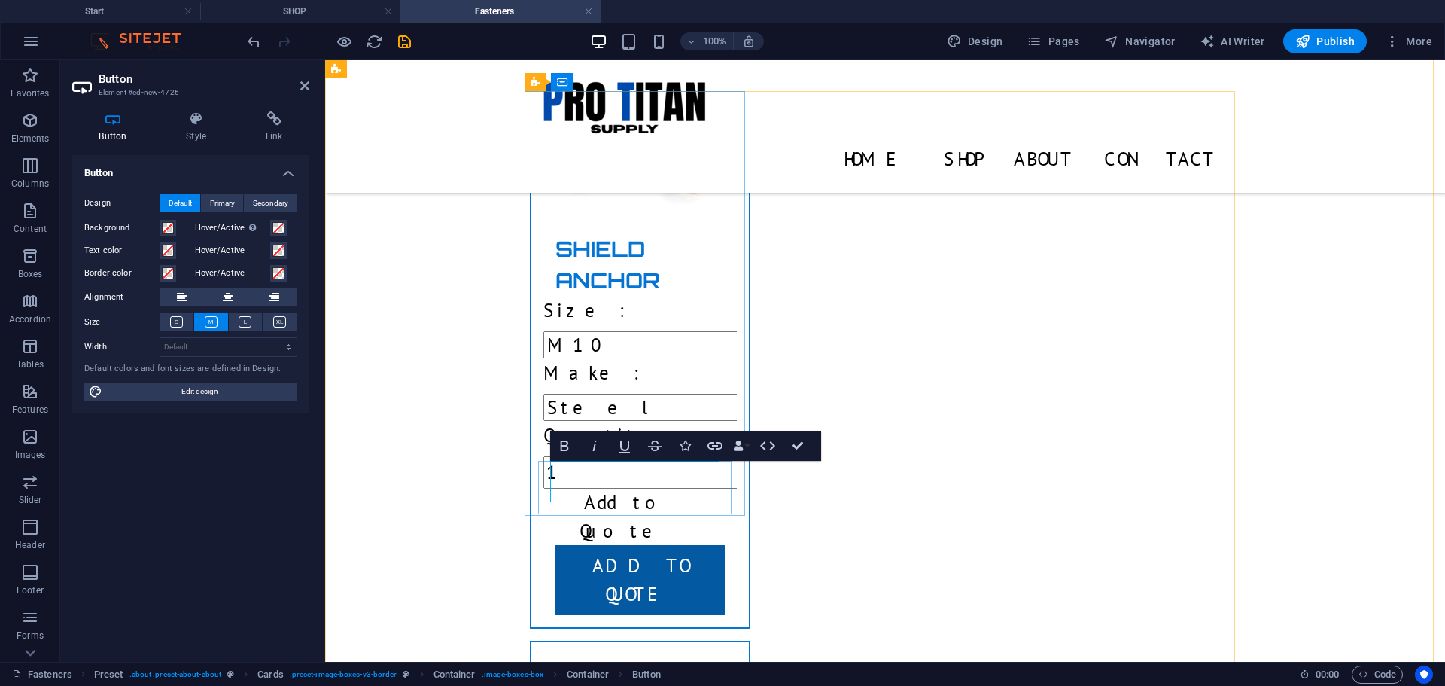
click at [610, 545] on link "Add to Quote" at bounding box center [639, 580] width 169 height 70
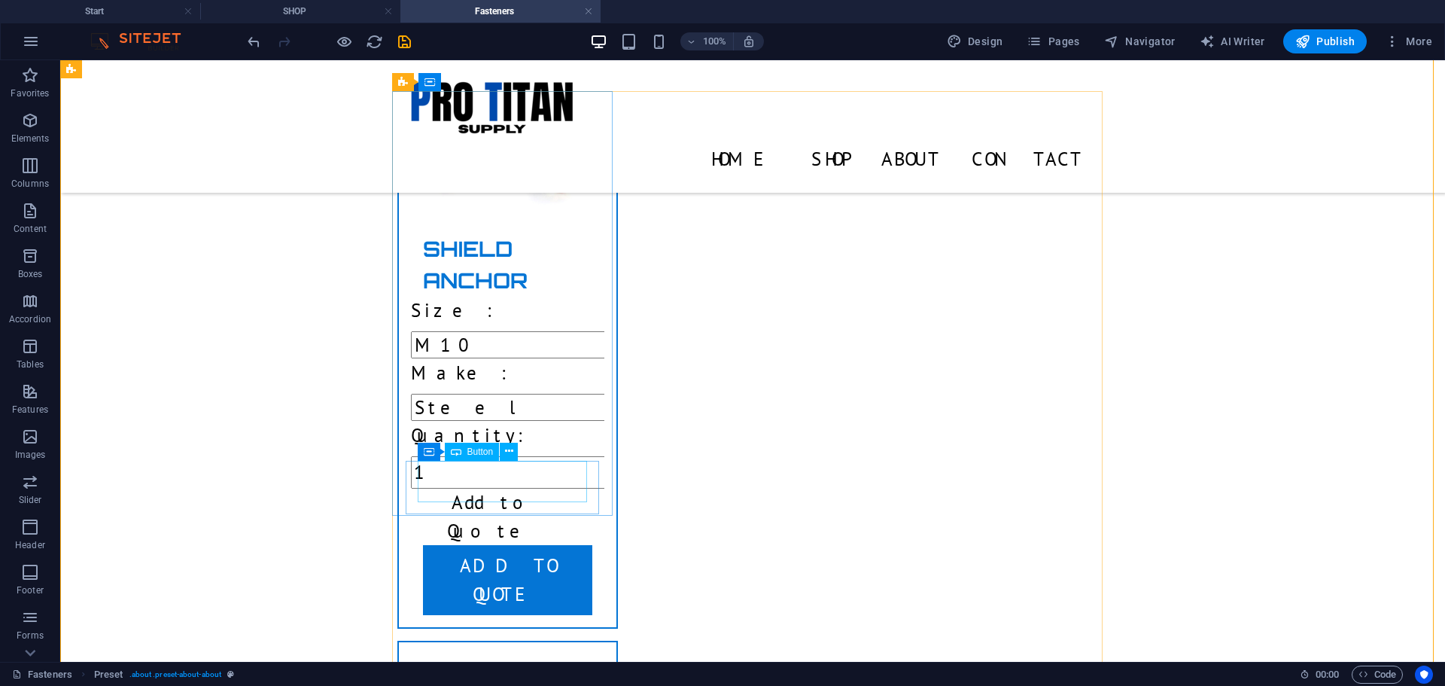
click at [483, 545] on div "Add to Quote" at bounding box center [507, 580] width 169 height 70
click at [482, 545] on div "Add to Quote" at bounding box center [507, 580] width 169 height 70
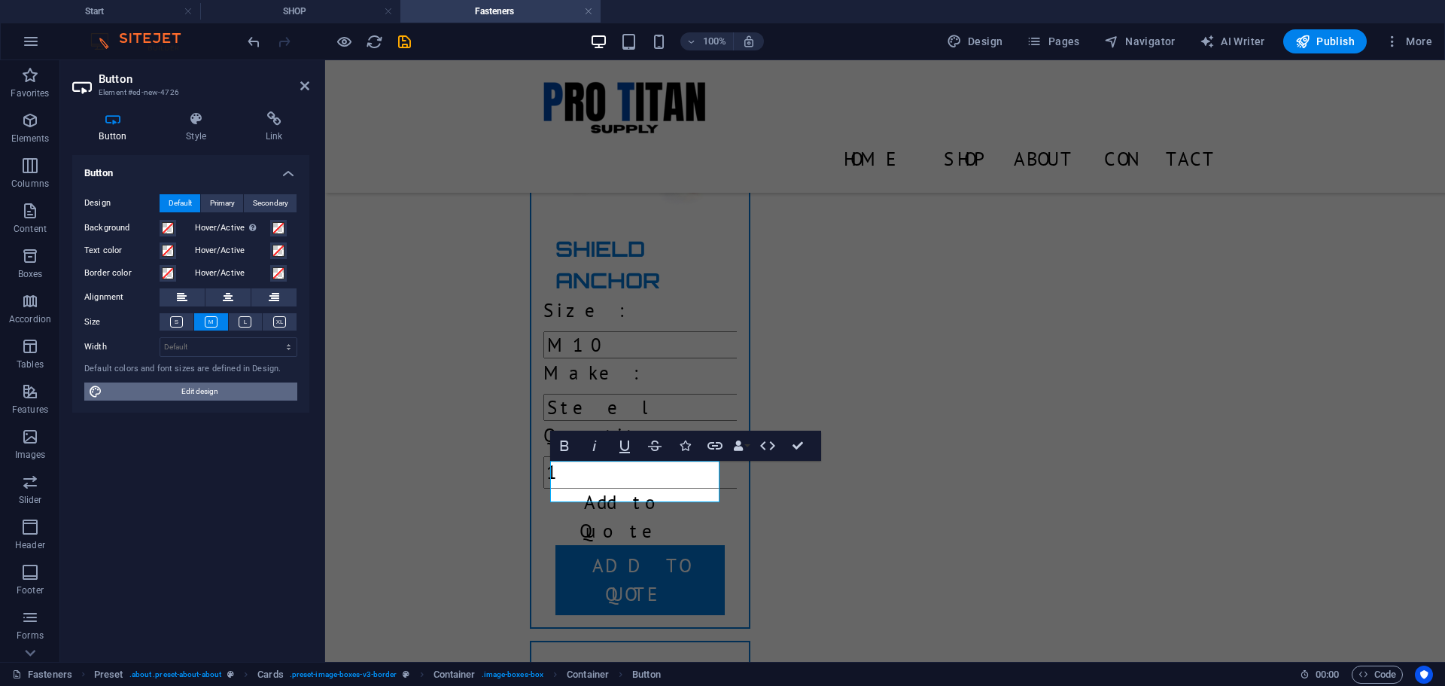
click at [190, 389] on span "Edit design" at bounding box center [200, 391] width 186 height 18
select select "px"
select select "400"
select select "px"
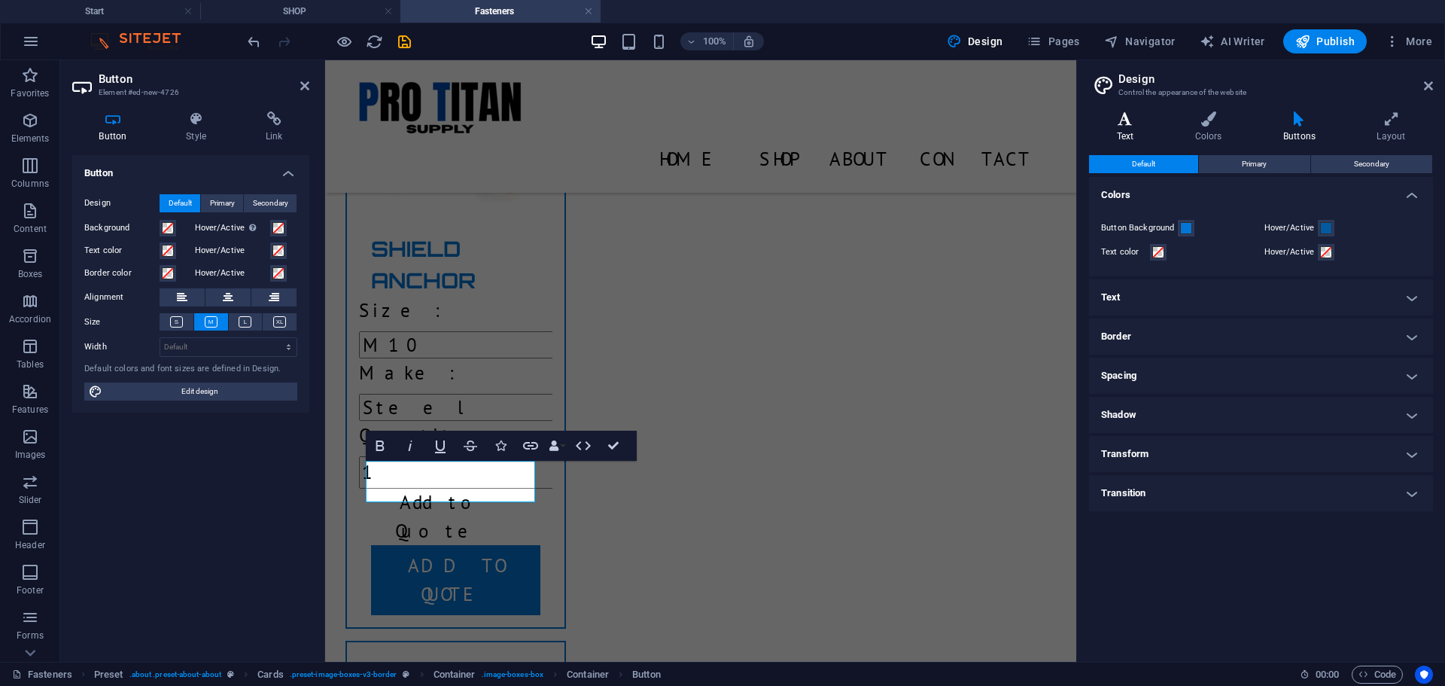
click at [1128, 123] on icon at bounding box center [1125, 118] width 72 height 15
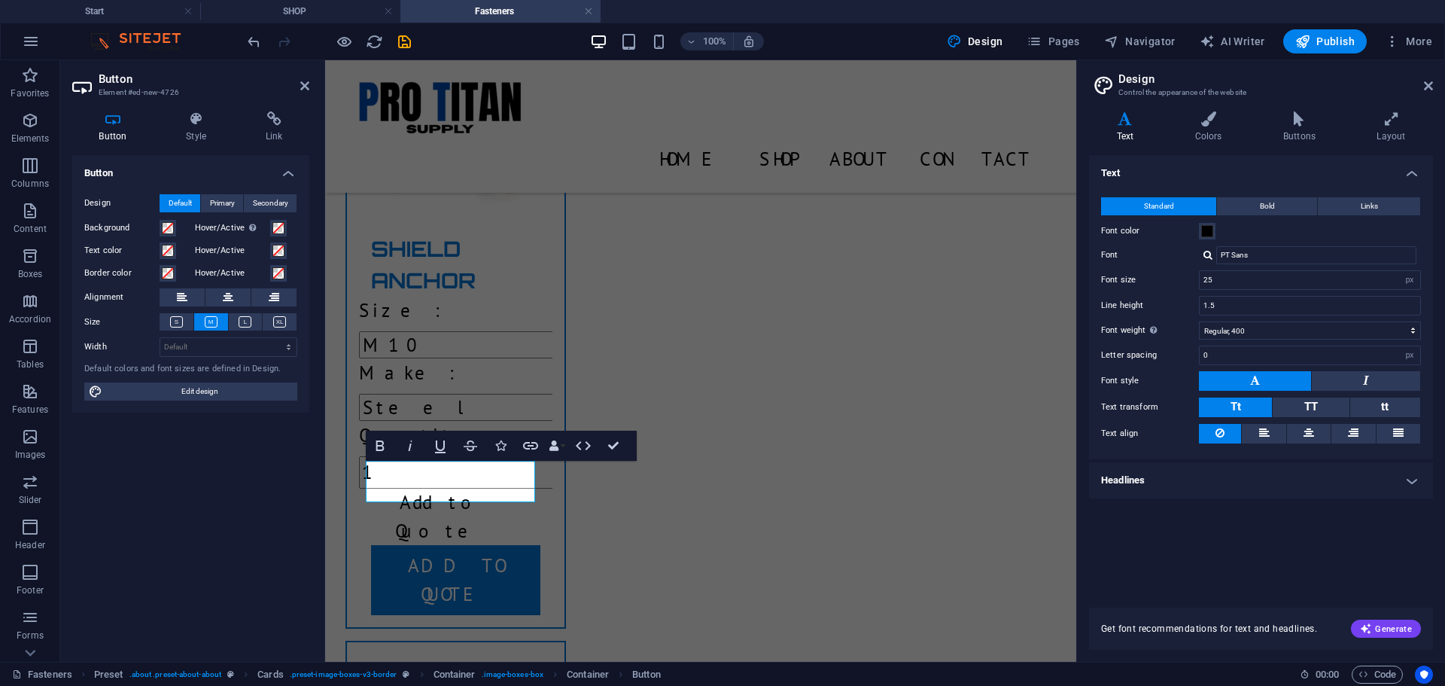
click at [1272, 382] on button at bounding box center [1255, 381] width 112 height 20
click at [1249, 252] on input "PT Sans" at bounding box center [1316, 255] width 200 height 18
click at [1286, 278] on input "25" at bounding box center [1310, 280] width 221 height 18
type input "2"
type input "18"
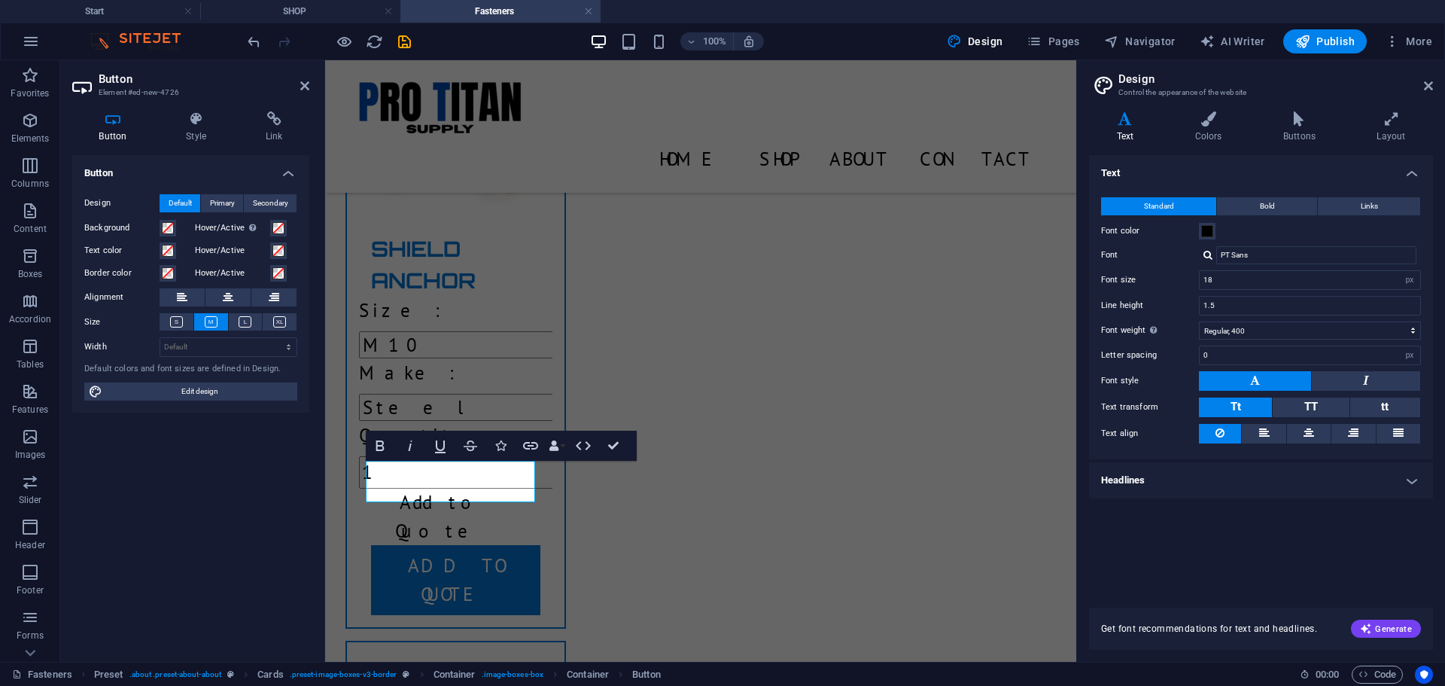
click at [1160, 267] on div "Standard Bold Links Font color Font PT Sans Font size 18 rem px Line height 1.5…" at bounding box center [1261, 320] width 350 height 277
click at [1286, 204] on button "Bold" at bounding box center [1267, 206] width 100 height 18
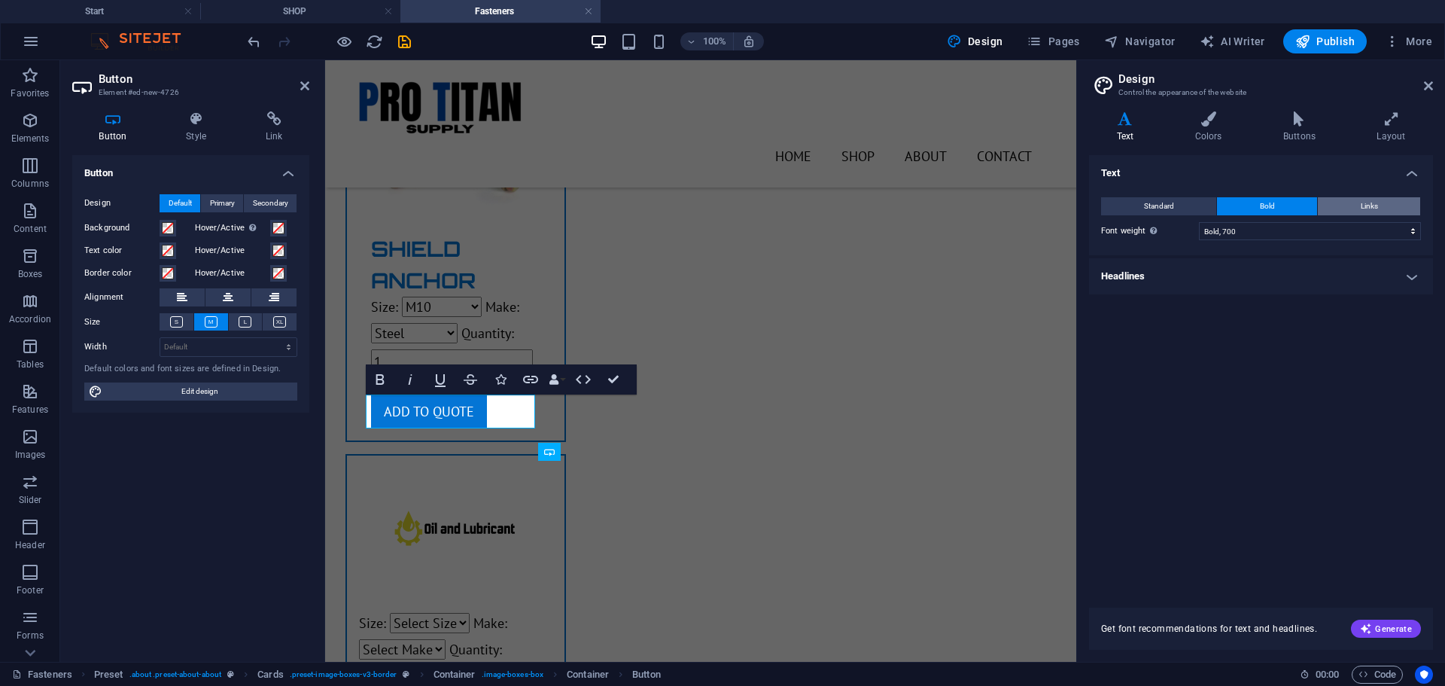
click at [1342, 207] on button "Links" at bounding box center [1369, 206] width 102 height 18
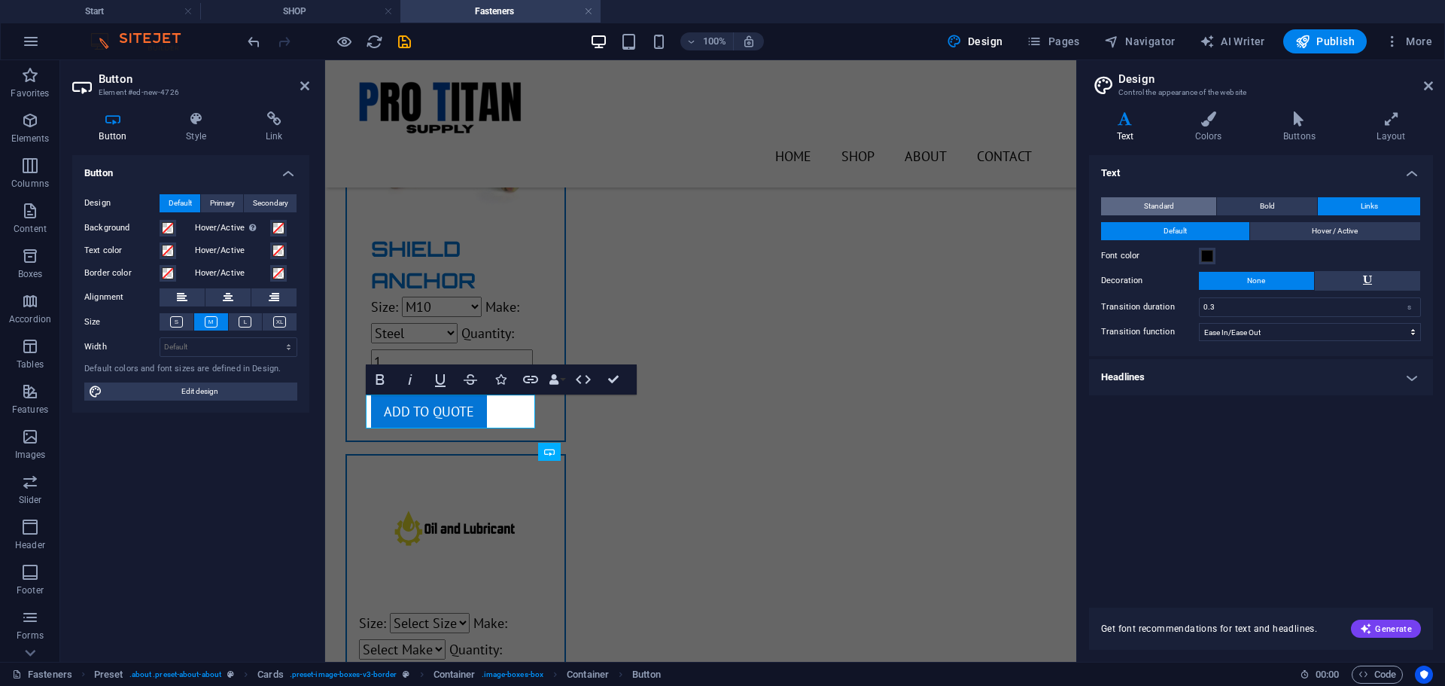
click at [1191, 211] on button "Standard" at bounding box center [1158, 206] width 115 height 18
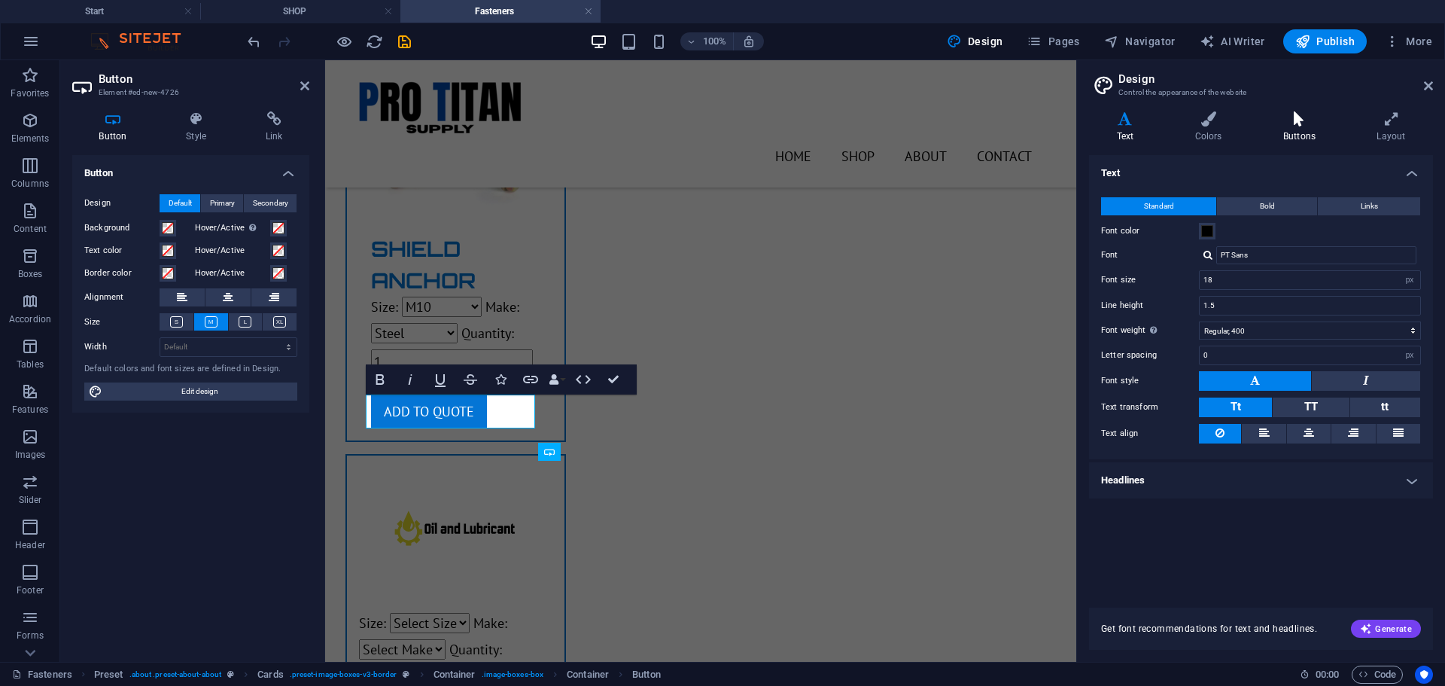
click at [1298, 127] on h4 "Buttons" at bounding box center [1301, 127] width 93 height 32
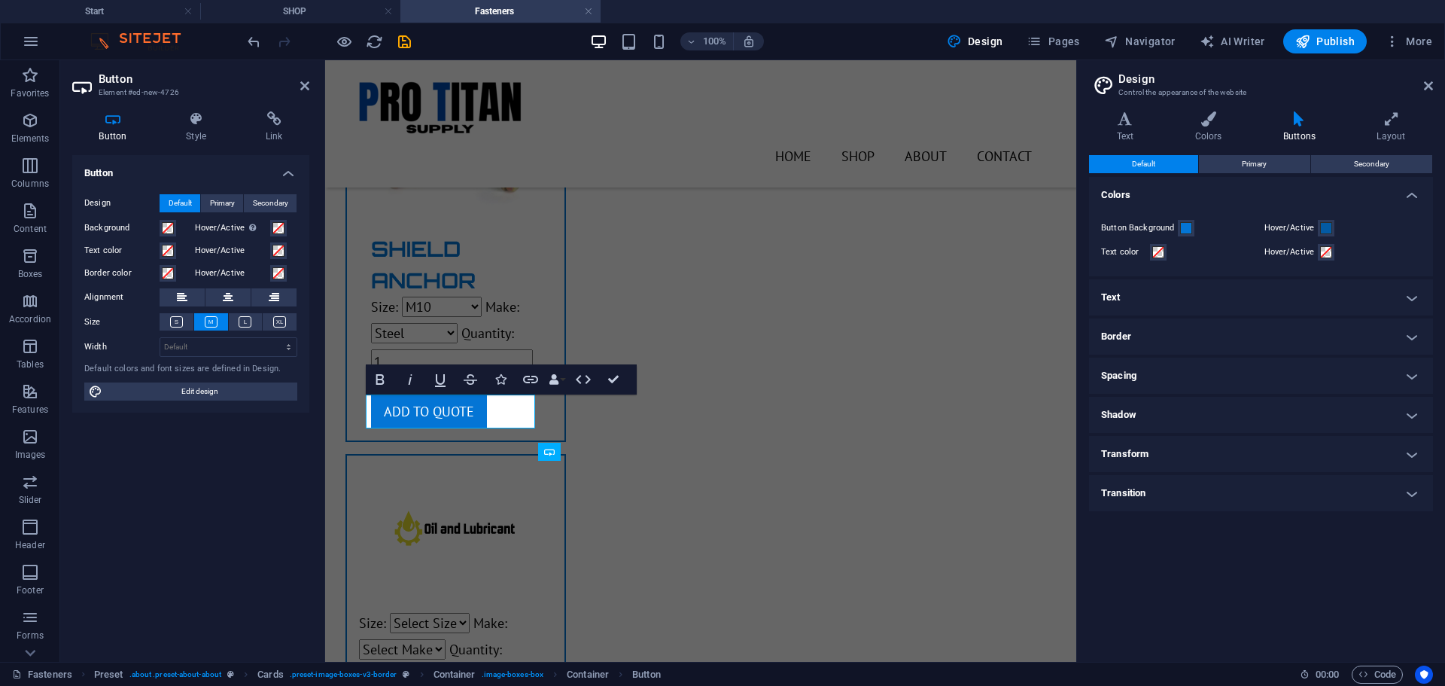
click at [1182, 296] on h4 "Text" at bounding box center [1261, 297] width 344 height 36
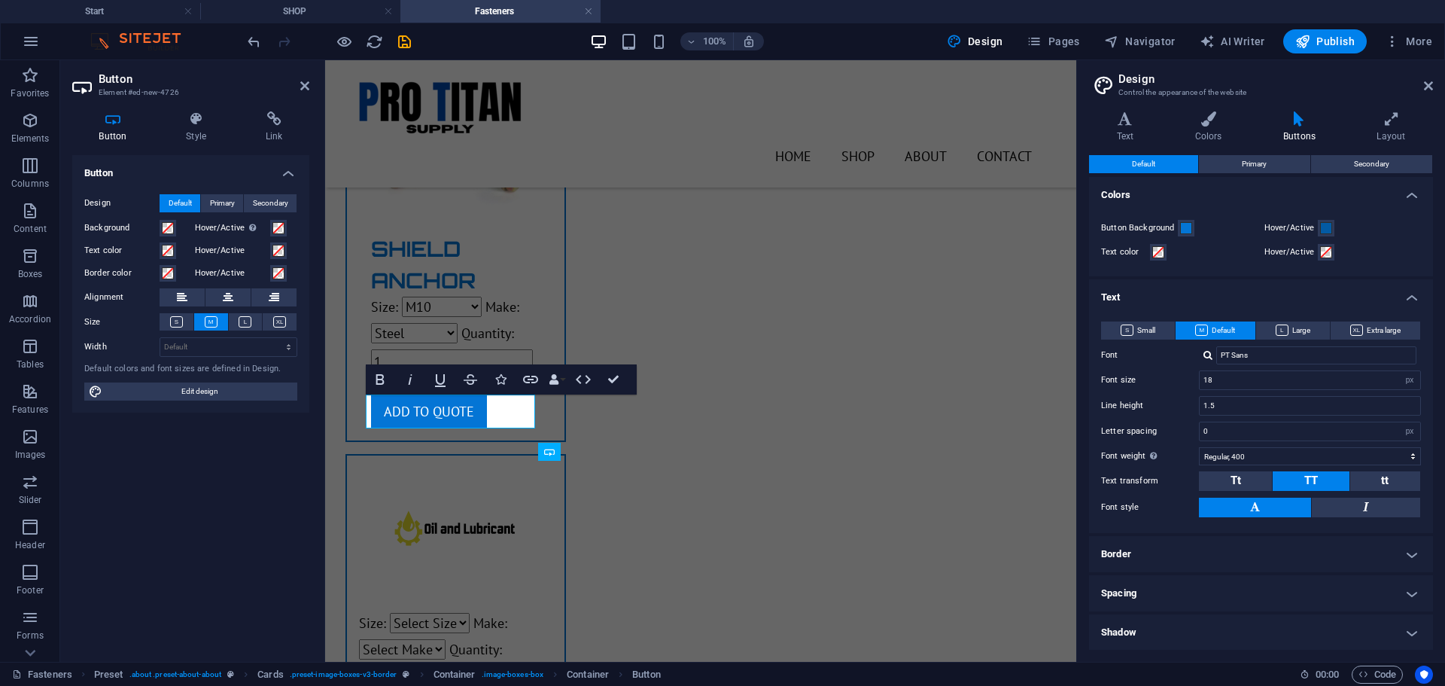
click at [1182, 296] on h4 "Text" at bounding box center [1261, 292] width 344 height 27
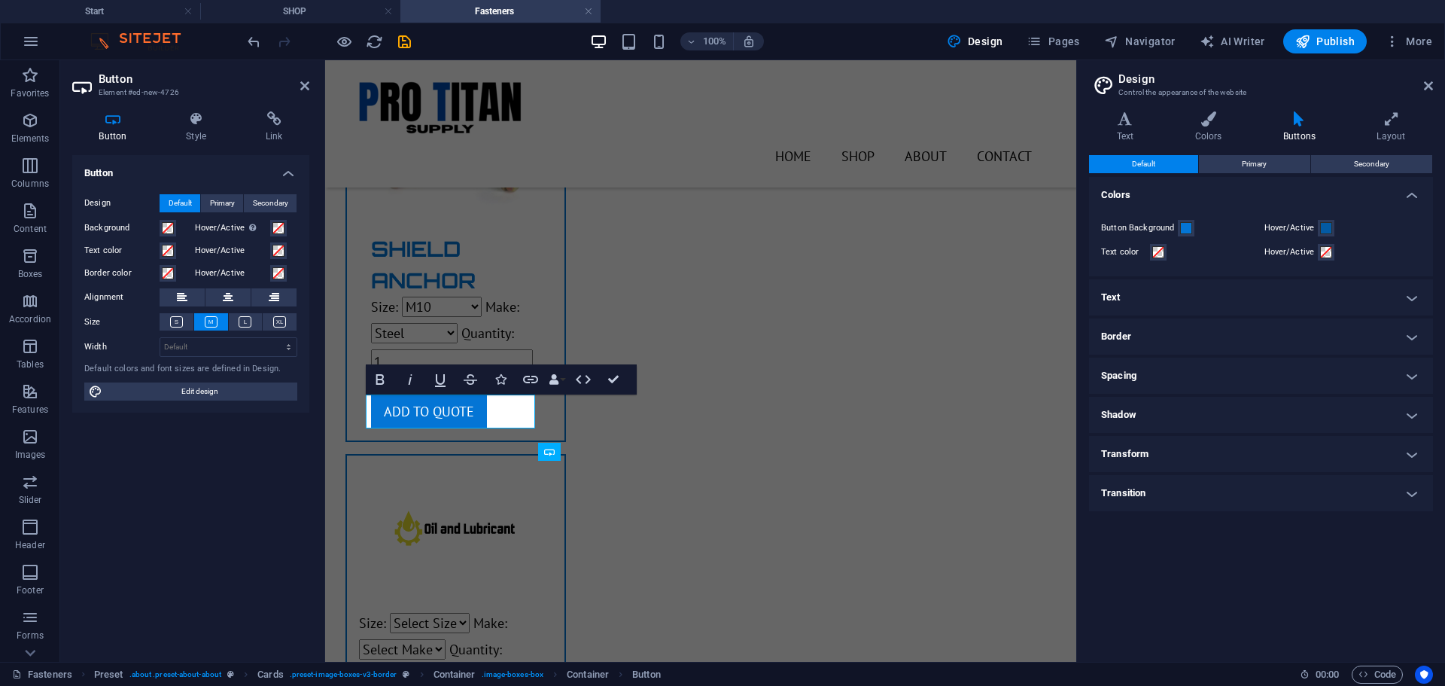
click at [1188, 300] on h4 "Text" at bounding box center [1261, 297] width 344 height 36
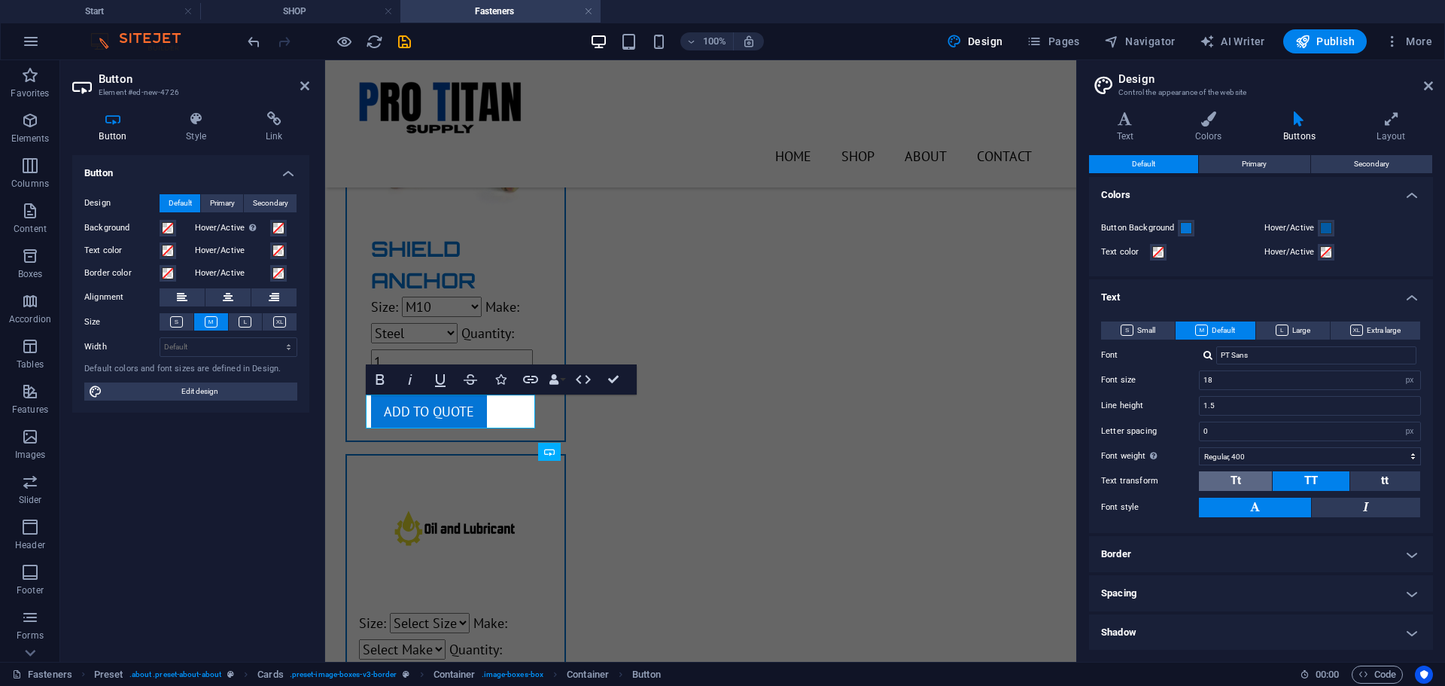
click at [1242, 482] on button "Tt" at bounding box center [1235, 481] width 73 height 20
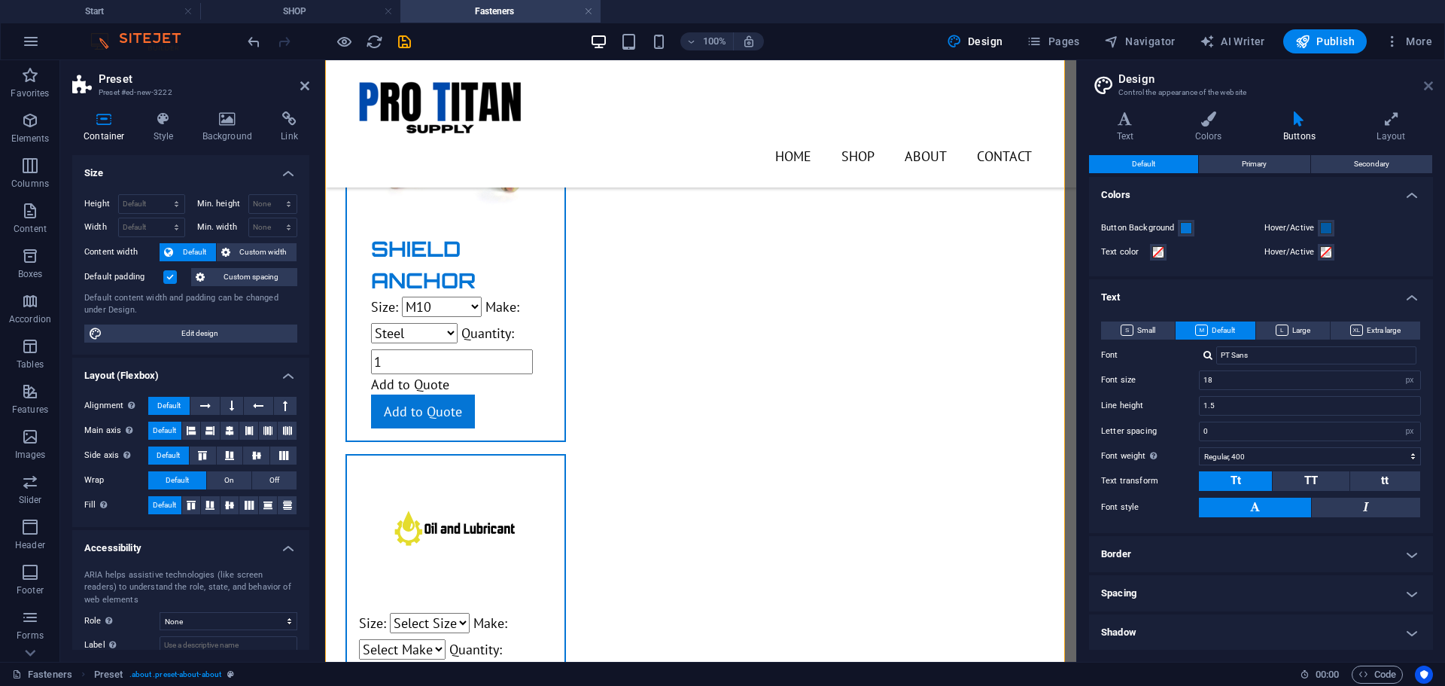
click at [1429, 84] on icon at bounding box center [1428, 86] width 9 height 12
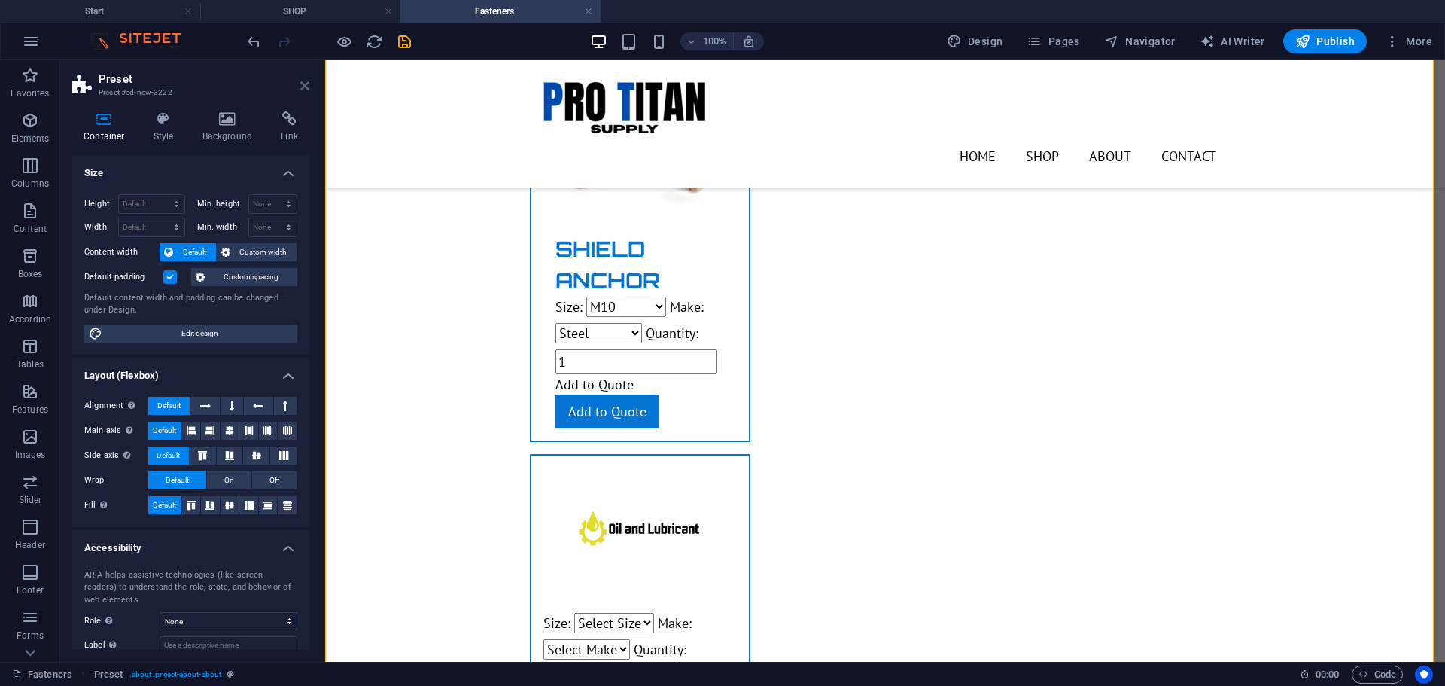
click at [303, 83] on icon at bounding box center [304, 86] width 9 height 12
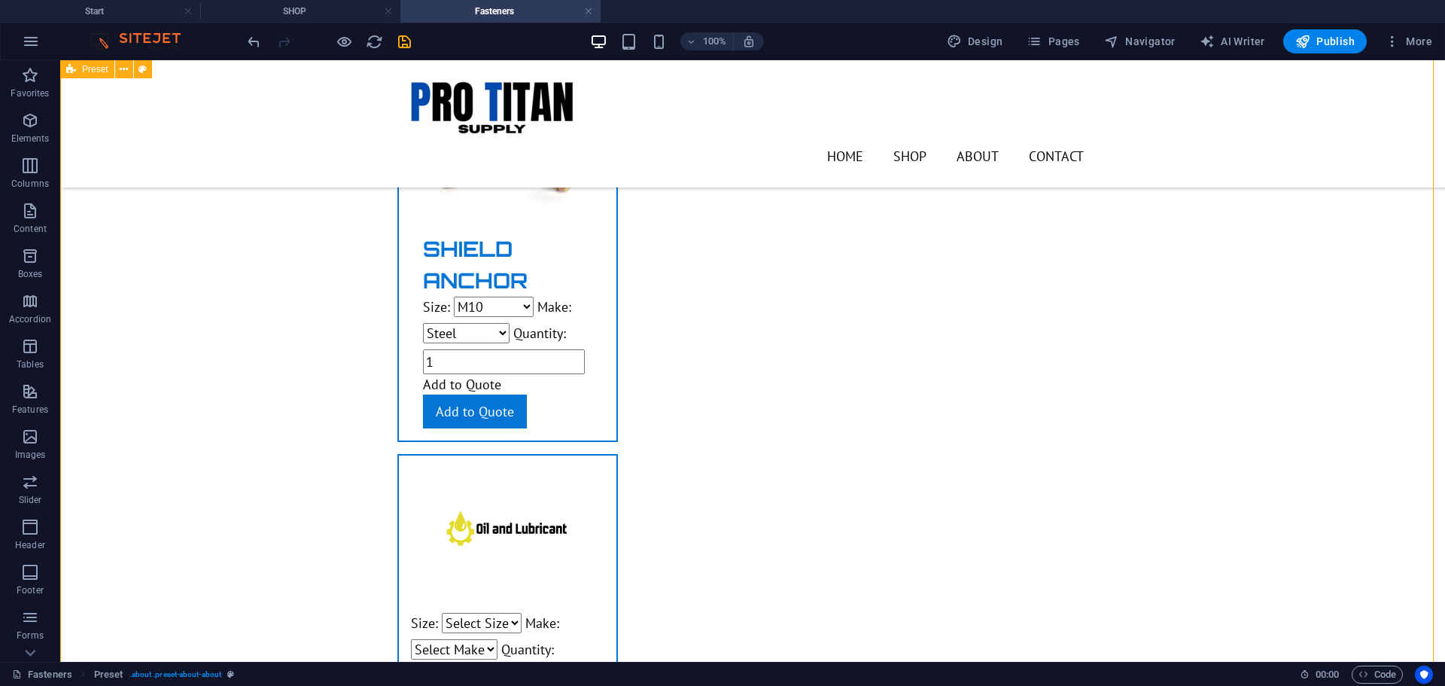
click at [1062, 39] on span "Pages" at bounding box center [1053, 41] width 53 height 15
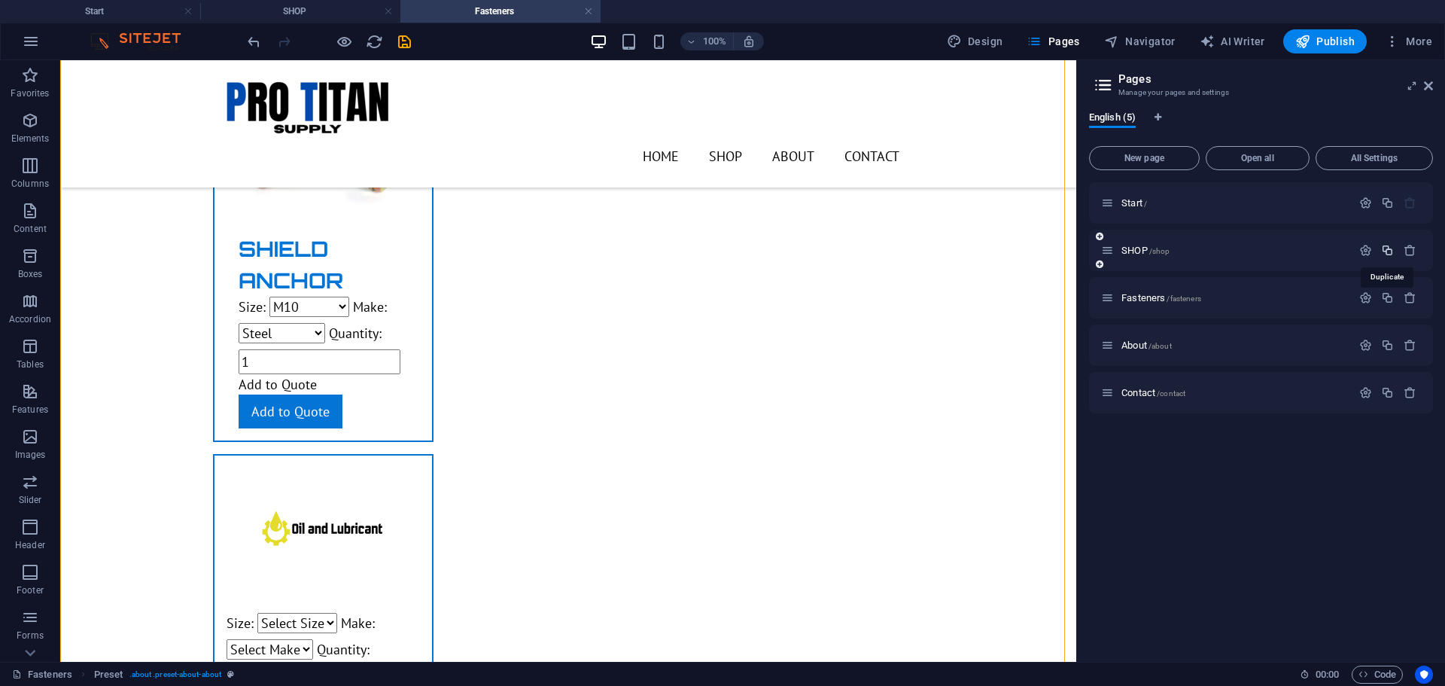
click at [1386, 248] on icon "button" at bounding box center [1387, 250] width 13 height 13
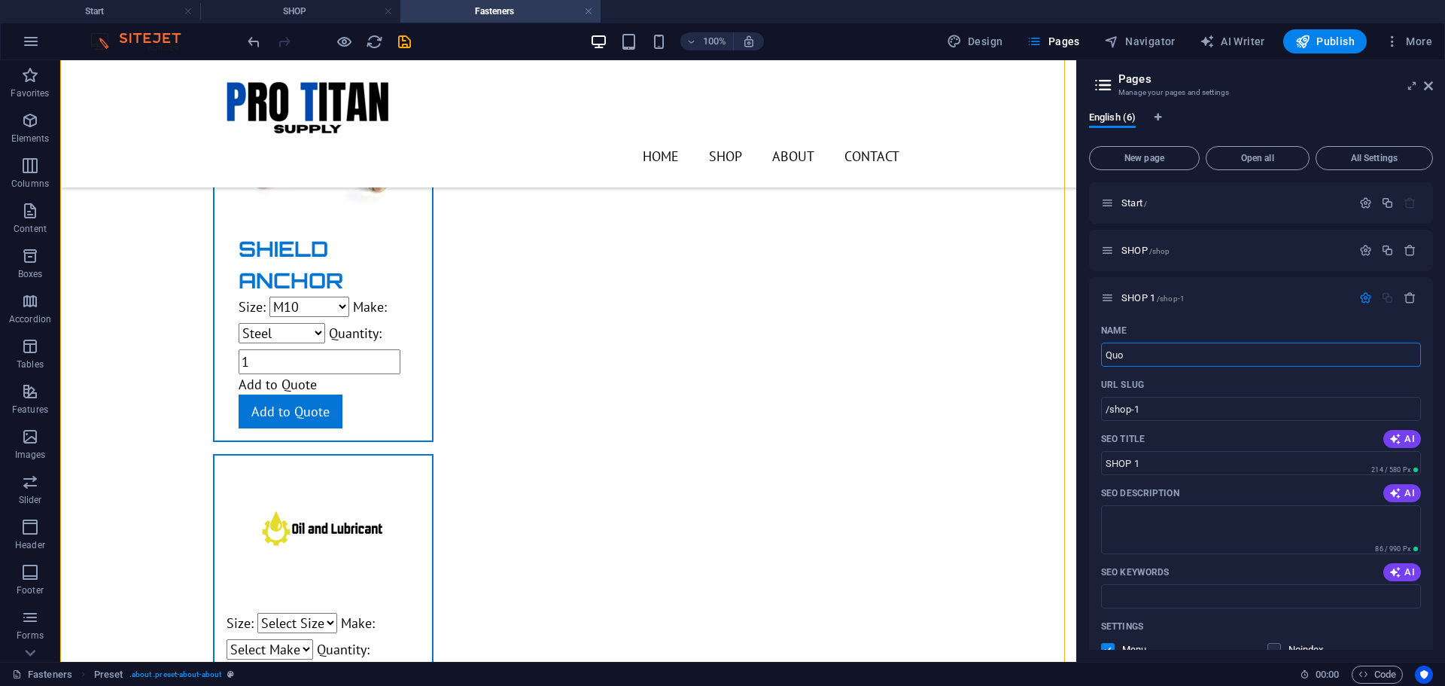
type input "Quot"
type input "/qu"
type input "Qu"
type input "Quote"
type input "/quote"
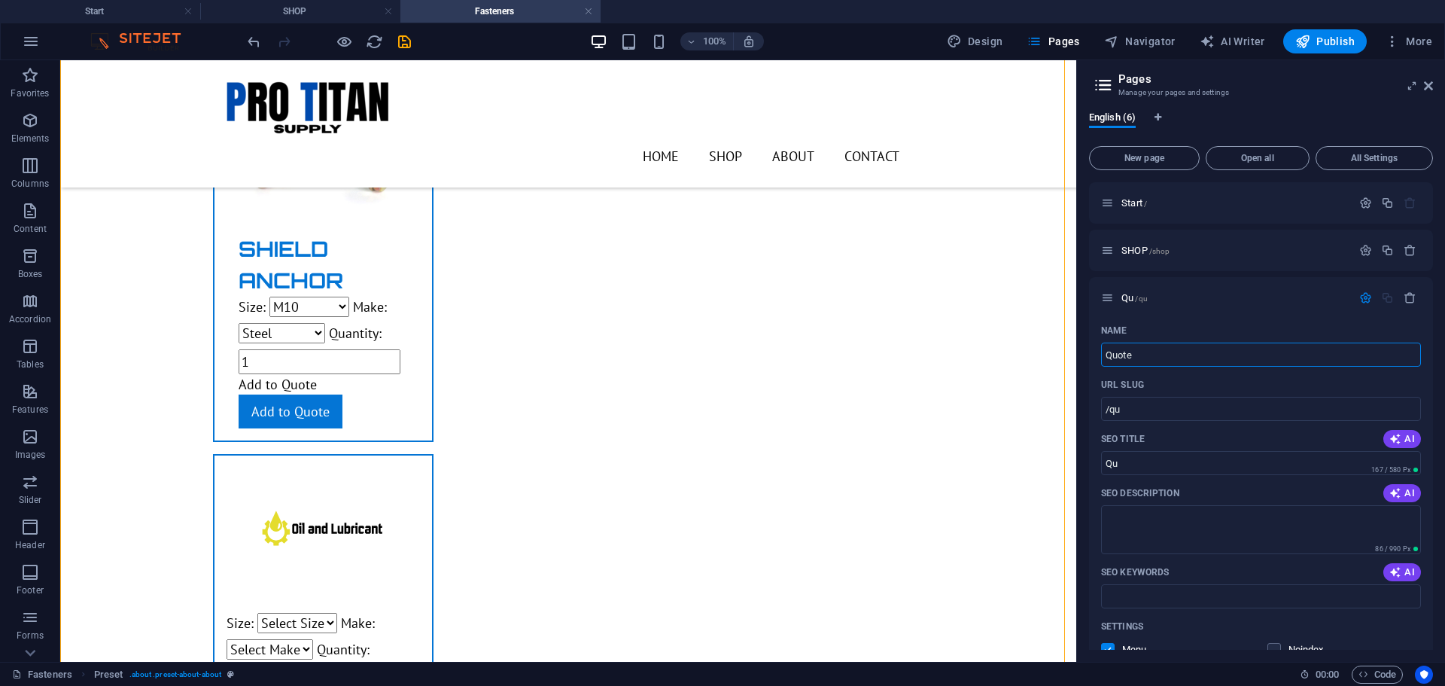
type input "Quote"
type input "Quote P"
type input "Quote"
type input "Quote Page"
type input "/quote-page"
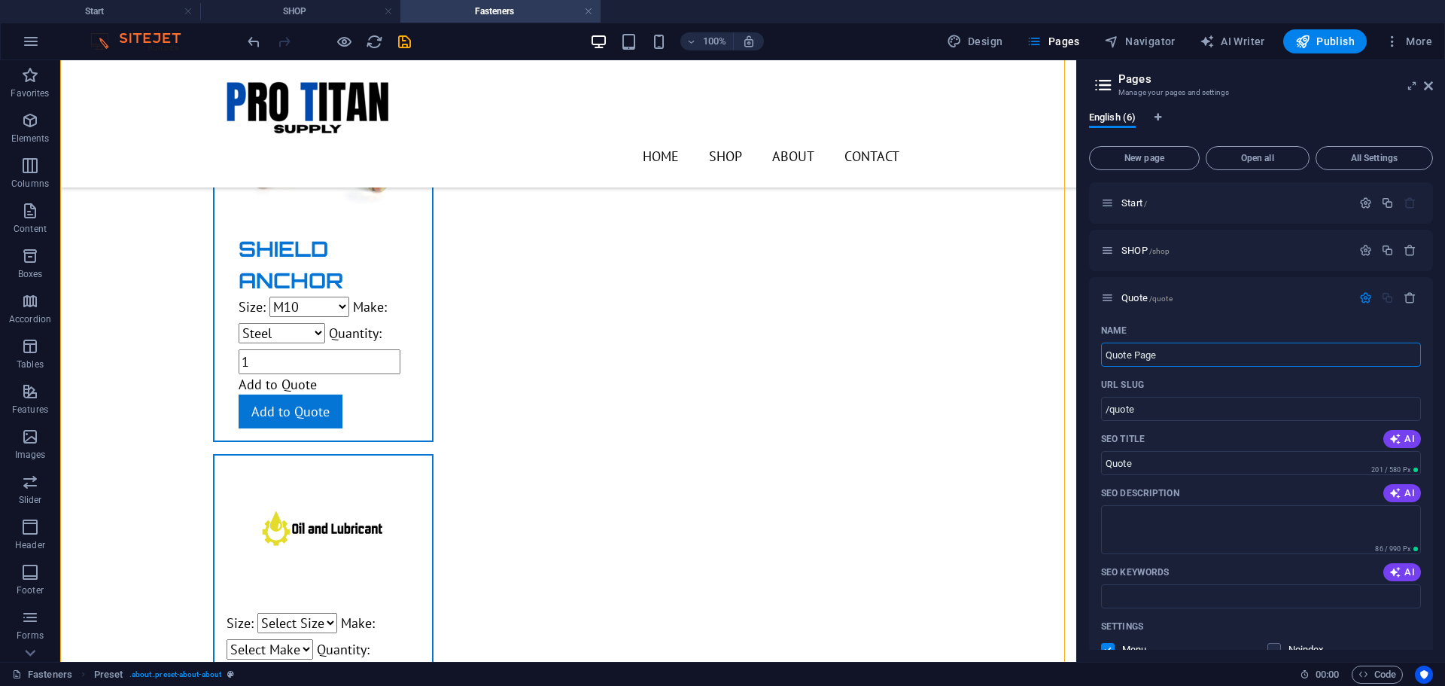
type input "Quote Page"
click at [1429, 84] on icon at bounding box center [1428, 86] width 9 height 12
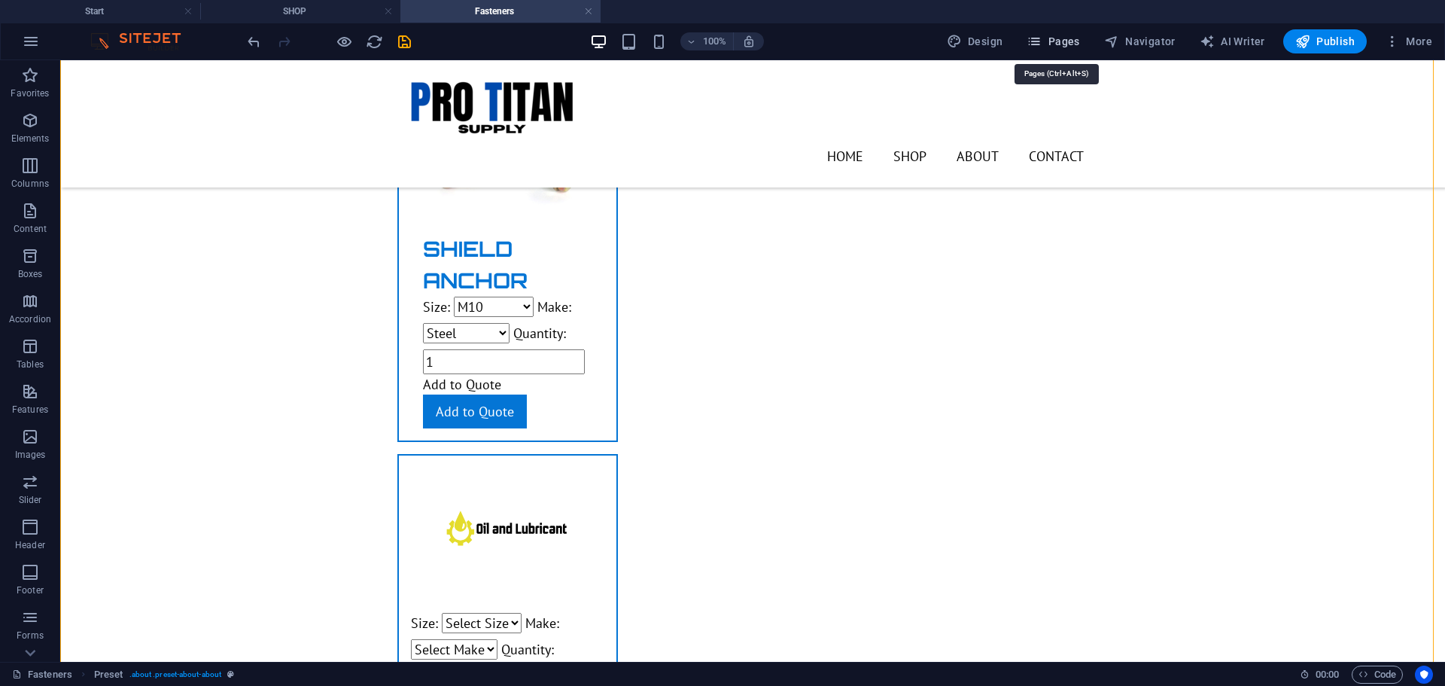
click at [1052, 38] on span "Pages" at bounding box center [1053, 41] width 53 height 15
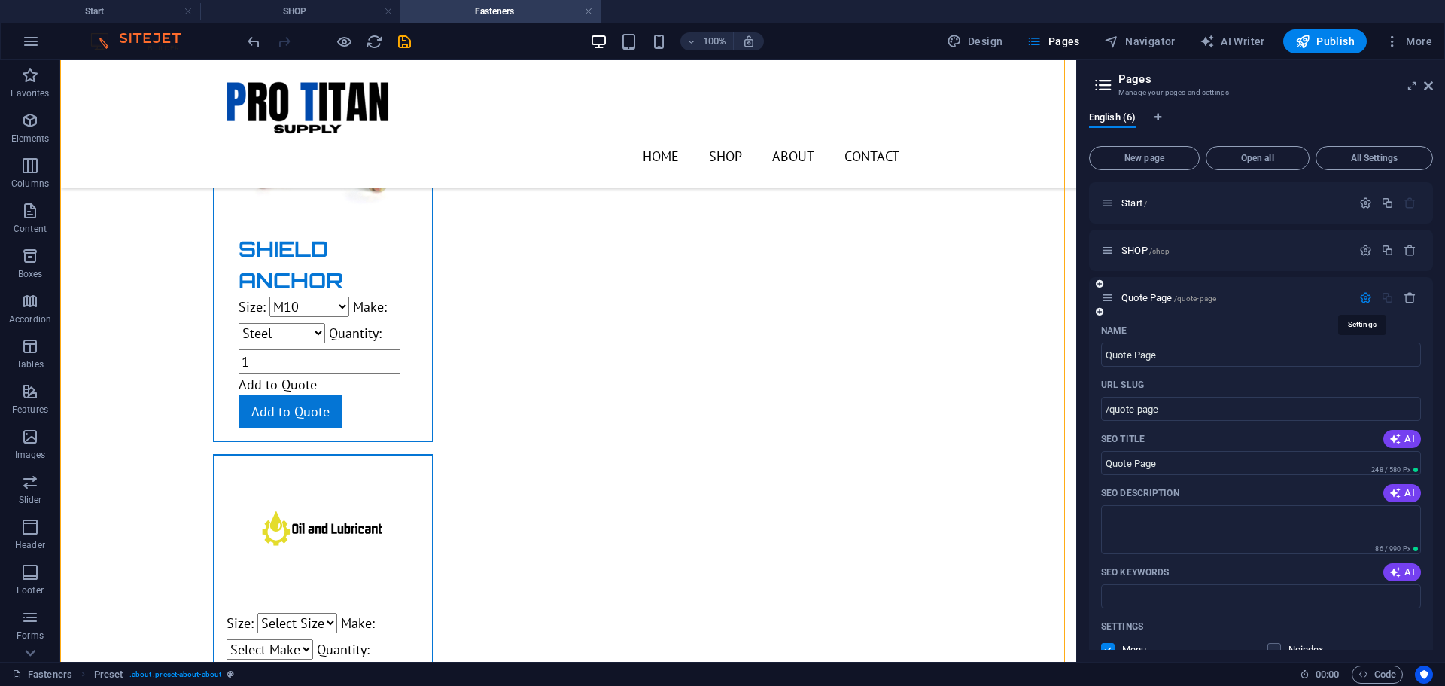
click at [1362, 301] on icon "button" at bounding box center [1365, 297] width 13 height 13
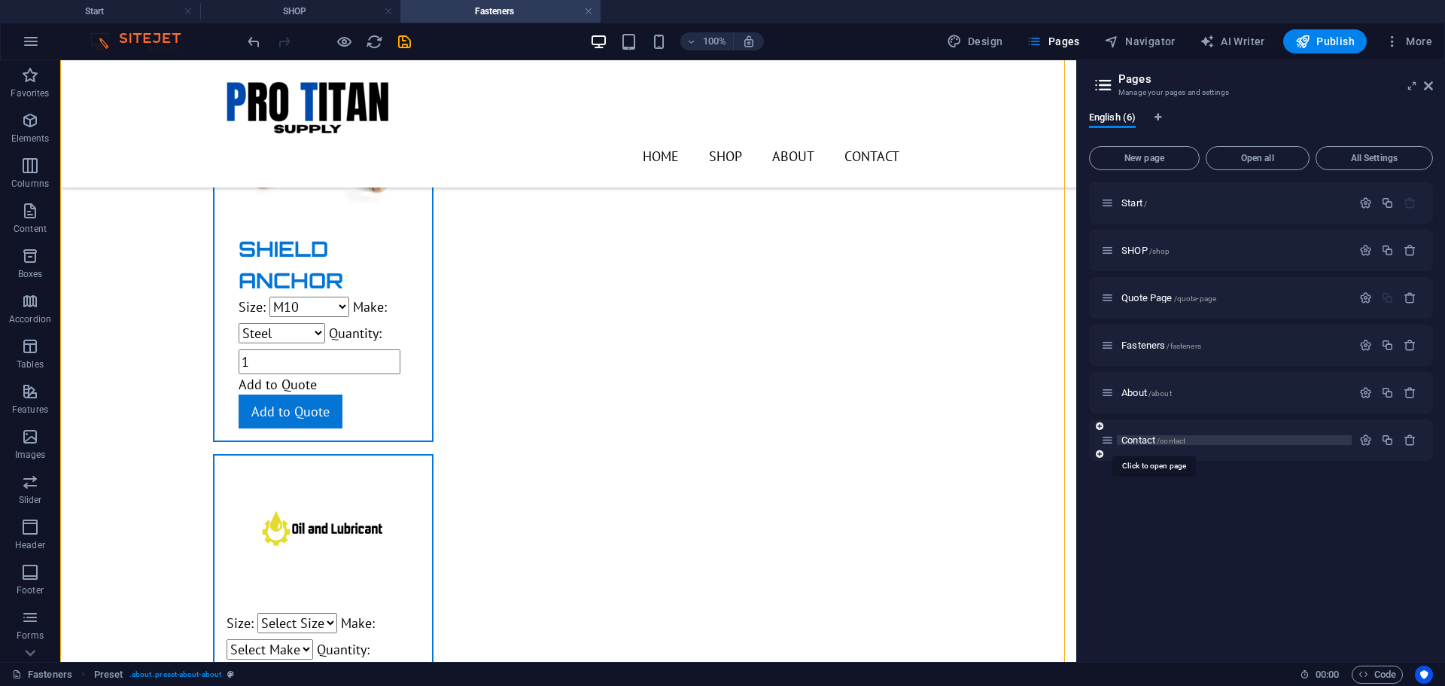
click at [1145, 437] on span "Contact /contact" at bounding box center [1153, 439] width 64 height 11
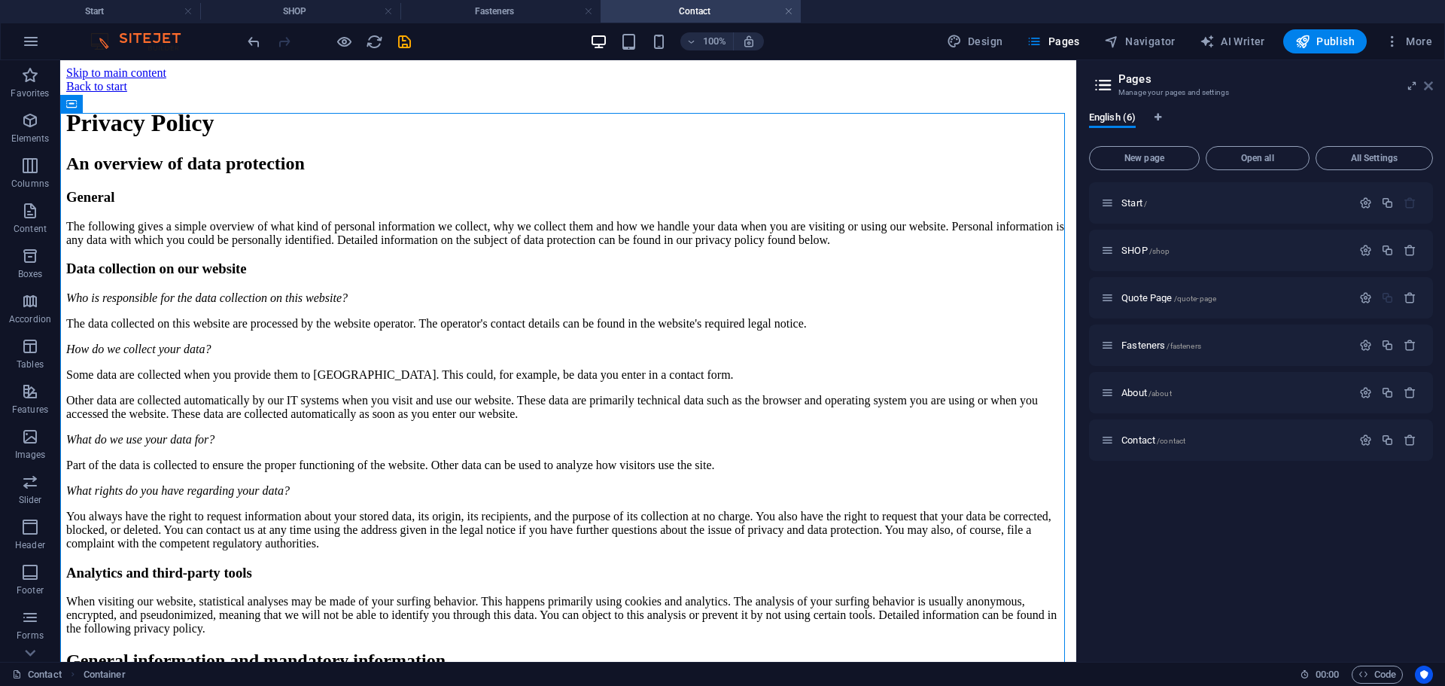
click at [1432, 85] on icon at bounding box center [1428, 86] width 9 height 12
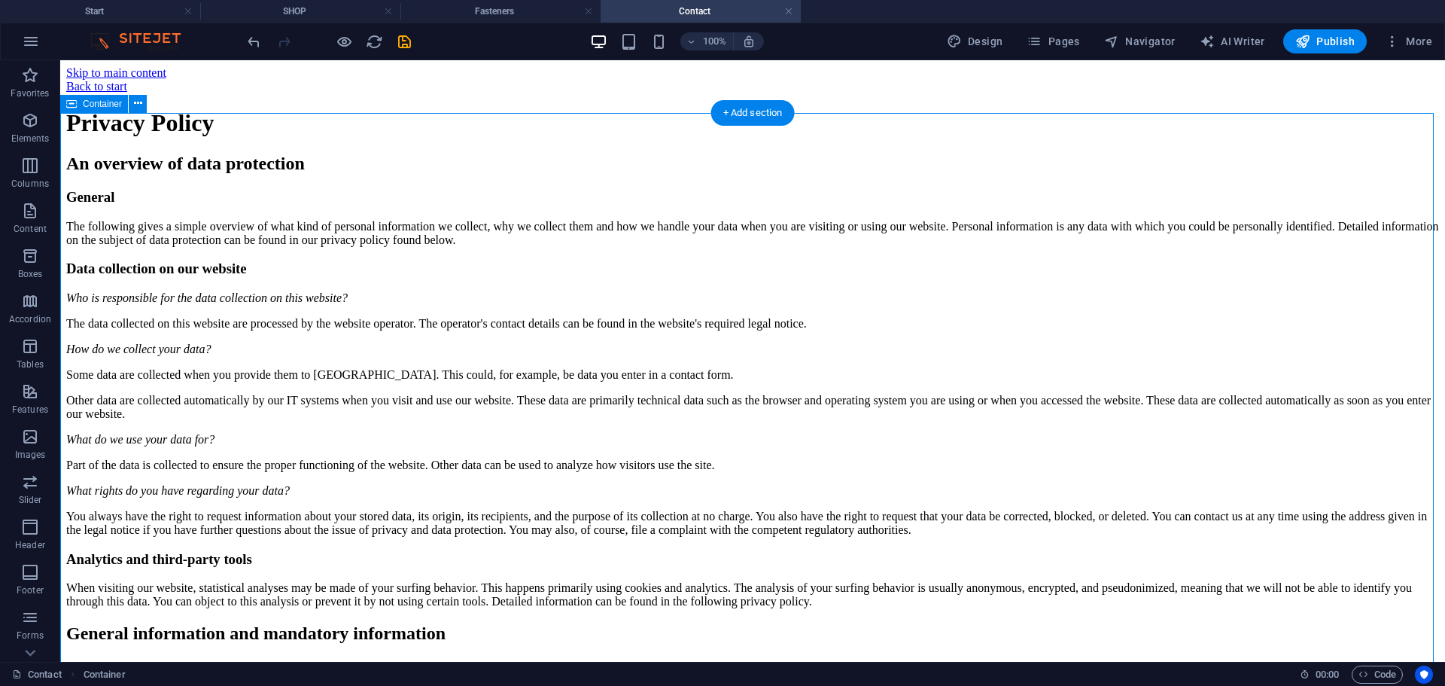
click at [1067, 41] on span "Pages" at bounding box center [1053, 41] width 53 height 15
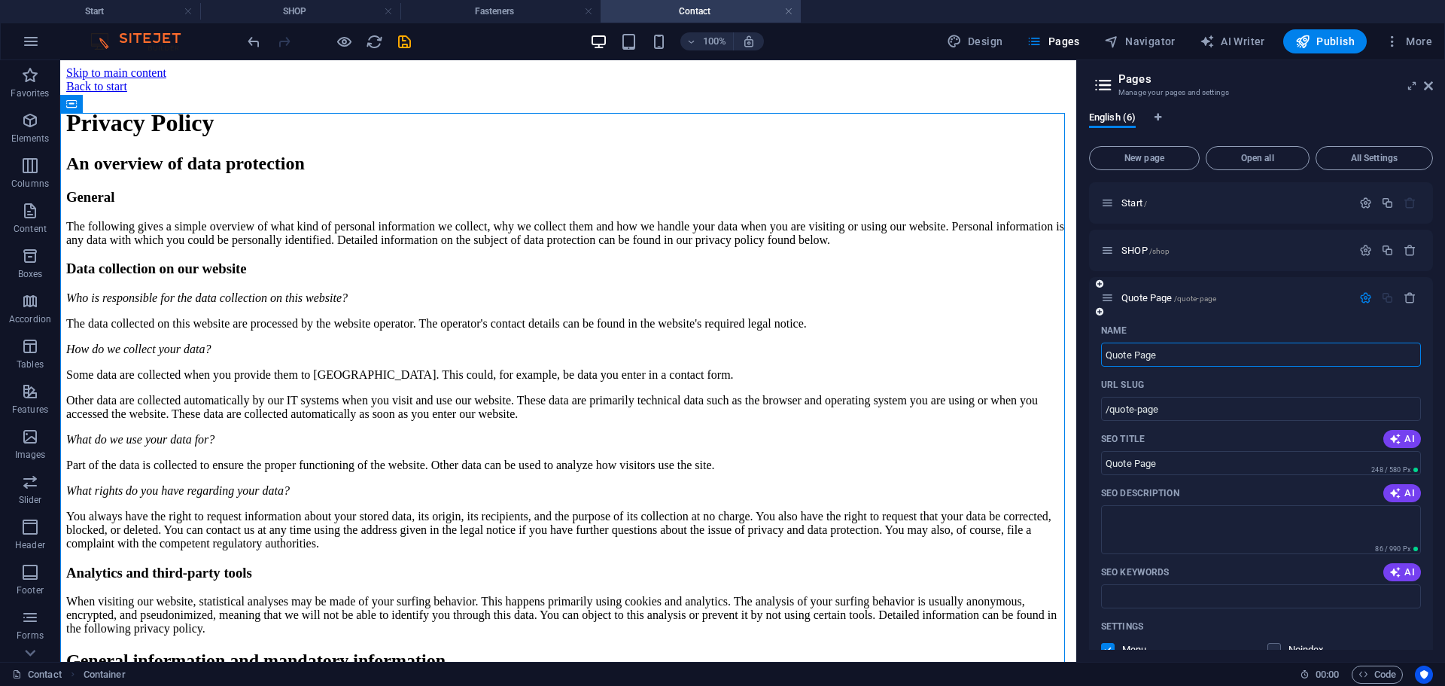
scroll to position [378, 0]
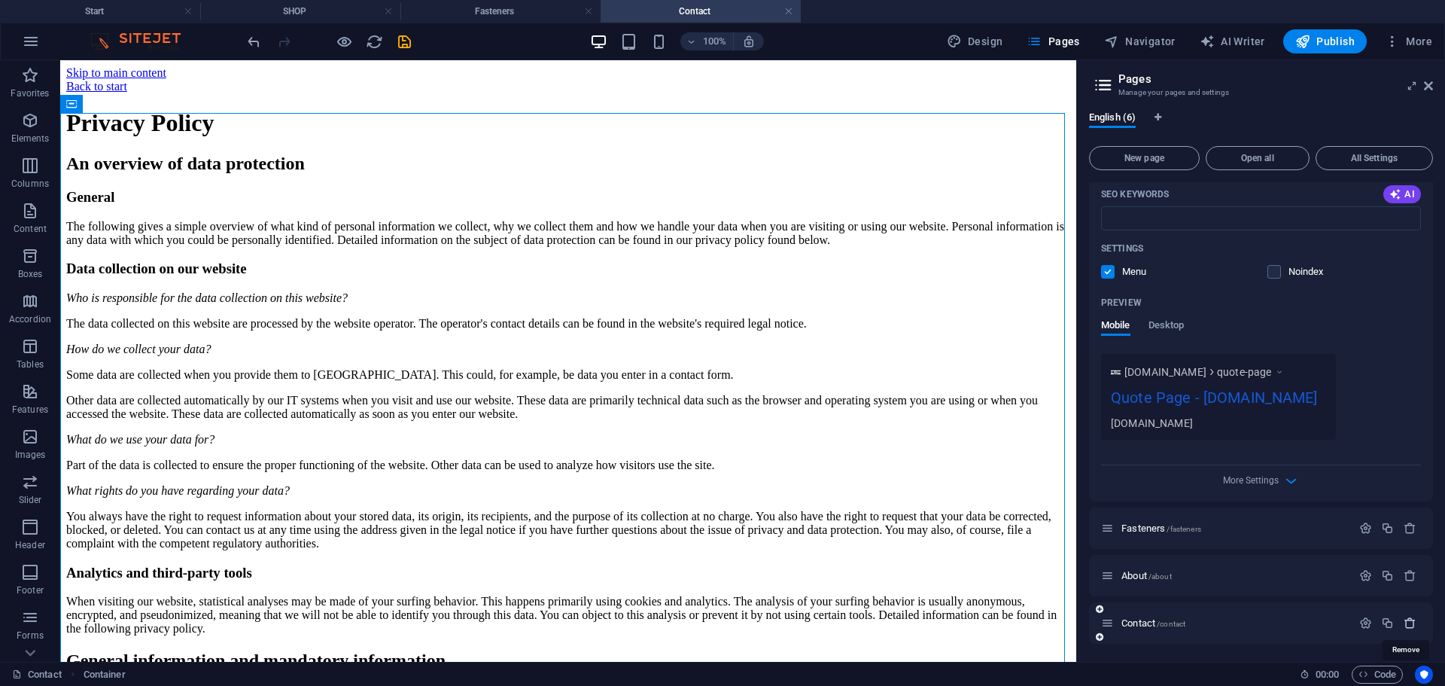
click at [1410, 622] on icon "button" at bounding box center [1410, 622] width 13 height 13
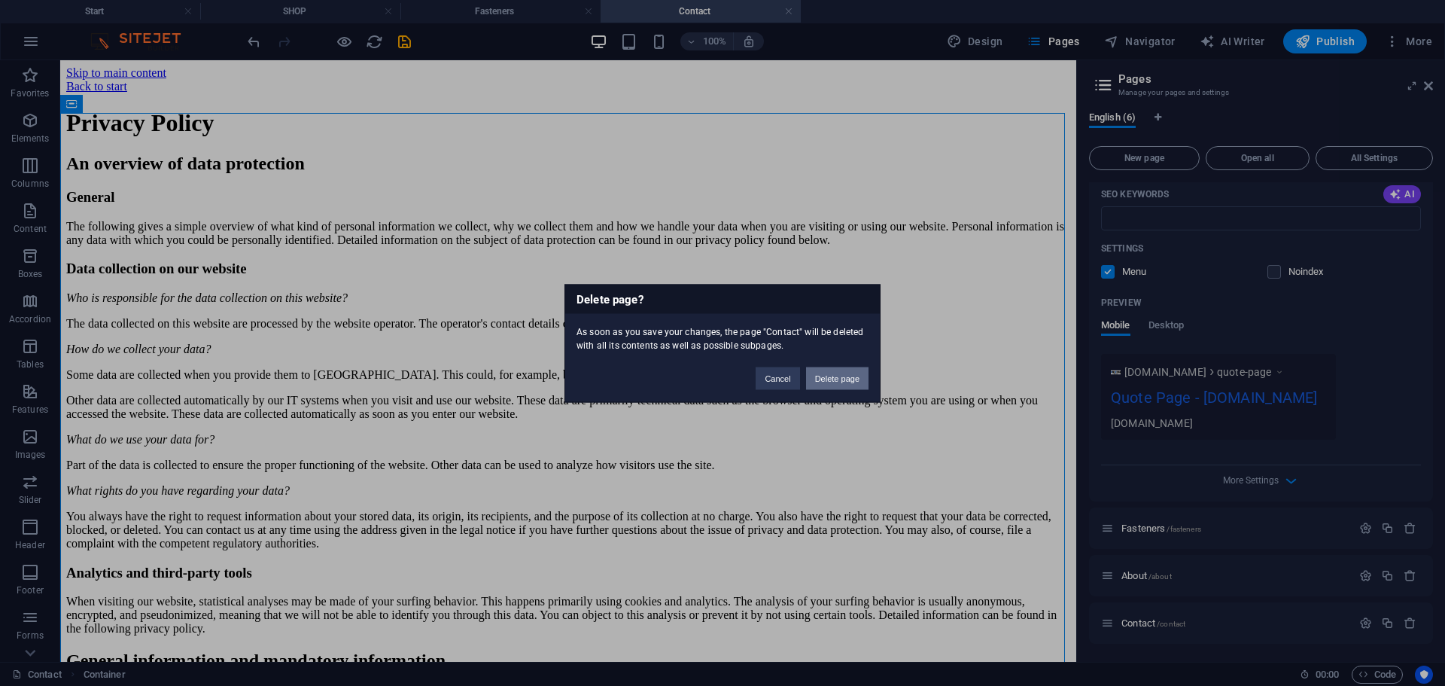
click at [840, 370] on button "Delete page" at bounding box center [837, 378] width 62 height 23
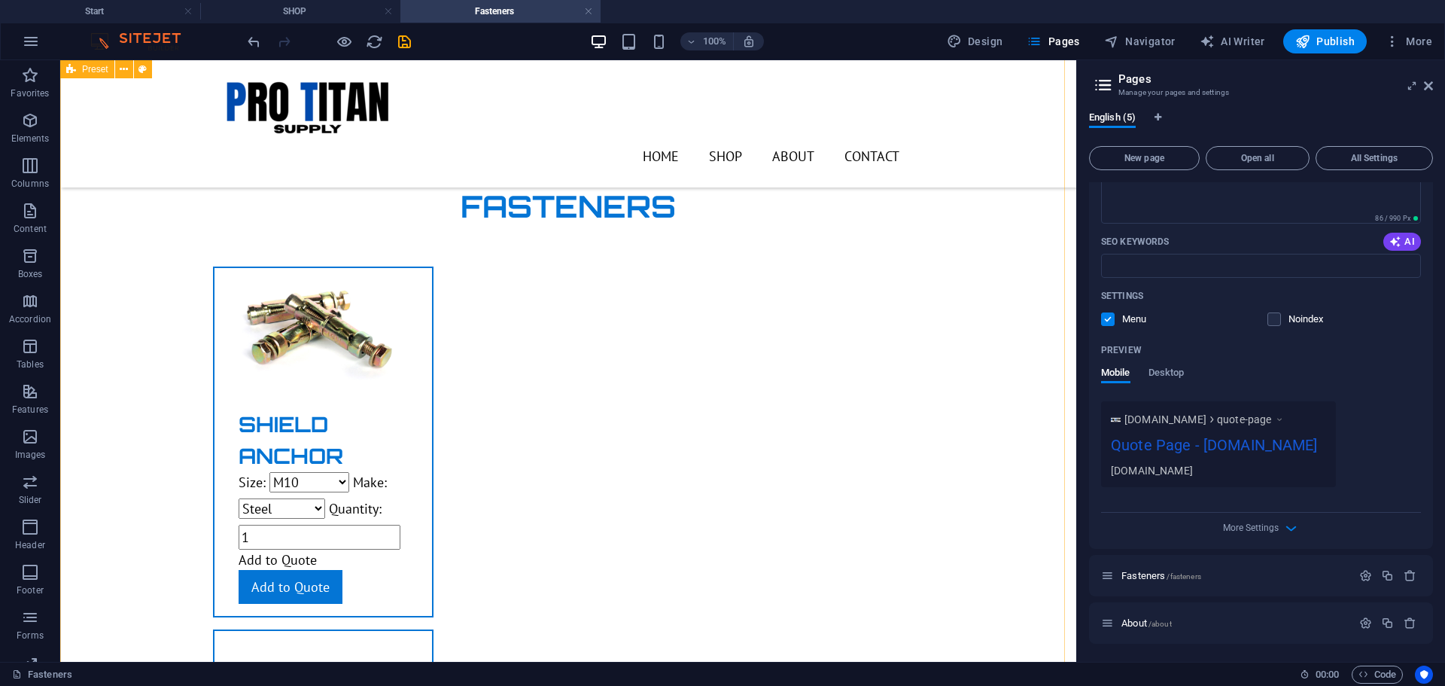
scroll to position [175, 0]
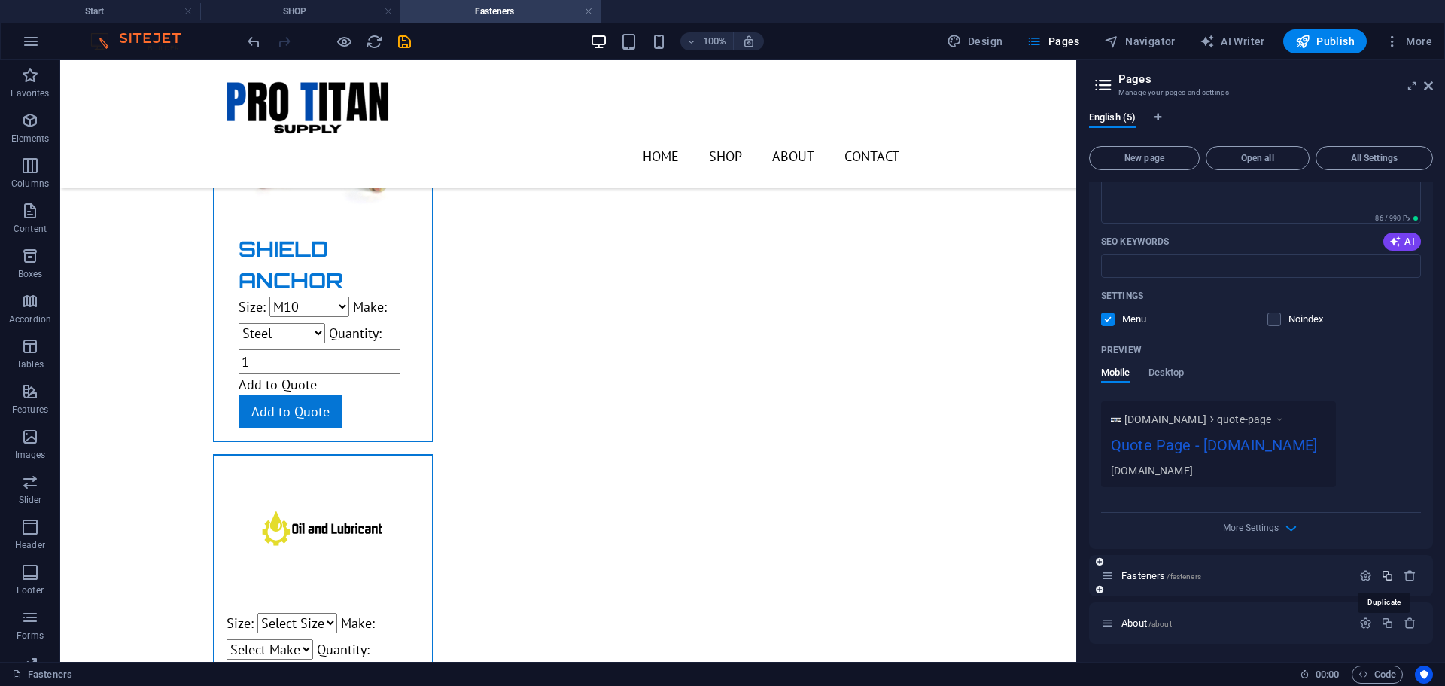
click at [1383, 573] on icon "button" at bounding box center [1387, 575] width 13 height 13
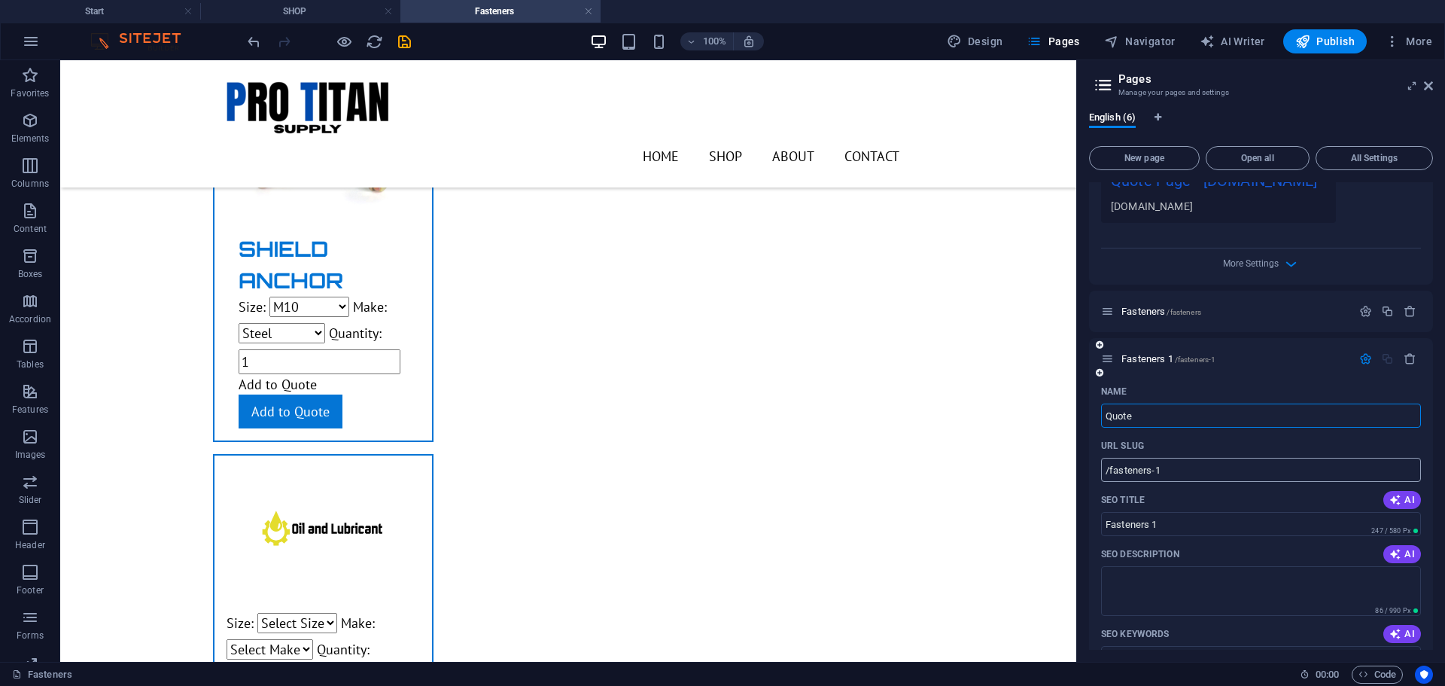
type input "Quote"
type input "/quote"
type input "Quote"
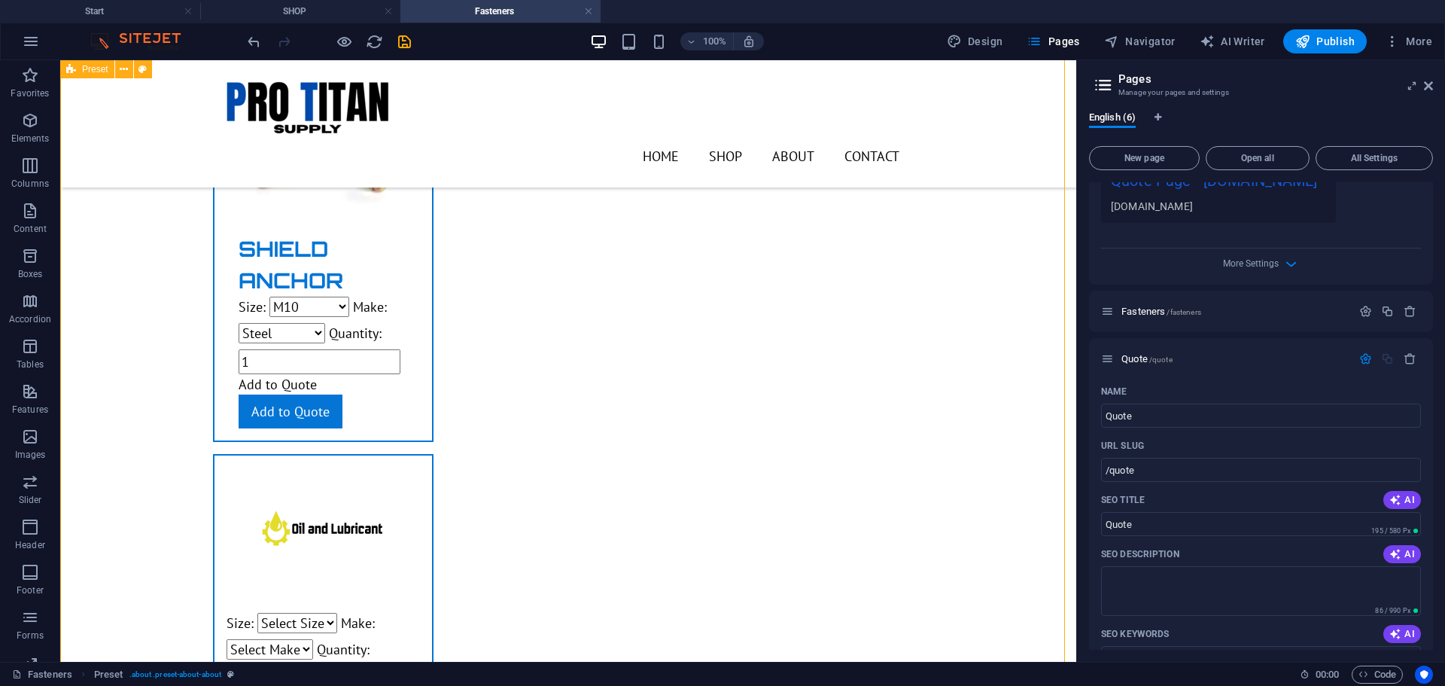
click at [1362, 358] on icon "button" at bounding box center [1365, 358] width 13 height 13
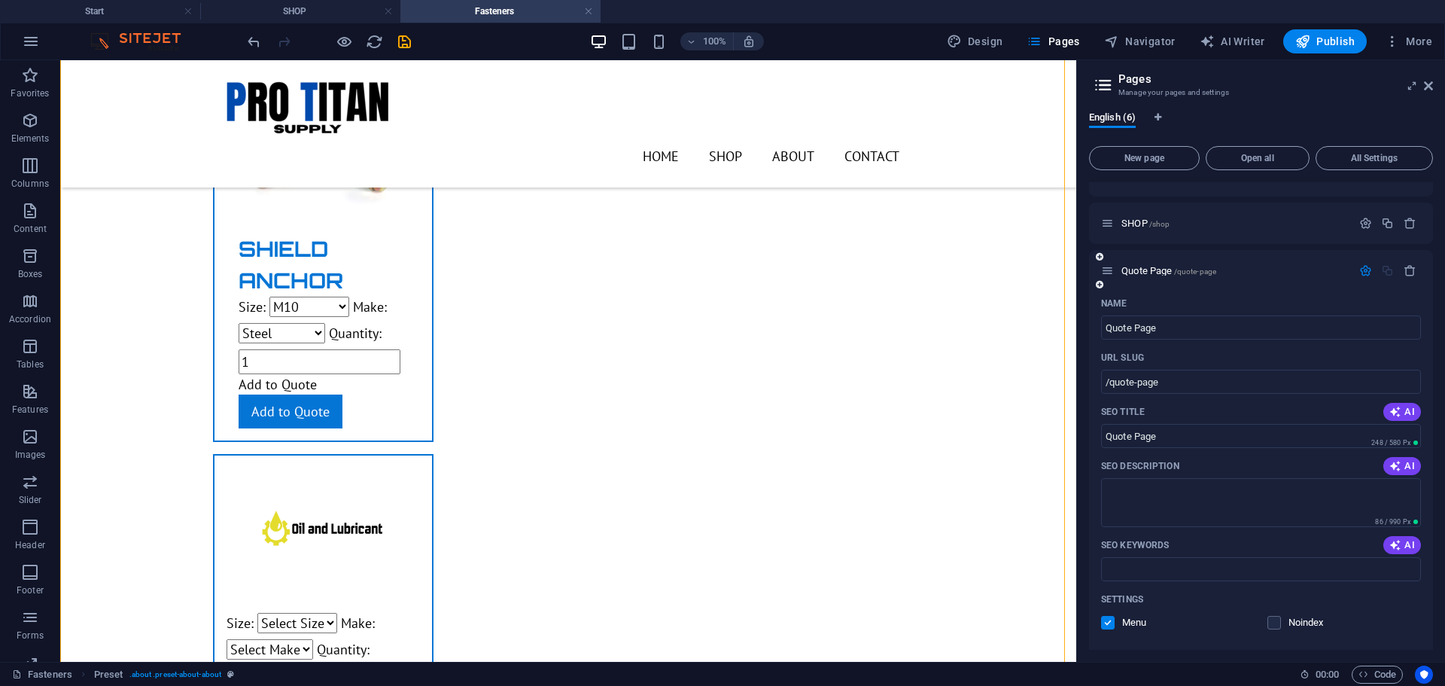
scroll to position [26, 0]
click at [1359, 269] on icon "button" at bounding box center [1365, 271] width 13 height 13
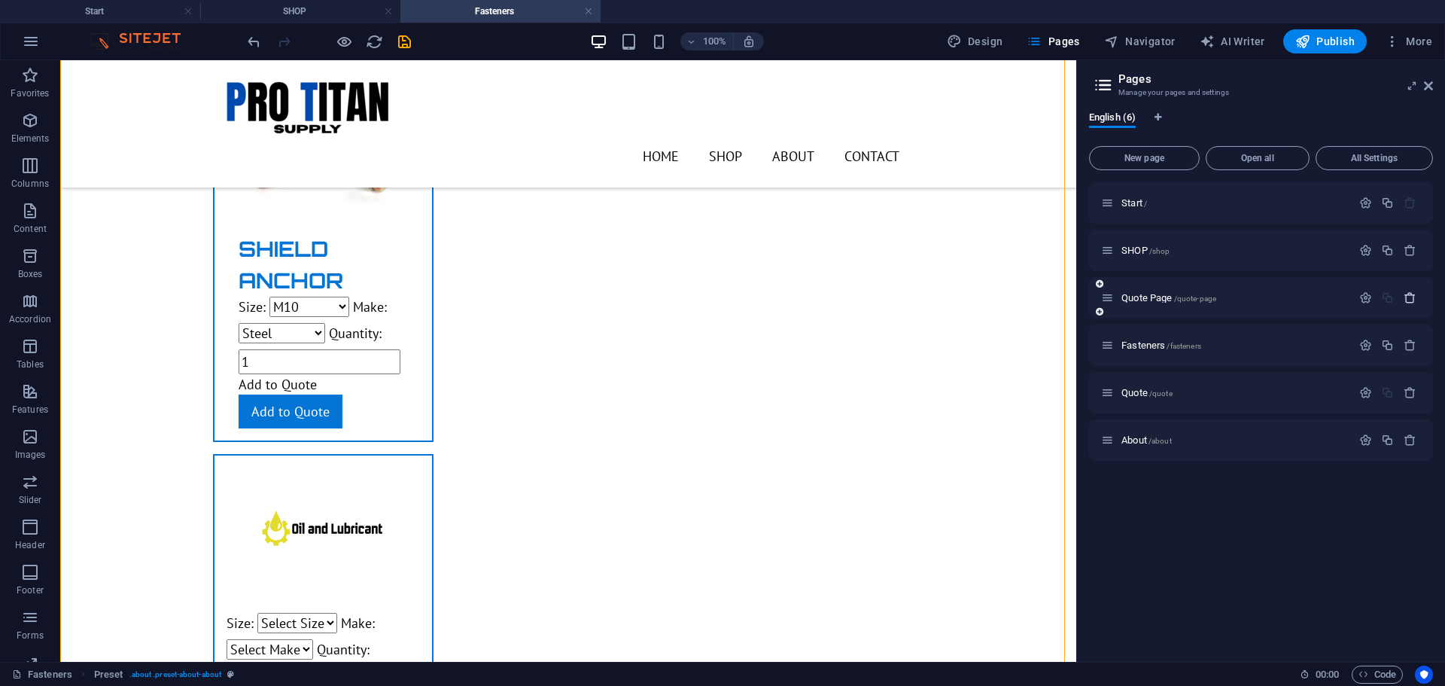
click at [1411, 295] on icon "button" at bounding box center [1410, 297] width 13 height 13
click at [1140, 346] on span "Quote /quote" at bounding box center [1146, 344] width 51 height 11
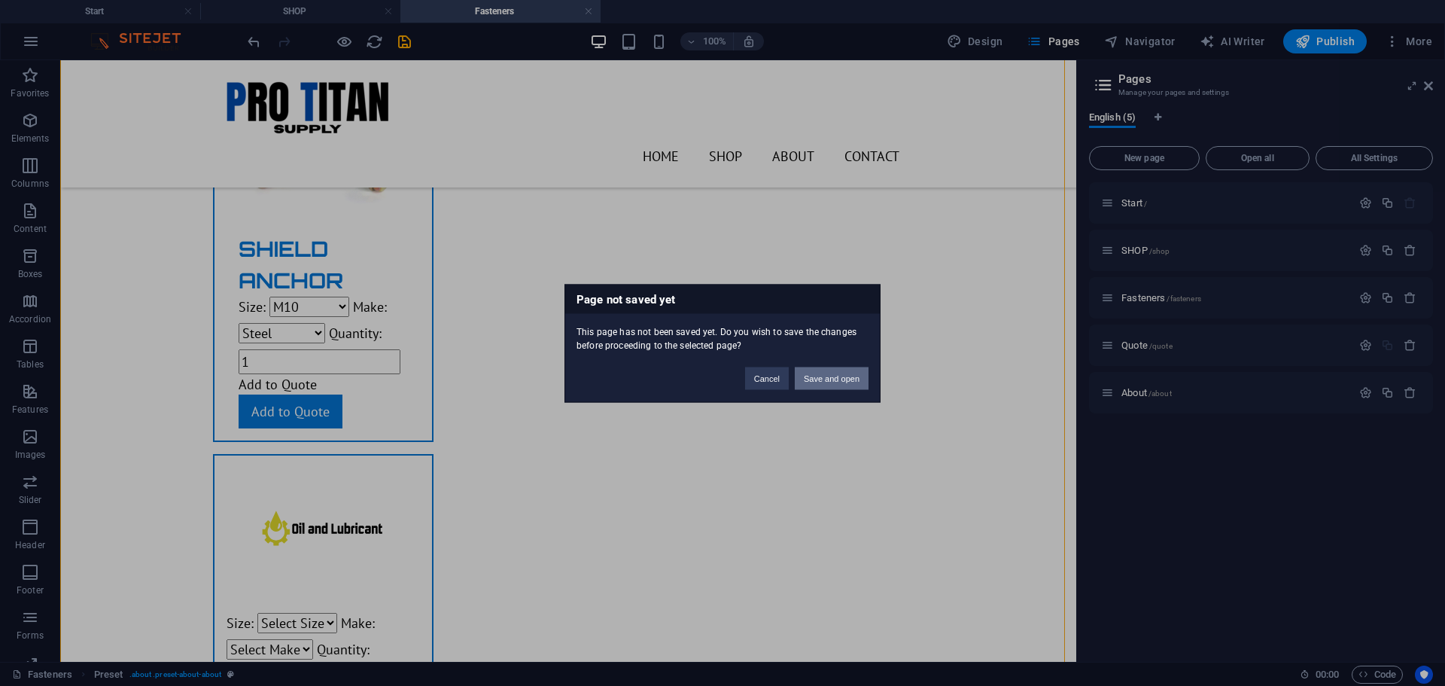
click at [848, 377] on button "Save and open" at bounding box center [832, 378] width 74 height 23
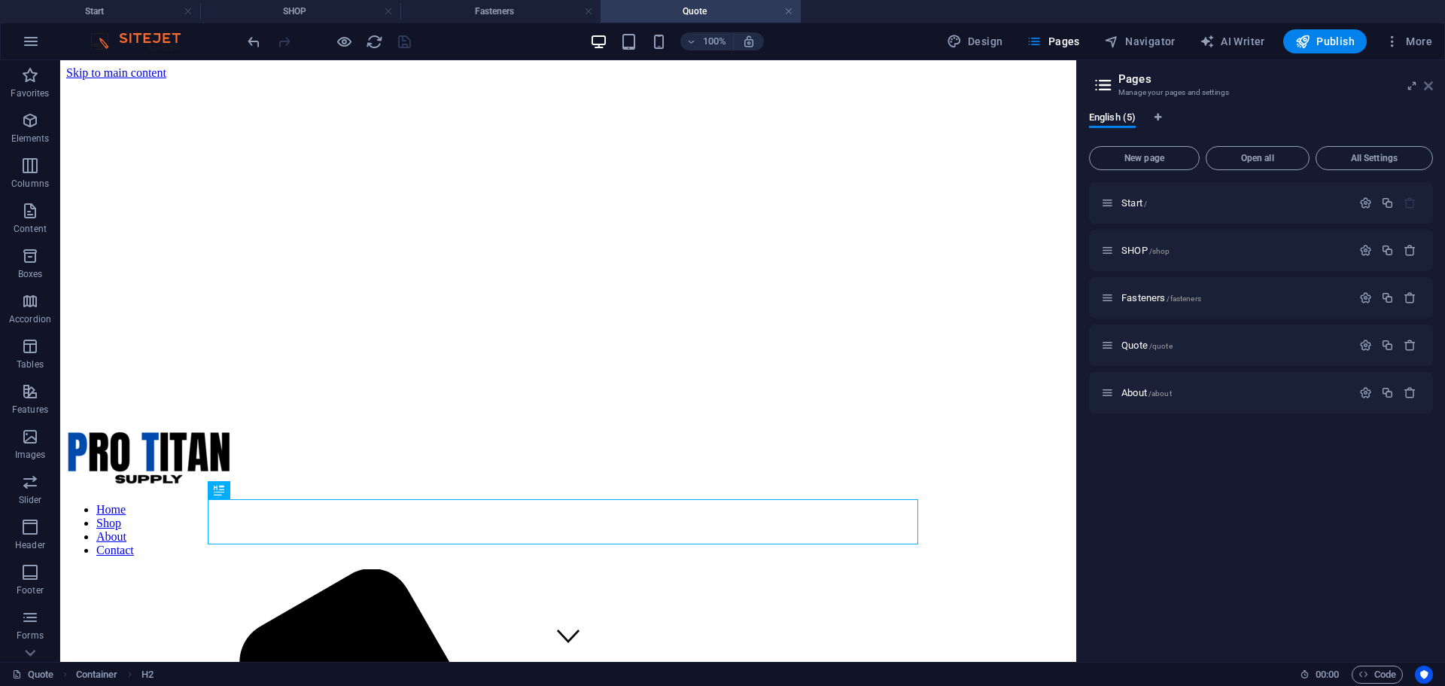
click at [1426, 84] on icon at bounding box center [1428, 86] width 9 height 12
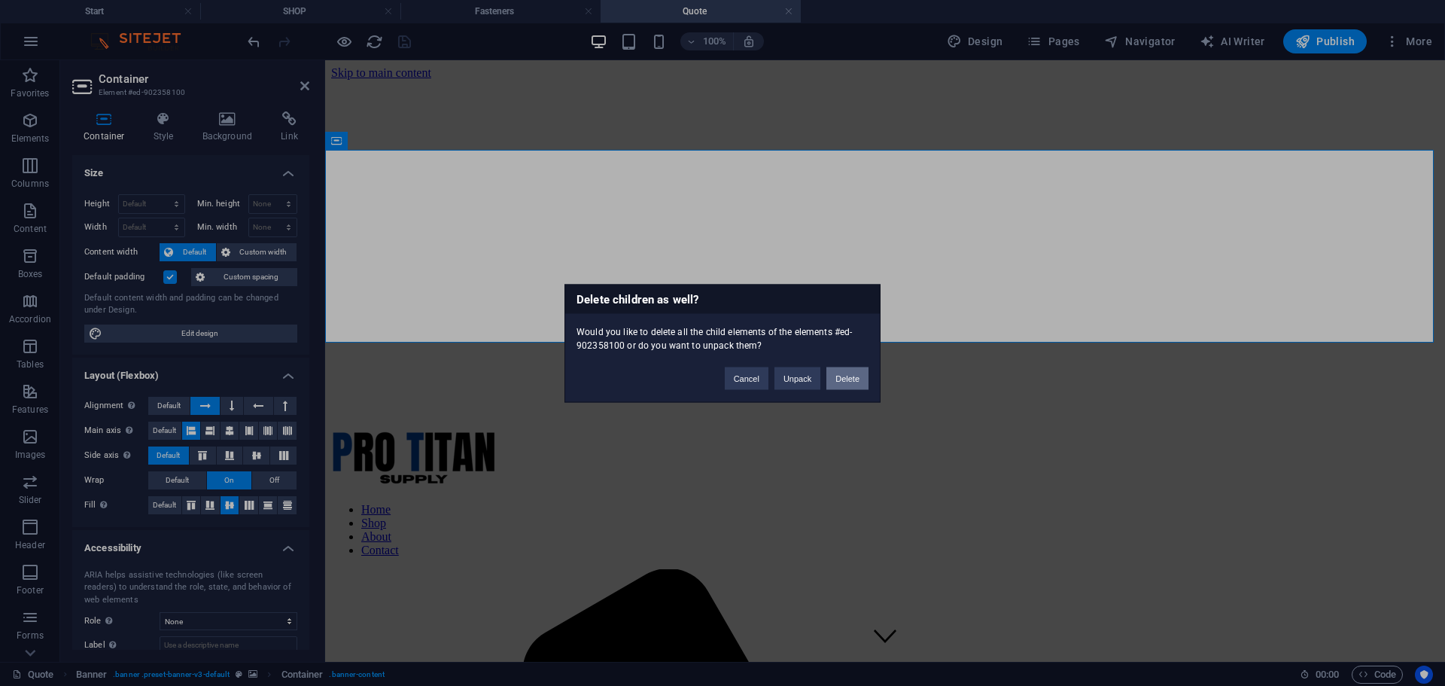
click at [849, 376] on button "Delete" at bounding box center [847, 378] width 42 height 23
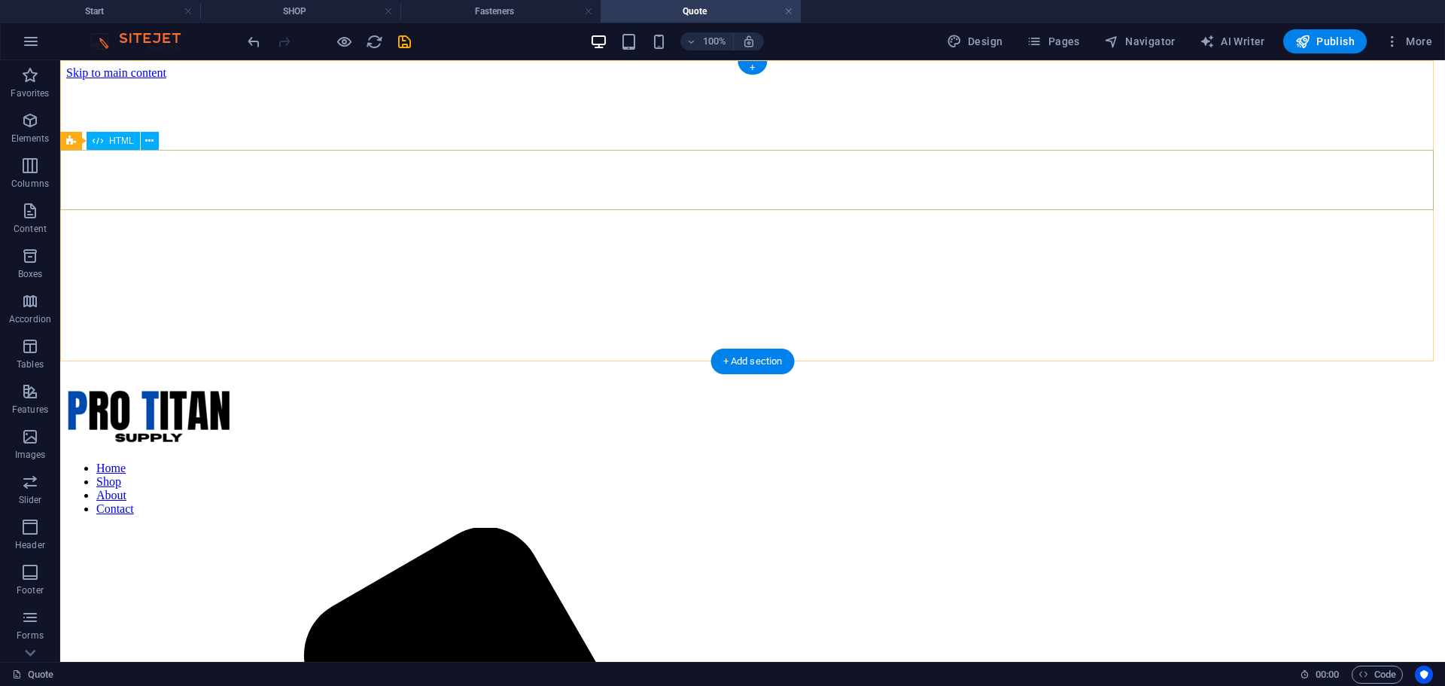
click at [554, 80] on figure at bounding box center [752, 80] width 1373 height 0
select select "vh"
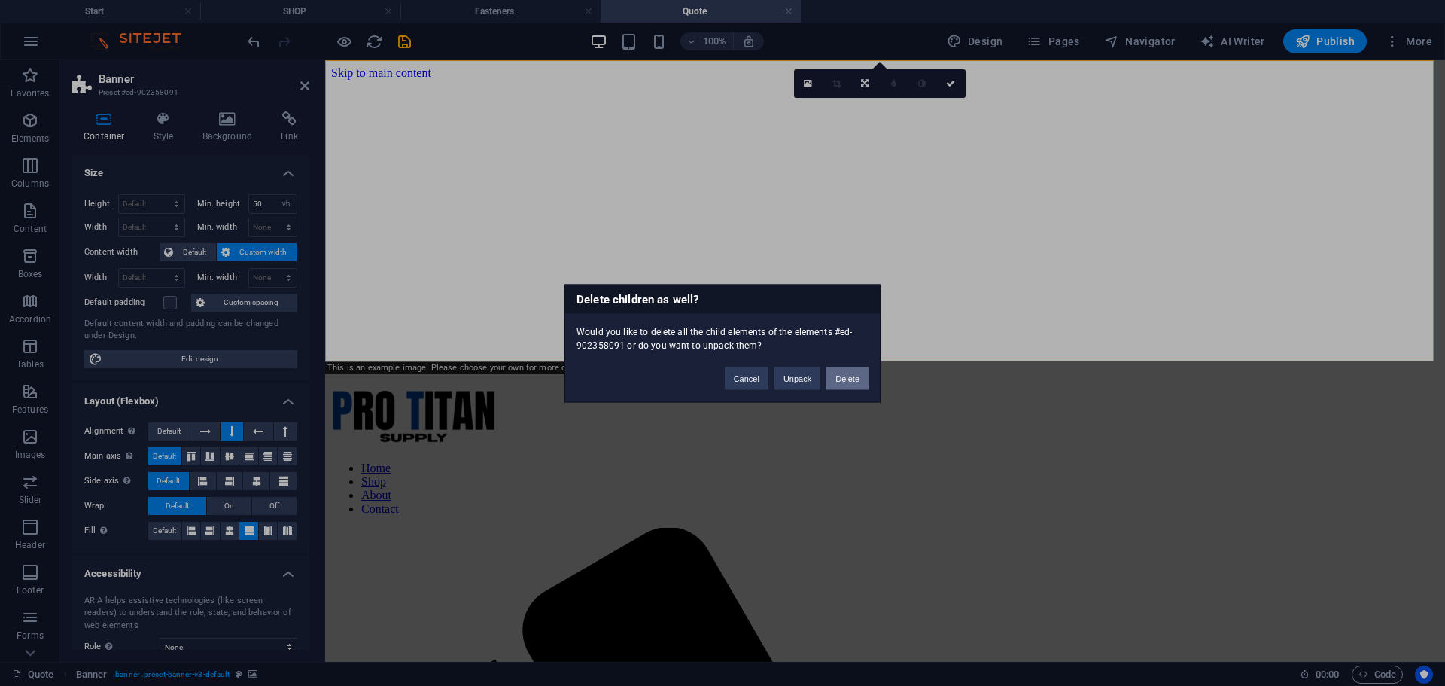
click at [851, 382] on button "Delete" at bounding box center [847, 378] width 42 height 23
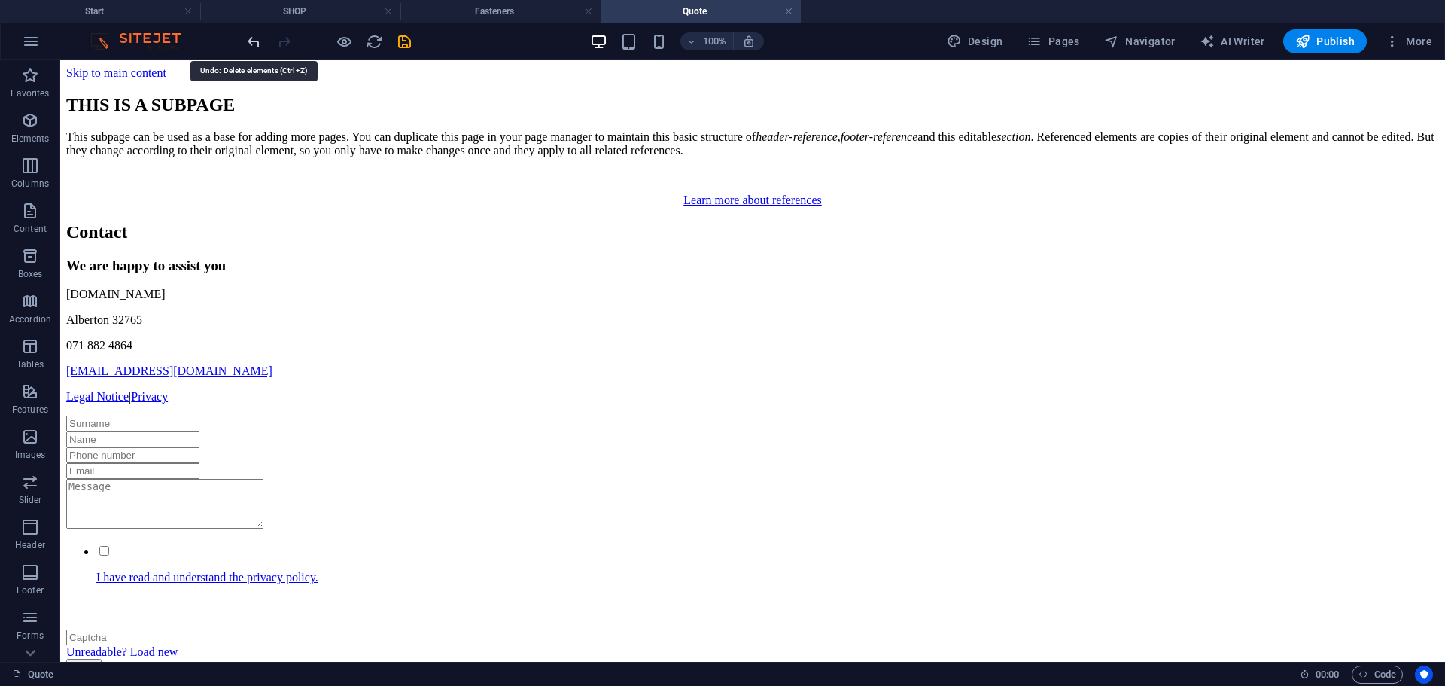
click at [257, 41] on icon "undo" at bounding box center [253, 41] width 17 height 17
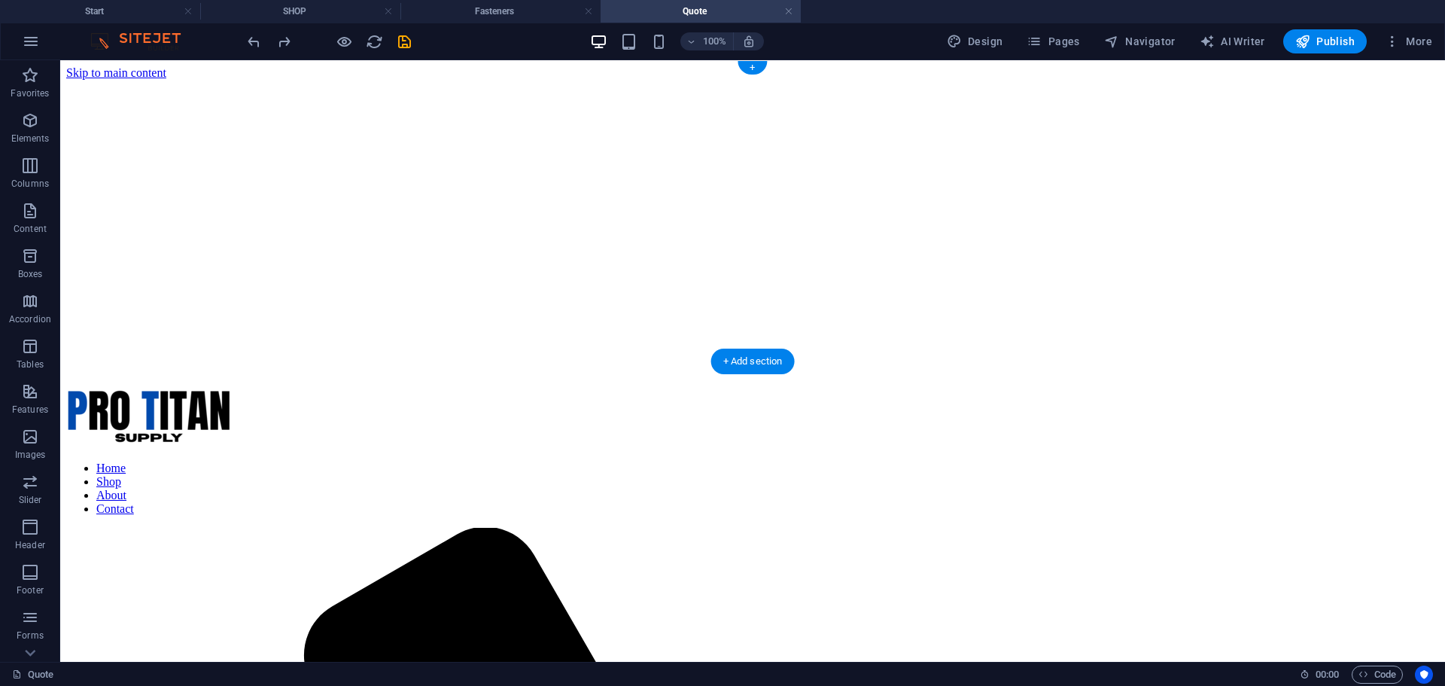
click at [351, 80] on figure at bounding box center [752, 80] width 1373 height 0
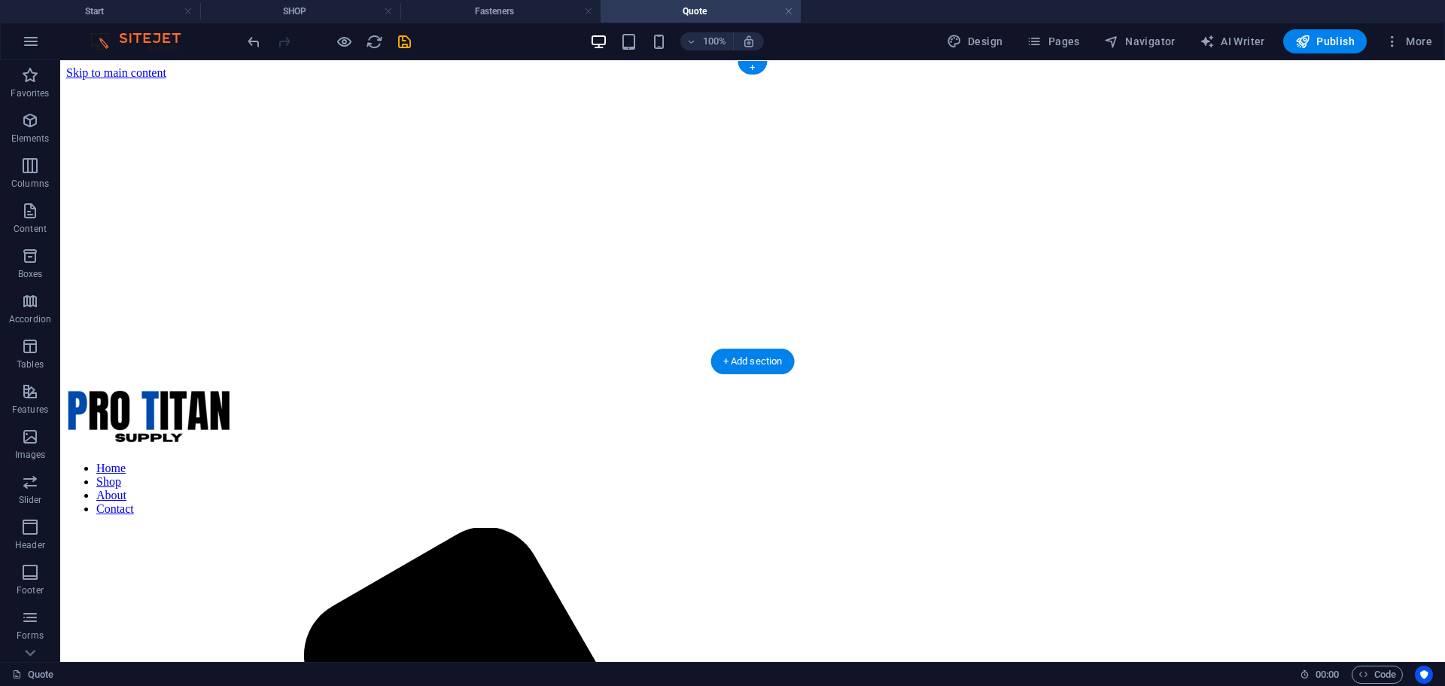
click at [524, 80] on figure at bounding box center [752, 80] width 1373 height 0
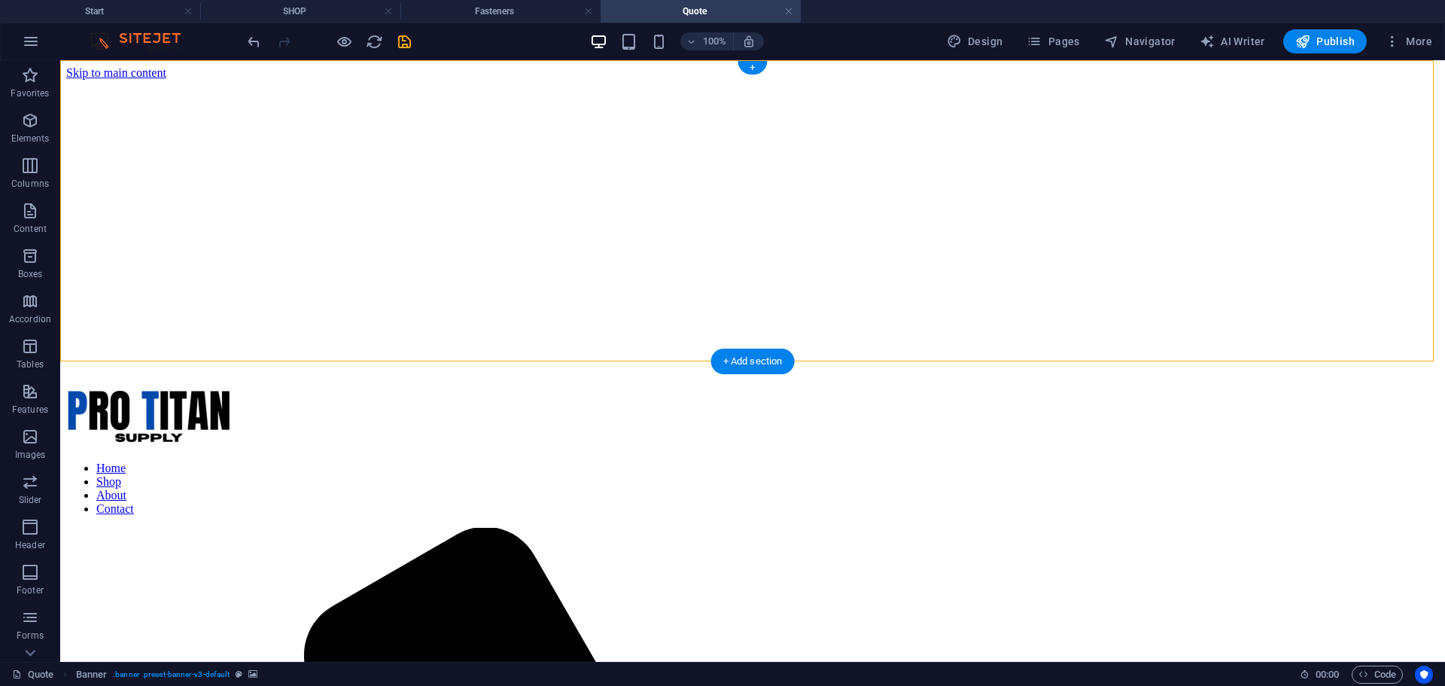
click at [479, 80] on figure at bounding box center [752, 80] width 1373 height 0
select select "vh"
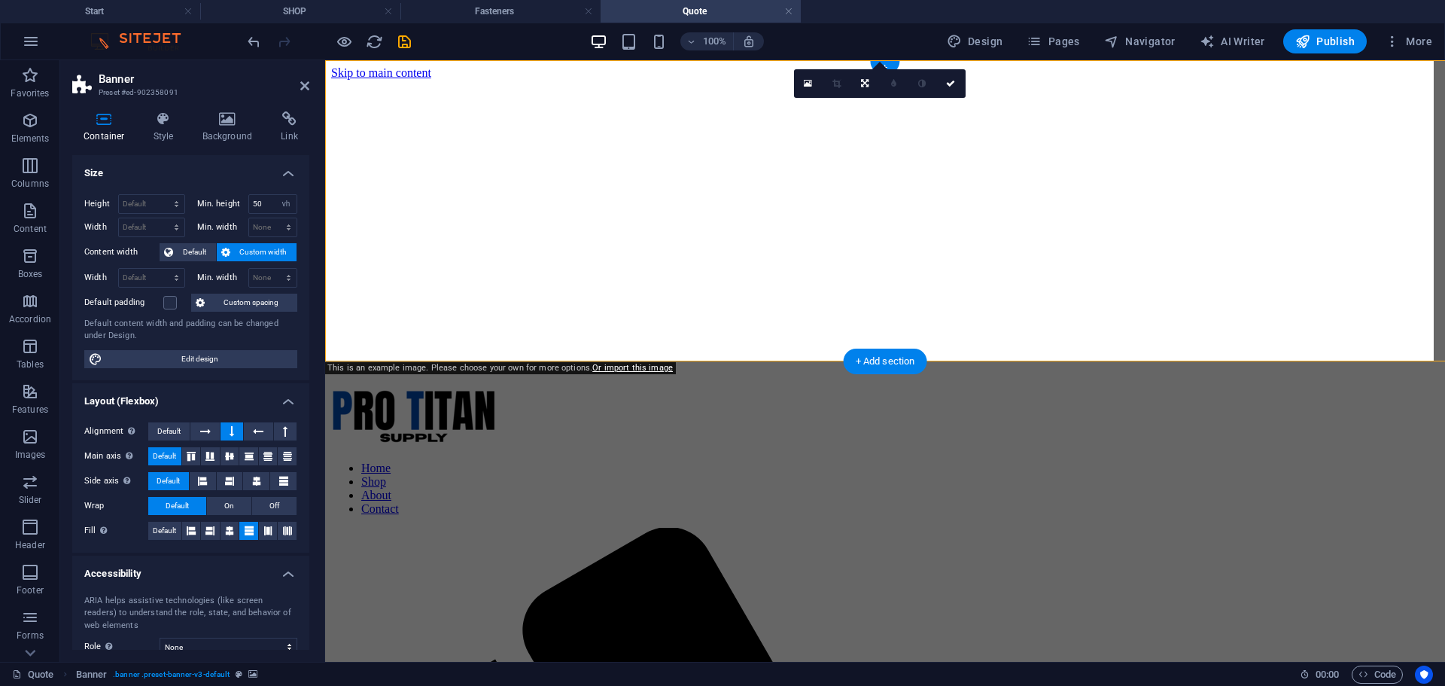
click at [479, 80] on figure at bounding box center [885, 80] width 1108 height 0
click at [238, 117] on icon at bounding box center [227, 118] width 73 height 15
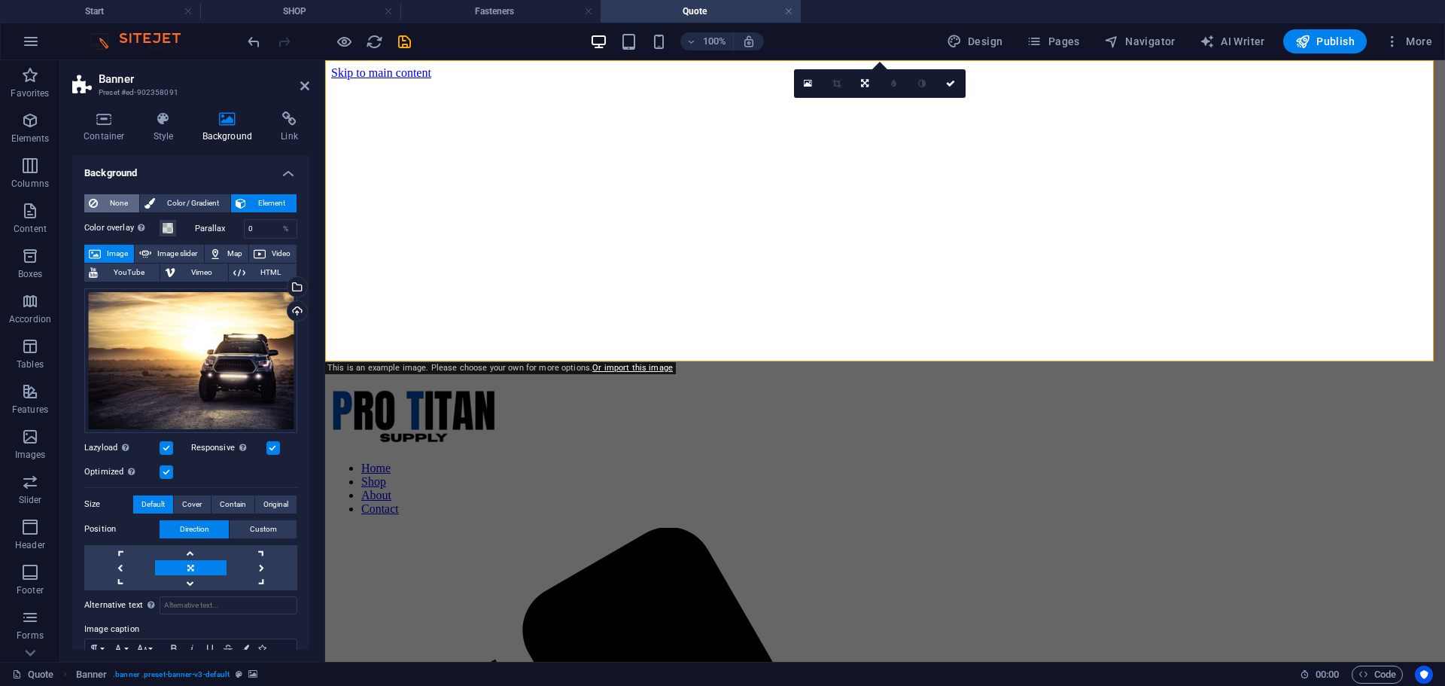
click at [120, 197] on span "None" at bounding box center [118, 203] width 32 height 18
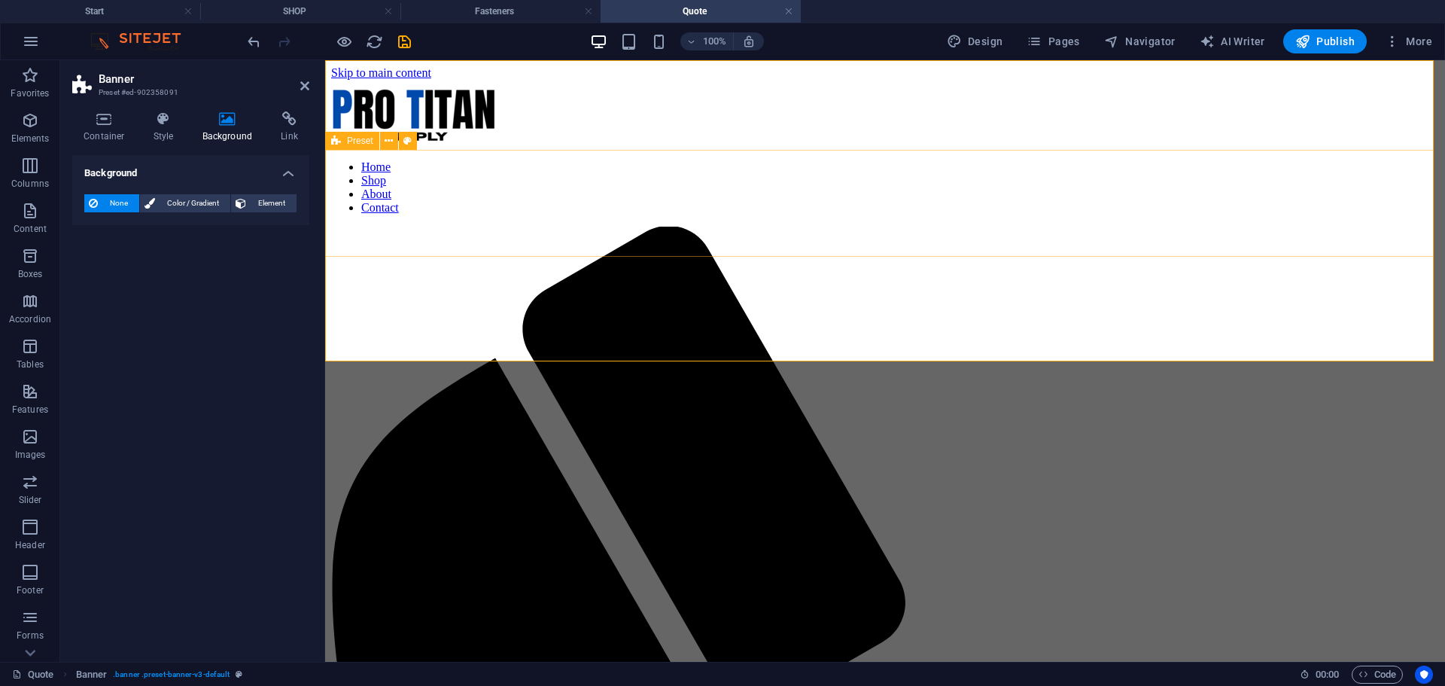
click at [105, 120] on icon at bounding box center [104, 118] width 64 height 15
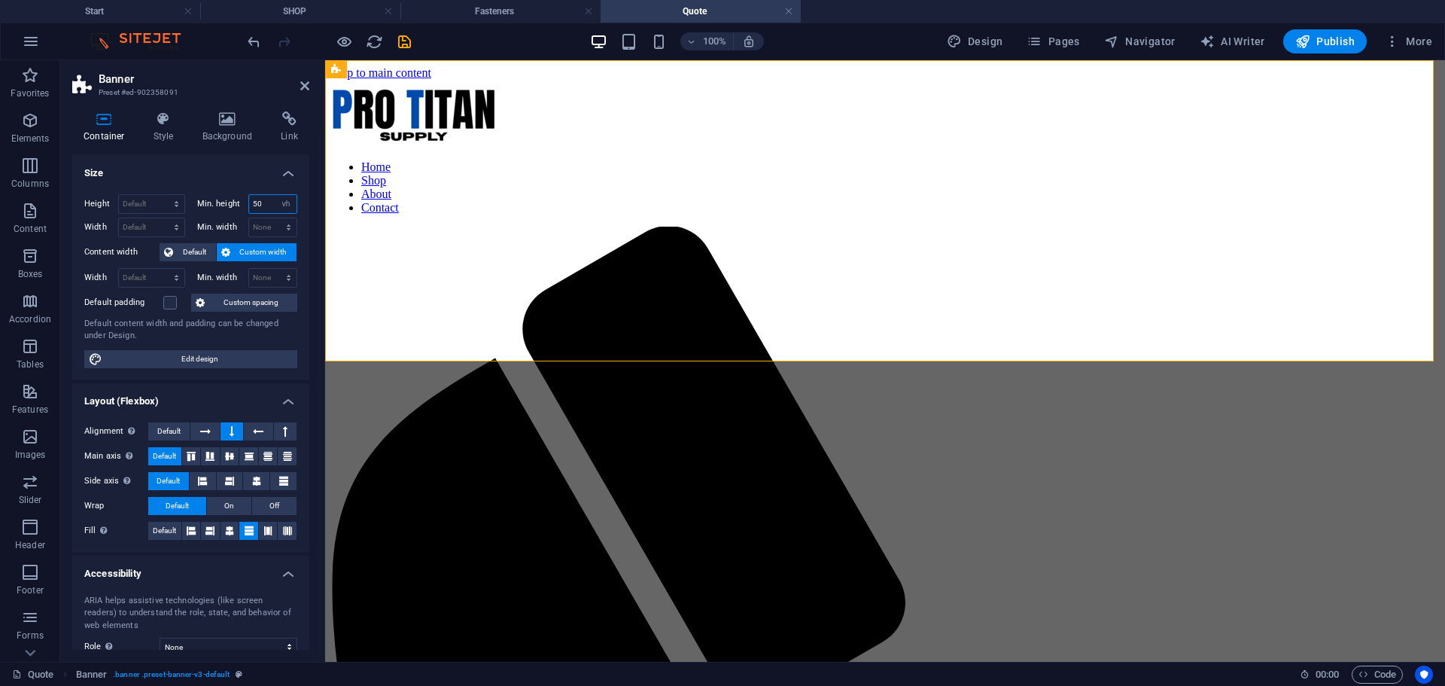
click at [263, 201] on input "50" at bounding box center [273, 204] width 48 height 18
type input "5"
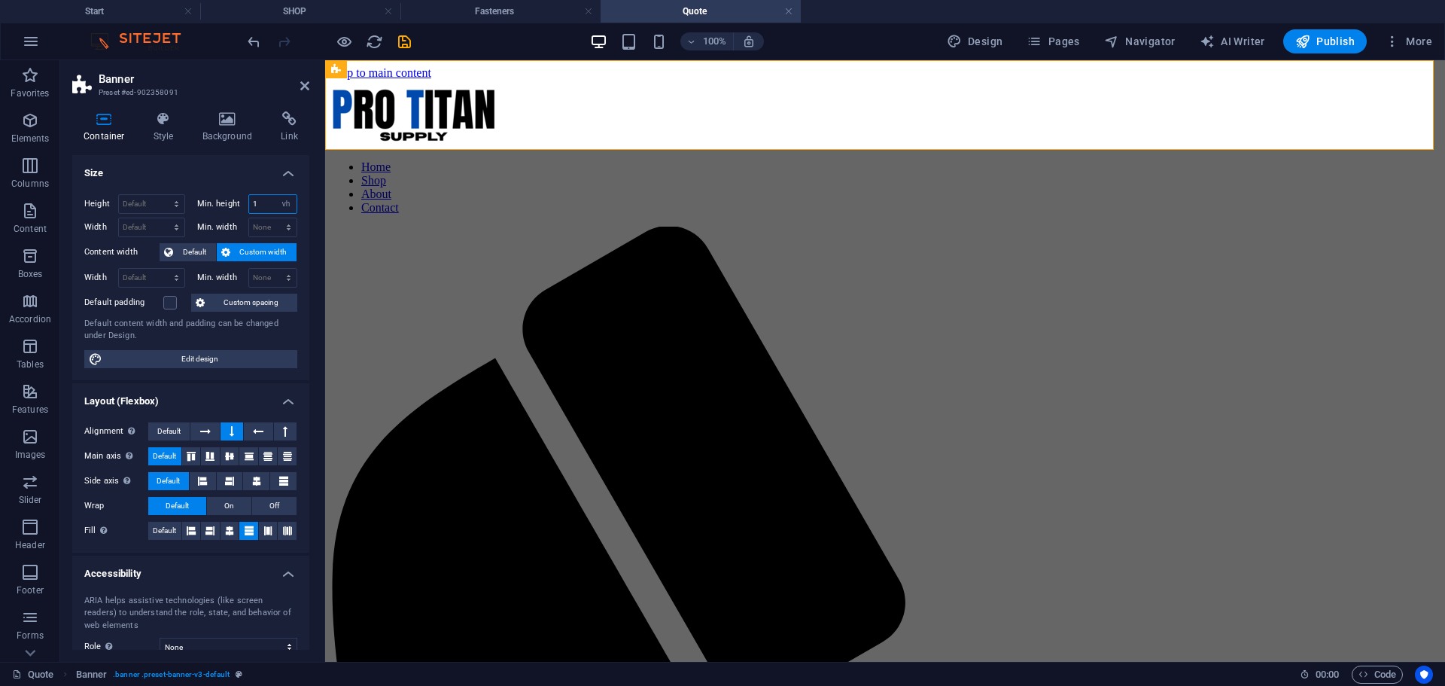
type input "1"
click at [251, 174] on h4 "Size" at bounding box center [190, 168] width 237 height 27
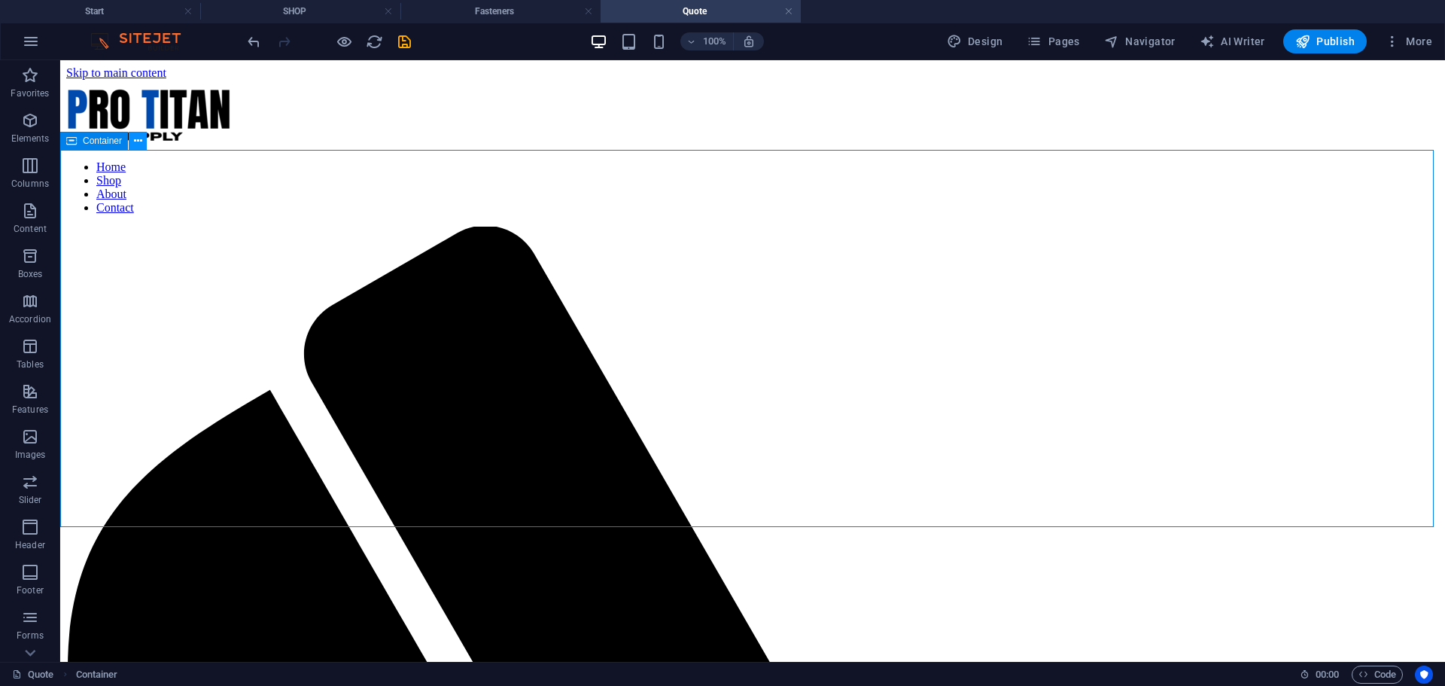
click at [135, 141] on icon at bounding box center [138, 141] width 8 height 16
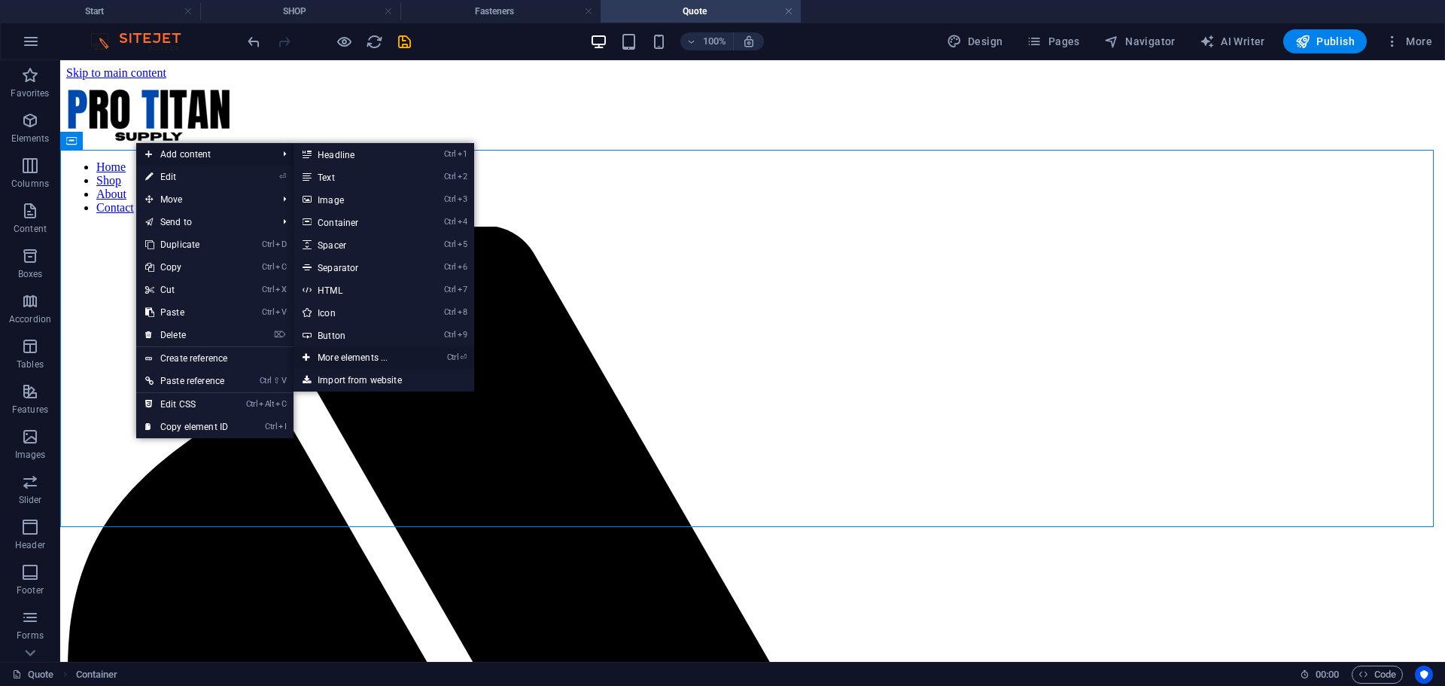
click at [354, 359] on link "Ctrl ⏎ More elements ..." at bounding box center [356, 357] width 124 height 23
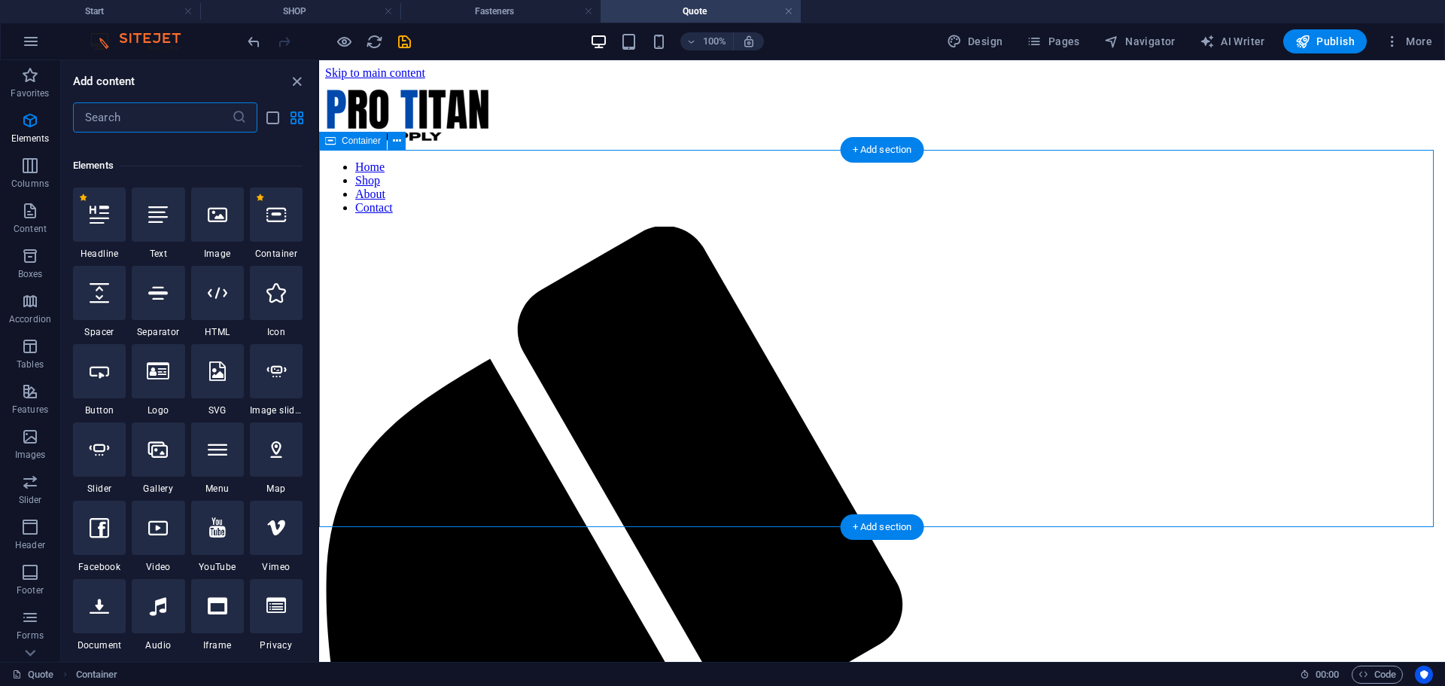
scroll to position [160, 0]
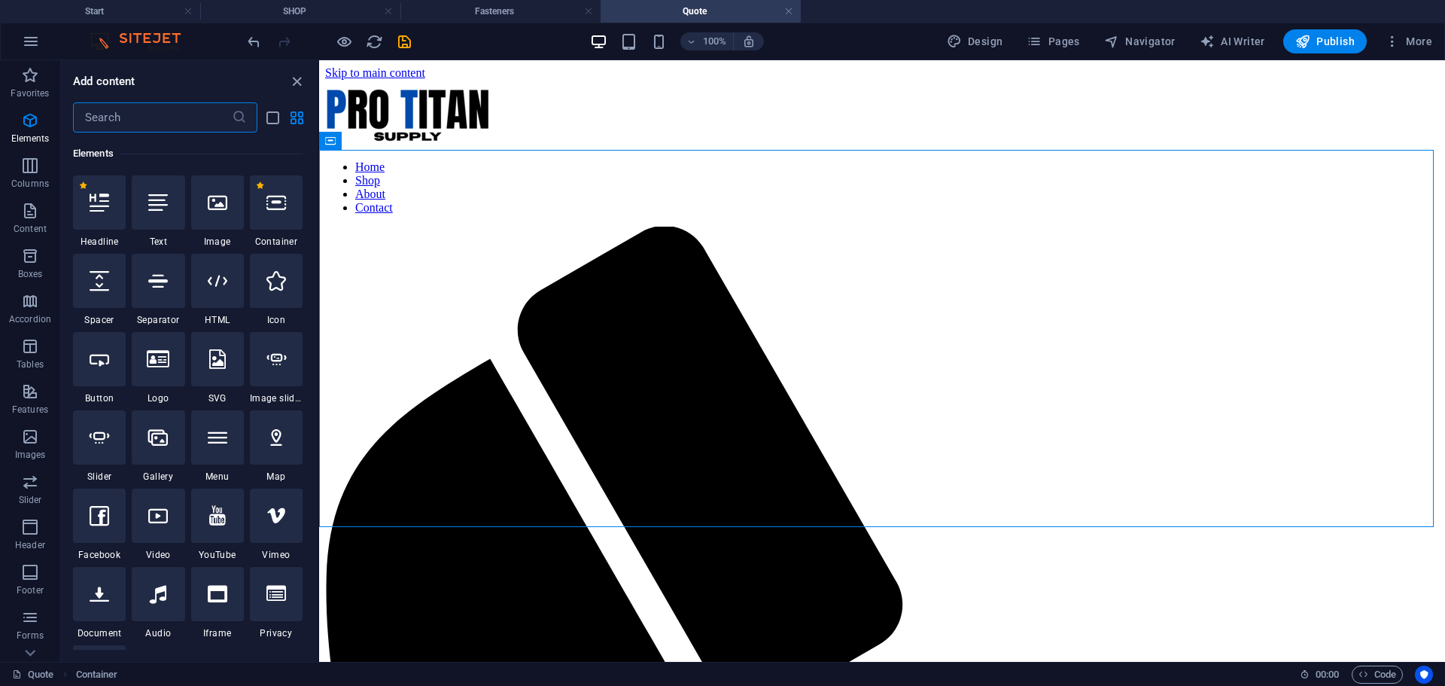
click at [160, 122] on input "text" at bounding box center [152, 117] width 159 height 30
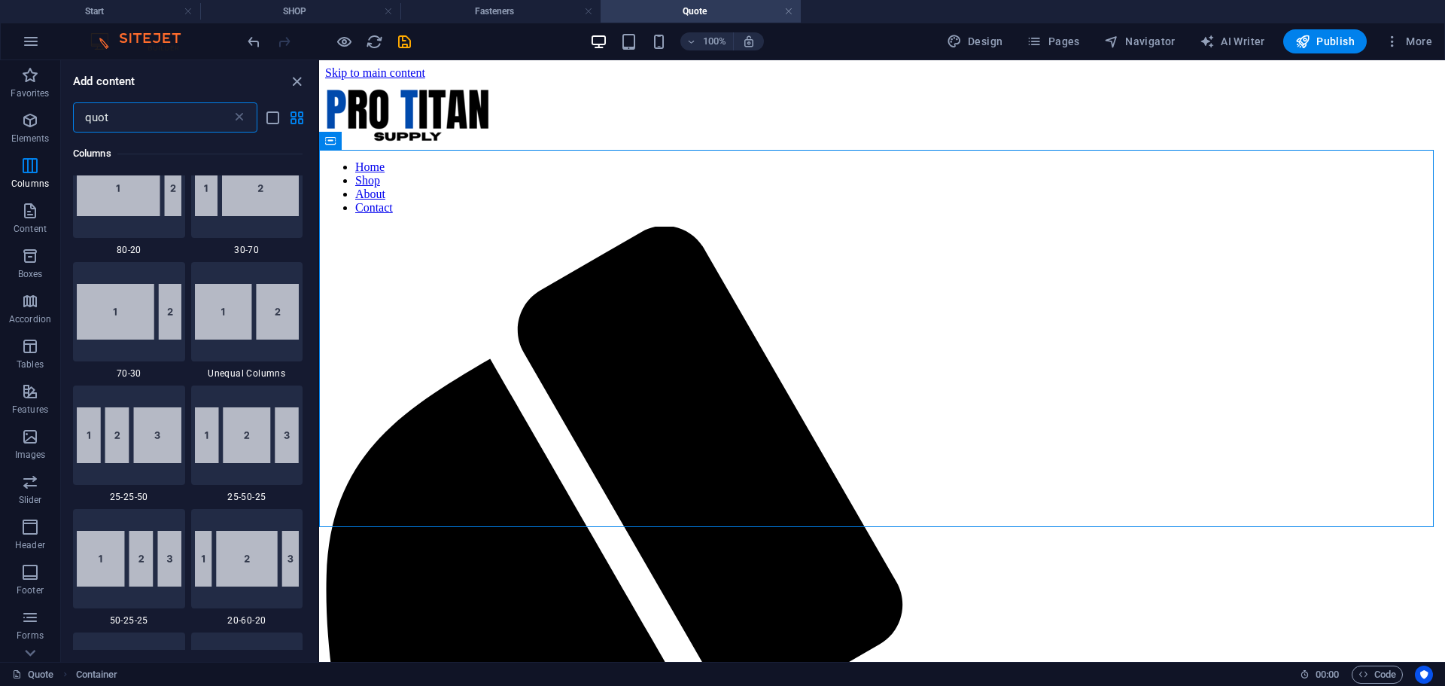
scroll to position [0, 0]
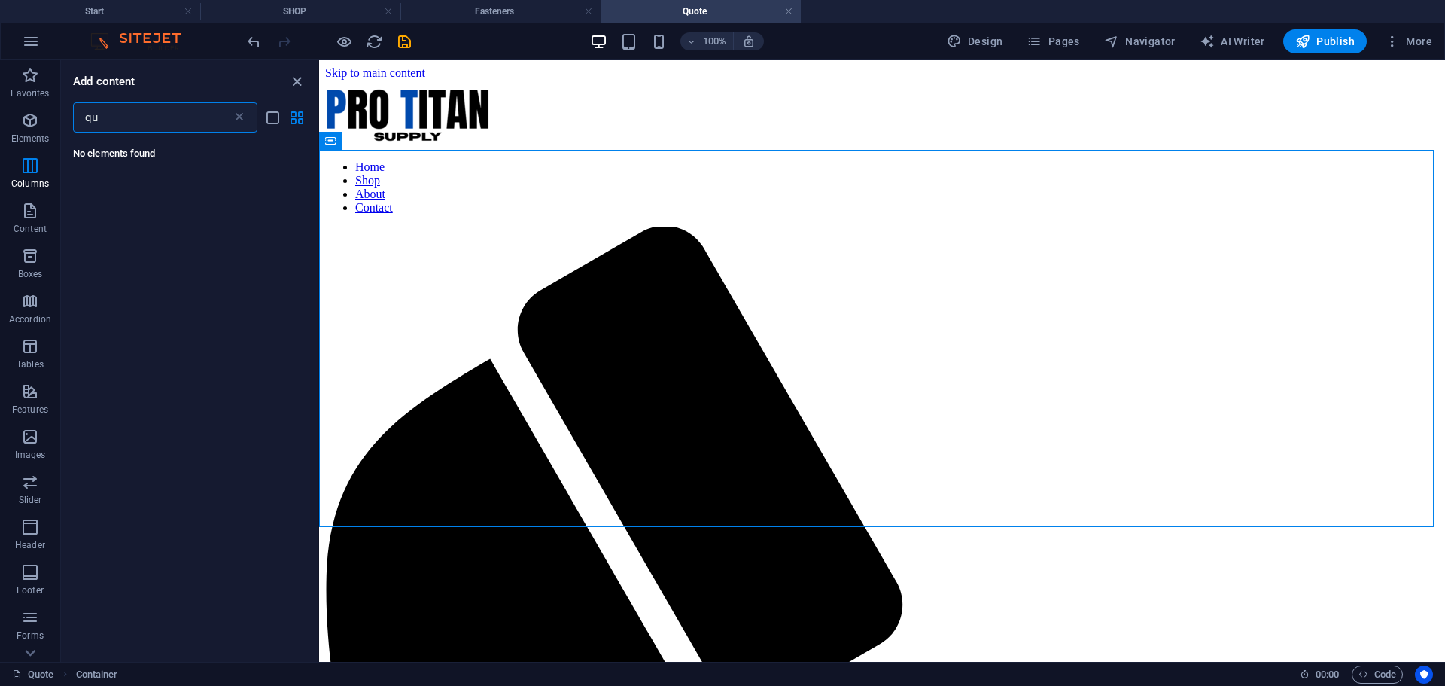
type input "q"
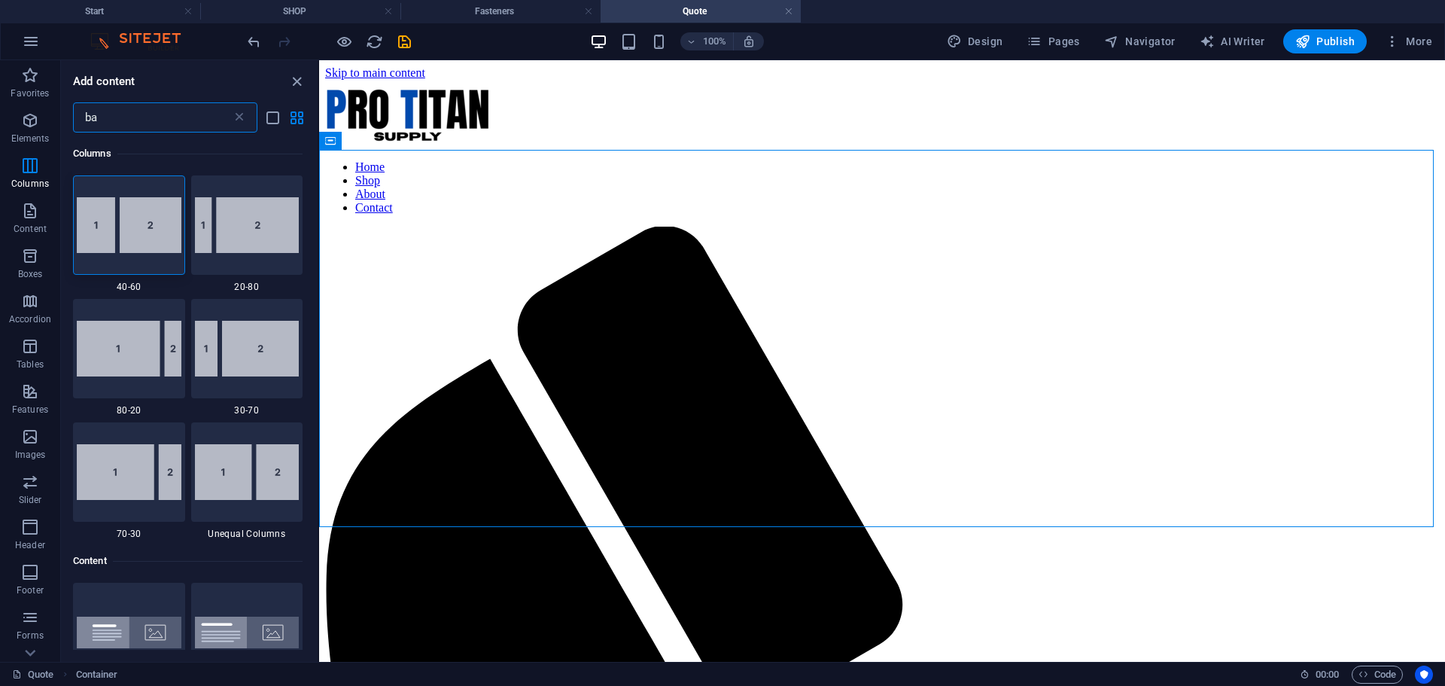
type input "b"
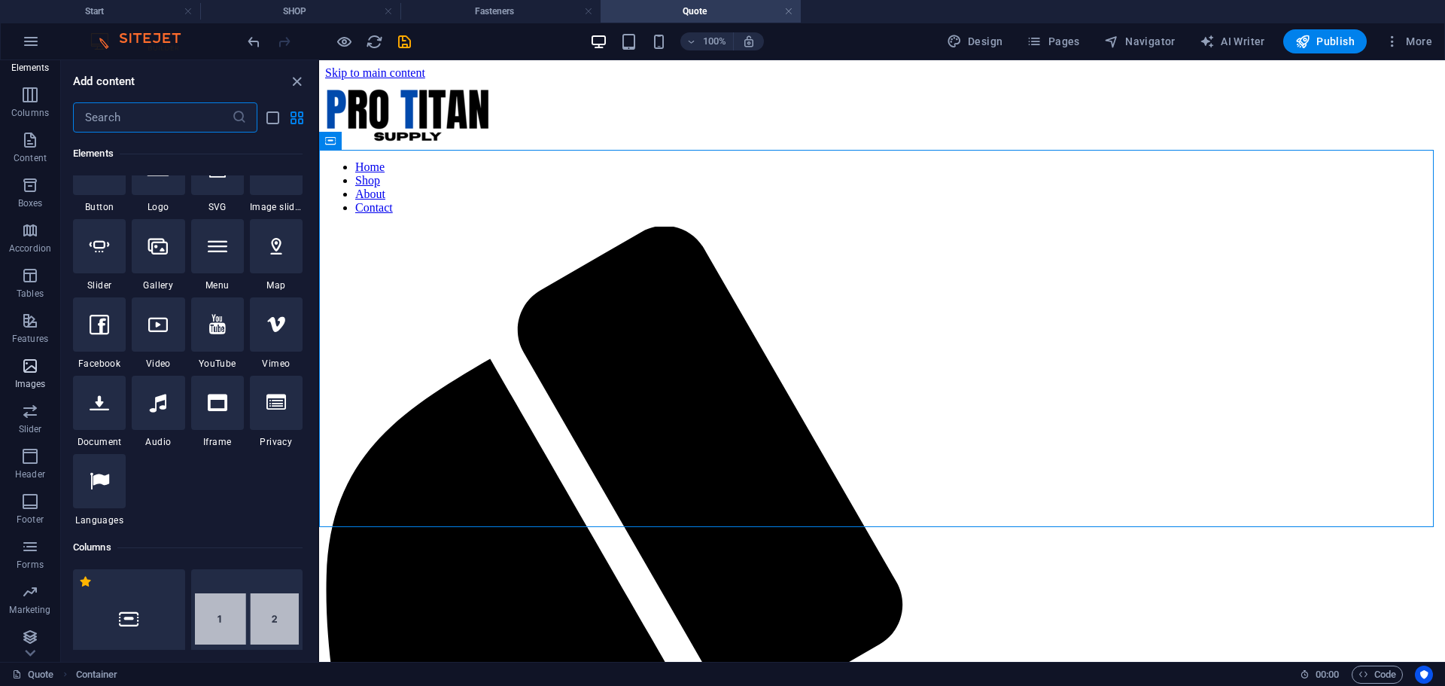
scroll to position [76, 0]
click at [35, 631] on icon "button" at bounding box center [30, 631] width 18 height 18
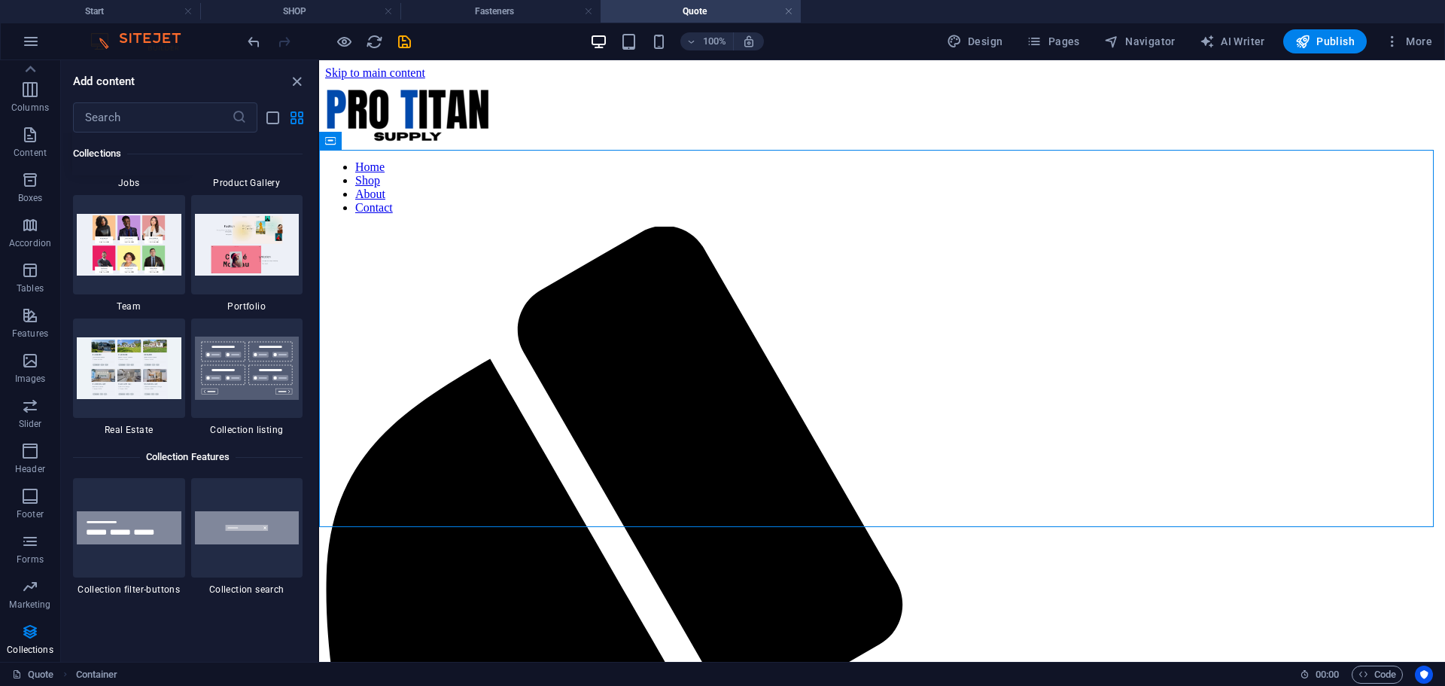
scroll to position [14129, 0]
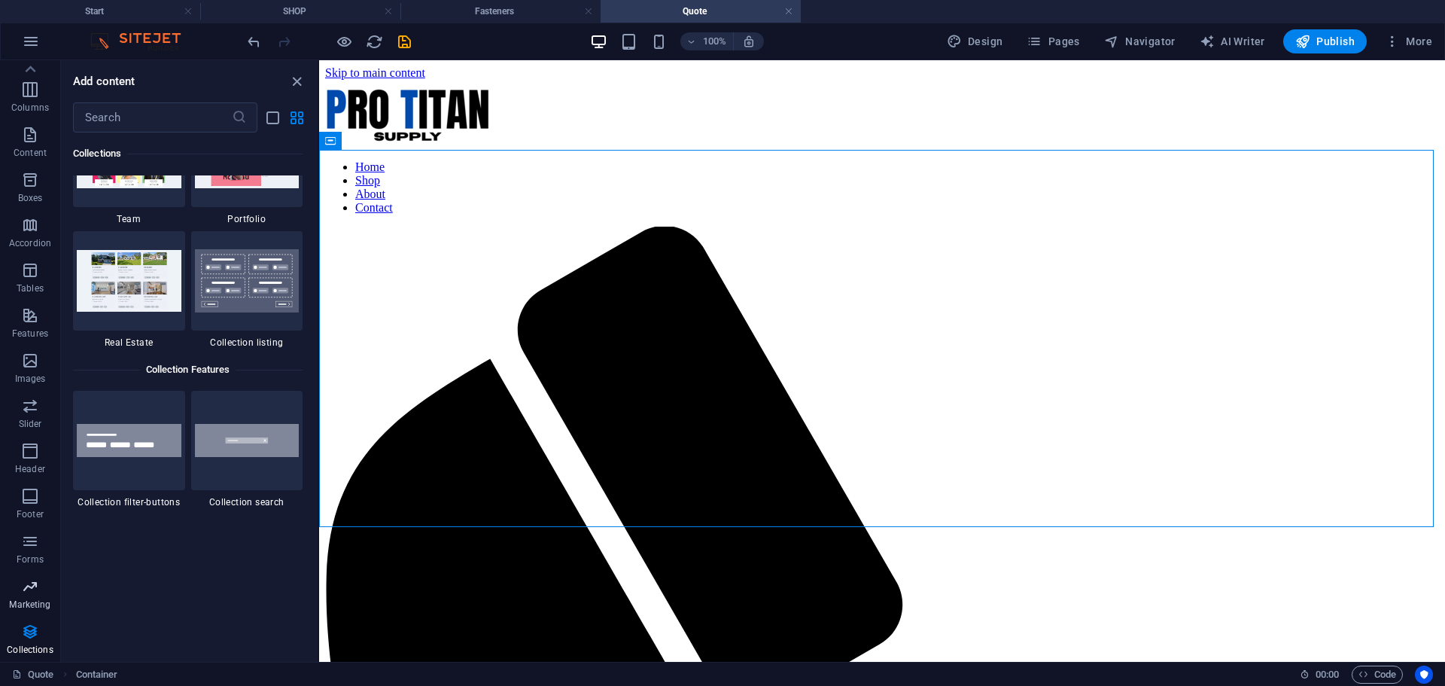
click at [34, 587] on icon "button" at bounding box center [30, 586] width 18 height 18
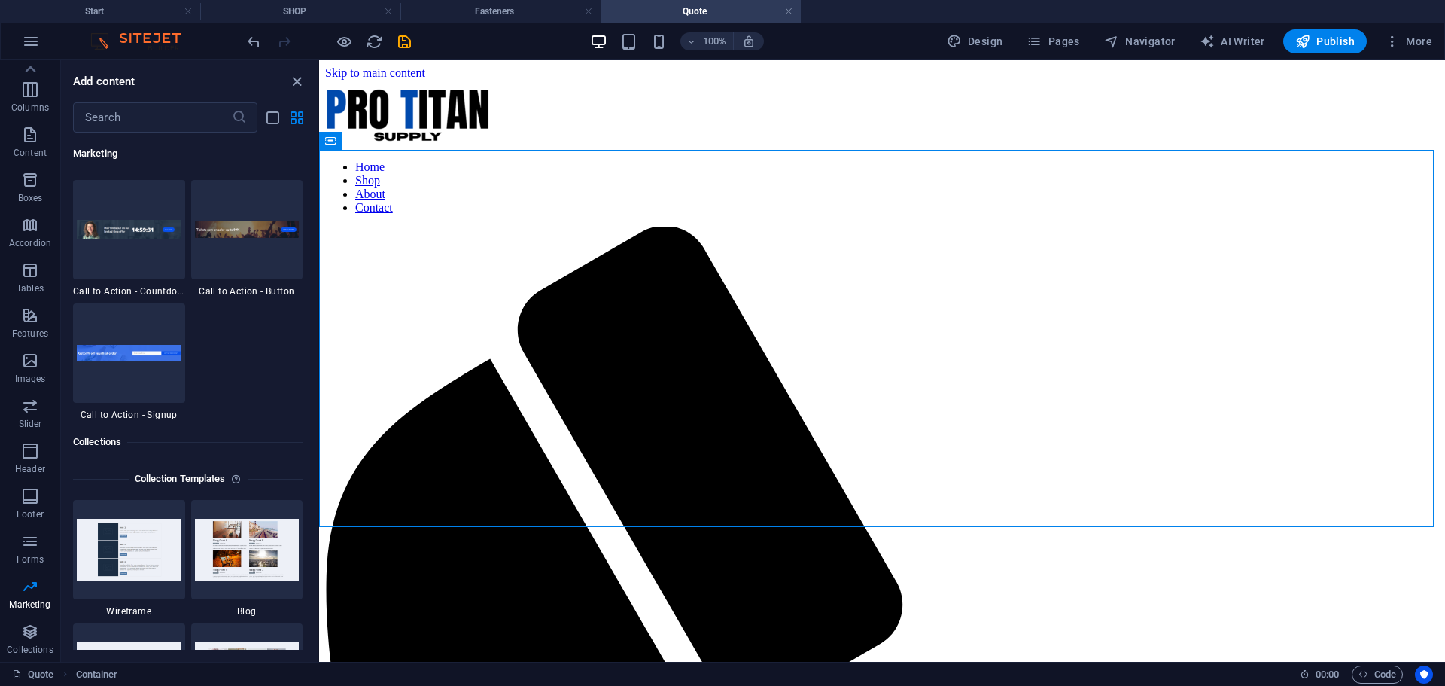
scroll to position [13840, 0]
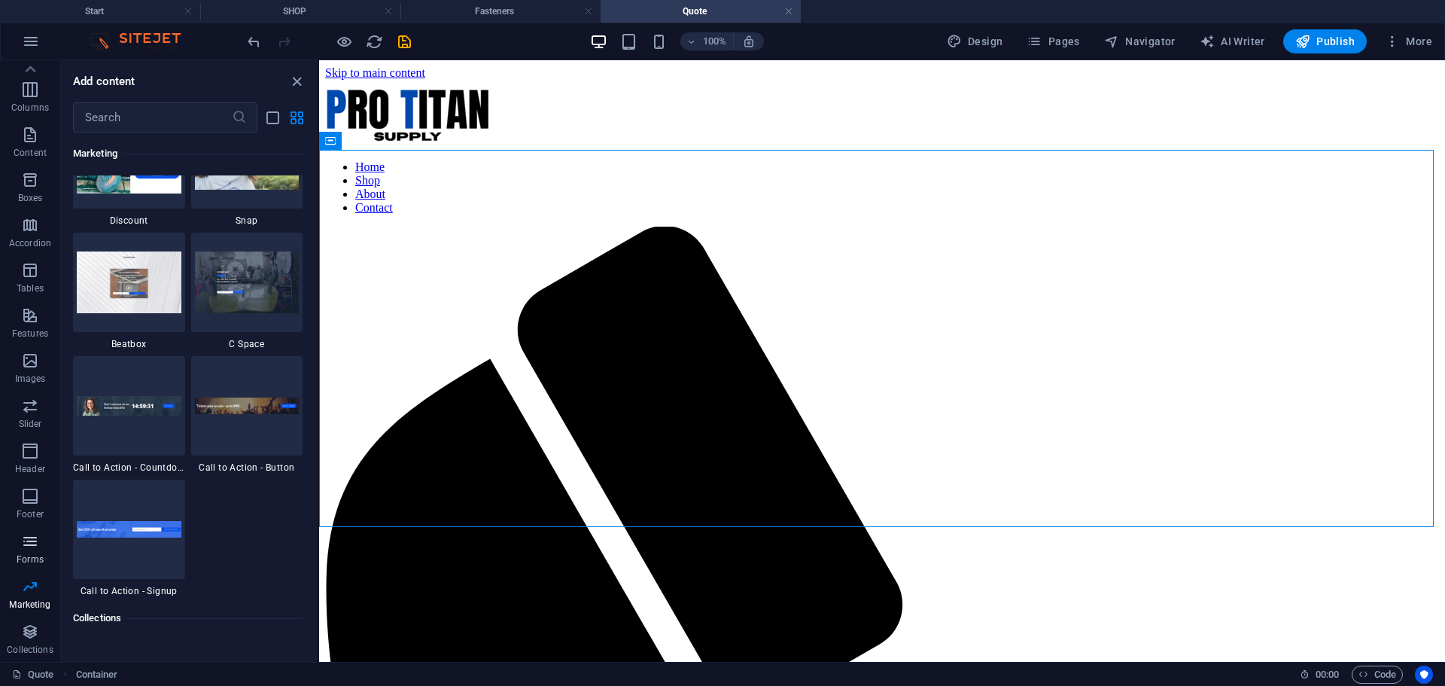
click at [33, 546] on icon "button" at bounding box center [30, 541] width 18 height 18
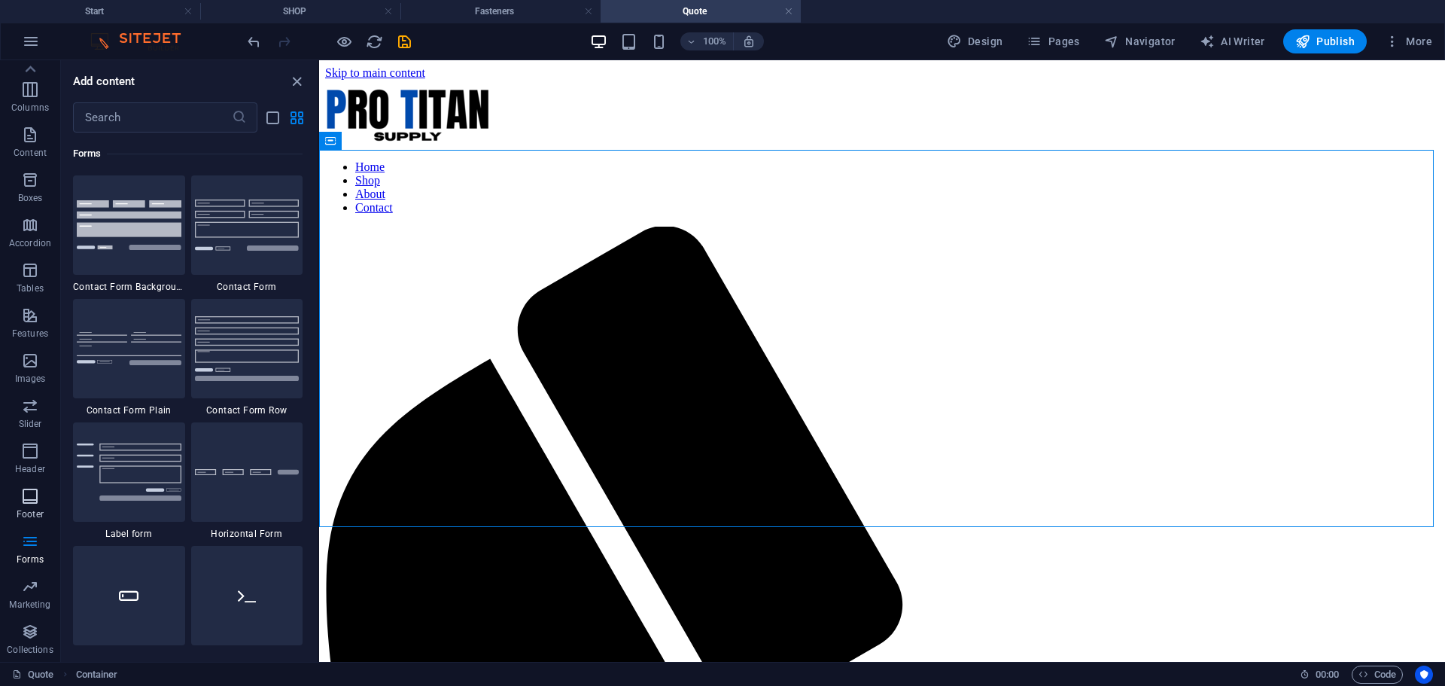
click at [32, 498] on icon "button" at bounding box center [30, 496] width 18 height 18
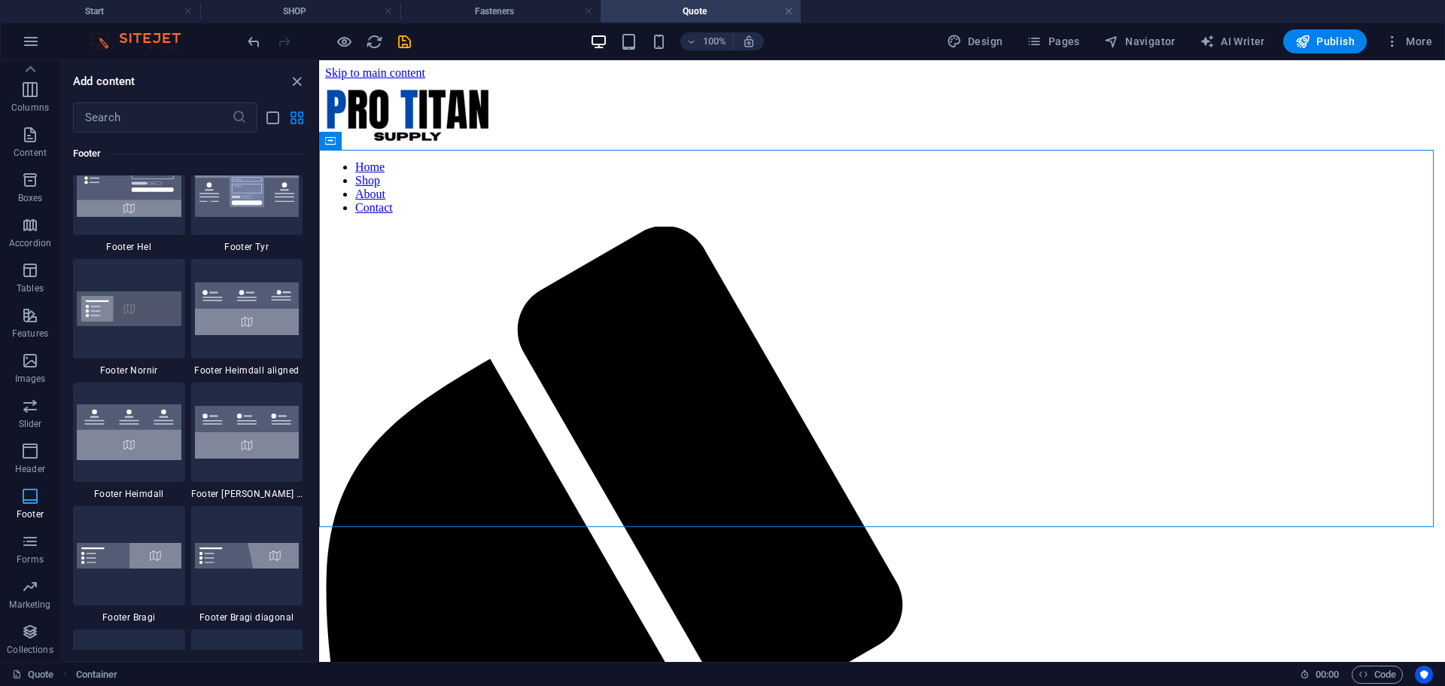
scroll to position [9964, 0]
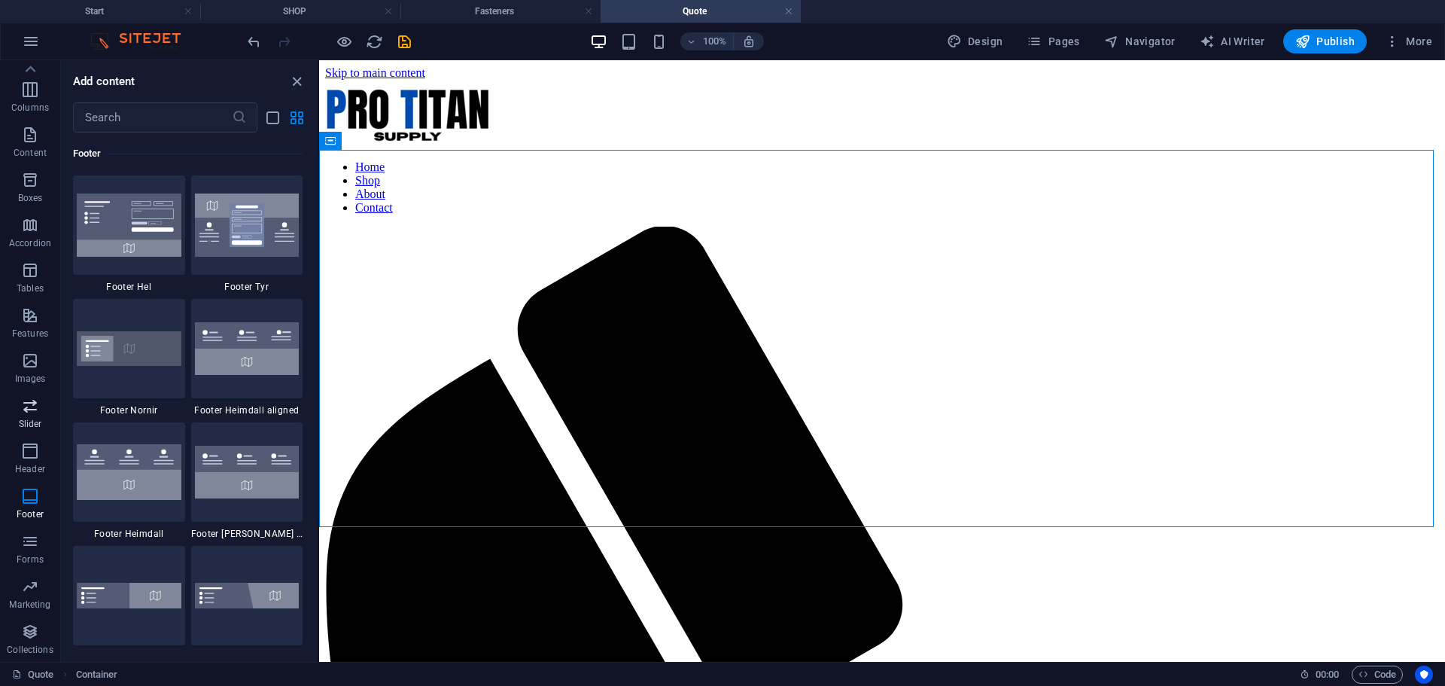
click at [29, 413] on icon "button" at bounding box center [30, 406] width 18 height 18
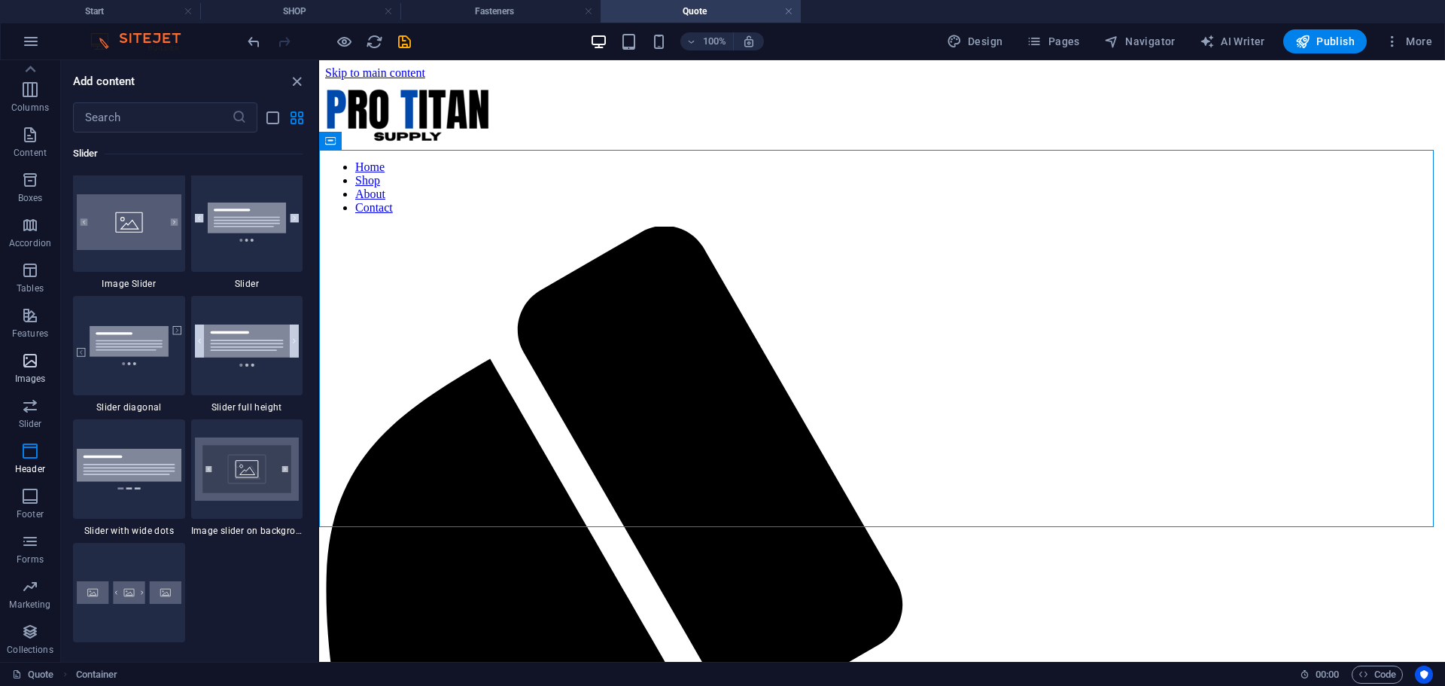
scroll to position [8533, 0]
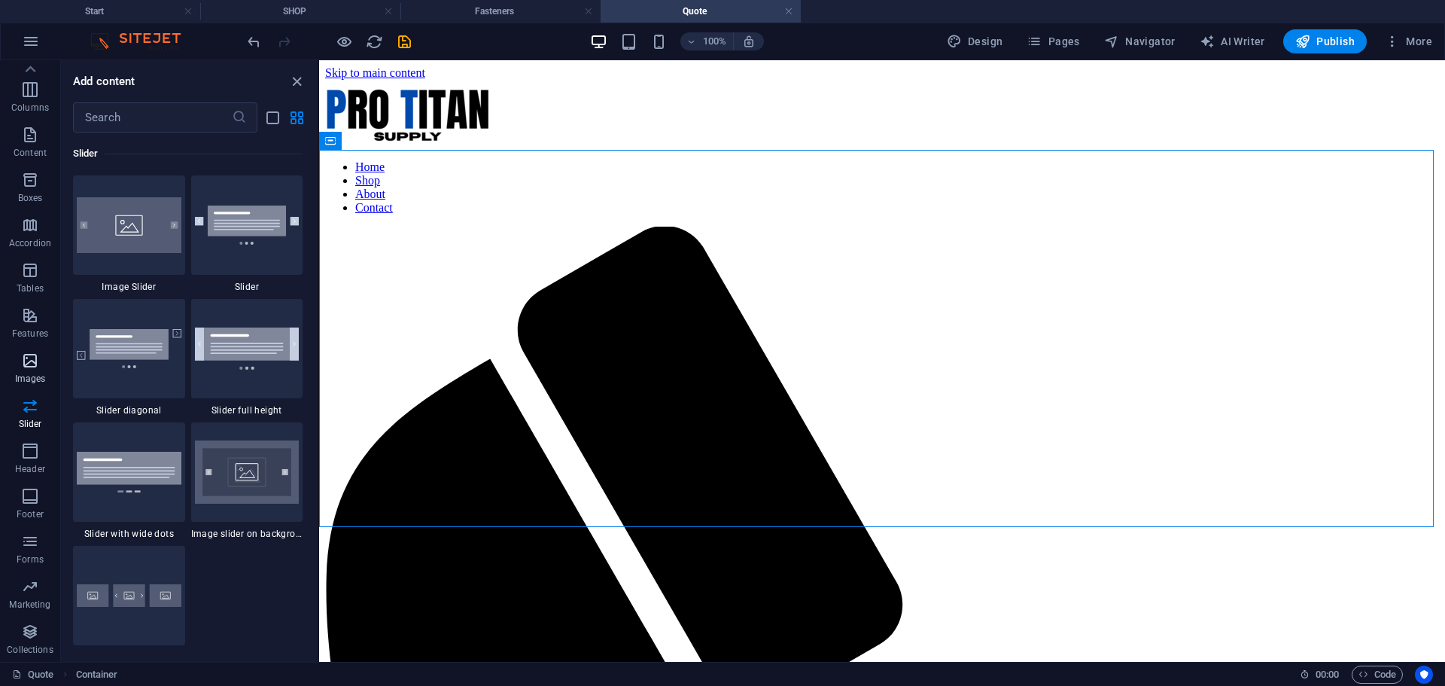
click at [24, 380] on p "Images" at bounding box center [30, 379] width 31 height 12
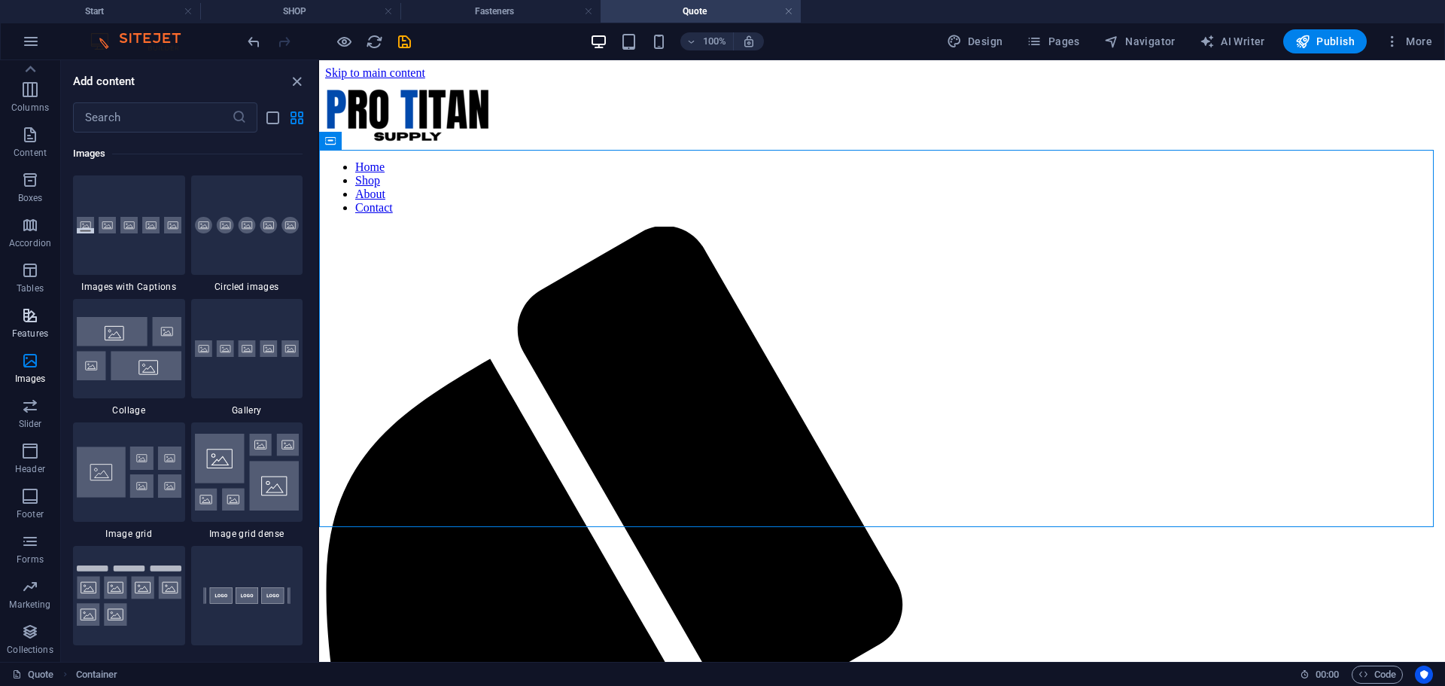
click at [29, 319] on icon "button" at bounding box center [30, 315] width 18 height 18
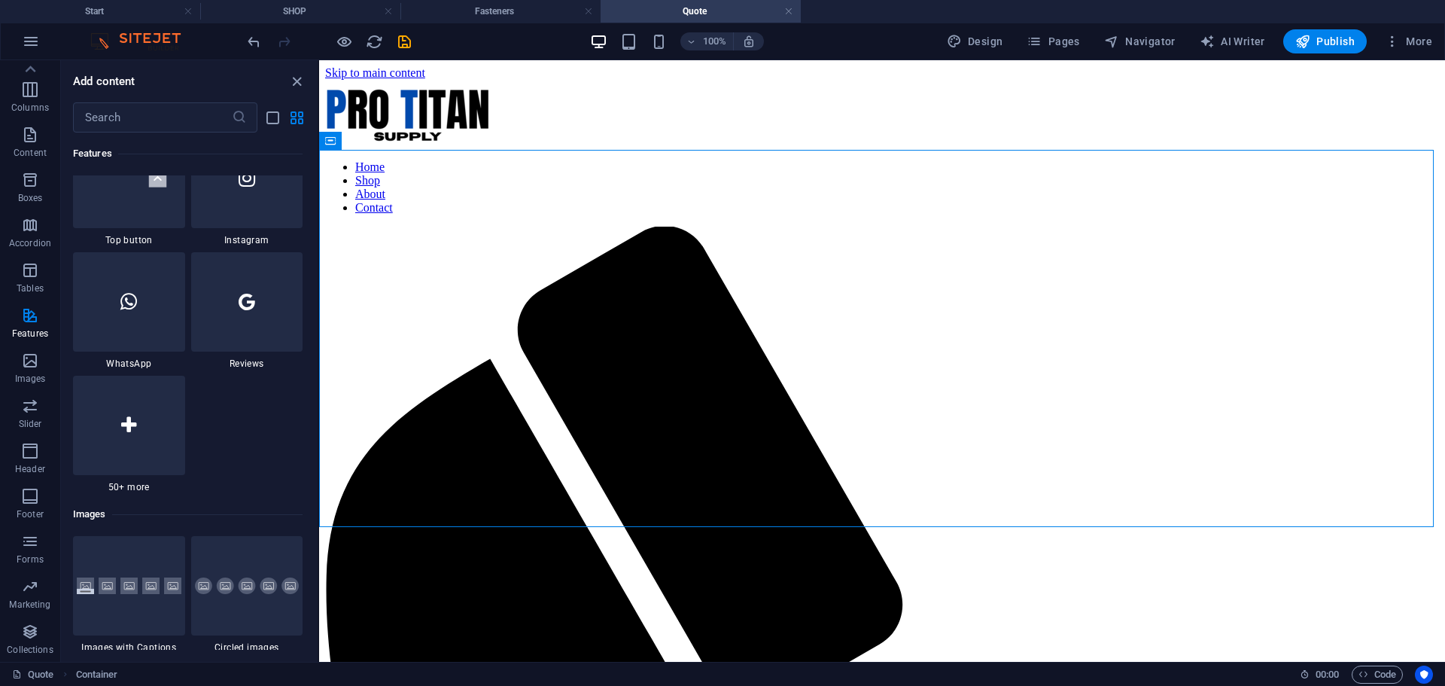
scroll to position [7272, 0]
click at [135, 419] on icon at bounding box center [128, 425] width 15 height 20
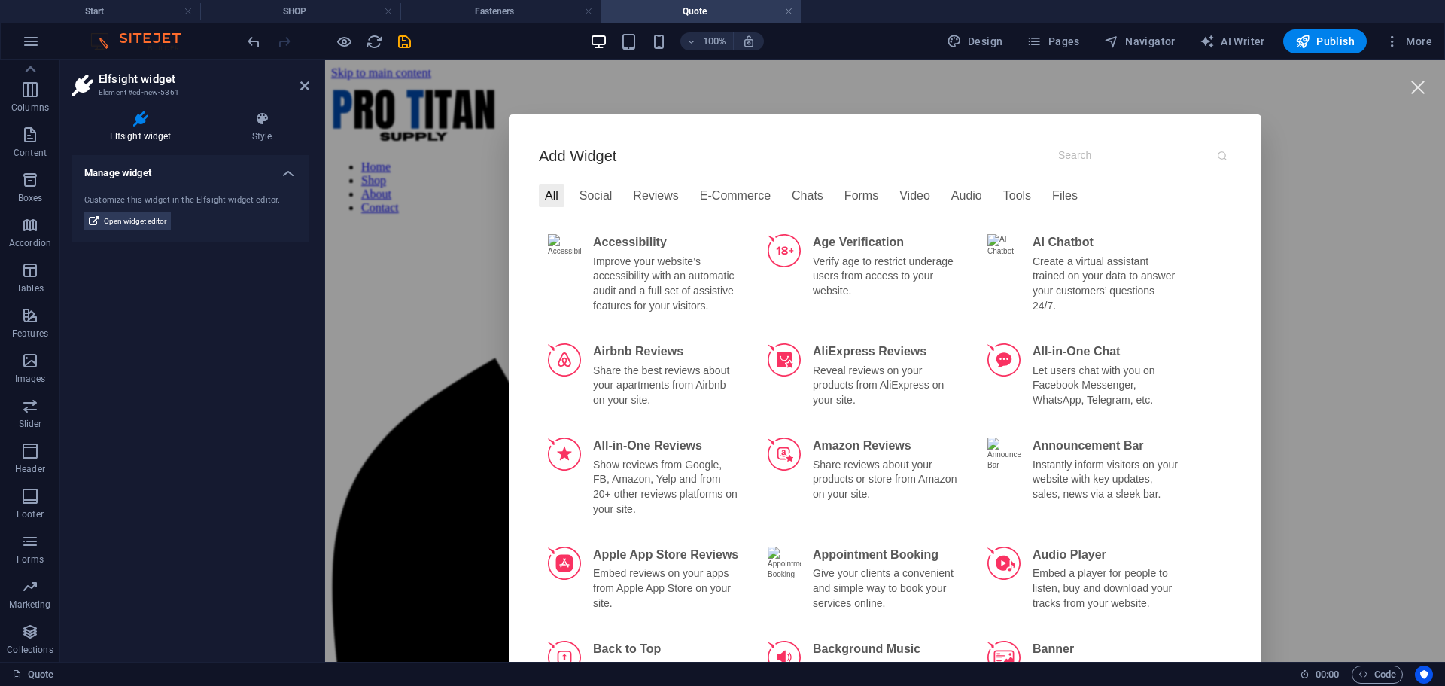
drag, startPoint x: 695, startPoint y: 135, endPoint x: 654, endPoint y: 127, distance: 42.1
click at [1079, 151] on input at bounding box center [1144, 156] width 173 height 22
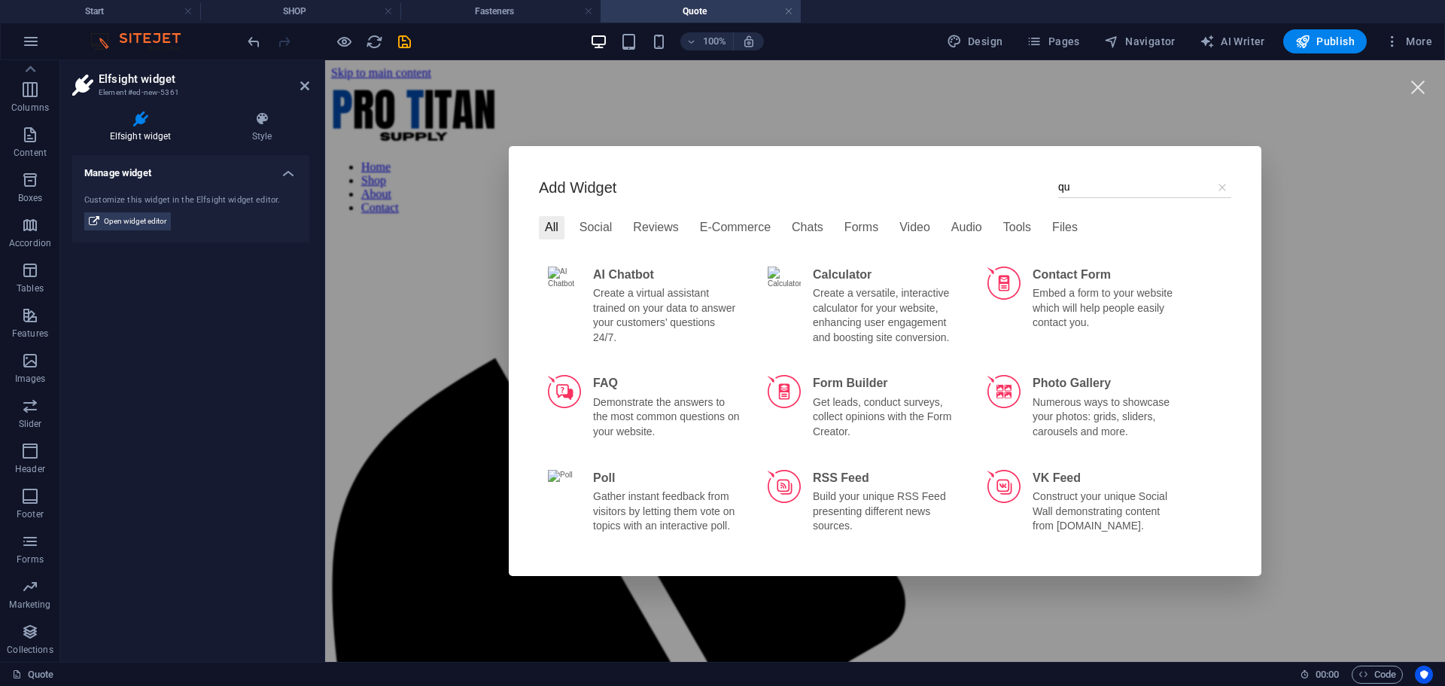
type input "q"
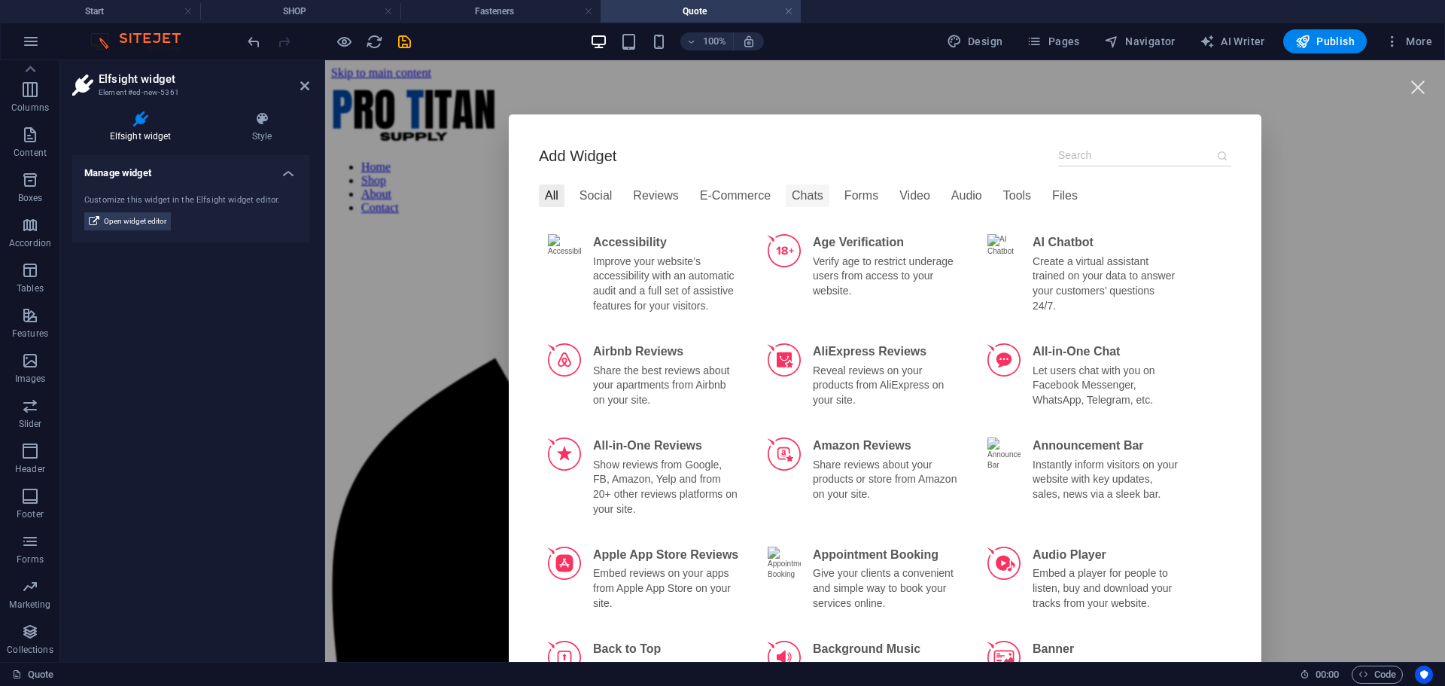
click at [786, 193] on div "Chats" at bounding box center [808, 195] width 44 height 23
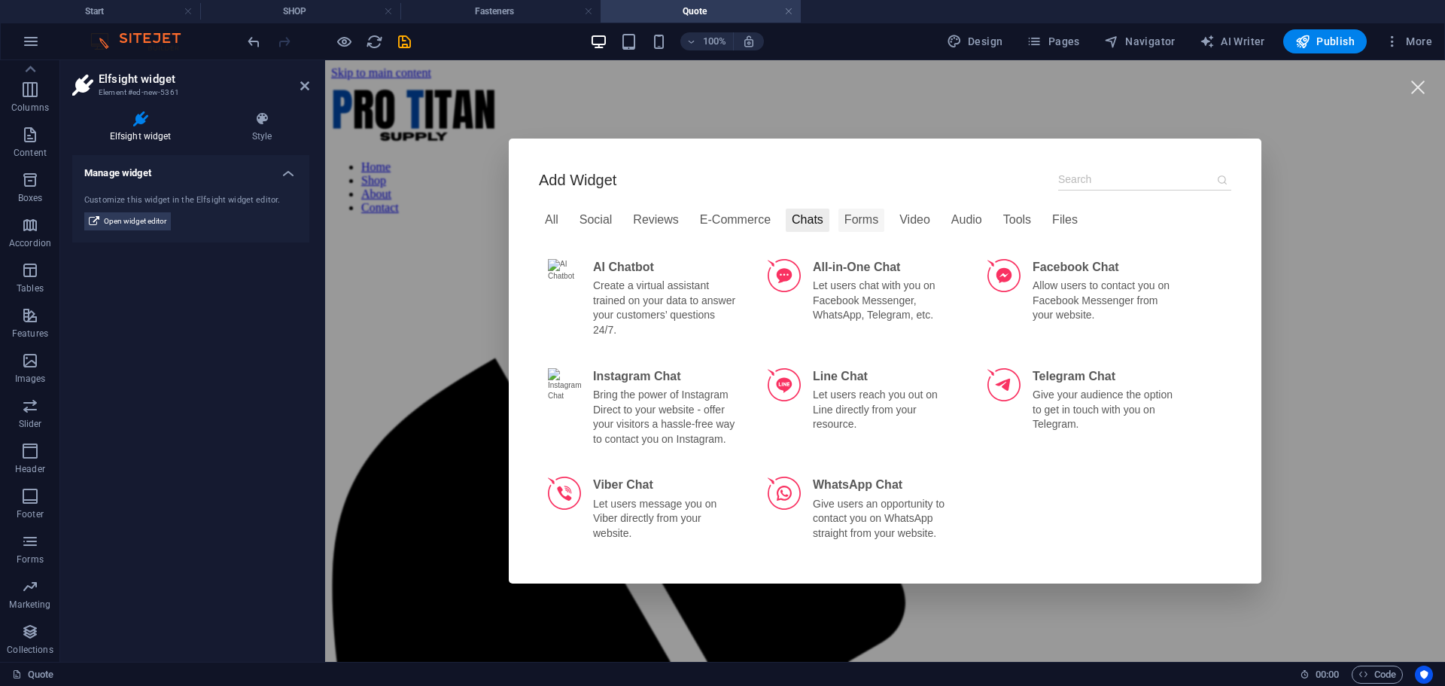
click at [848, 219] on div "Forms" at bounding box center [861, 219] width 46 height 23
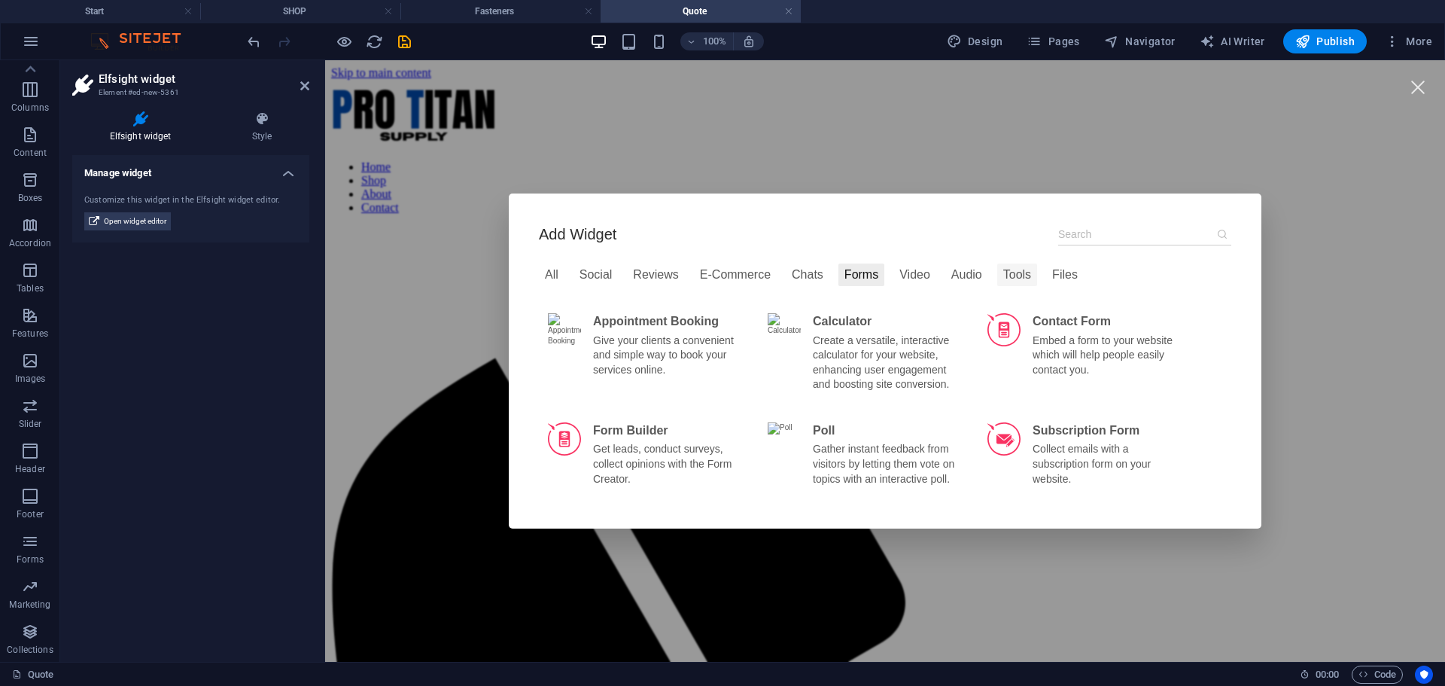
click at [1003, 274] on div "Tools" at bounding box center [1017, 274] width 40 height 23
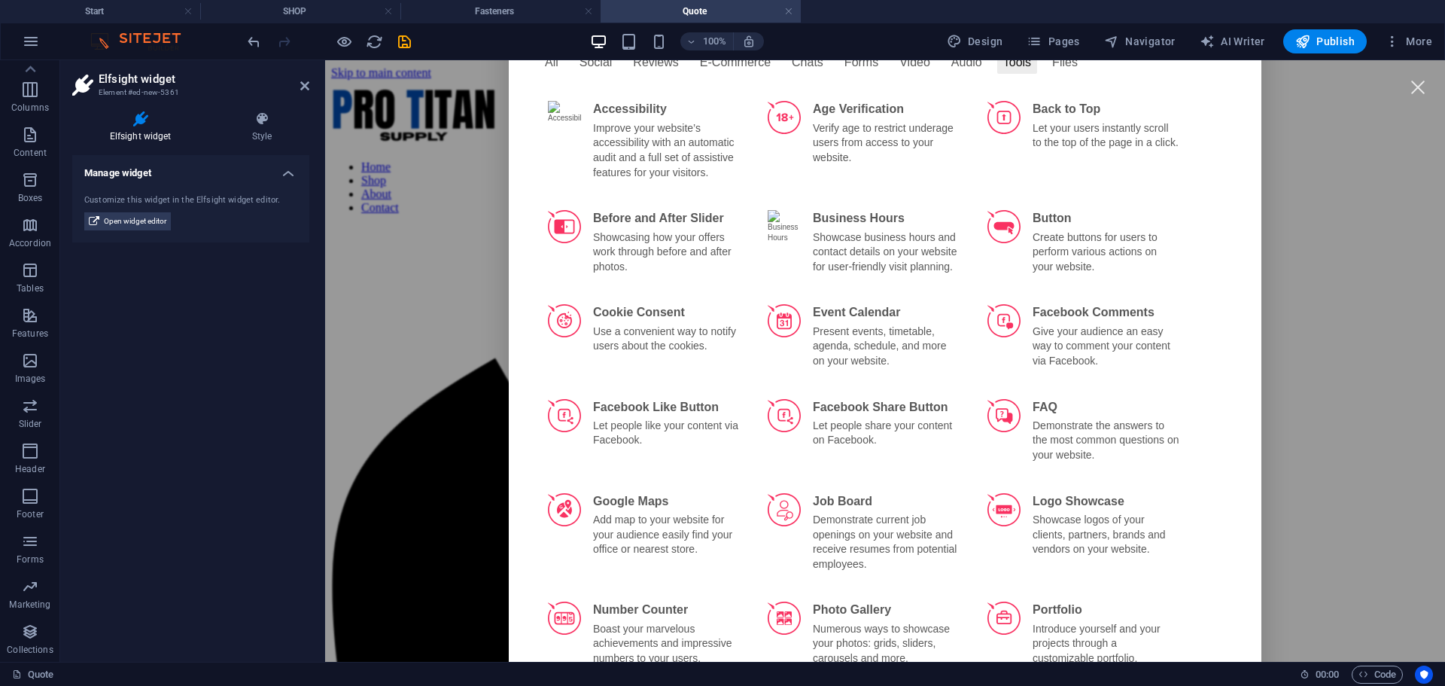
scroll to position [0, 0]
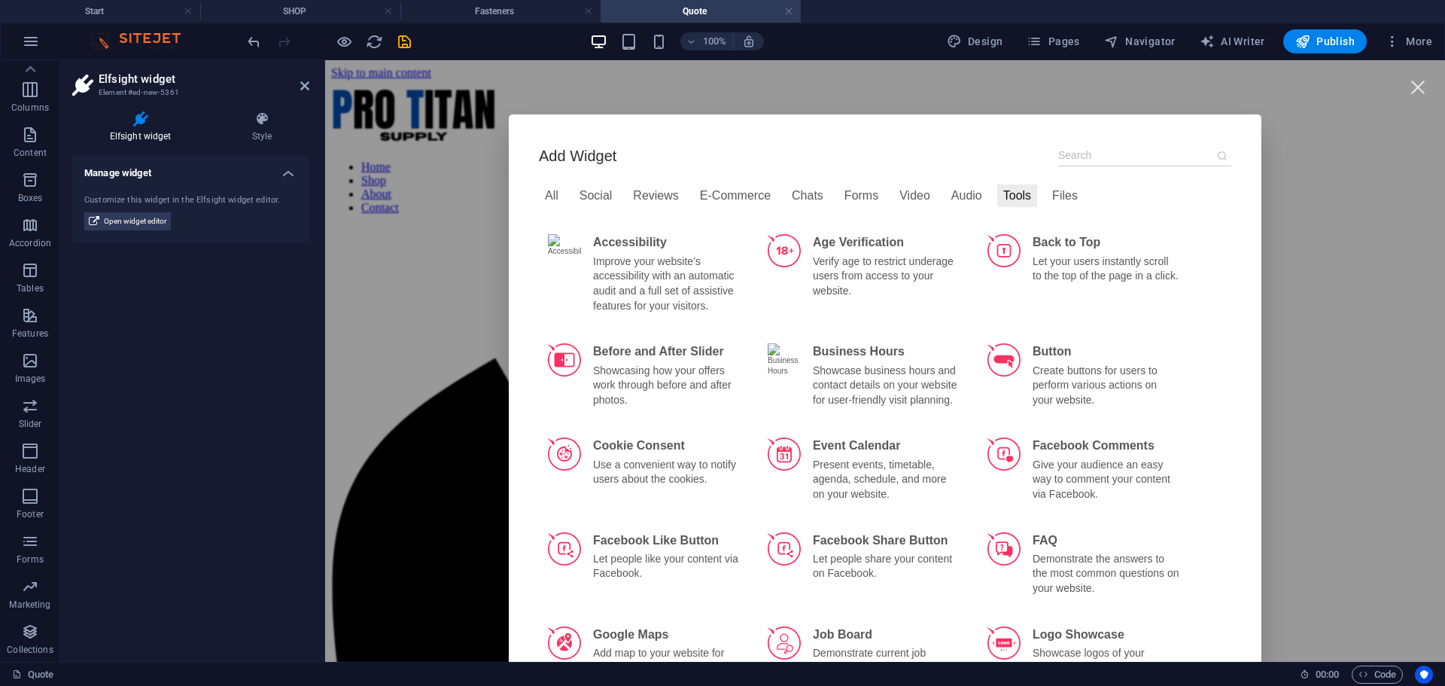
click at [1046, 195] on div "Files" at bounding box center [1065, 195] width 38 height 23
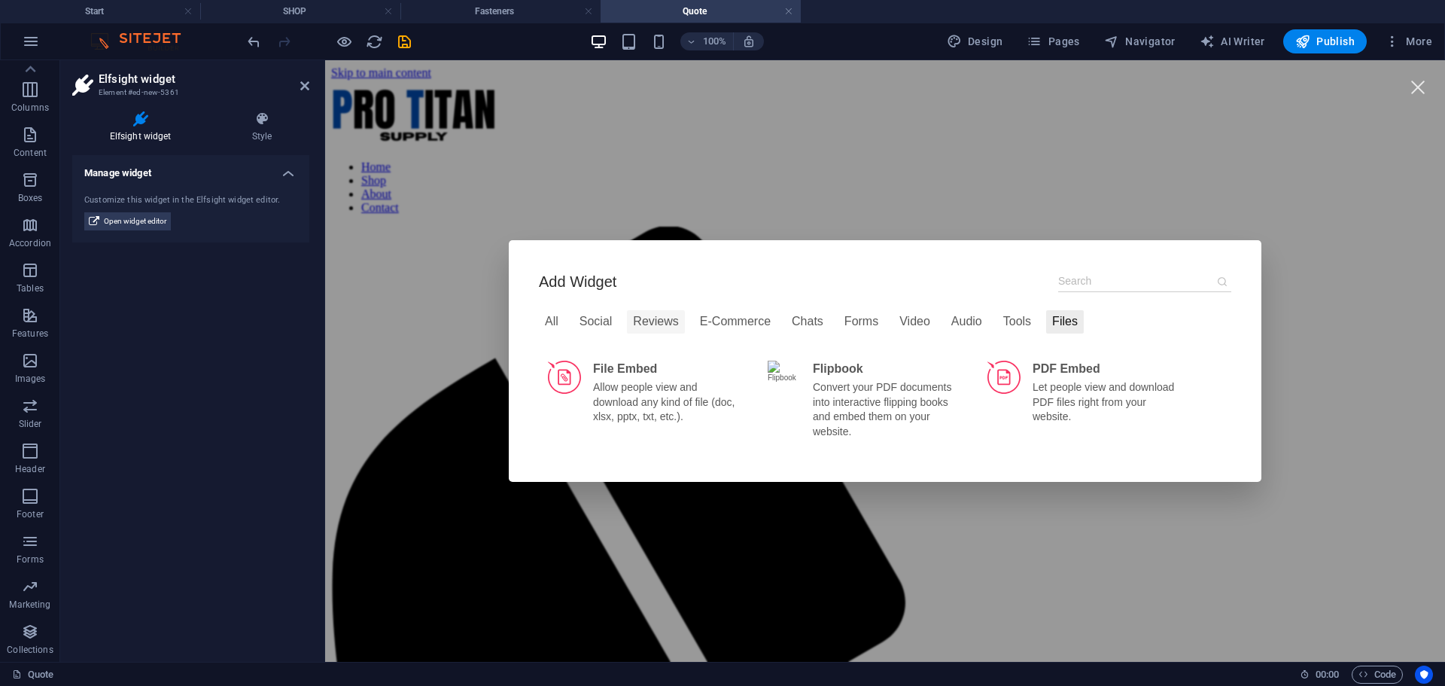
click at [652, 317] on div "Reviews" at bounding box center [655, 321] width 57 height 23
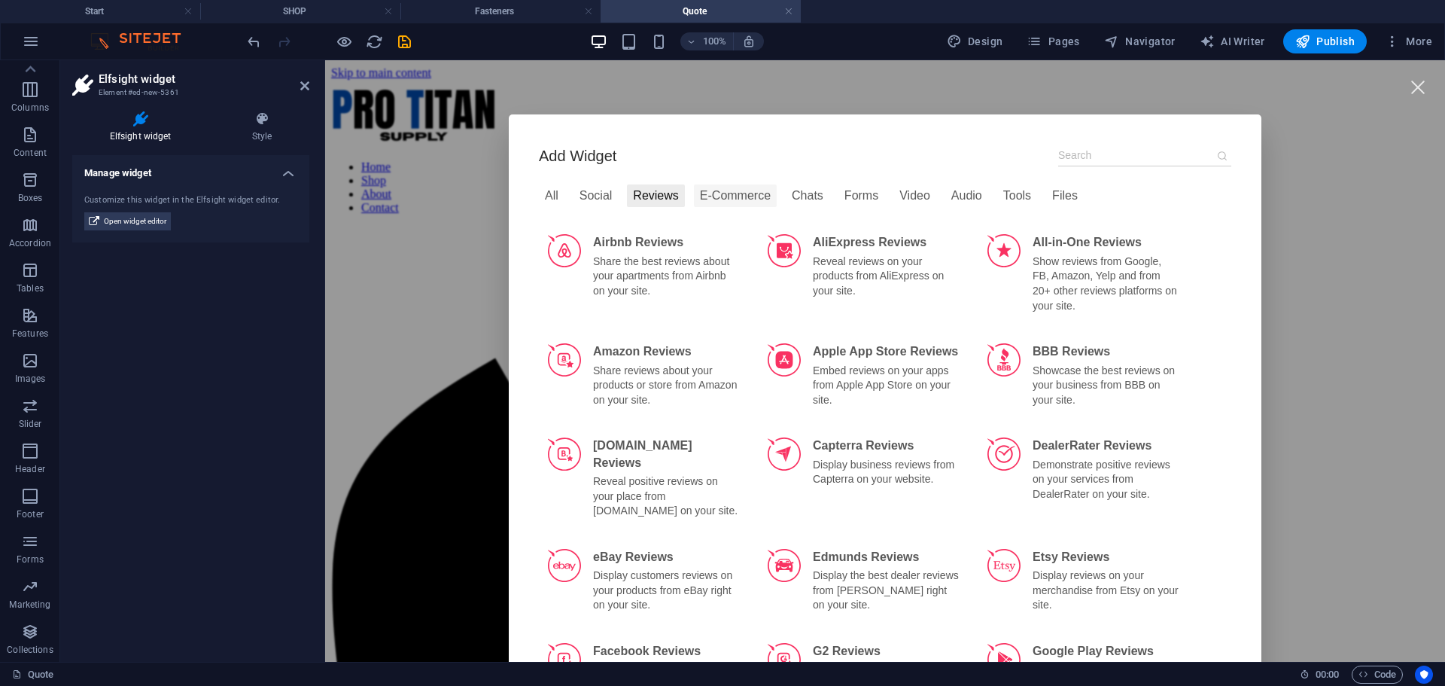
click at [729, 197] on div "E-Commerce" at bounding box center [735, 195] width 83 height 23
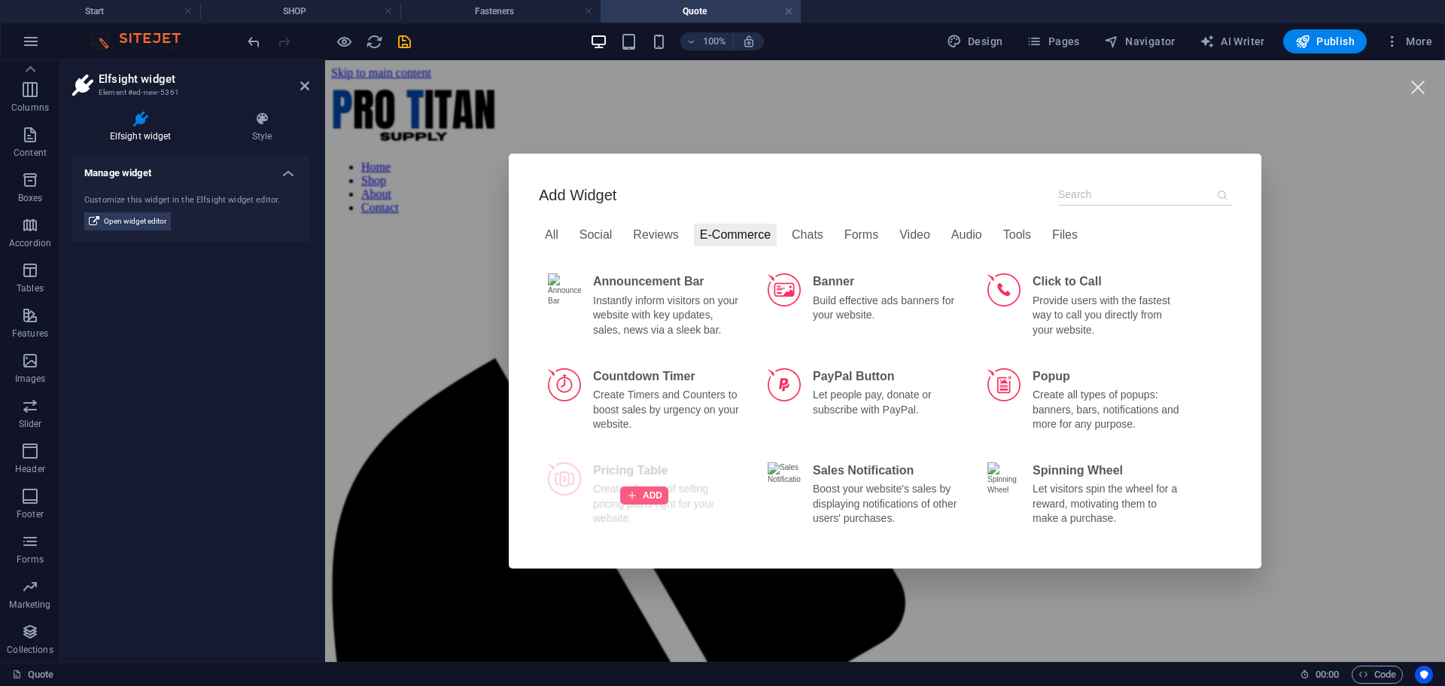
click at [639, 492] on div at bounding box center [644, 495] width 48 height 18
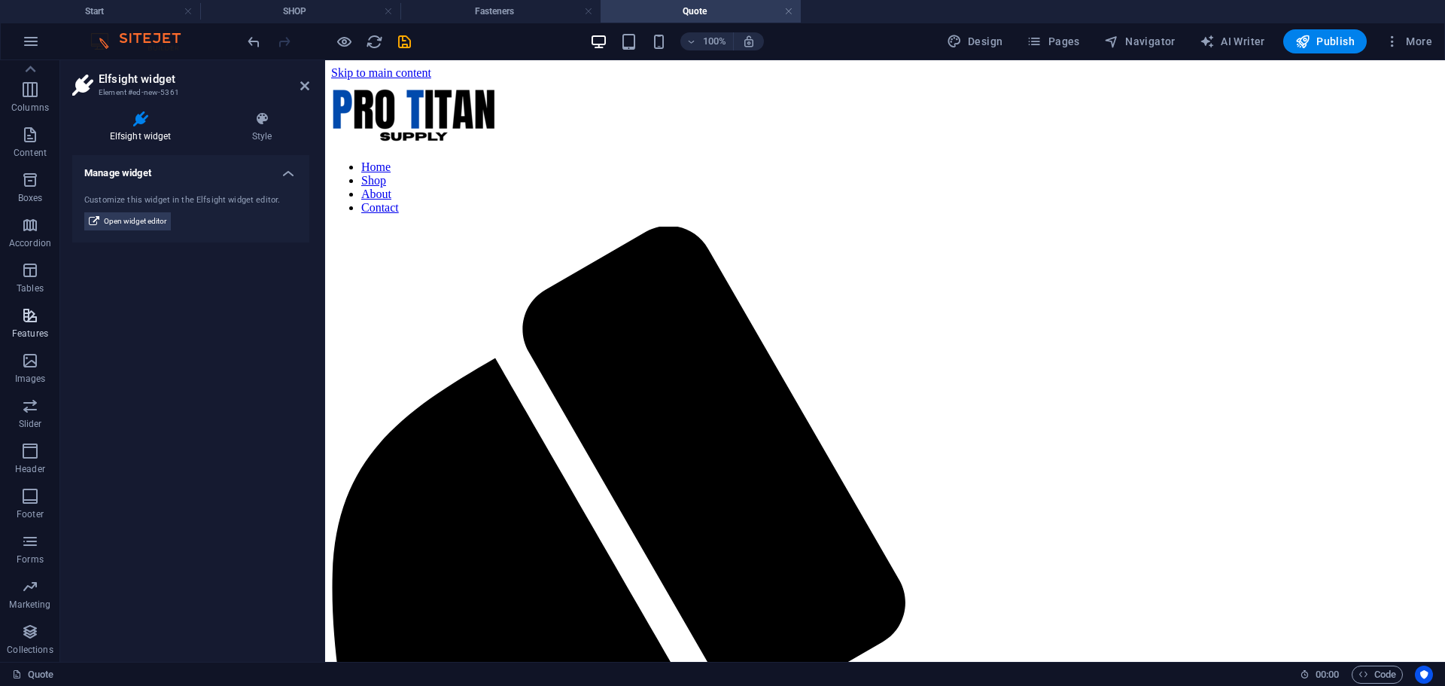
click at [31, 323] on span "Features" at bounding box center [30, 324] width 60 height 36
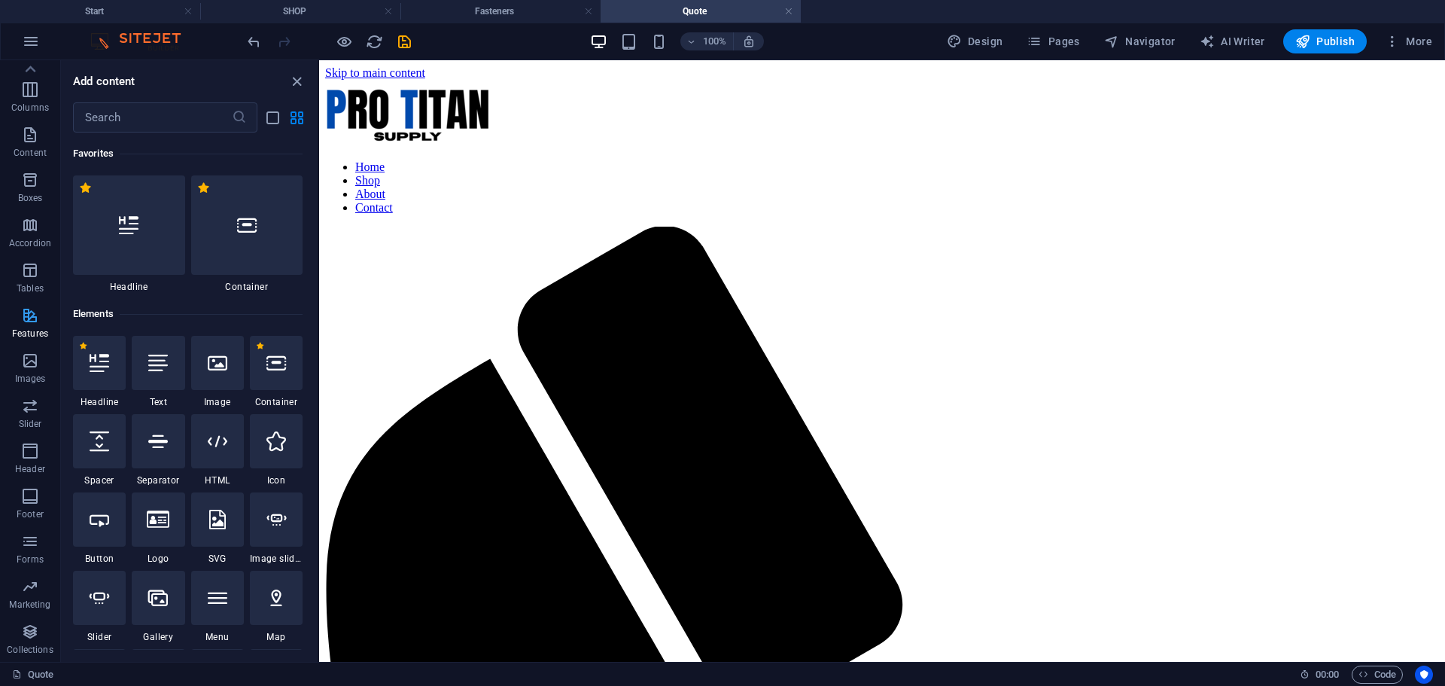
click at [30, 321] on icon "button" at bounding box center [30, 315] width 18 height 18
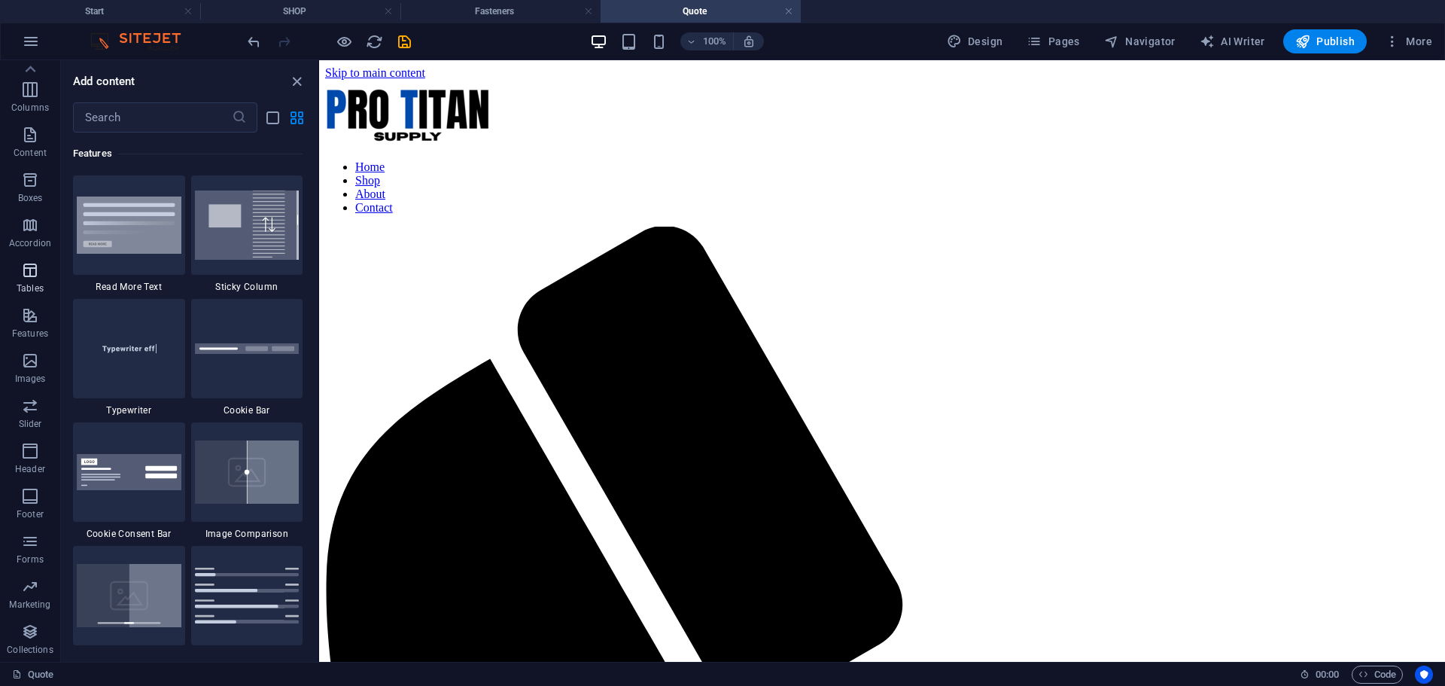
click at [27, 272] on icon "button" at bounding box center [30, 270] width 18 height 18
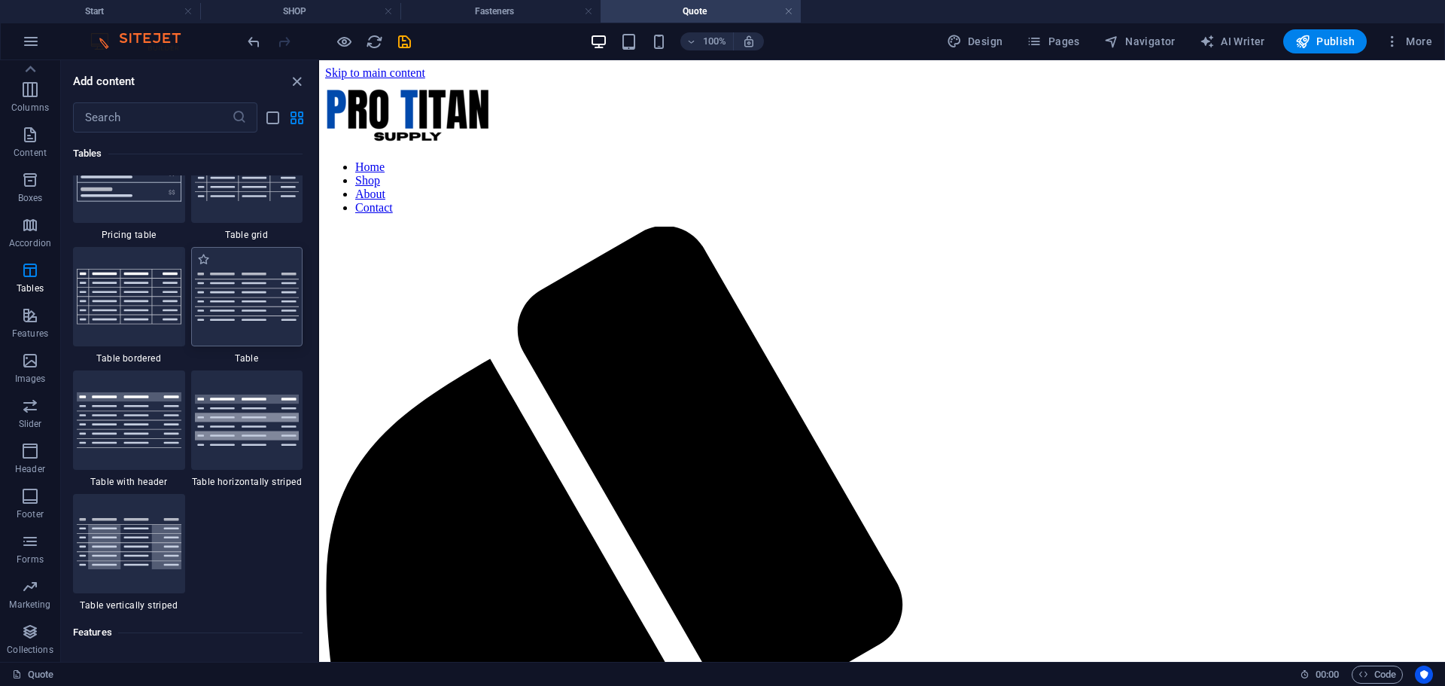
scroll to position [5564, 0]
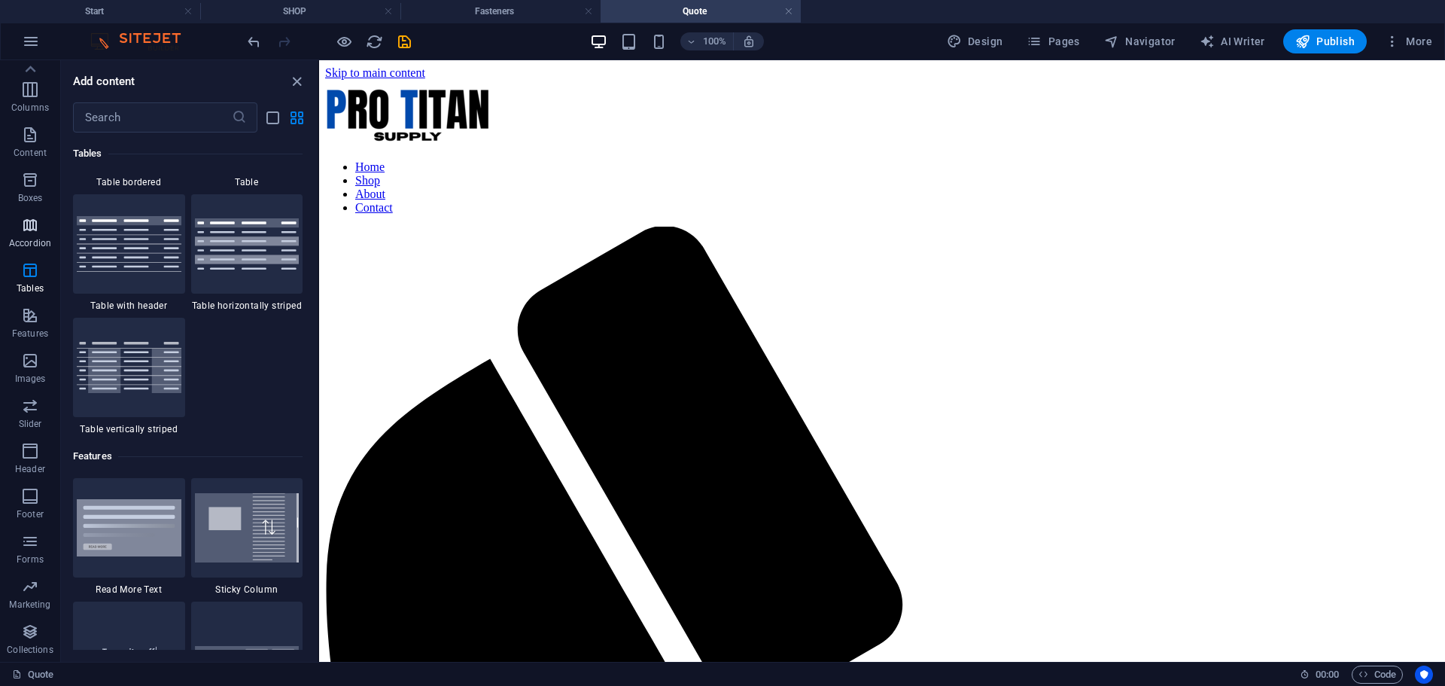
click at [39, 227] on icon "button" at bounding box center [30, 225] width 18 height 18
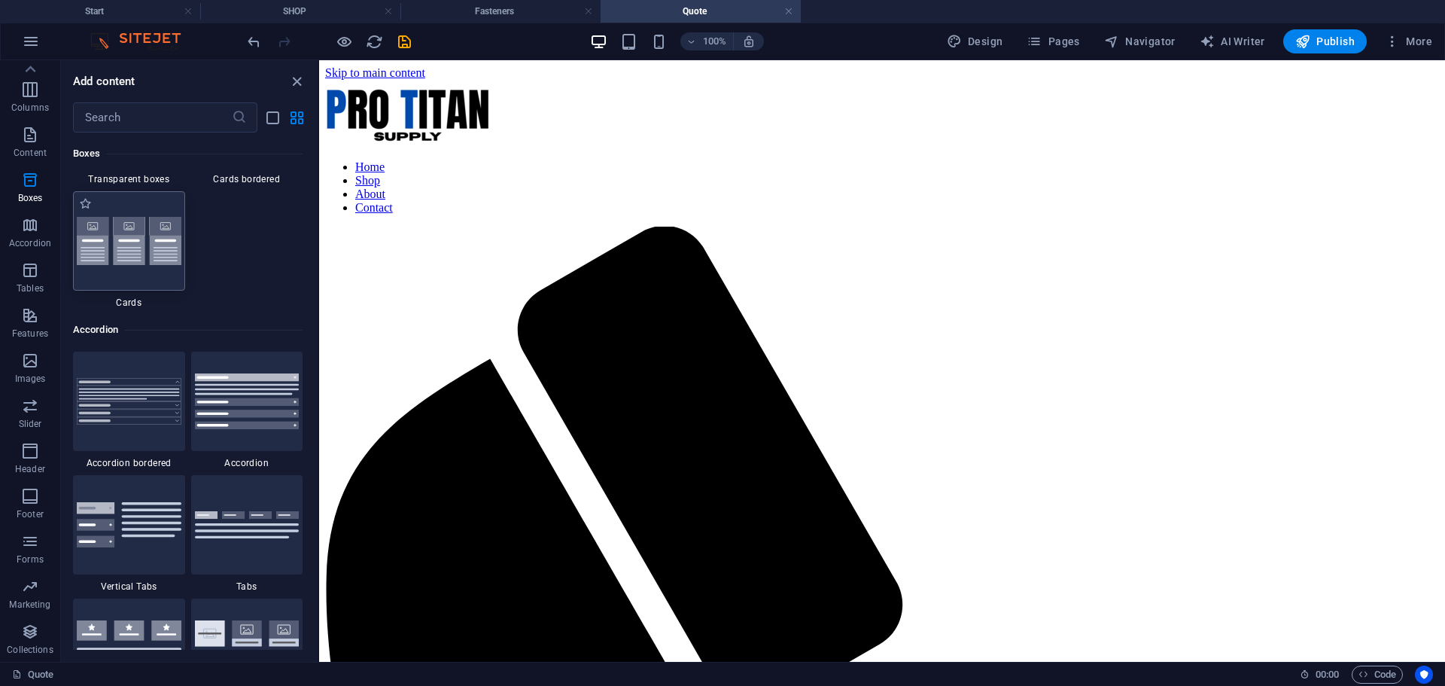
scroll to position [4454, 0]
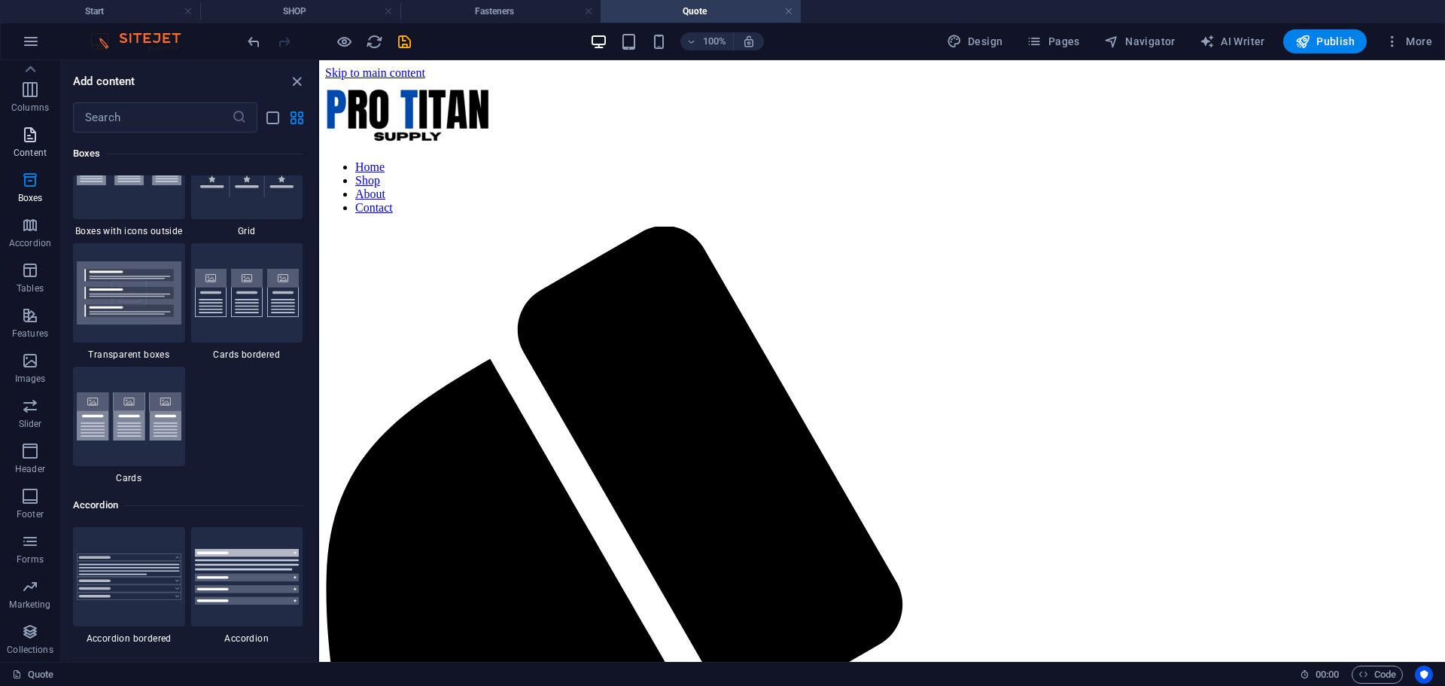
click at [29, 138] on icon "button" at bounding box center [30, 135] width 18 height 18
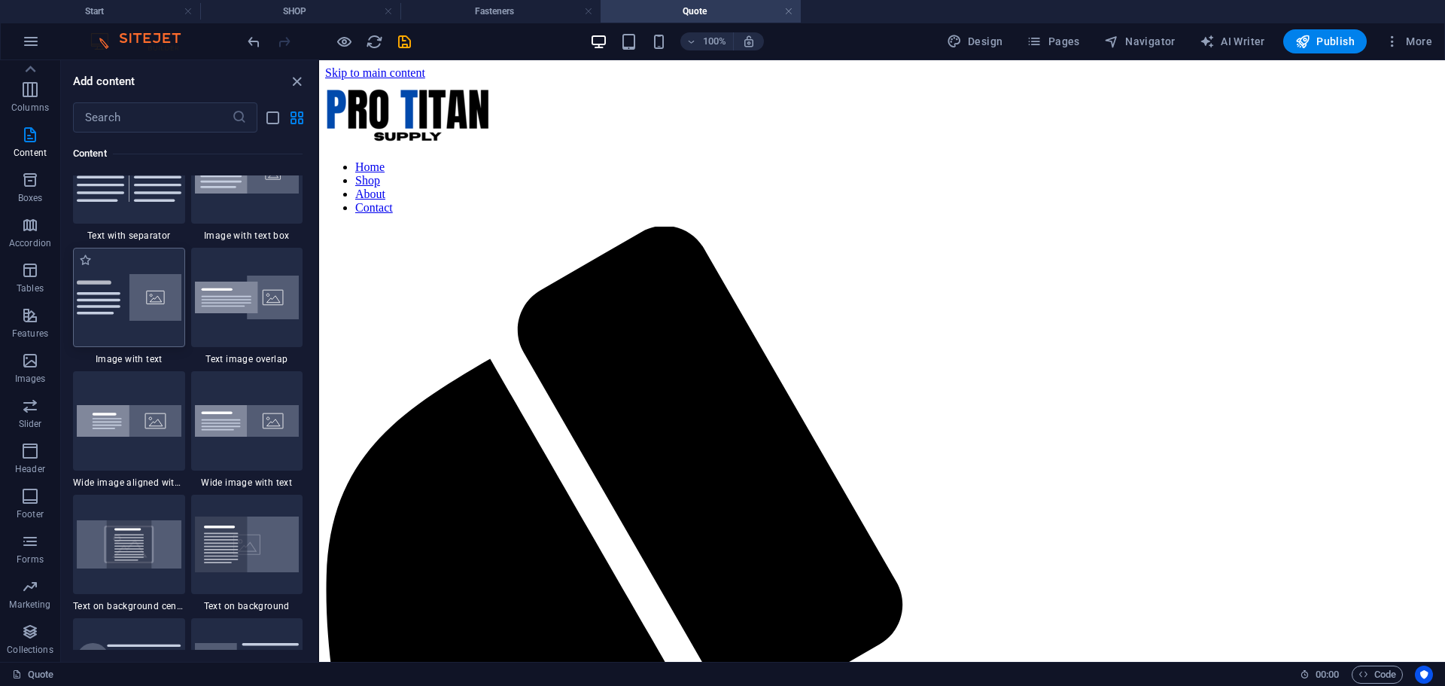
scroll to position [2809, 0]
click at [23, 239] on p "Accordion" at bounding box center [30, 243] width 42 height 12
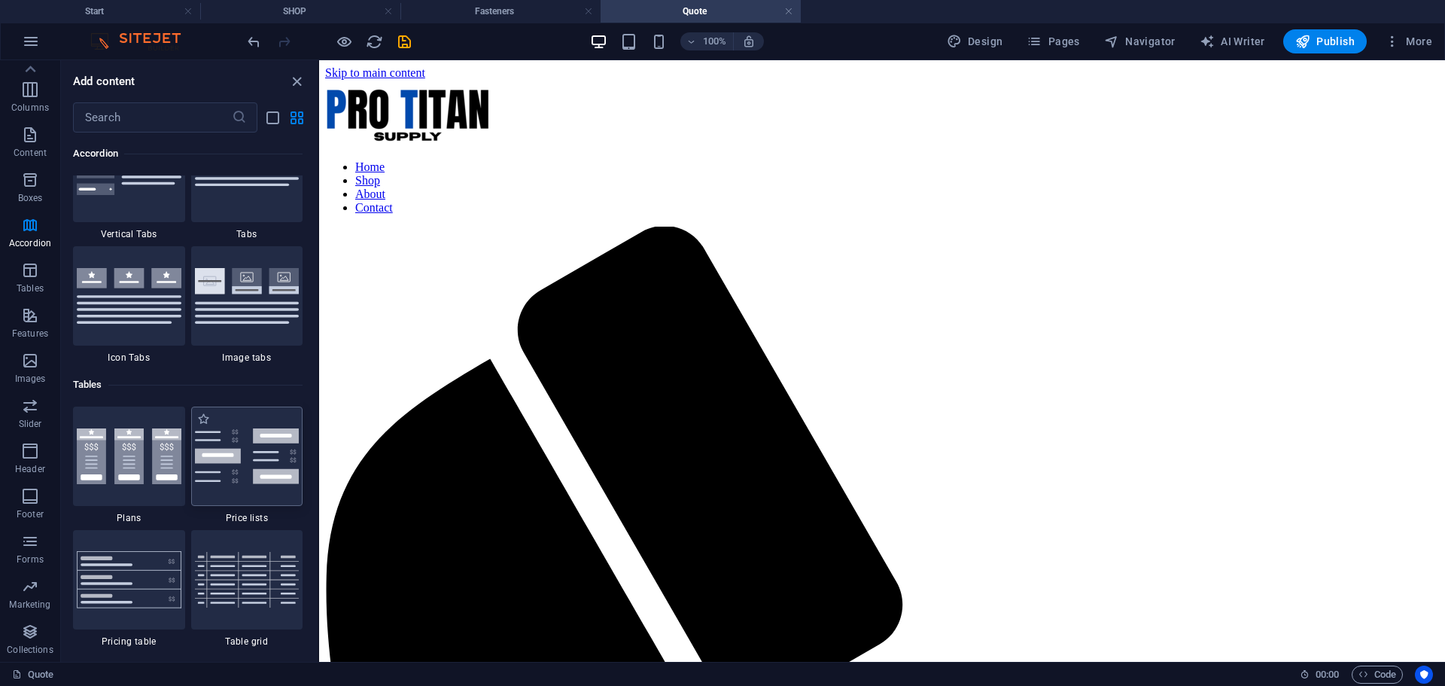
scroll to position [5157, 0]
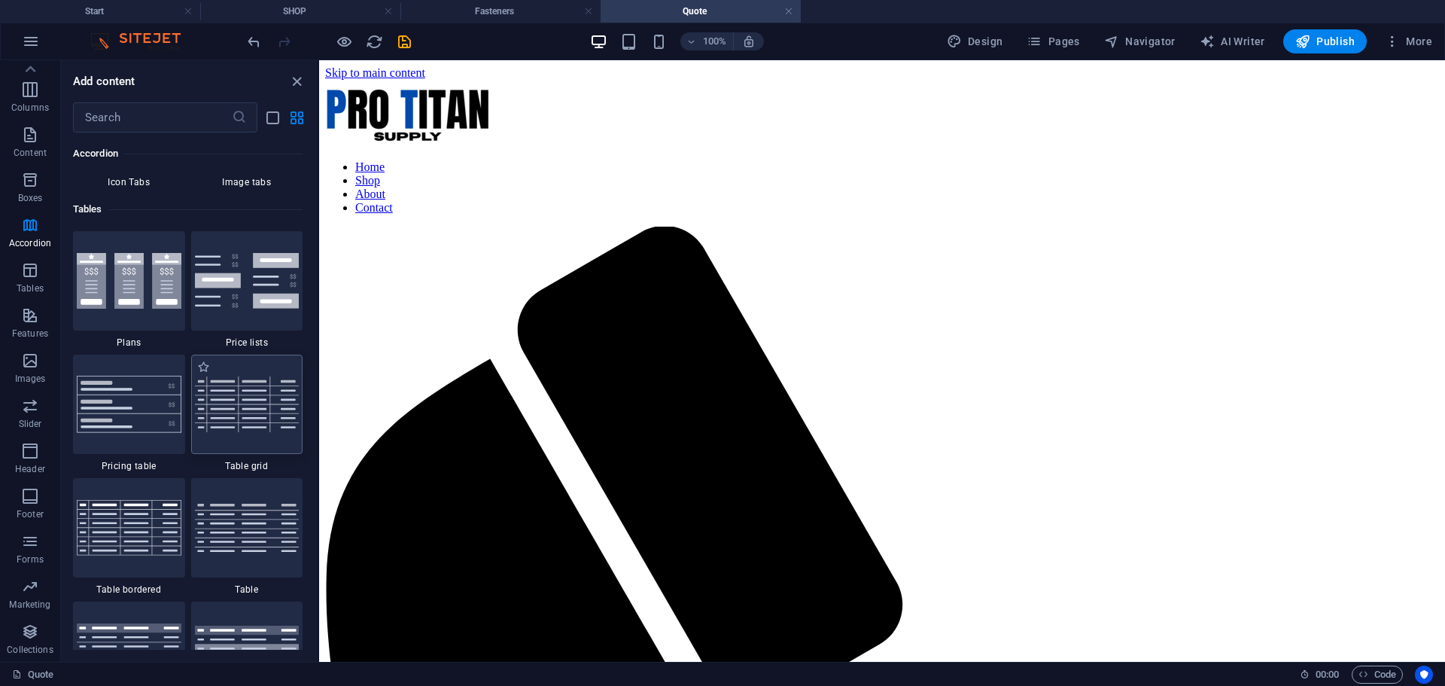
click at [221, 407] on img at bounding box center [247, 403] width 105 height 55
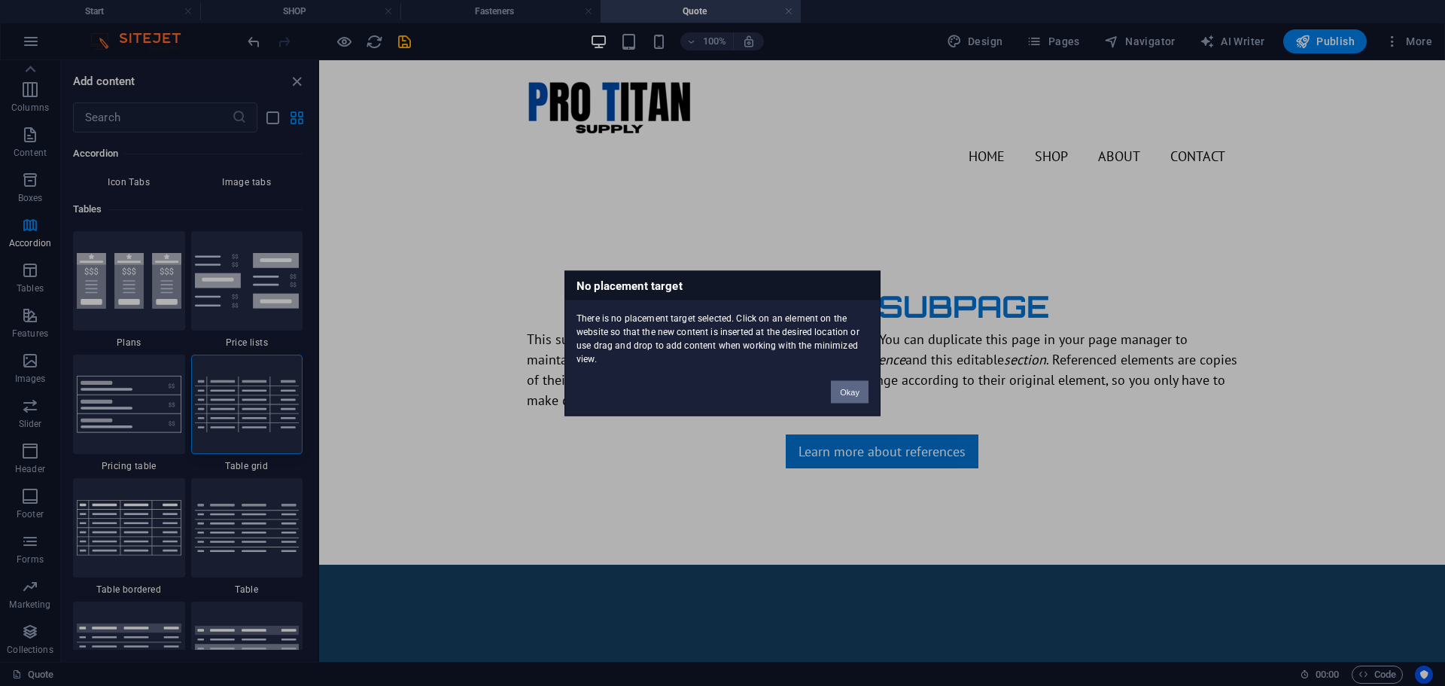
click at [847, 390] on button "Okay" at bounding box center [850, 391] width 38 height 23
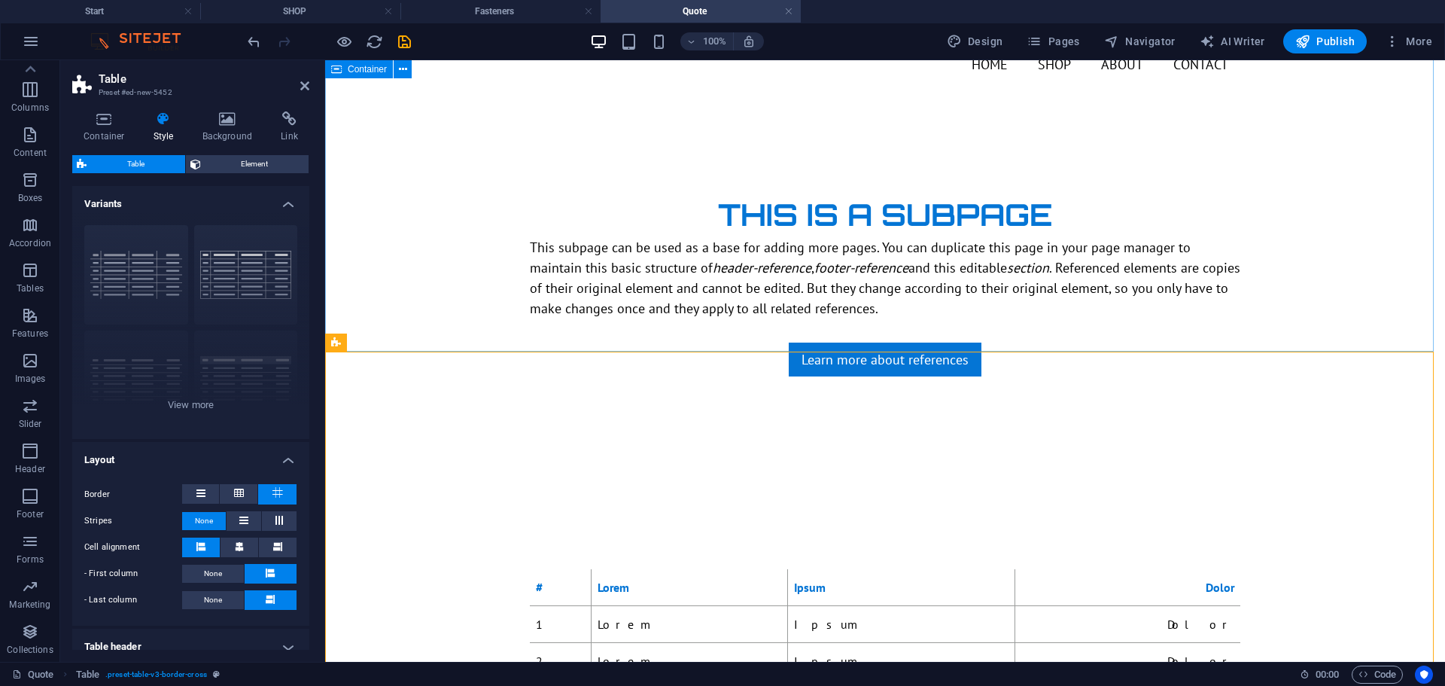
scroll to position [84, 0]
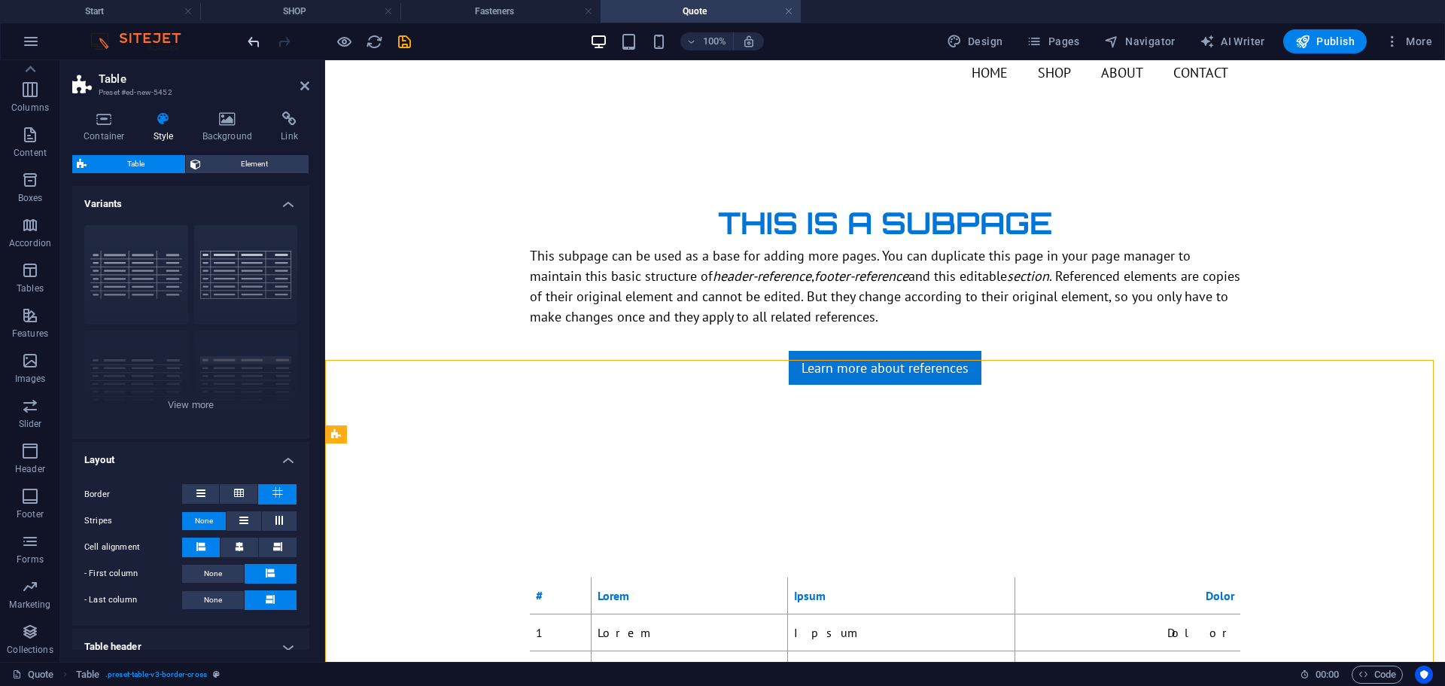
click at [254, 43] on icon "undo" at bounding box center [253, 41] width 17 height 17
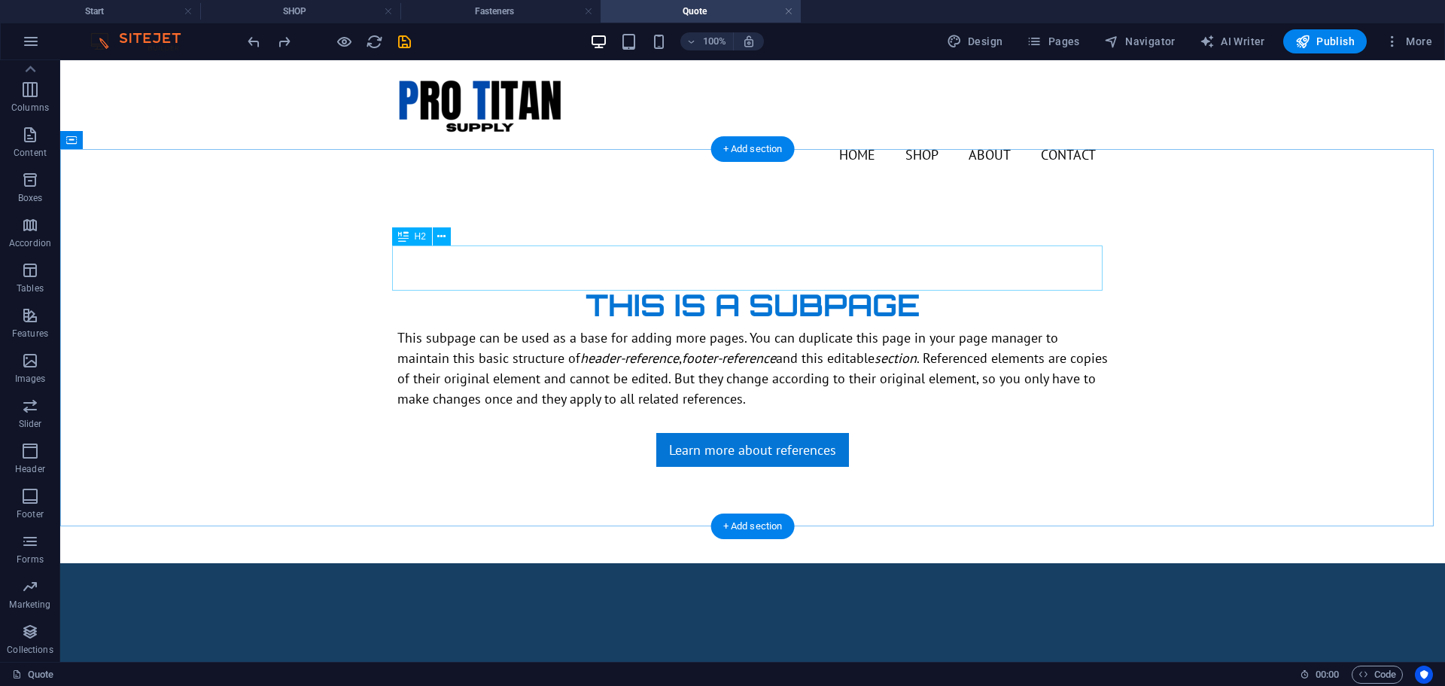
scroll to position [0, 0]
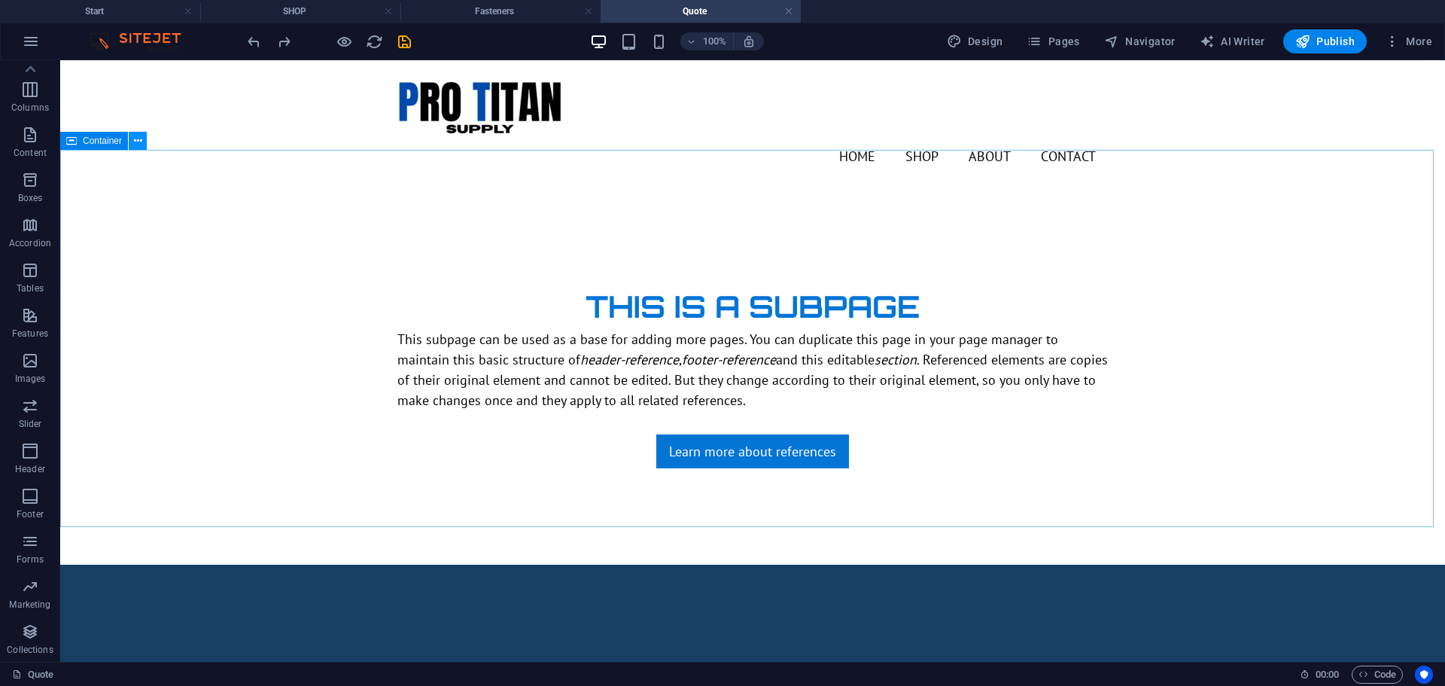
click at [135, 143] on icon at bounding box center [138, 141] width 8 height 16
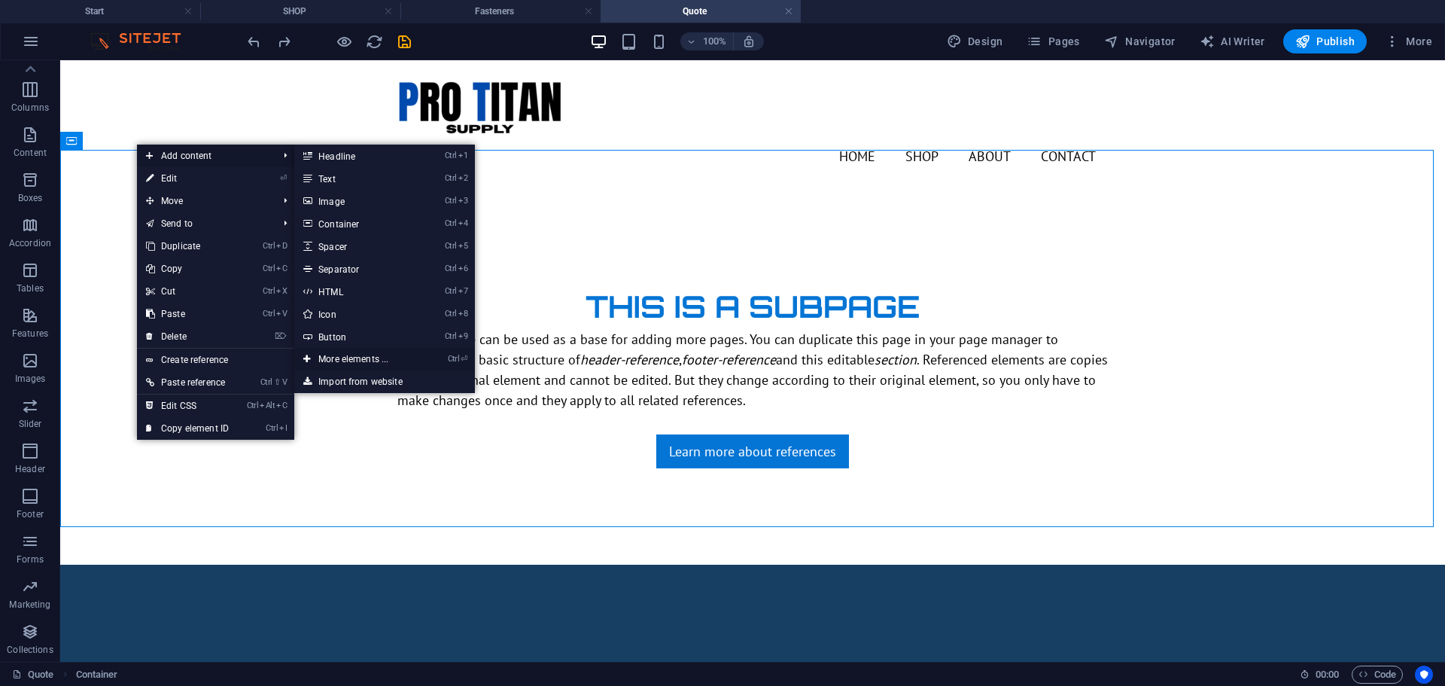
click at [364, 351] on link "Ctrl ⏎ More elements ..." at bounding box center [356, 359] width 124 height 23
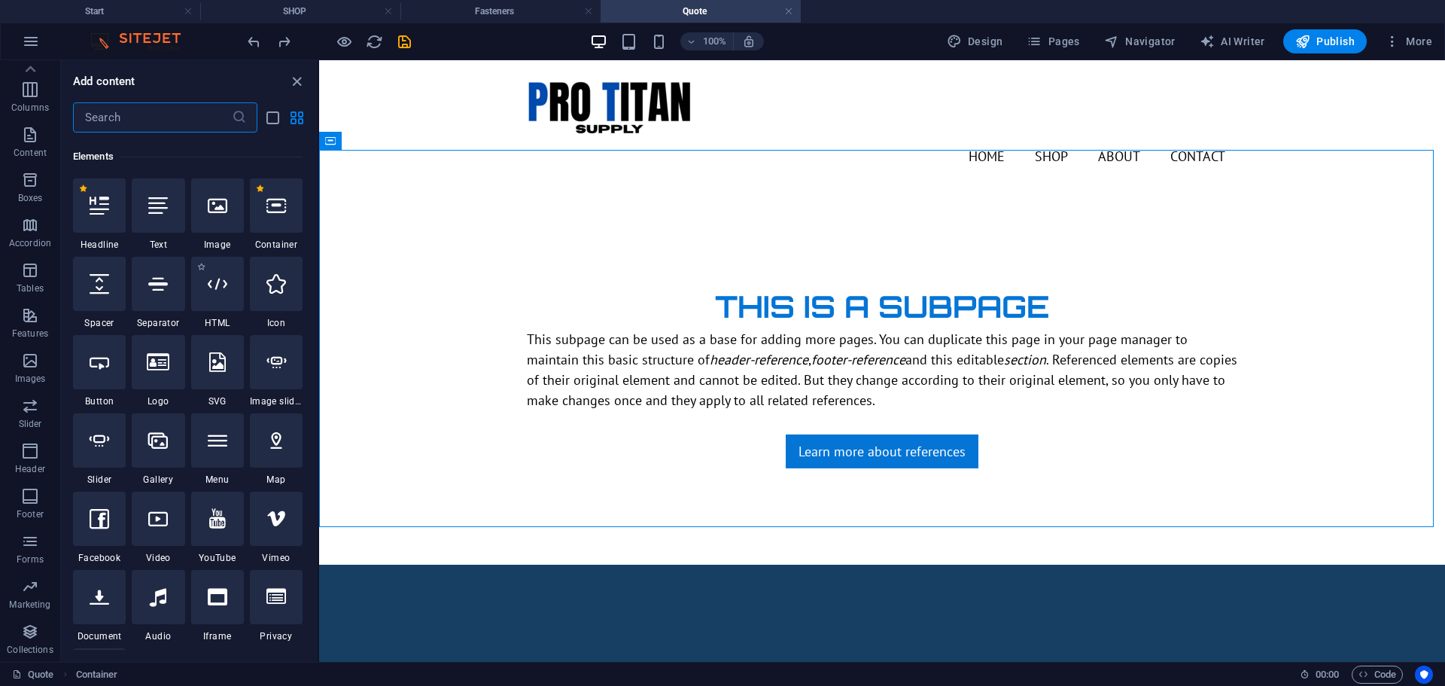
scroll to position [160, 0]
click at [37, 280] on span "Tables" at bounding box center [30, 279] width 60 height 36
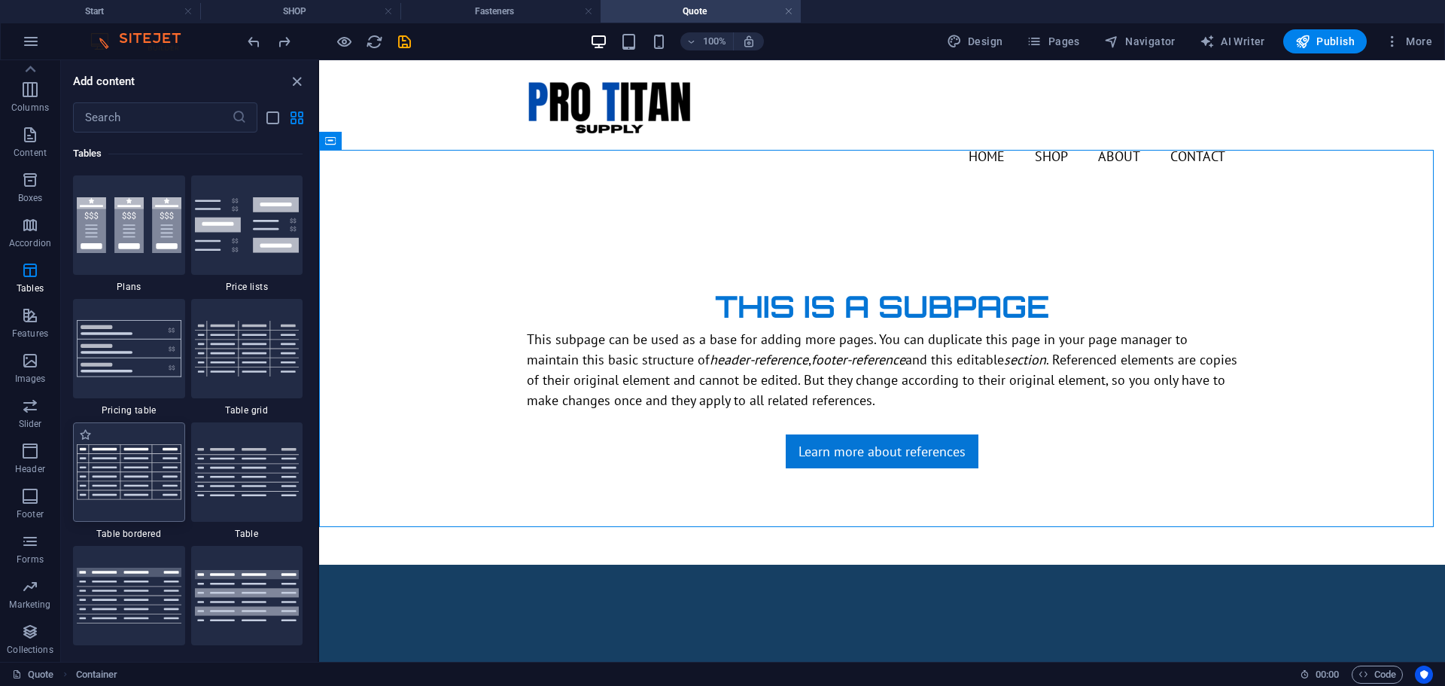
scroll to position [5388, 0]
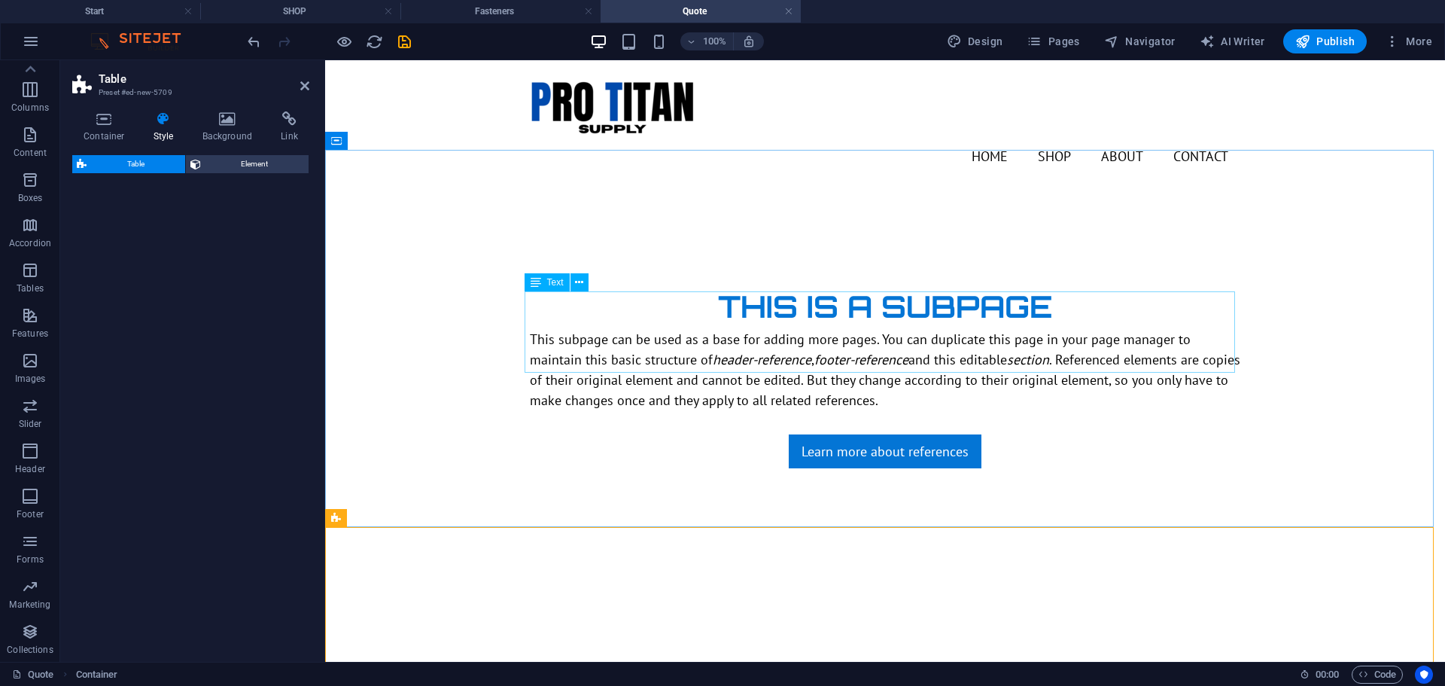
select select "preset-table-v3-header"
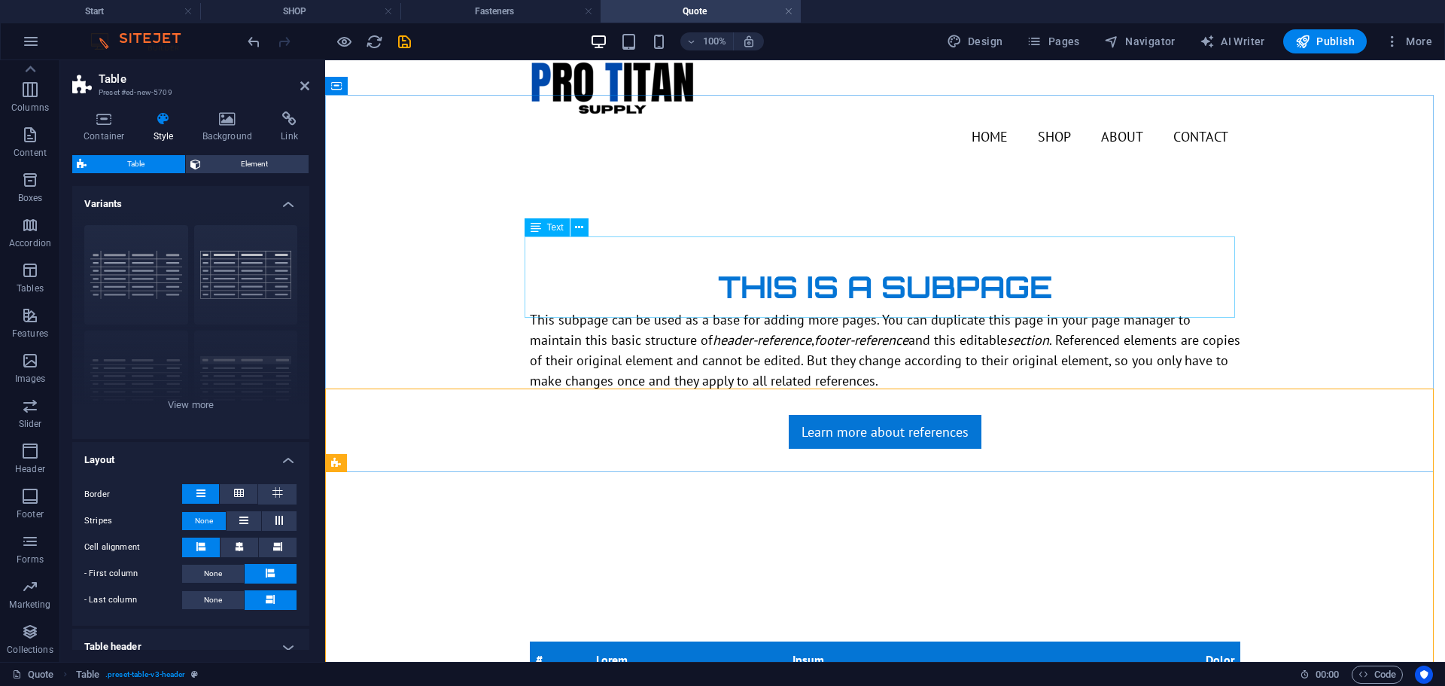
scroll to position [0, 0]
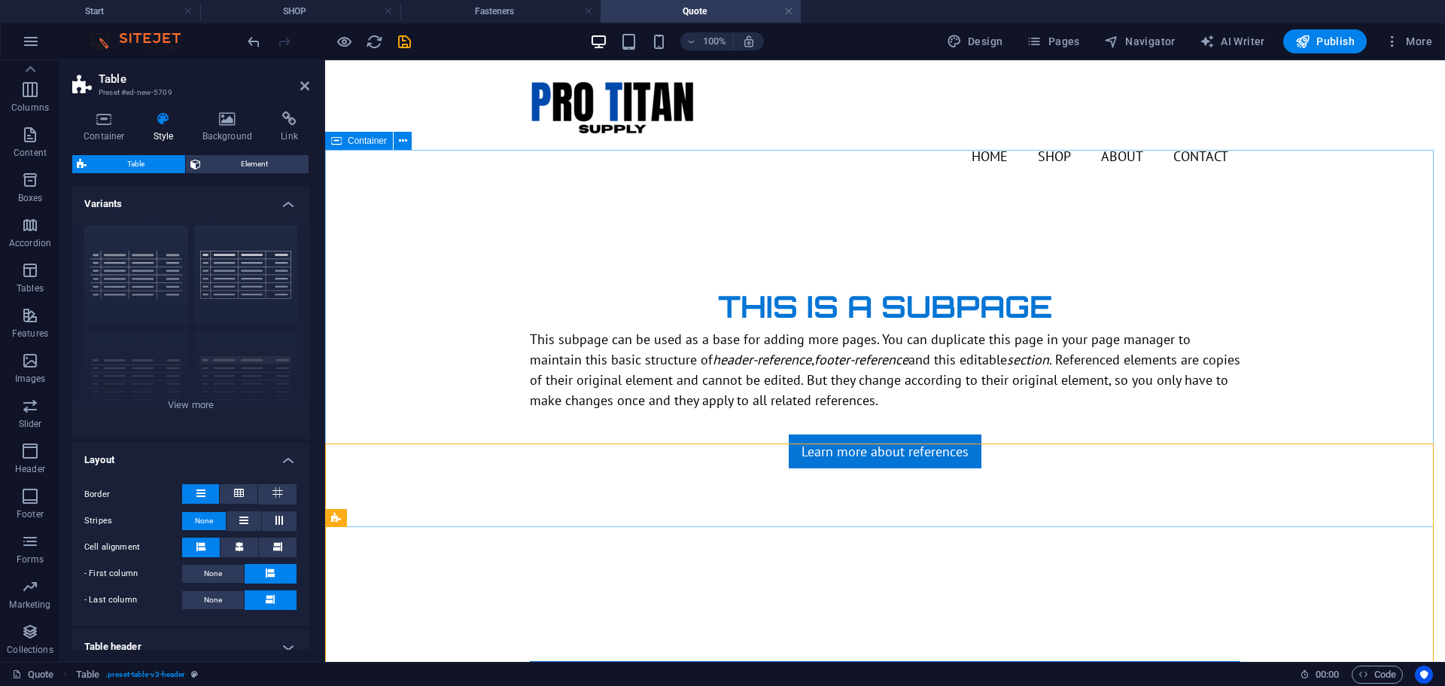
click at [462, 254] on div "THIS IS A SUBPAGE This subpage can be used as a base for adding more pages. You…" at bounding box center [885, 375] width 1120 height 377
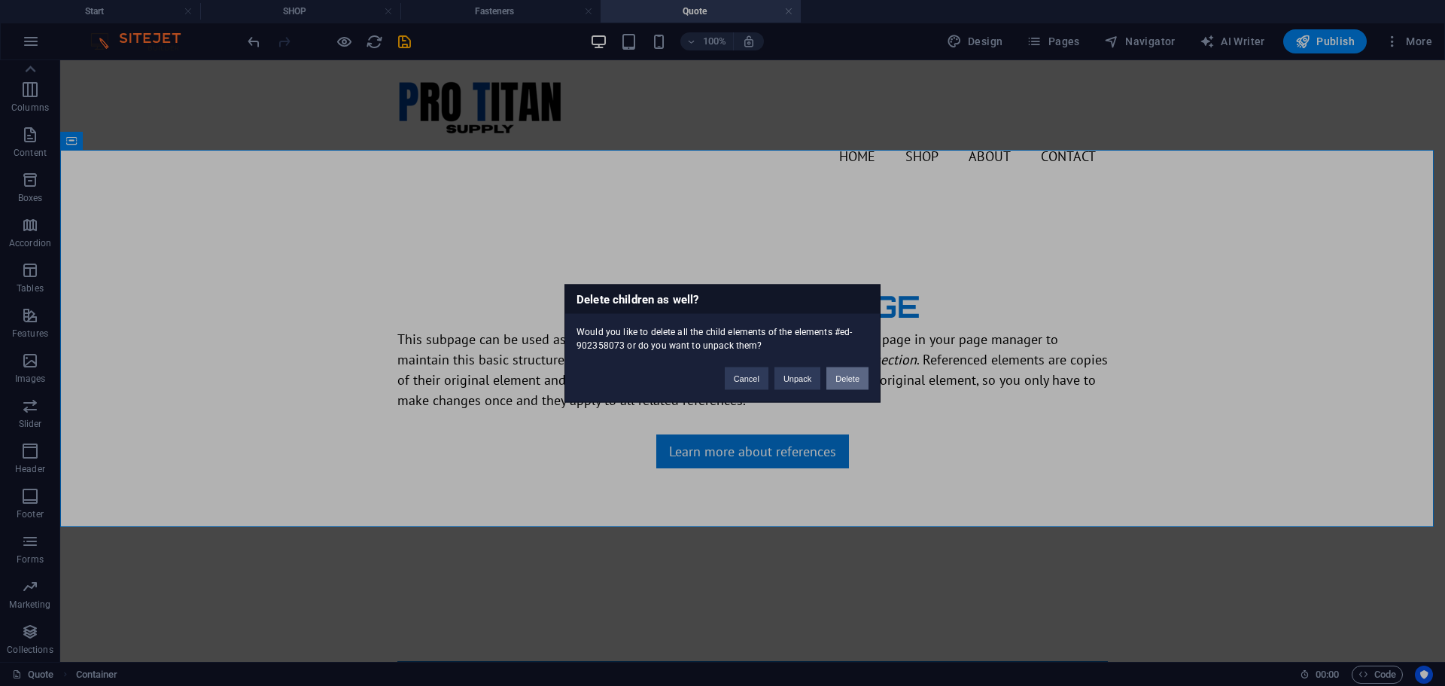
click at [854, 380] on button "Delete" at bounding box center [847, 378] width 42 height 23
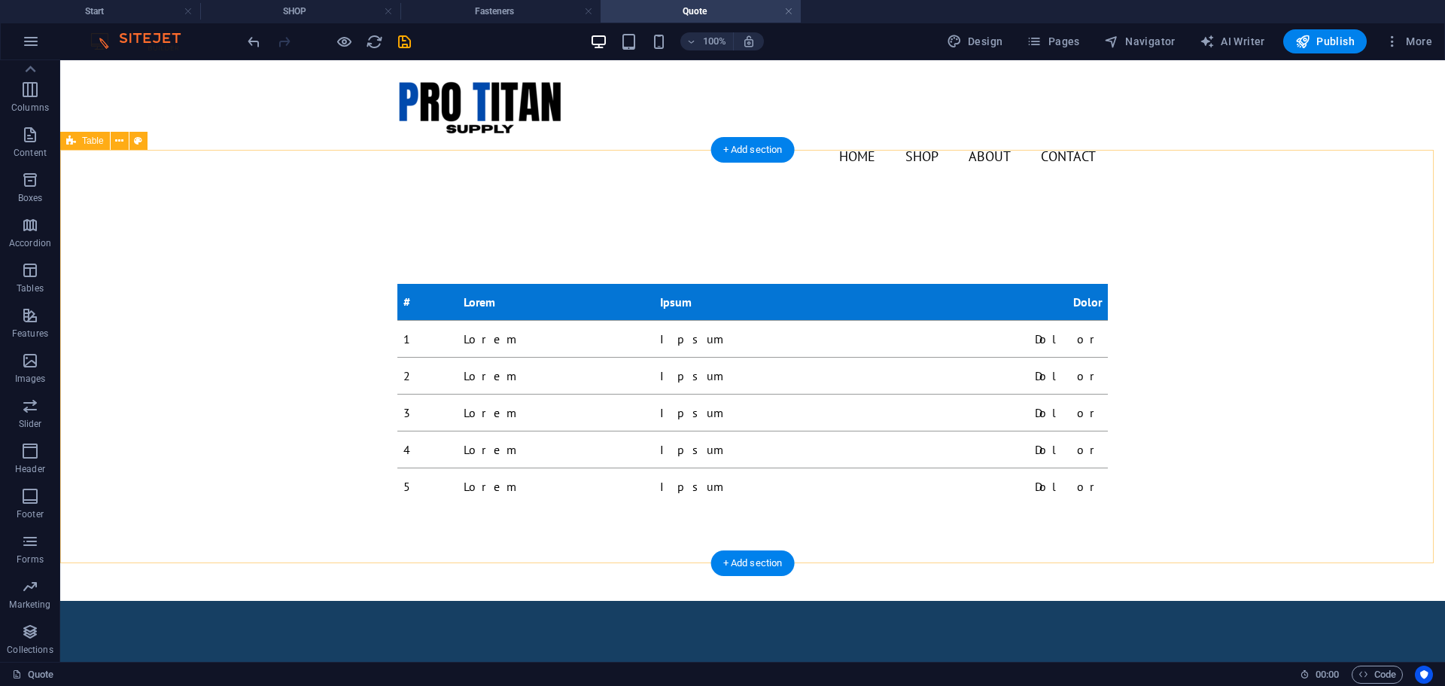
click at [510, 213] on div "# Lorem Ipsum Dolor 1 Lorem Ipsum Dolor 2 Lorem Ipsum Dolor 3 Lorem Ipsum Dolor…" at bounding box center [752, 393] width 1385 height 413
click at [511, 284] on div "# Lorem Ipsum Dolor 1 Lorem Ipsum Dolor 2 Lorem Ipsum Dolor 3 Lorem Ipsum Dolor…" at bounding box center [752, 394] width 710 height 221
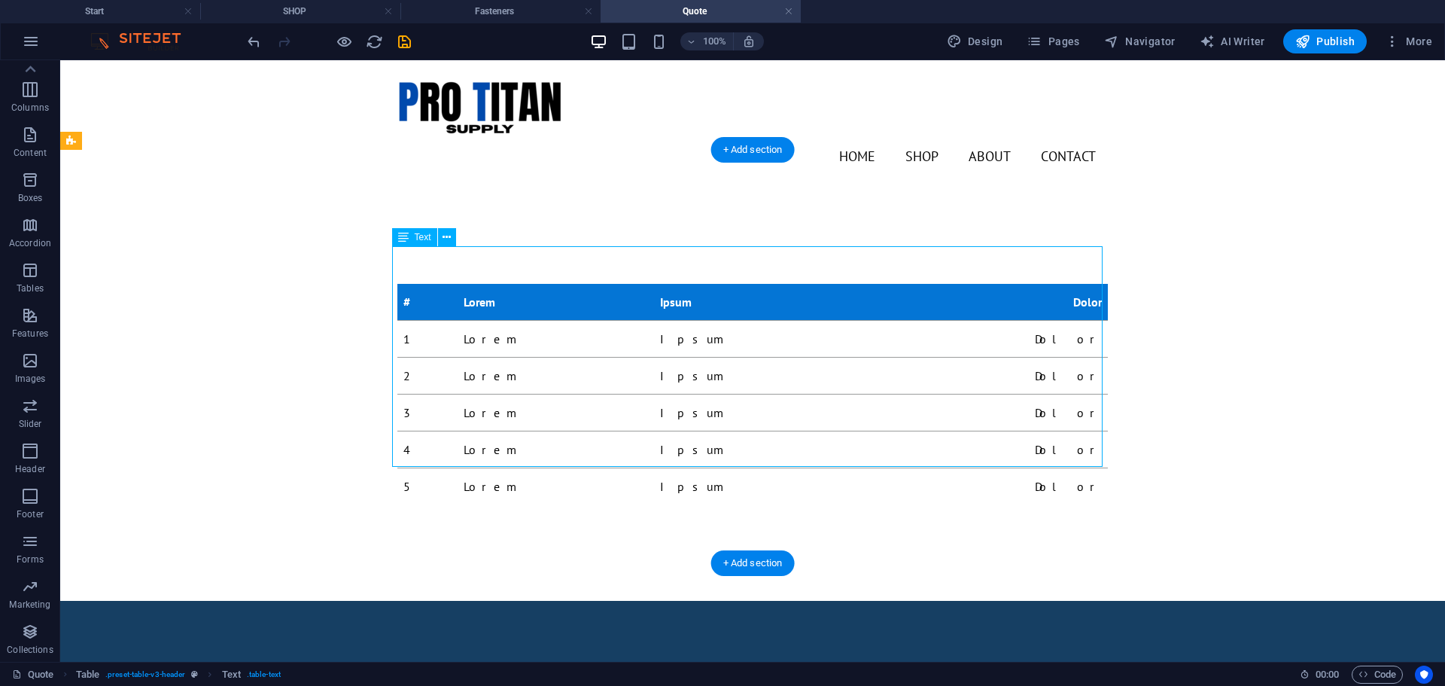
click at [512, 284] on div "# Lorem Ipsum Dolor 1 Lorem Ipsum Dolor 2 Lorem Ipsum Dolor 3 Lorem Ipsum Dolor…" at bounding box center [752, 394] width 710 height 221
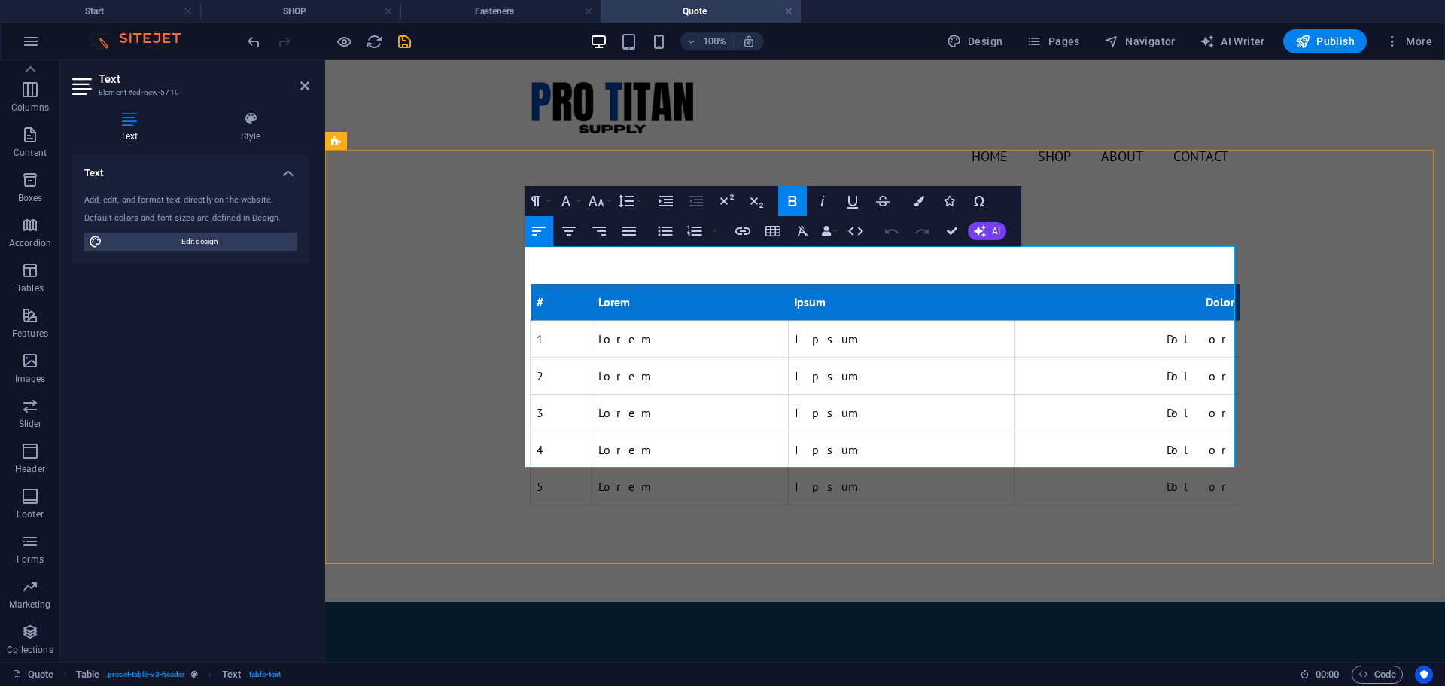
click at [654, 284] on th "Lorem" at bounding box center [690, 302] width 196 height 37
click at [888, 284] on th "Ipsum" at bounding box center [901, 302] width 226 height 37
click at [1216, 294] on strong "Dolor" at bounding box center [1220, 301] width 29 height 15
click at [1228, 294] on strong "Dolor" at bounding box center [1220, 301] width 29 height 15
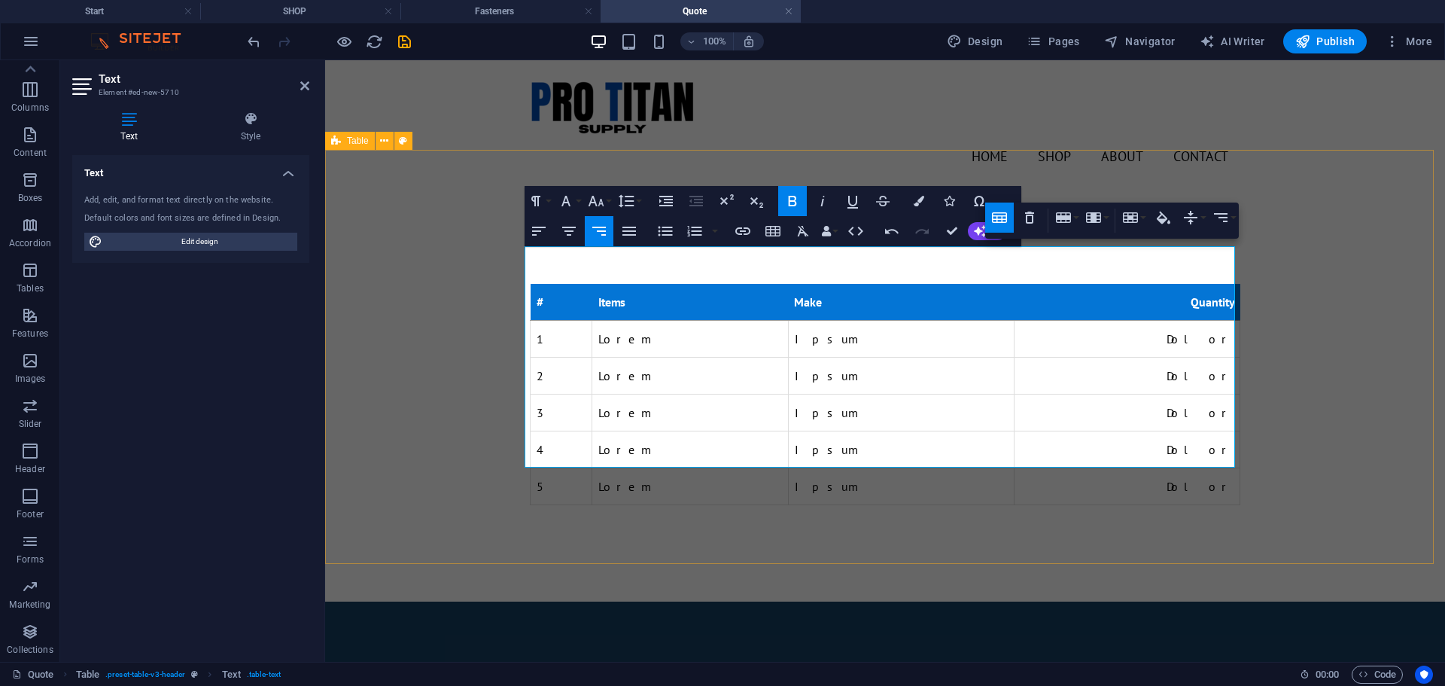
click at [1289, 223] on div "# Items ​Make ​Quantity 1 Lorem Ipsum Dolor 2 Lorem Ipsum Dolor 3 Lorem Ipsum D…" at bounding box center [885, 394] width 1120 height 414
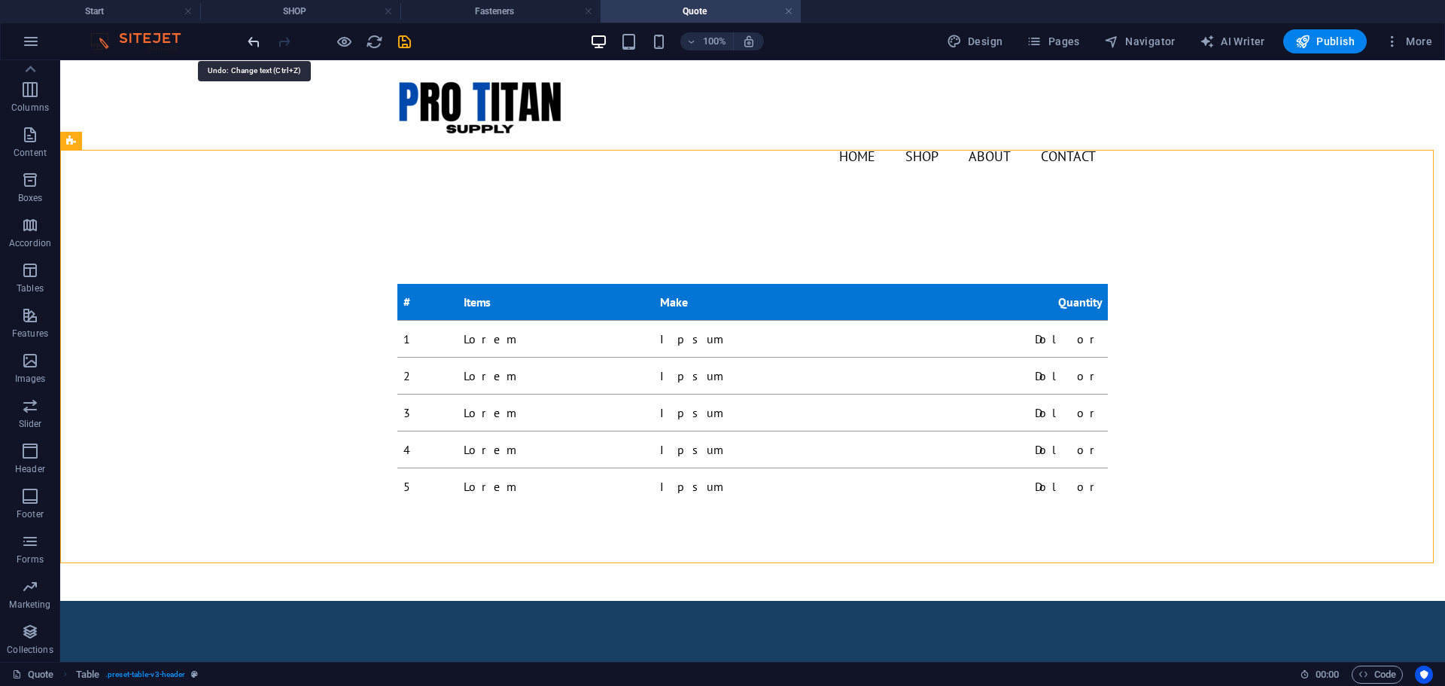
click at [255, 43] on icon "undo" at bounding box center [253, 41] width 17 height 17
click at [120, 140] on icon at bounding box center [119, 141] width 8 height 16
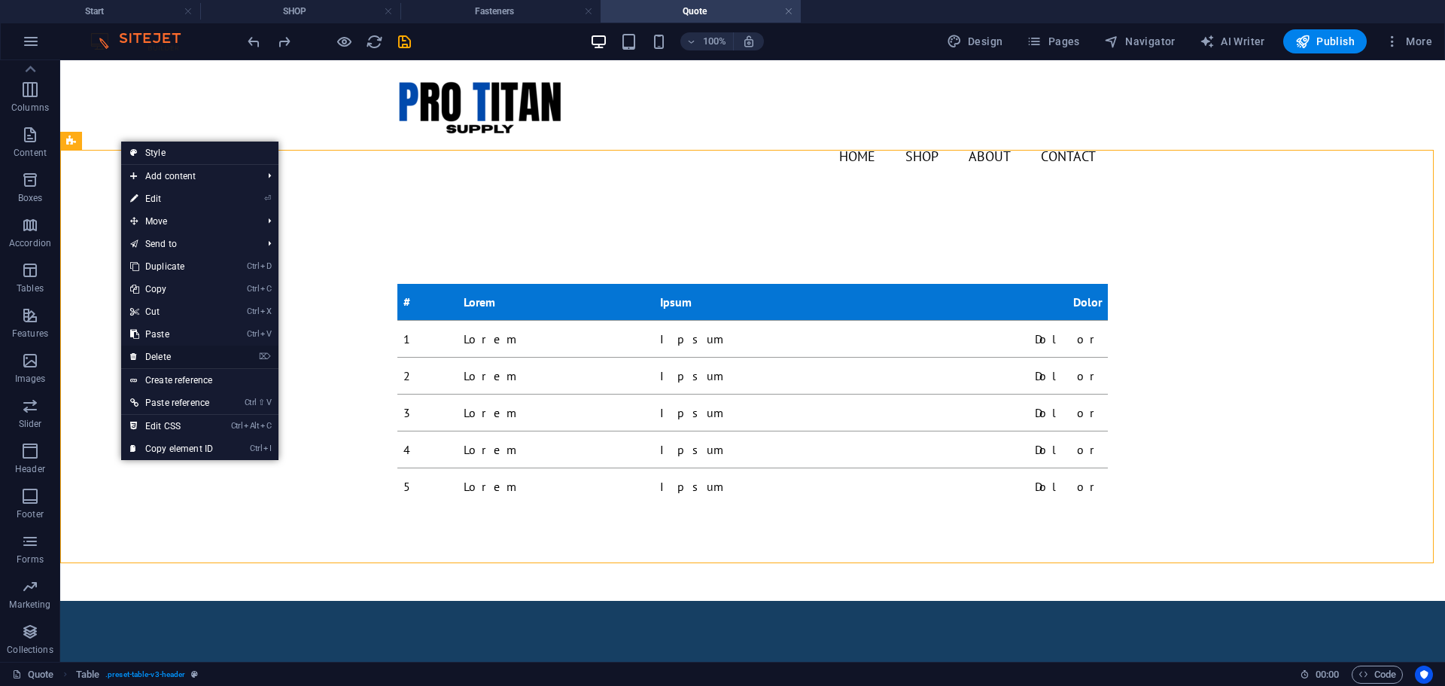
click at [194, 353] on link "⌦ Delete" at bounding box center [171, 356] width 101 height 23
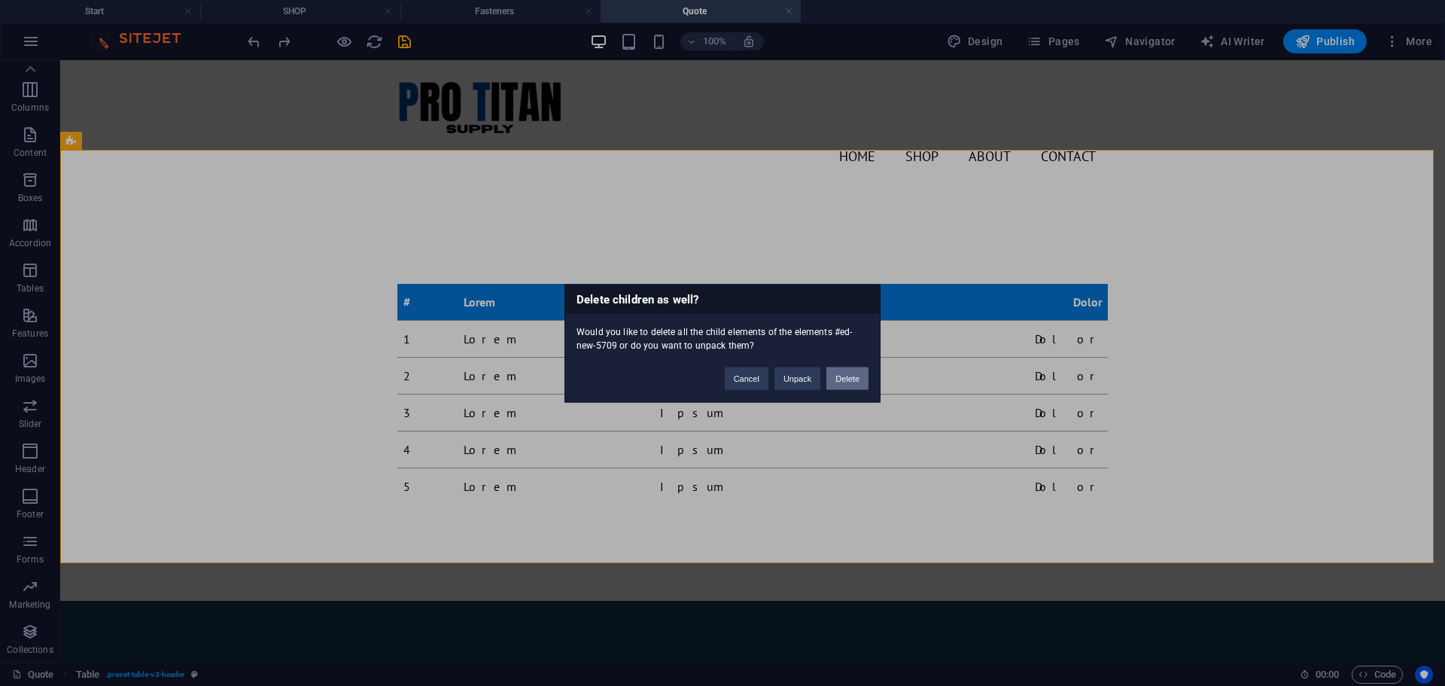
click at [841, 381] on button "Delete" at bounding box center [847, 378] width 42 height 23
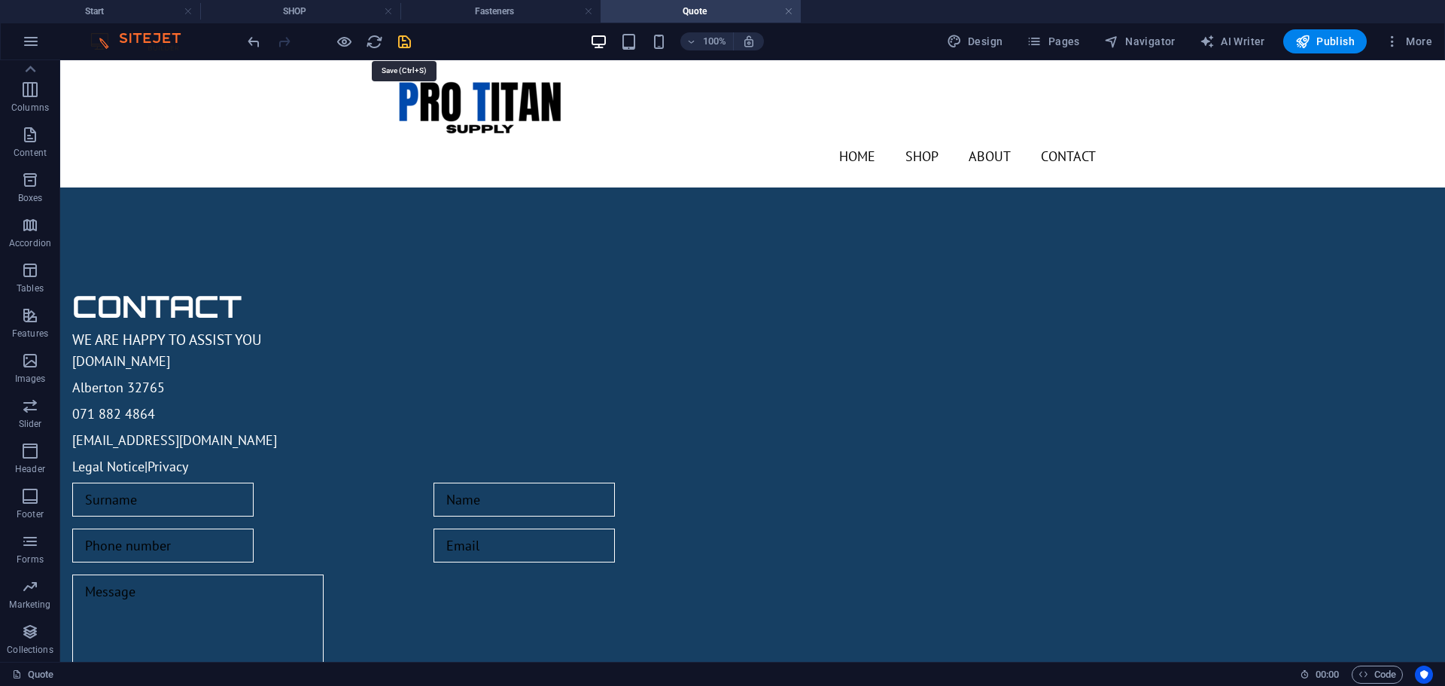
click at [403, 38] on icon "save" at bounding box center [404, 41] width 17 height 17
